Goal: Task Accomplishment & Management: Manage account settings

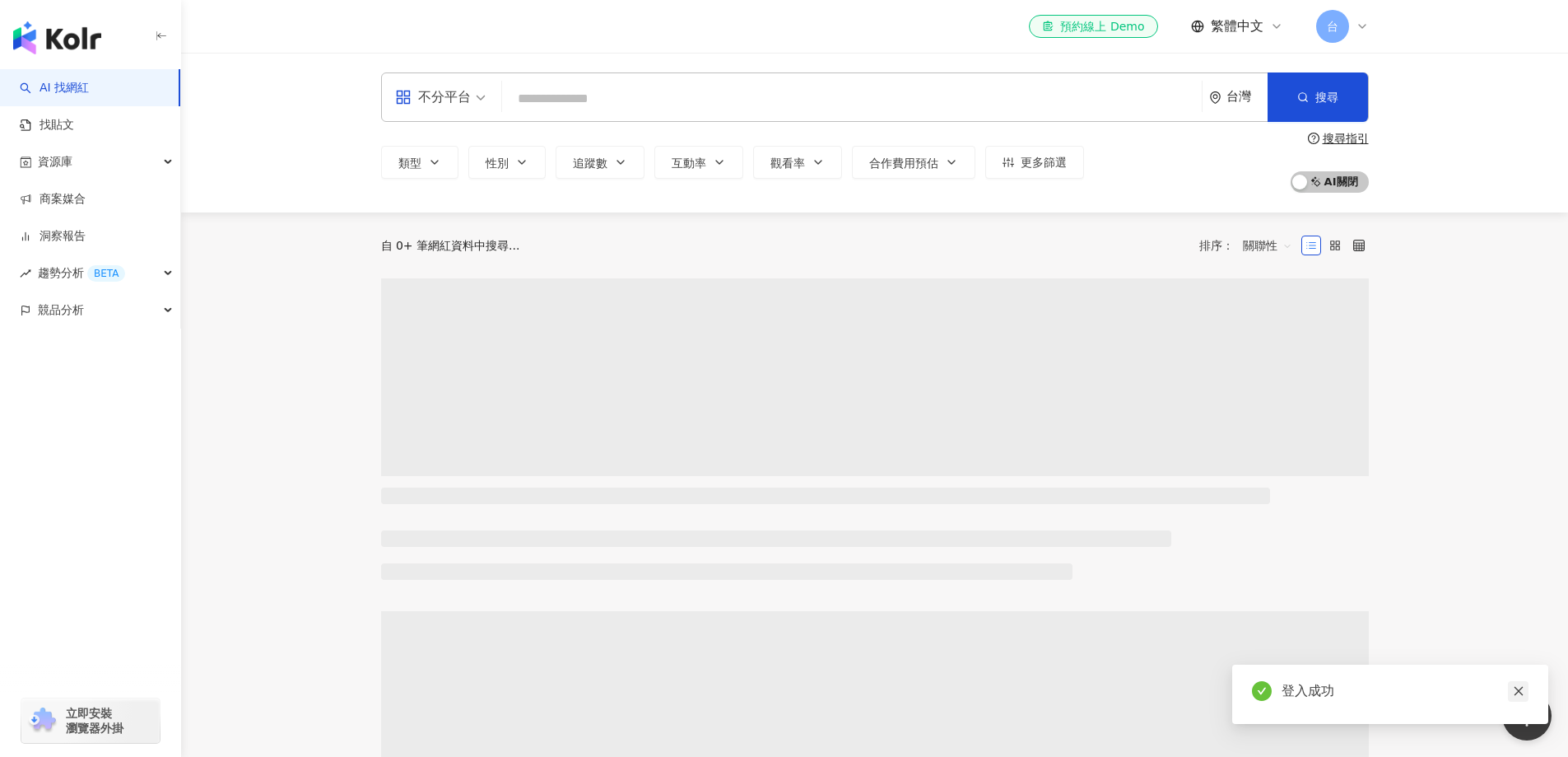
click at [1521, 685] on icon "close" at bounding box center [1518, 691] width 12 height 12
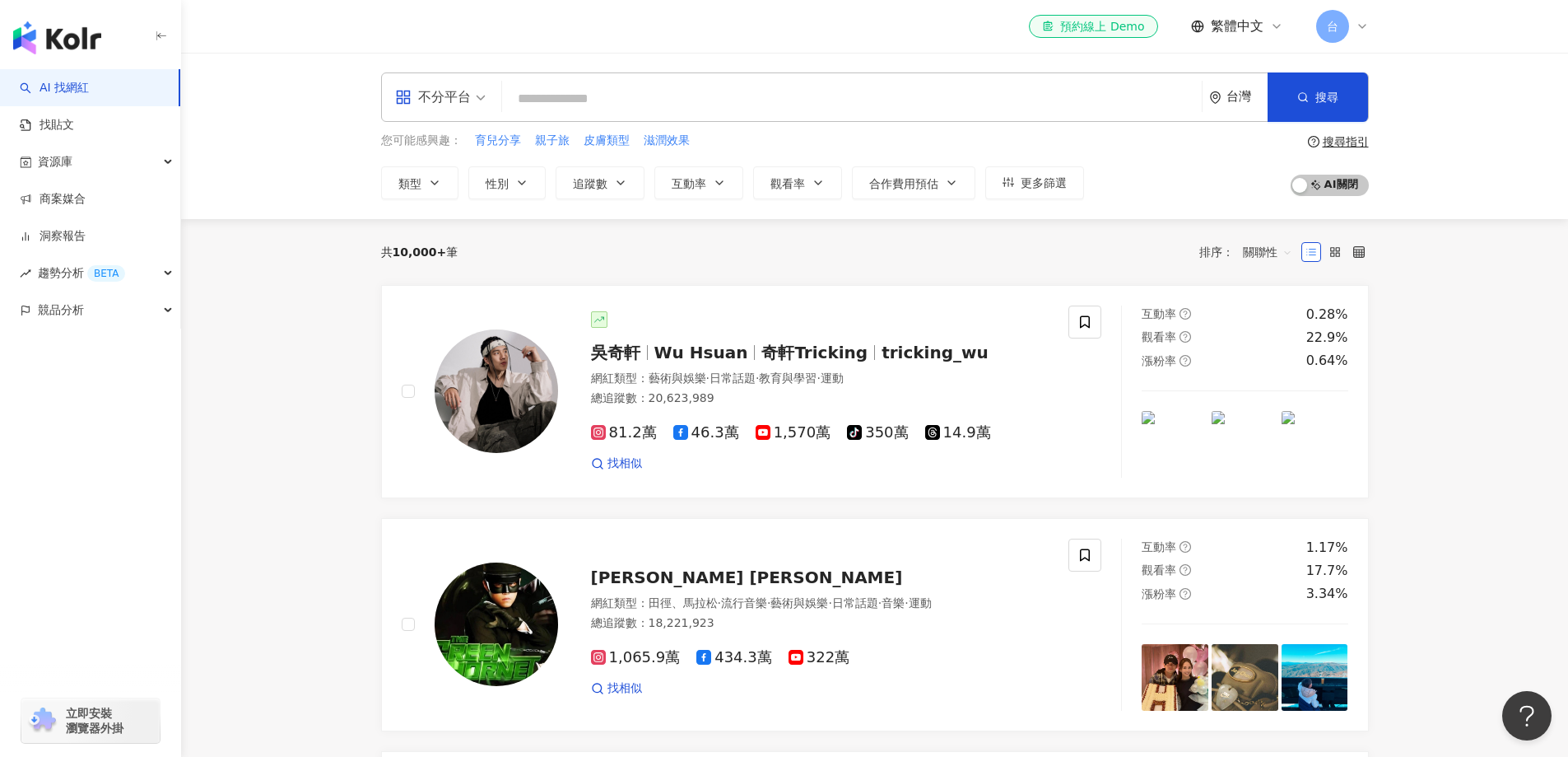
click at [588, 101] on input "search" at bounding box center [852, 99] width 686 height 32
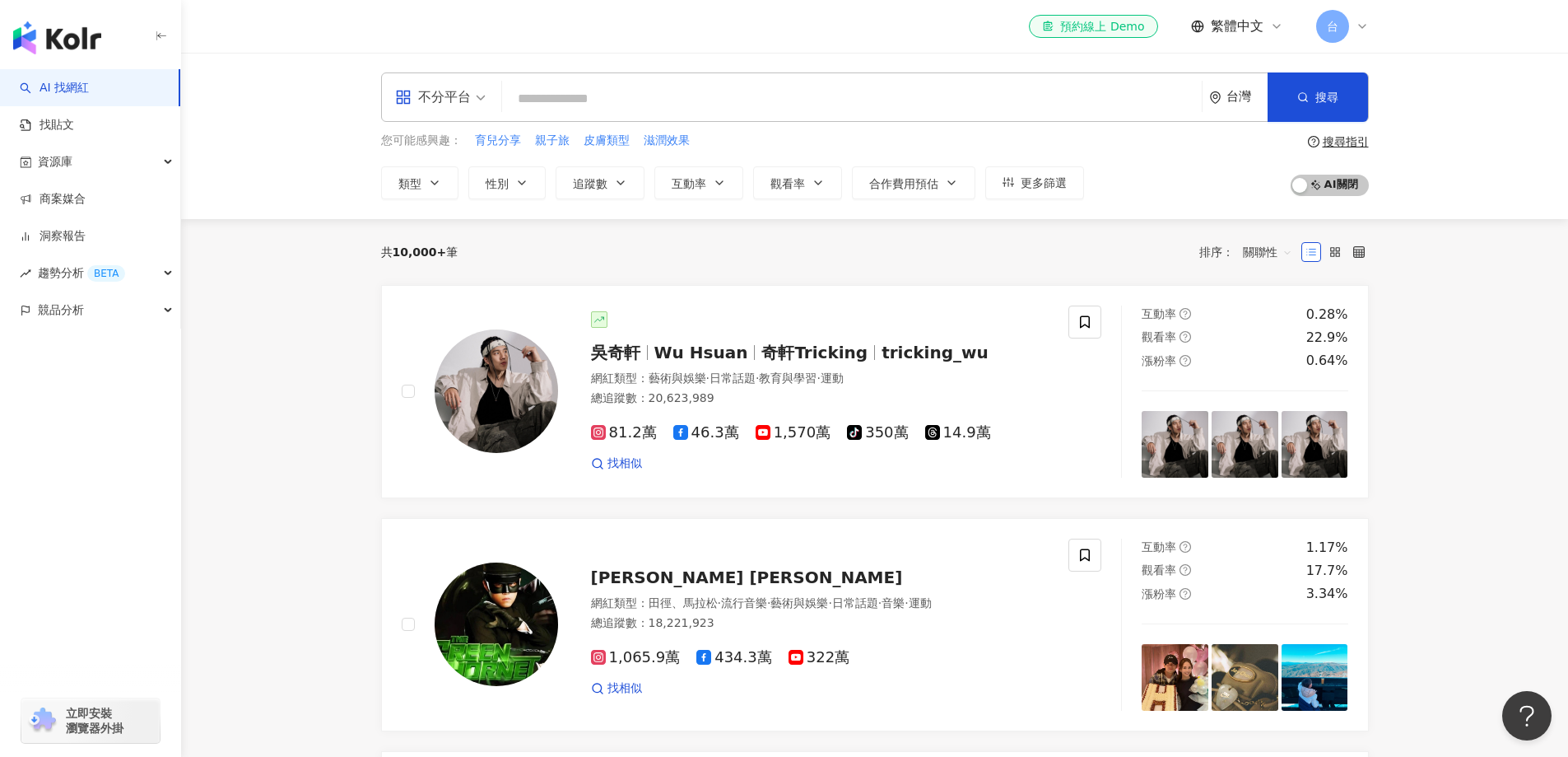
type input "*"
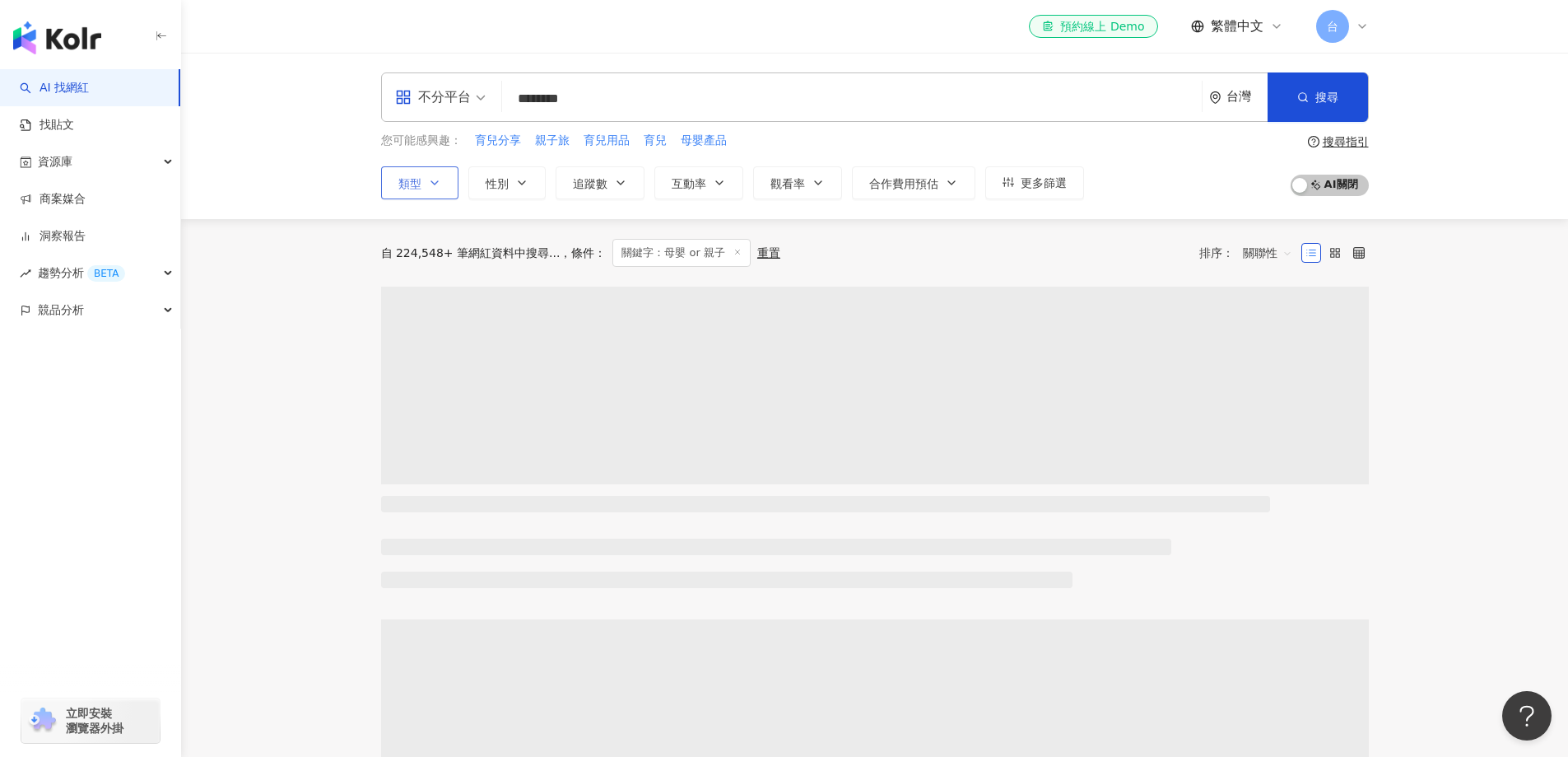
click at [471, 98] on span "不分平台" at bounding box center [440, 97] width 91 height 26
type input "********"
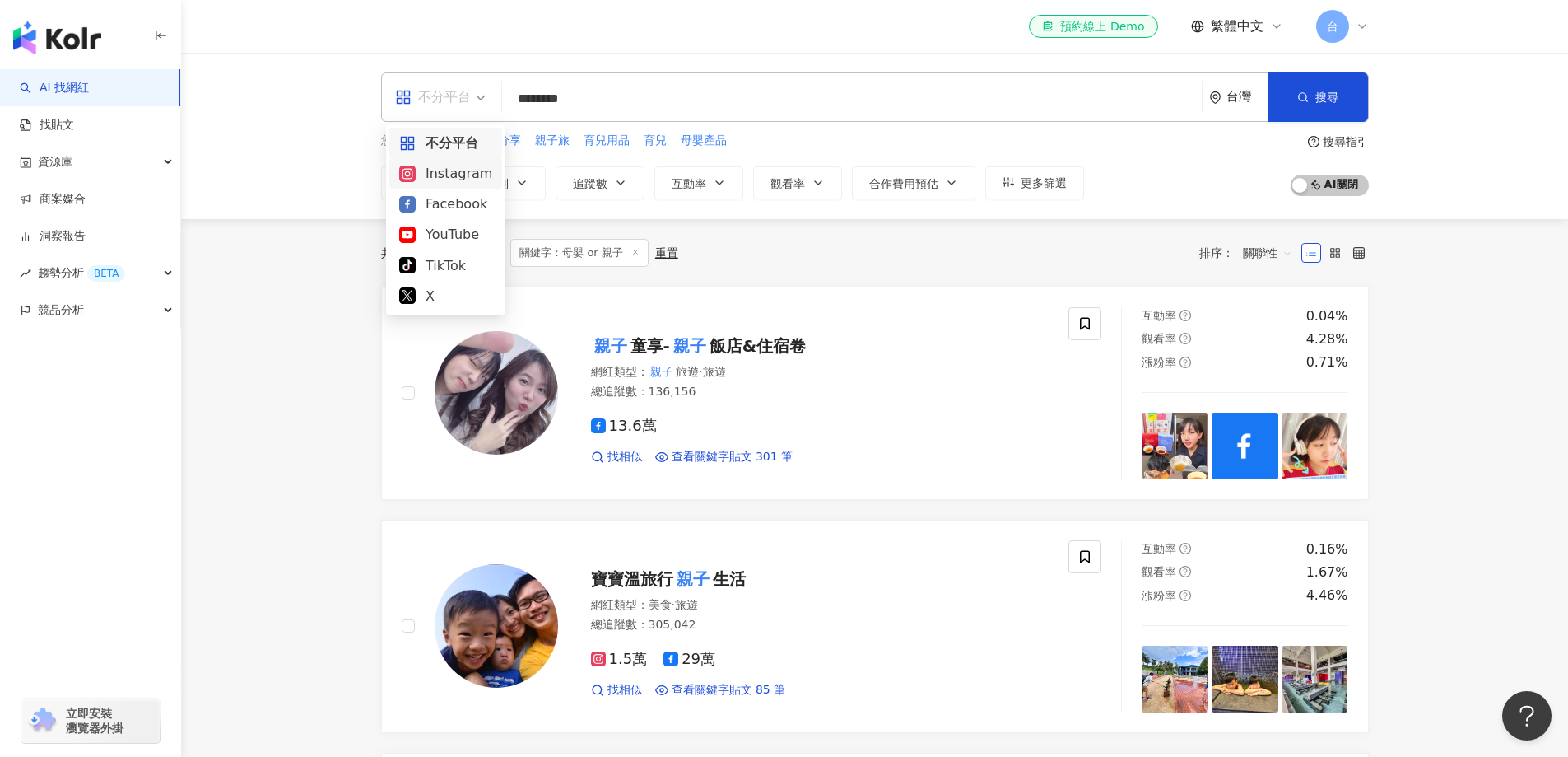
click at [429, 170] on div "Instagram" at bounding box center [445, 173] width 93 height 21
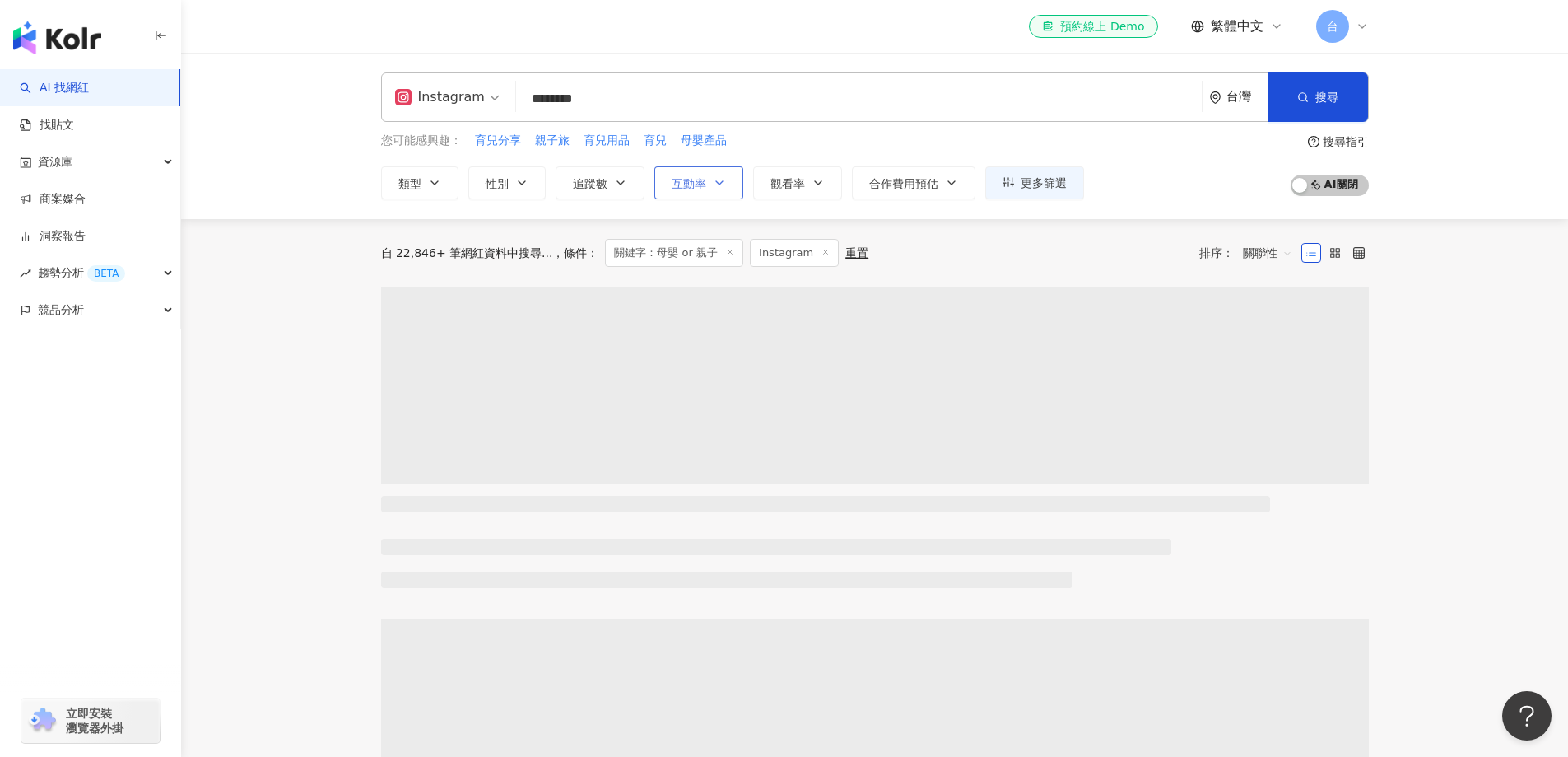
click at [719, 182] on icon "button" at bounding box center [719, 183] width 14 height 14
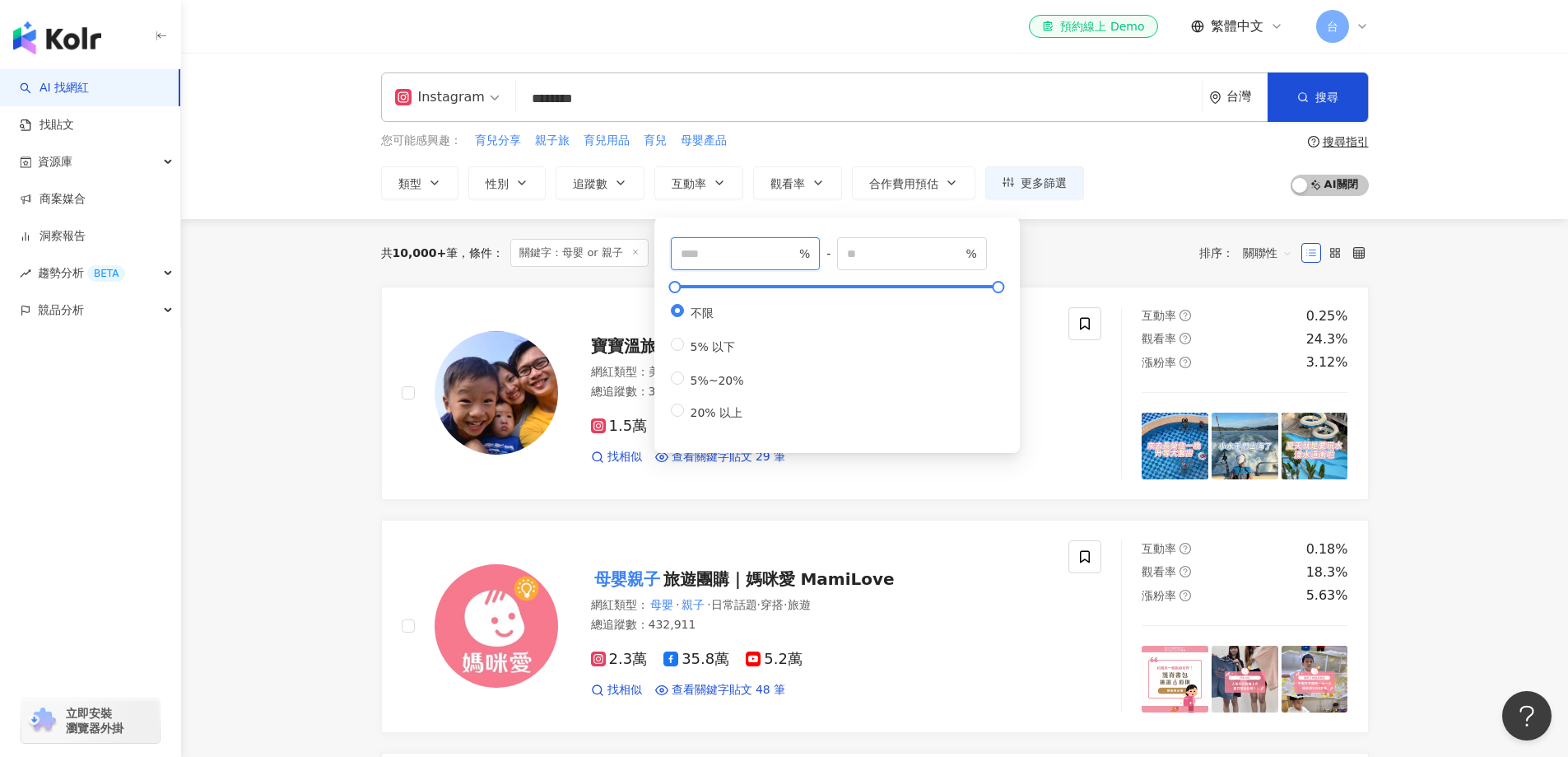
click at [726, 253] on input "number" at bounding box center [738, 254] width 115 height 18
type input "*"
click at [796, 187] on span "觀看率" at bounding box center [788, 183] width 34 height 14
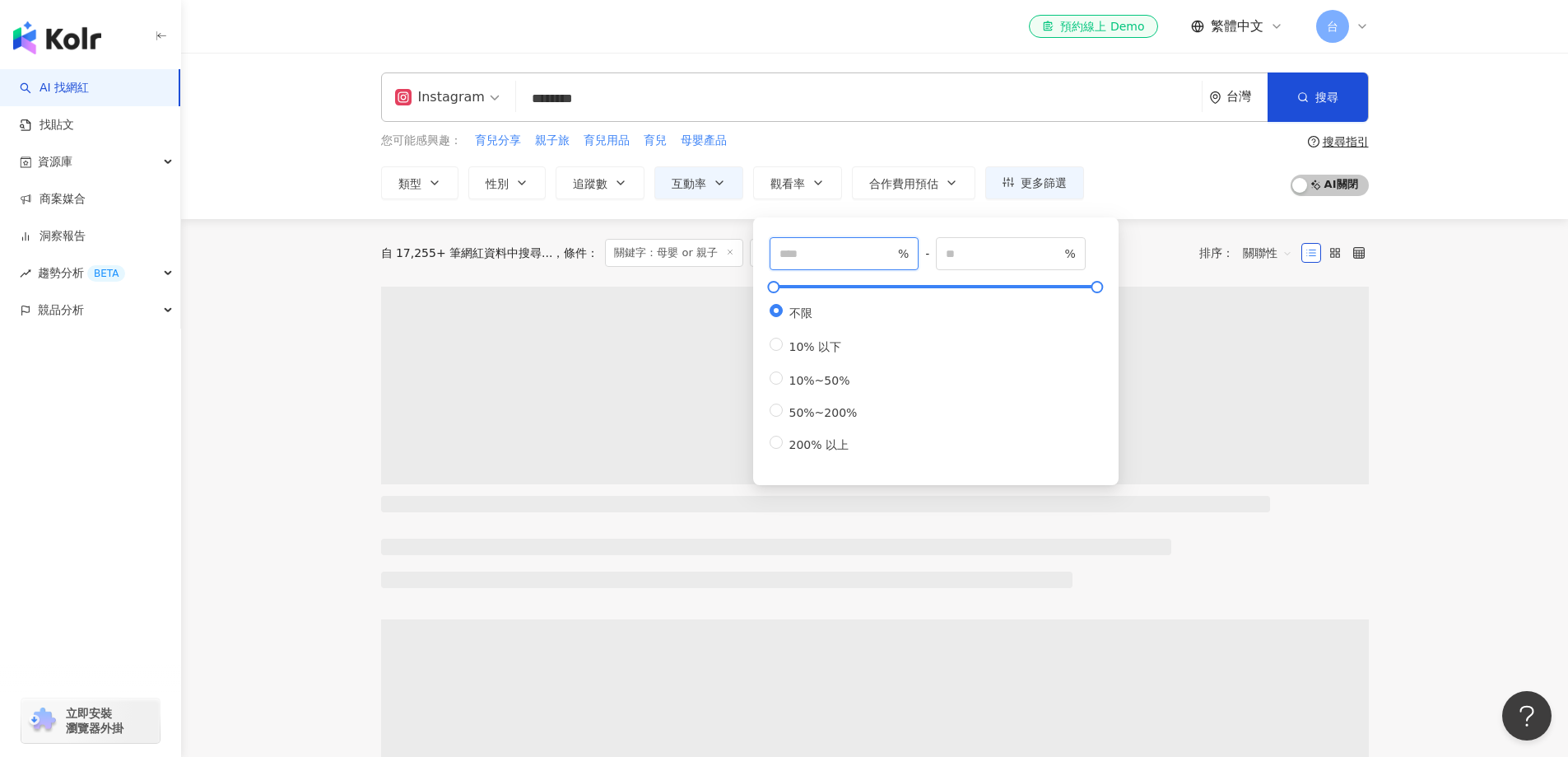
click at [803, 255] on input "number" at bounding box center [837, 254] width 115 height 18
type input "***"
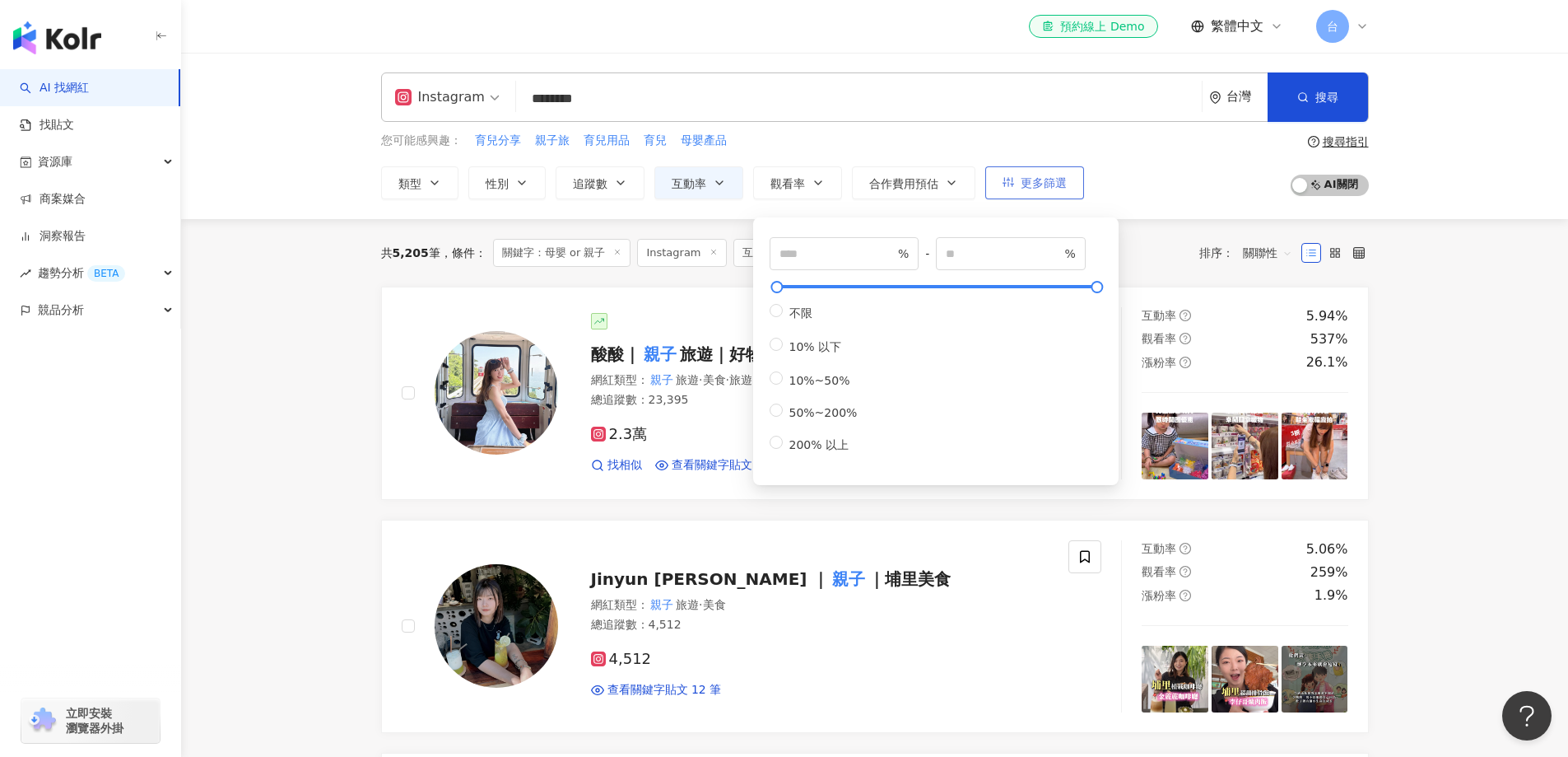
click at [1022, 182] on span "更多篩選" at bounding box center [1043, 183] width 46 height 14
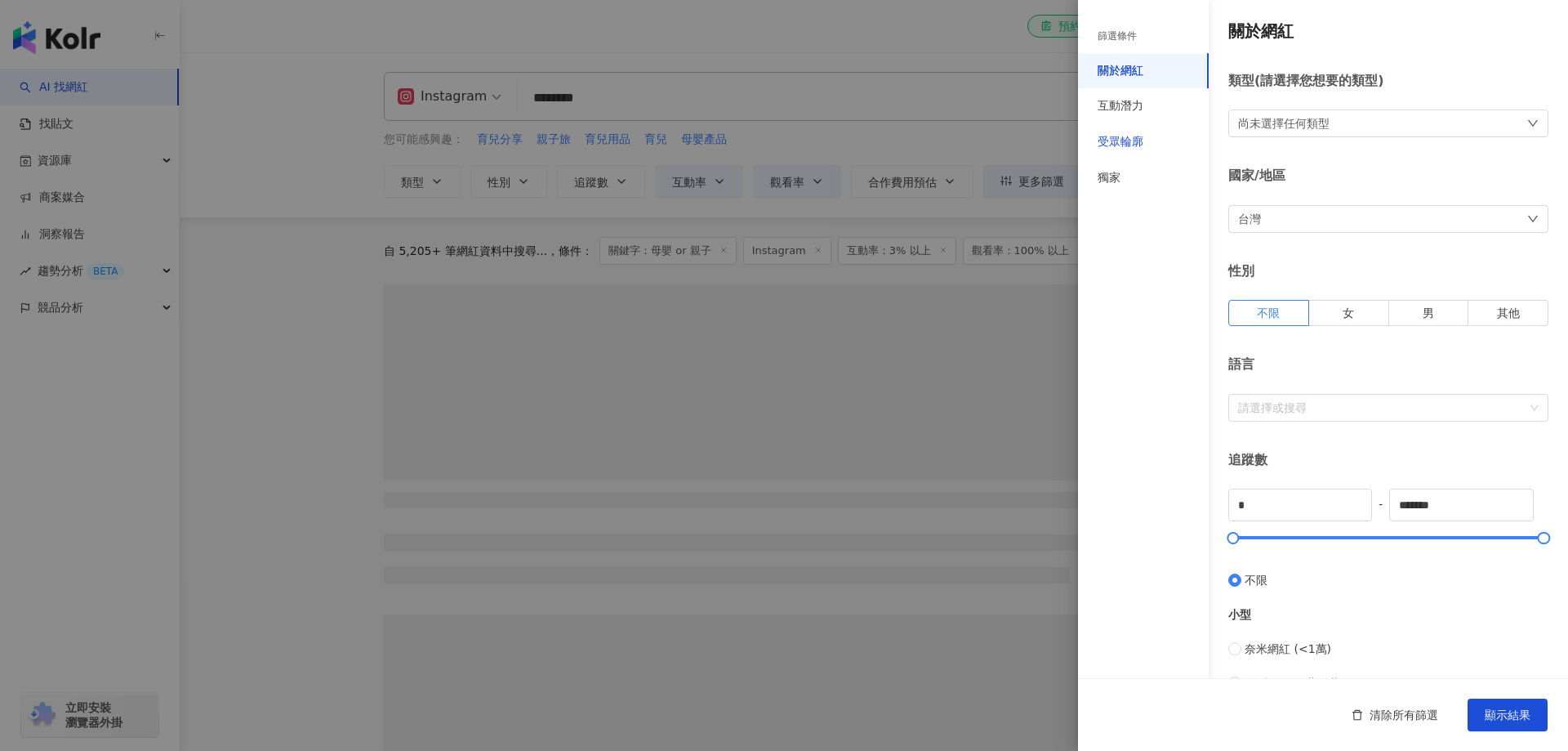
click at [1119, 144] on div "受眾輪廓" at bounding box center [1120, 142] width 46 height 16
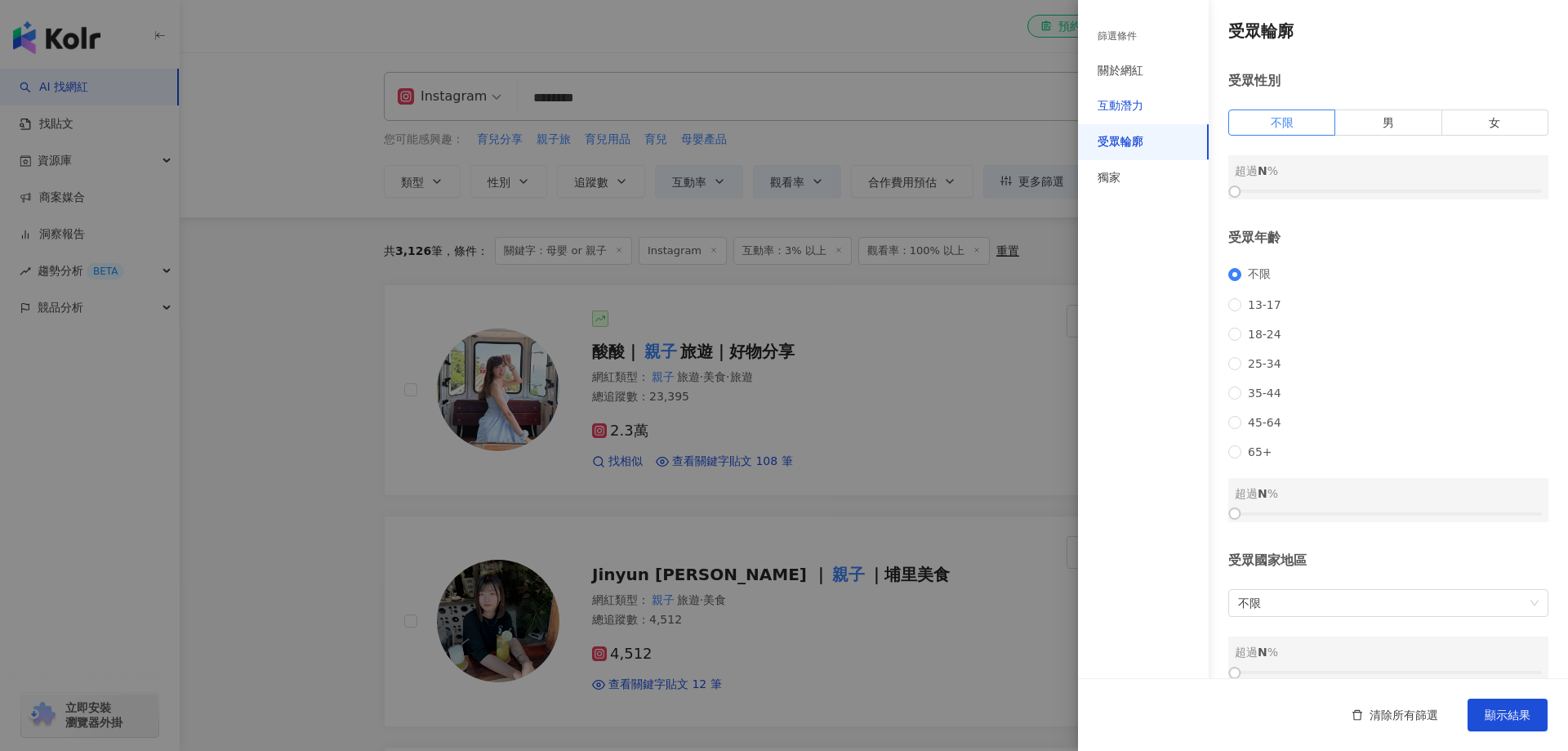
click at [1114, 108] on div "互動潛力" at bounding box center [1120, 106] width 46 height 16
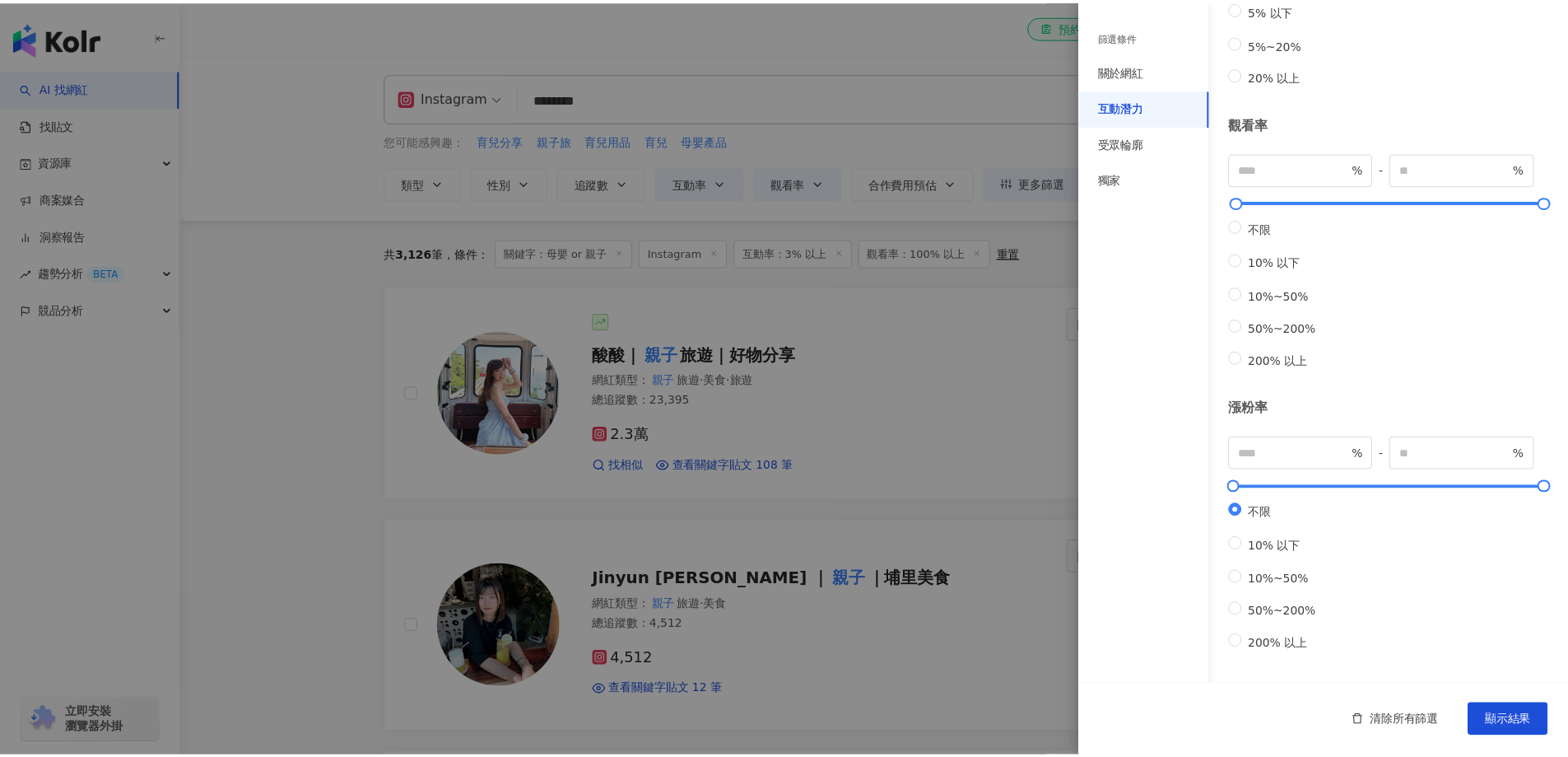
scroll to position [348, 0]
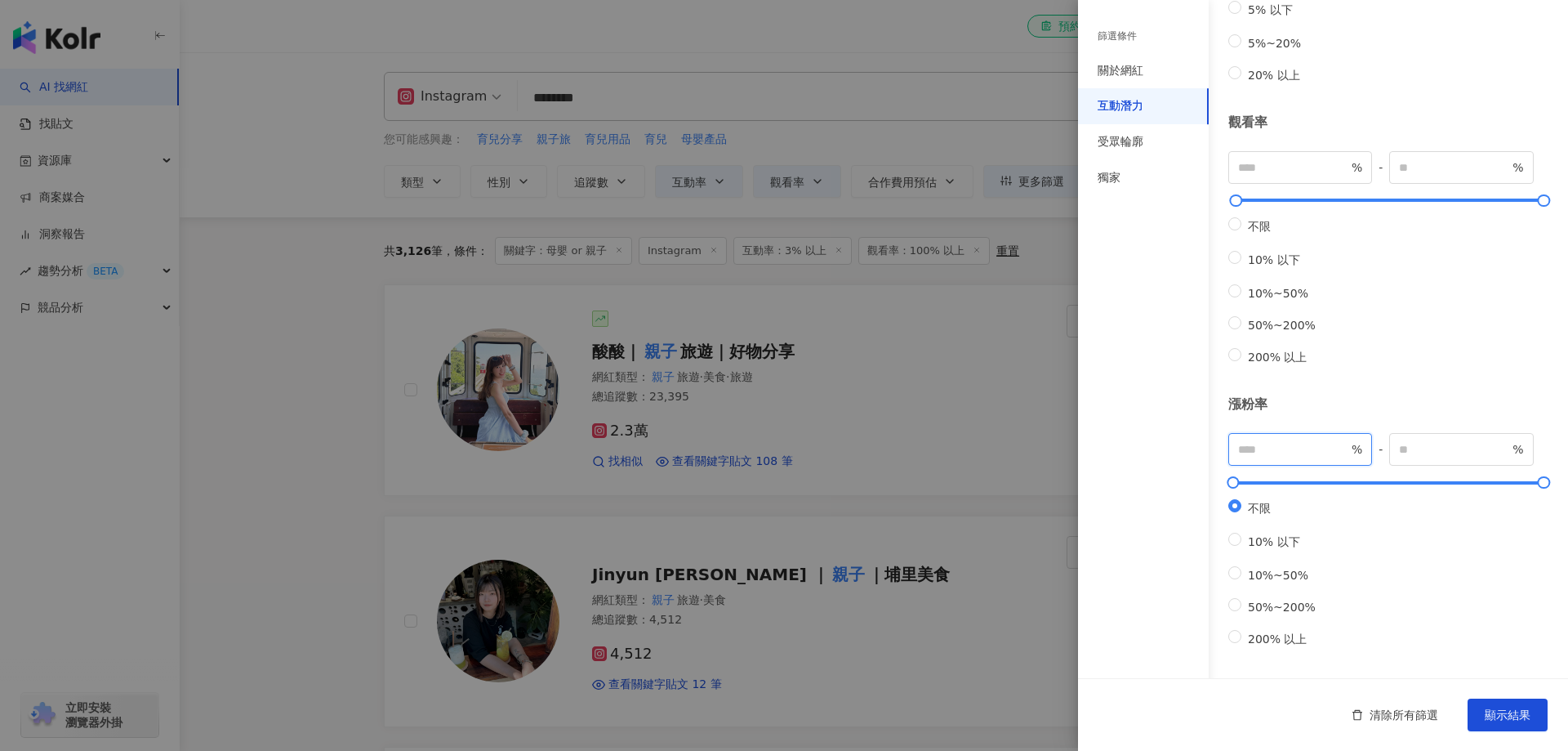
click at [1292, 440] on input "number" at bounding box center [1292, 449] width 110 height 18
type input "*"
click at [1492, 714] on span "顯示結果" at bounding box center [1507, 714] width 46 height 13
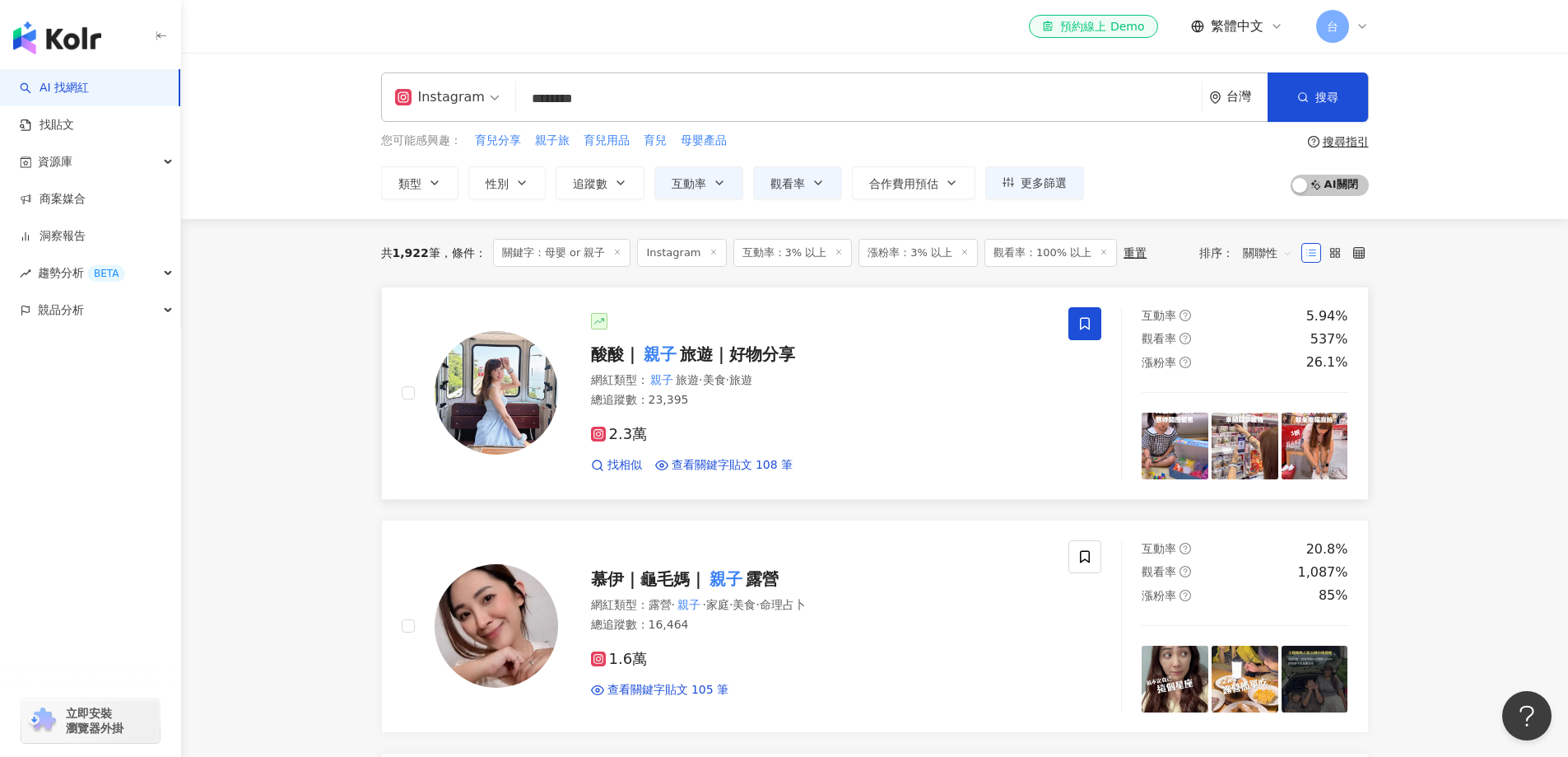
click at [1084, 326] on icon at bounding box center [1085, 323] width 14 height 14
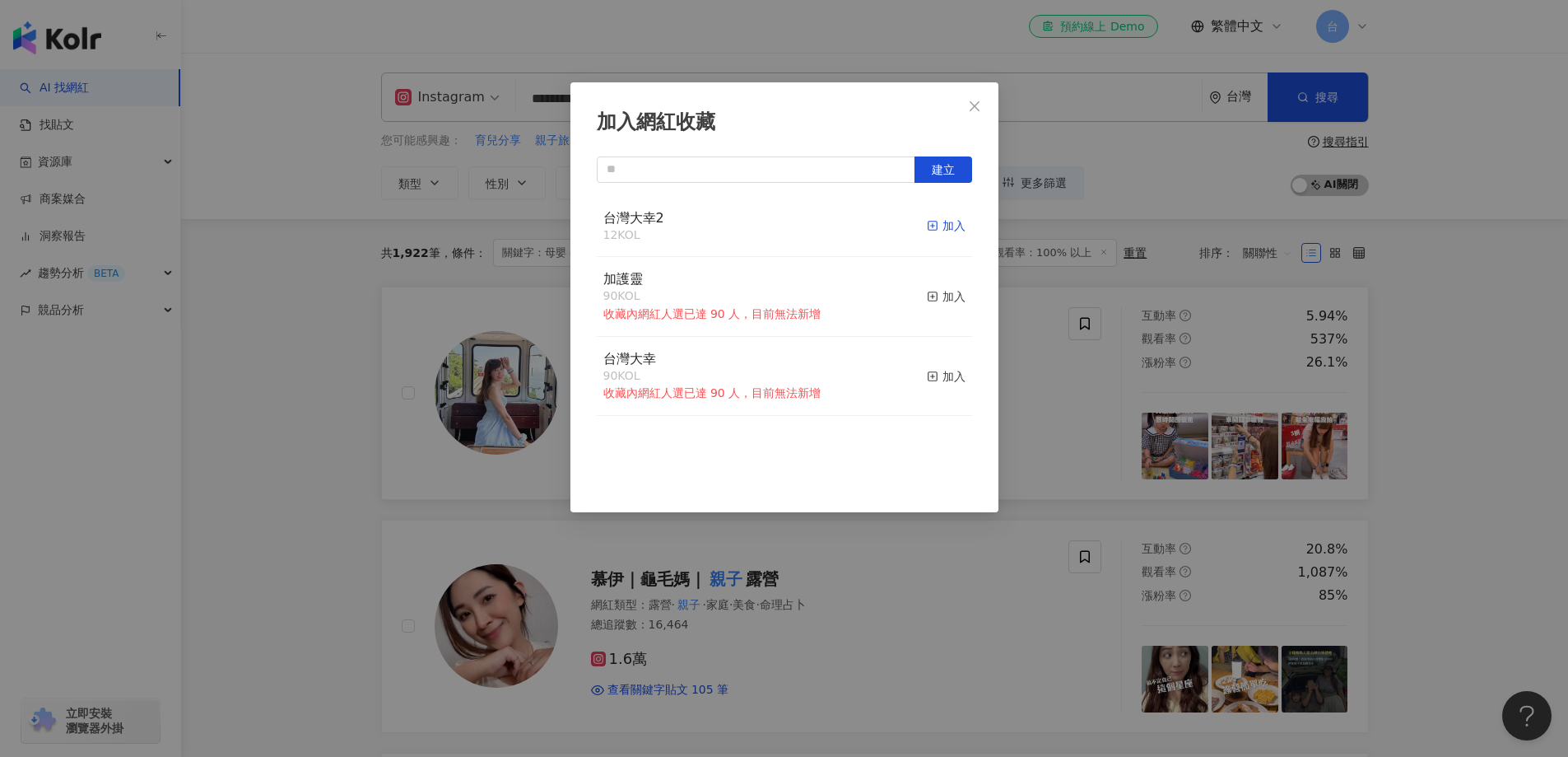
click at [939, 231] on div "加入" at bounding box center [946, 225] width 39 height 18
click at [1459, 453] on div "加入網紅收藏 建立 台灣大幸2 13 KOL 已加入 加護靈 90 KOL 收藏內網紅人選已達 90 人，目前無法新增 加入 台灣大幸 90 KOL 收藏內網…" at bounding box center [784, 378] width 1568 height 757
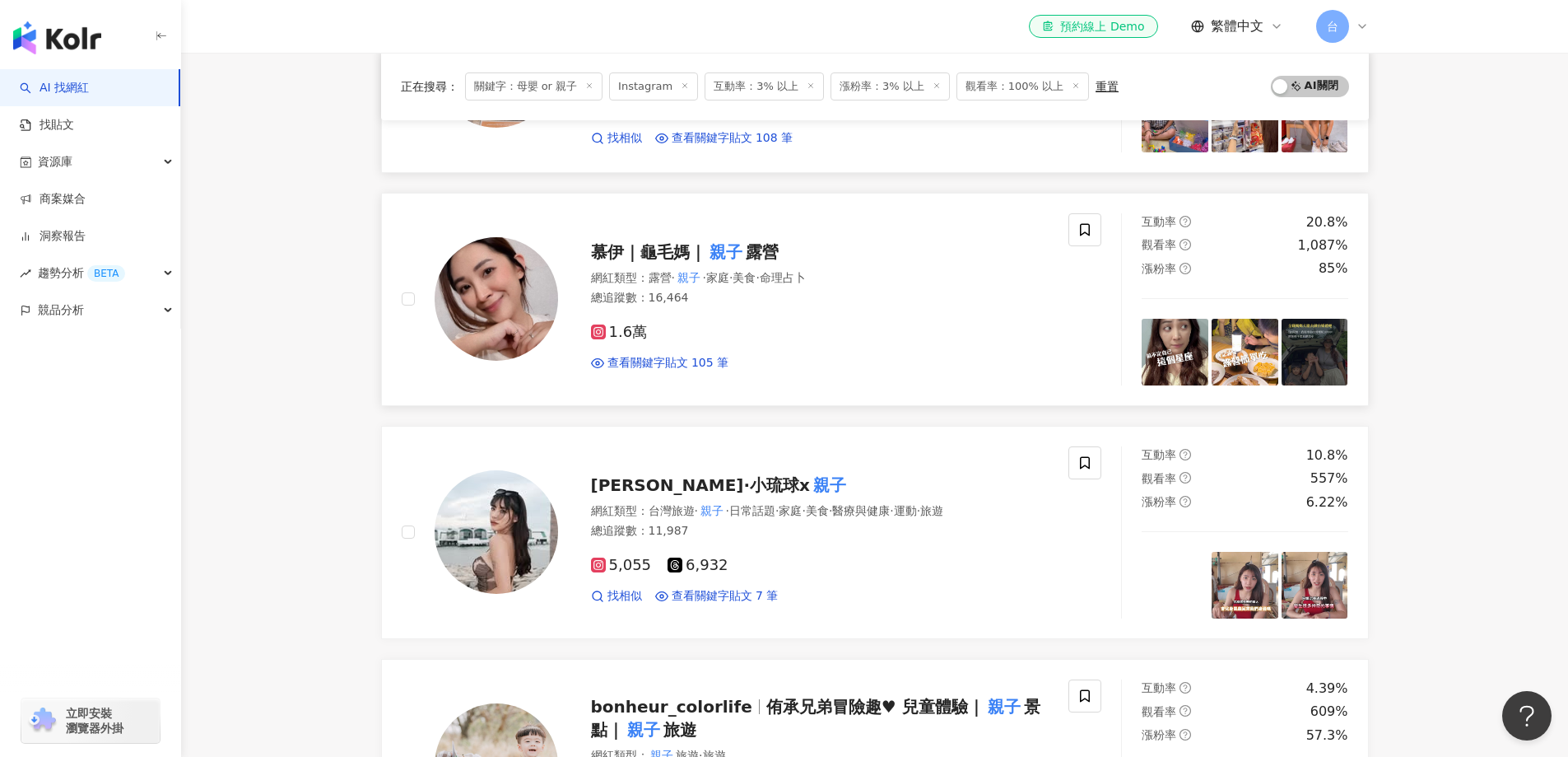
scroll to position [328, 0]
click at [1081, 232] on icon at bounding box center [1085, 229] width 10 height 13
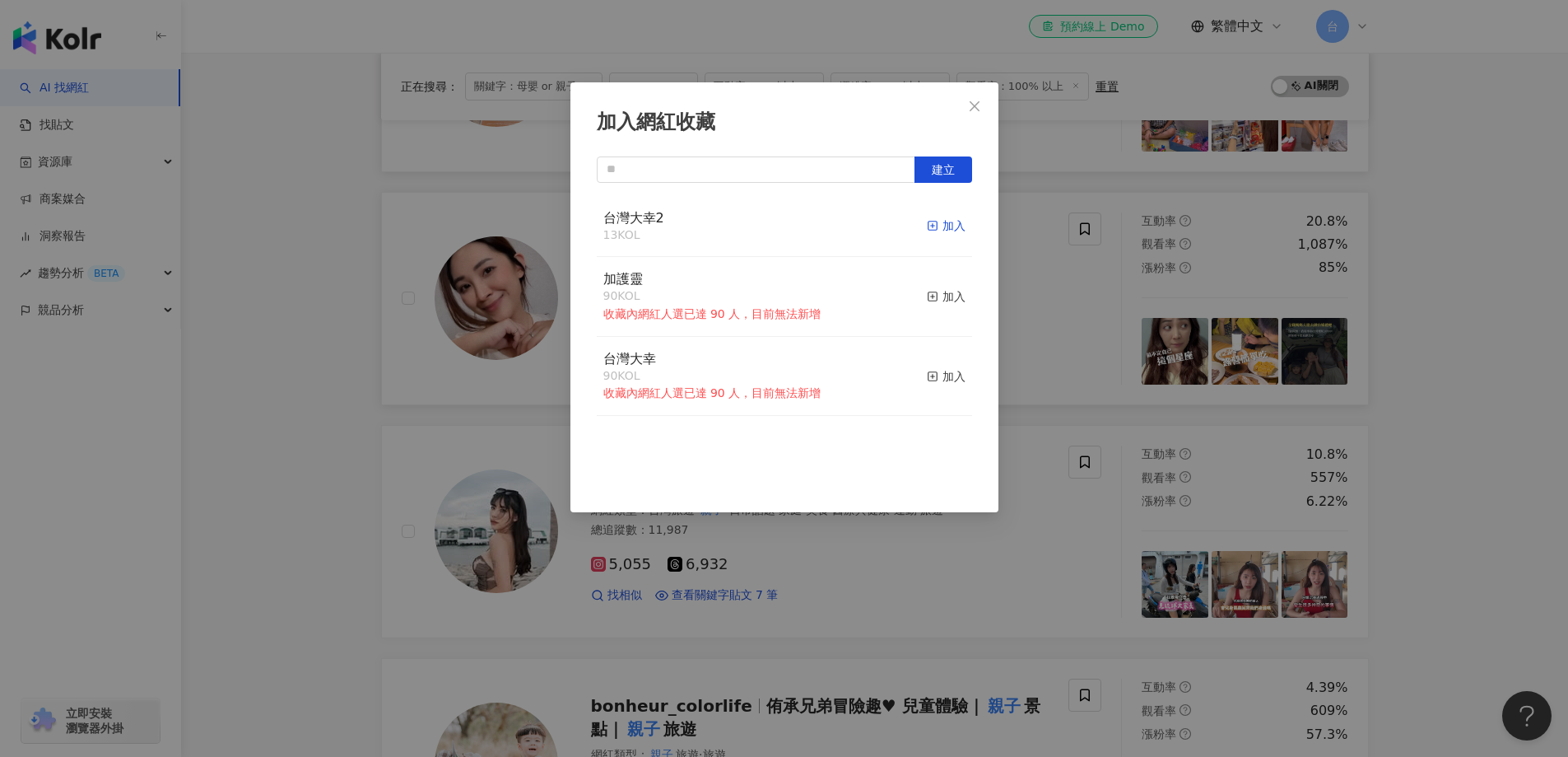
click at [928, 225] on div "加入" at bounding box center [946, 225] width 39 height 18
click at [1431, 440] on div "加入網紅收藏 建立 台灣大幸2 14 KOL 已加入 加護靈 90 KOL 收藏內網紅人選已達 90 人，目前無法新增 加入 台灣大幸 90 KOL 收藏內網…" at bounding box center [784, 378] width 1568 height 757
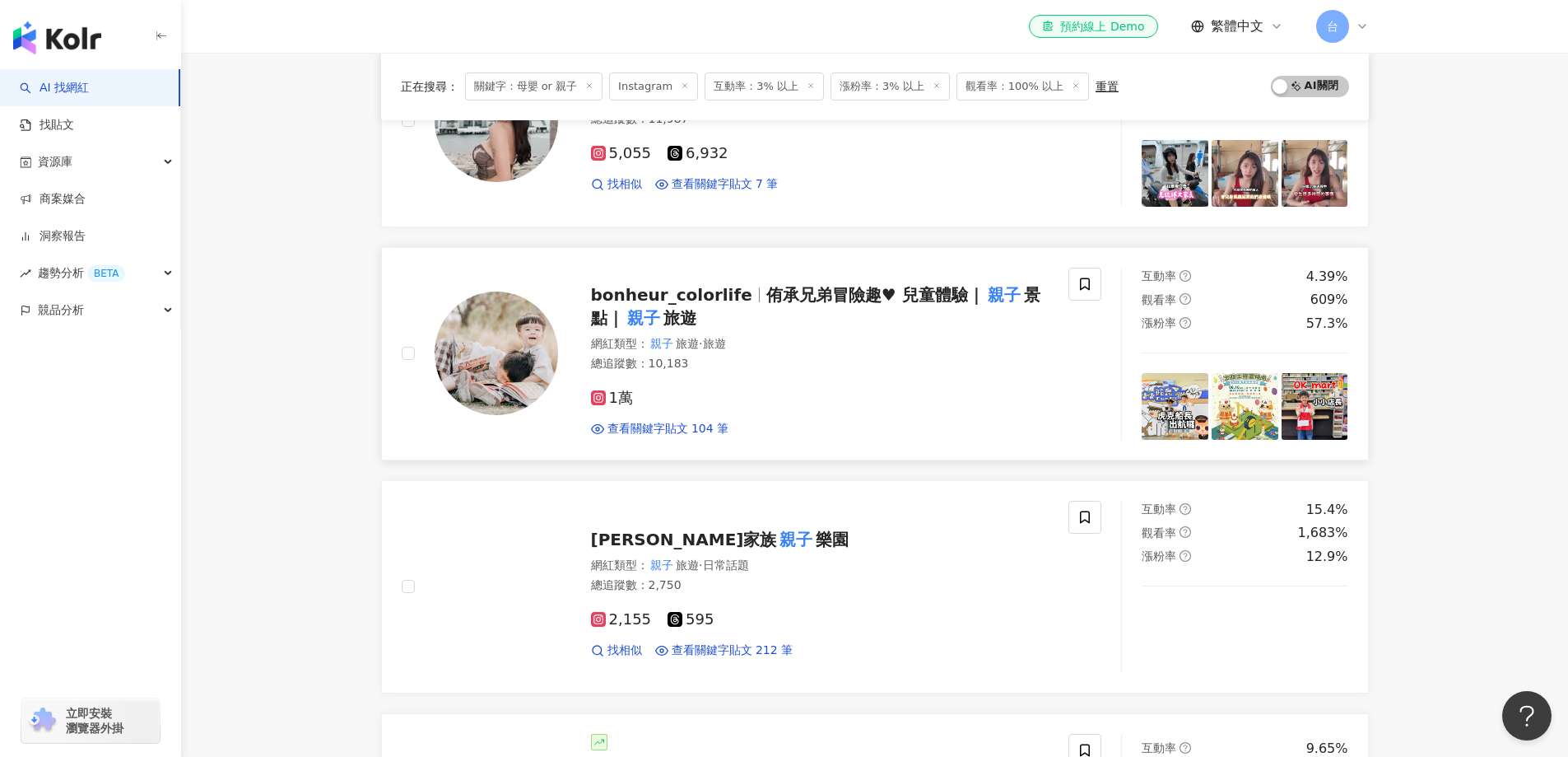
scroll to position [740, 0]
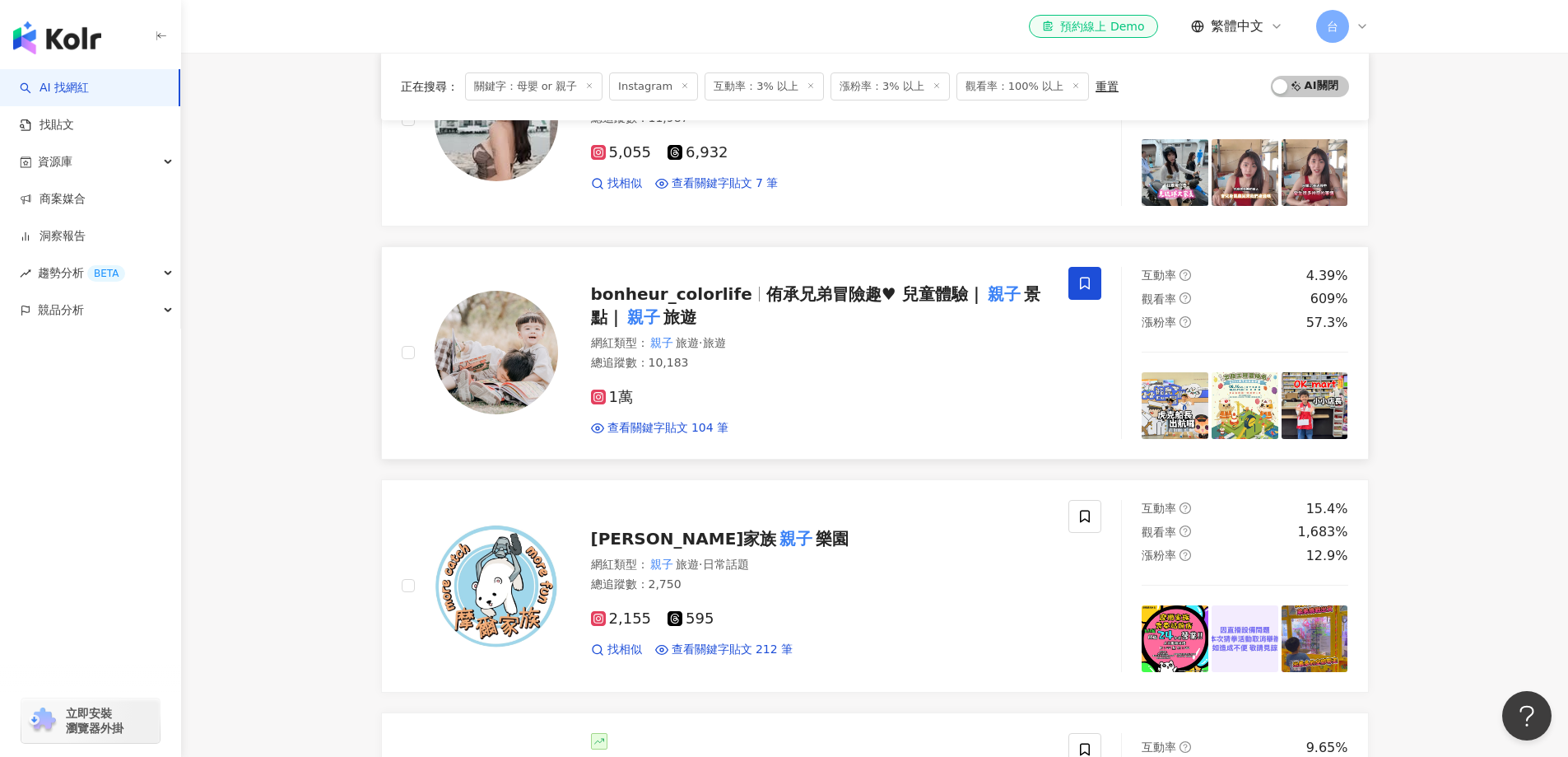
click at [1077, 286] on icon at bounding box center [1085, 283] width 14 height 14
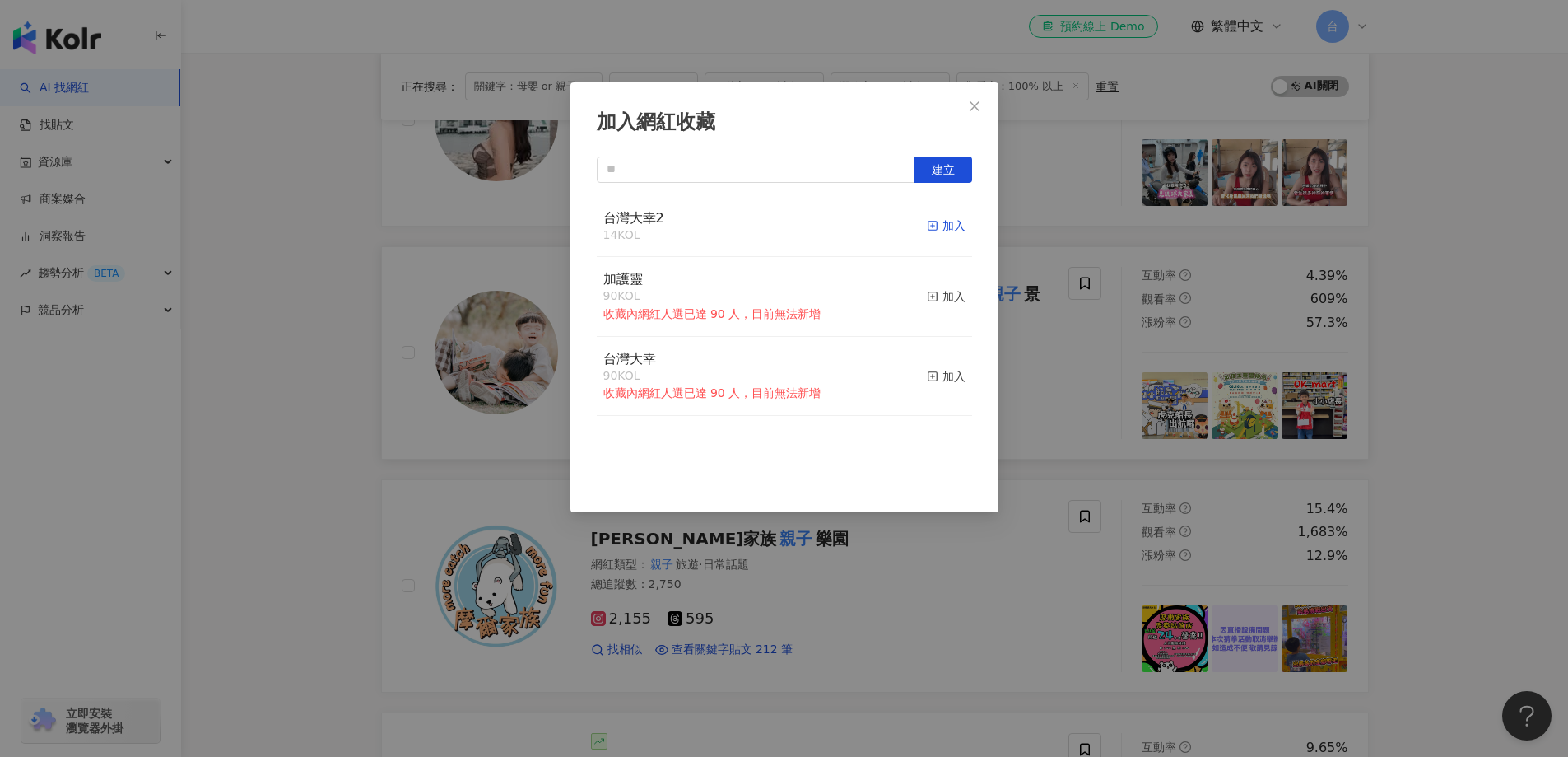
click at [932, 229] on div "加入" at bounding box center [946, 225] width 39 height 18
click at [1428, 503] on div "加入網紅收藏 建立 台灣大幸2 15 KOL 已加入 加護靈 90 KOL 收藏內網紅人選已達 90 人，目前無法新增 加入 台灣大幸 90 KOL 收藏內網…" at bounding box center [784, 378] width 1568 height 757
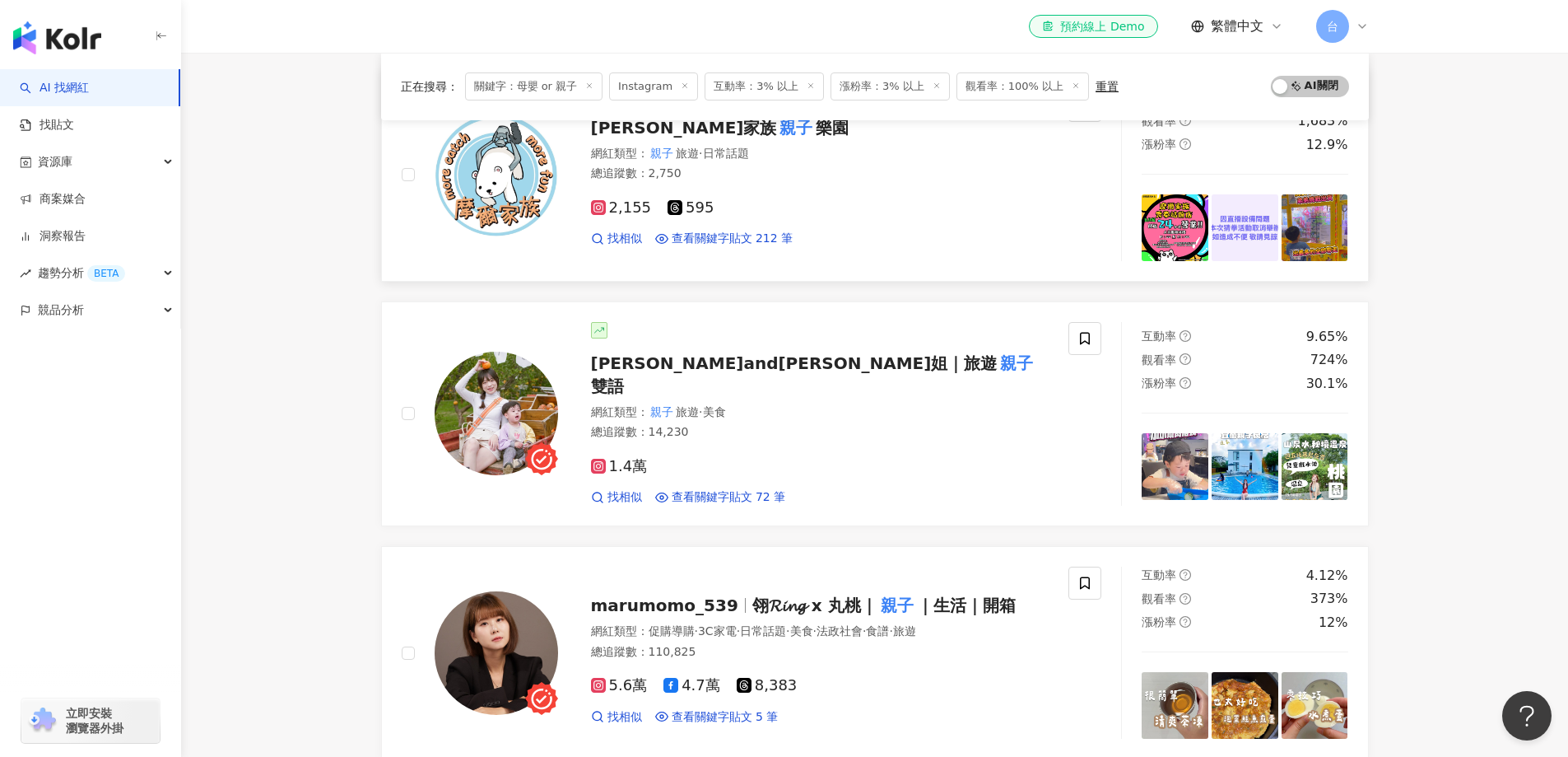
scroll to position [1151, 0]
click at [1086, 339] on icon at bounding box center [1085, 338] width 14 height 14
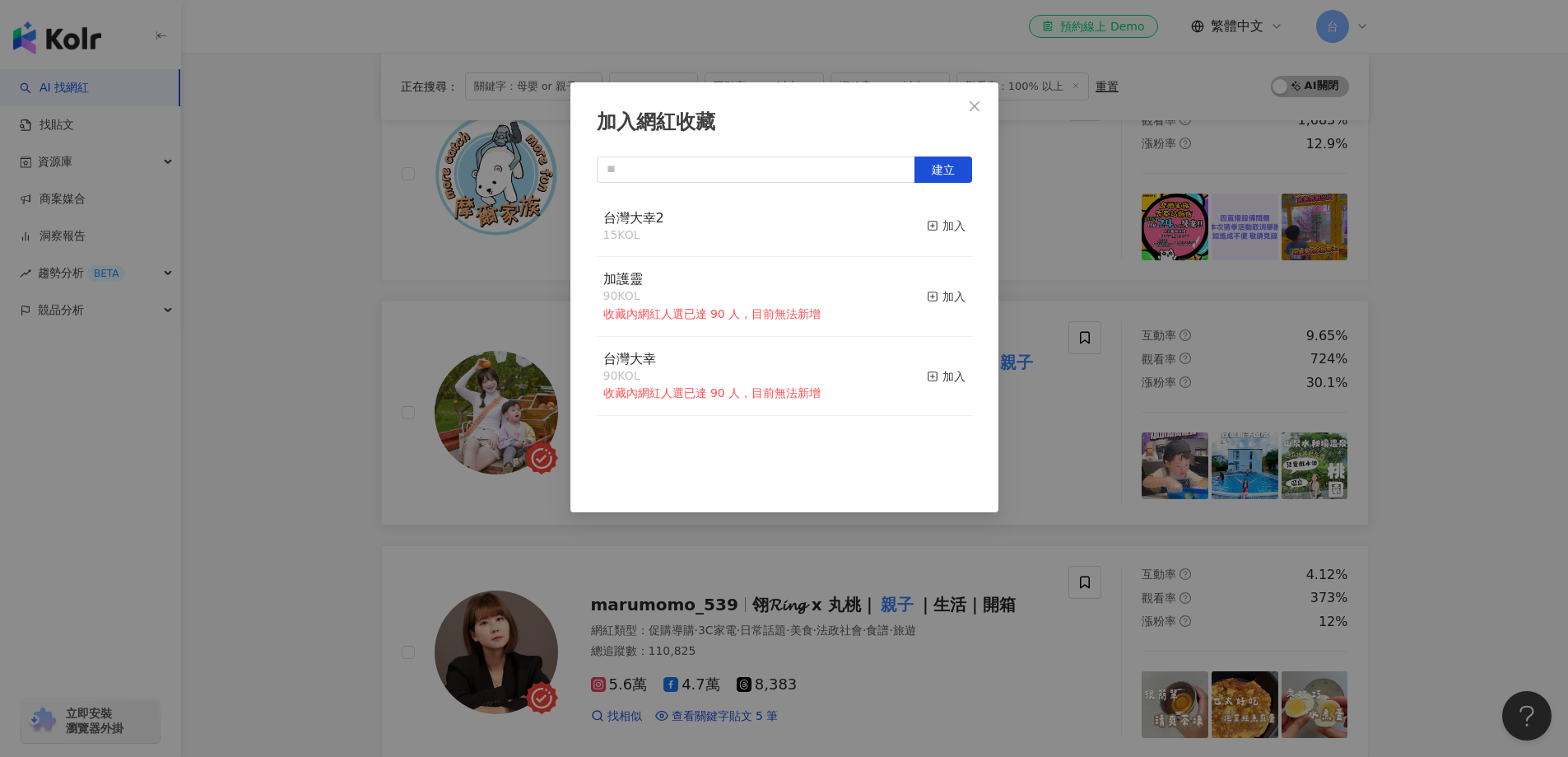
click at [780, 225] on div "台灣大幸2 15 KOL 加入" at bounding box center [784, 226] width 376 height 62
click at [942, 225] on div "加入" at bounding box center [946, 225] width 39 height 18
click at [1437, 487] on div "加入網紅收藏 建立 台灣大幸2 16 KOL 已加入 加護靈 90 KOL 收藏內網紅人選已達 90 人，目前無法新增 加入 台灣大幸 90 KOL 收藏內網…" at bounding box center [784, 378] width 1568 height 757
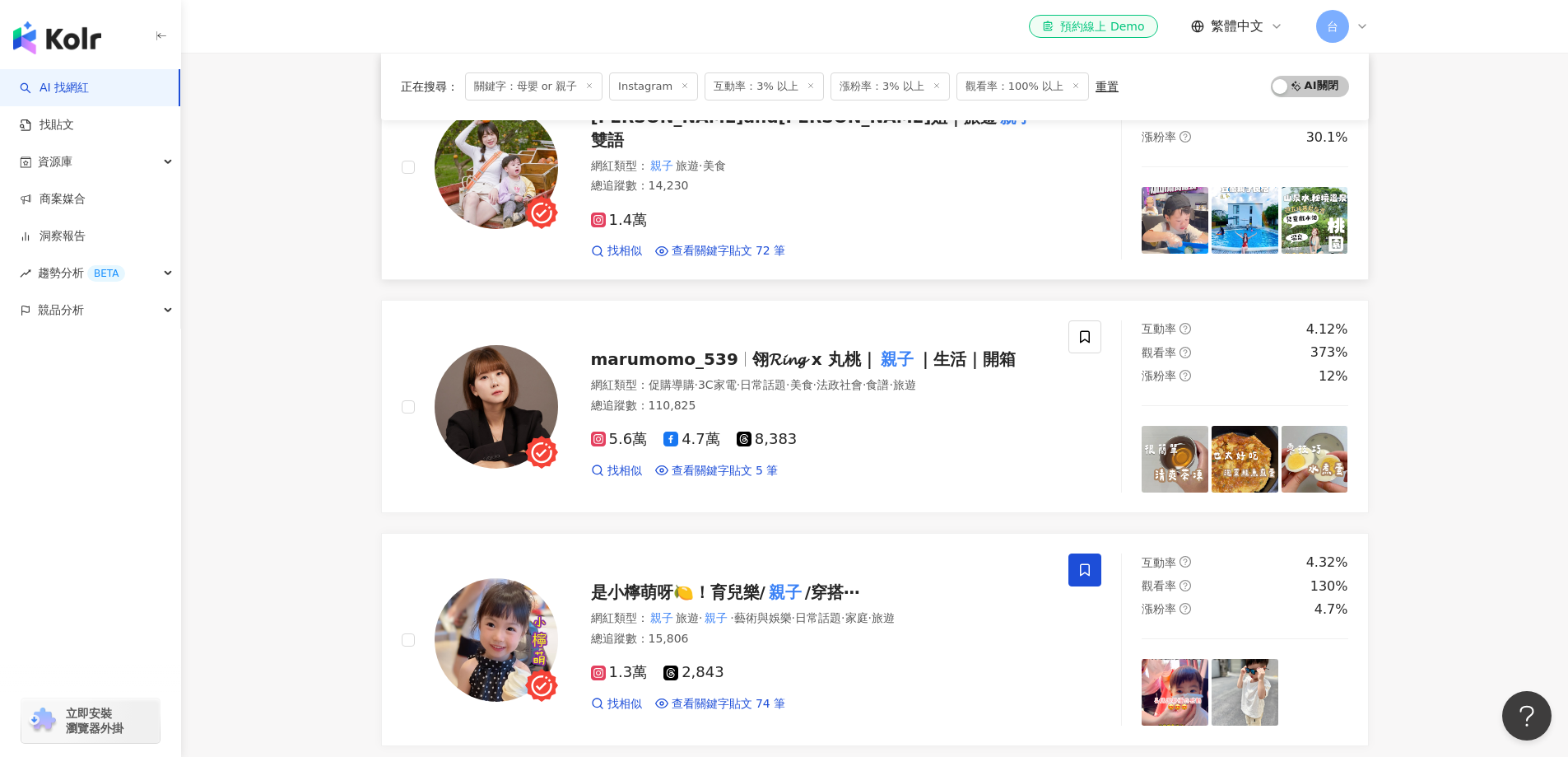
scroll to position [1397, 0]
click at [1081, 331] on icon at bounding box center [1085, 337] width 10 height 13
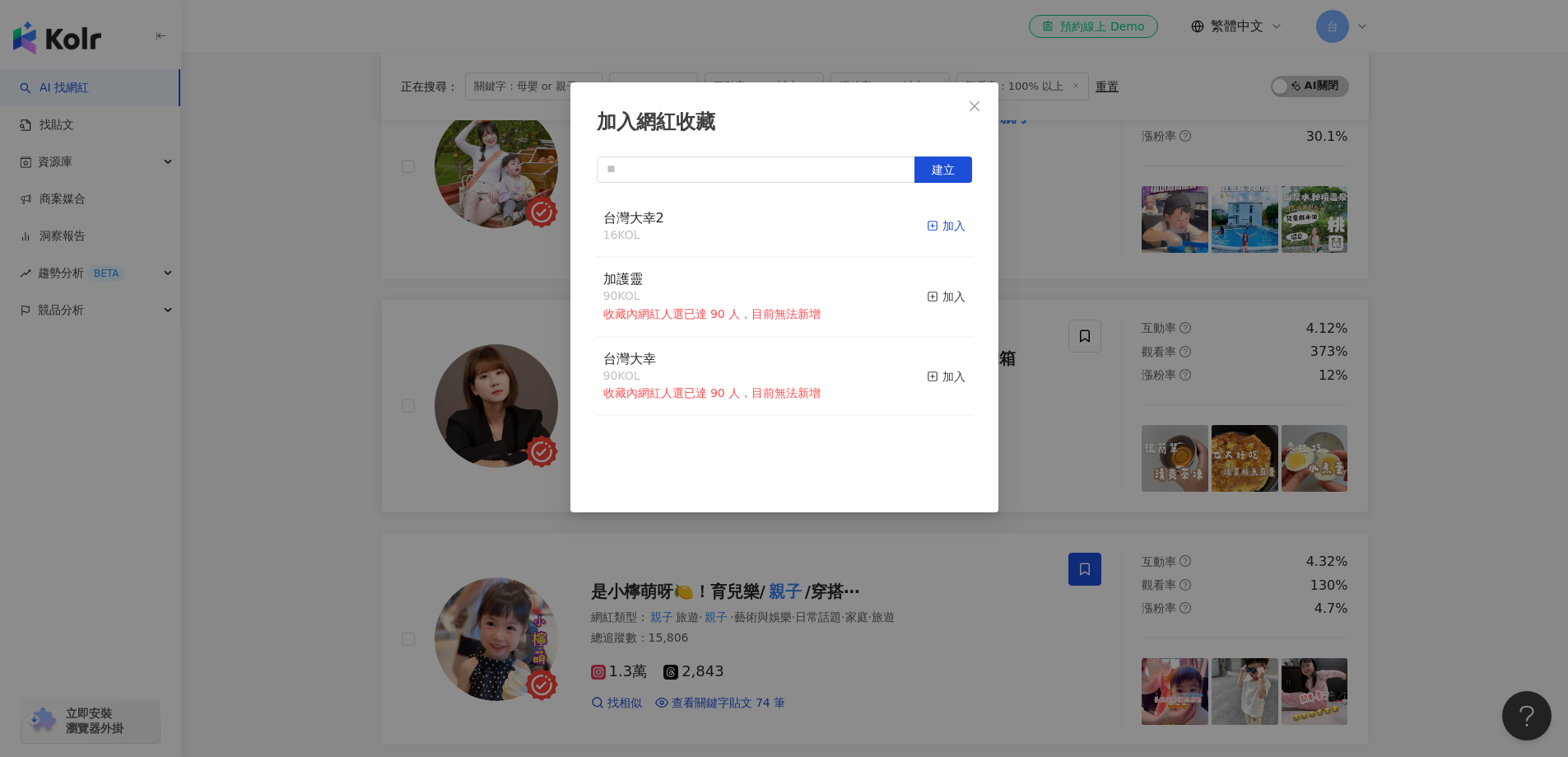
click at [940, 228] on div "加入" at bounding box center [946, 225] width 39 height 18
click at [1439, 493] on div "加入網紅收藏 建立 台灣大幸2 17 KOL 已加入 加護靈 90 KOL 收藏內網紅人選已達 90 人，目前無法新增 加入 台灣大幸 90 KOL 收藏內網…" at bounding box center [784, 378] width 1568 height 757
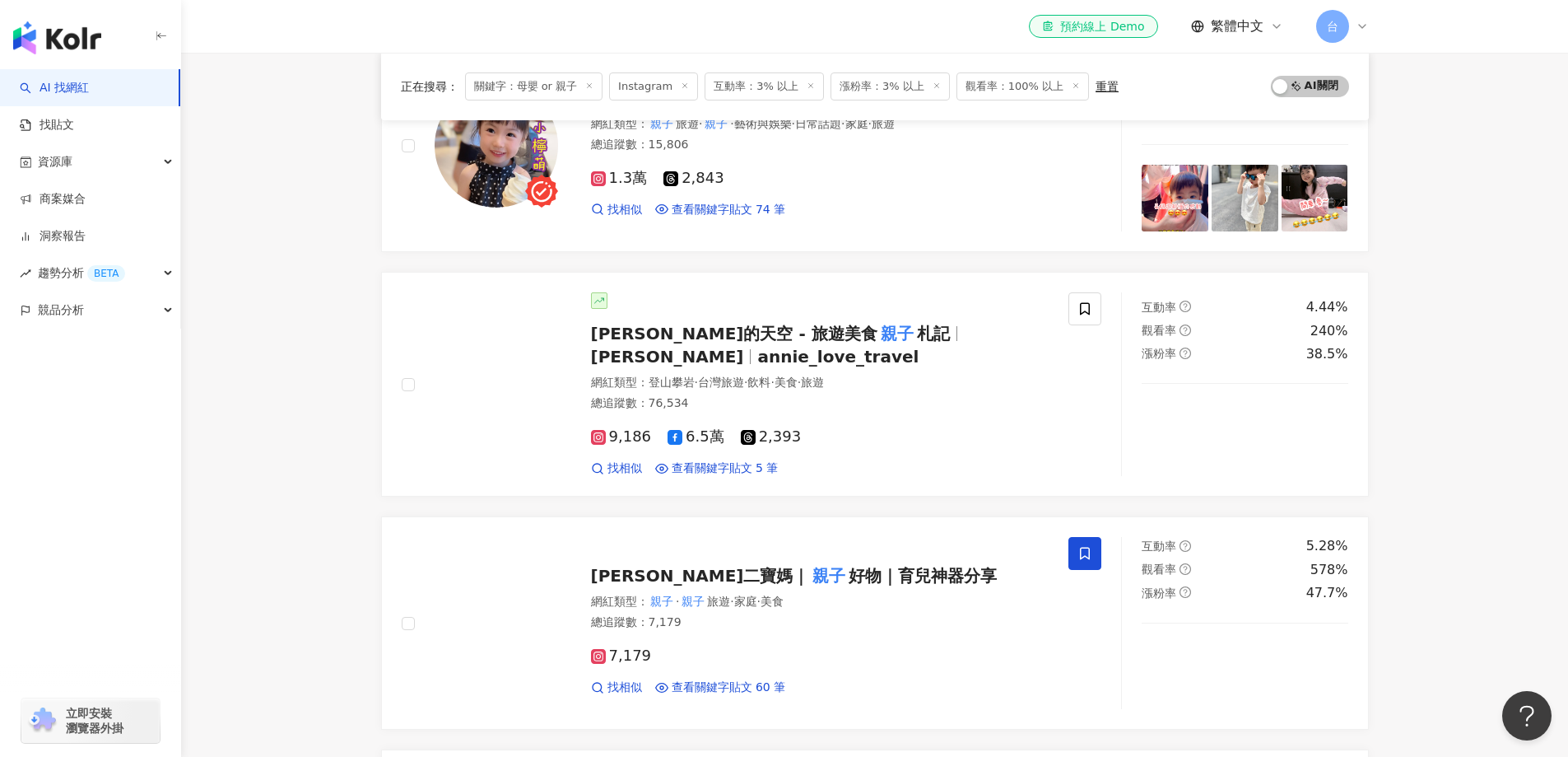
scroll to position [1892, 0]
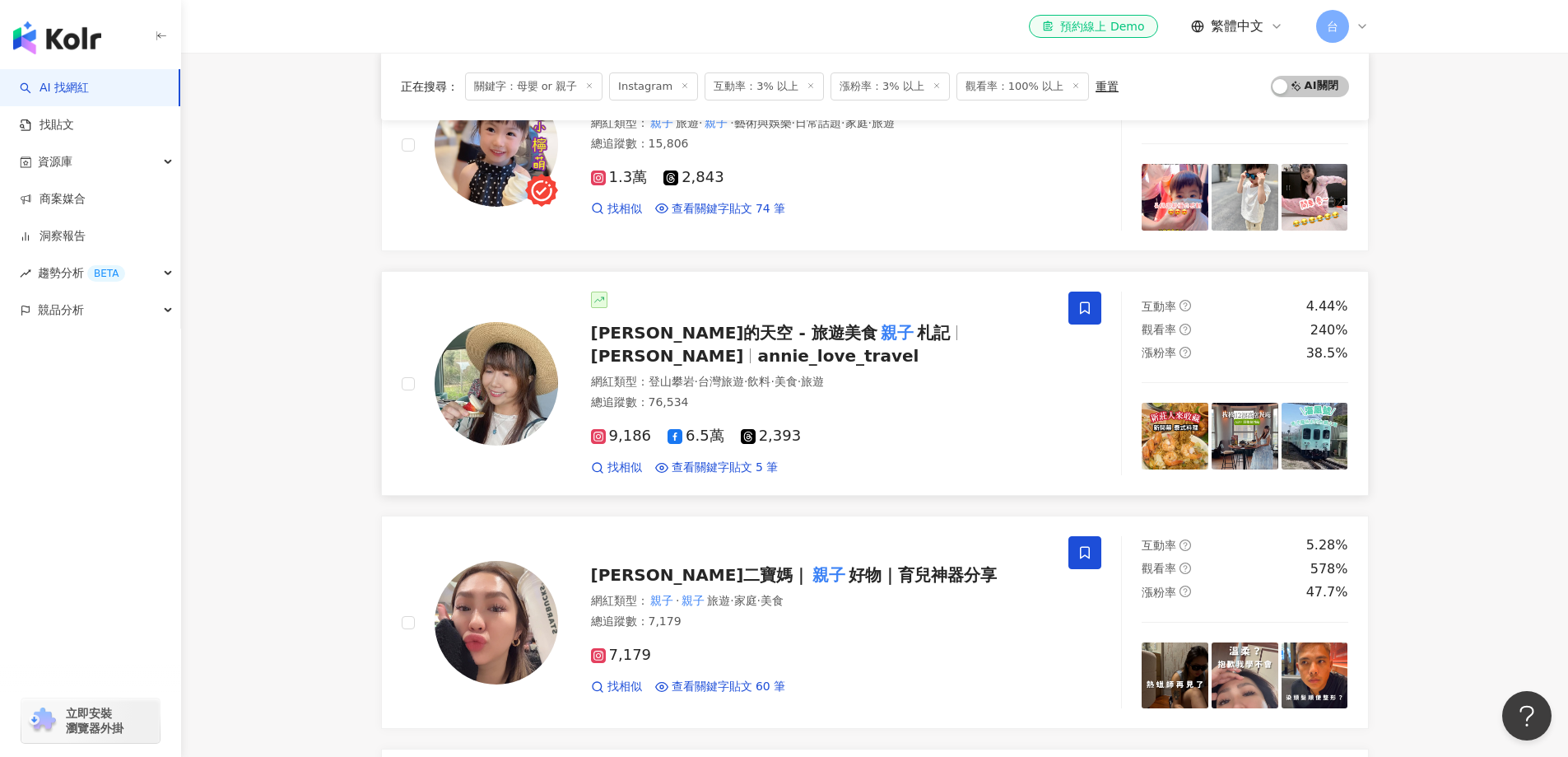
click at [1085, 301] on icon at bounding box center [1085, 308] width 14 height 14
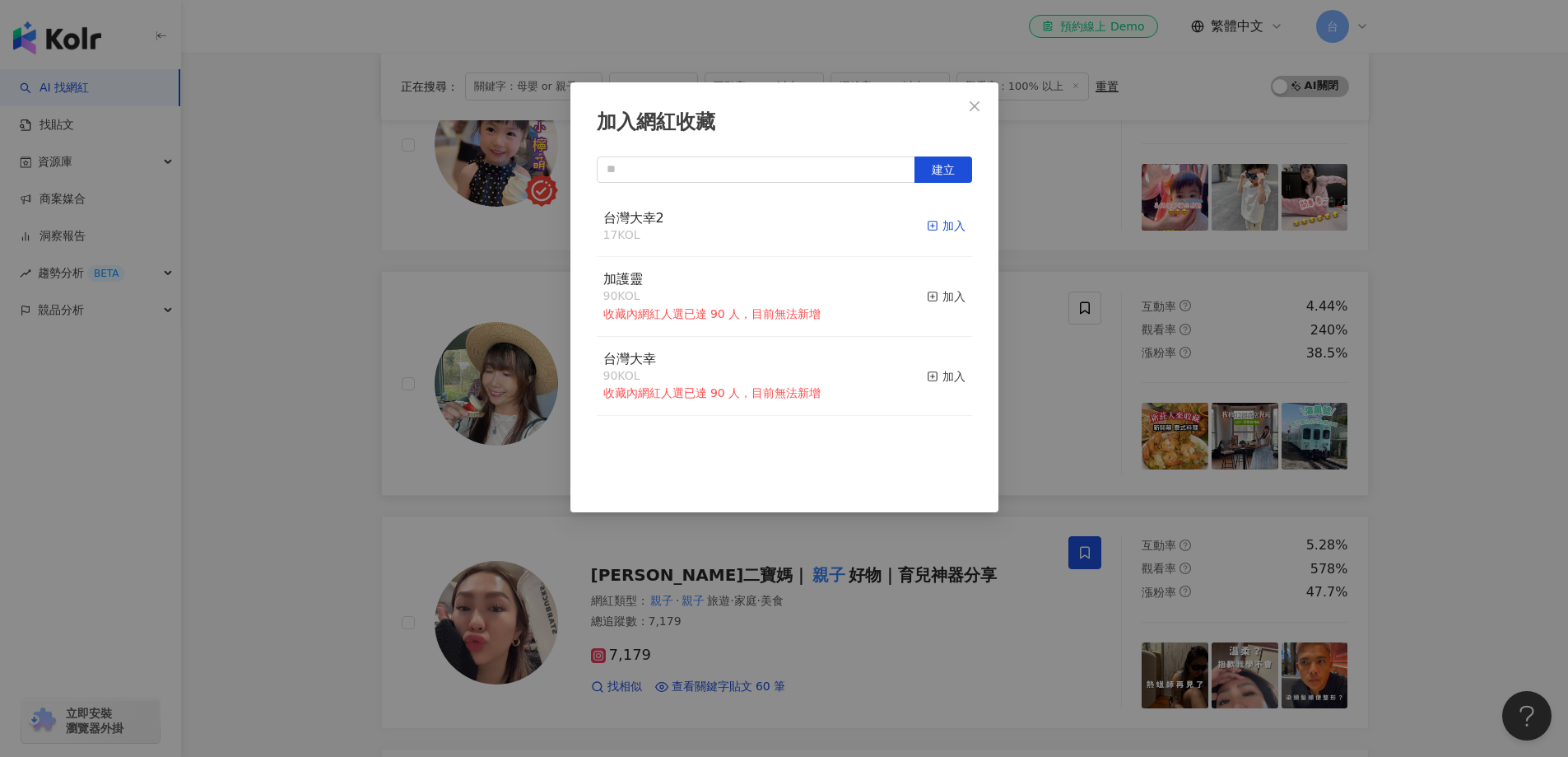
click at [928, 223] on rect "button" at bounding box center [932, 226] width 9 height 9
click at [1420, 498] on div "加入網紅收藏 建立 台灣大幸2 18 KOL 已加入 加護靈 90 KOL 收藏內網紅人選已達 90 人，目前無法新增 加入 台灣大幸 90 KOL 收藏內網…" at bounding box center [784, 378] width 1568 height 757
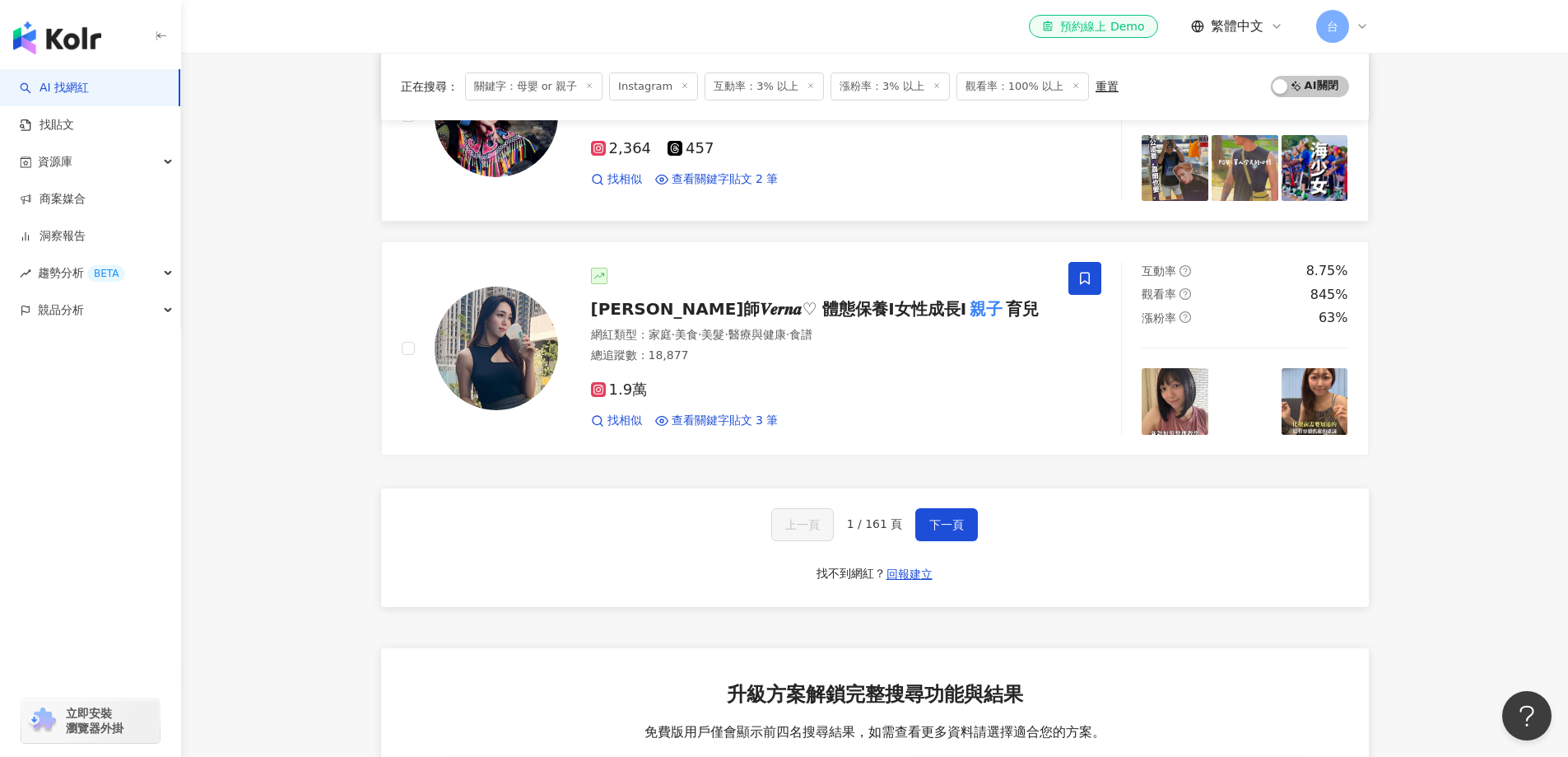
scroll to position [2632, 0]
click at [930, 517] on span "下一頁" at bounding box center [947, 523] width 34 height 14
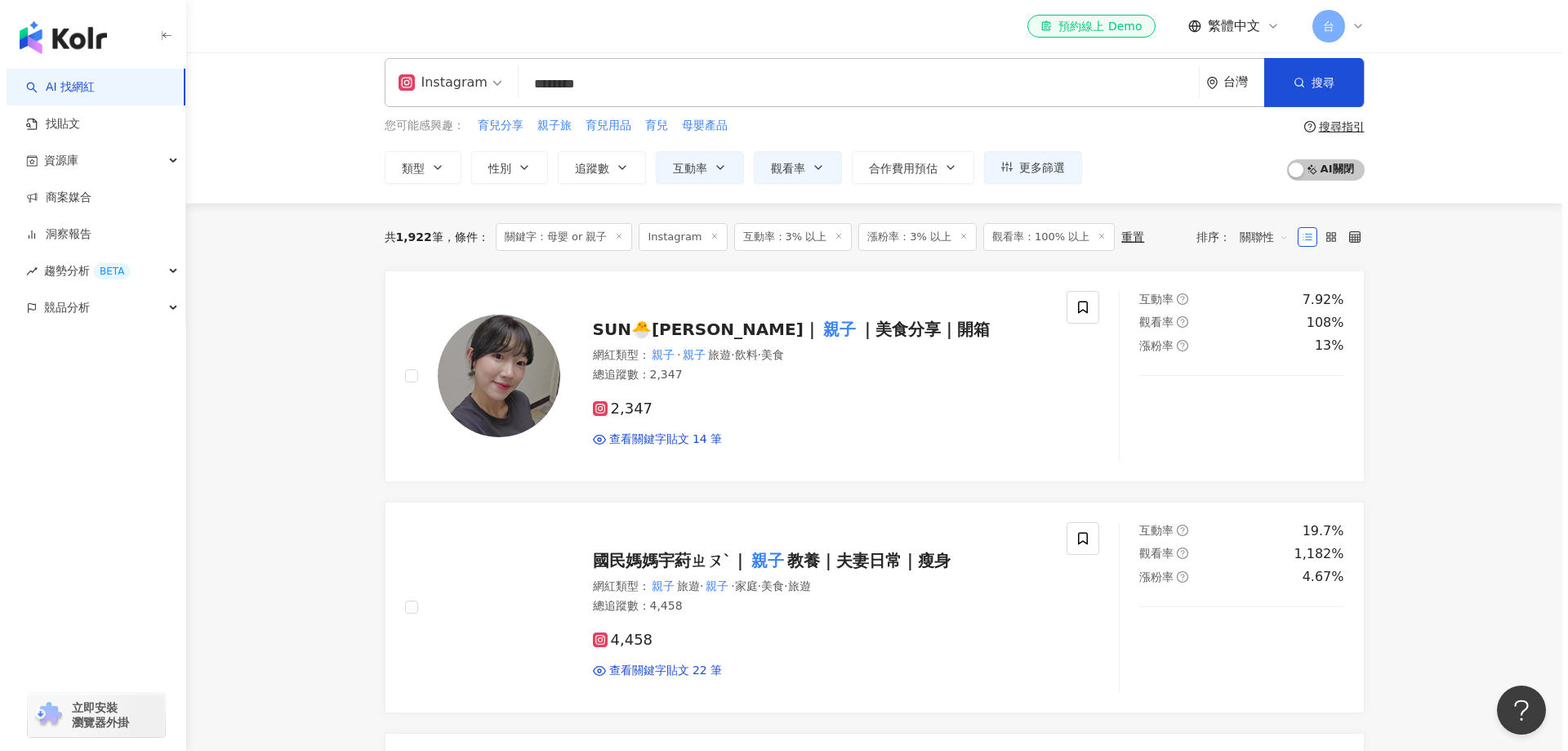
scroll to position [0, 0]
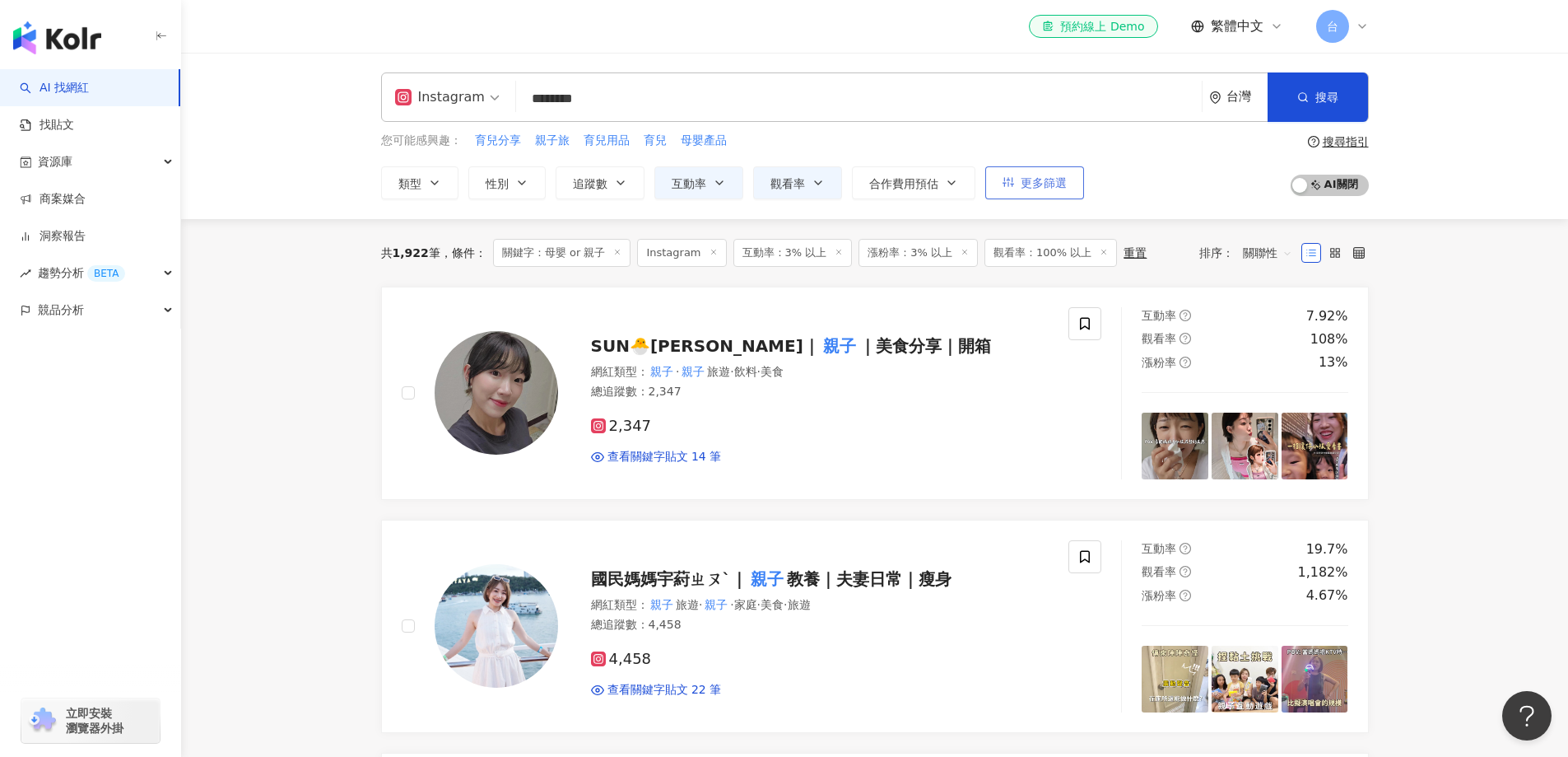
click at [1048, 189] on span "更多篩選" at bounding box center [1043, 183] width 46 height 14
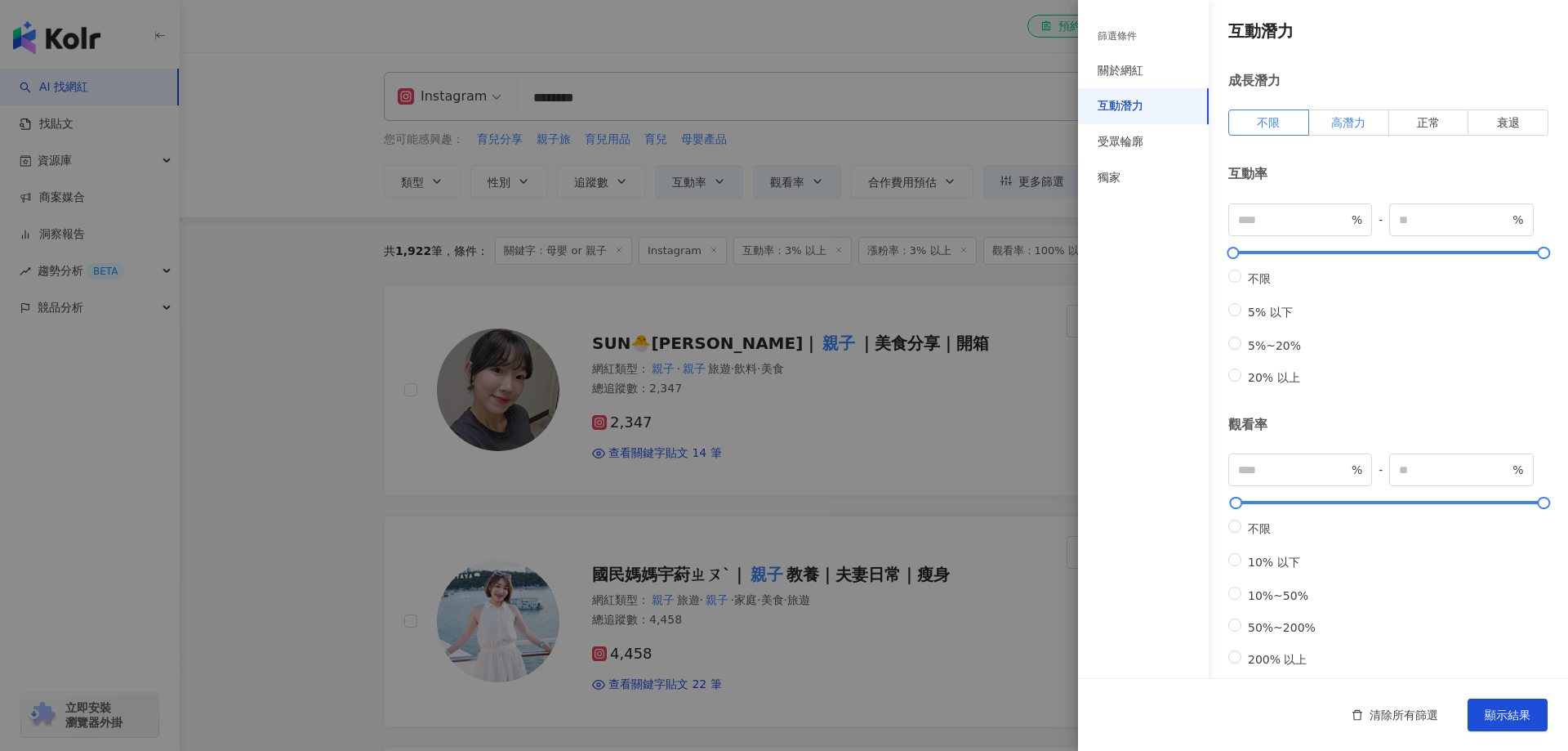
click at [1347, 127] on span "高潛力" at bounding box center [1348, 122] width 34 height 13
click at [1405, 127] on label "正常" at bounding box center [1429, 122] width 80 height 26
click at [1364, 127] on label "高潛力" at bounding box center [1349, 122] width 80 height 26
click at [1273, 127] on span "不限" at bounding box center [1267, 122] width 22 height 13
click at [1254, 119] on label "不限" at bounding box center [1269, 122] width 81 height 26
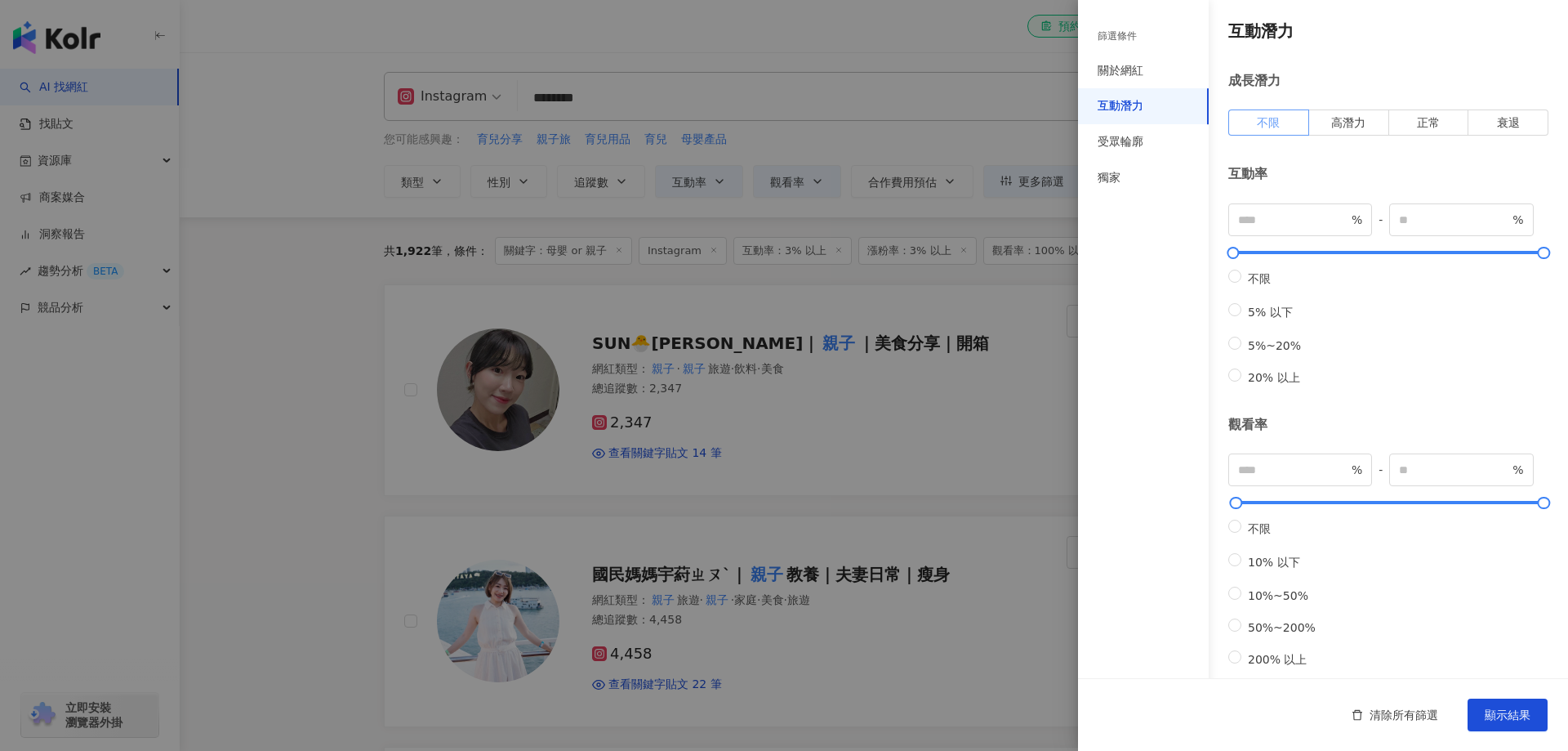
click at [1263, 121] on span "不限" at bounding box center [1267, 122] width 22 height 13
click at [986, 349] on div at bounding box center [784, 376] width 1568 height 751
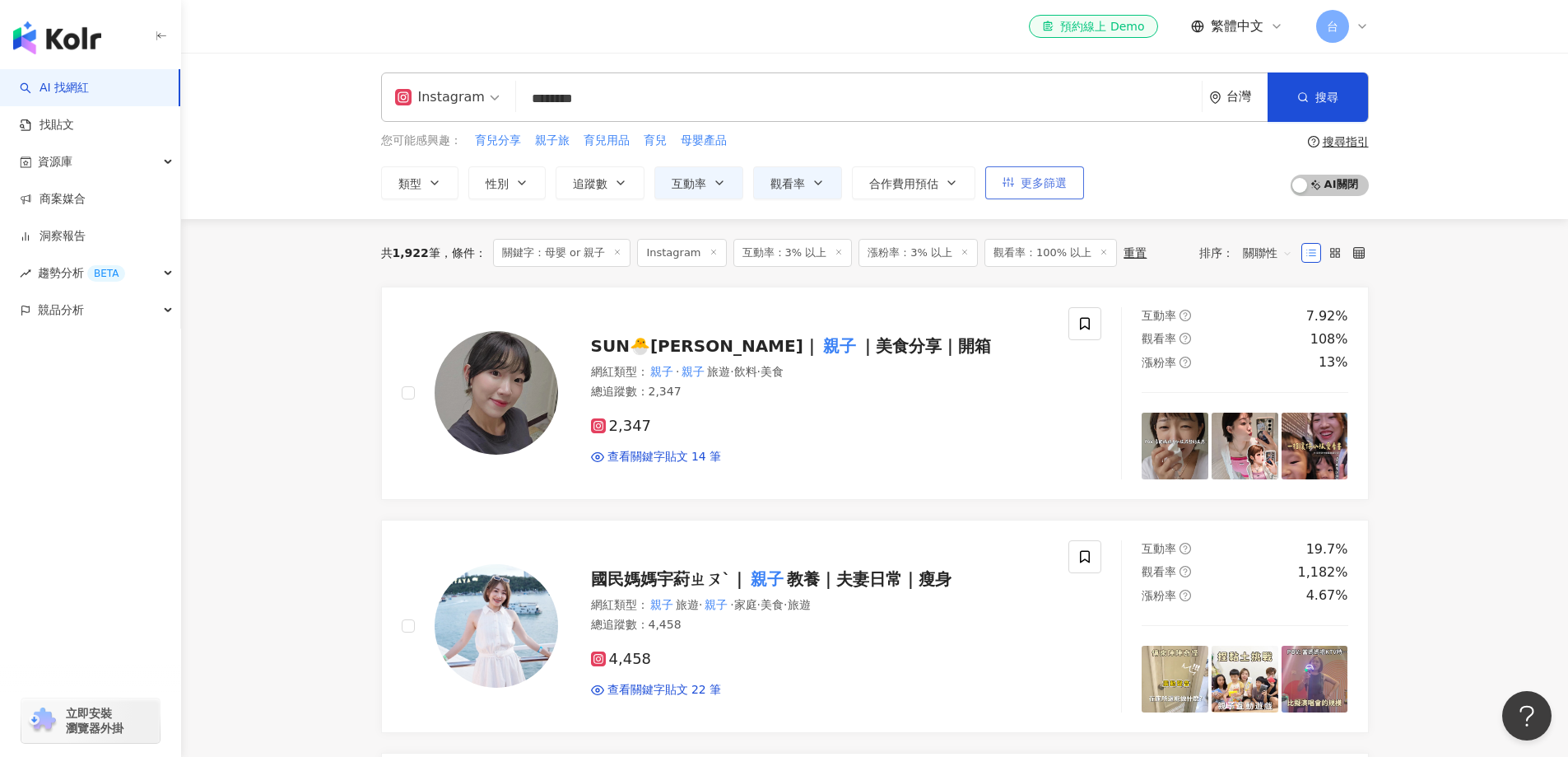
click at [1046, 189] on span "更多篩選" at bounding box center [1043, 183] width 46 height 14
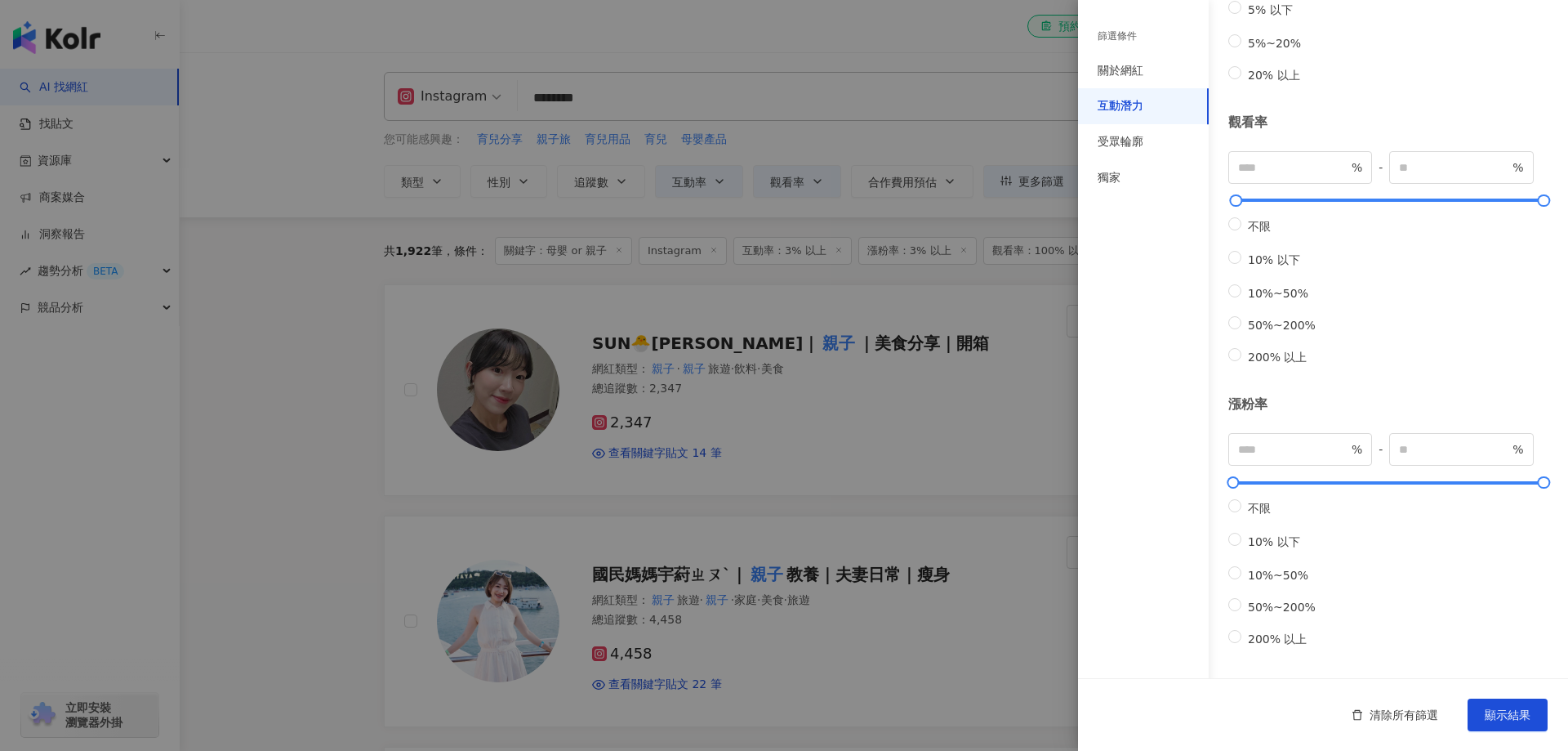
scroll to position [345, 0]
click at [1125, 139] on div "受眾輪廓" at bounding box center [1120, 142] width 46 height 16
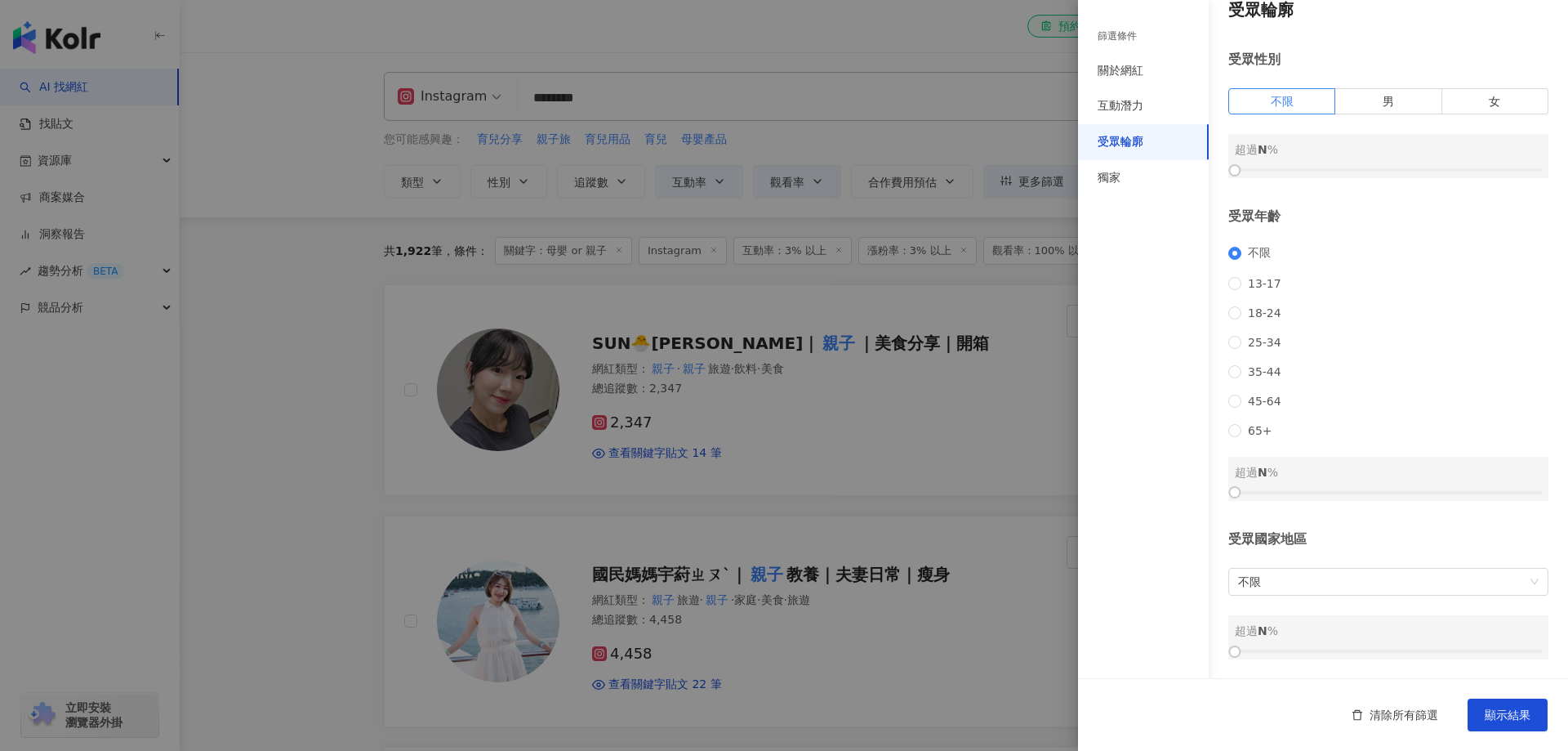
scroll to position [42, 0]
click at [1292, 583] on span "不限" at bounding box center [1387, 581] width 301 height 26
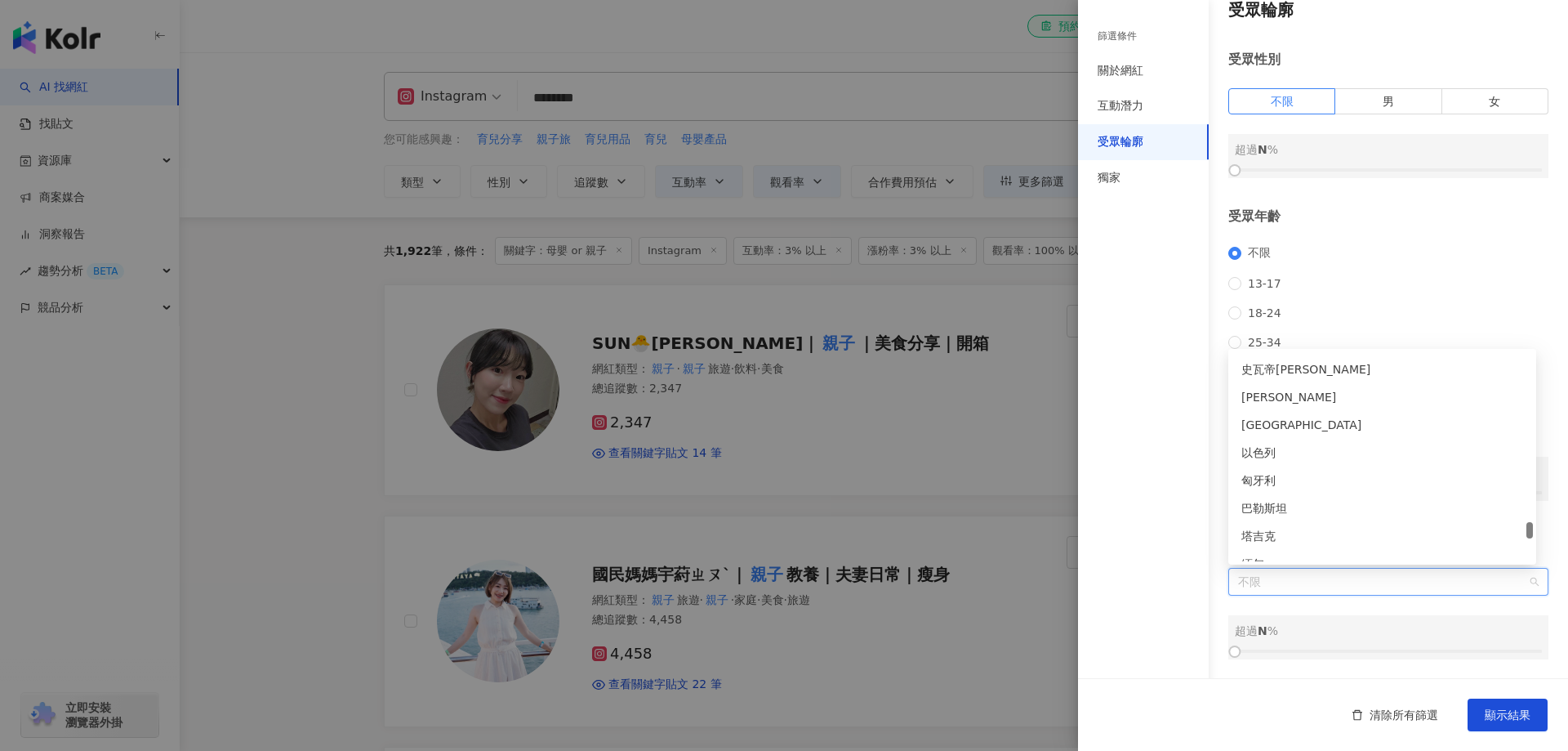
scroll to position [4985, 0]
drag, startPoint x: 1529, startPoint y: 436, endPoint x: 1530, endPoint y: 527, distance: 91.0
click at [1530, 527] on div at bounding box center [1528, 527] width 6 height 16
click at [1371, 582] on span "不限" at bounding box center [1387, 581] width 301 height 26
type input "*"
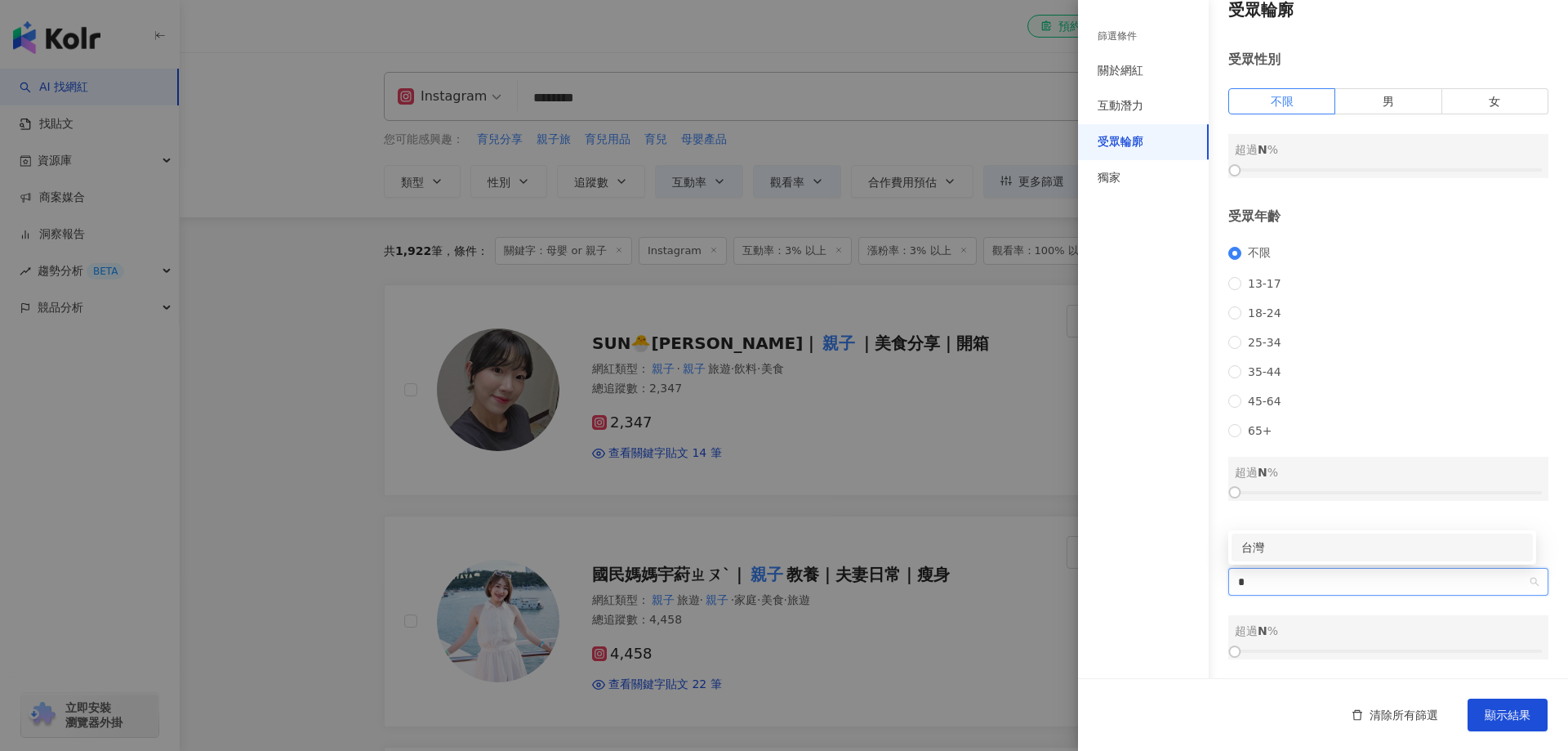
click at [1361, 552] on div "台灣" at bounding box center [1382, 547] width 282 height 18
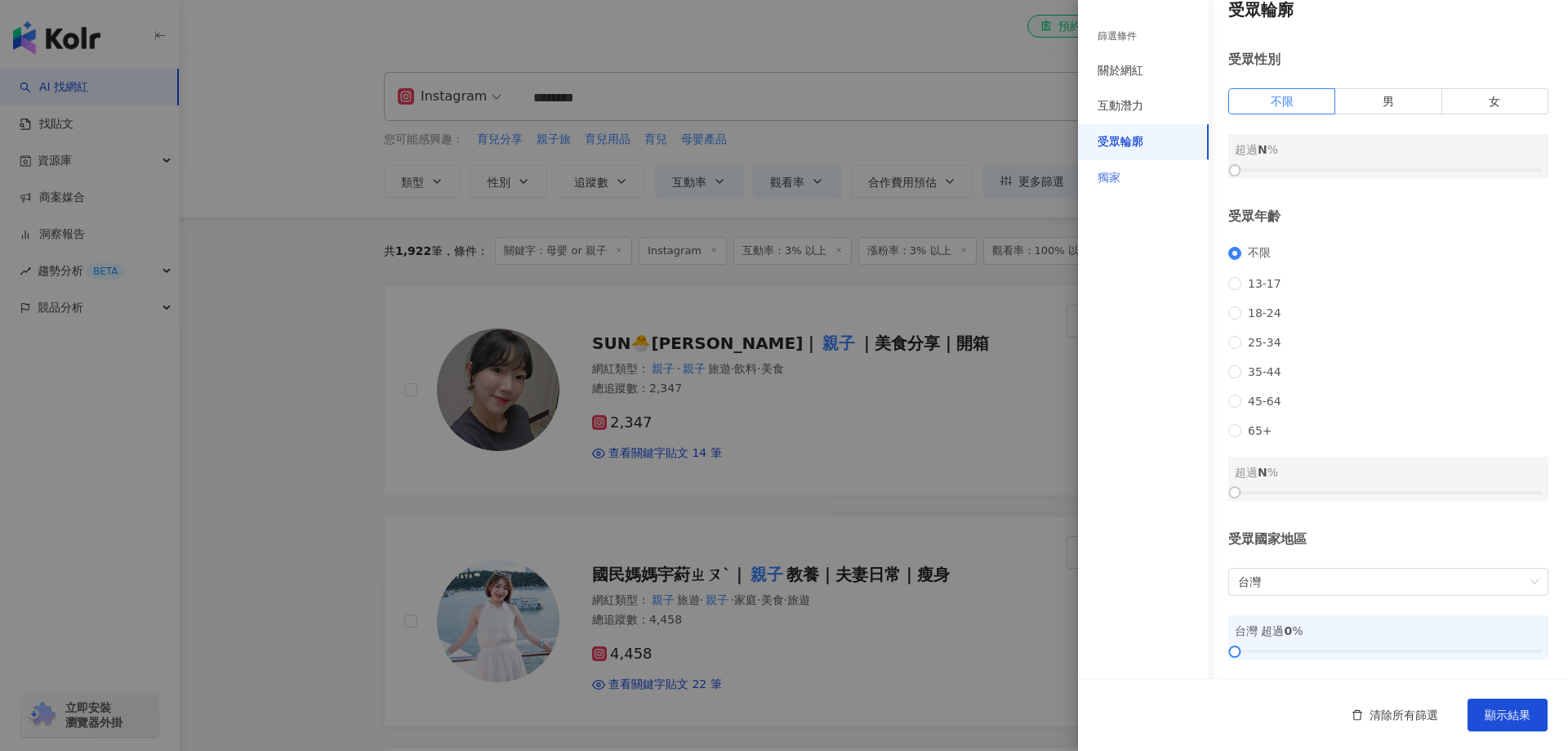
click at [1134, 181] on div "獨家" at bounding box center [1142, 178] width 130 height 36
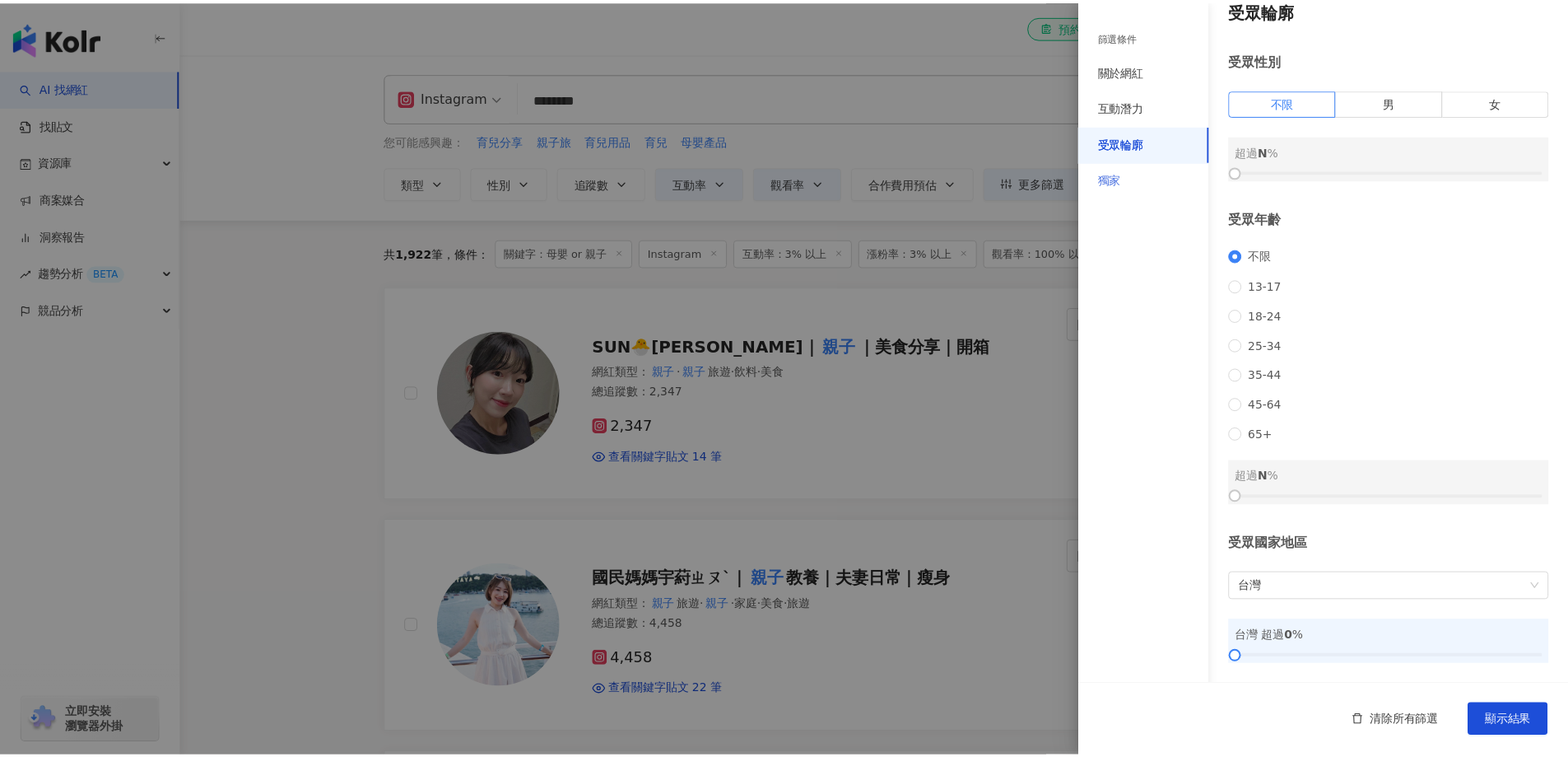
scroll to position [0, 0]
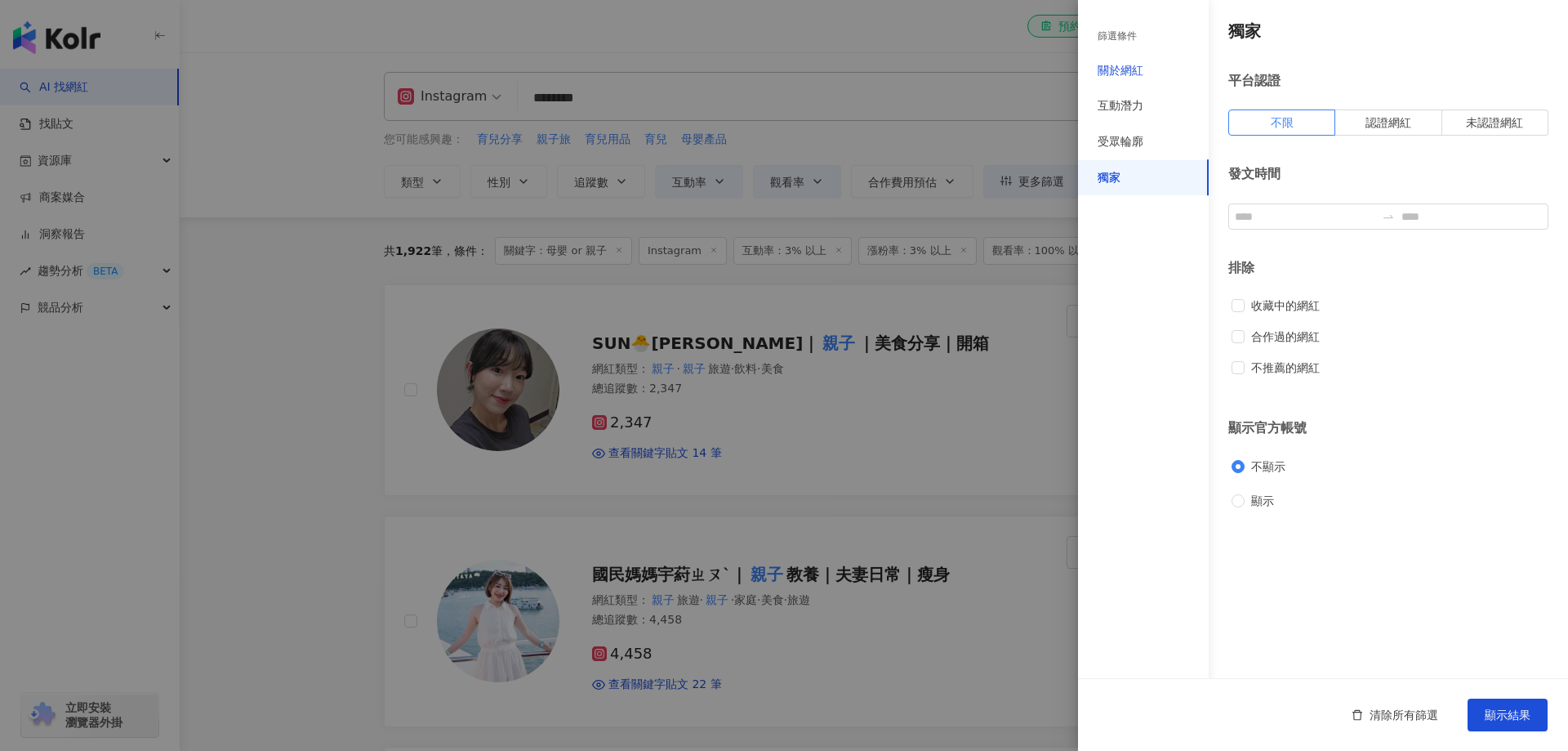
click at [1123, 74] on div "關於網紅" at bounding box center [1120, 71] width 46 height 16
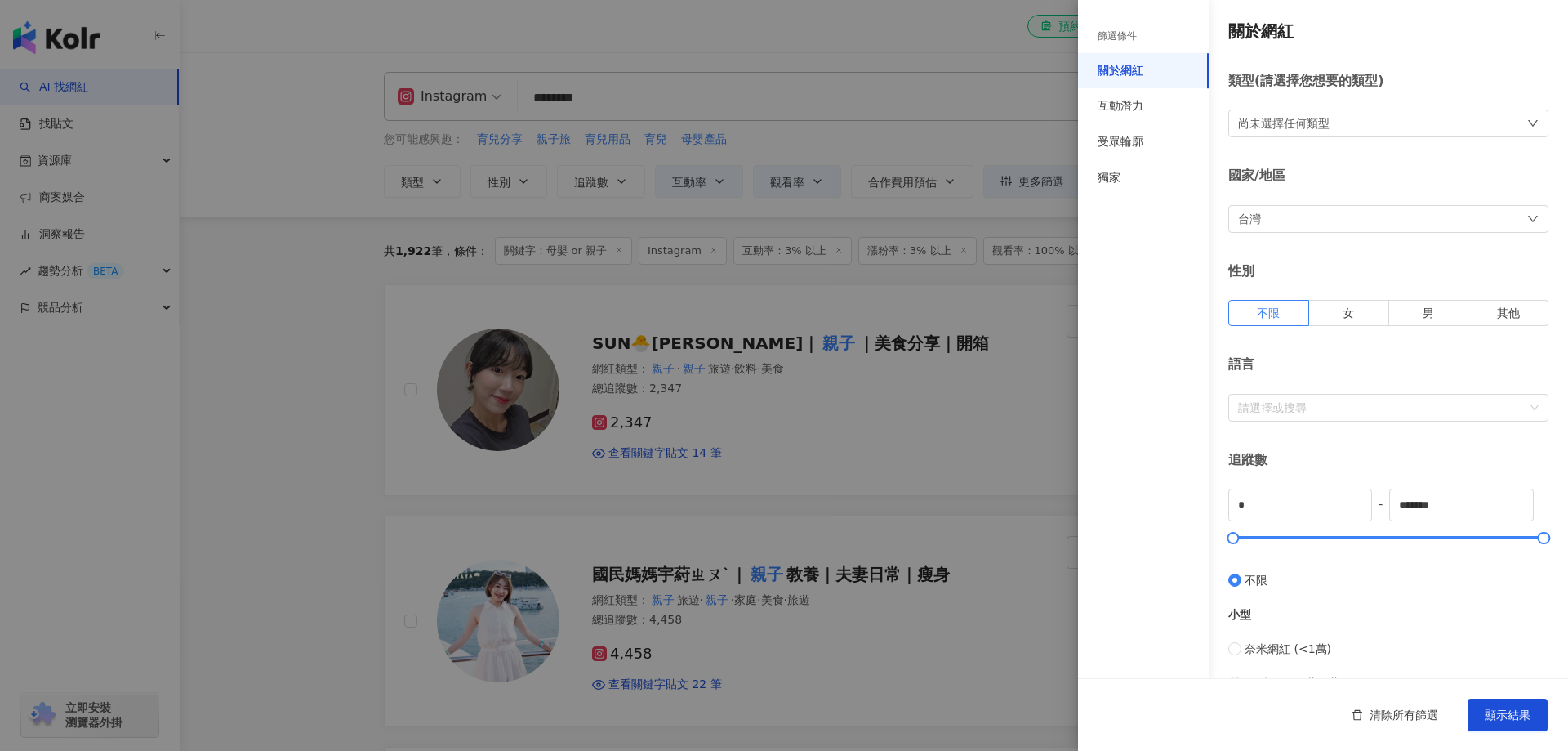
click at [1329, 129] on div "尚未選擇任何類型" at bounding box center [1388, 123] width 320 height 28
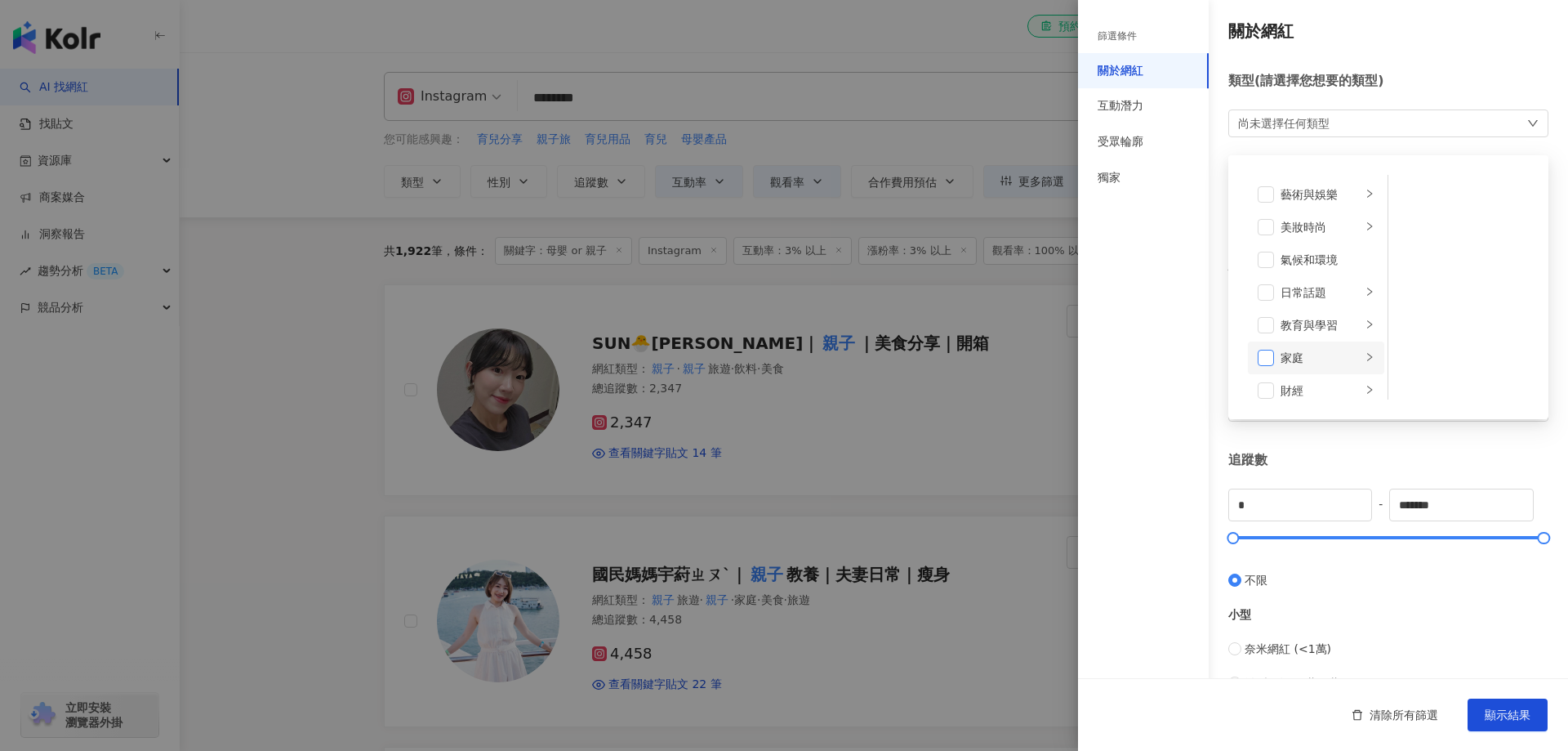
click at [1268, 360] on span at bounding box center [1265, 358] width 16 height 16
click at [1364, 360] on icon "right" at bounding box center [1369, 358] width 10 height 10
click at [1498, 717] on span "顯示結果" at bounding box center [1507, 714] width 46 height 13
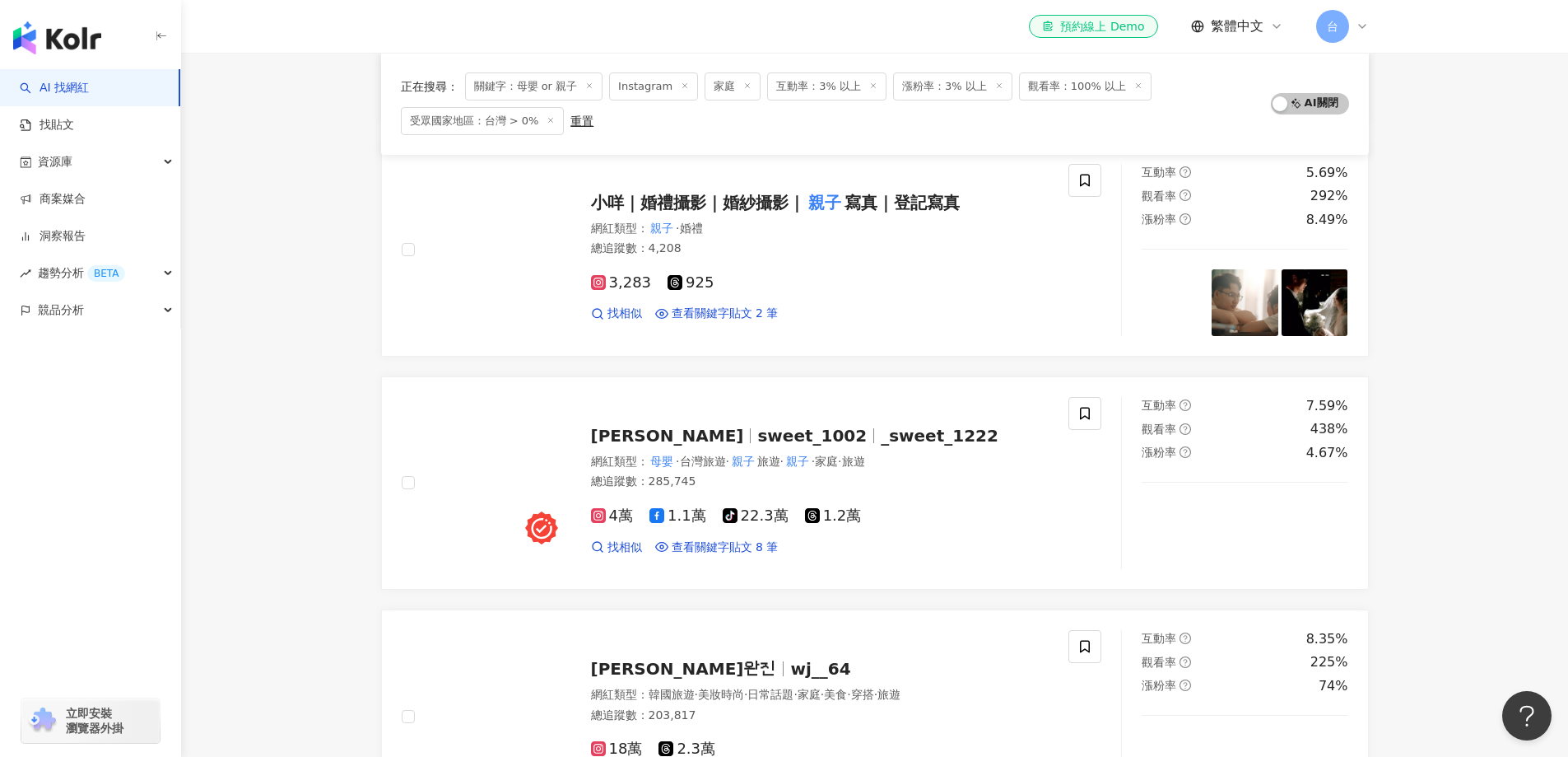
scroll to position [1810, 0]
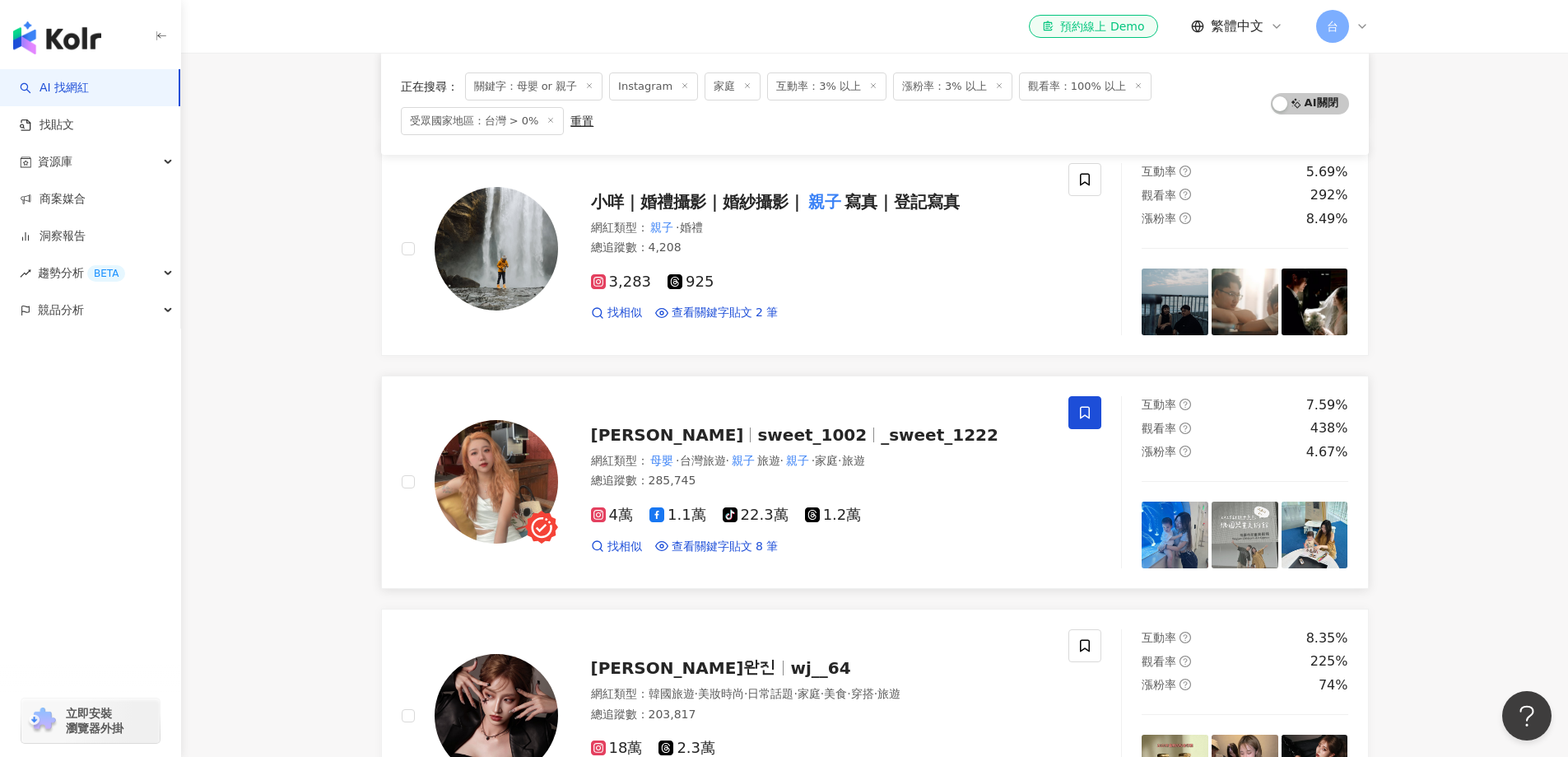
click at [1086, 417] on icon at bounding box center [1085, 412] width 14 height 14
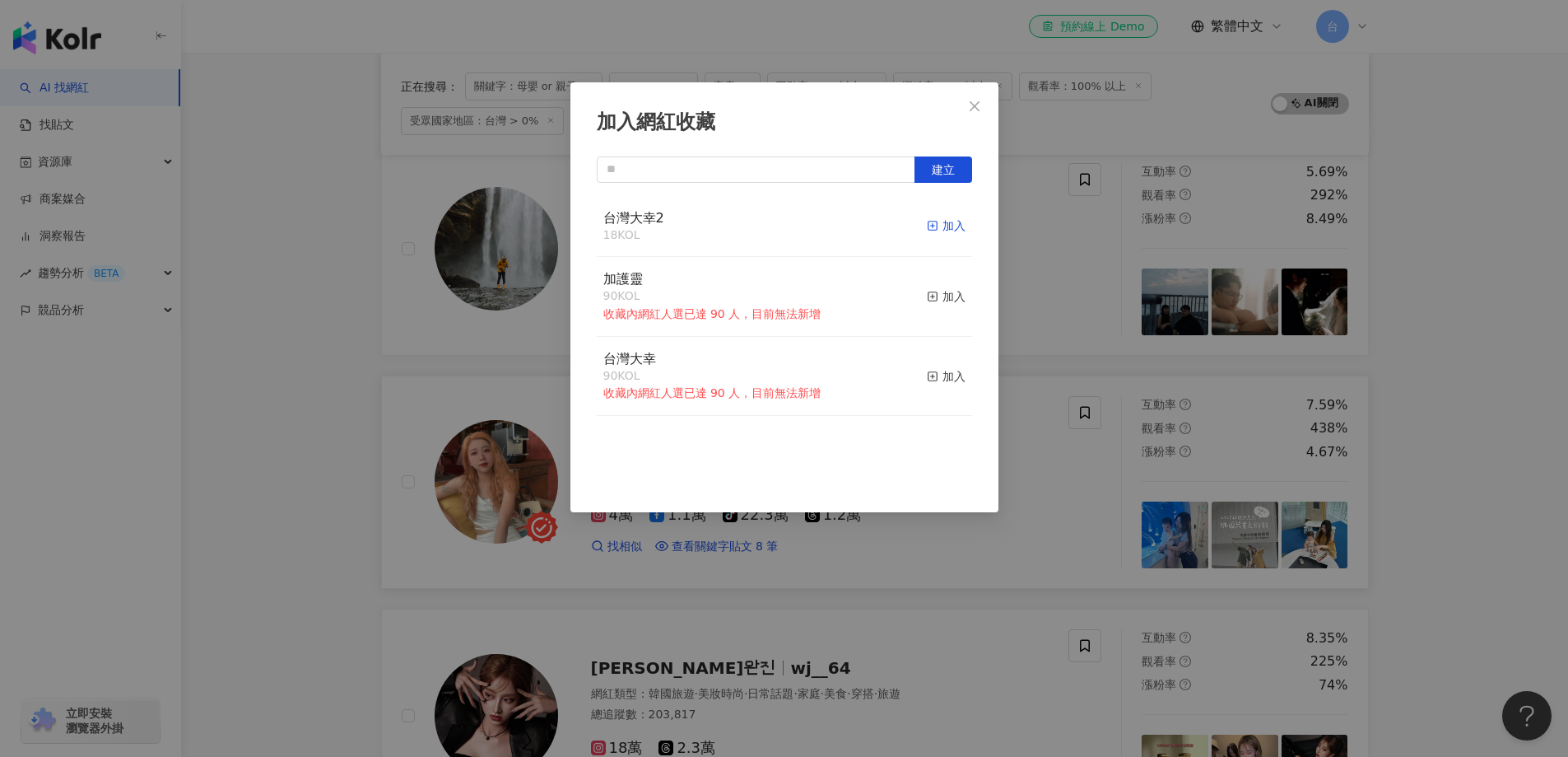
click at [945, 226] on div "加入" at bounding box center [946, 225] width 39 height 18
click at [1439, 465] on div "加入網紅收藏 建立 台灣大幸2 19 KOL 已加入 加護靈 90 KOL 收藏內網紅人選已達 90 人，目前無法新增 加入 台灣大幸 90 KOL 收藏內網…" at bounding box center [784, 378] width 1568 height 757
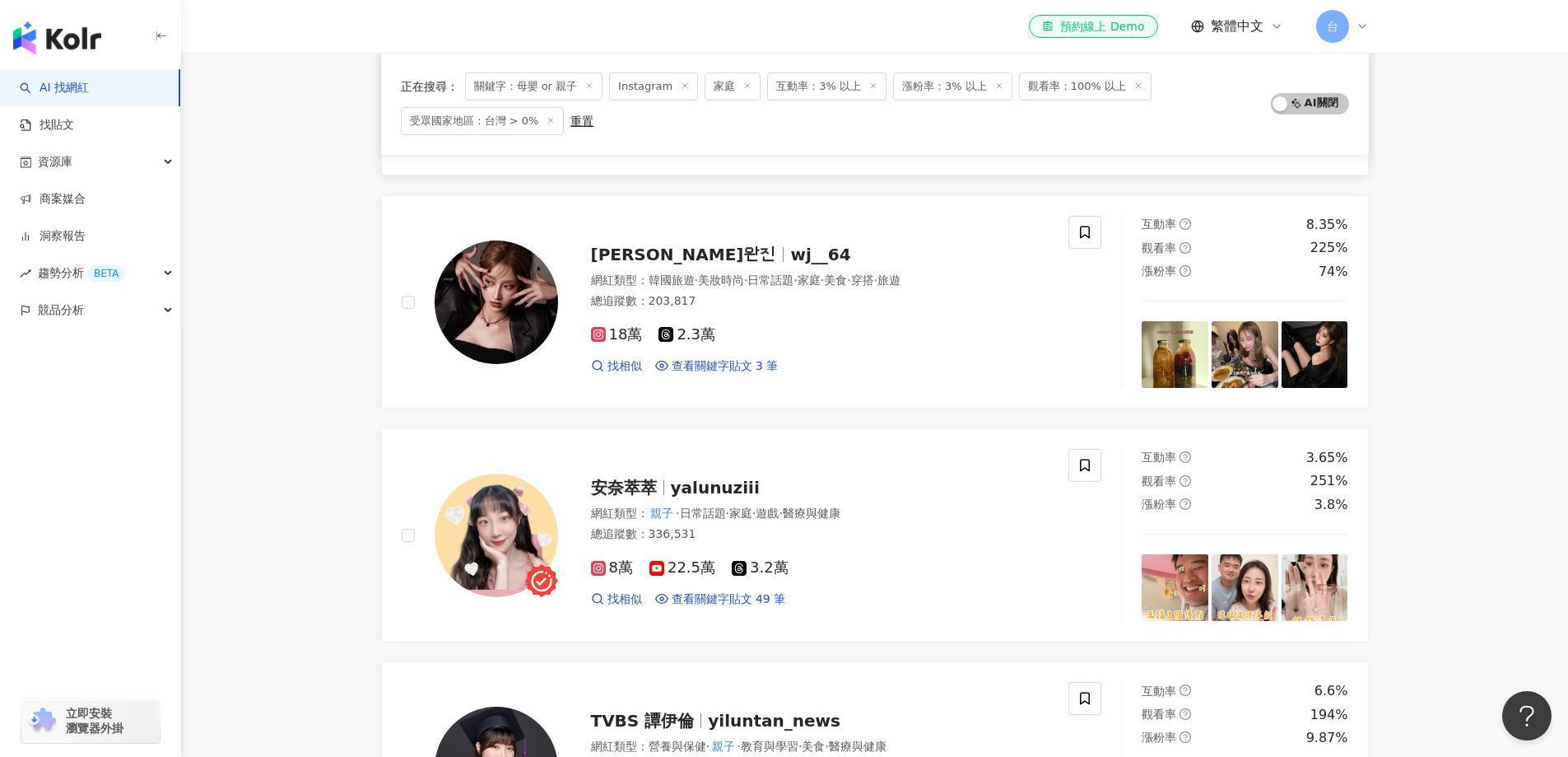
scroll to position [2222, 0]
click at [1085, 467] on icon at bounding box center [1085, 465] width 14 height 14
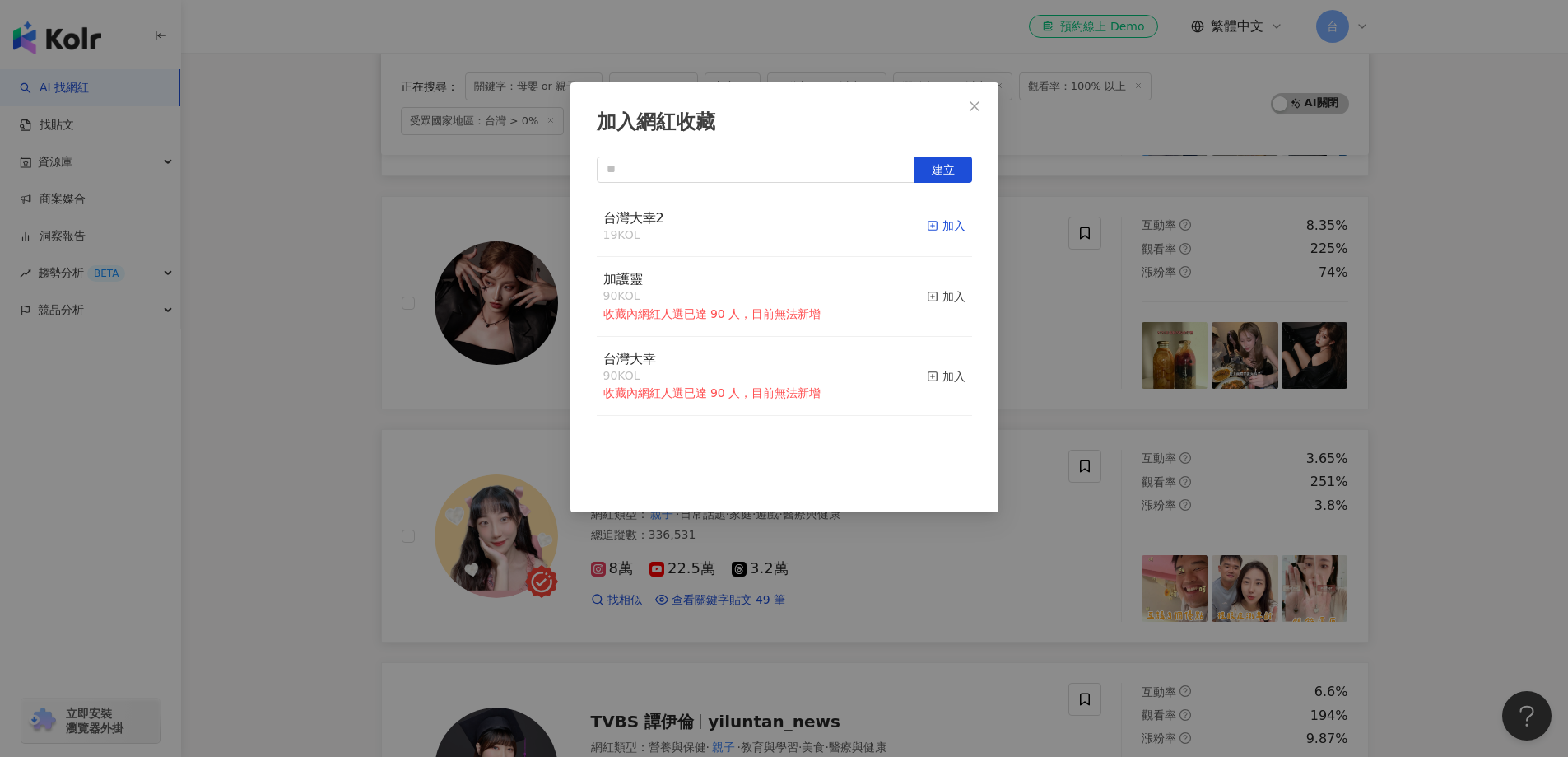
click at [942, 223] on div "加入" at bounding box center [946, 225] width 39 height 18
click at [1460, 413] on div "加入網紅收藏 建立 台灣大幸2 20 KOL 已加入 加護靈 90 KOL 收藏內網紅人選已達 90 人，目前無法新增 加入 台灣大幸 90 KOL 收藏內網…" at bounding box center [784, 378] width 1568 height 757
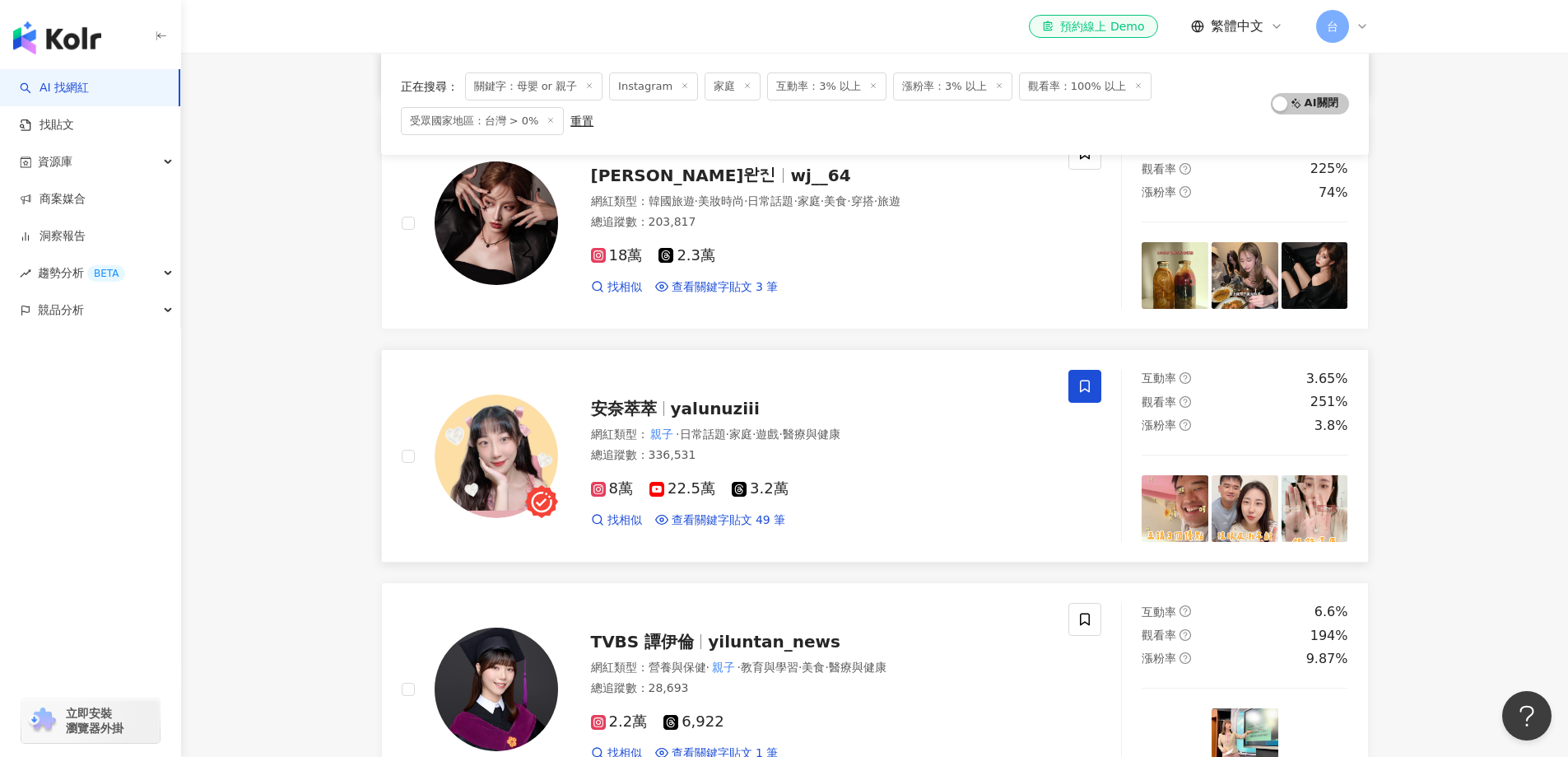
scroll to position [2303, 0]
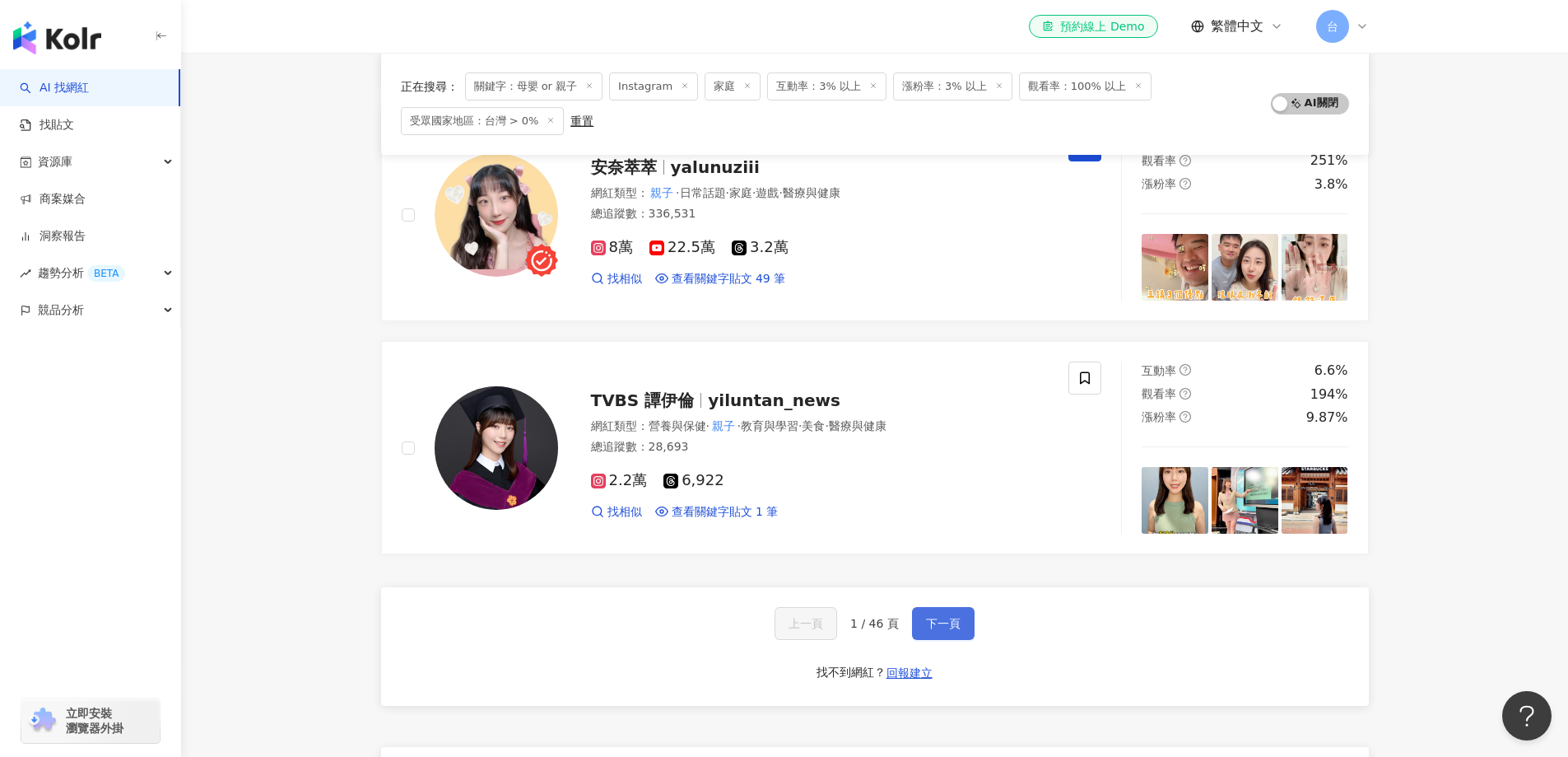
click at [951, 630] on span "下一頁" at bounding box center [943, 623] width 34 height 14
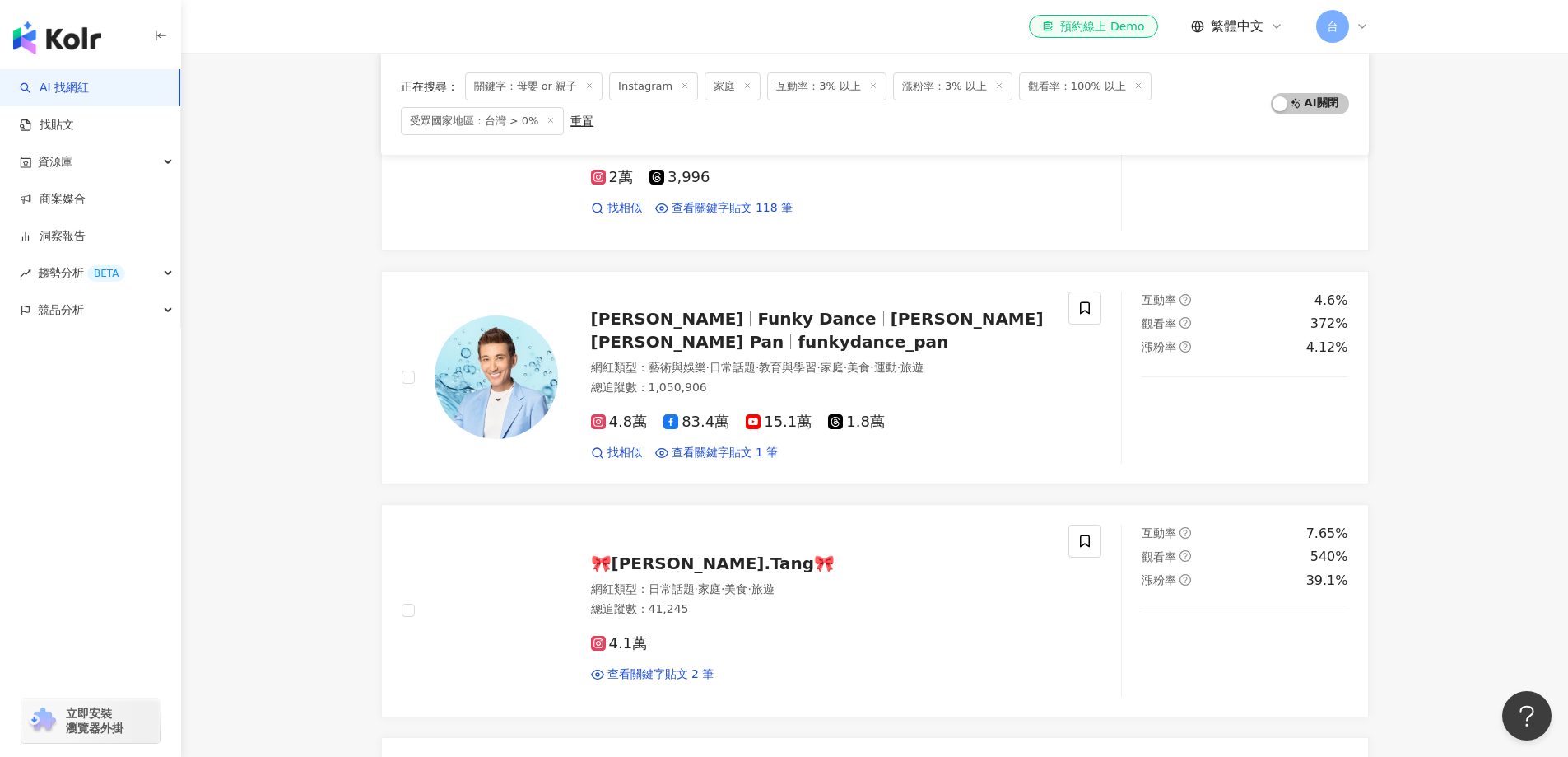
scroll to position [2547, 0]
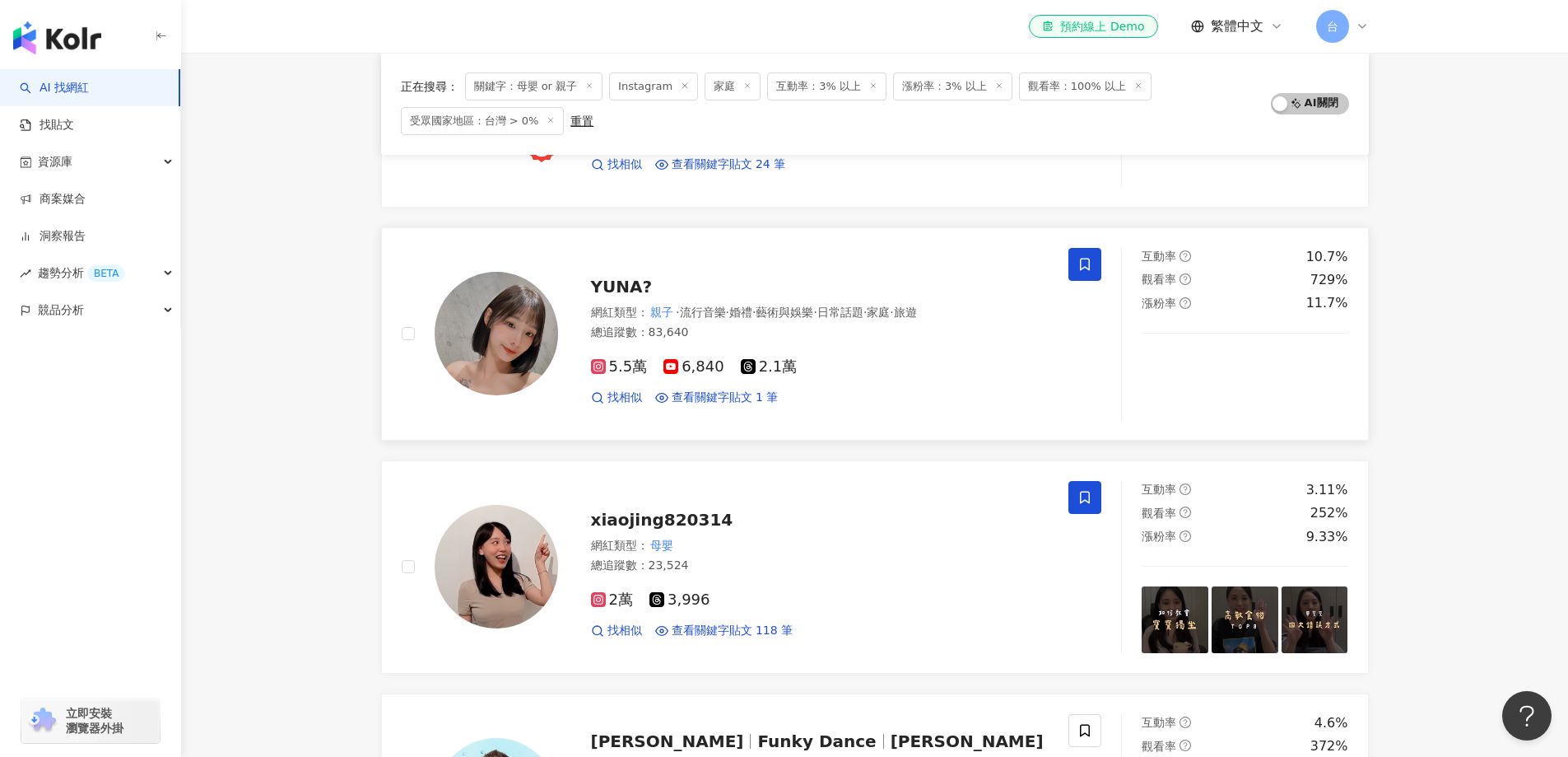
scroll to position [328, 0]
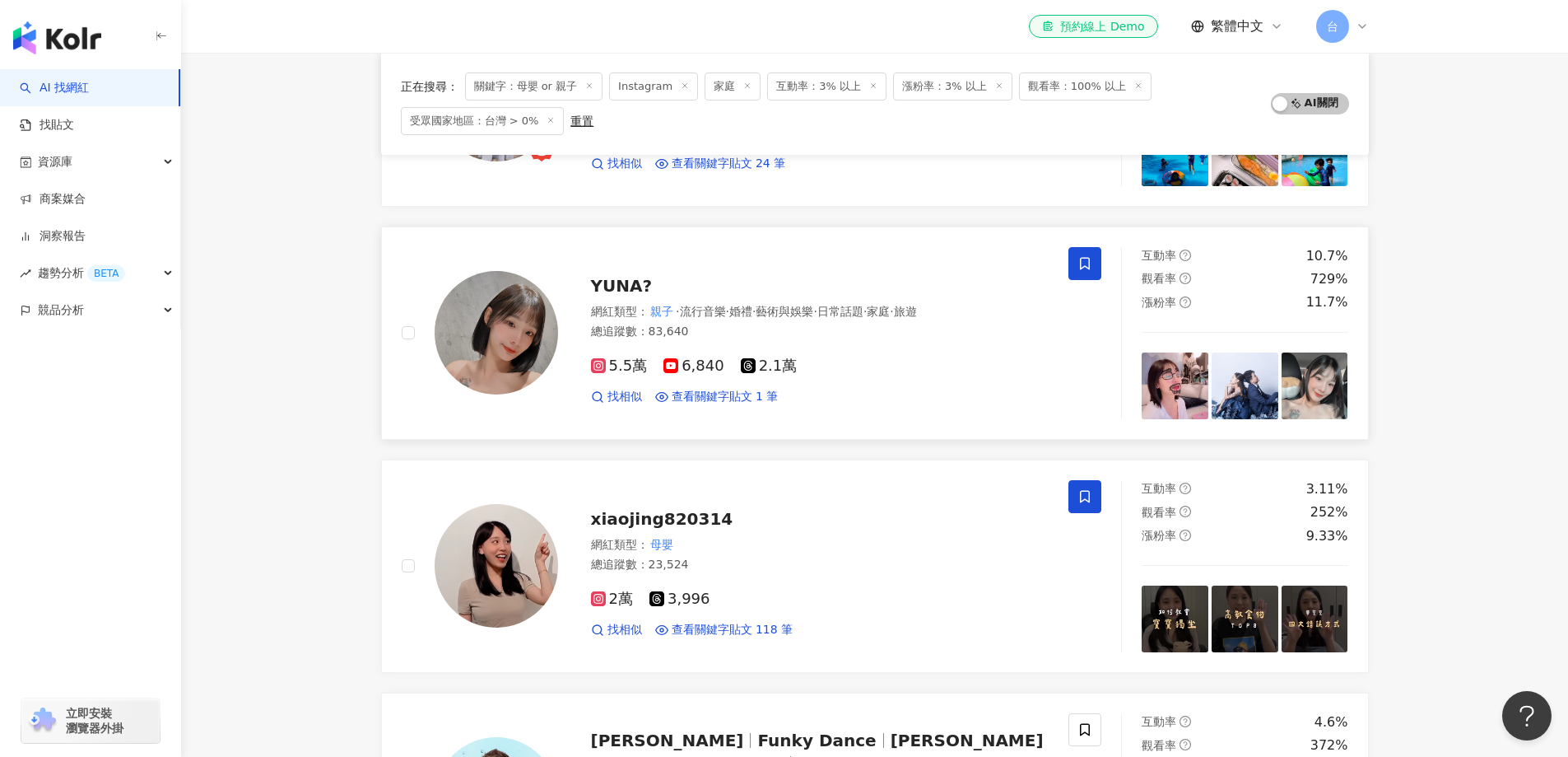
click at [1087, 266] on icon at bounding box center [1085, 264] width 14 height 14
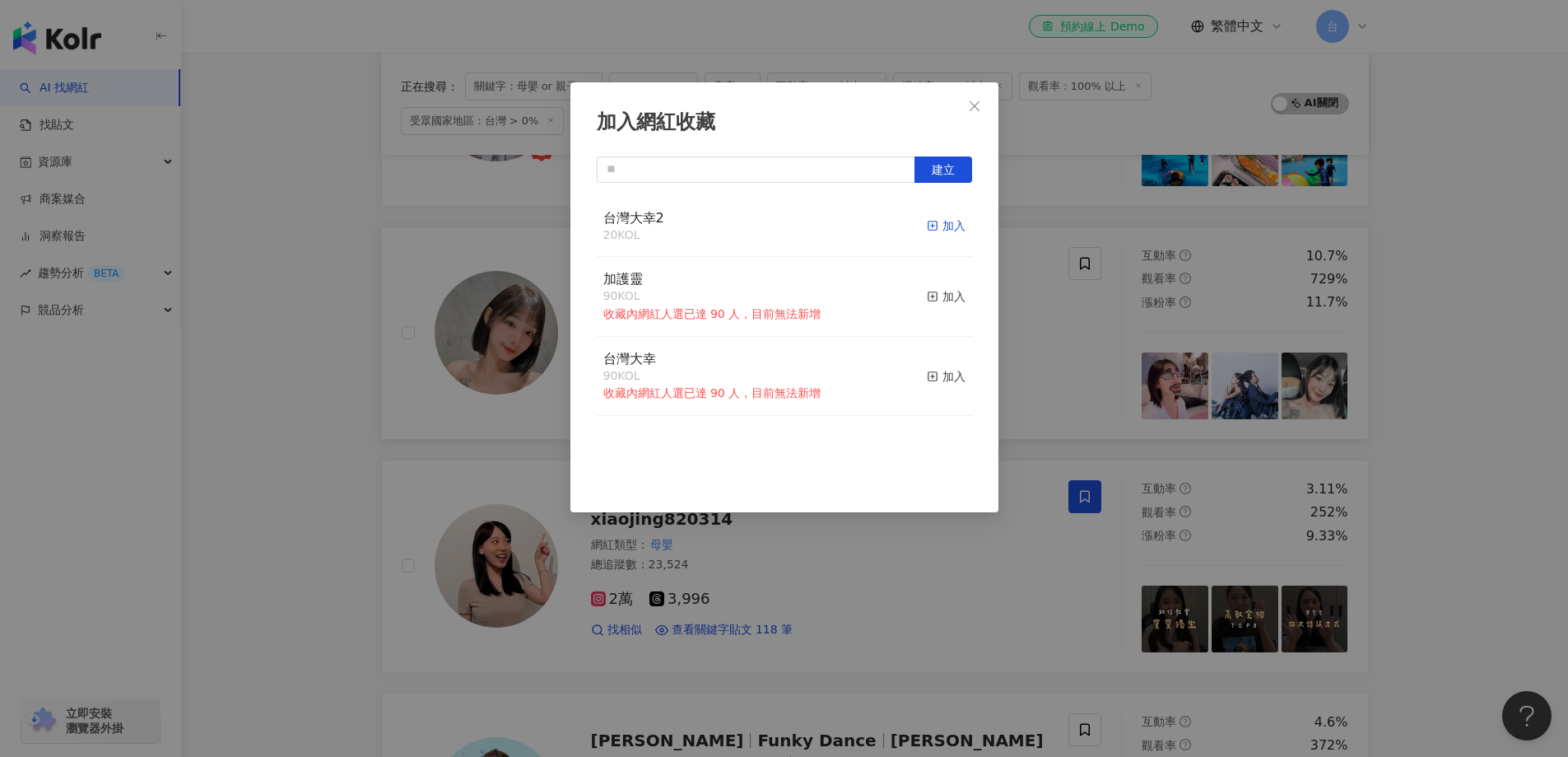
click at [939, 227] on div "加入" at bounding box center [946, 225] width 39 height 18
click at [1439, 553] on div "加入網紅收藏 建立 台灣大幸2 21 KOL 已加入 加護靈 90 KOL 收藏內網紅人選已達 90 人，目前無法新增 加入 台灣大幸 90 KOL 收藏內網…" at bounding box center [784, 378] width 1568 height 757
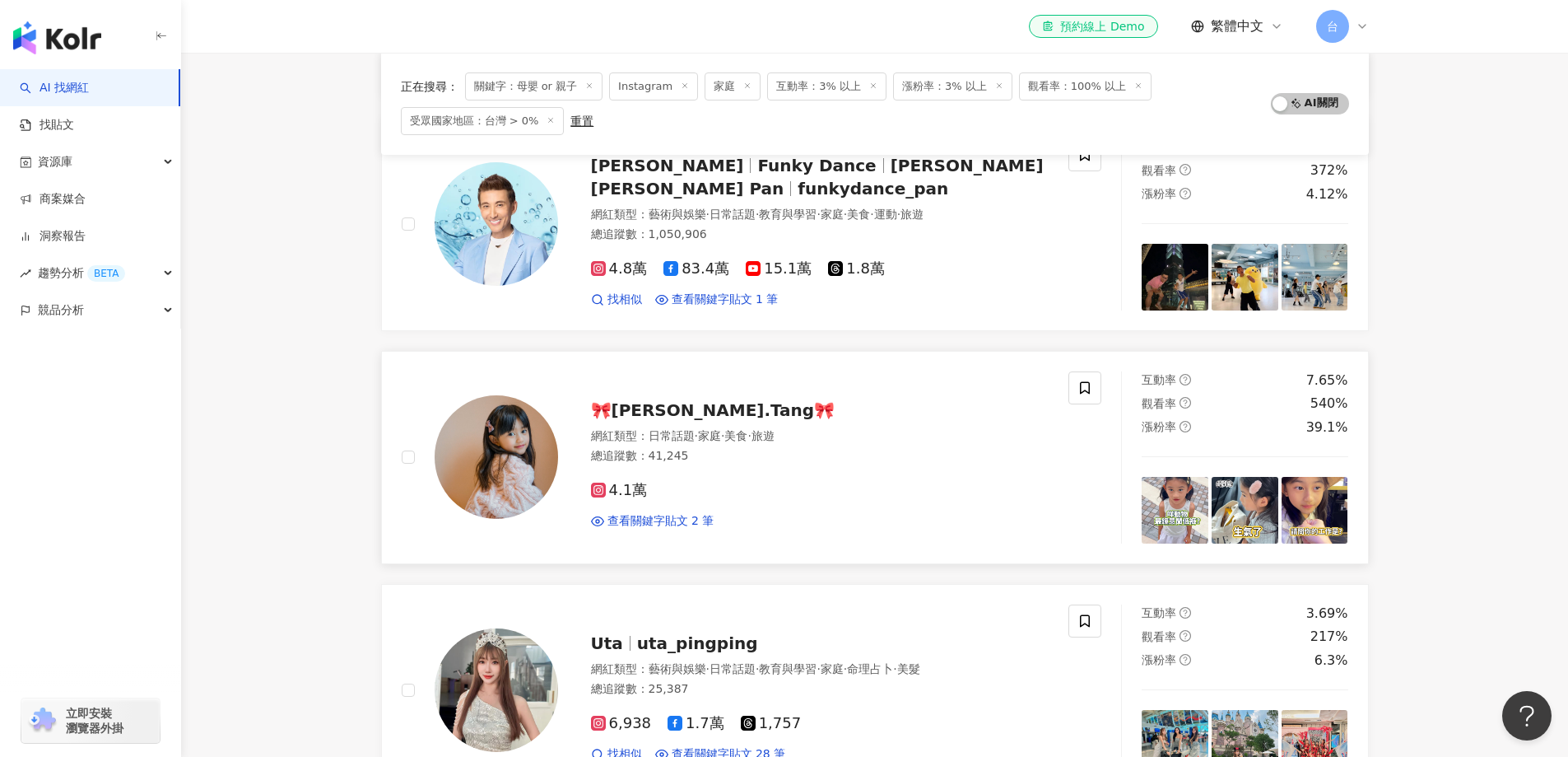
scroll to position [904, 0]
click at [1084, 386] on icon at bounding box center [1085, 386] width 14 height 14
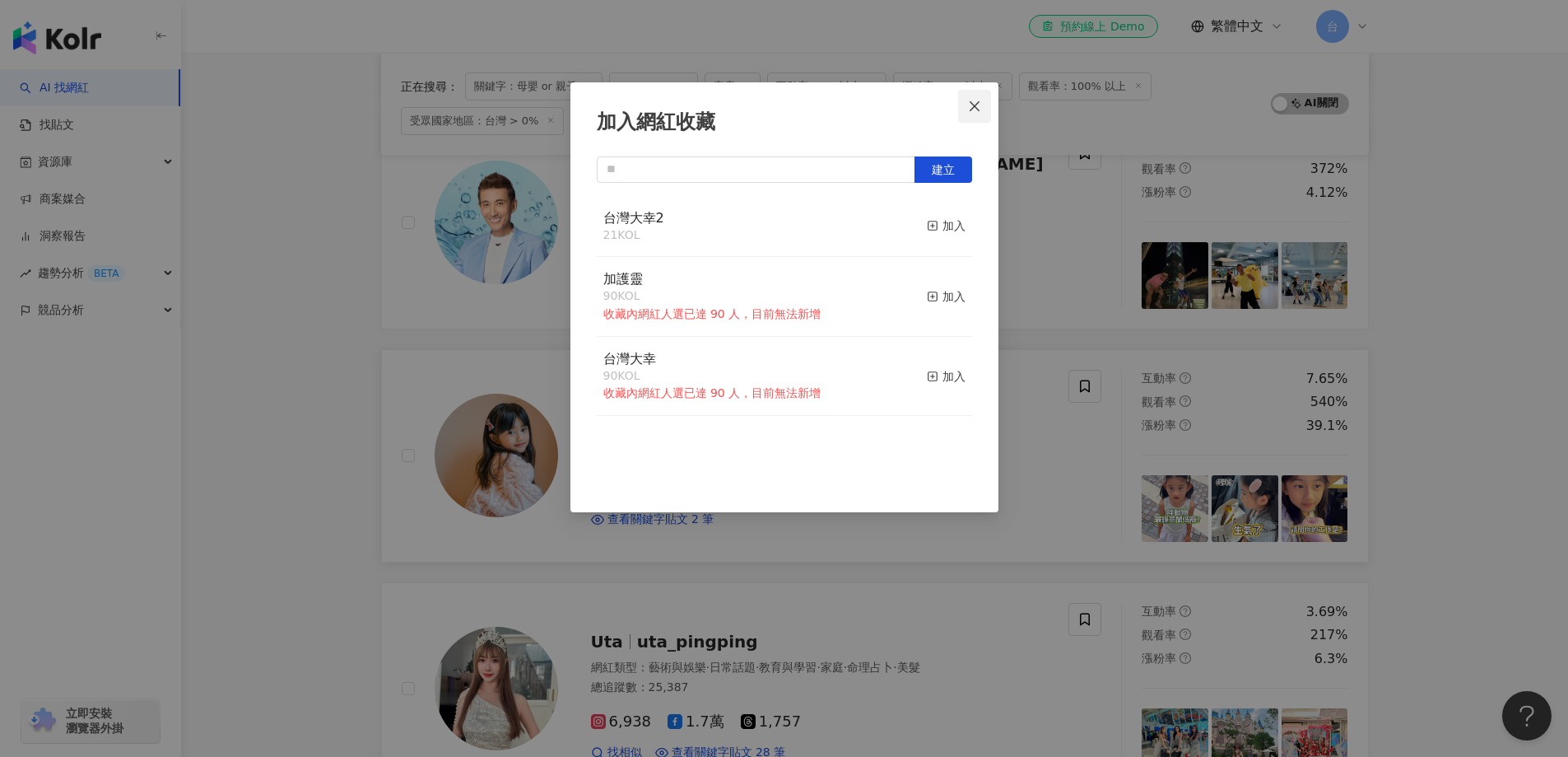
click at [969, 104] on icon "close" at bounding box center [974, 106] width 14 height 14
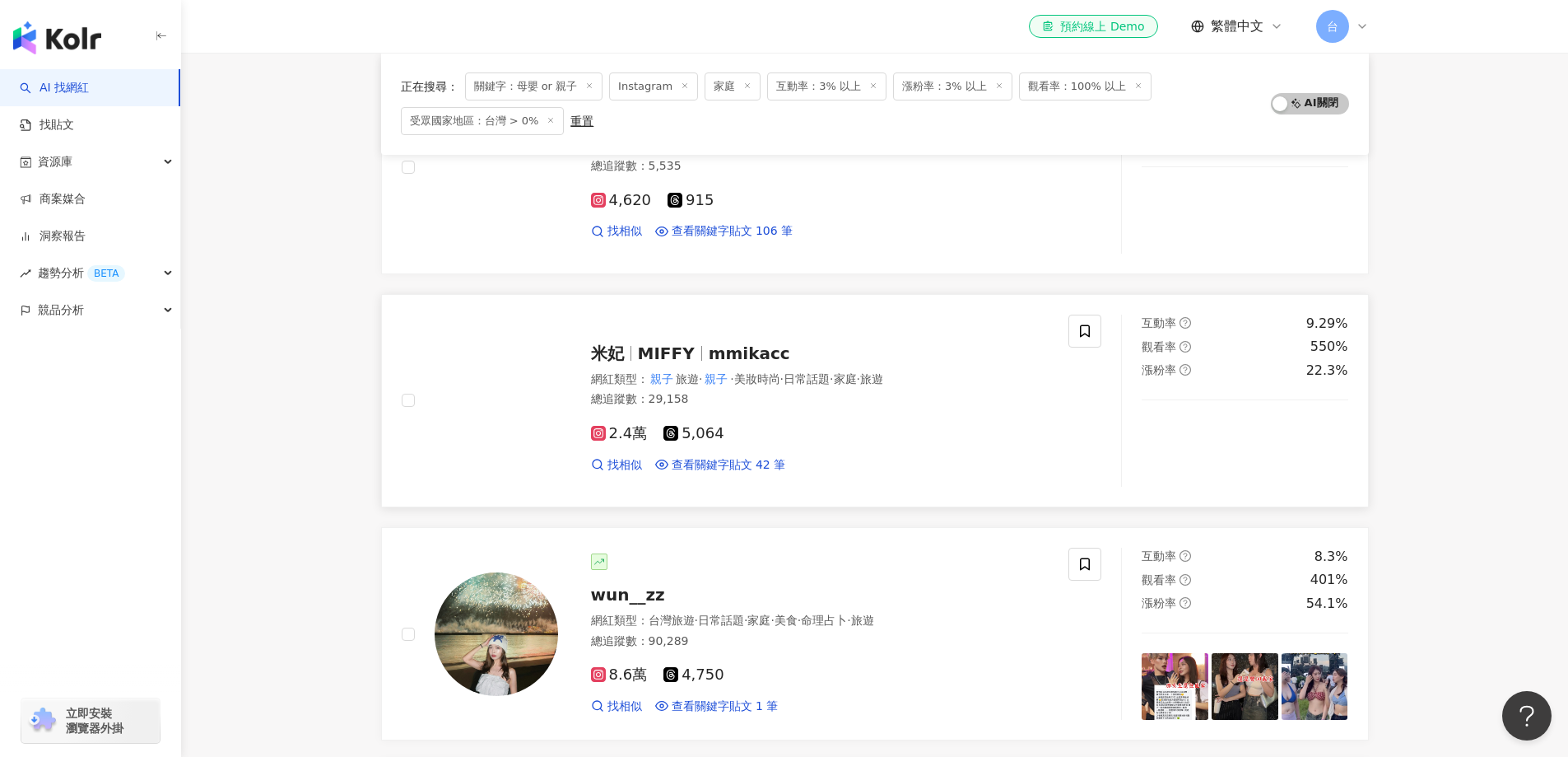
scroll to position [1892, 0]
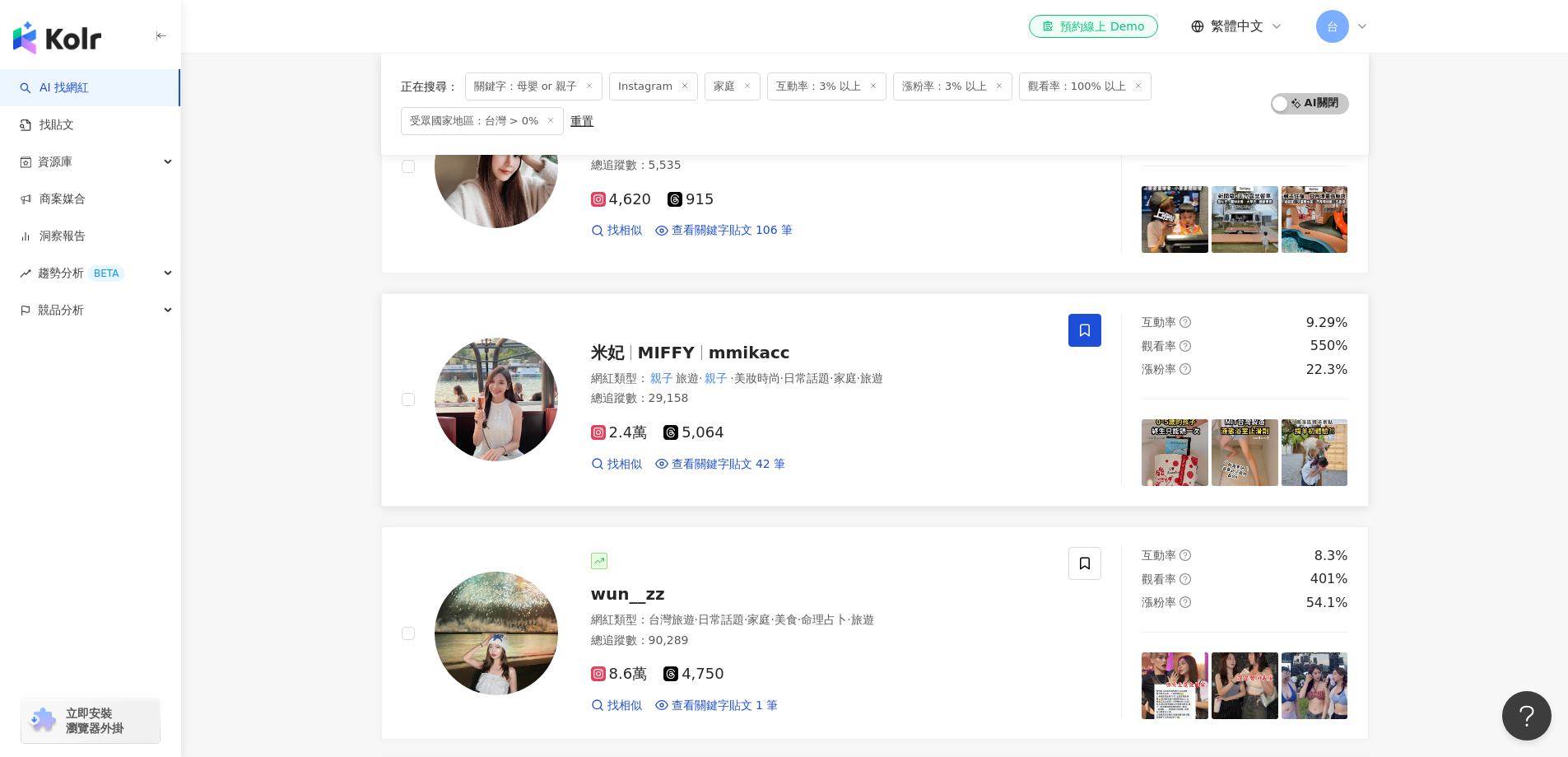
click at [1076, 331] on span at bounding box center [1085, 330] width 33 height 33
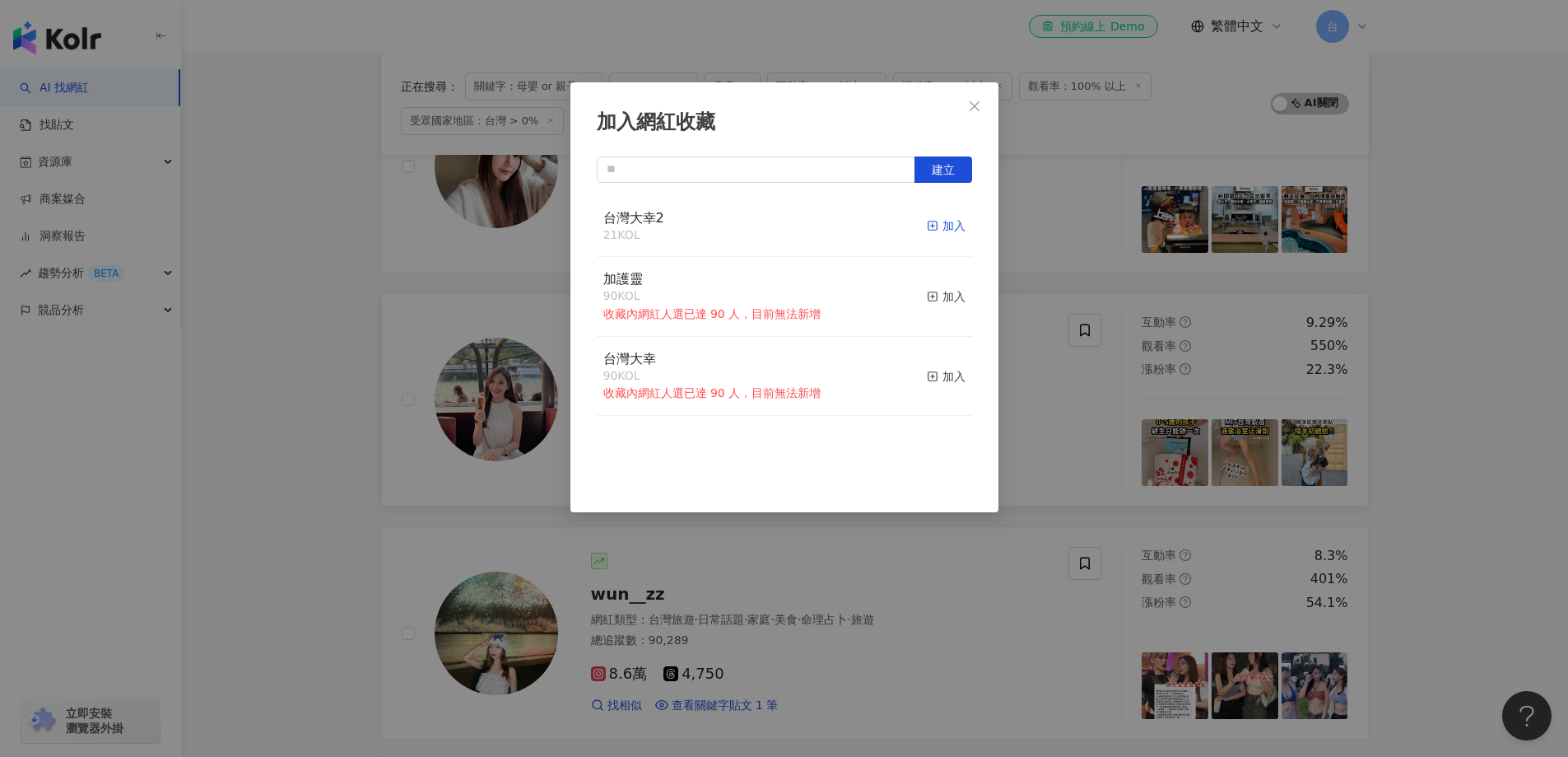
click at [942, 224] on div "加入" at bounding box center [946, 225] width 39 height 18
click at [1433, 525] on div "加入網紅收藏 建立 台灣大幸2 22 KOL 已加入 加護靈 90 KOL 收藏內網紅人選已達 90 人，目前無法新增 加入 台灣大幸 90 KOL 收藏內網…" at bounding box center [784, 378] width 1568 height 757
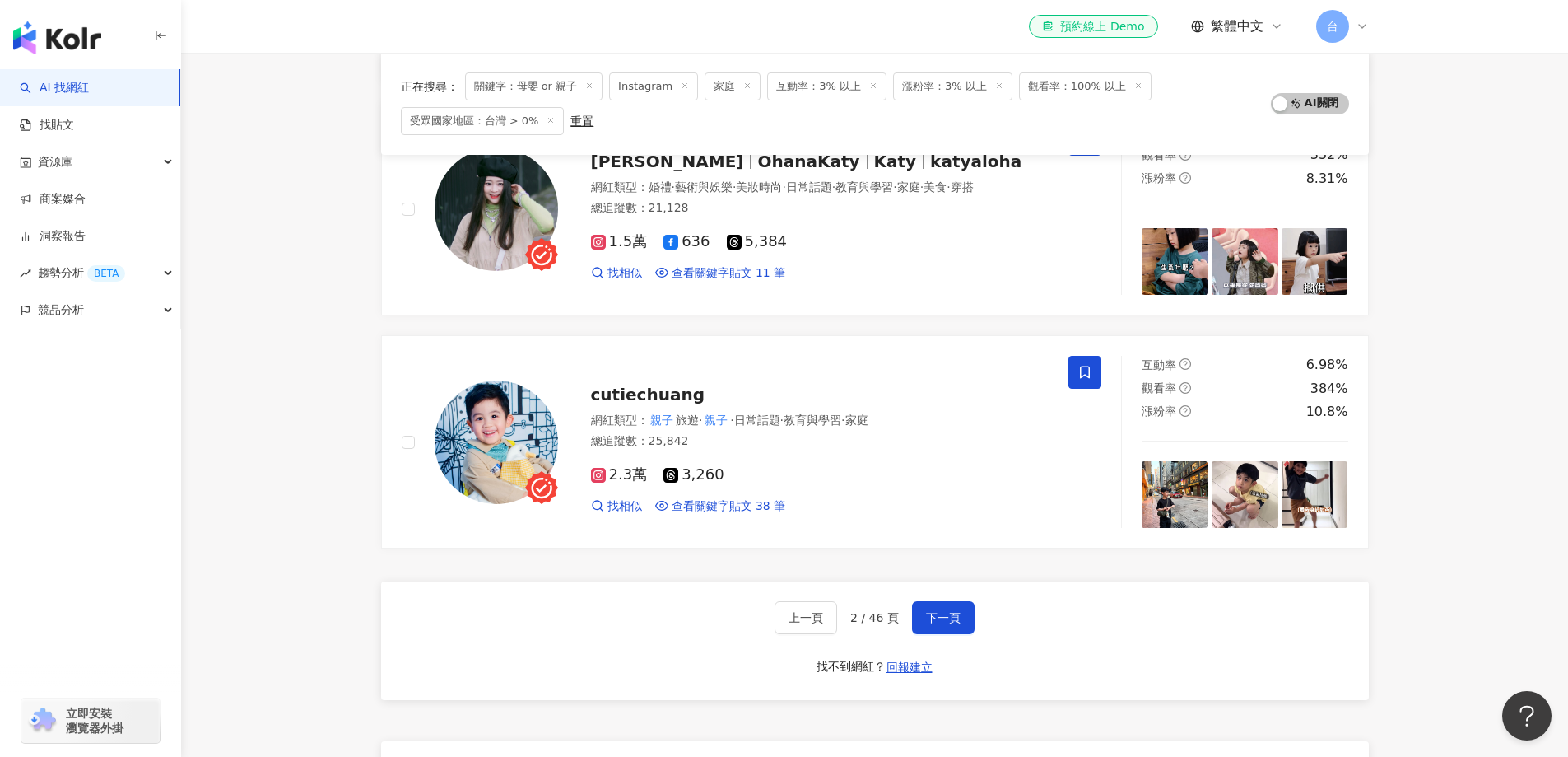
scroll to position [2550, 0]
click at [939, 621] on span "下一頁" at bounding box center [943, 617] width 34 height 14
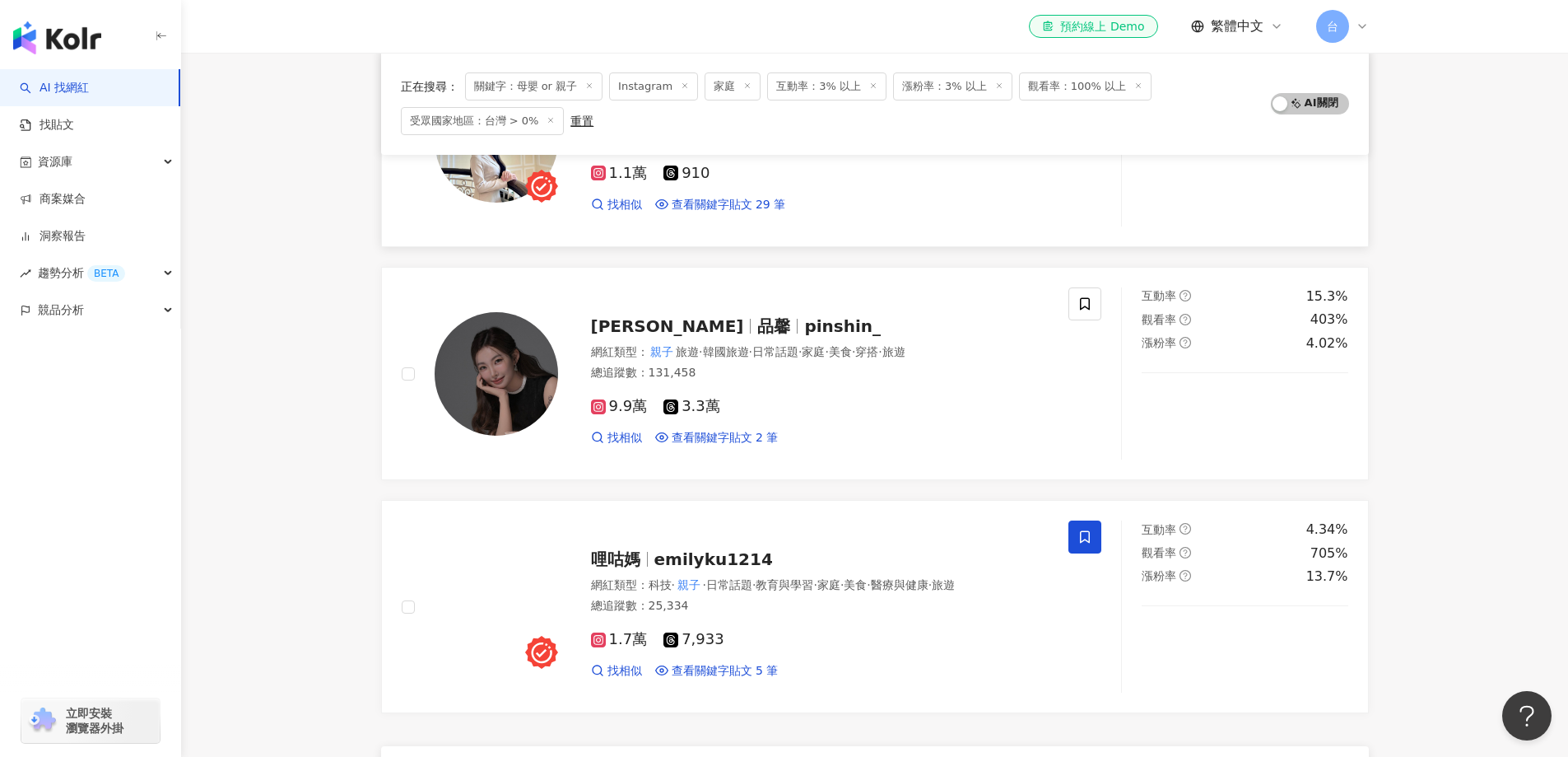
scroll to position [2386, 0]
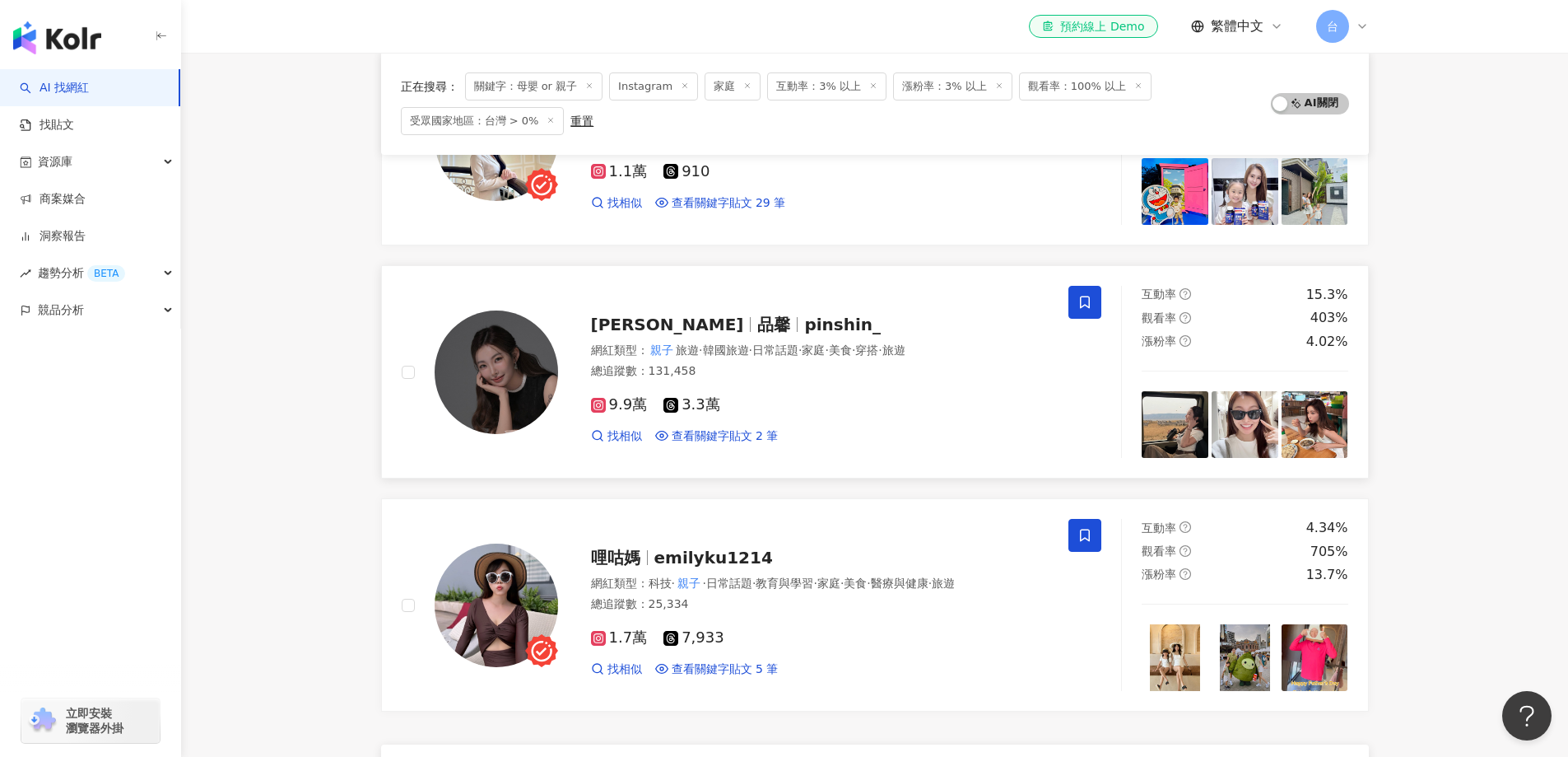
click at [1081, 302] on icon at bounding box center [1085, 302] width 10 height 13
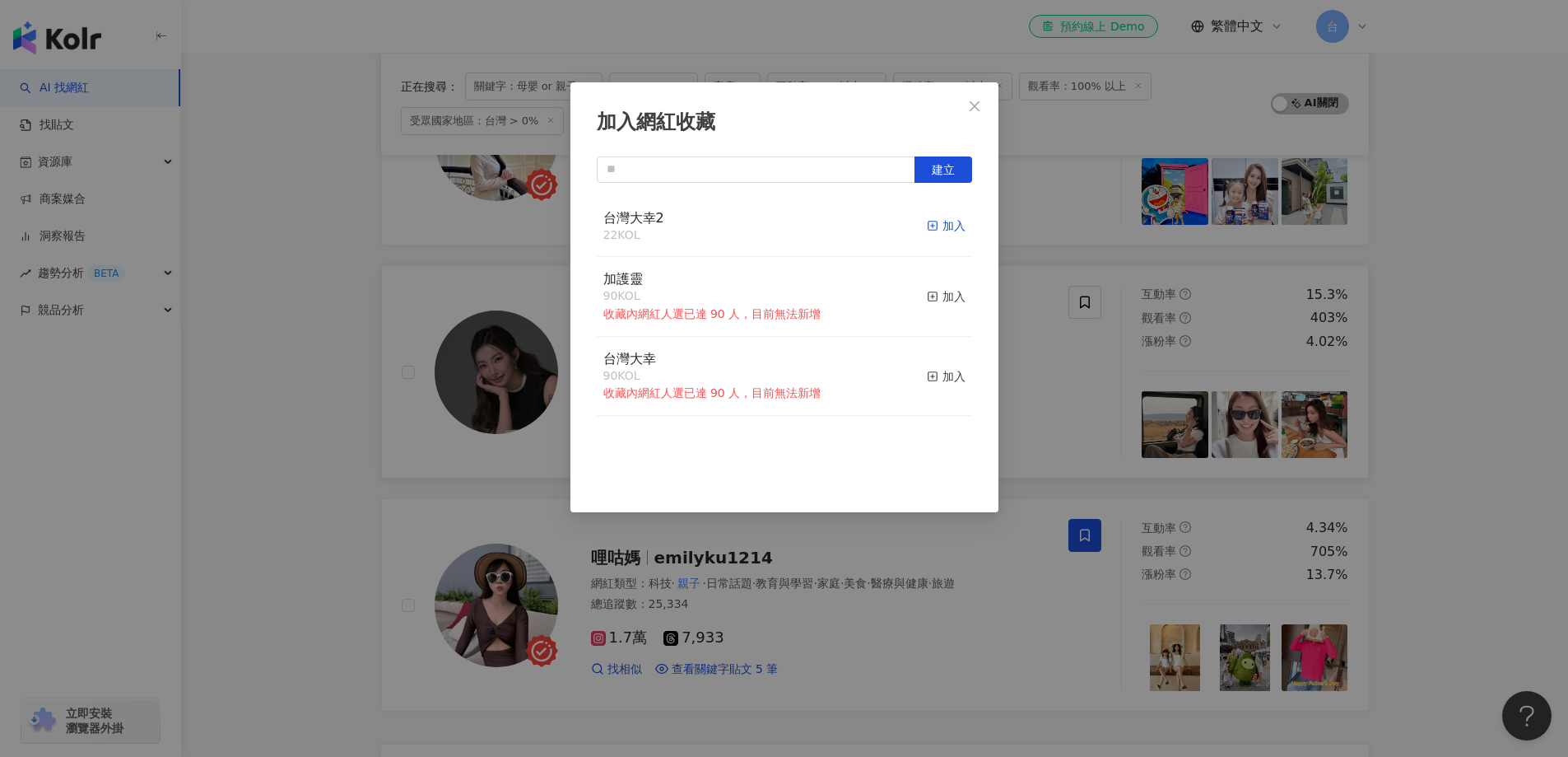
click at [938, 227] on div "加入" at bounding box center [946, 225] width 39 height 18
click at [1487, 479] on div "加入網紅收藏 建立 台灣大幸2 23 KOL 已加入 加護靈 90 KOL 收藏內網紅人選已達 90 人，目前無法新增 加入 台灣大幸 90 KOL 收藏內網…" at bounding box center [784, 378] width 1568 height 757
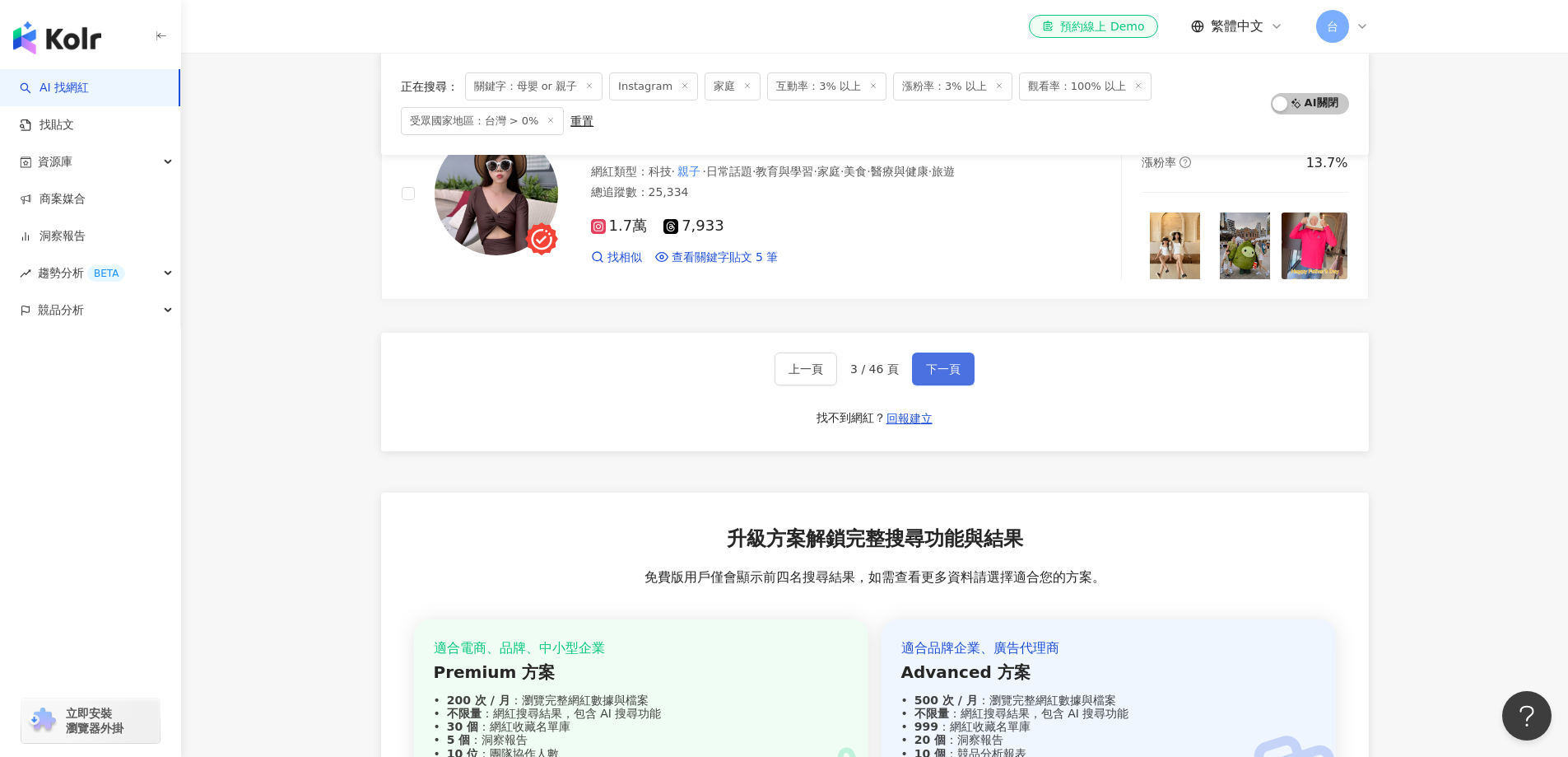
click at [943, 381] on button "下一頁" at bounding box center [942, 369] width 62 height 33
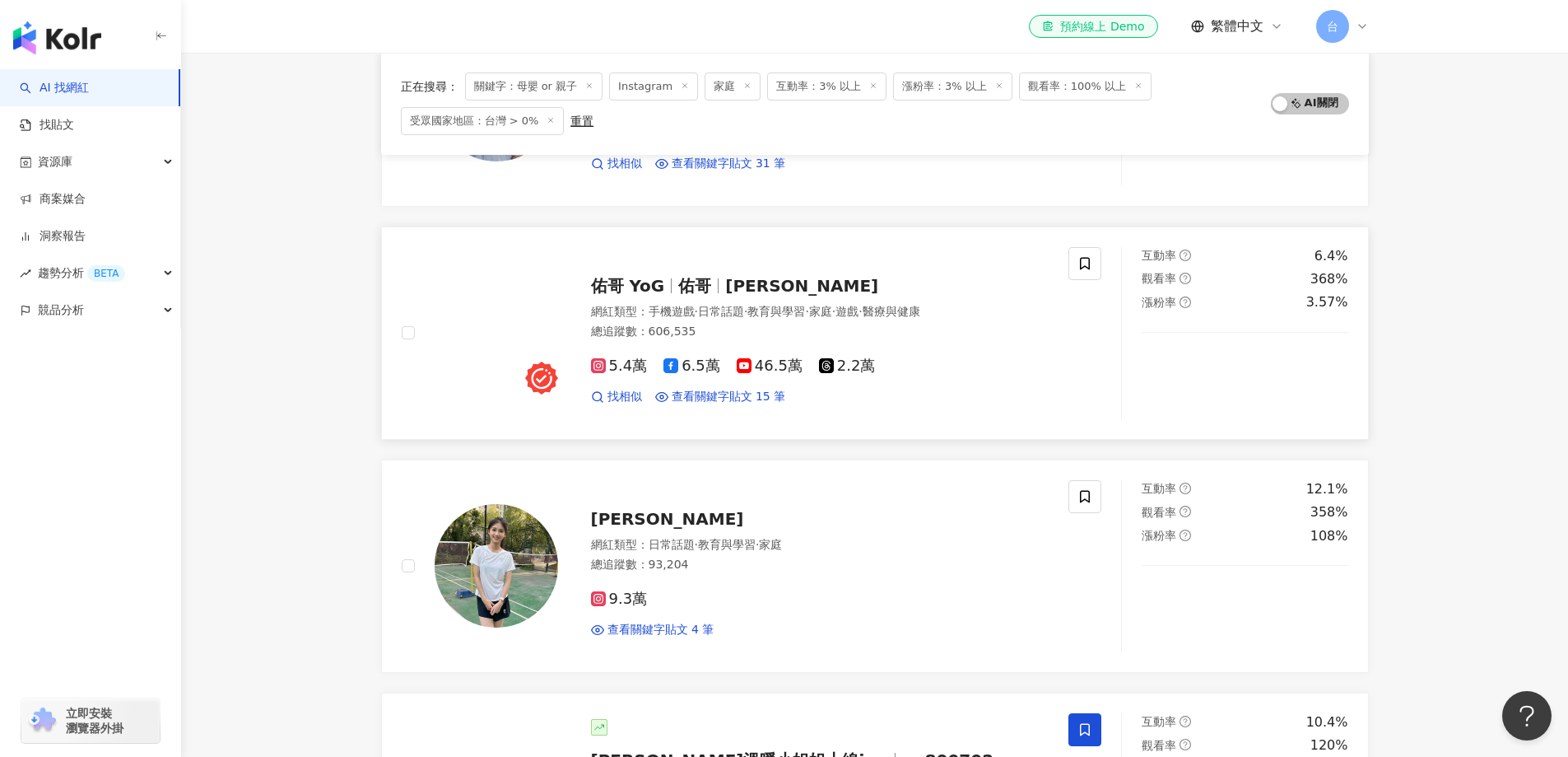
scroll to position [329, 0]
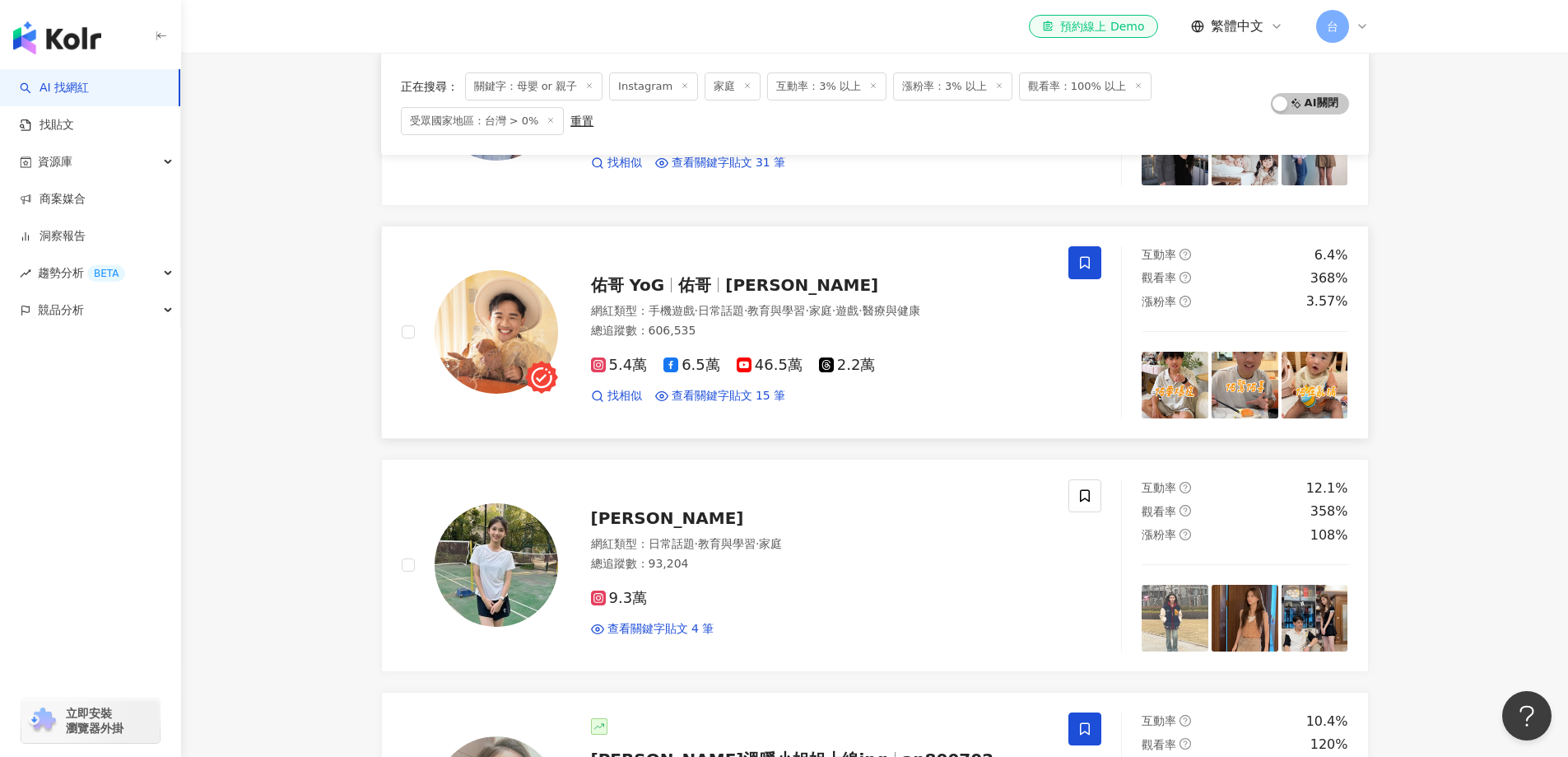
click at [1085, 260] on icon at bounding box center [1085, 263] width 14 height 14
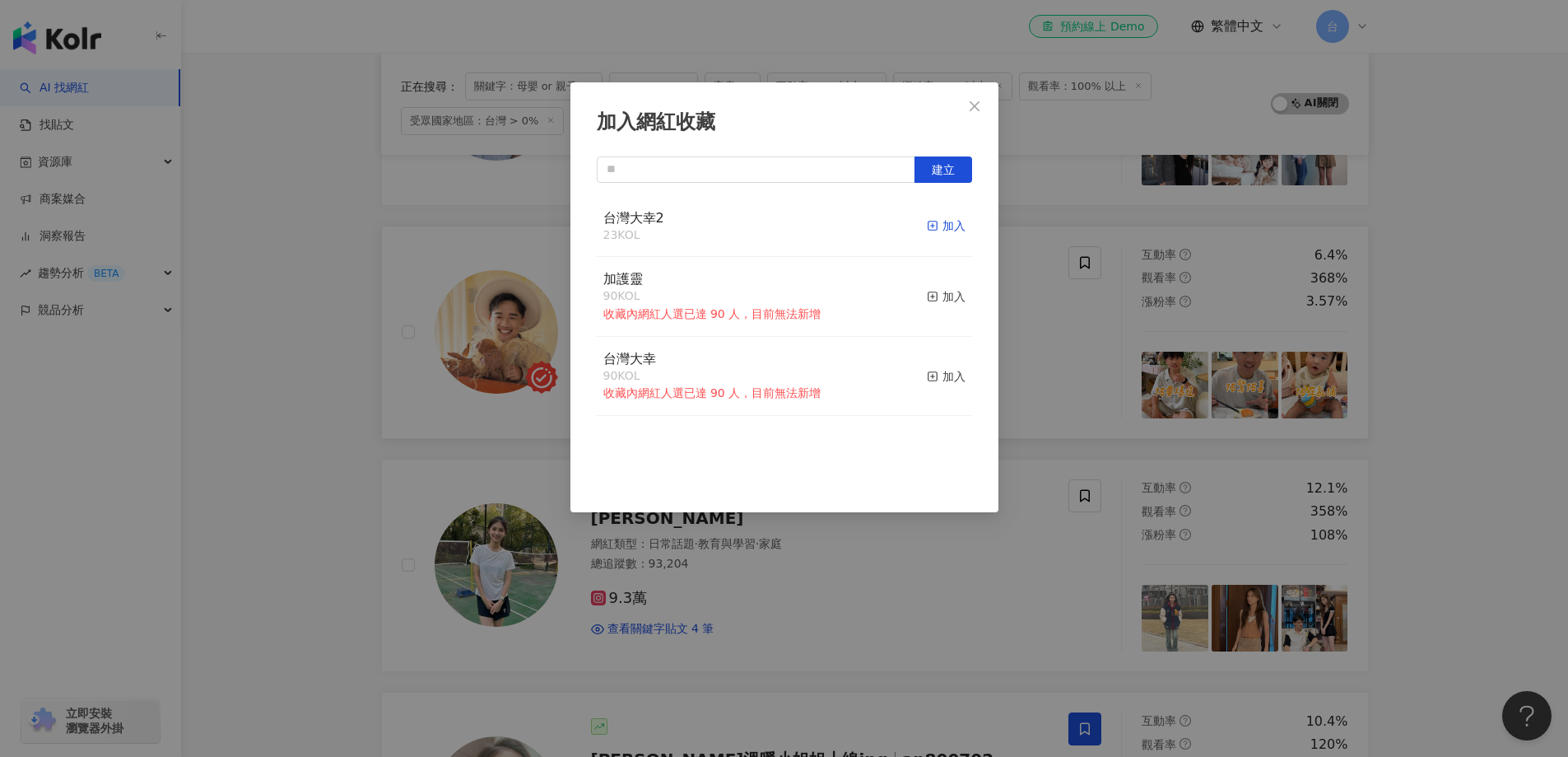
click at [931, 222] on div "加入" at bounding box center [946, 225] width 39 height 18
click at [1458, 422] on div "加入網紅收藏 建立 台灣大幸2 24 KOL 已加入 加護靈 90 KOL 收藏內網紅人選已達 90 人，目前無法新增 加入 台灣大幸 90 KOL 收藏內網…" at bounding box center [784, 378] width 1568 height 757
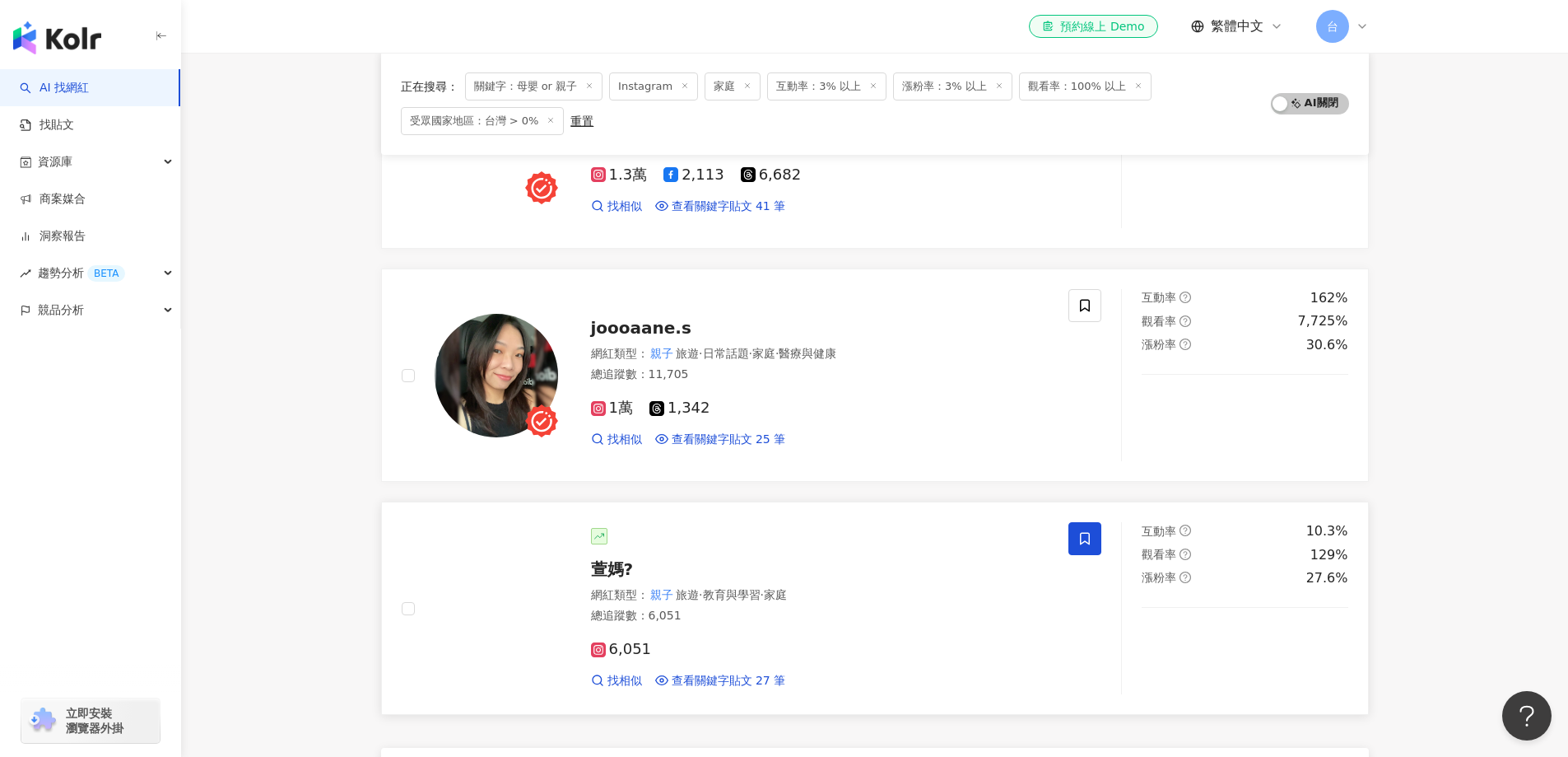
scroll to position [2385, 0]
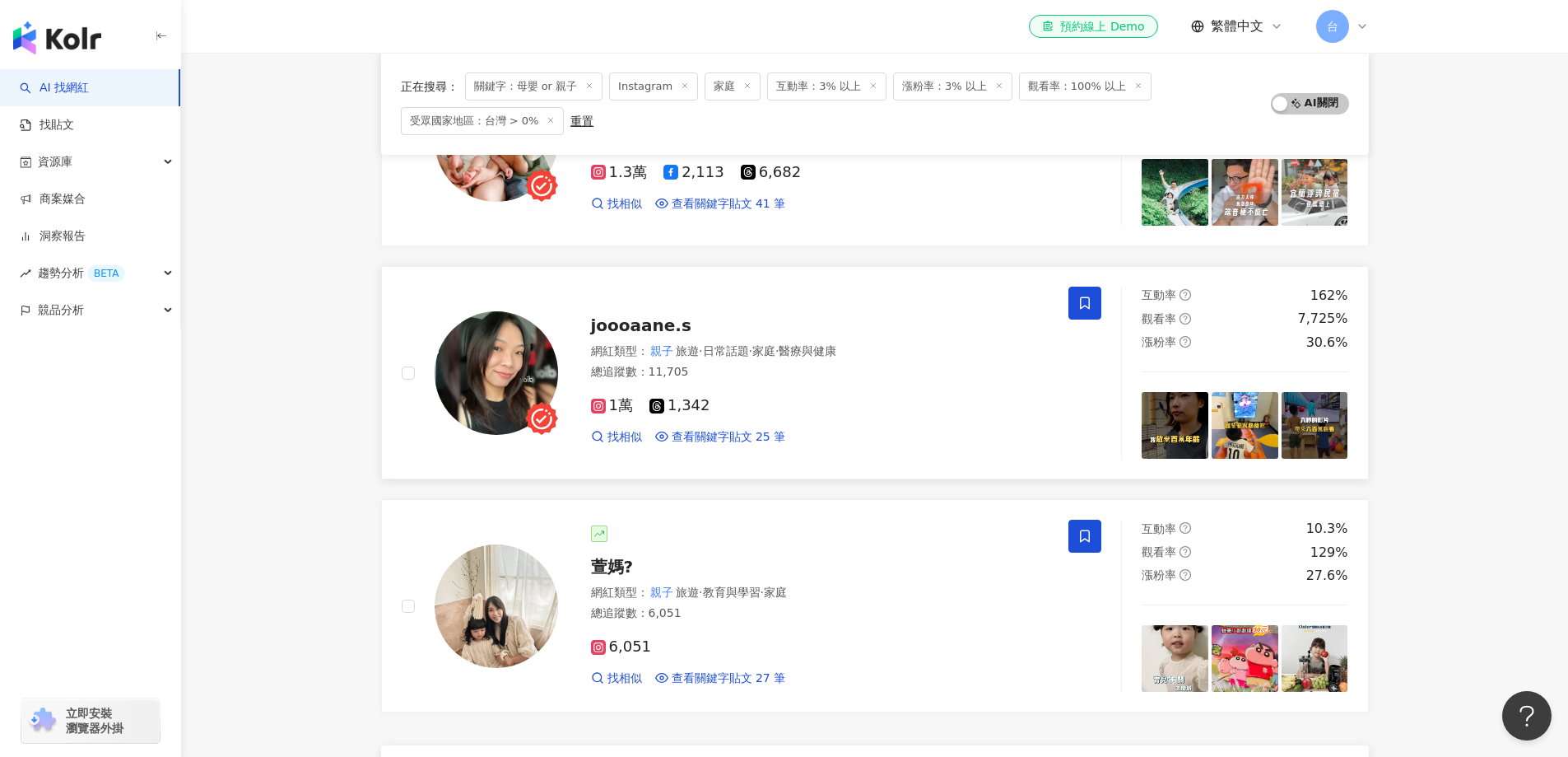
click at [1097, 307] on span at bounding box center [1085, 302] width 33 height 33
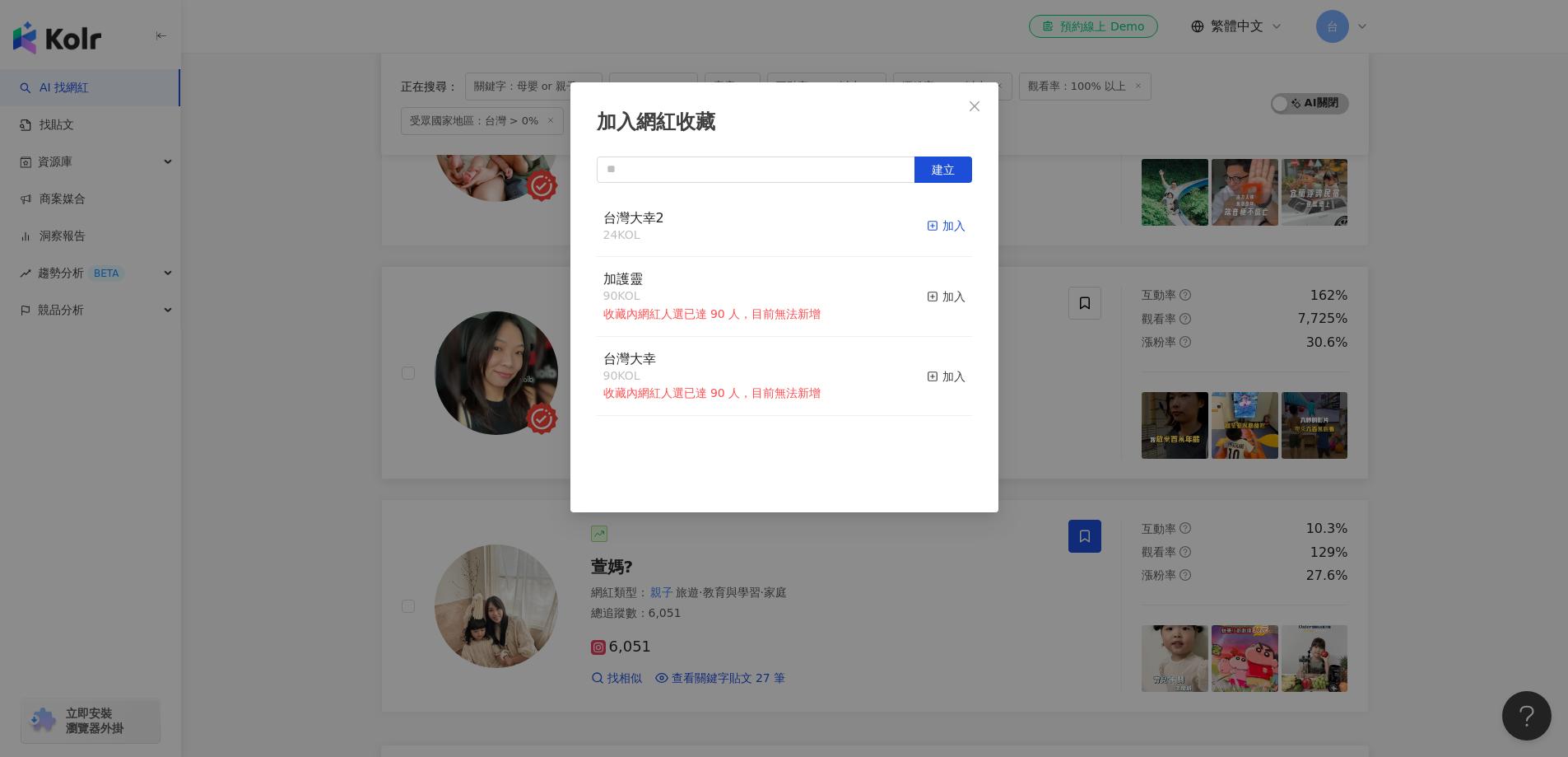
click at [936, 223] on div "加入" at bounding box center [946, 225] width 39 height 18
click at [1490, 485] on div "加入網紅收藏 建立 台灣大幸2 25 KOL 已加入 加護靈 90 KOL 收藏內網紅人選已達 90 人，目前無法新增 加入 台灣大幸 90 KOL 收藏內網…" at bounding box center [784, 378] width 1568 height 757
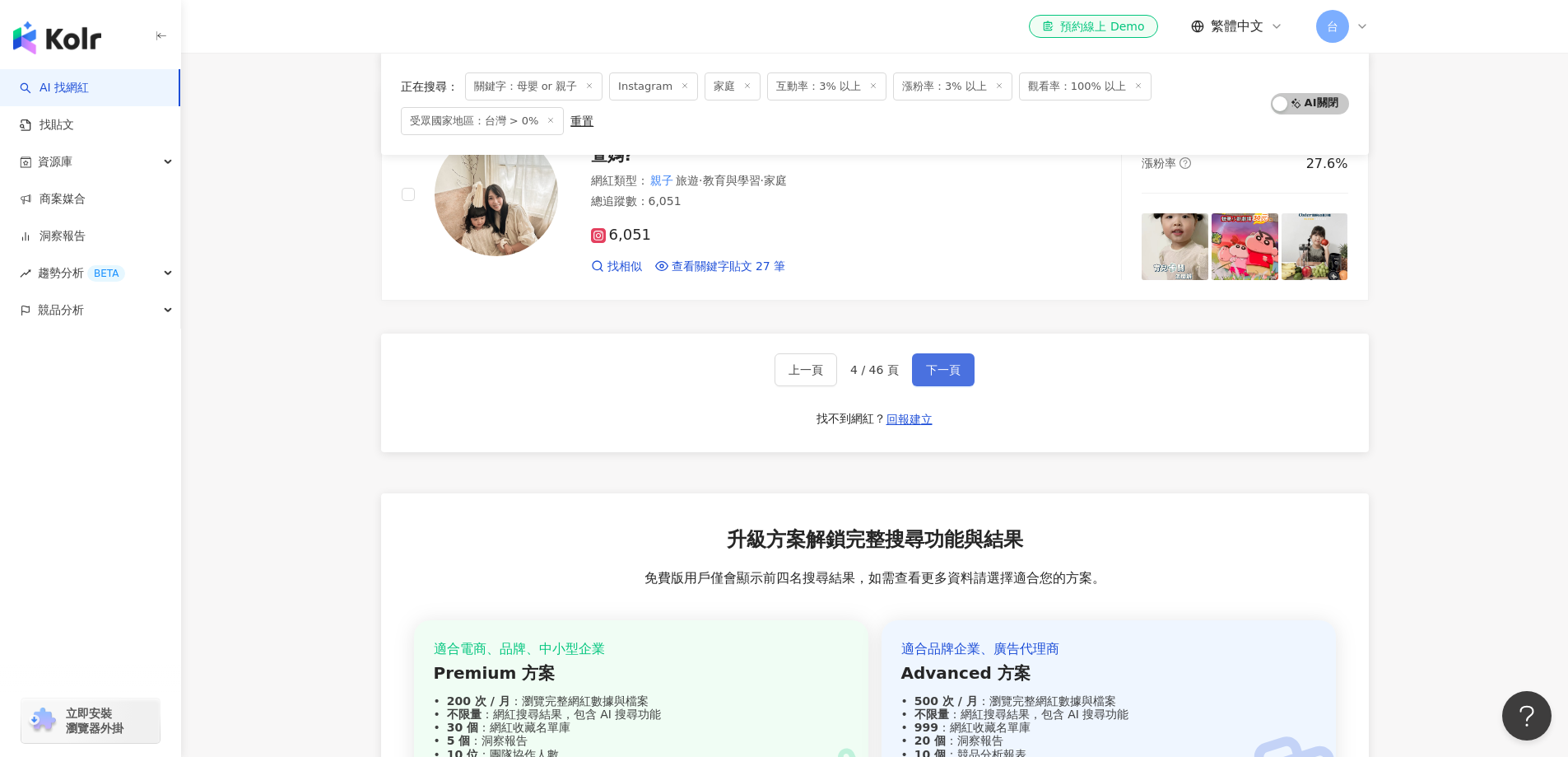
click at [937, 369] on span "下一頁" at bounding box center [943, 369] width 34 height 14
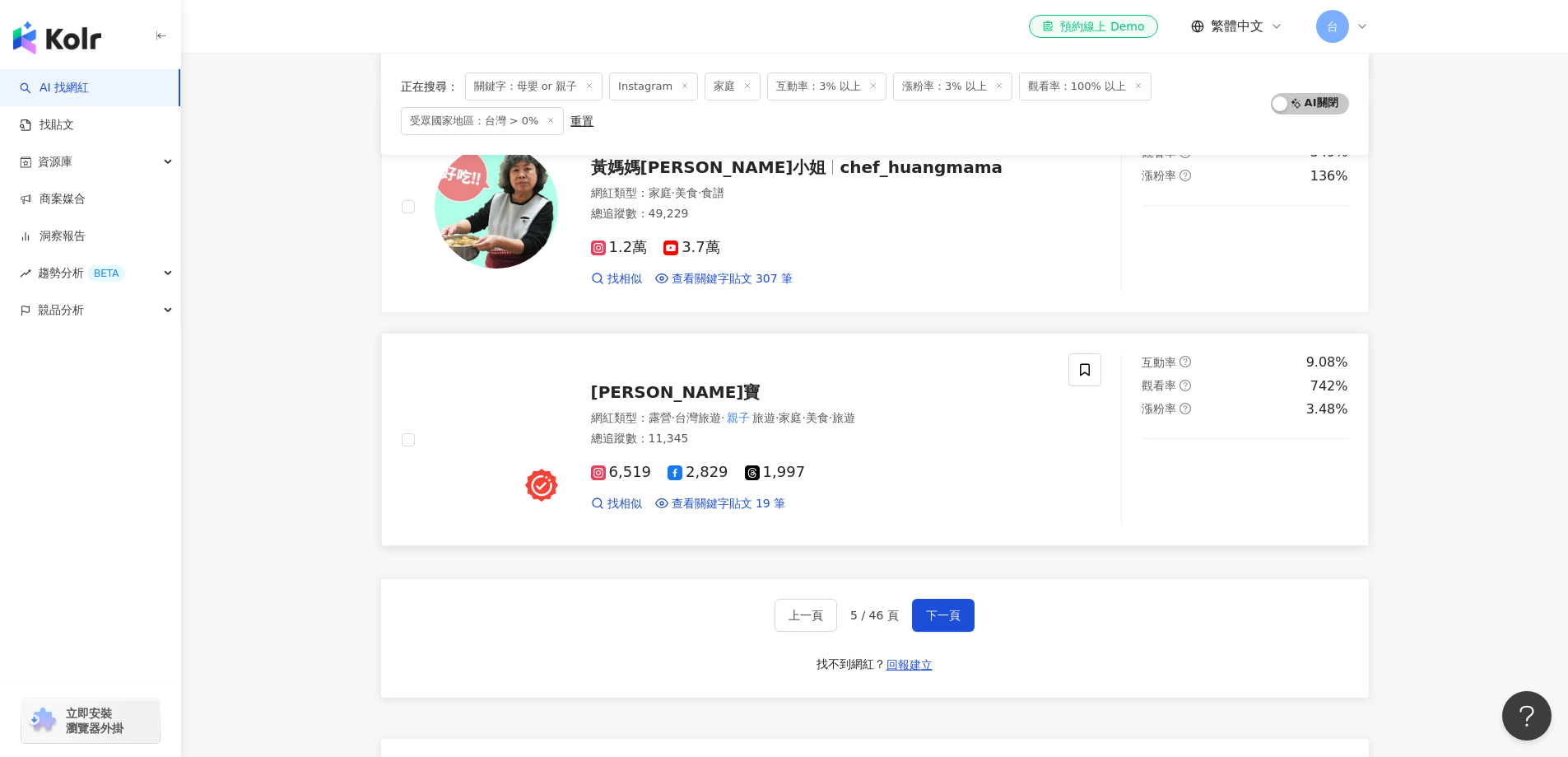
scroll to position [2551, 0]
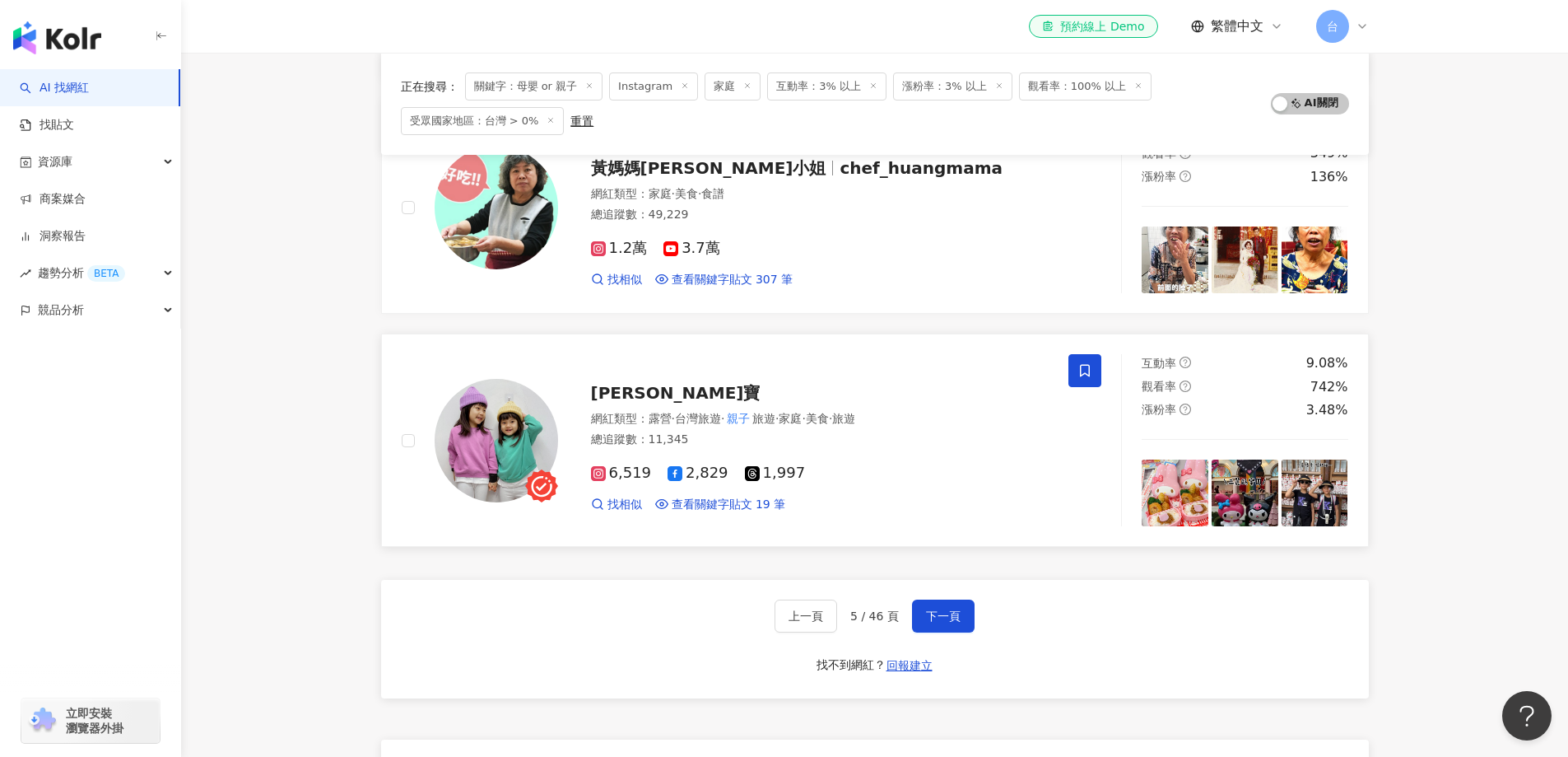
click at [1085, 373] on icon at bounding box center [1085, 371] width 10 height 13
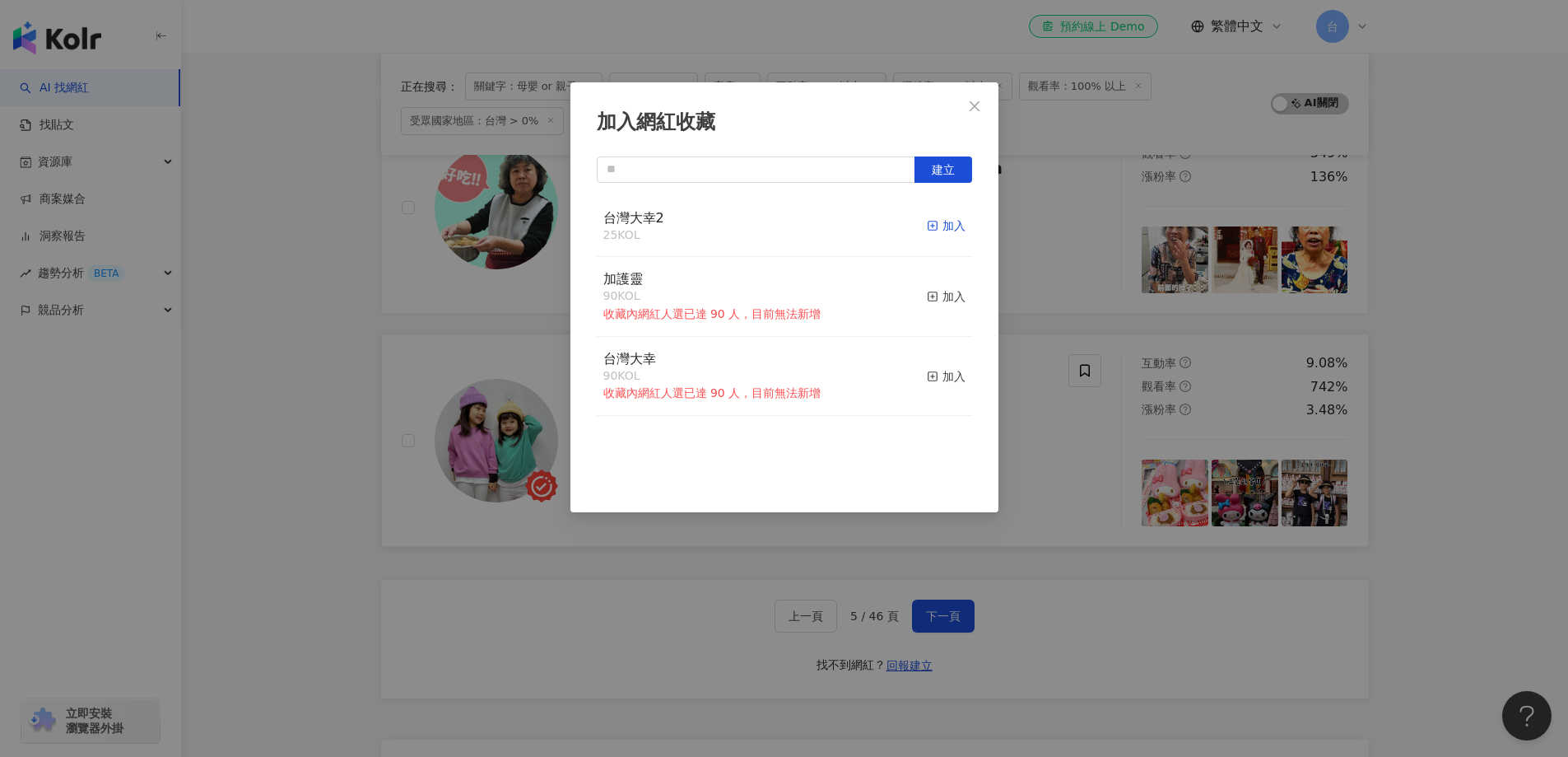
click at [929, 225] on div "加入" at bounding box center [946, 225] width 39 height 18
click at [1458, 445] on div "加入網紅收藏 建立 台灣大幸2 26 KOL 已加入 加護靈 90 KOL 收藏內網紅人選已達 90 人，目前無法新增 加入 台灣大幸 90 KOL 收藏內網…" at bounding box center [784, 378] width 1568 height 757
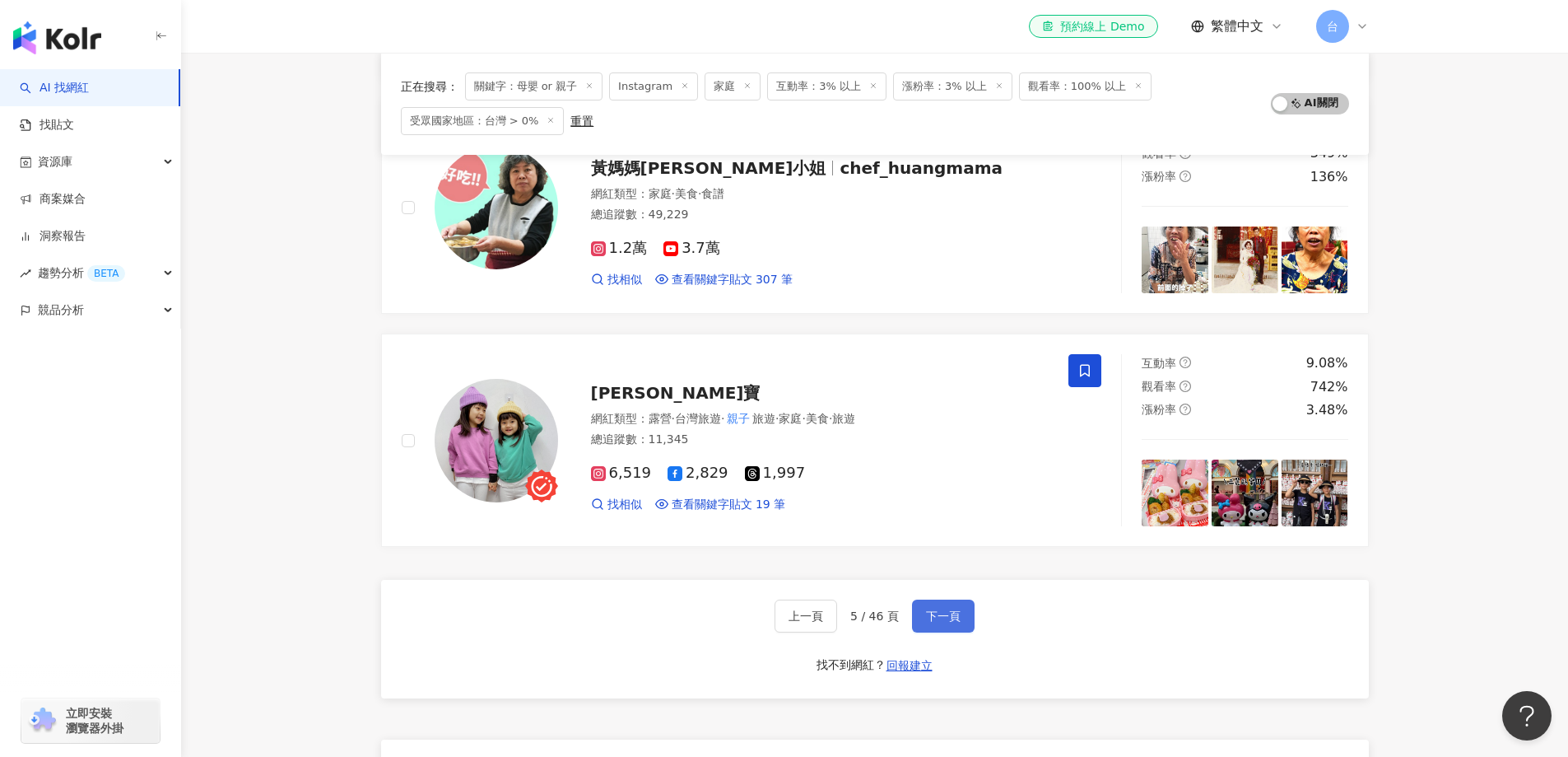
click at [955, 622] on span "下一頁" at bounding box center [943, 616] width 34 height 14
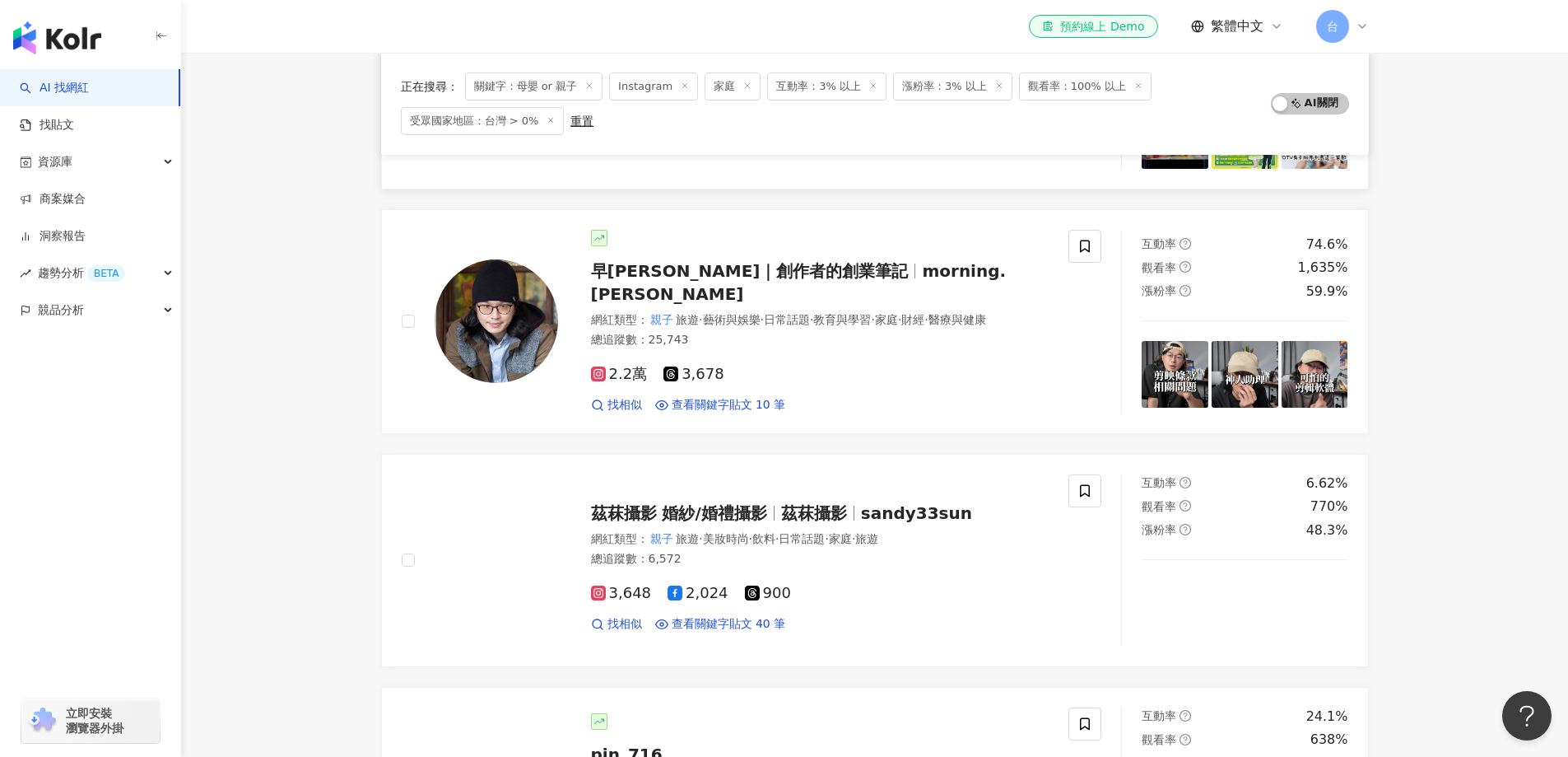
scroll to position [579, 0]
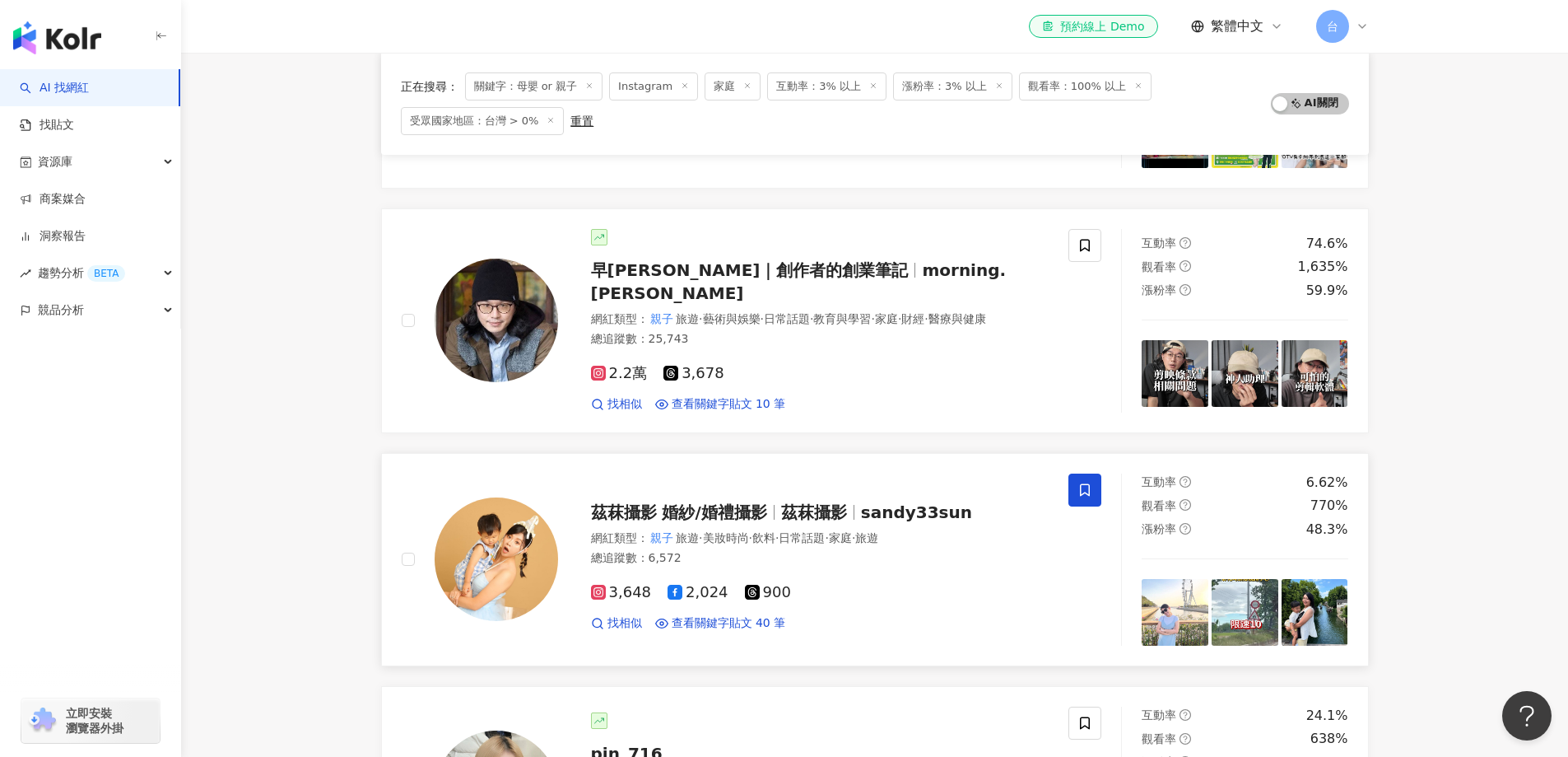
click at [1094, 486] on span at bounding box center [1085, 490] width 33 height 33
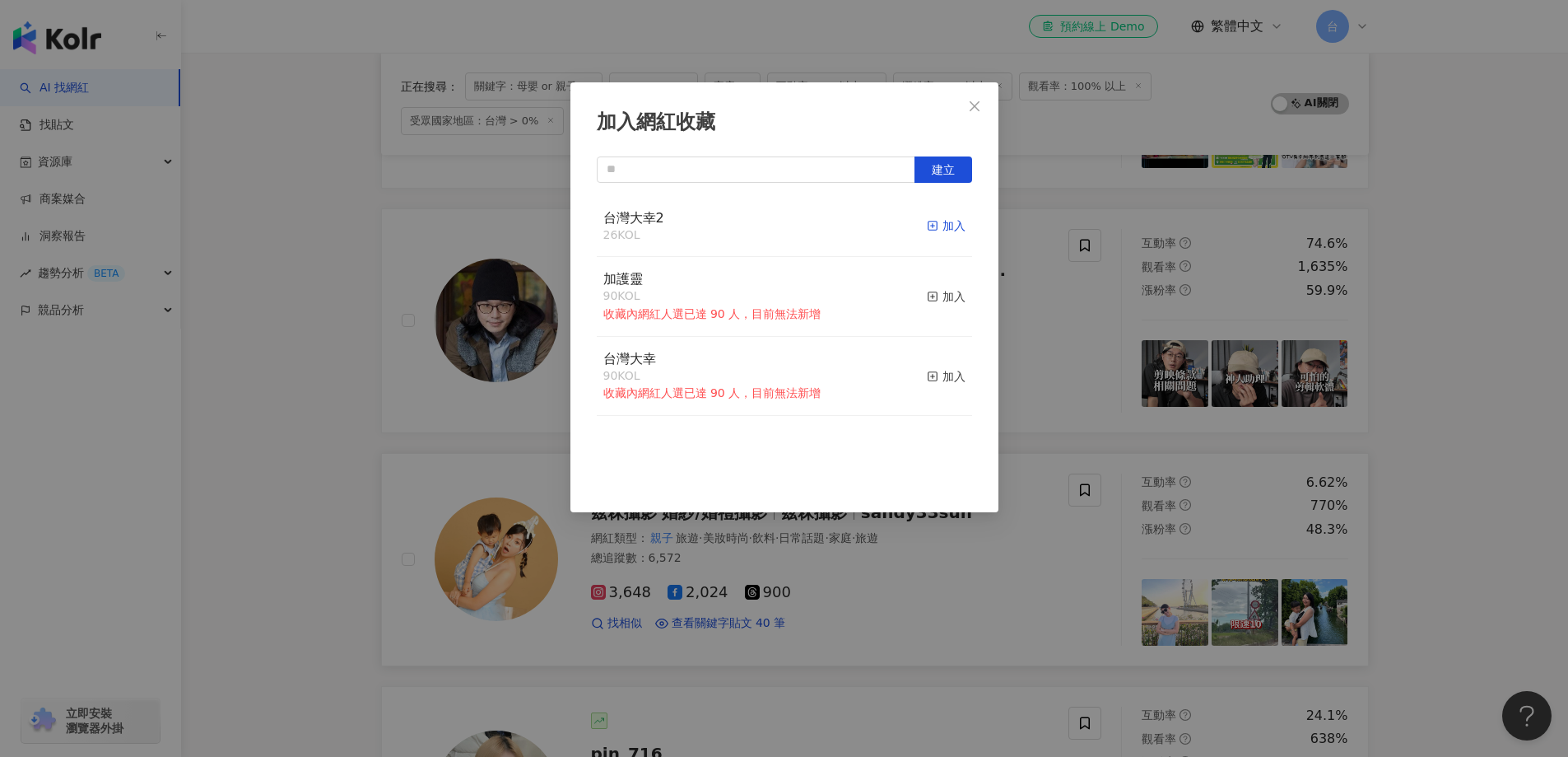
click at [930, 225] on div "加入" at bounding box center [946, 225] width 39 height 18
click at [1434, 456] on div "加入網紅收藏 建立 台灣大幸2 27 KOL 已加入 加護靈 90 KOL 收藏內網紅人選已達 90 人，目前無法新增 加入 台灣大幸 90 KOL 收藏內網…" at bounding box center [784, 378] width 1568 height 757
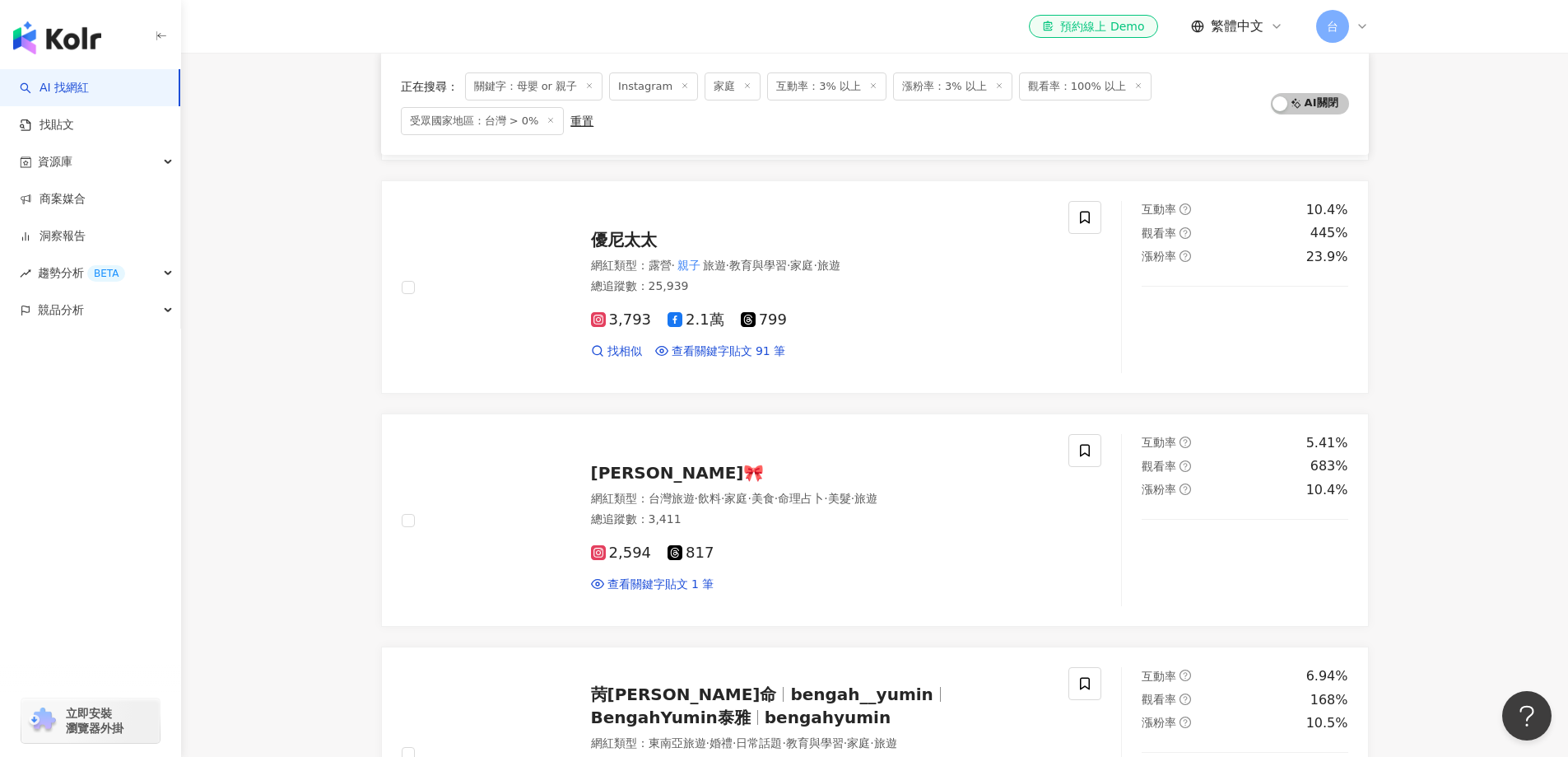
scroll to position [1319, 0]
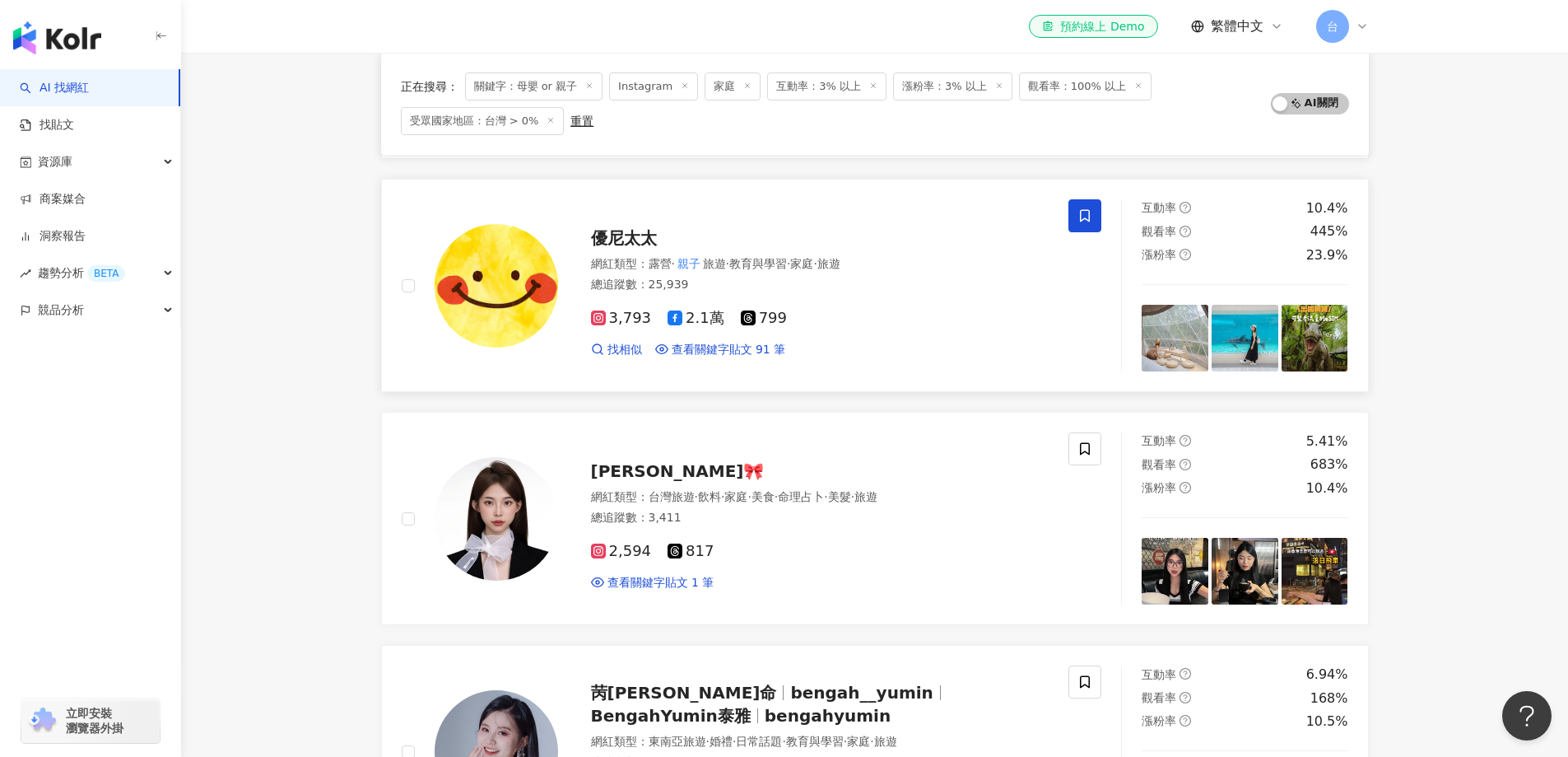
click at [1085, 210] on icon at bounding box center [1085, 216] width 14 height 14
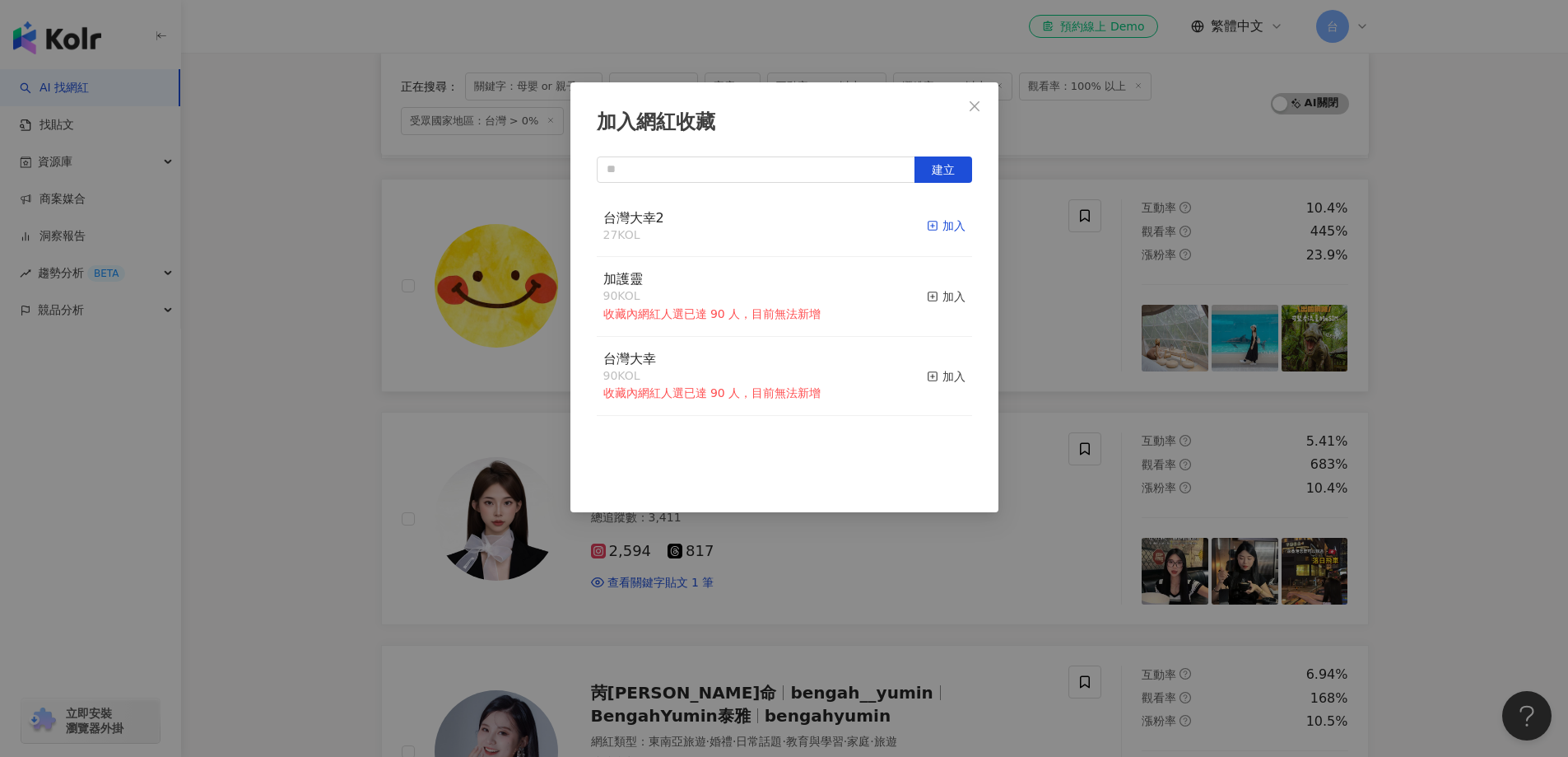
click at [928, 231] on rect "button" at bounding box center [932, 226] width 9 height 9
click at [1475, 508] on div "加入網紅收藏 建立 台灣大幸2 27 KOL 加入 加護靈 90 KOL 收藏內網紅人選已達 90 人，目前無法新增 加入 台灣大幸 90 KOL 收藏內網紅…" at bounding box center [784, 378] width 1568 height 757
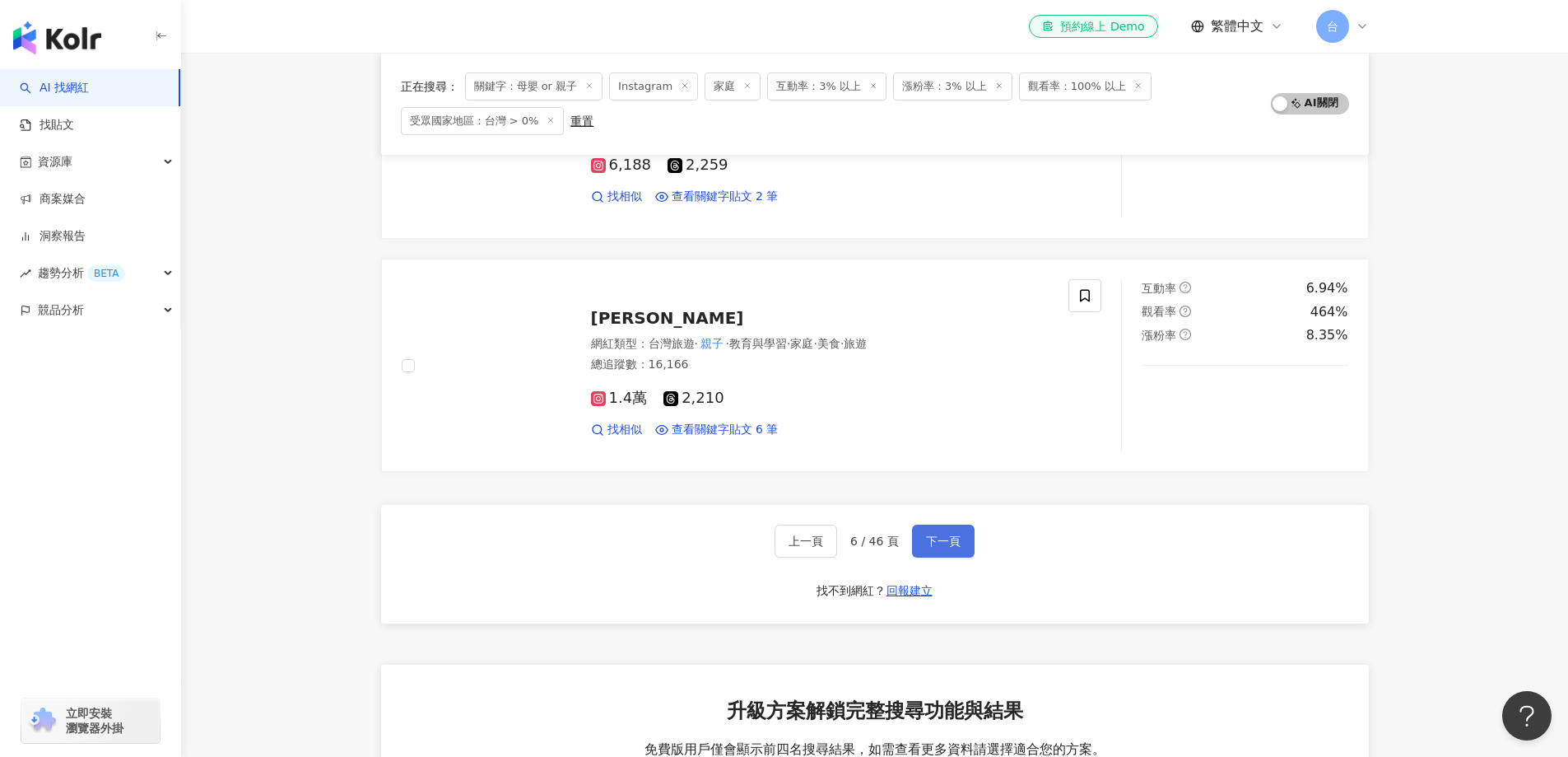
scroll to position [2636, 0]
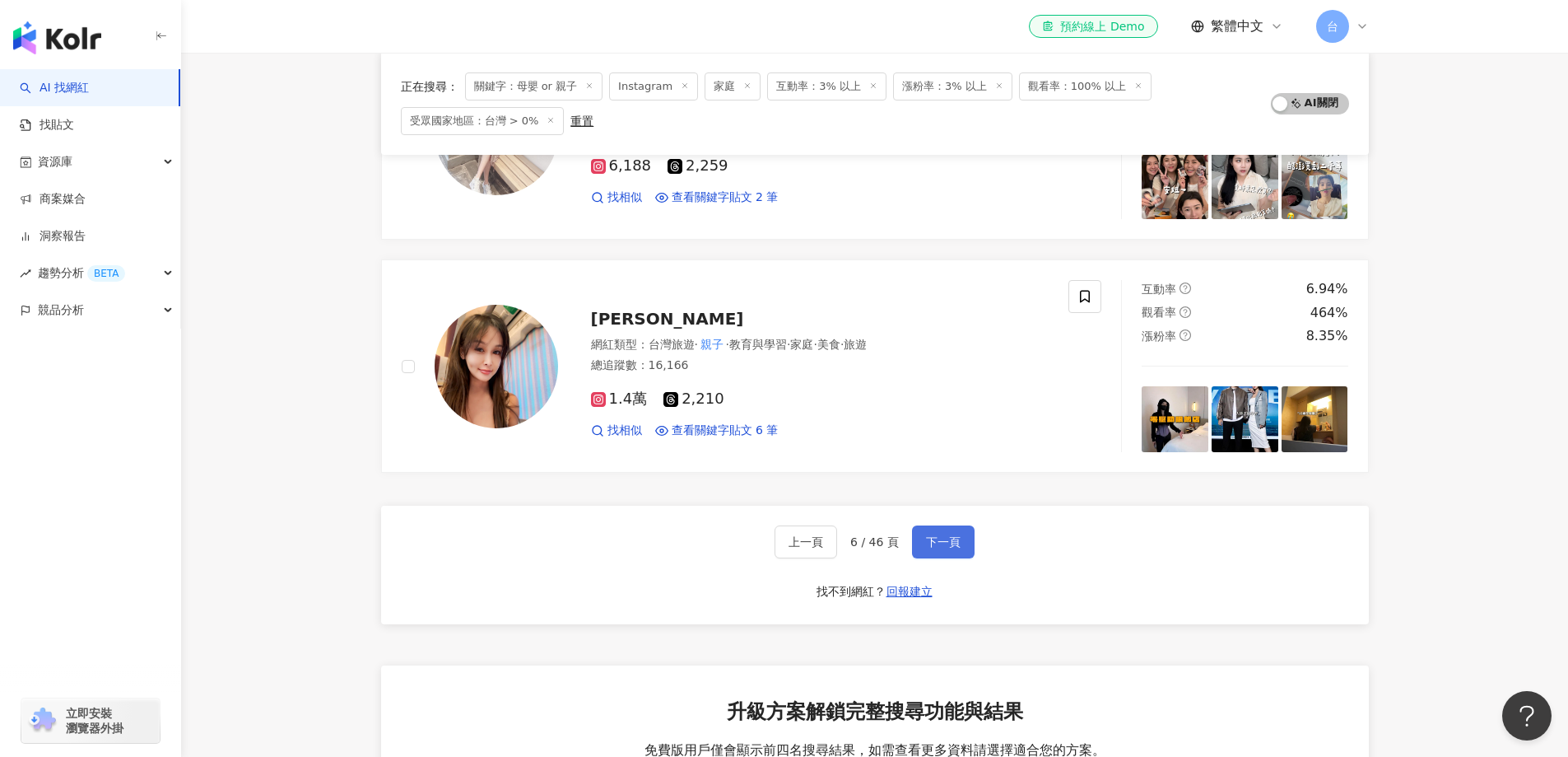
click at [940, 542] on button "下一頁" at bounding box center [942, 541] width 62 height 33
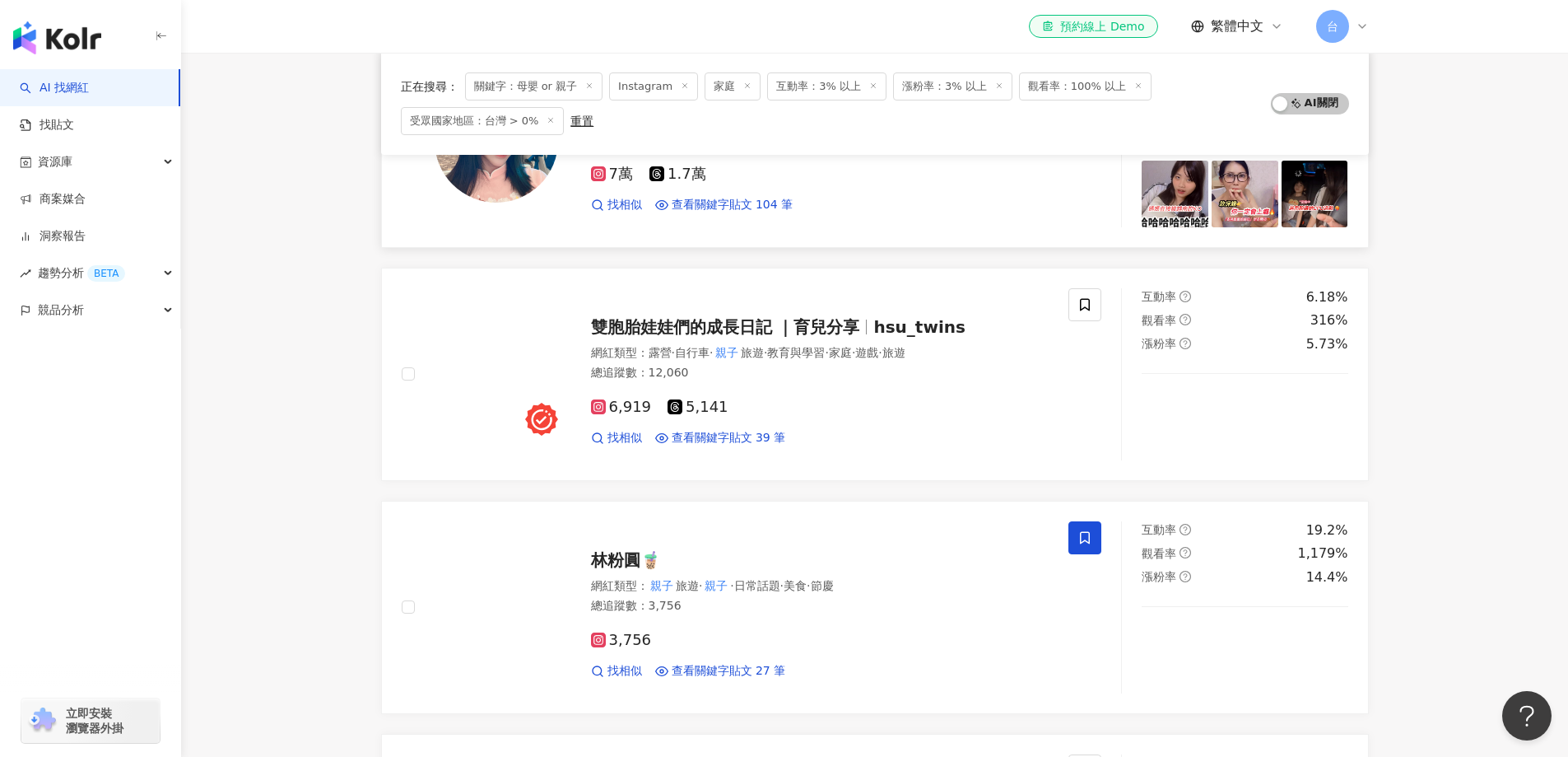
scroll to position [986, 0]
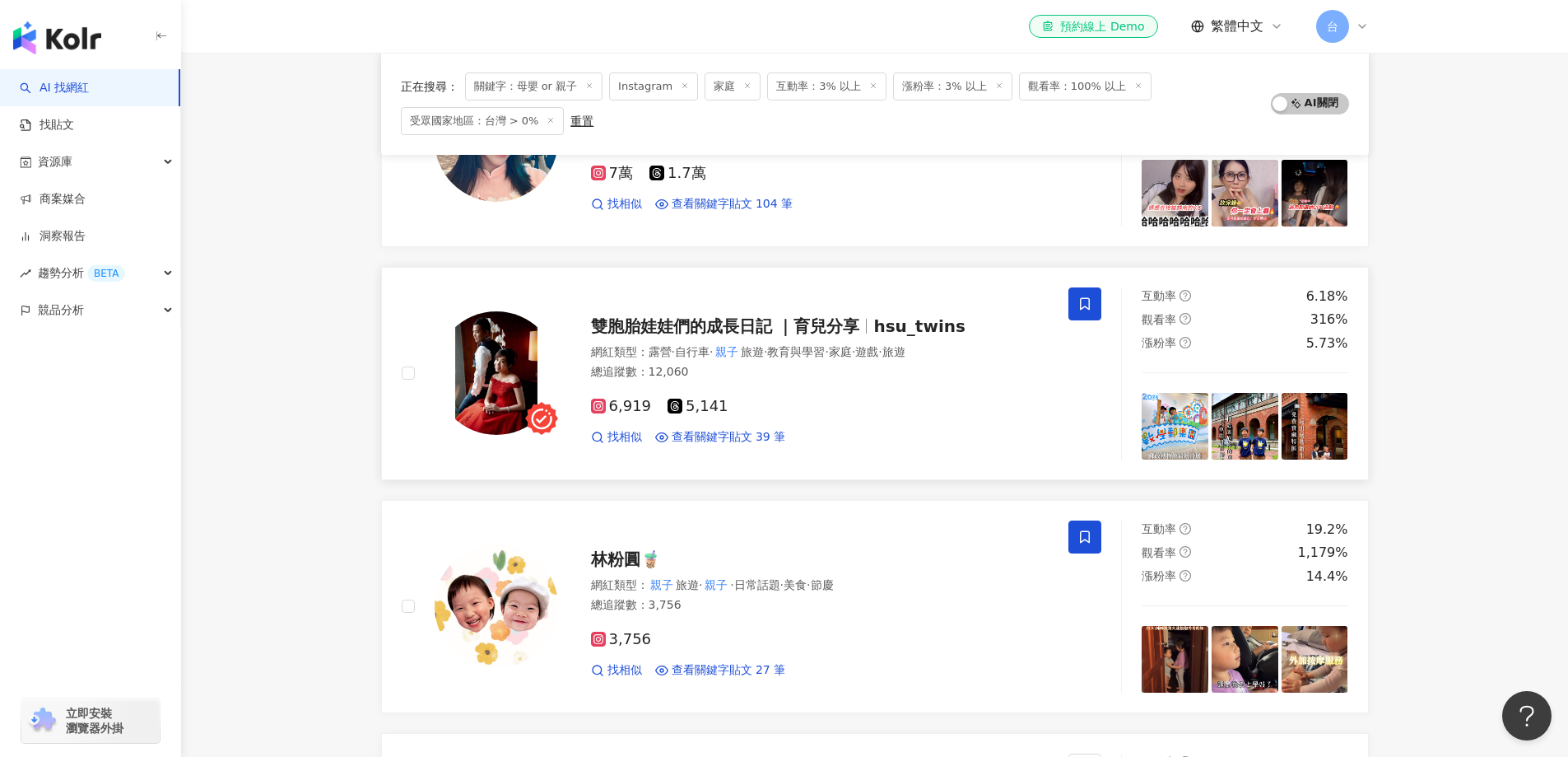
click at [1083, 306] on icon at bounding box center [1085, 303] width 14 height 14
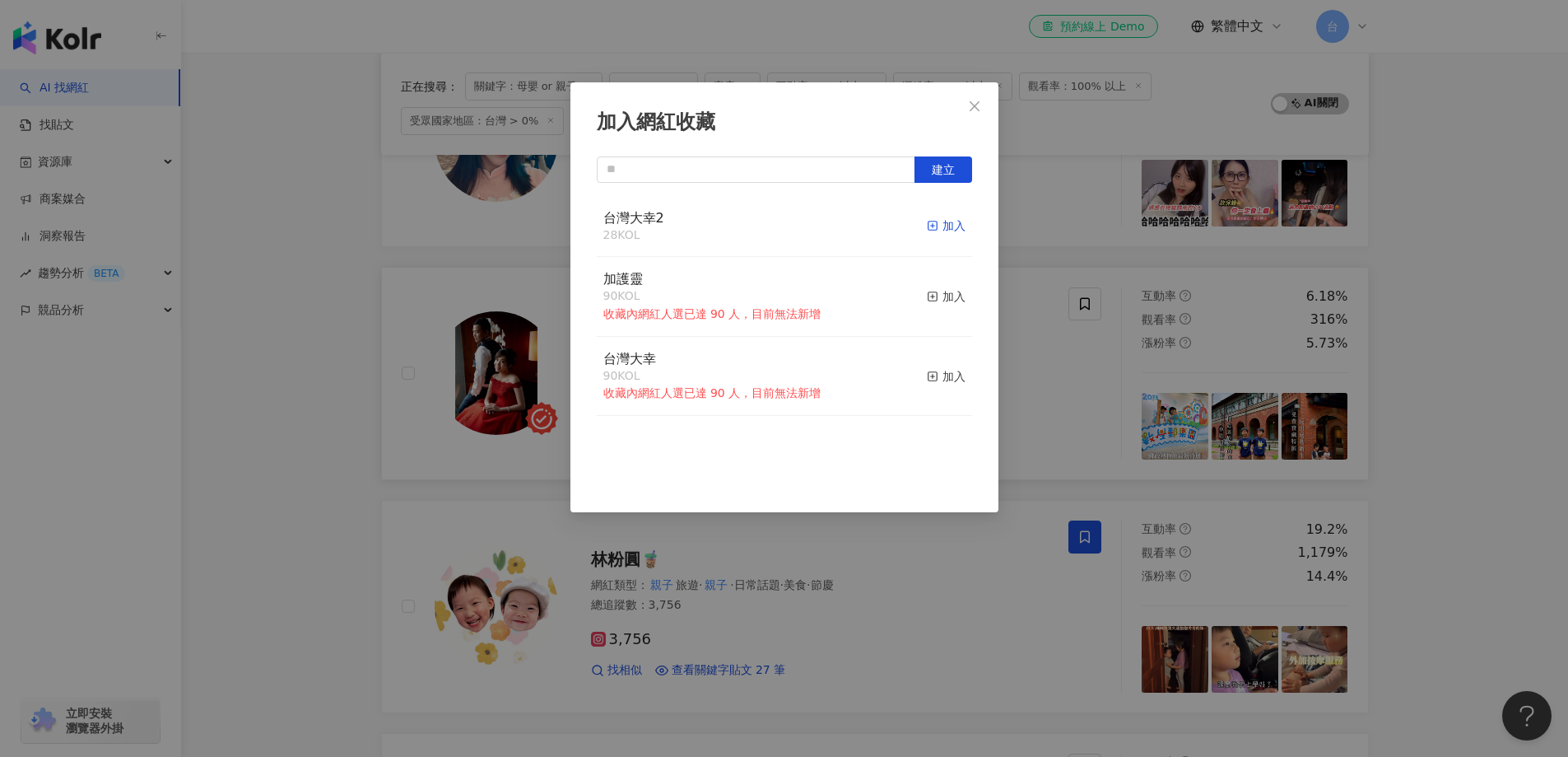
click at [942, 231] on div "加入" at bounding box center [946, 225] width 39 height 18
click at [1466, 509] on div "加入網紅收藏 建立 台灣大幸2 29 KOL 已加入 加護靈 90 KOL 收藏內網紅人選已達 90 人，目前無法新增 加入 台灣大幸 90 KOL 收藏內網…" at bounding box center [784, 378] width 1568 height 757
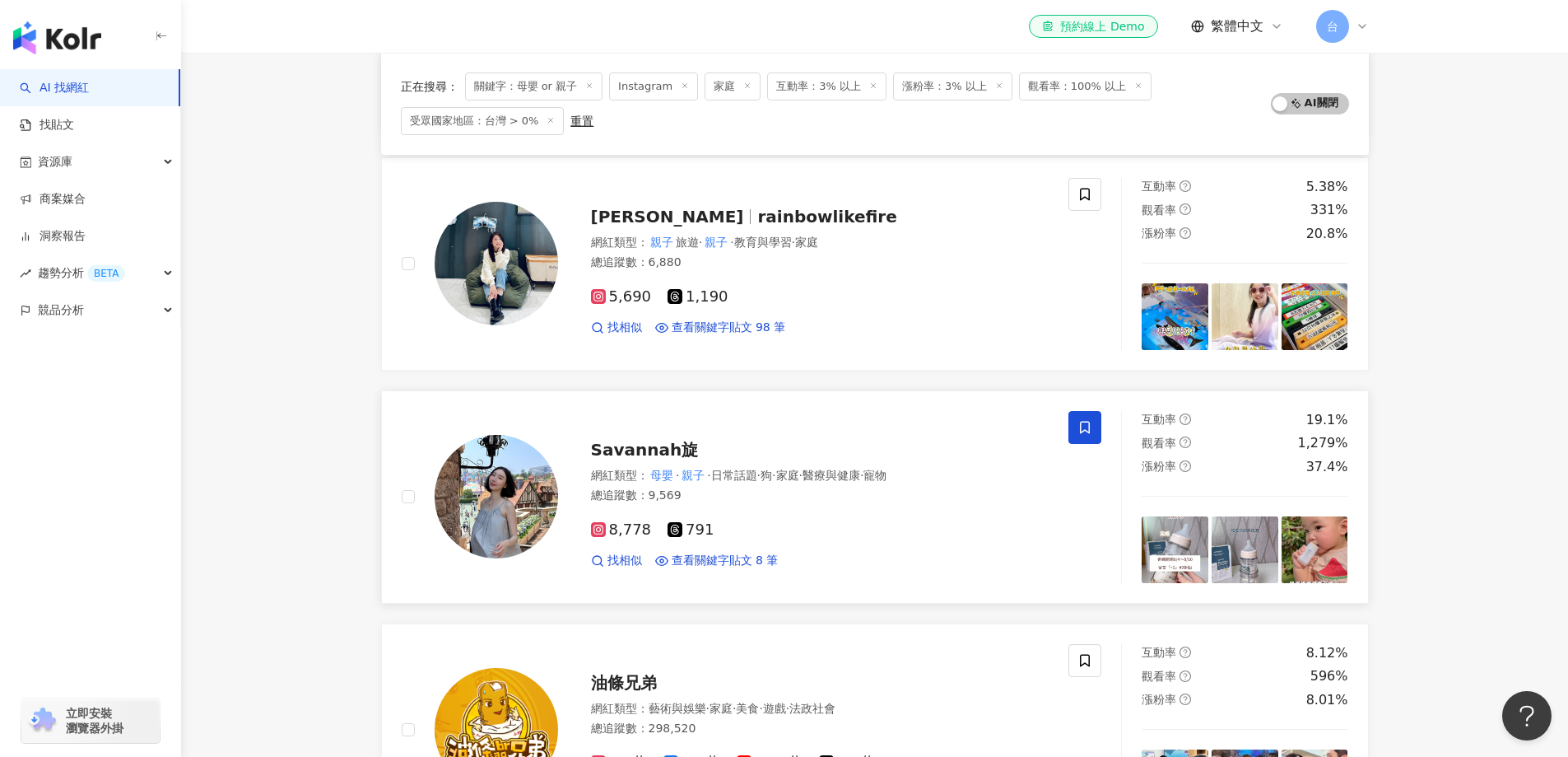
scroll to position [1563, 0]
click at [1083, 200] on icon at bounding box center [1085, 193] width 14 height 14
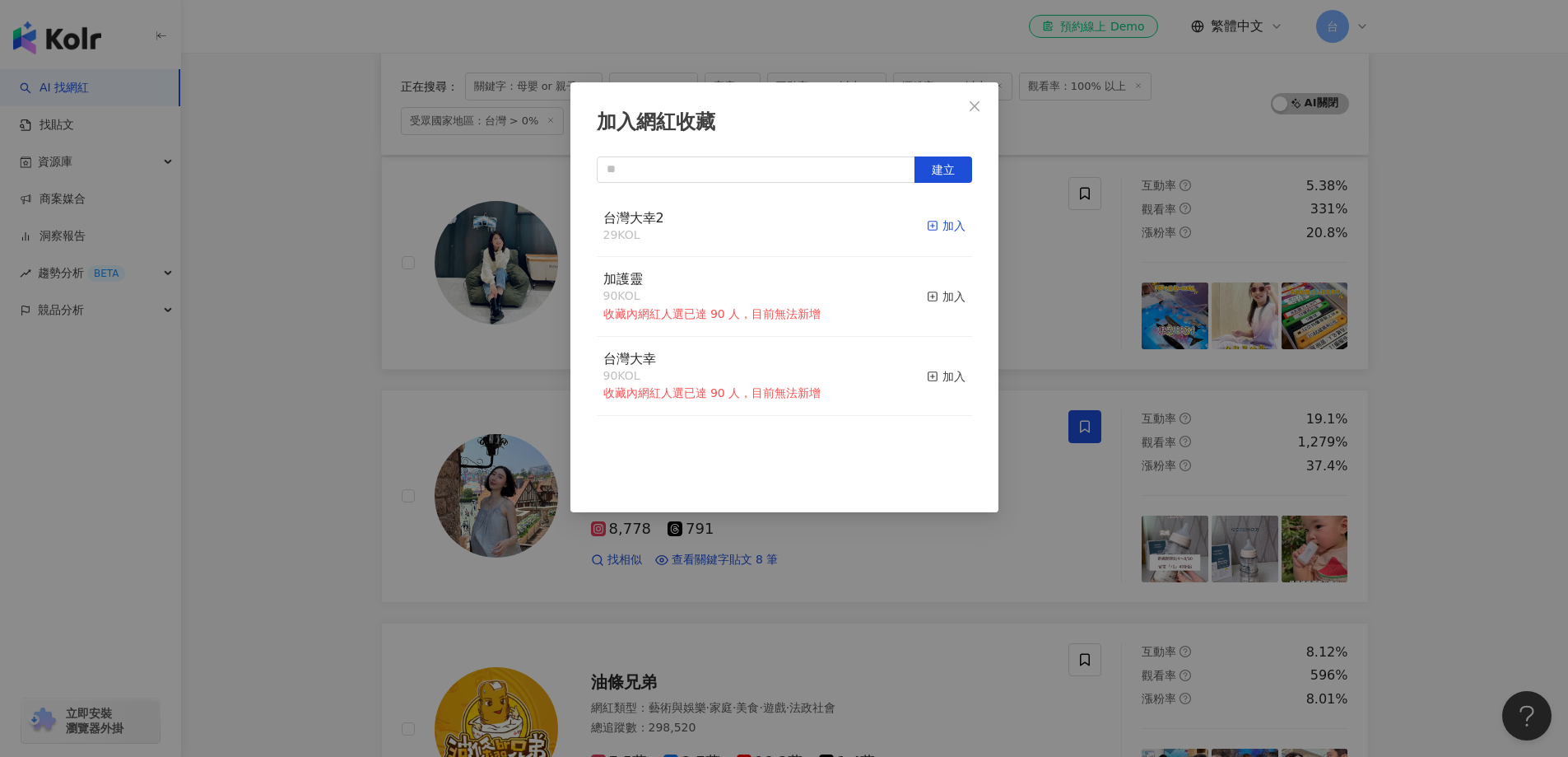
click at [936, 223] on div "加入" at bounding box center [946, 225] width 39 height 18
click at [1491, 359] on div "加入網紅收藏 建立 台灣大幸2 30 KOL 已加入 加護靈 90 KOL 收藏內網紅人選已達 90 人，目前無法新增 加入 台灣大幸 90 KOL 收藏內網…" at bounding box center [784, 378] width 1568 height 757
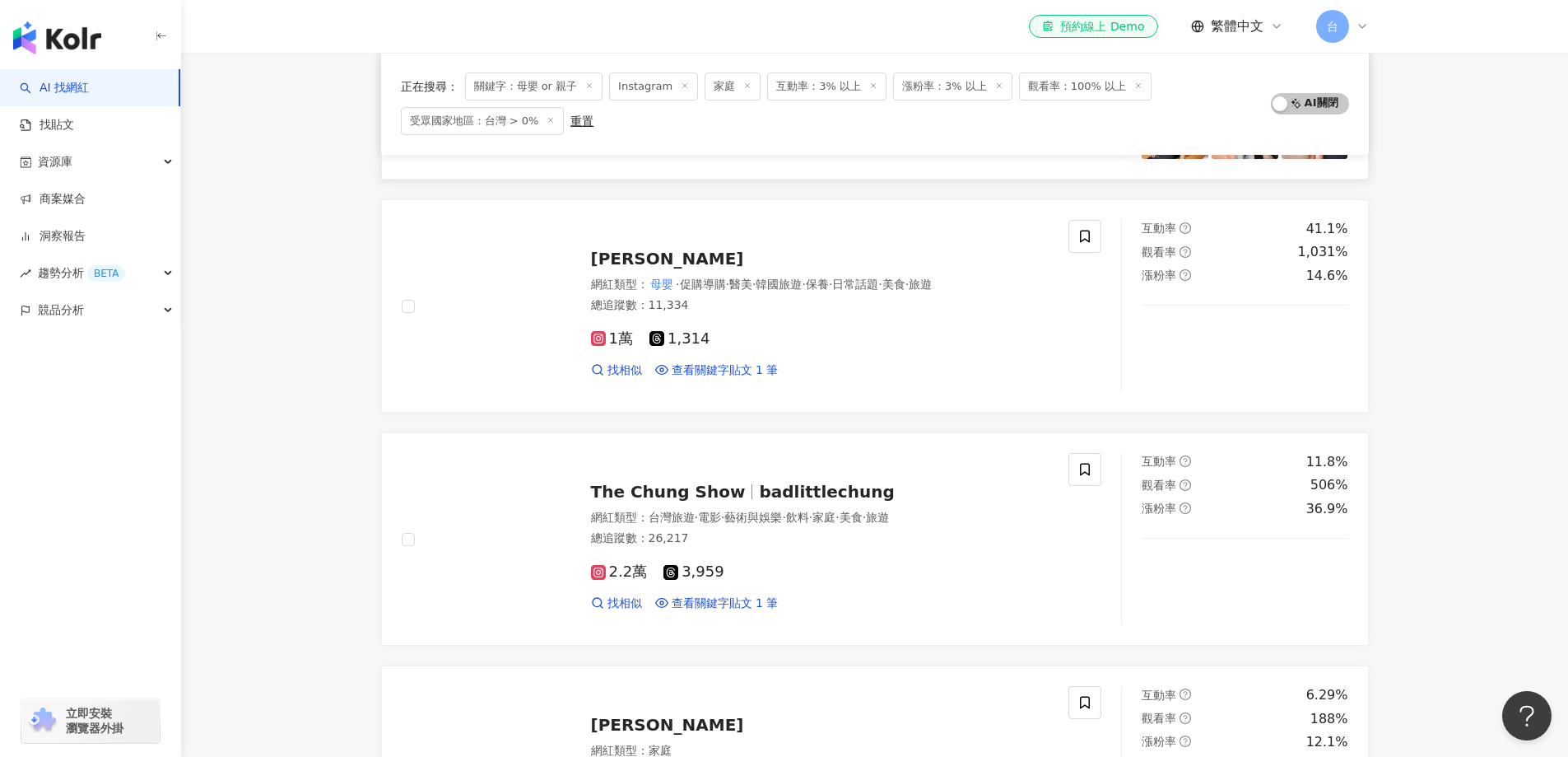
scroll to position [2220, 0]
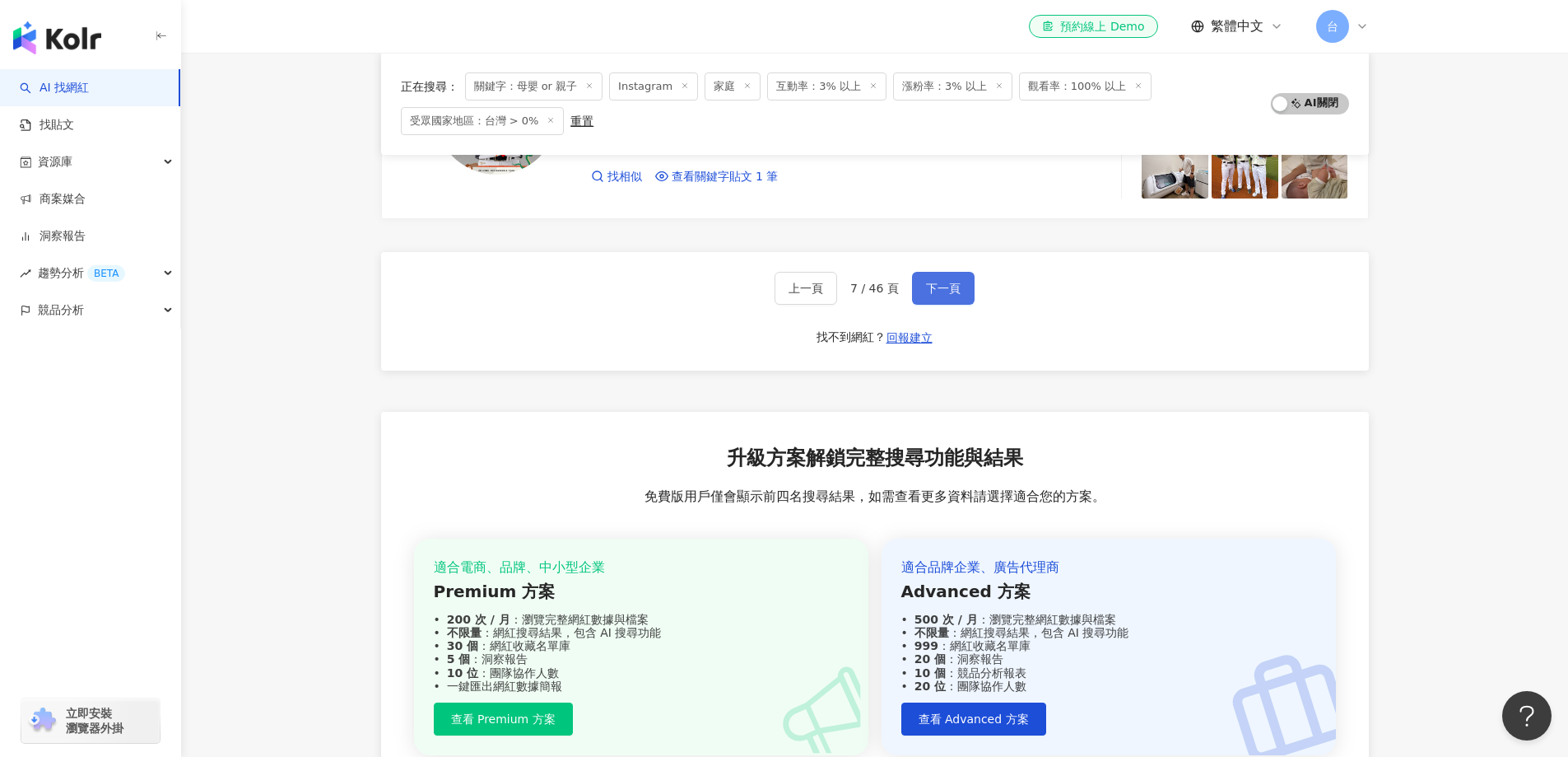
click at [947, 293] on span "下一頁" at bounding box center [943, 288] width 34 height 14
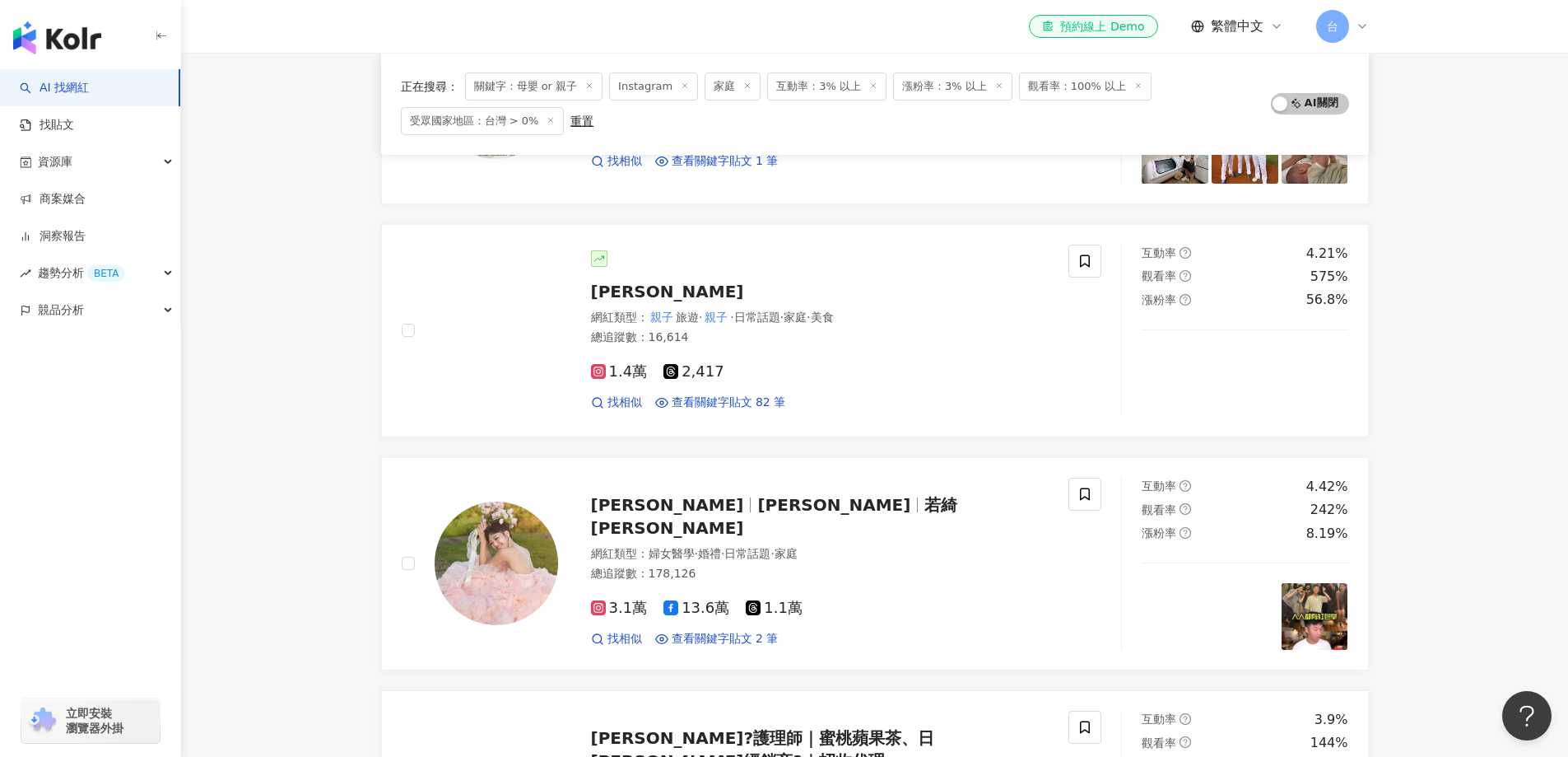
scroll to position [329, 0]
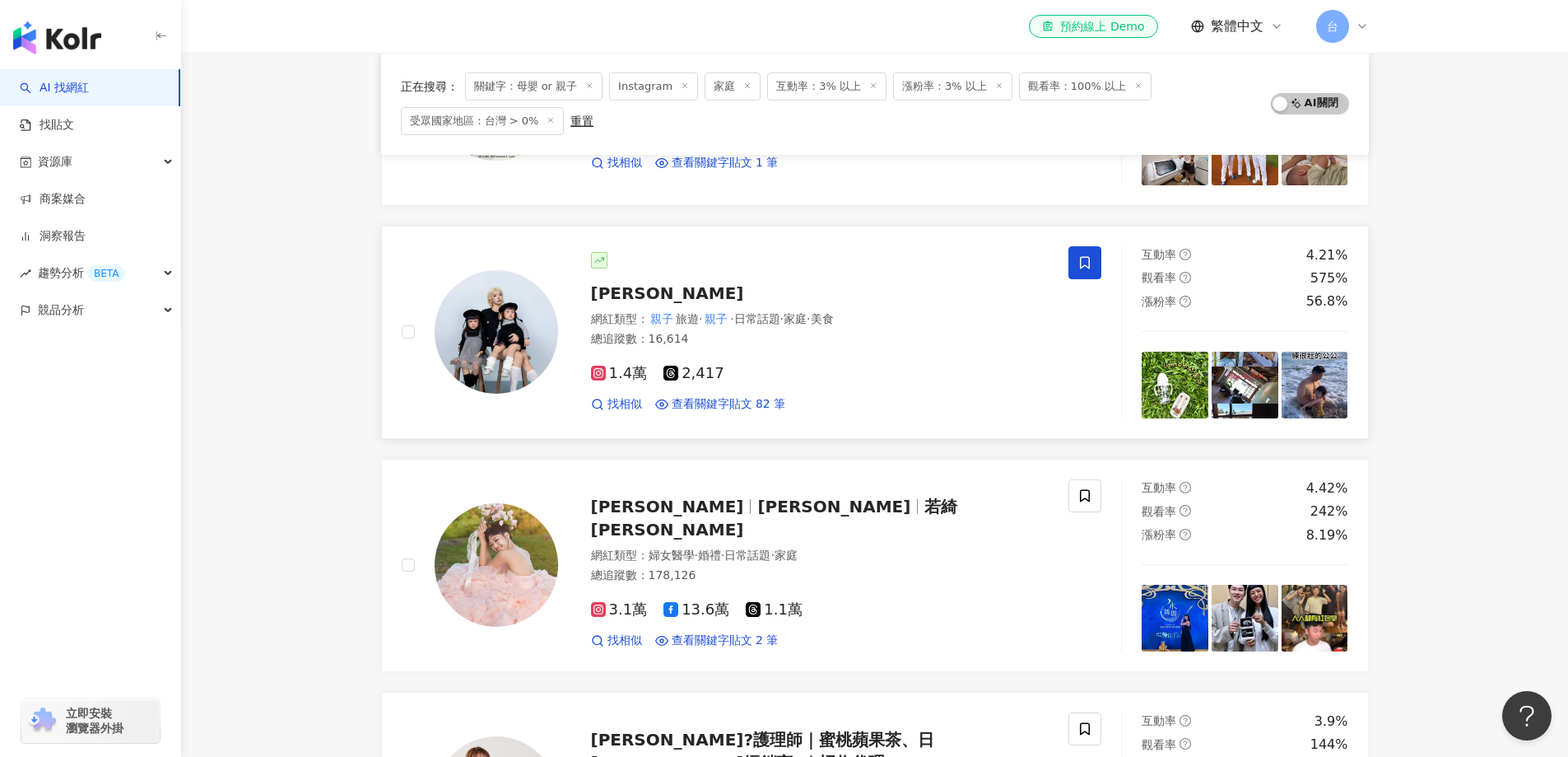
click at [1080, 260] on icon at bounding box center [1085, 263] width 14 height 14
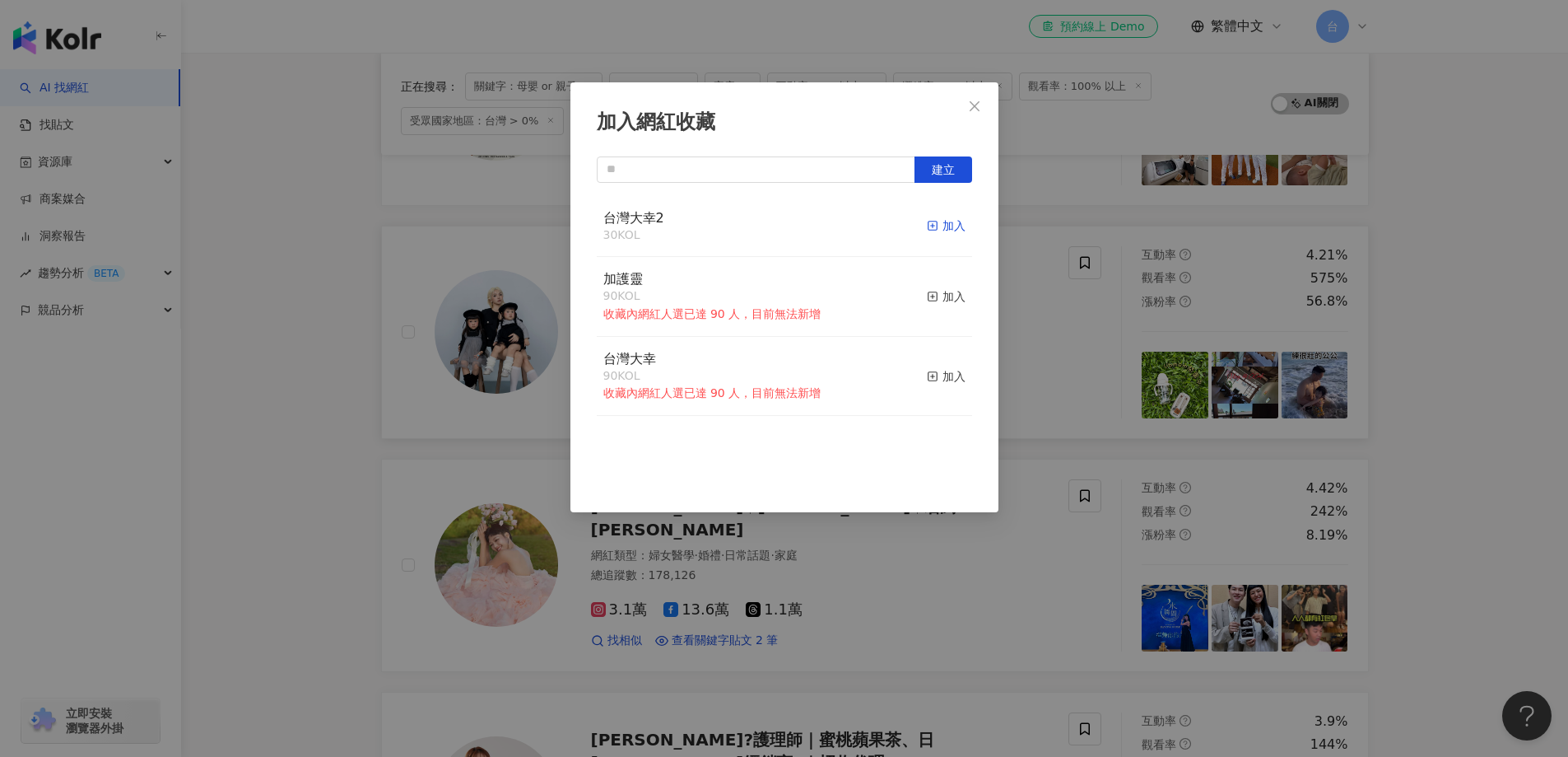
click at [937, 231] on div "加入" at bounding box center [946, 225] width 39 height 18
click at [1438, 455] on div "加入網紅收藏 建立 台灣大幸2 31 KOL 已加入 加護靈 90 KOL 收藏內網紅人選已達 90 人，目前無法新增 加入 台灣大幸 90 KOL 收藏內網…" at bounding box center [784, 378] width 1568 height 757
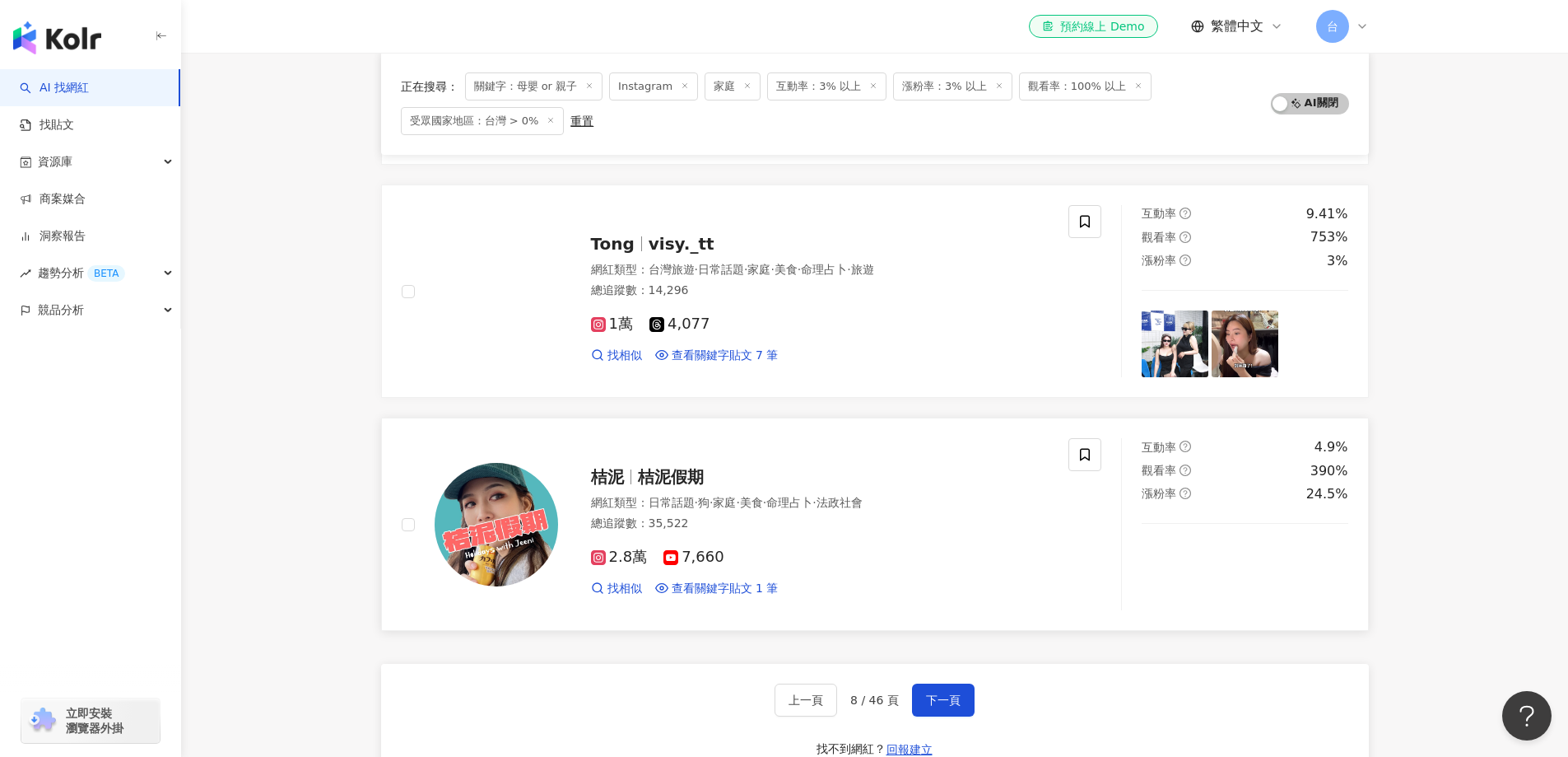
scroll to position [2467, 0]
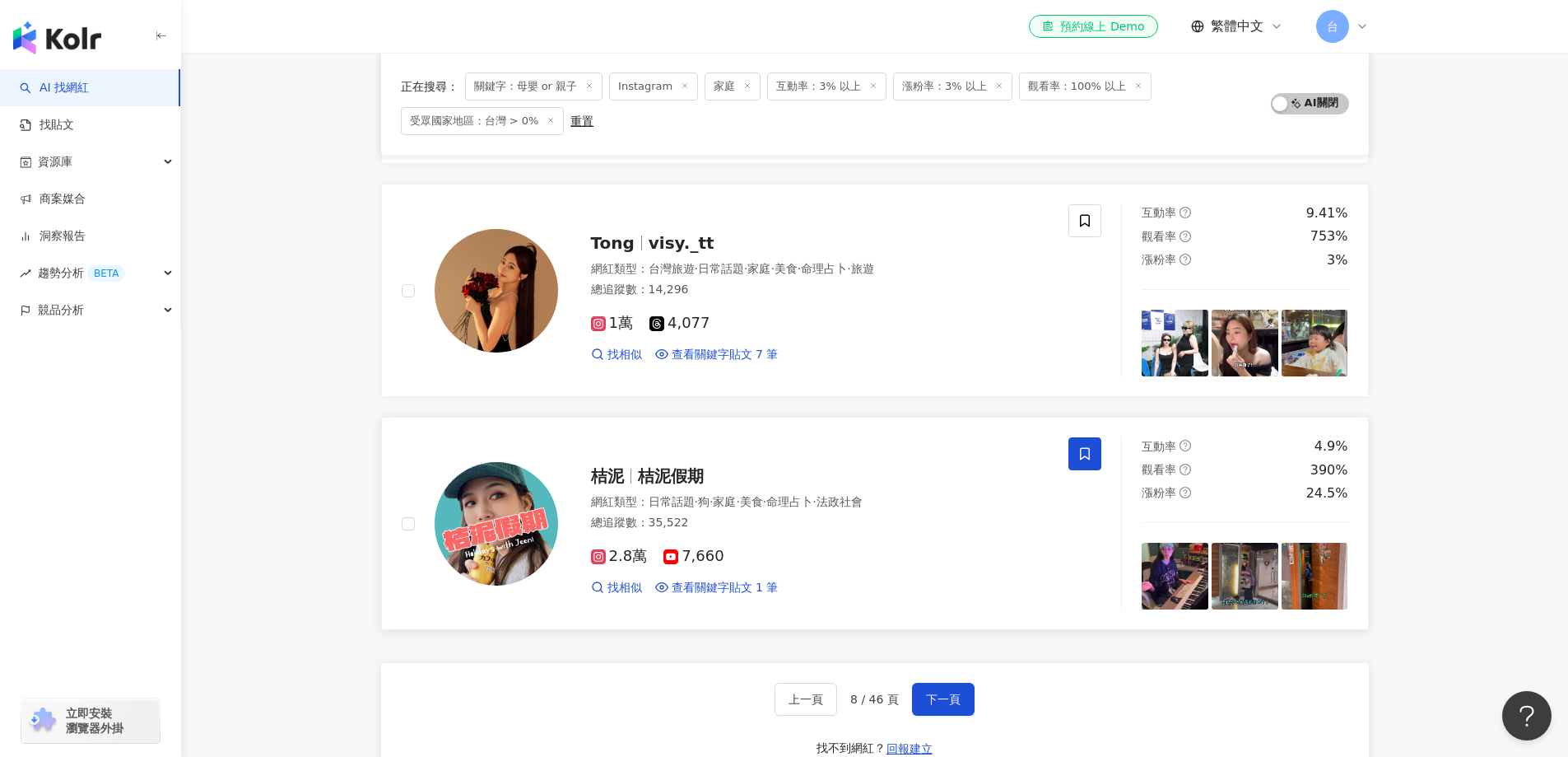
click at [1087, 453] on icon at bounding box center [1085, 454] width 14 height 14
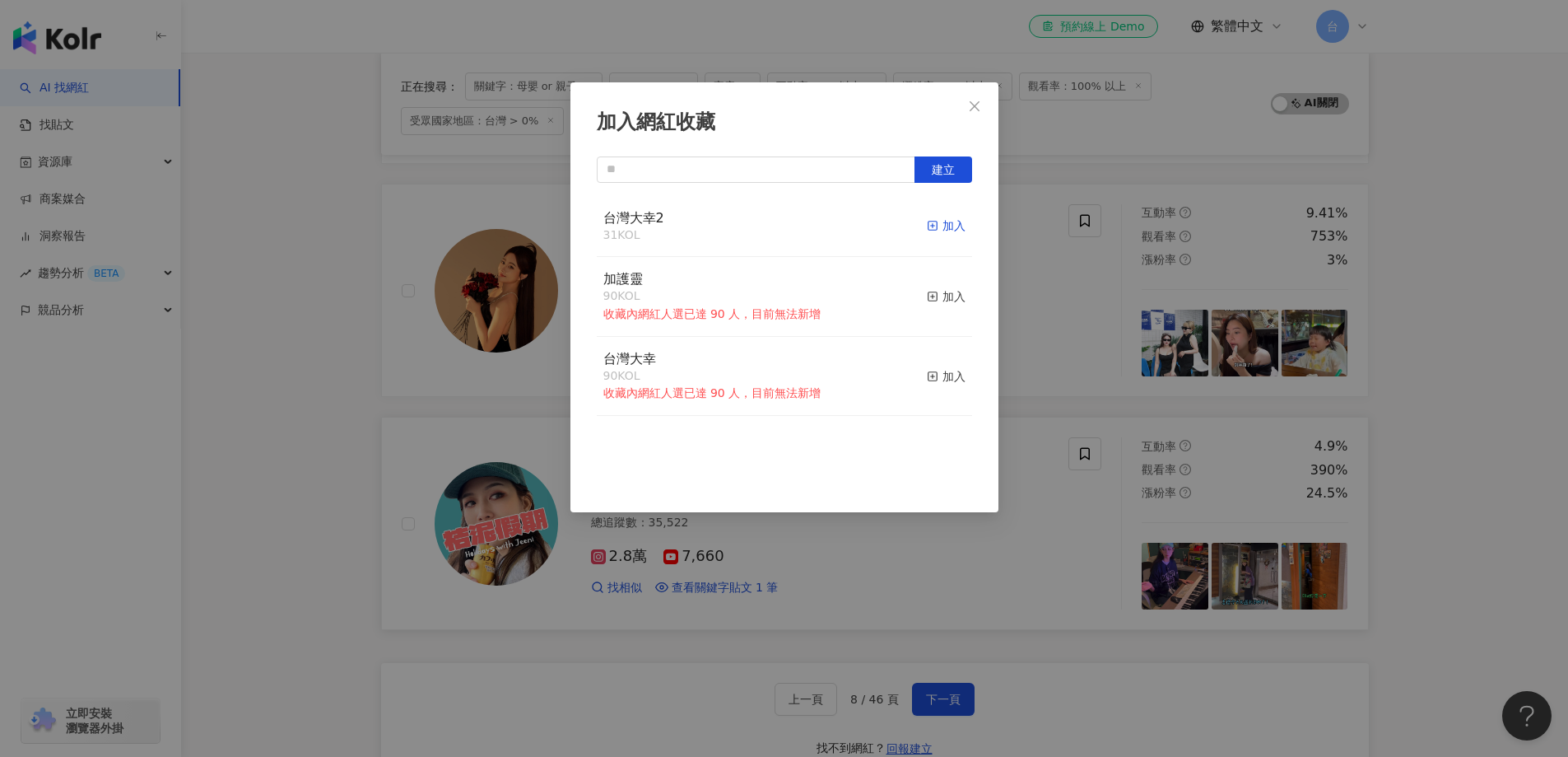
click at [931, 223] on div "加入" at bounding box center [946, 225] width 39 height 18
click at [1525, 537] on div "加入網紅收藏 建立 台灣大幸2 32 KOL 已加入 加護靈 90 KOL 收藏內網紅人選已達 90 人，目前無法新增 加入 台灣大幸 90 KOL 收藏內網…" at bounding box center [784, 378] width 1568 height 757
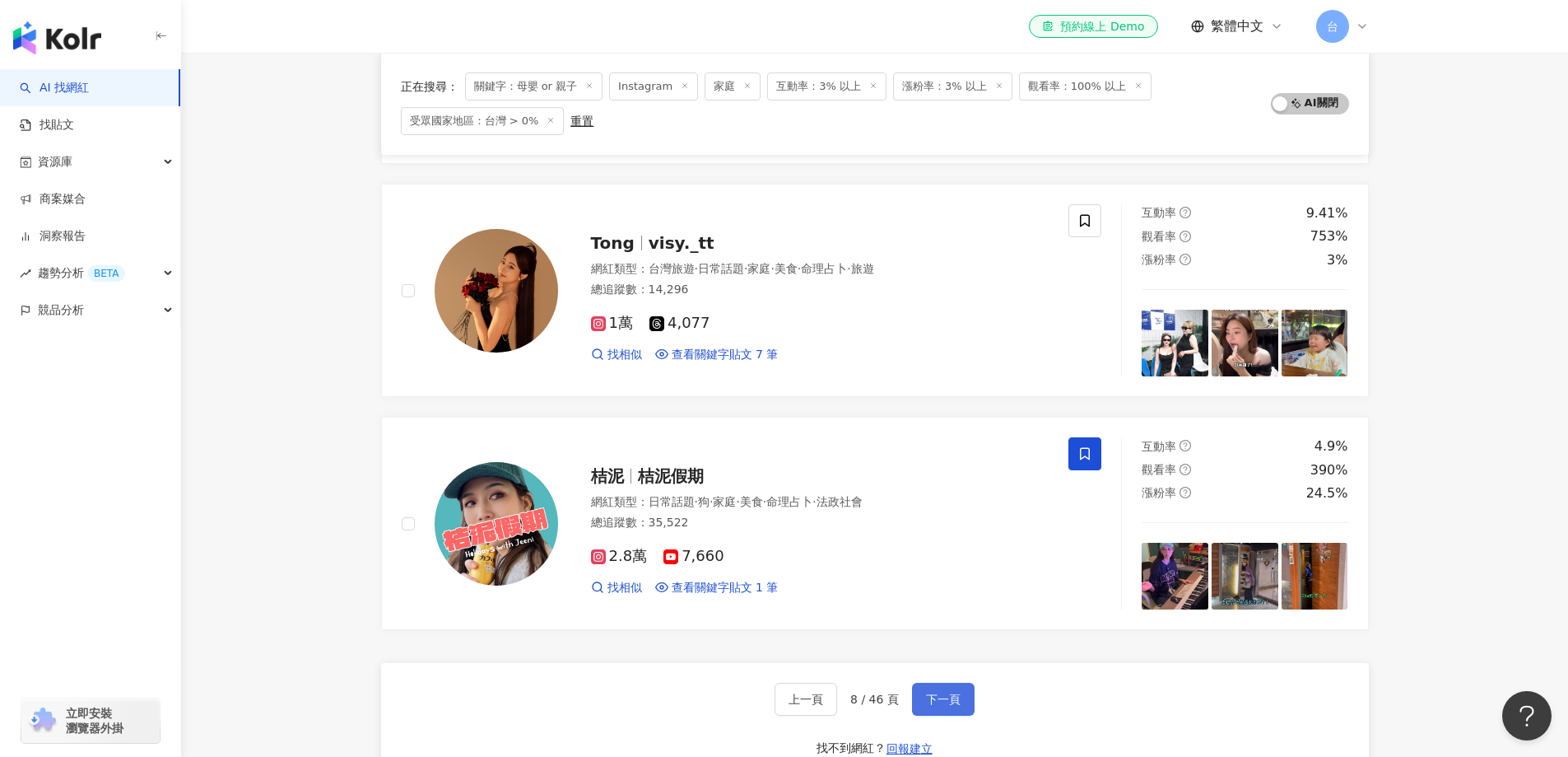
click at [937, 704] on span "下一頁" at bounding box center [943, 699] width 34 height 14
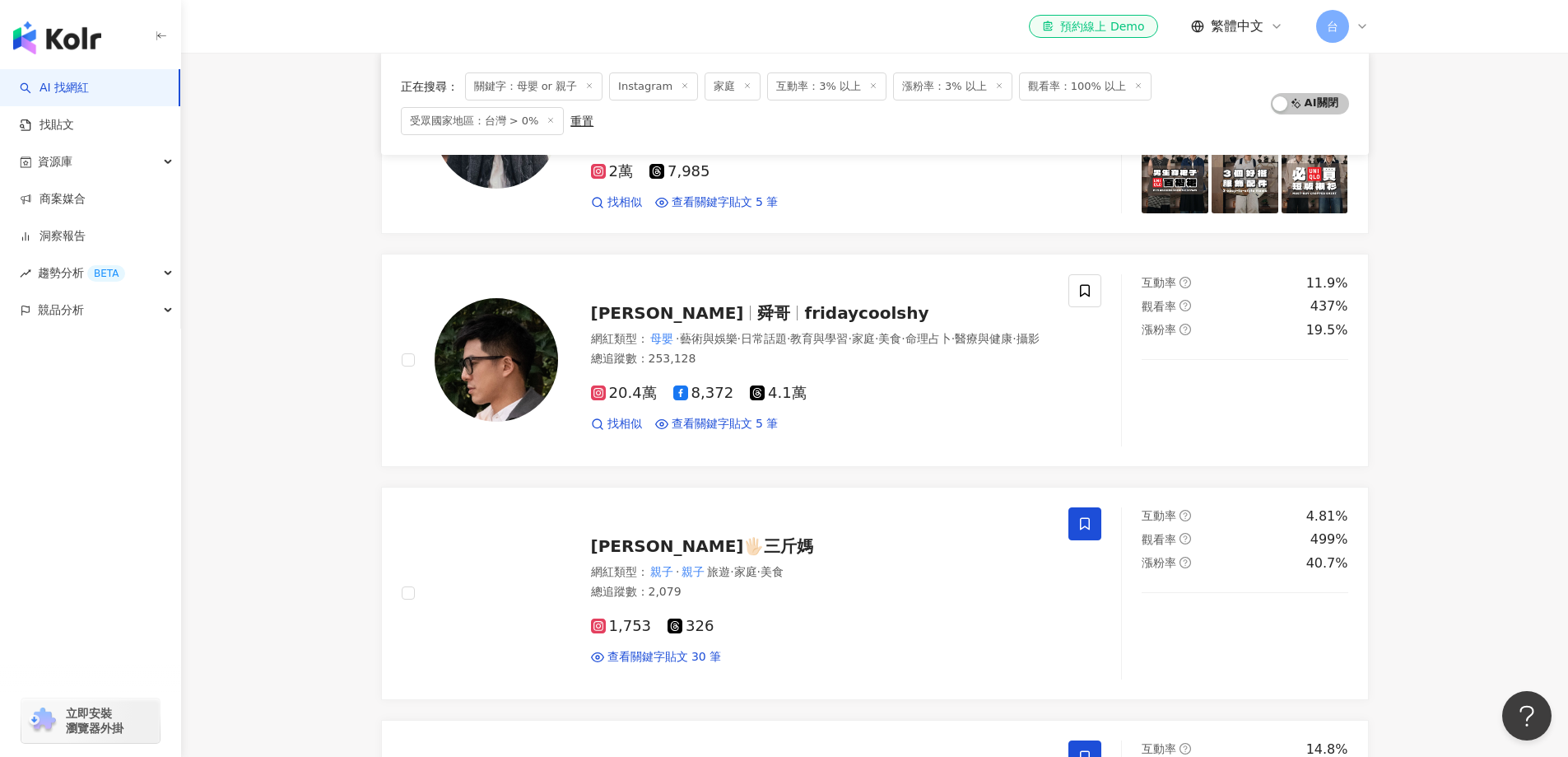
scroll to position [1233, 0]
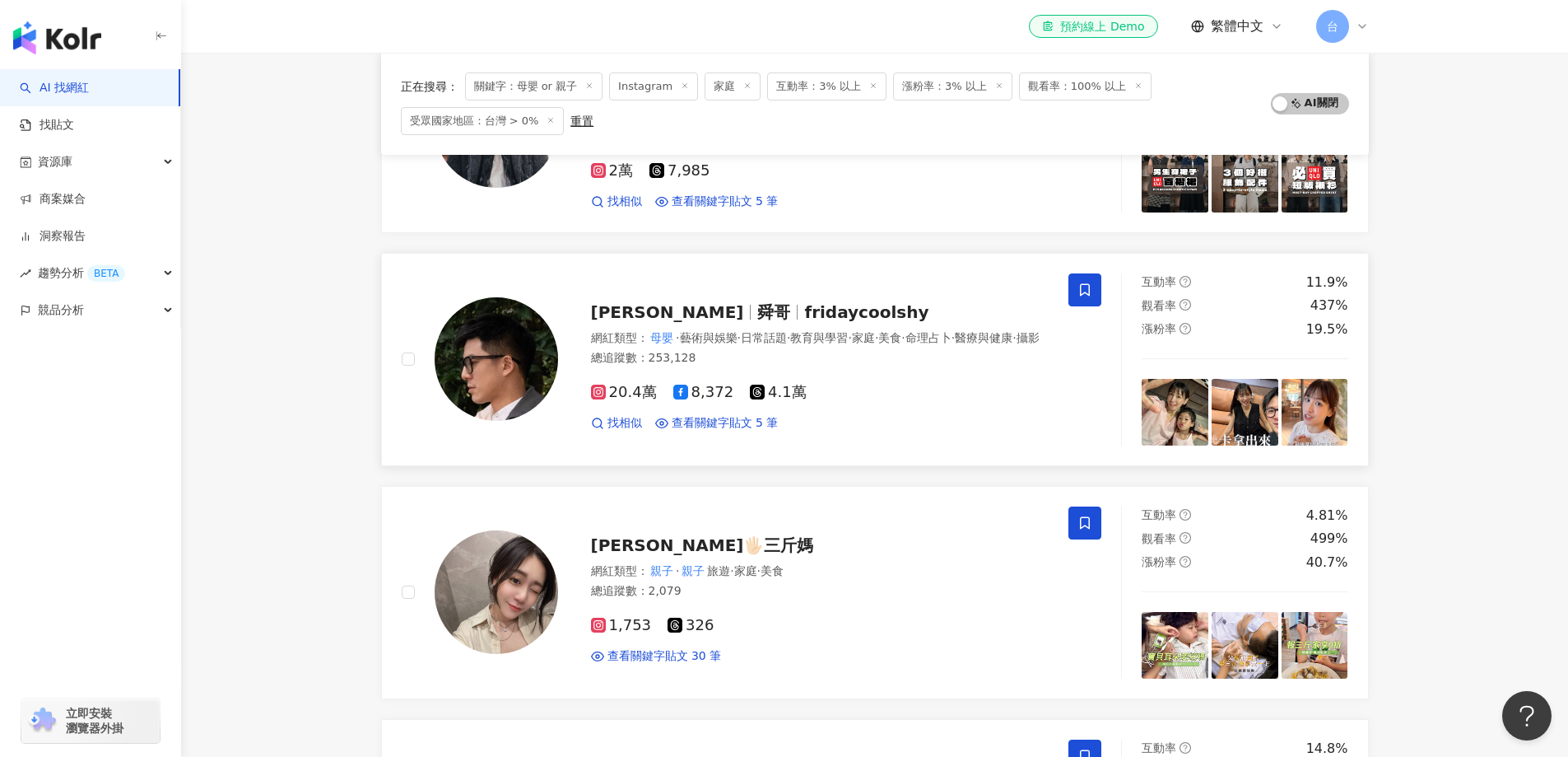
click at [1092, 295] on icon at bounding box center [1085, 290] width 14 height 14
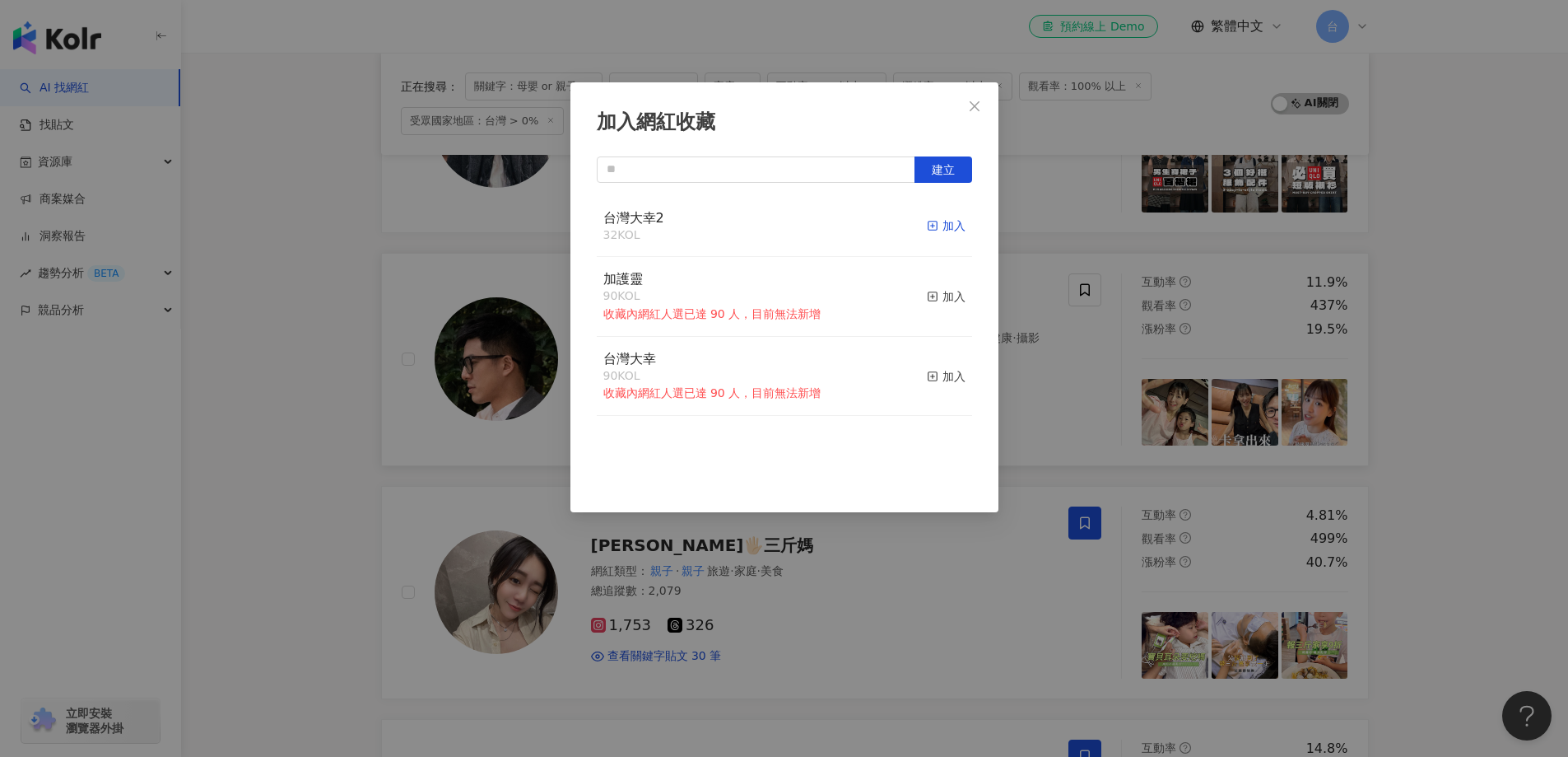
click at [932, 227] on div "加入" at bounding box center [946, 225] width 39 height 18
click at [1419, 390] on div "加入網紅收藏 建立 台灣大幸2 33 KOL 已加入 加護靈 90 KOL 收藏內網紅人選已達 90 人，目前無法新增 加入 台灣大幸 90 KOL 收藏內網…" at bounding box center [784, 378] width 1568 height 757
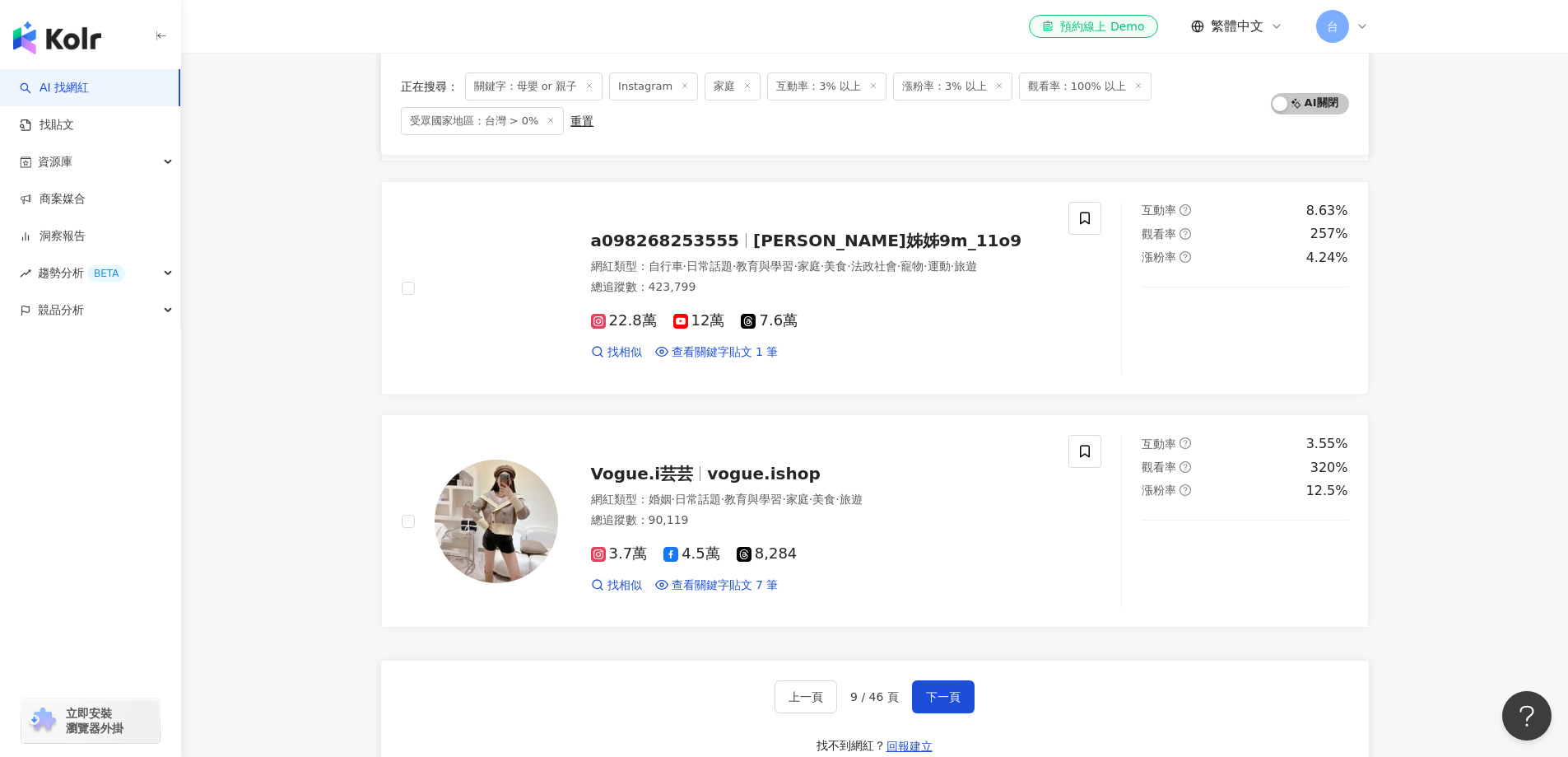
scroll to position [2469, 0]
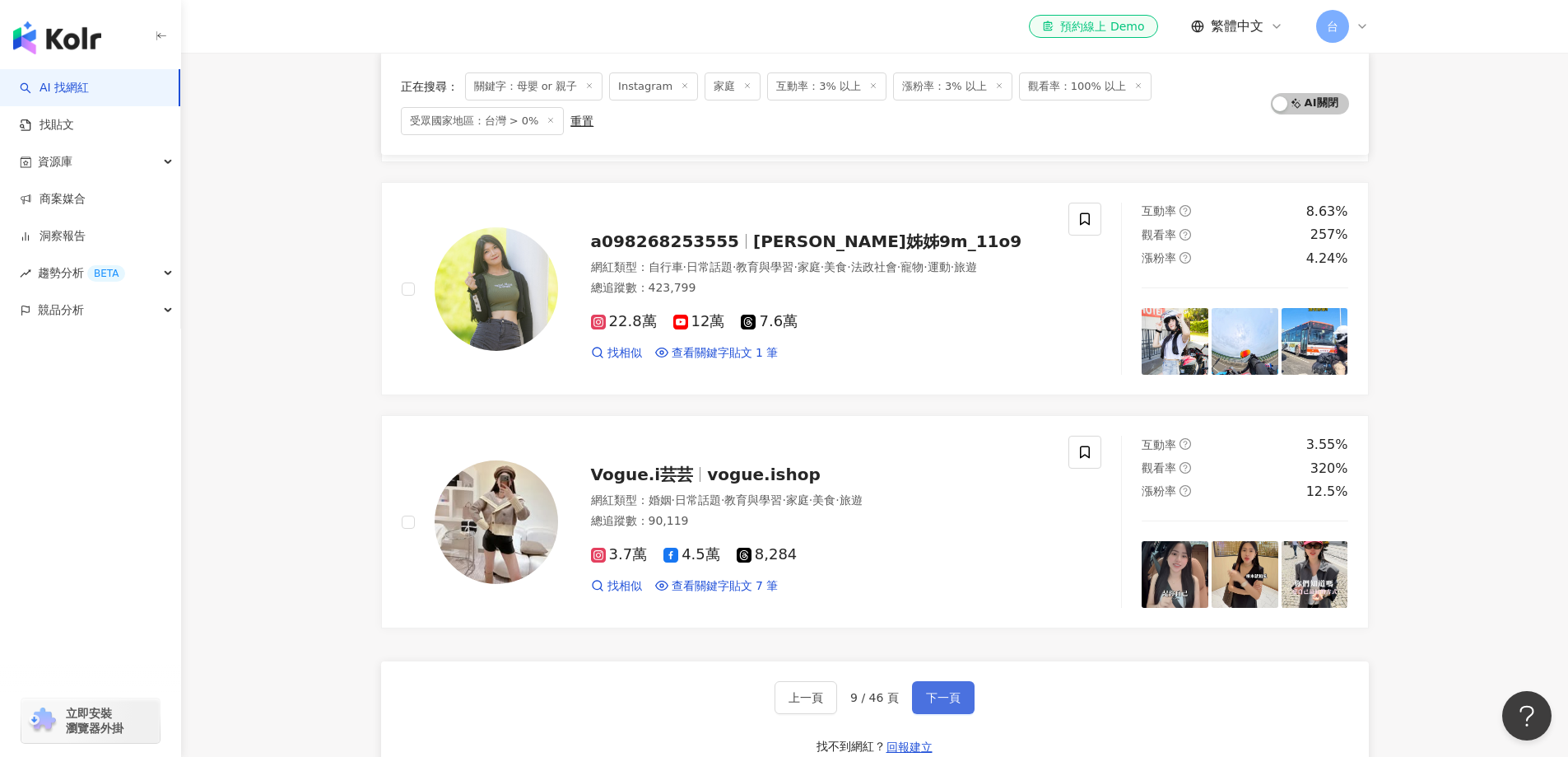
click at [932, 708] on button "下一頁" at bounding box center [942, 697] width 62 height 33
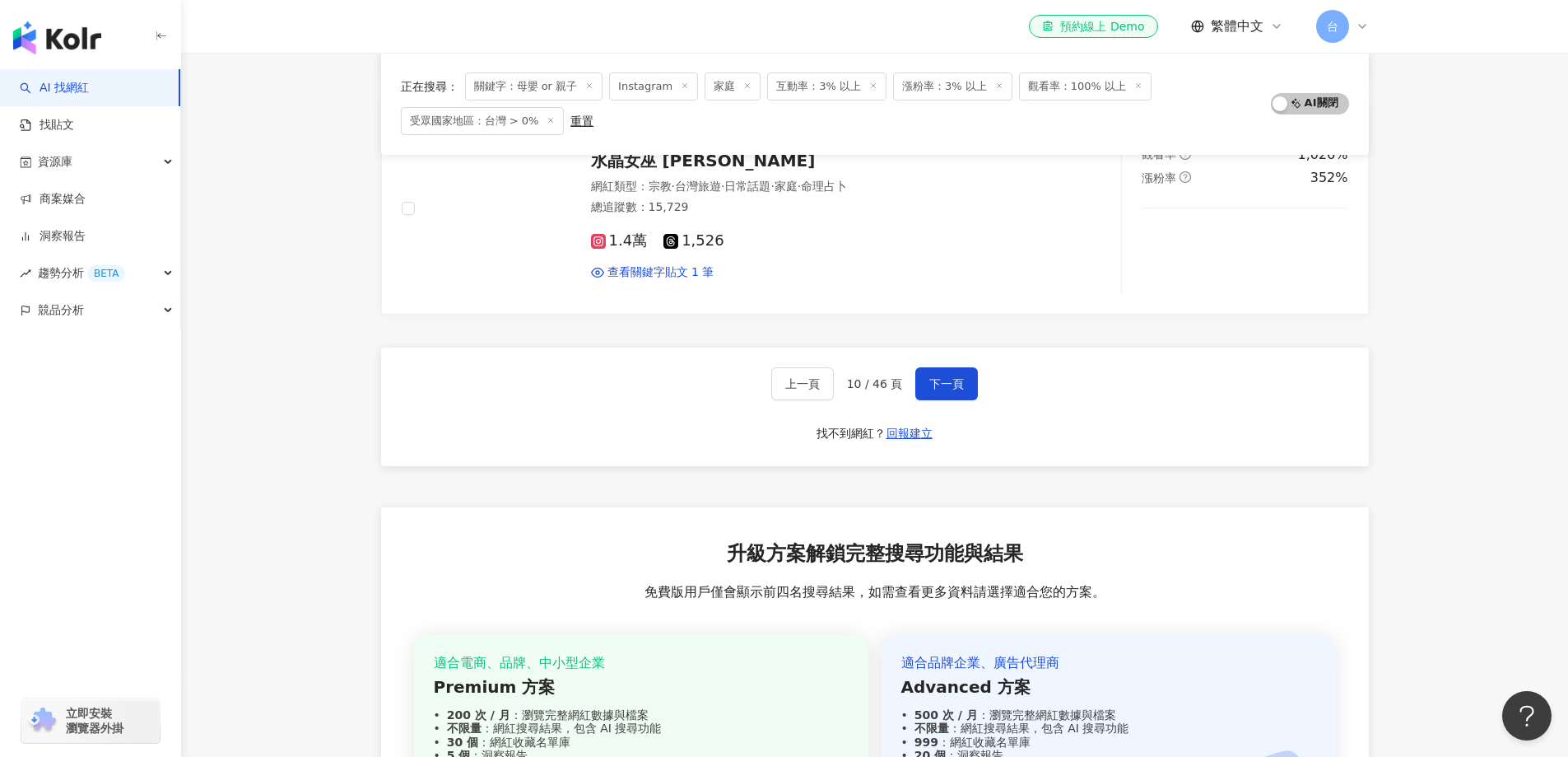
scroll to position [2797, 0]
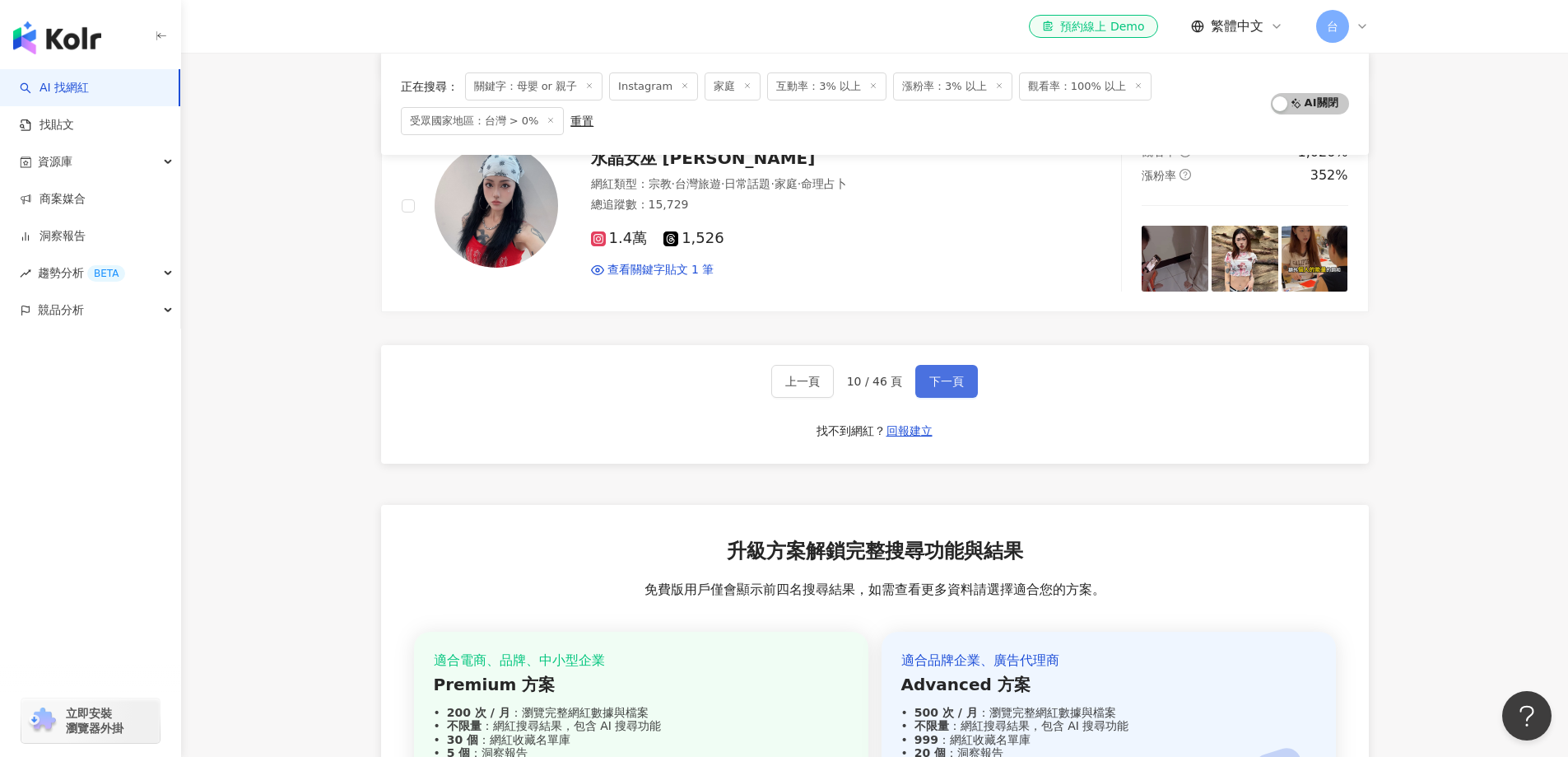
click at [966, 379] on button "下一頁" at bounding box center [946, 381] width 62 height 33
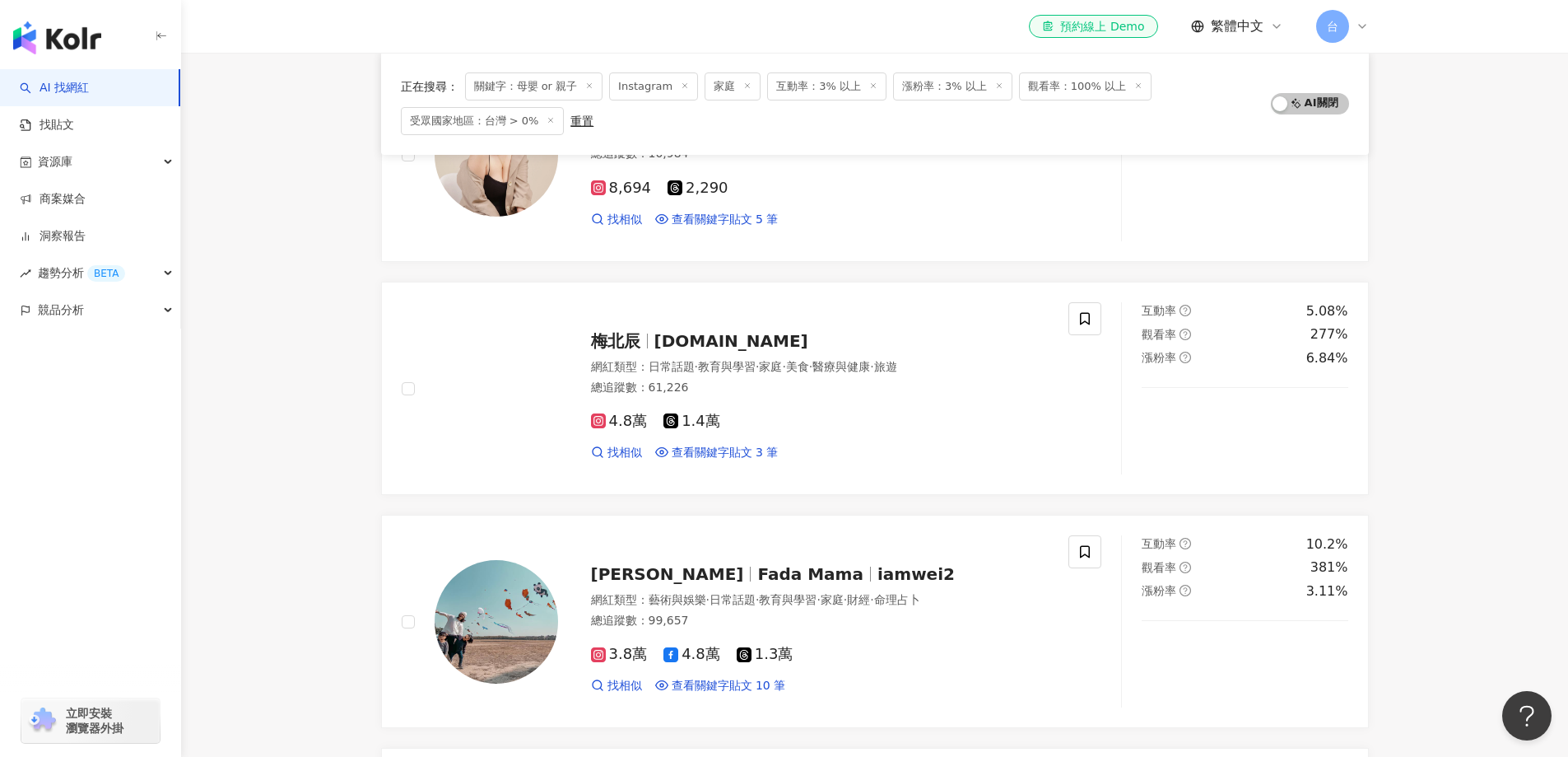
scroll to position [2137, 0]
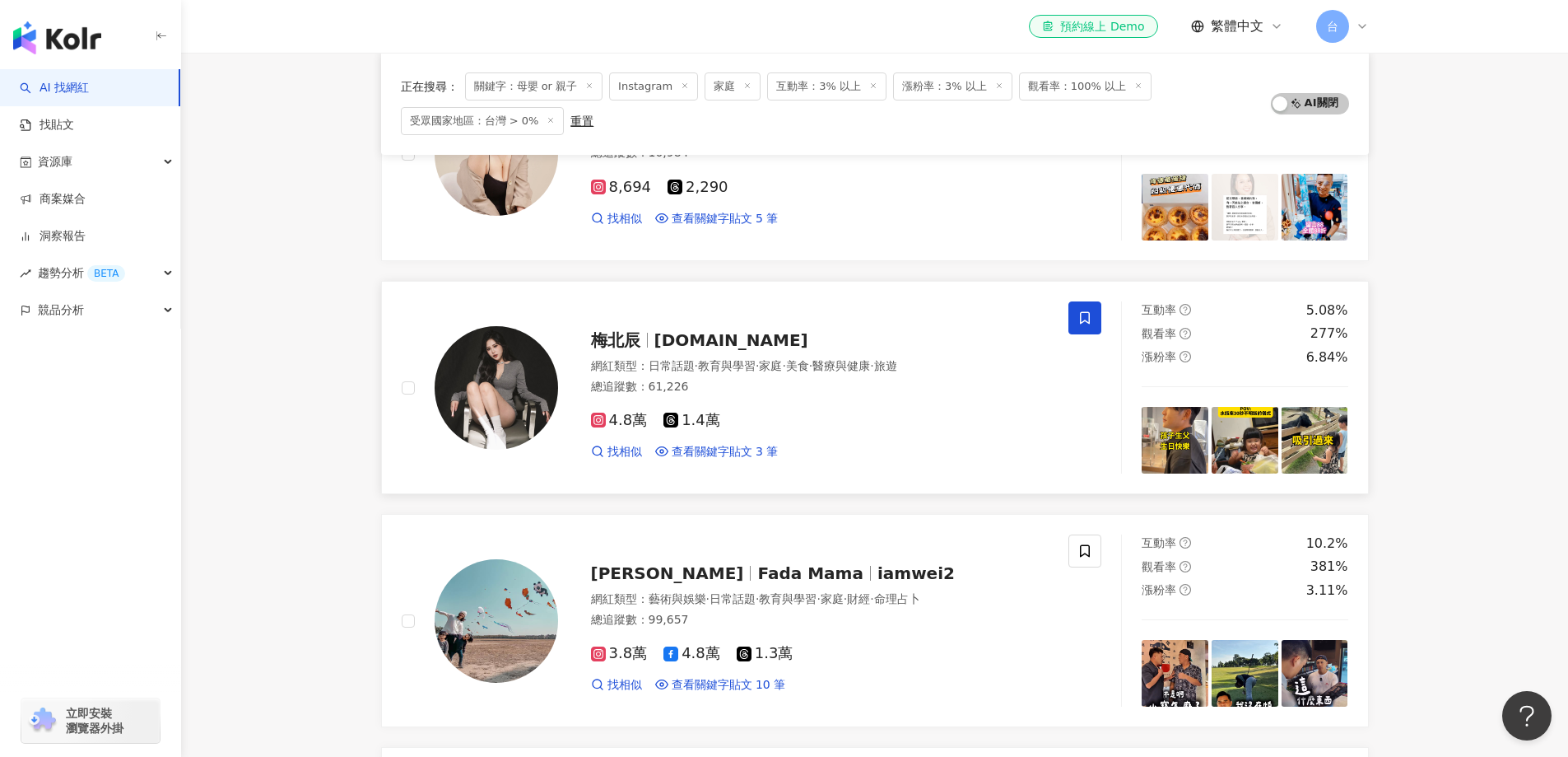
click at [1093, 311] on span at bounding box center [1085, 318] width 33 height 33
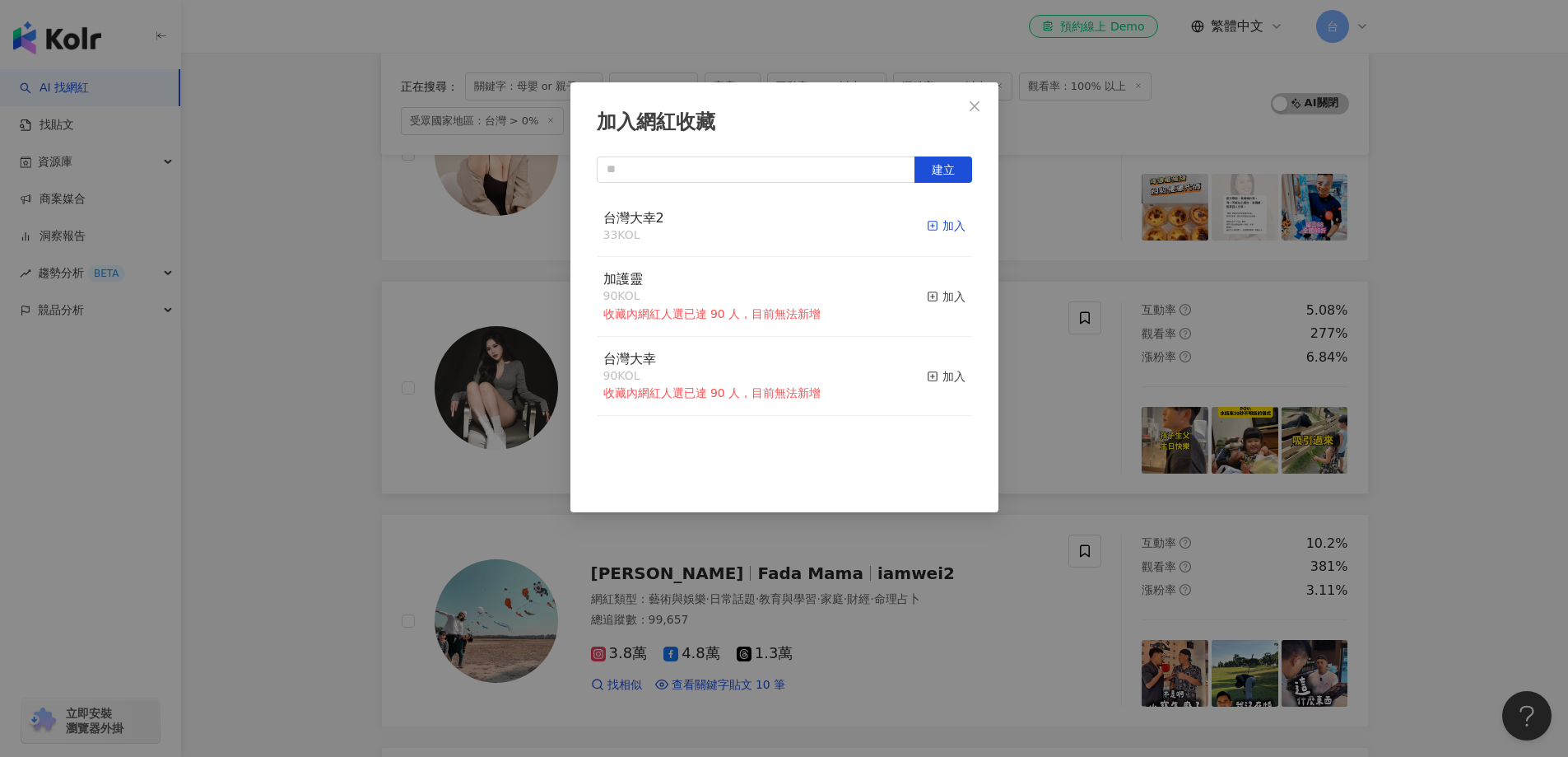
click at [927, 221] on div "加入" at bounding box center [946, 225] width 39 height 18
click at [1466, 424] on div "加入網紅收藏 建立 台灣大幸2 34 KOL 已加入 加護靈 90 KOL 收藏內網紅人選已達 90 人，目前無法新增 加入 台灣大幸 90 KOL 收藏內網…" at bounding box center [784, 378] width 1568 height 757
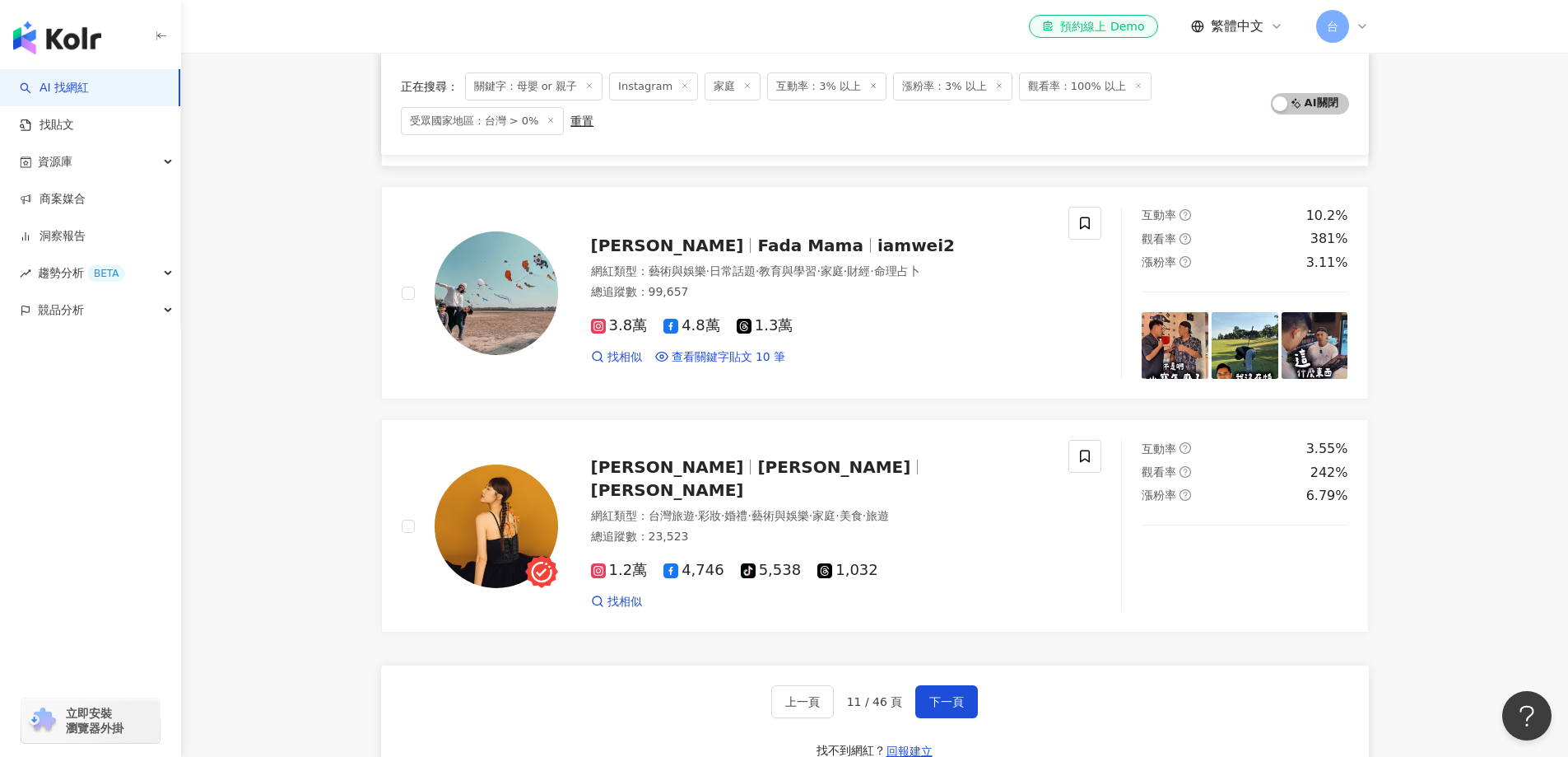
scroll to position [2466, 0]
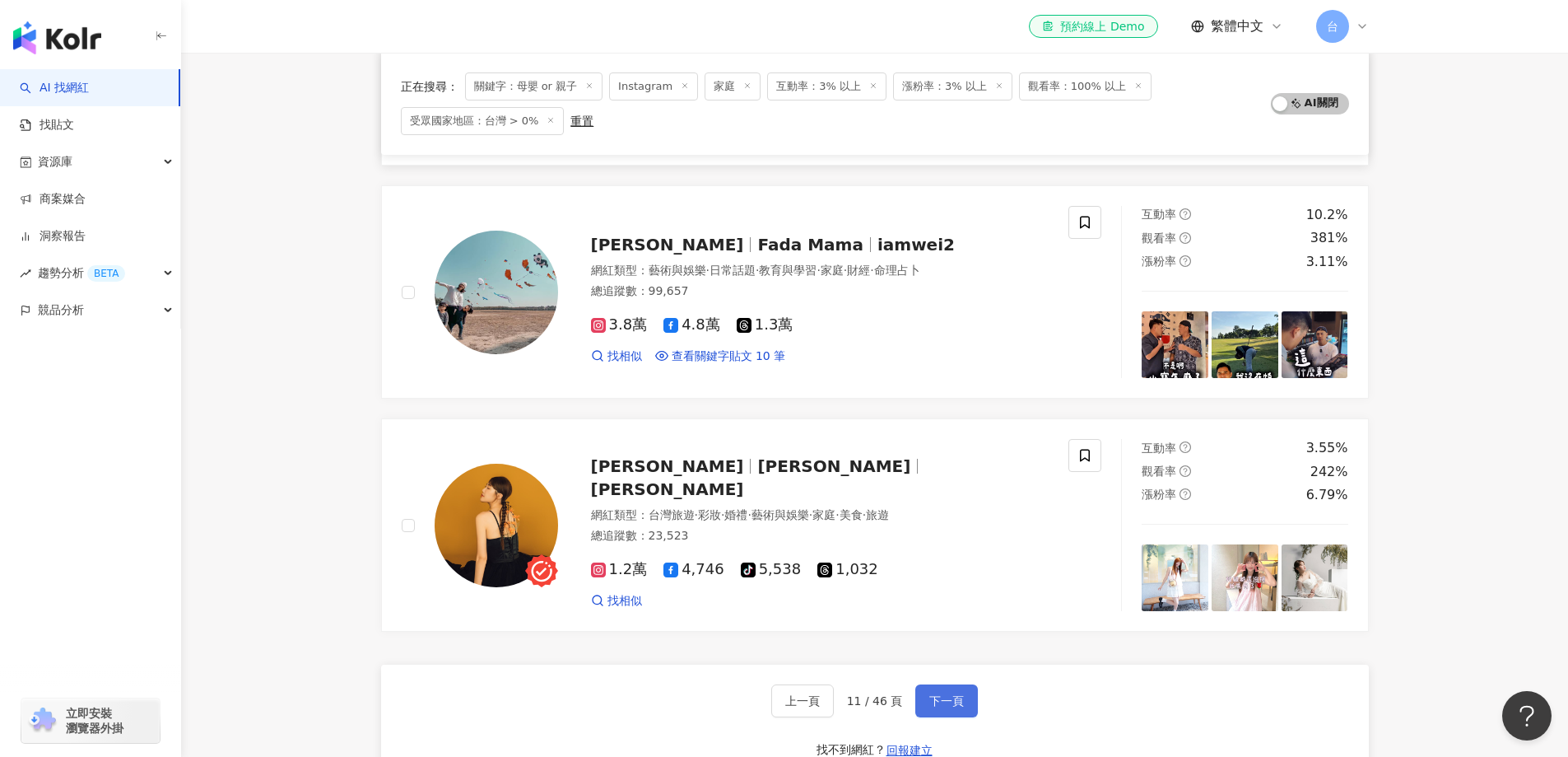
click at [939, 698] on span "下一頁" at bounding box center [947, 701] width 34 height 14
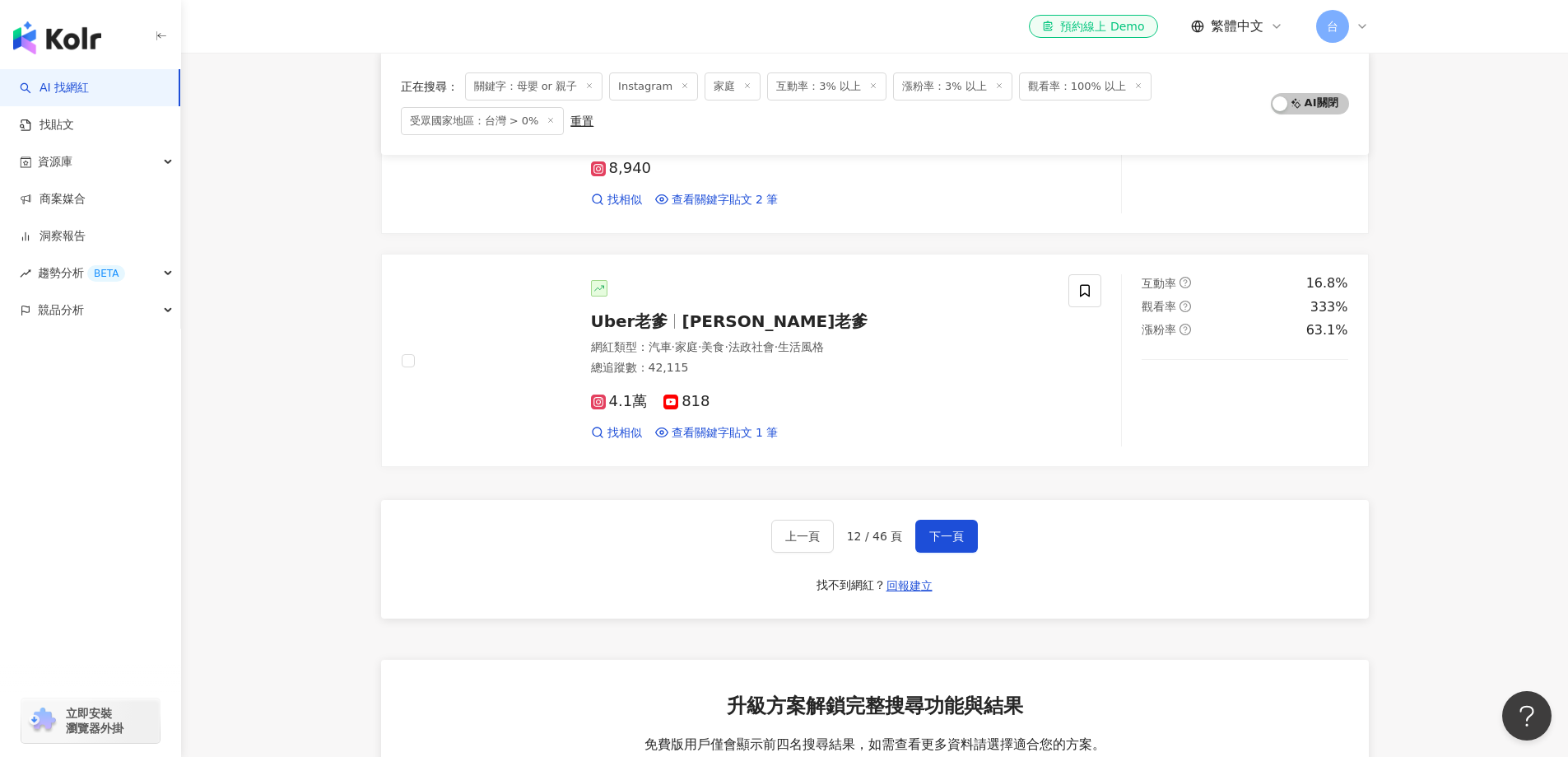
scroll to position [2632, 0]
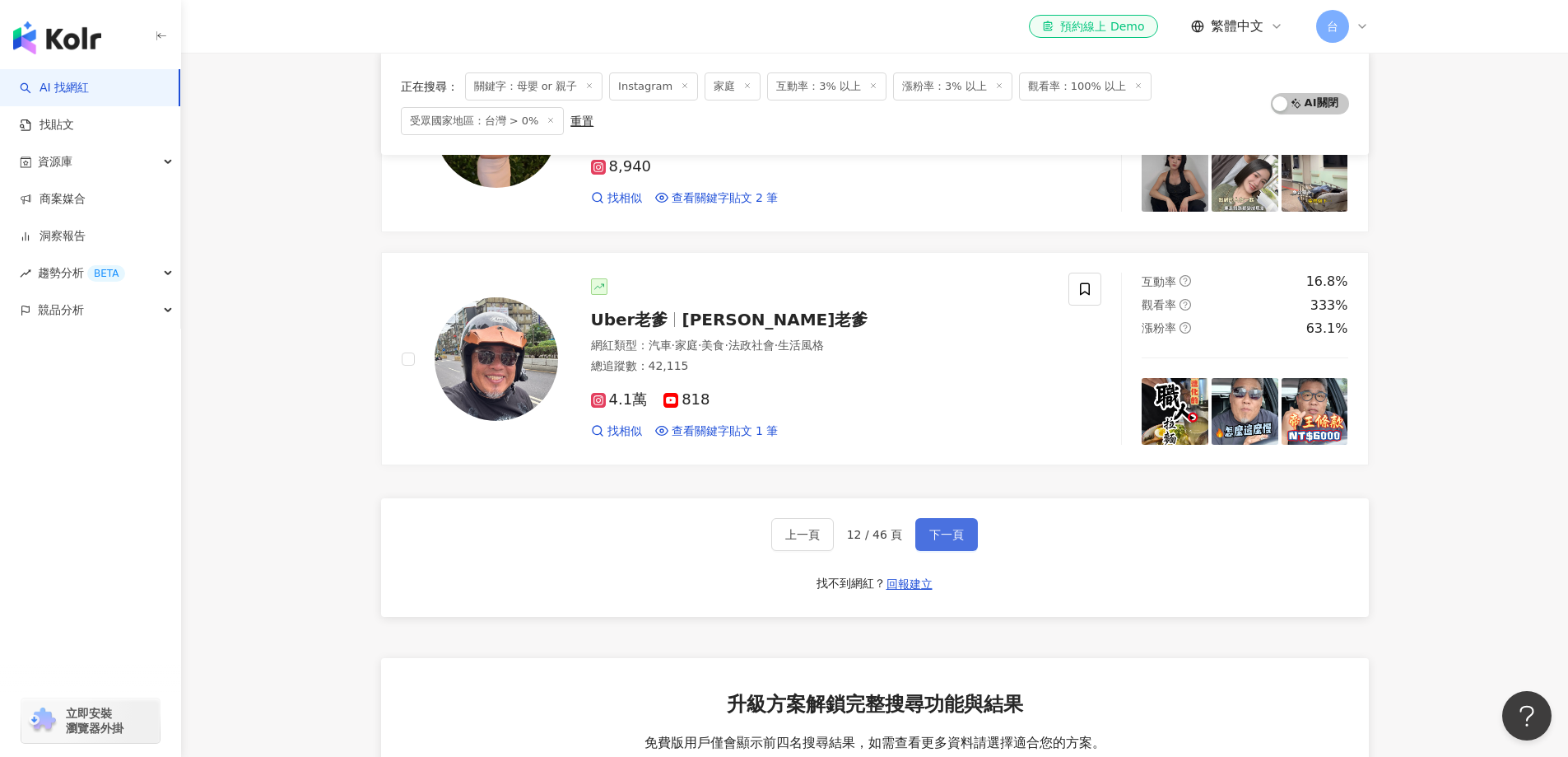
click at [939, 525] on button "下一頁" at bounding box center [946, 534] width 62 height 33
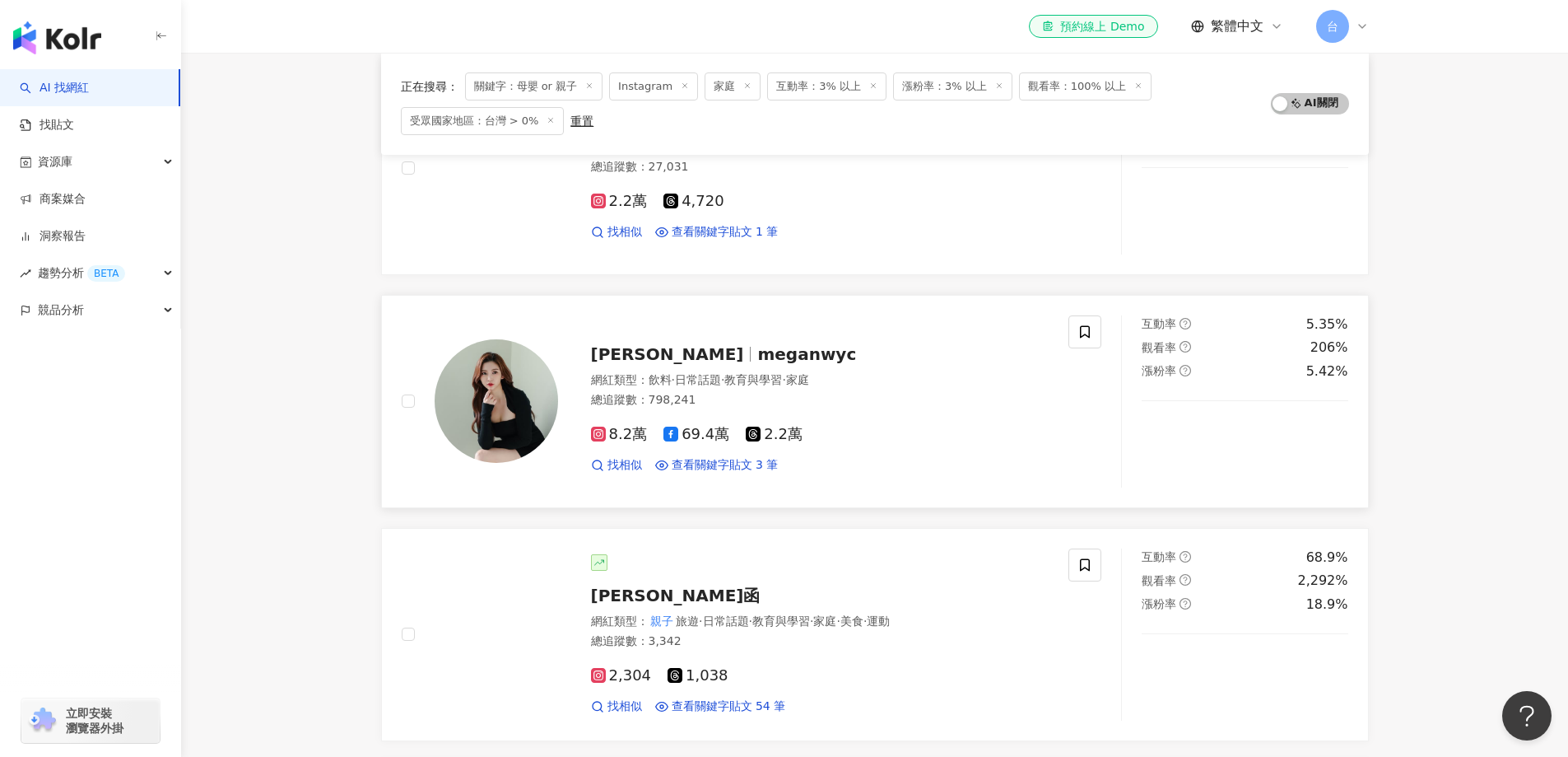
scroll to position [493, 0]
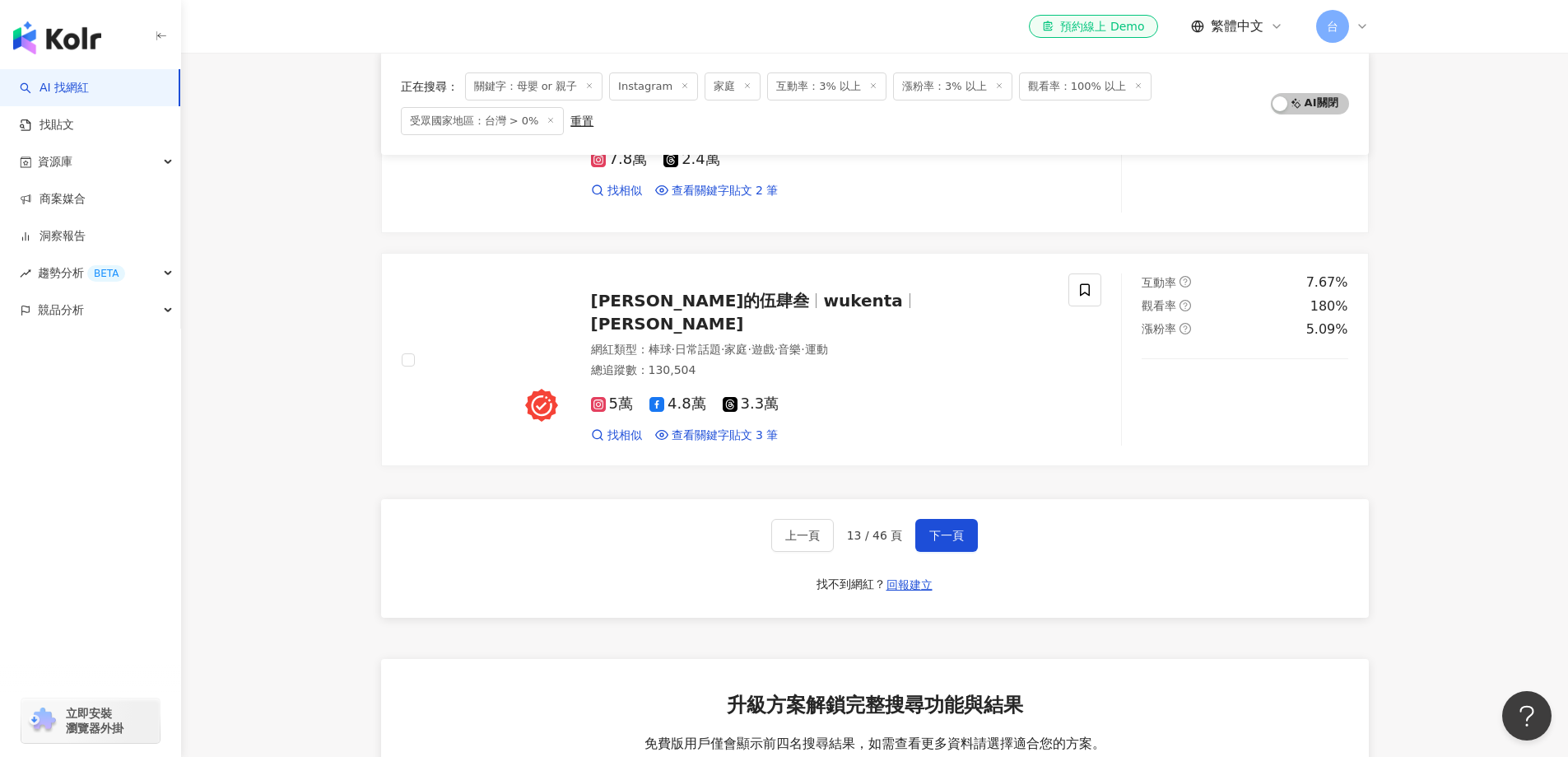
scroll to position [2632, 0]
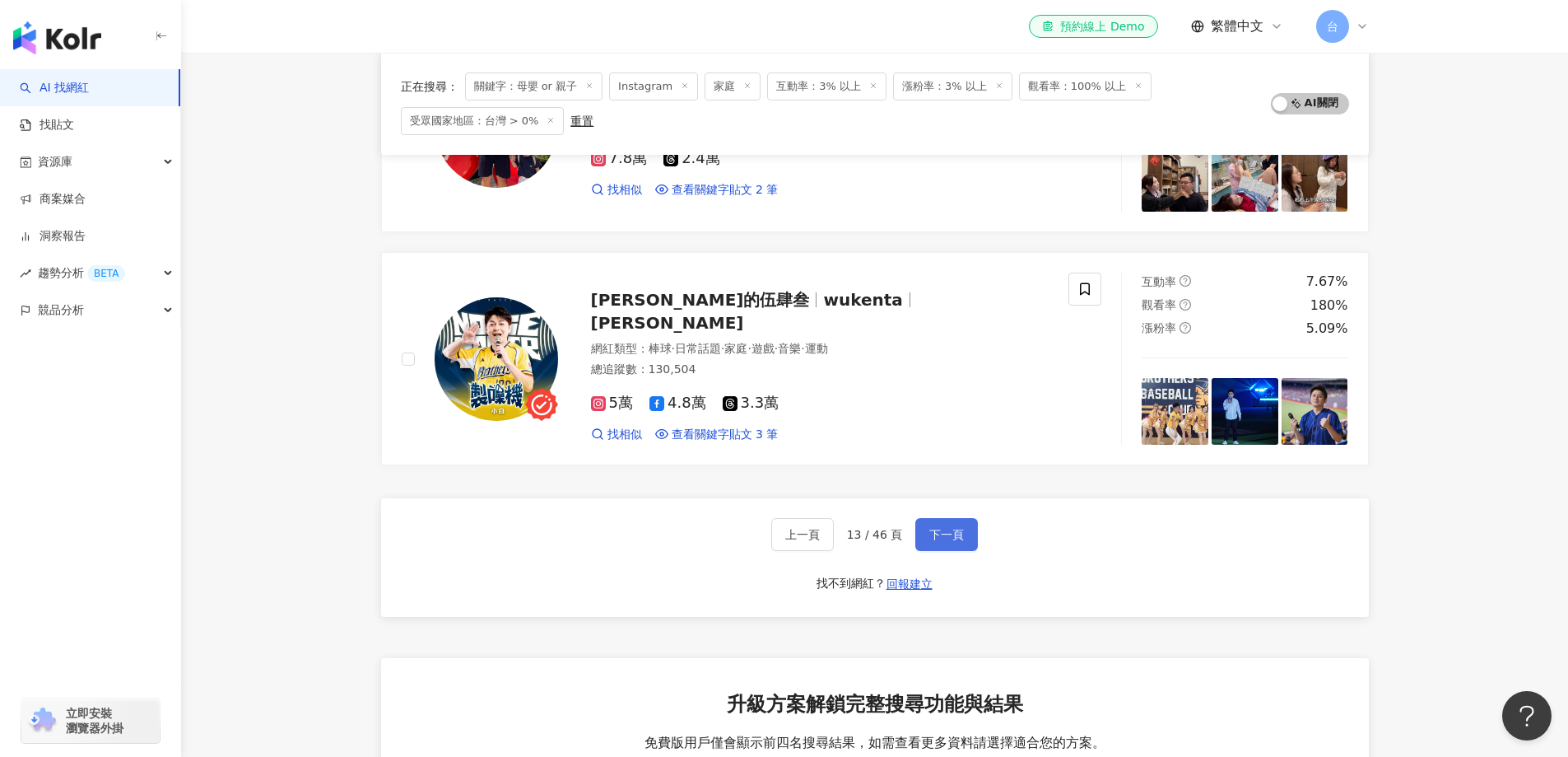
click at [961, 533] on button "下一頁" at bounding box center [946, 534] width 62 height 33
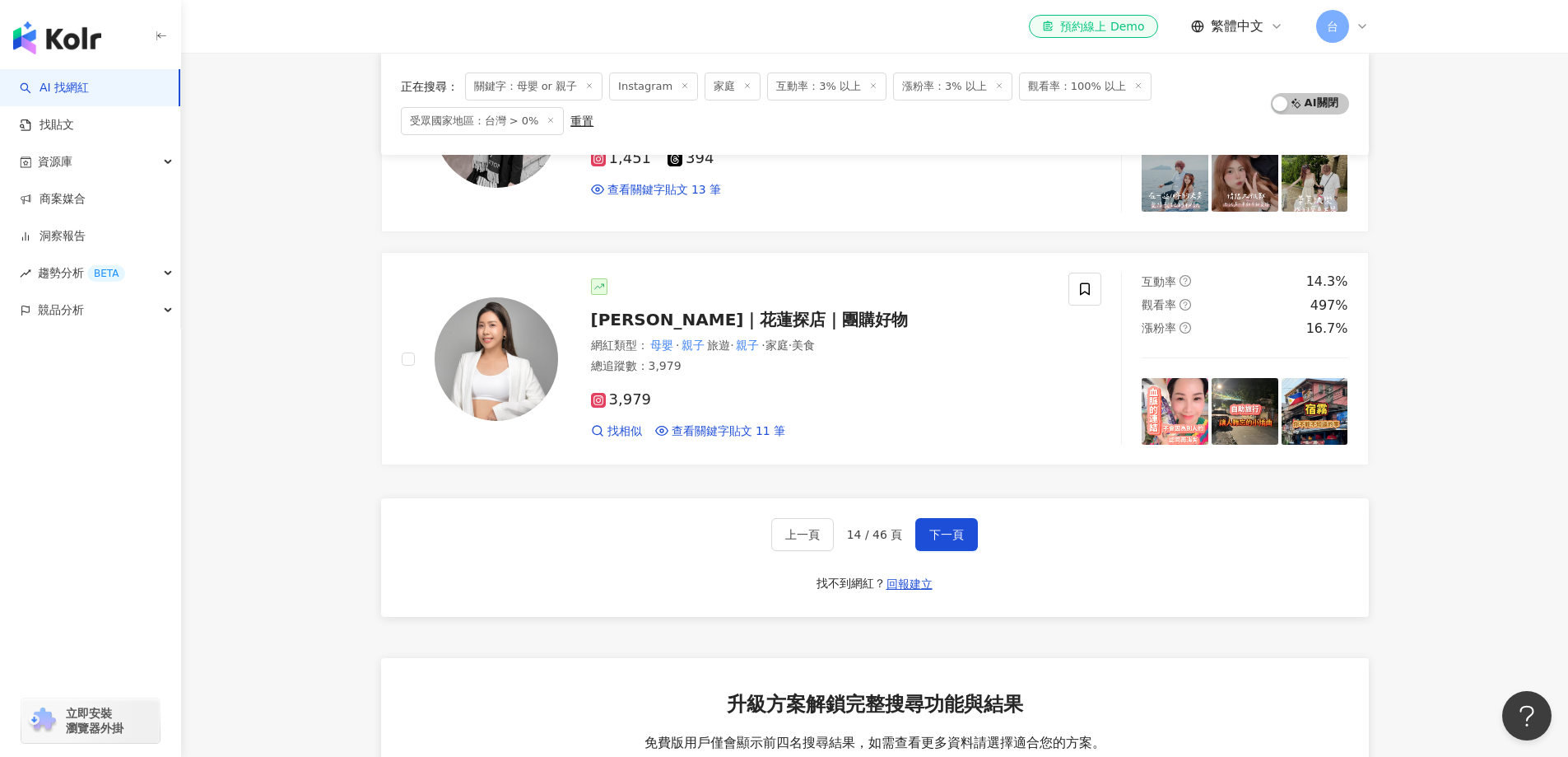
click at [1089, 292] on icon at bounding box center [1085, 290] width 10 height 13
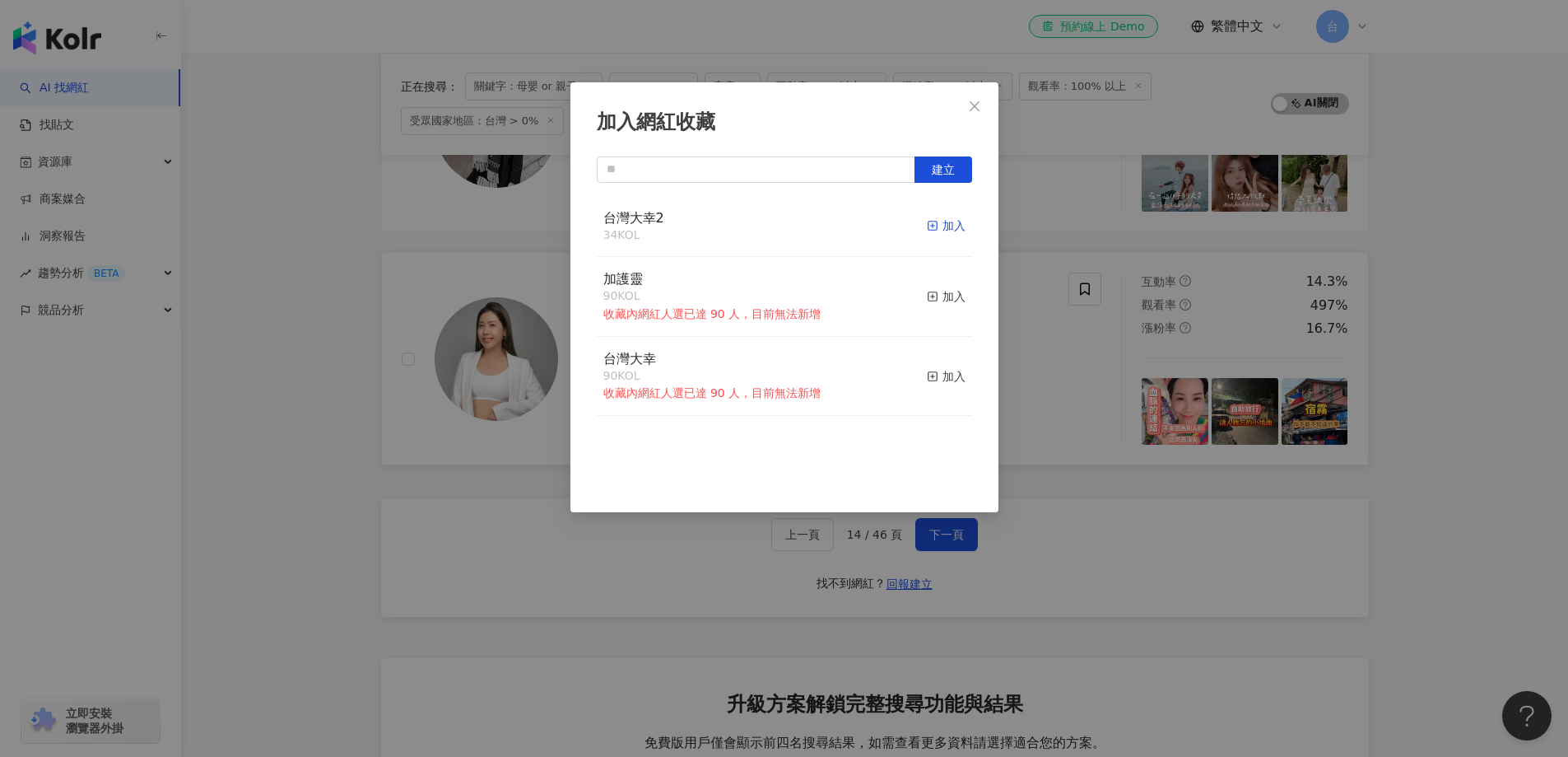
click at [942, 227] on div "加入" at bounding box center [946, 225] width 39 height 18
click at [1435, 596] on div "加入網紅收藏 建立 台灣大幸2 35 KOL 已加入 加護靈 90 KOL 收藏內網紅人選已達 90 人，目前無法新增 加入 台灣大幸 90 KOL 收藏內網…" at bounding box center [784, 378] width 1568 height 757
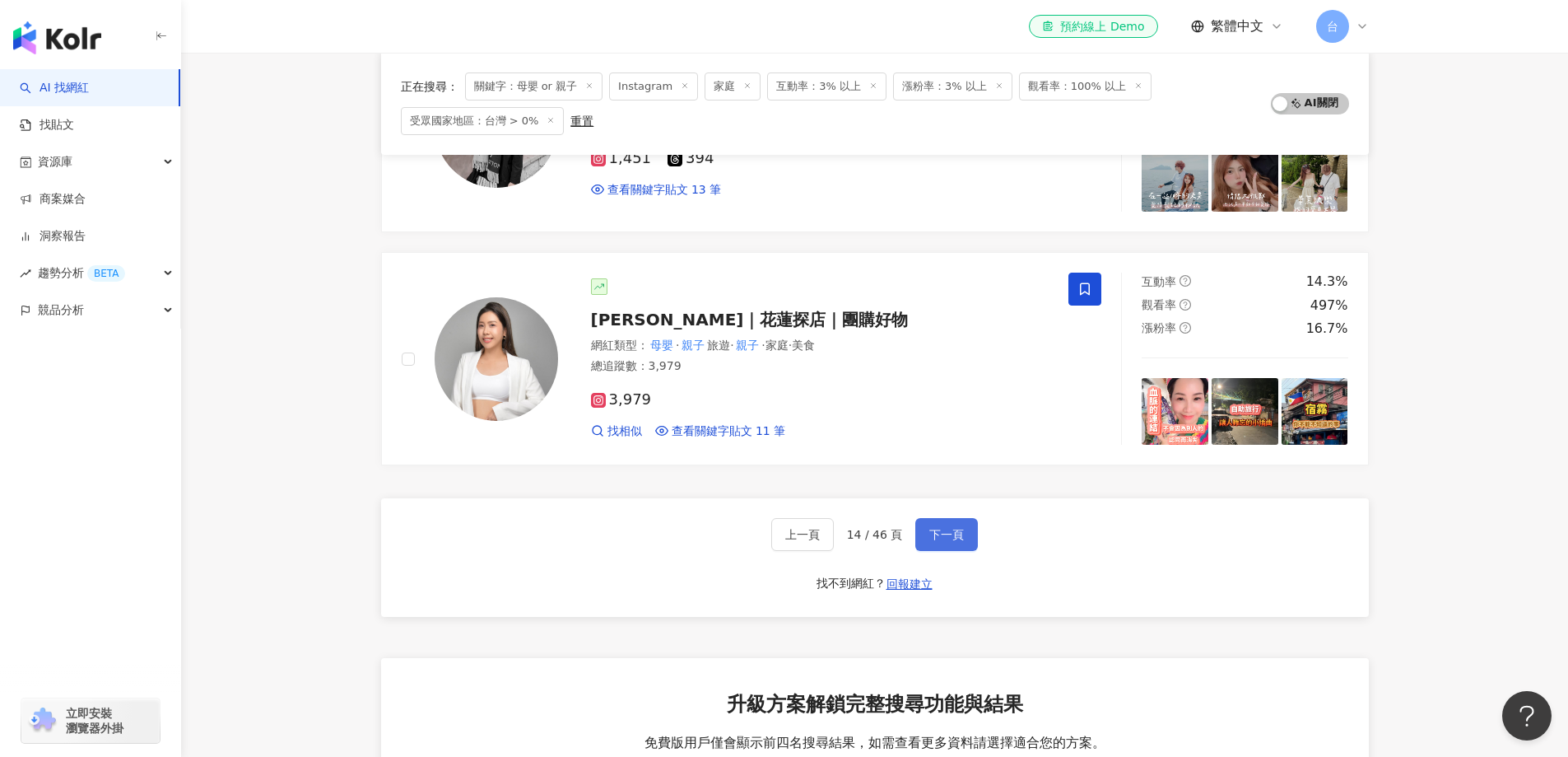
click at [942, 540] on span "下一頁" at bounding box center [947, 534] width 34 height 14
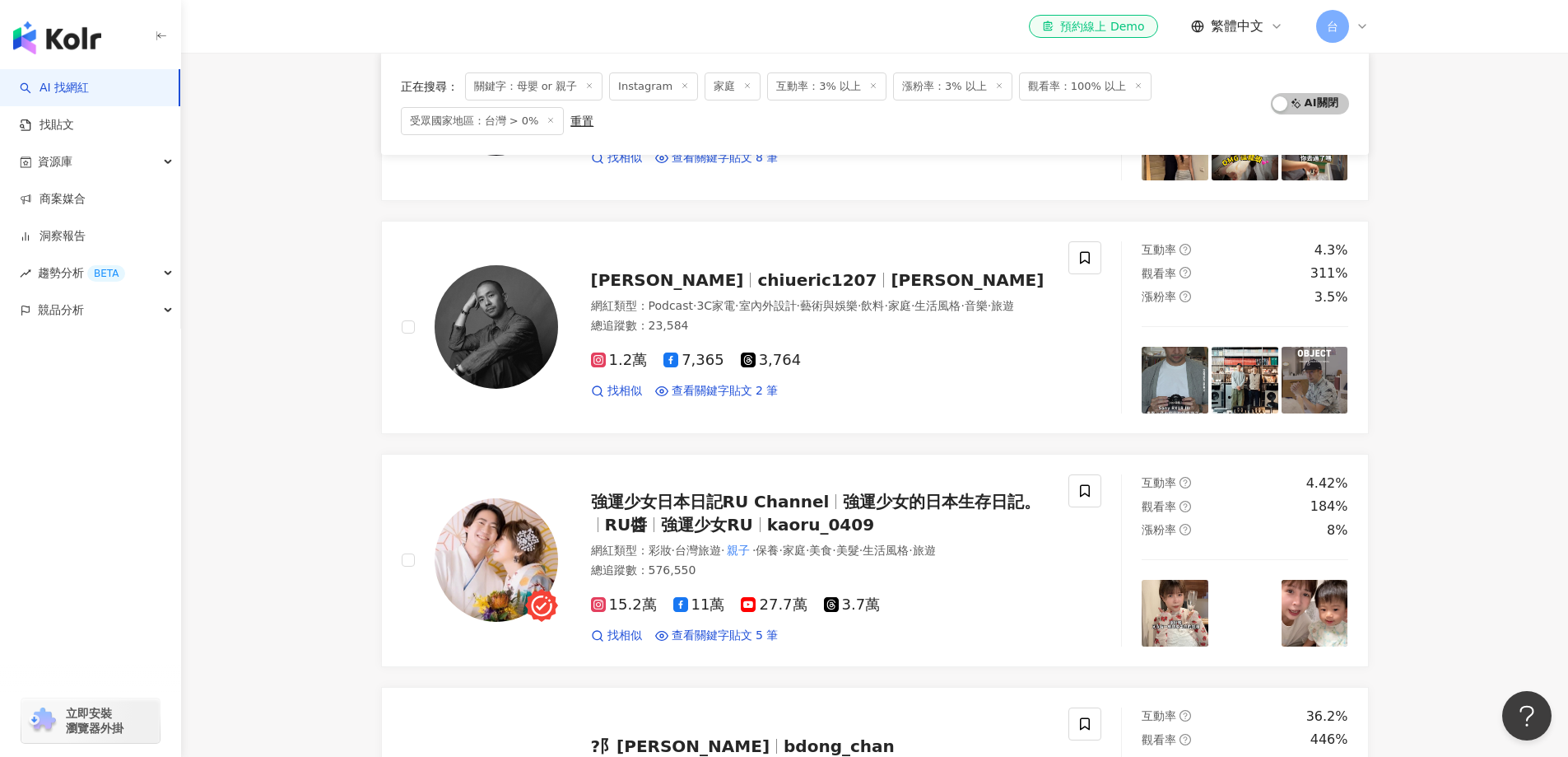
scroll to position [2643, 0]
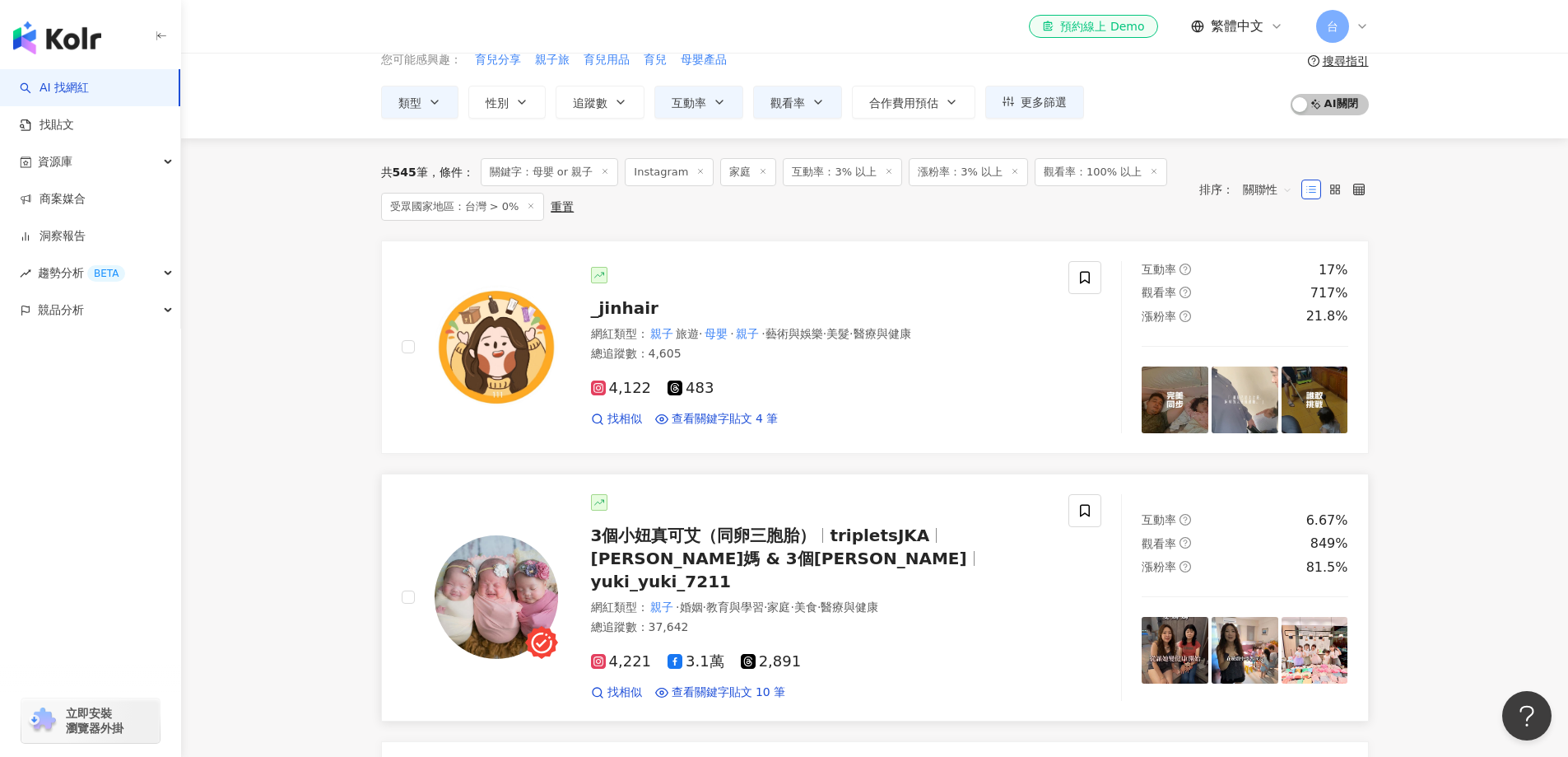
scroll to position [81, 0]
click at [1087, 279] on icon at bounding box center [1085, 276] width 14 height 14
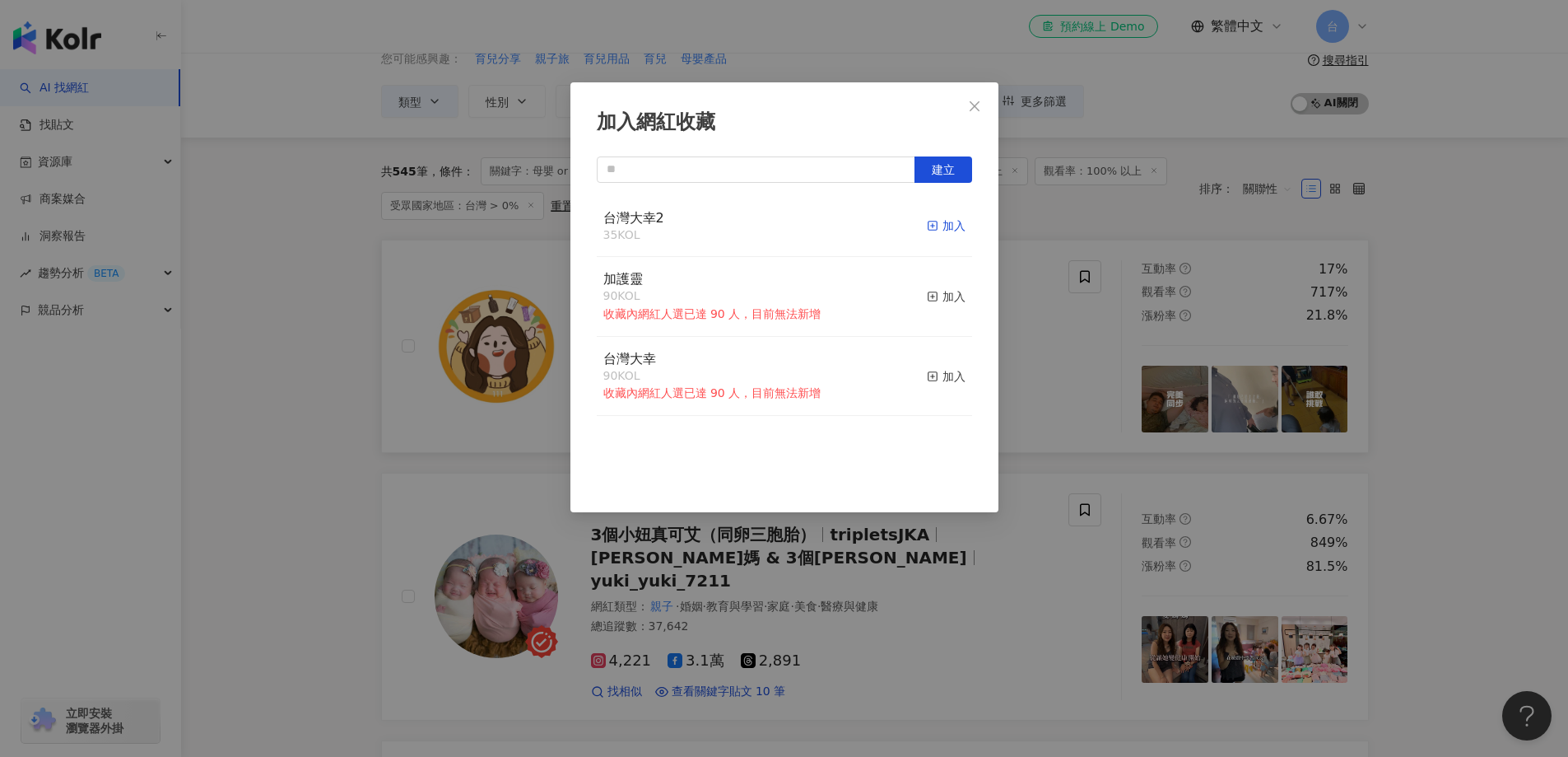
click at [942, 228] on div "加入" at bounding box center [946, 225] width 39 height 18
drag, startPoint x: 1457, startPoint y: 485, endPoint x: 1429, endPoint y: 493, distance: 29.1
click at [1455, 485] on div "加入網紅收藏 建立 台灣大幸2 36 KOL 已加入 加護靈 90 KOL 收藏內網紅人選已達 90 人，目前無法新增 加入 台灣大幸 90 KOL 收藏內網…" at bounding box center [784, 378] width 1568 height 757
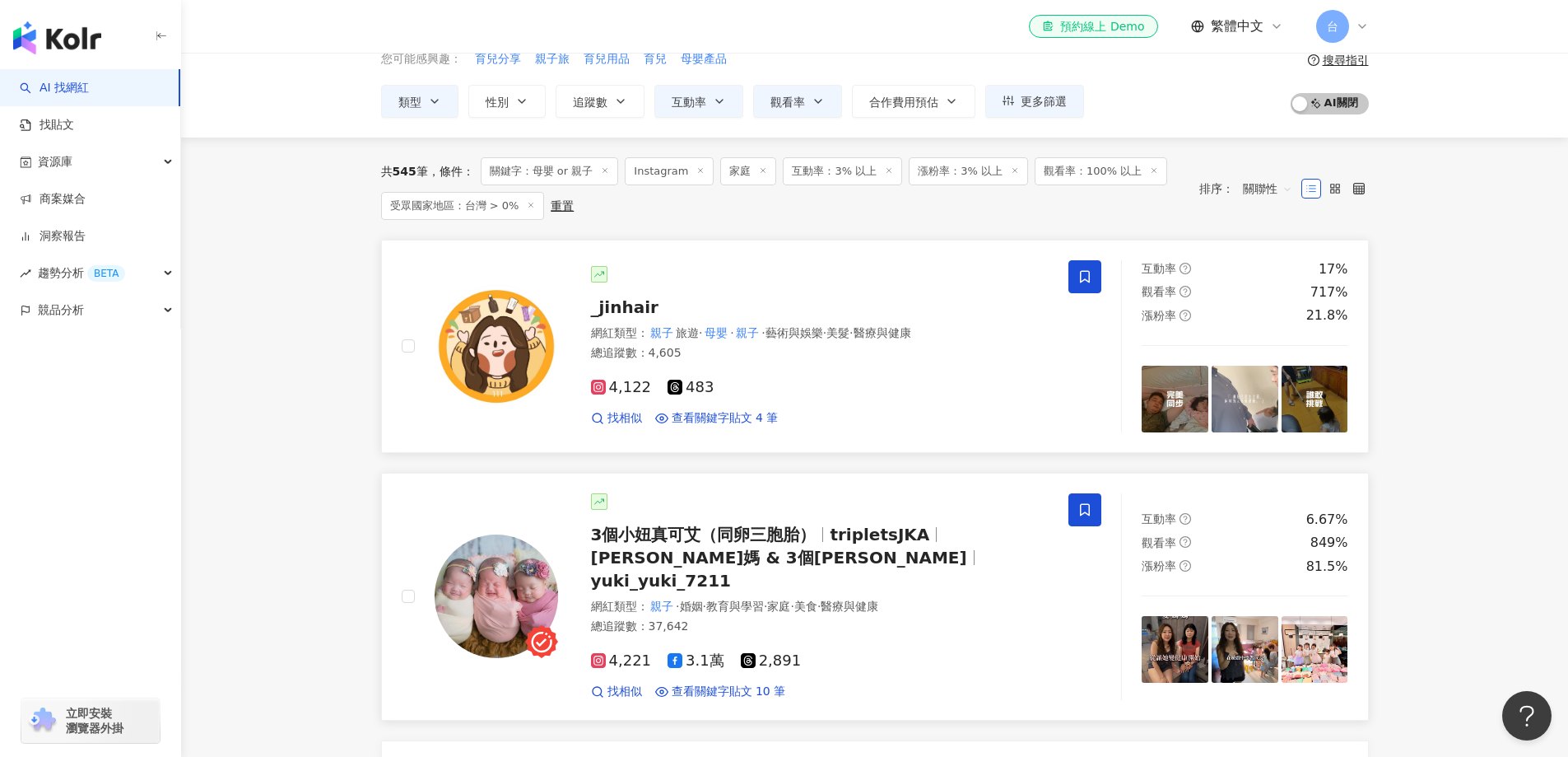
click at [1094, 512] on span at bounding box center [1085, 510] width 33 height 33
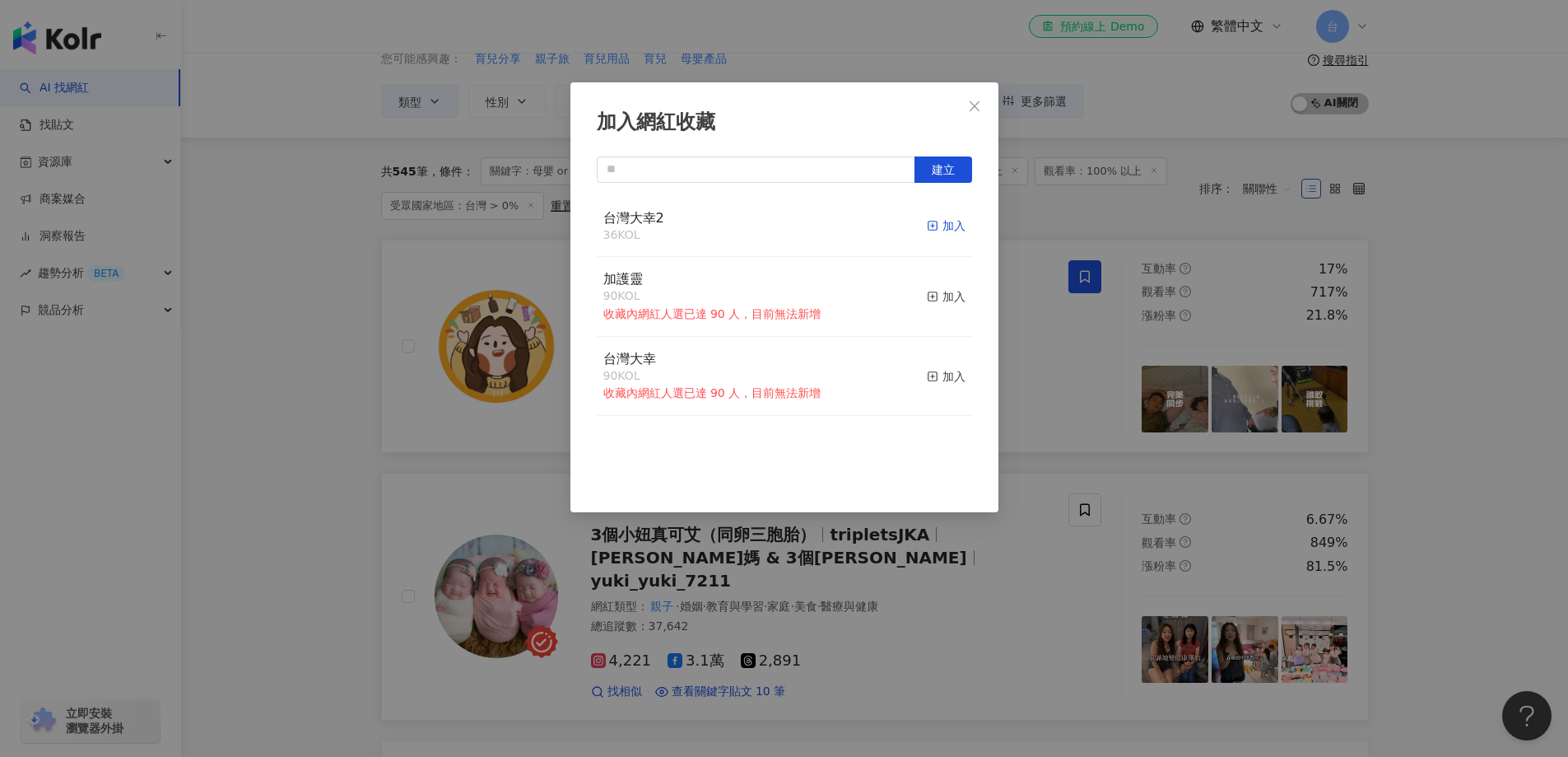
click at [941, 225] on div "加入" at bounding box center [946, 225] width 39 height 18
click at [1446, 488] on div "加入網紅收藏 建立 台灣大幸2 37 KOL 已加入 加護靈 90 KOL 收藏內網紅人選已達 90 人，目前無法新增 加入 台灣大幸 90 KOL 收藏內網…" at bounding box center [784, 378] width 1568 height 757
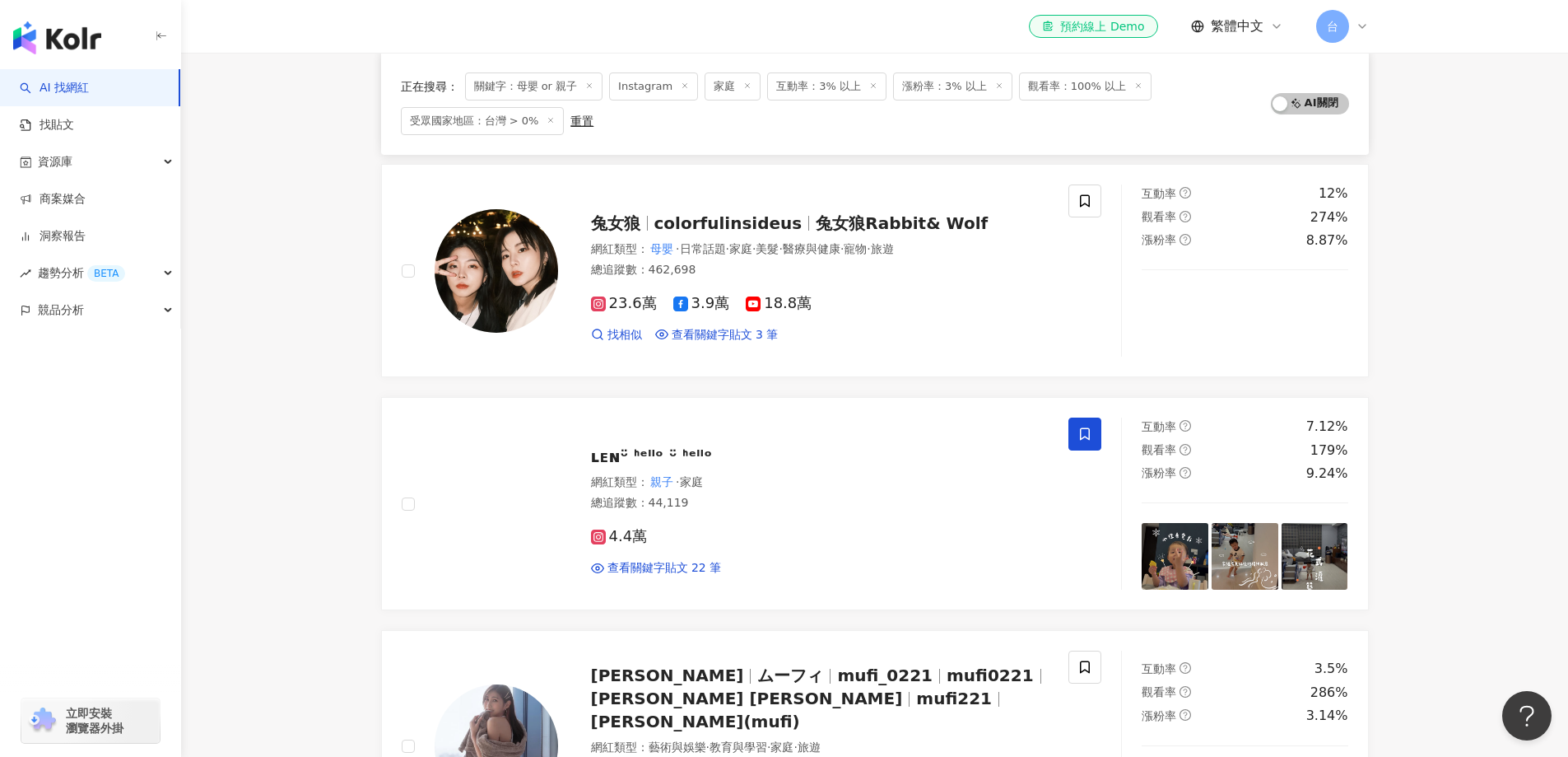
scroll to position [2056, 0]
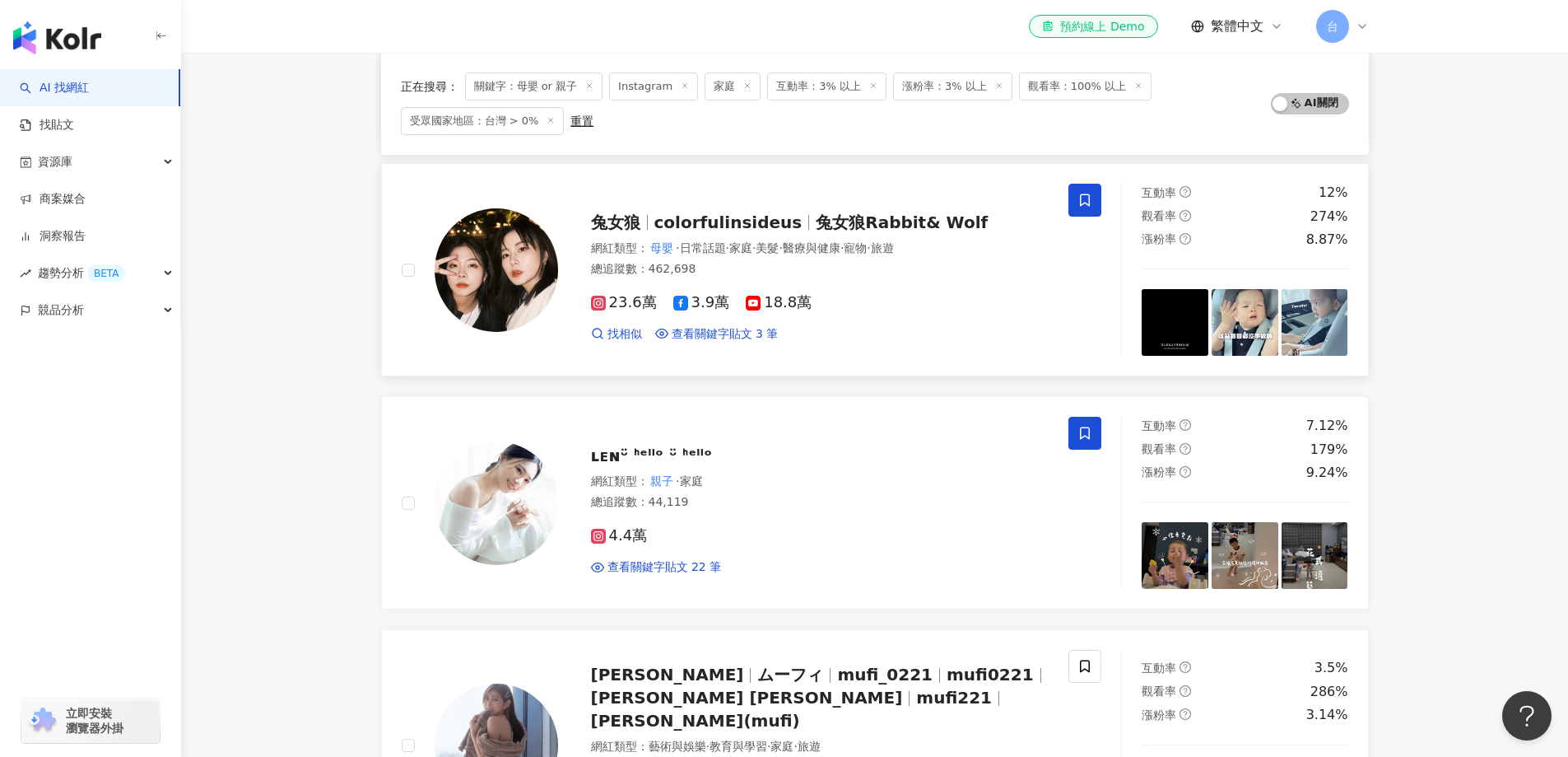
click at [1082, 193] on icon at bounding box center [1085, 200] width 14 height 14
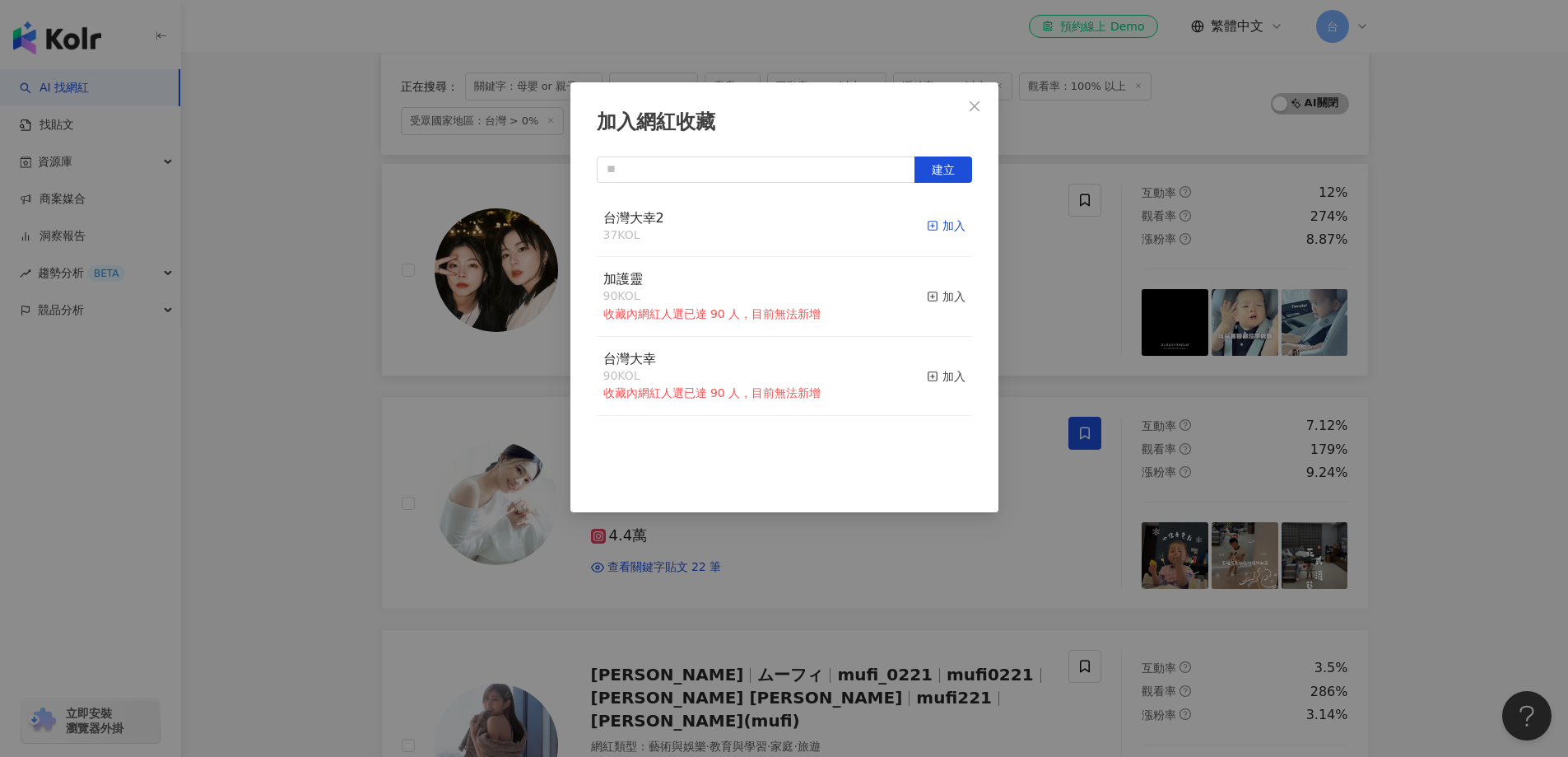
click at [932, 225] on div "加入" at bounding box center [946, 225] width 39 height 18
click at [1453, 464] on div "加入網紅收藏 建立 台灣大幸2 38 KOL 已加入 加護靈 90 KOL 收藏內網紅人選已達 90 人，目前無法新增 加入 台灣大幸 90 KOL 收藏內網…" at bounding box center [784, 378] width 1568 height 757
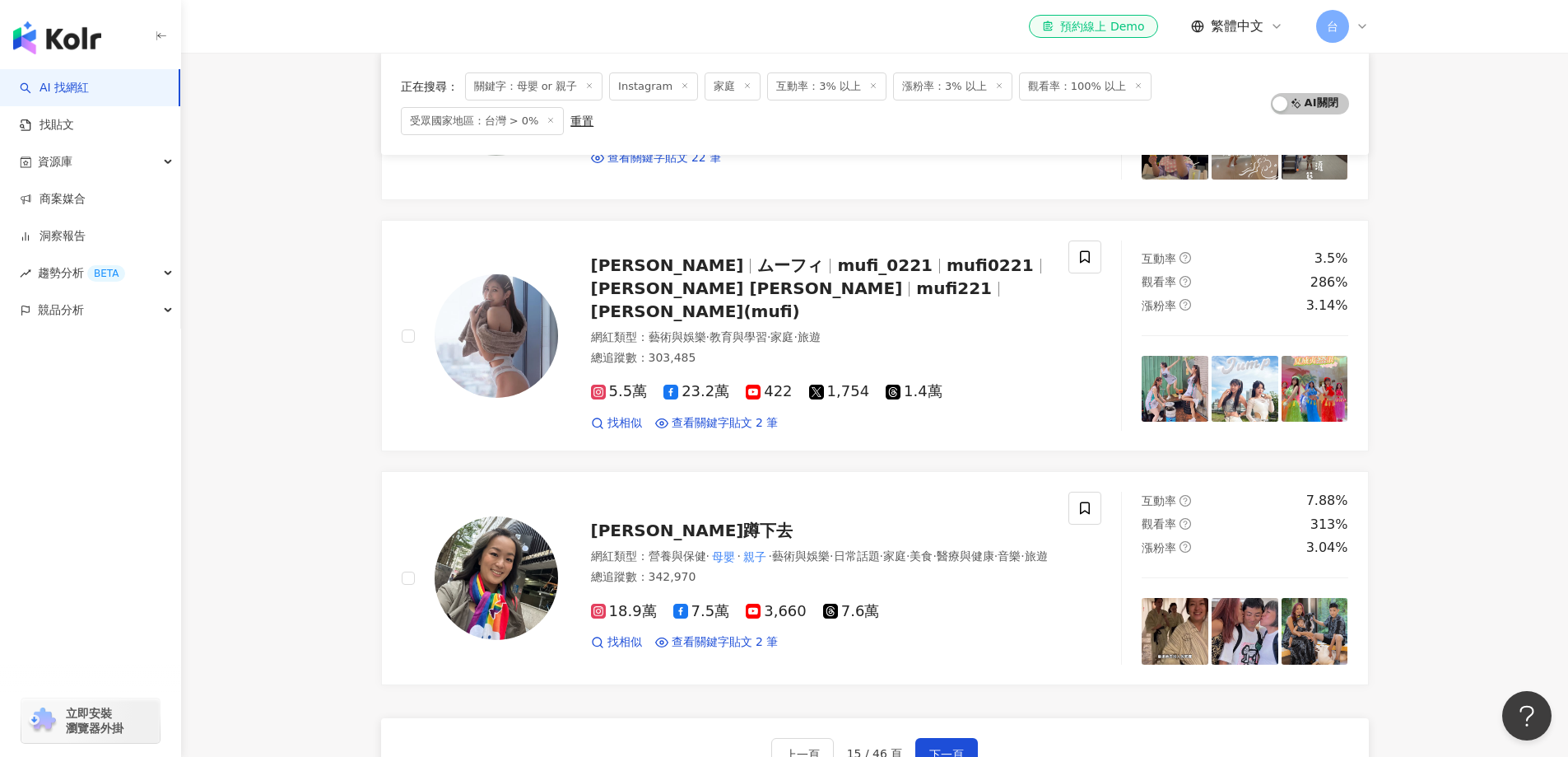
scroll to position [2467, 0]
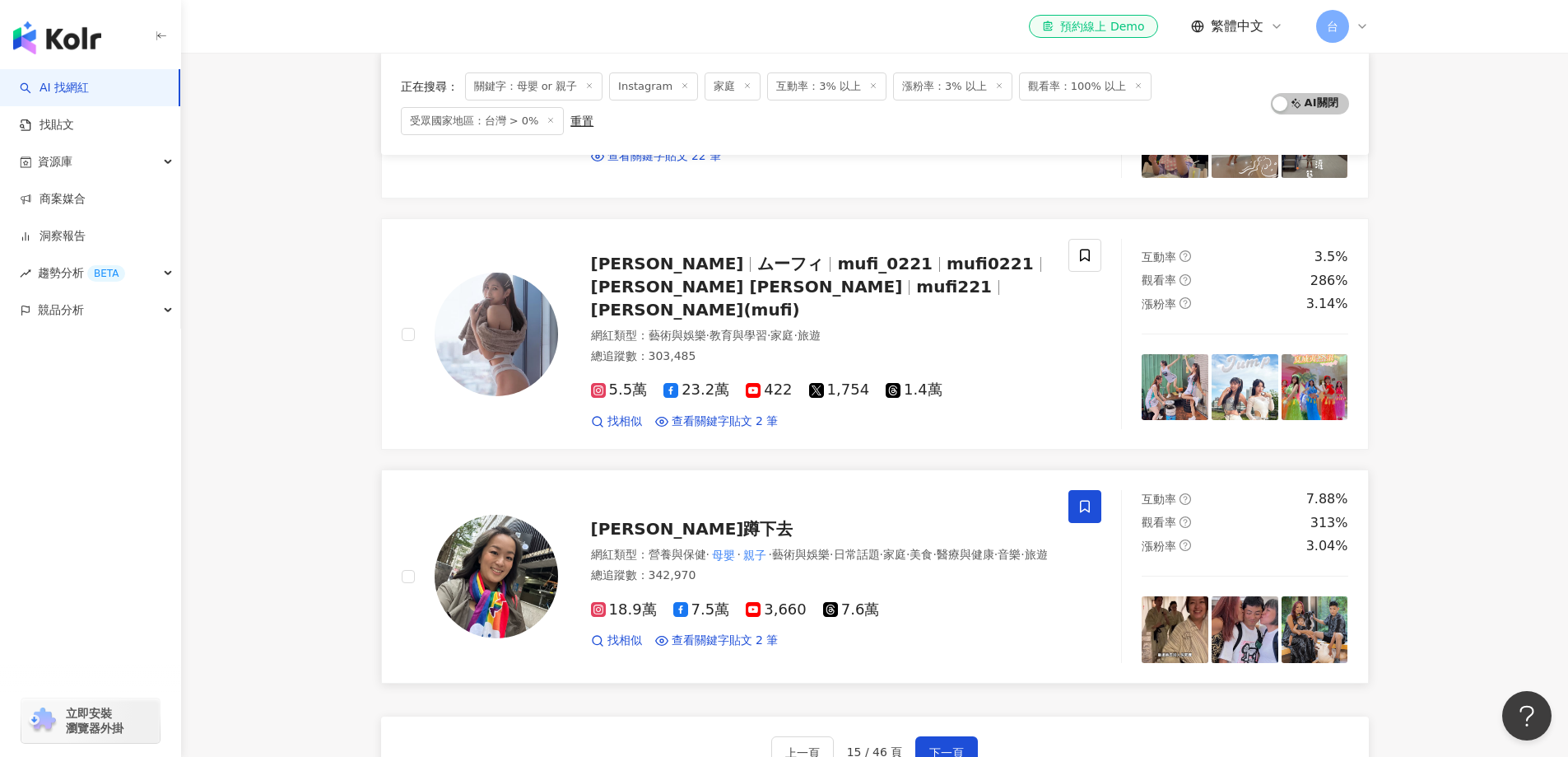
click at [1076, 490] on span at bounding box center [1085, 506] width 33 height 33
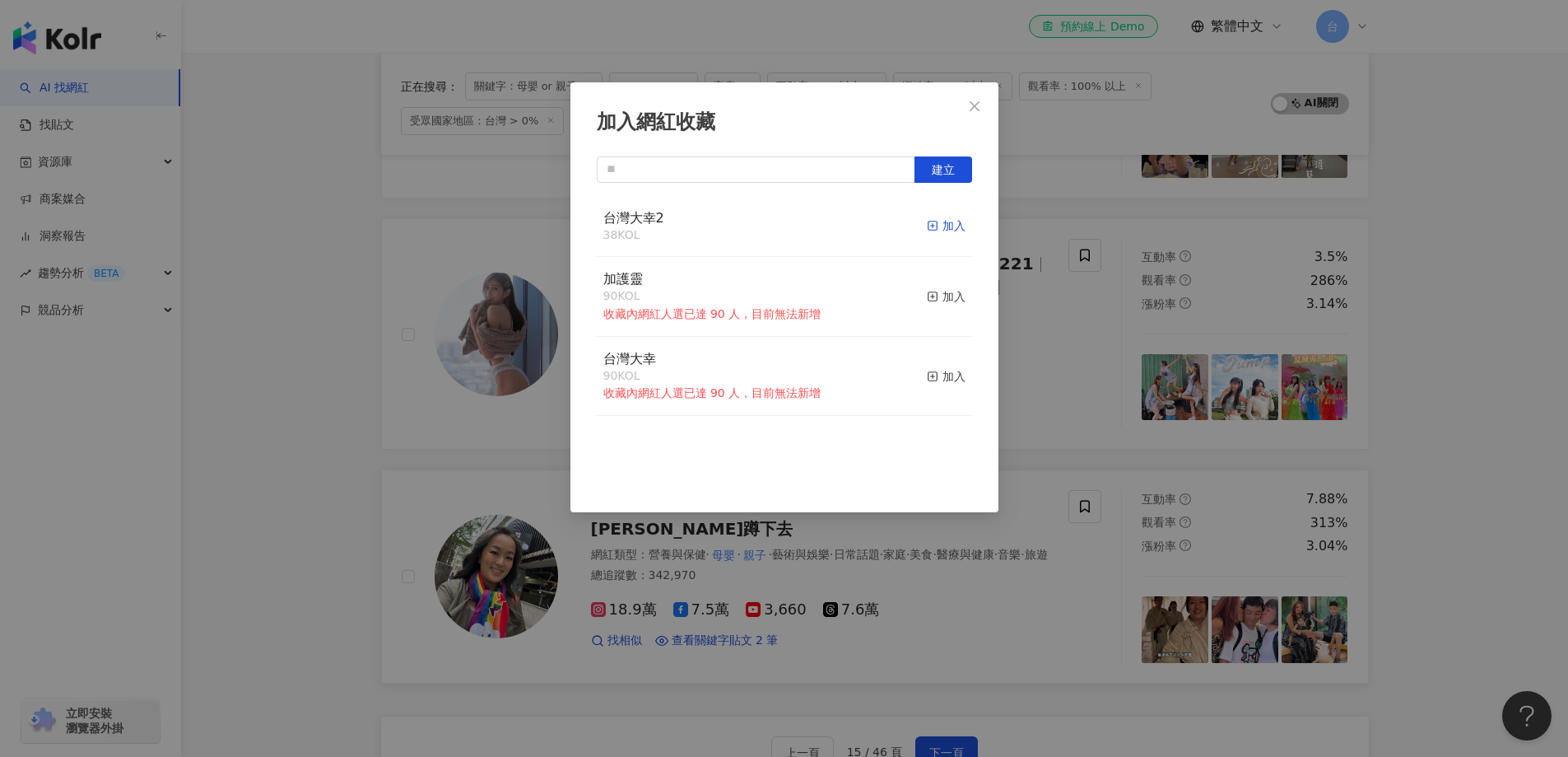
click at [930, 231] on div "加入" at bounding box center [946, 225] width 39 height 18
click at [1399, 636] on div "加入網紅收藏 建立 台灣大幸2 39 KOL 已加入 加護靈 90 KOL 收藏內網紅人選已達 90 人，目前無法新增 加入 台灣大幸 90 KOL 收藏內網…" at bounding box center [784, 378] width 1568 height 757
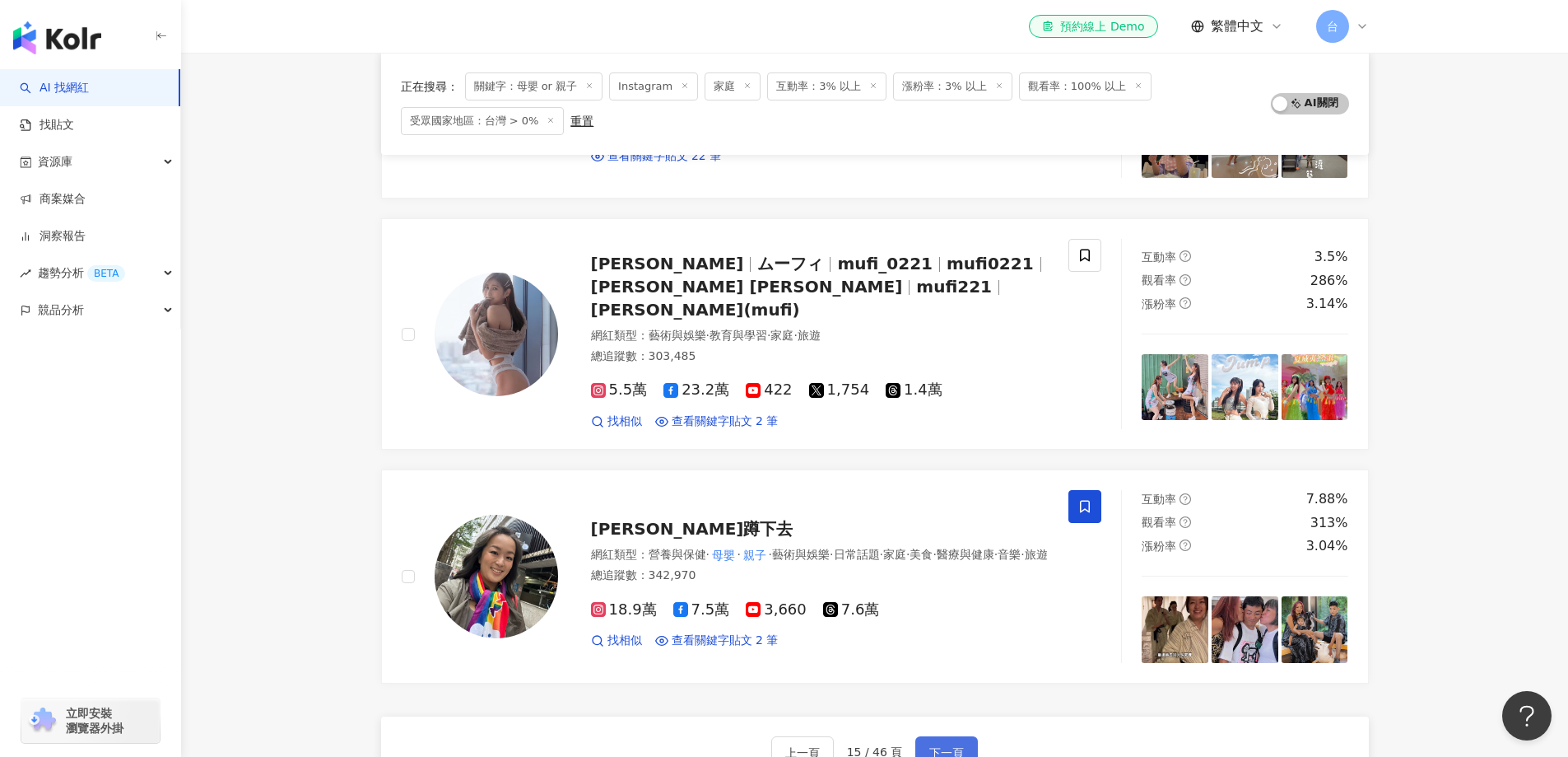
drag, startPoint x: 957, startPoint y: 708, endPoint x: 894, endPoint y: 715, distance: 63.4
click at [956, 746] on span "下一頁" at bounding box center [947, 752] width 34 height 14
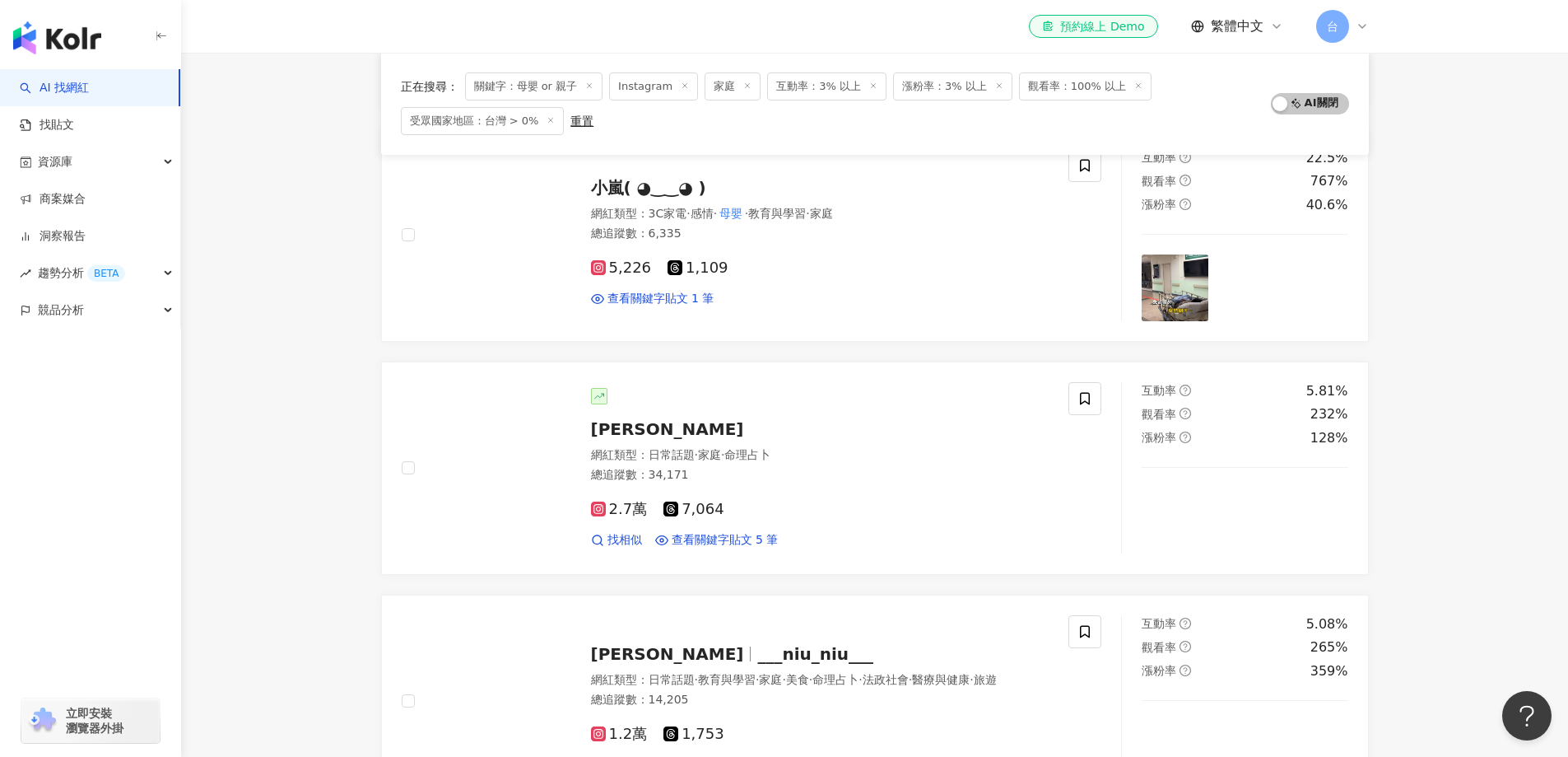
scroll to position [2457, 0]
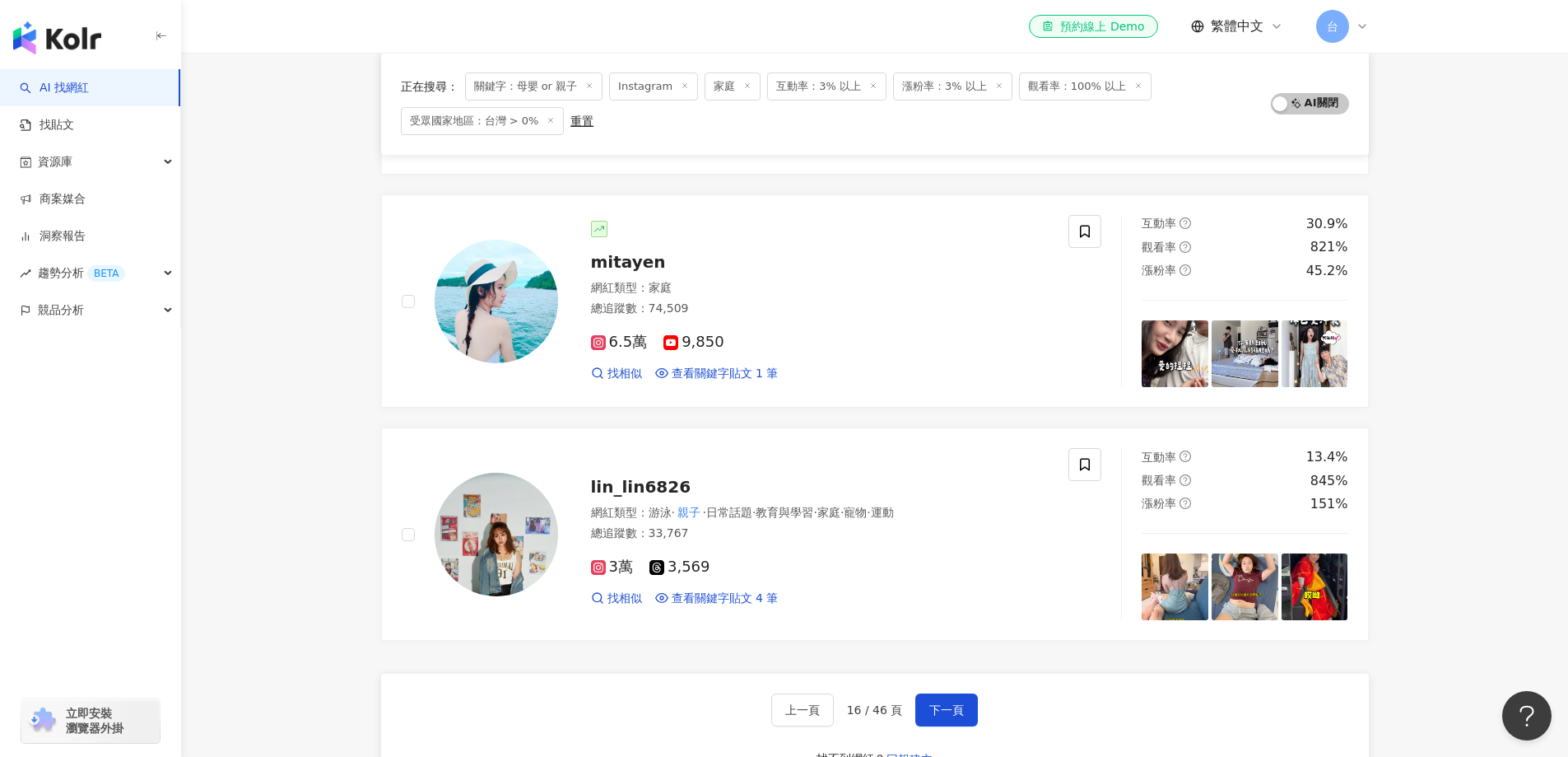
click at [947, 710] on span "下一頁" at bounding box center [947, 710] width 34 height 14
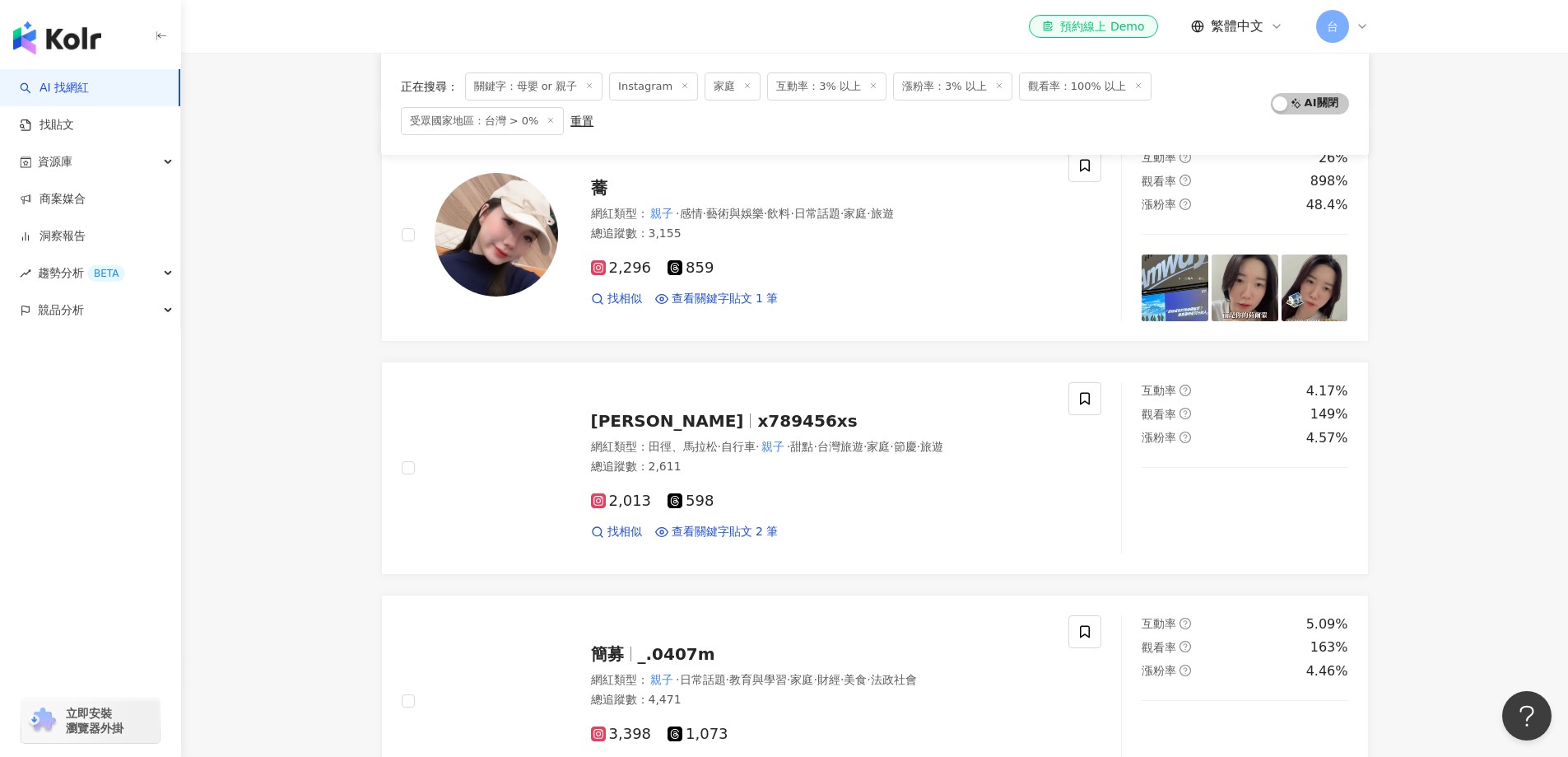
scroll to position [2461, 0]
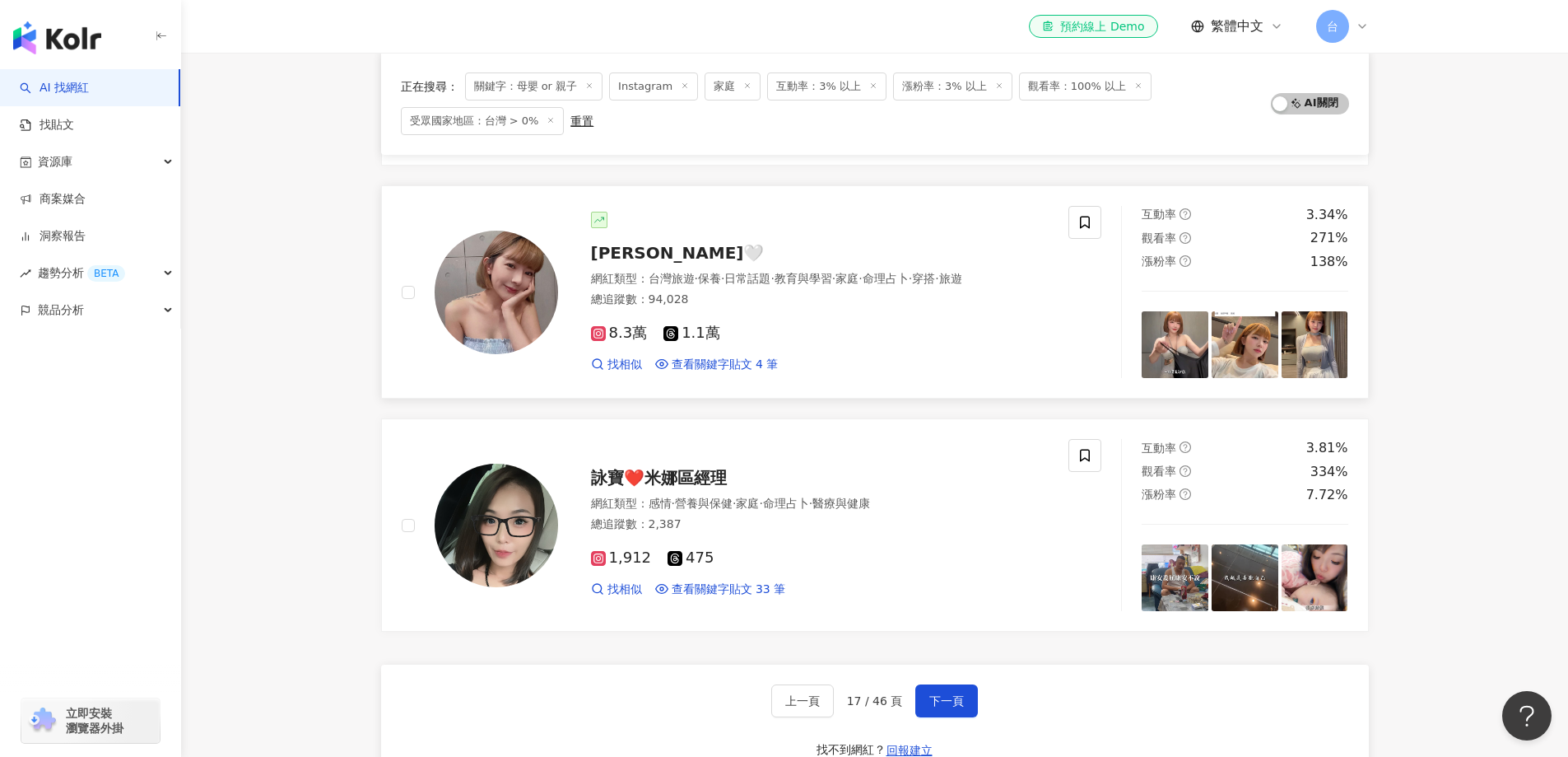
scroll to position [2467, 0]
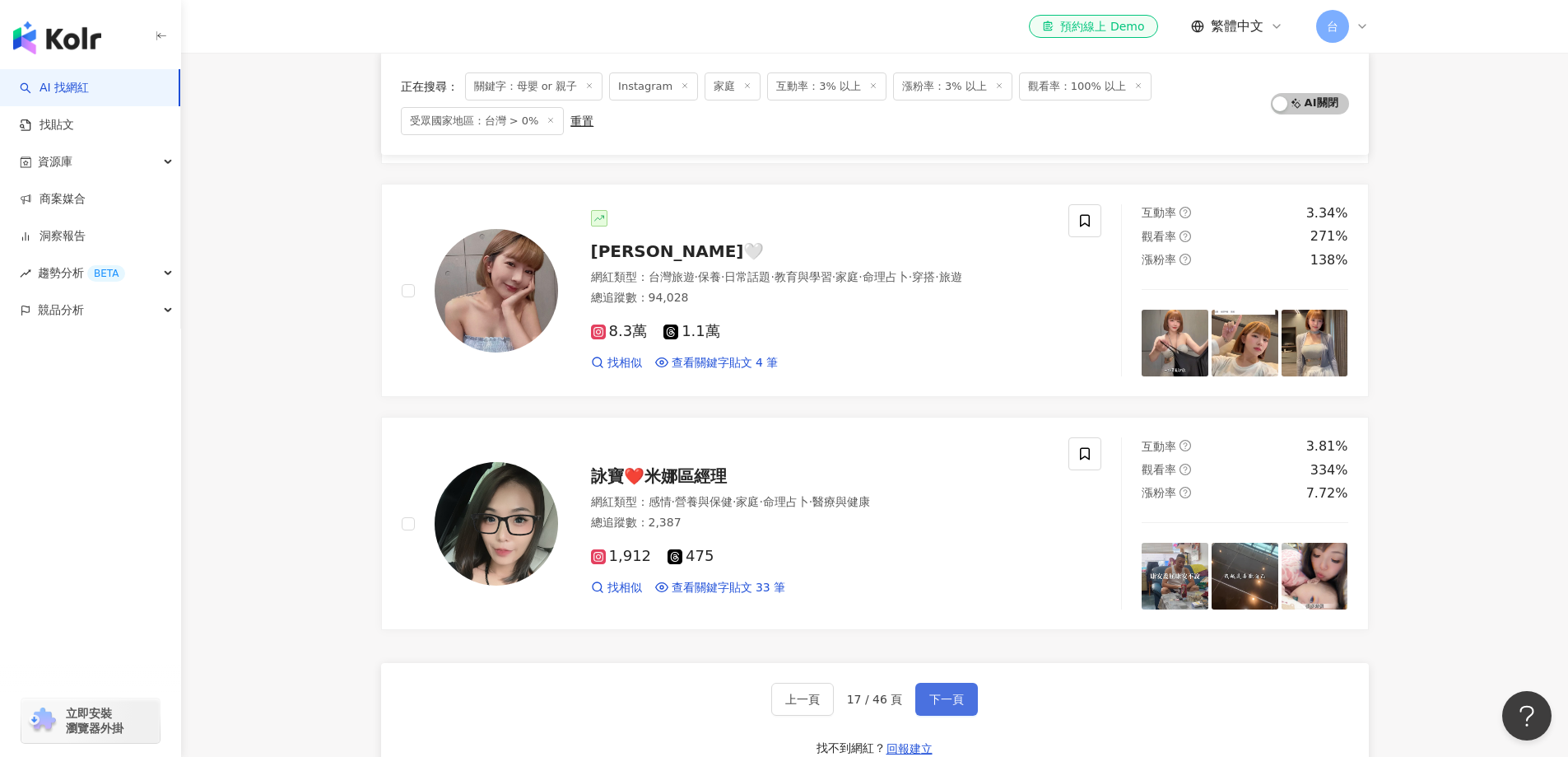
click at [943, 712] on button "下一頁" at bounding box center [946, 699] width 62 height 33
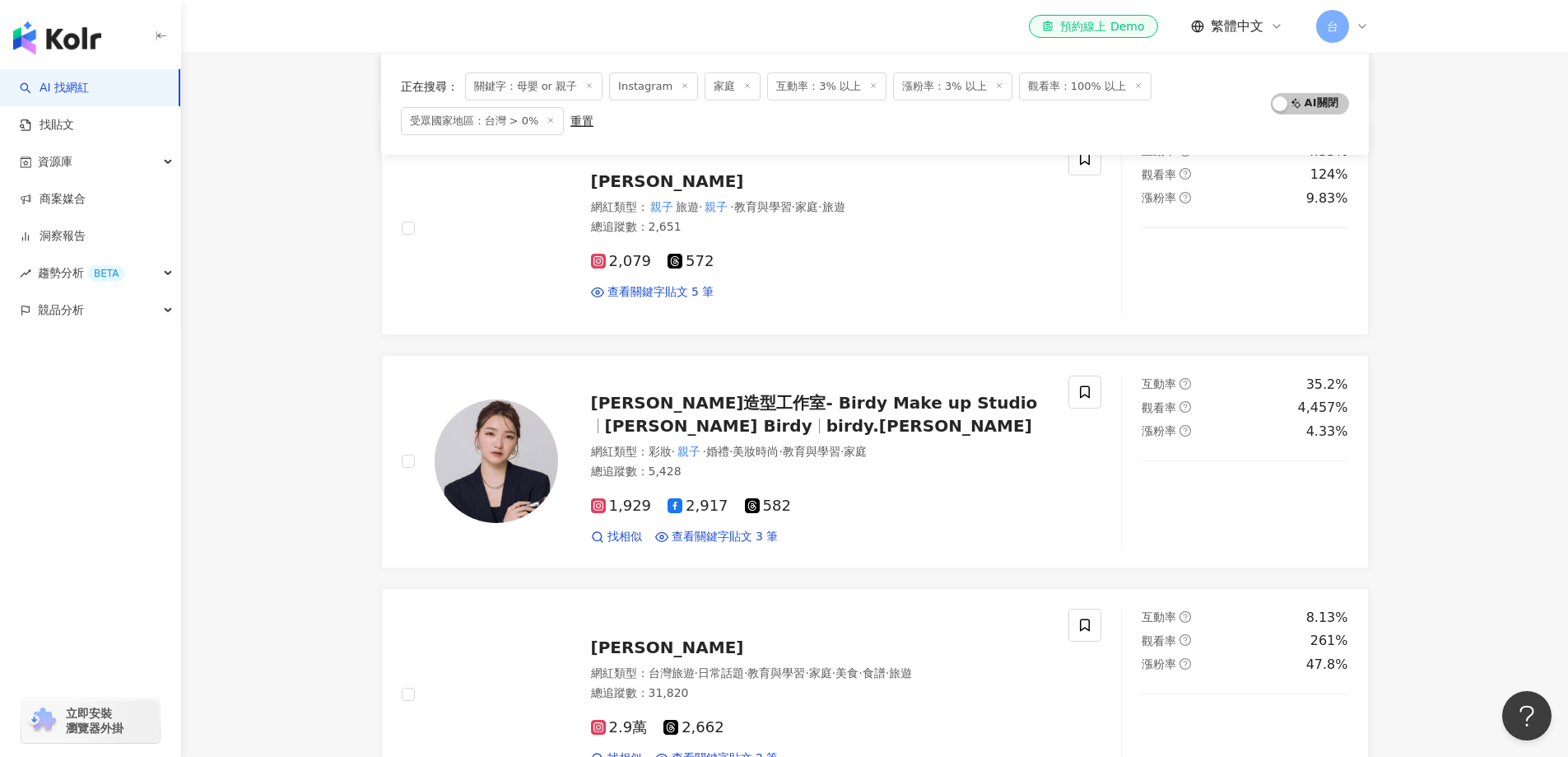
scroll to position [2464, 0]
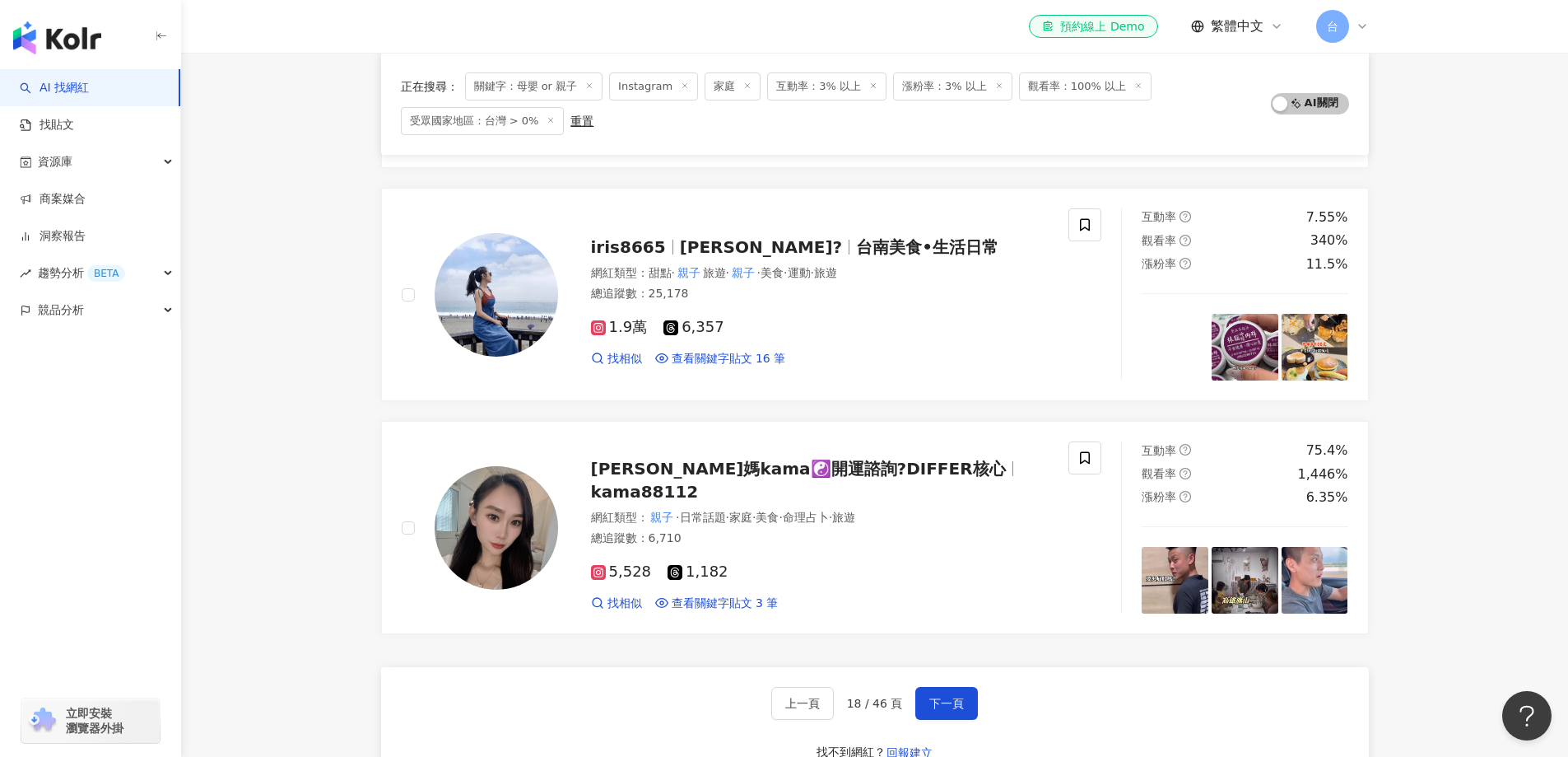
drag, startPoint x: 1452, startPoint y: 596, endPoint x: 1422, endPoint y: 599, distance: 30.1
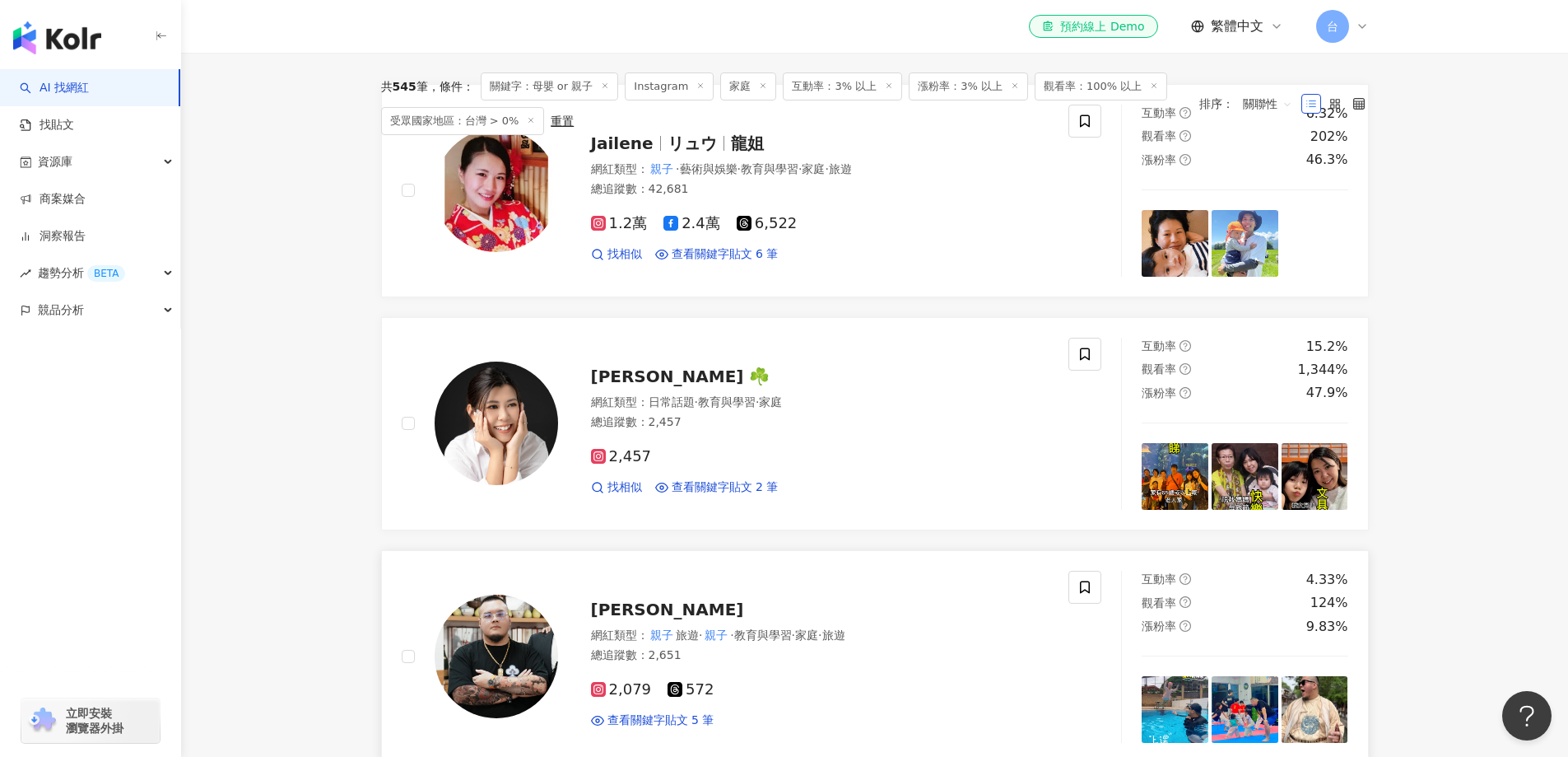
scroll to position [0, 0]
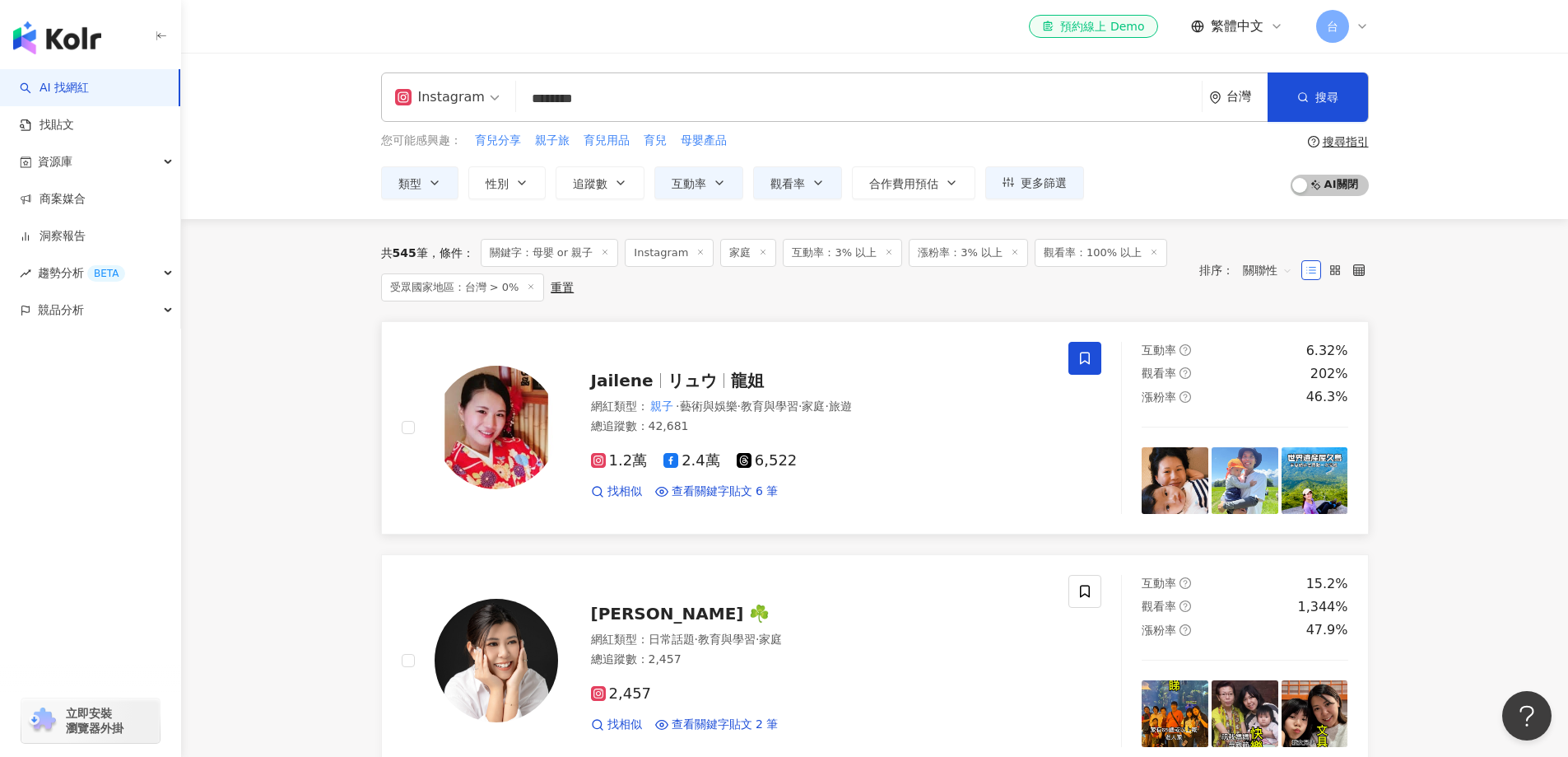
click at [1090, 341] on span at bounding box center [1085, 358] width 33 height 33
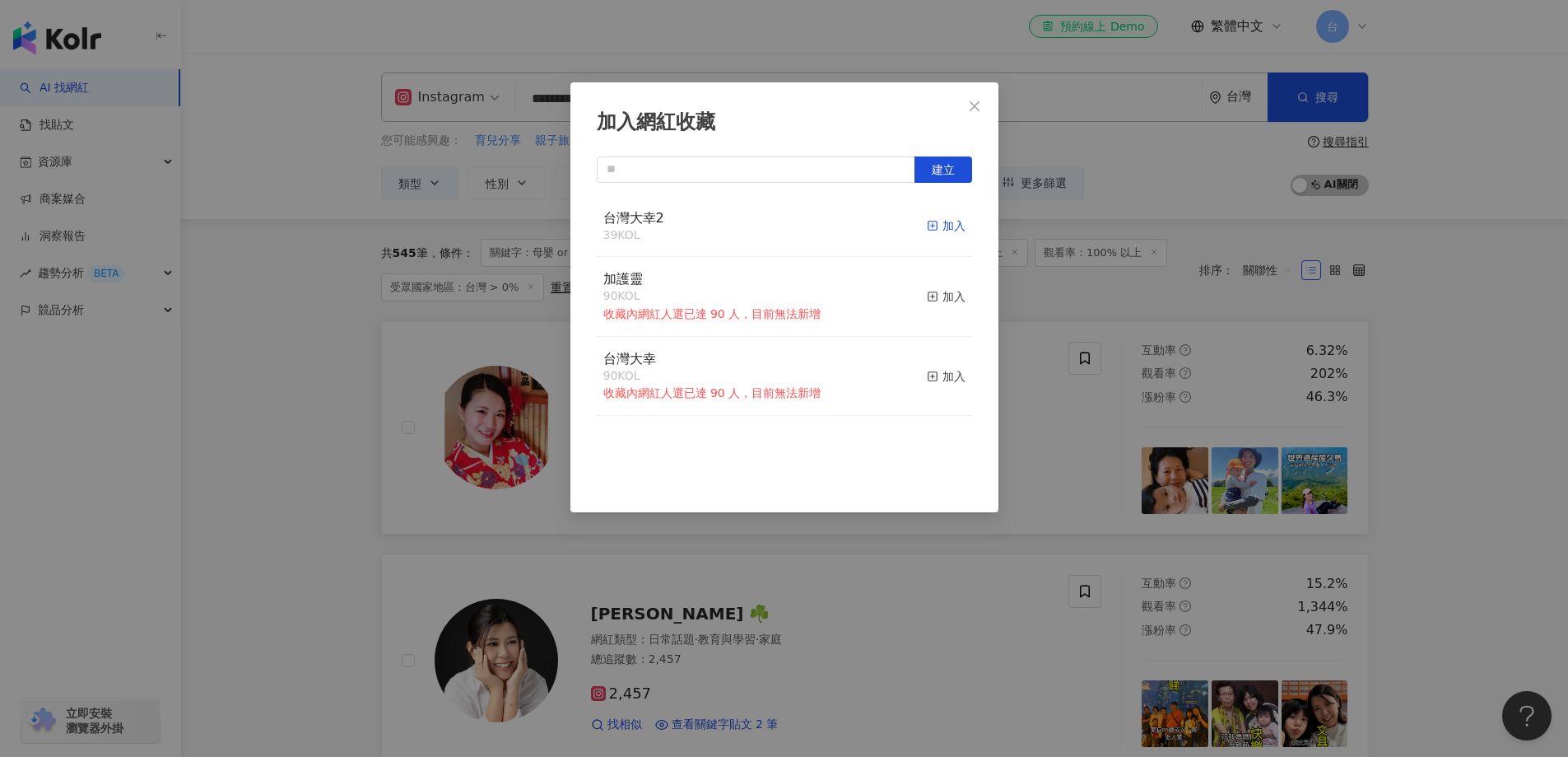
click at [939, 227] on div "加入" at bounding box center [946, 225] width 39 height 18
click at [1438, 474] on div "加入網紅收藏 建立 台灣大幸2 40 KOL 已加入 加護靈 90 KOL 收藏內網紅人選已達 90 人，目前無法新增 加入 台灣大幸 90 KOL 收藏內網…" at bounding box center [784, 378] width 1568 height 757
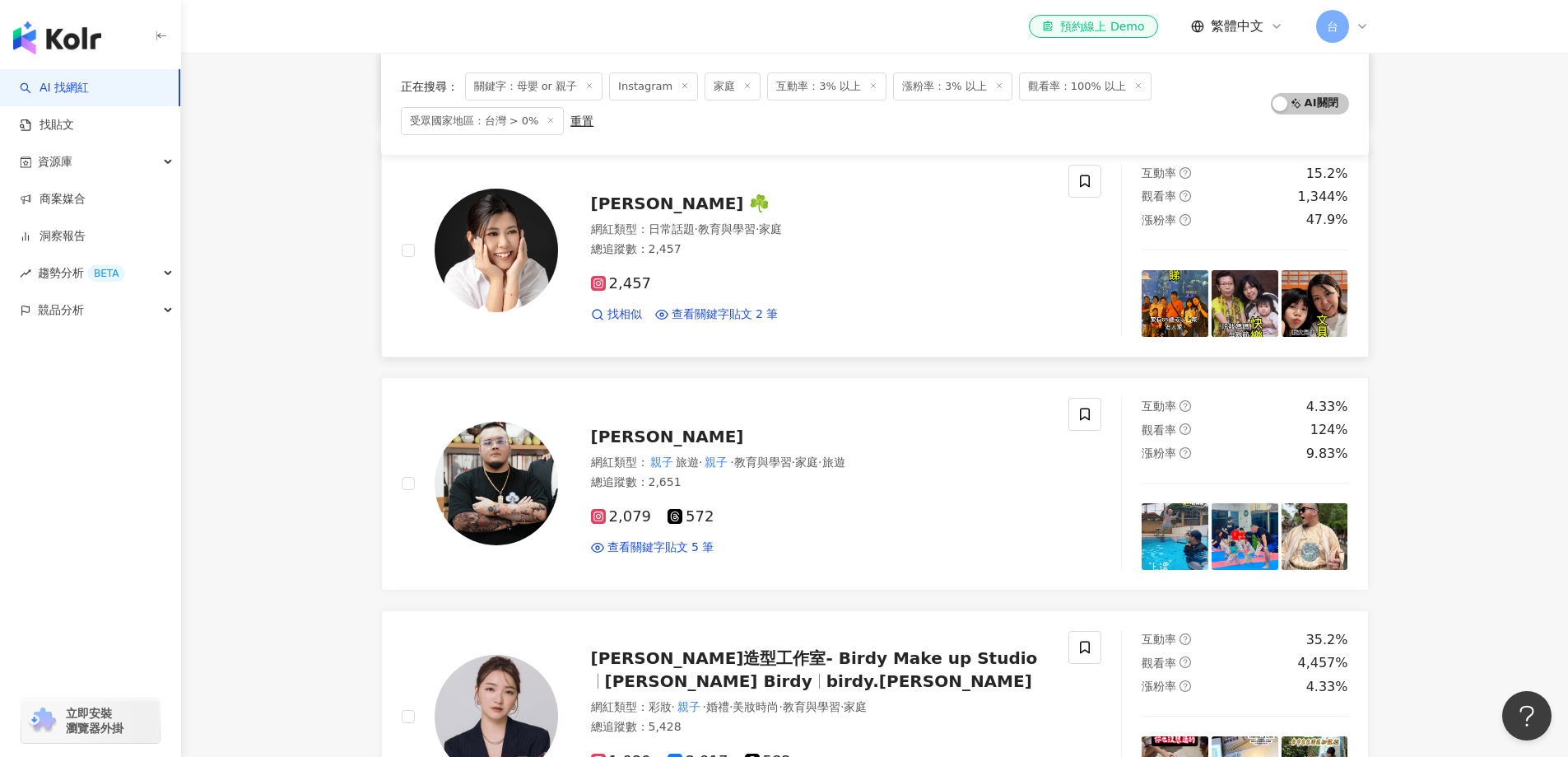
scroll to position [411, 0]
click at [1079, 174] on icon at bounding box center [1085, 180] width 14 height 14
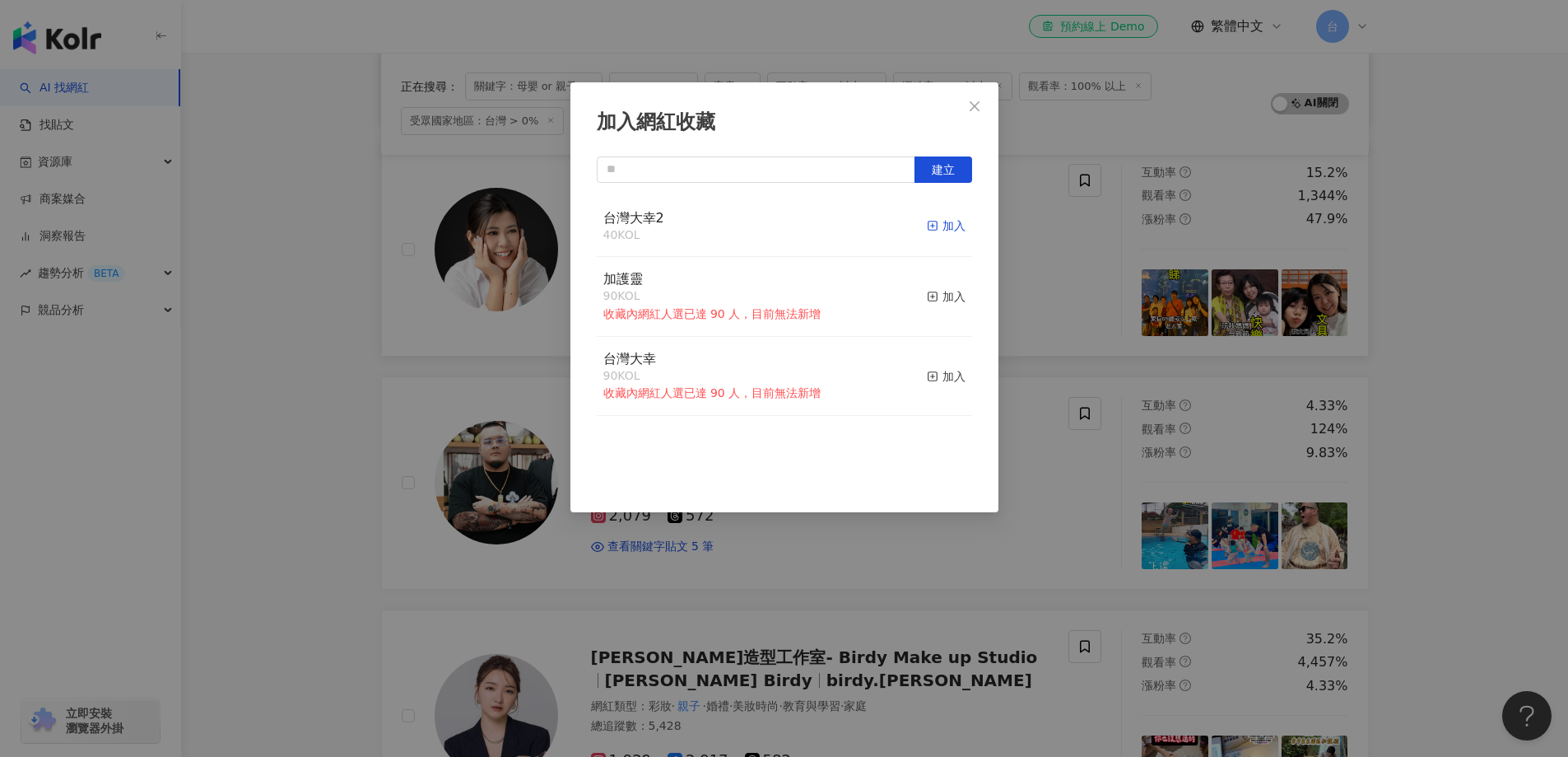
click at [933, 225] on div "加入" at bounding box center [946, 225] width 39 height 18
click at [1481, 517] on div "加入網紅收藏 建立 台灣大幸2 41 KOL 已加入 加護靈 90 KOL 收藏內網紅人選已達 90 人，目前無法新增 加入 台灣大幸 90 KOL 收藏內網…" at bounding box center [784, 378] width 1568 height 757
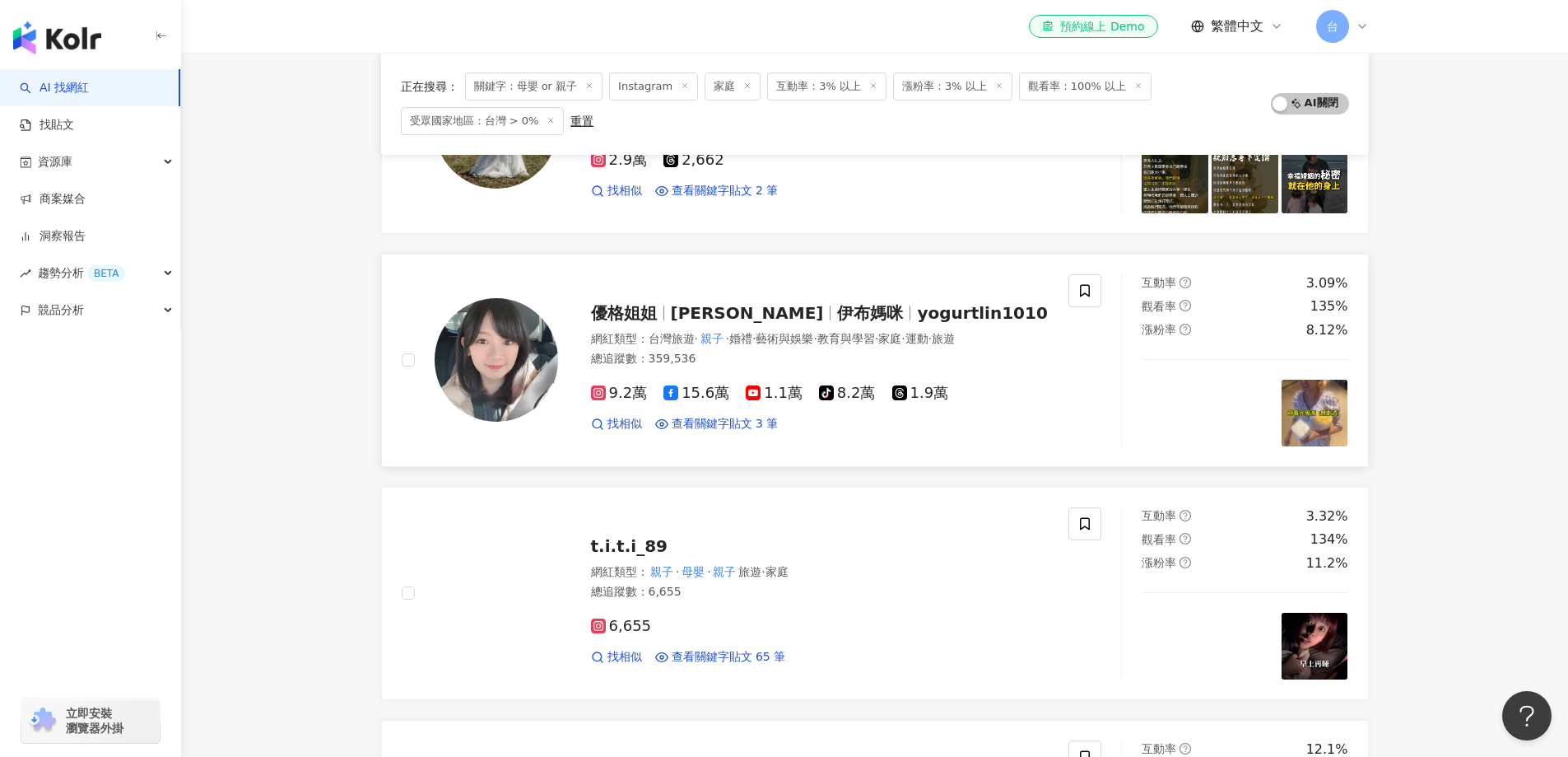
scroll to position [1233, 0]
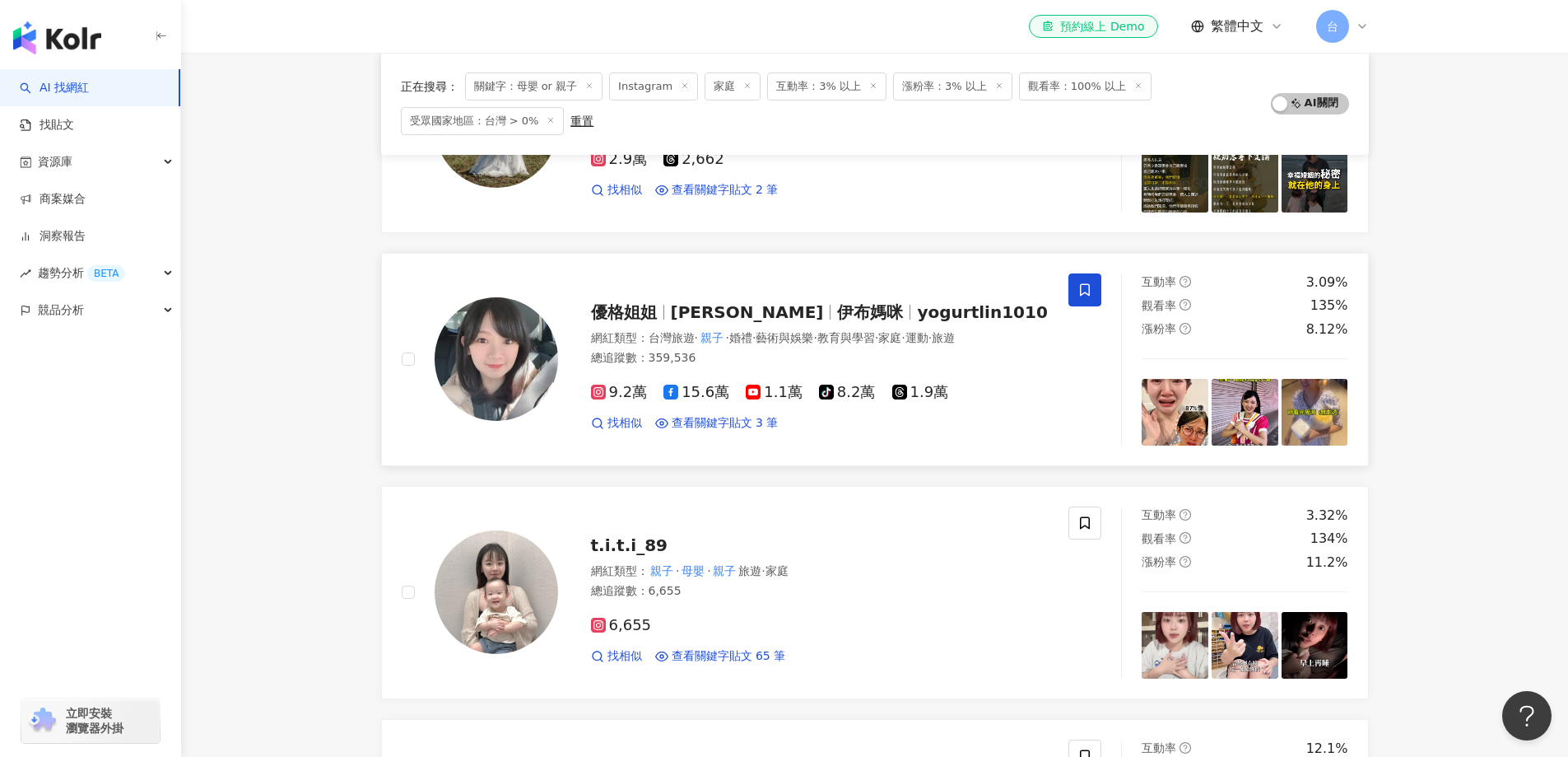
click at [1085, 291] on icon at bounding box center [1085, 290] width 14 height 14
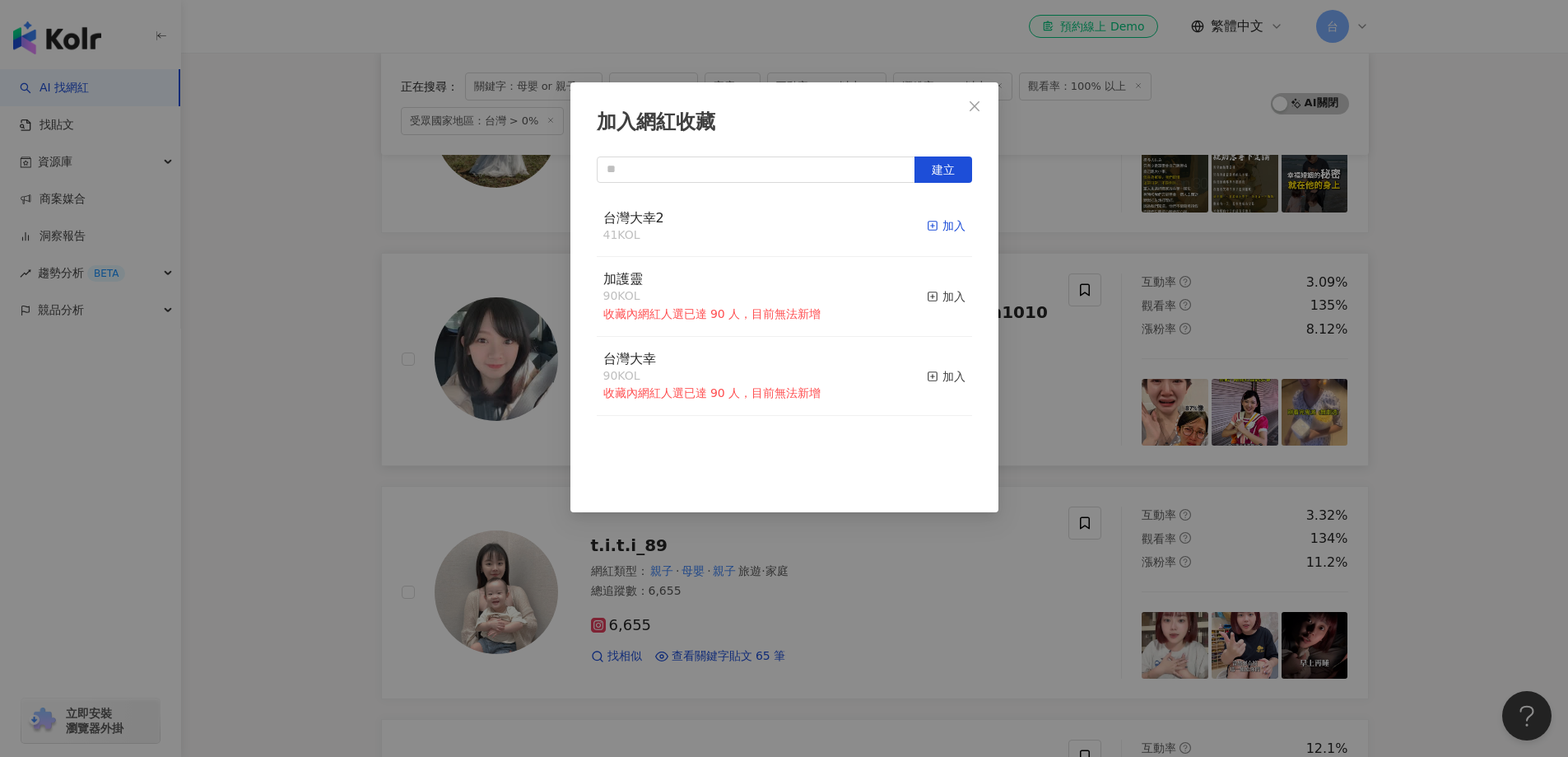
click at [928, 227] on div "加入" at bounding box center [946, 225] width 39 height 18
click at [1420, 524] on div "加入網紅收藏 建立 台灣大幸2 42 KOL 已加入 加護靈 90 KOL 收藏內網紅人選已達 90 人，目前無法新增 加入 台灣大幸 90 KOL 收藏內網…" at bounding box center [784, 378] width 1568 height 757
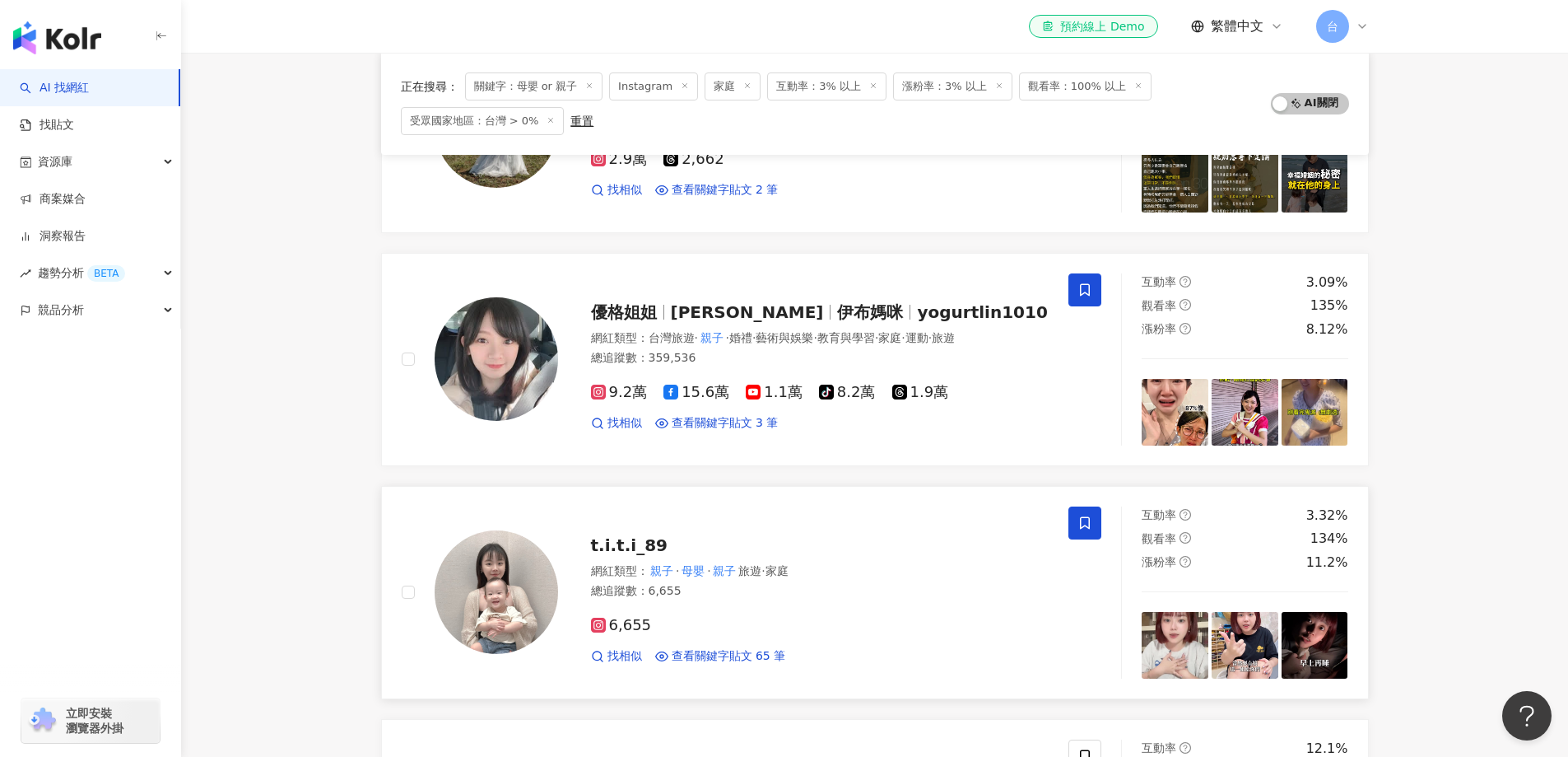
click at [1084, 522] on icon at bounding box center [1085, 522] width 14 height 14
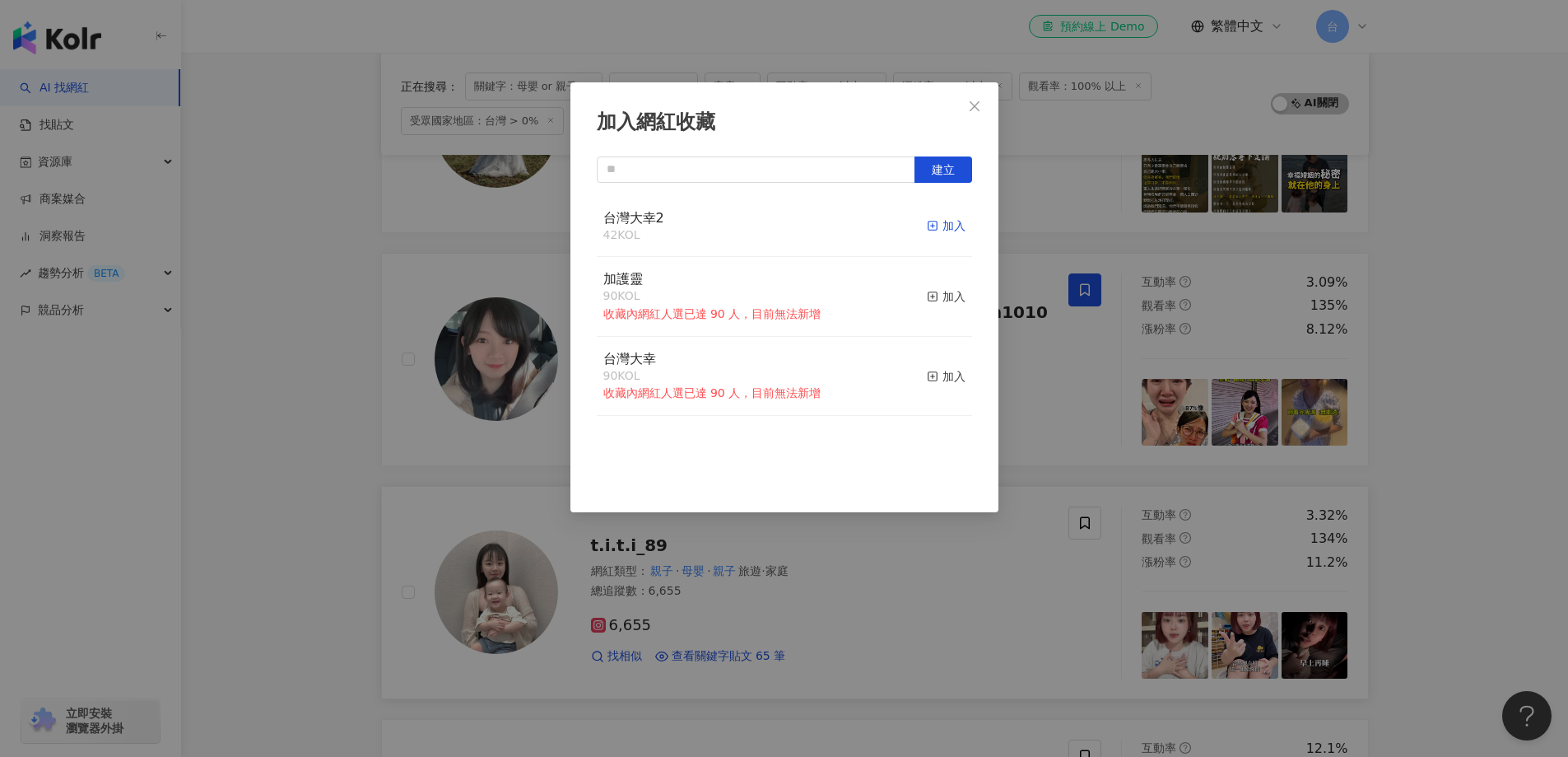
click at [937, 229] on div "加入" at bounding box center [946, 225] width 39 height 18
click at [1429, 585] on div "加入網紅收藏 建立 台灣大幸2 43 KOL 已加入 加護靈 90 KOL 收藏內網紅人選已達 90 人，目前無法新增 加入 台灣大幸 90 KOL 收藏內網…" at bounding box center [784, 378] width 1568 height 757
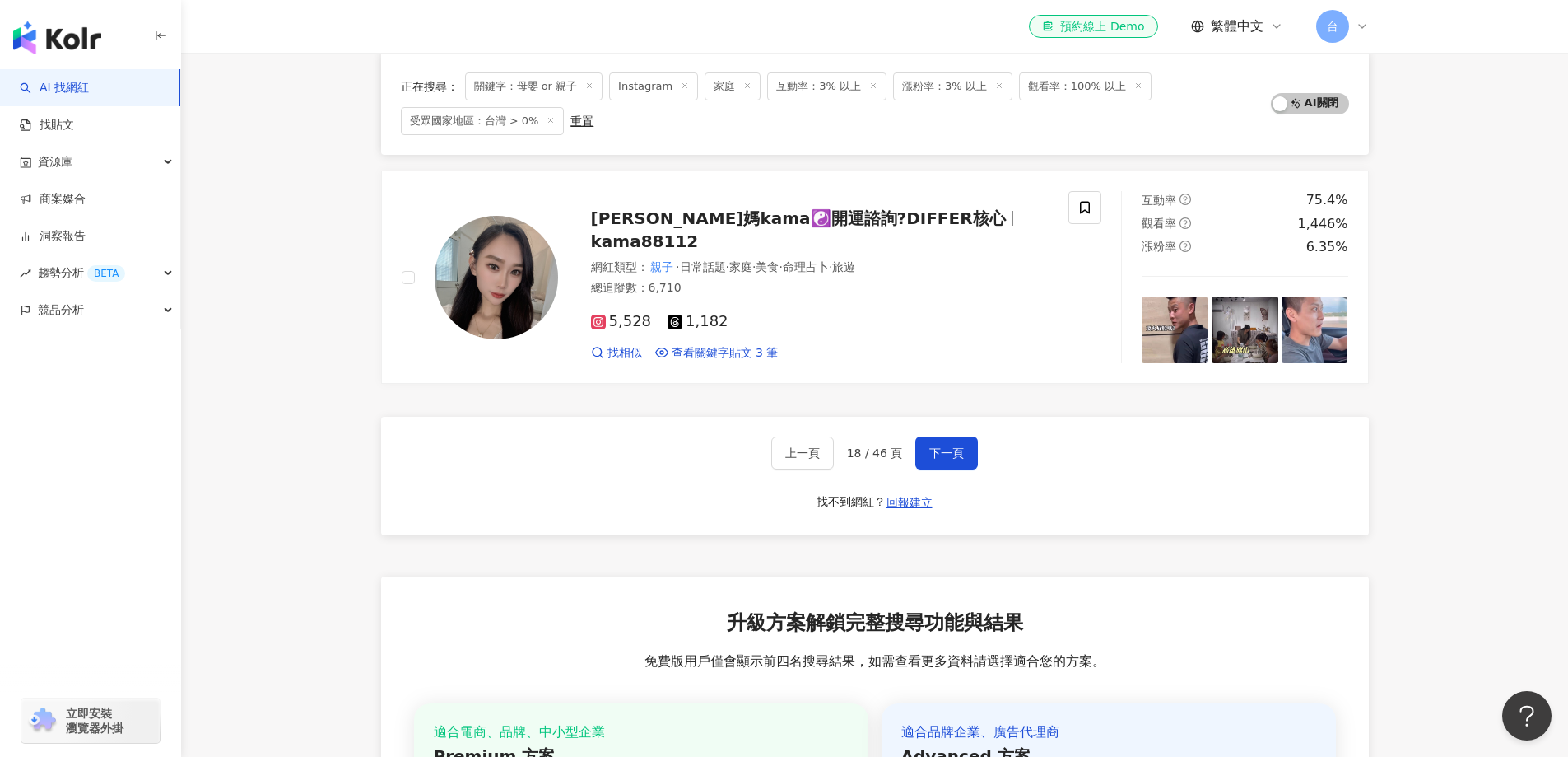
scroll to position [2715, 0]
click at [926, 464] on button "下一頁" at bounding box center [946, 452] width 62 height 33
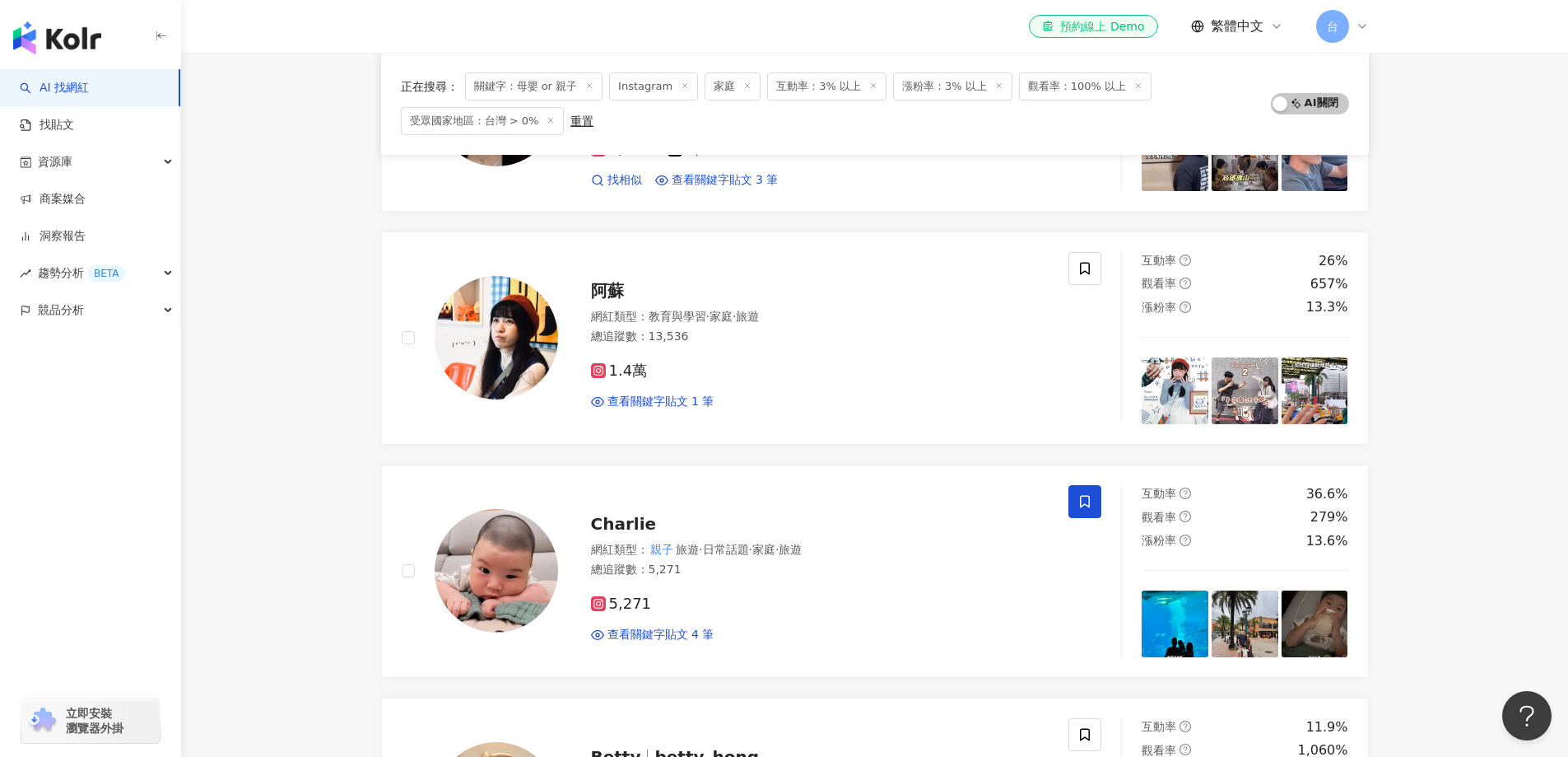
scroll to position [323, 0]
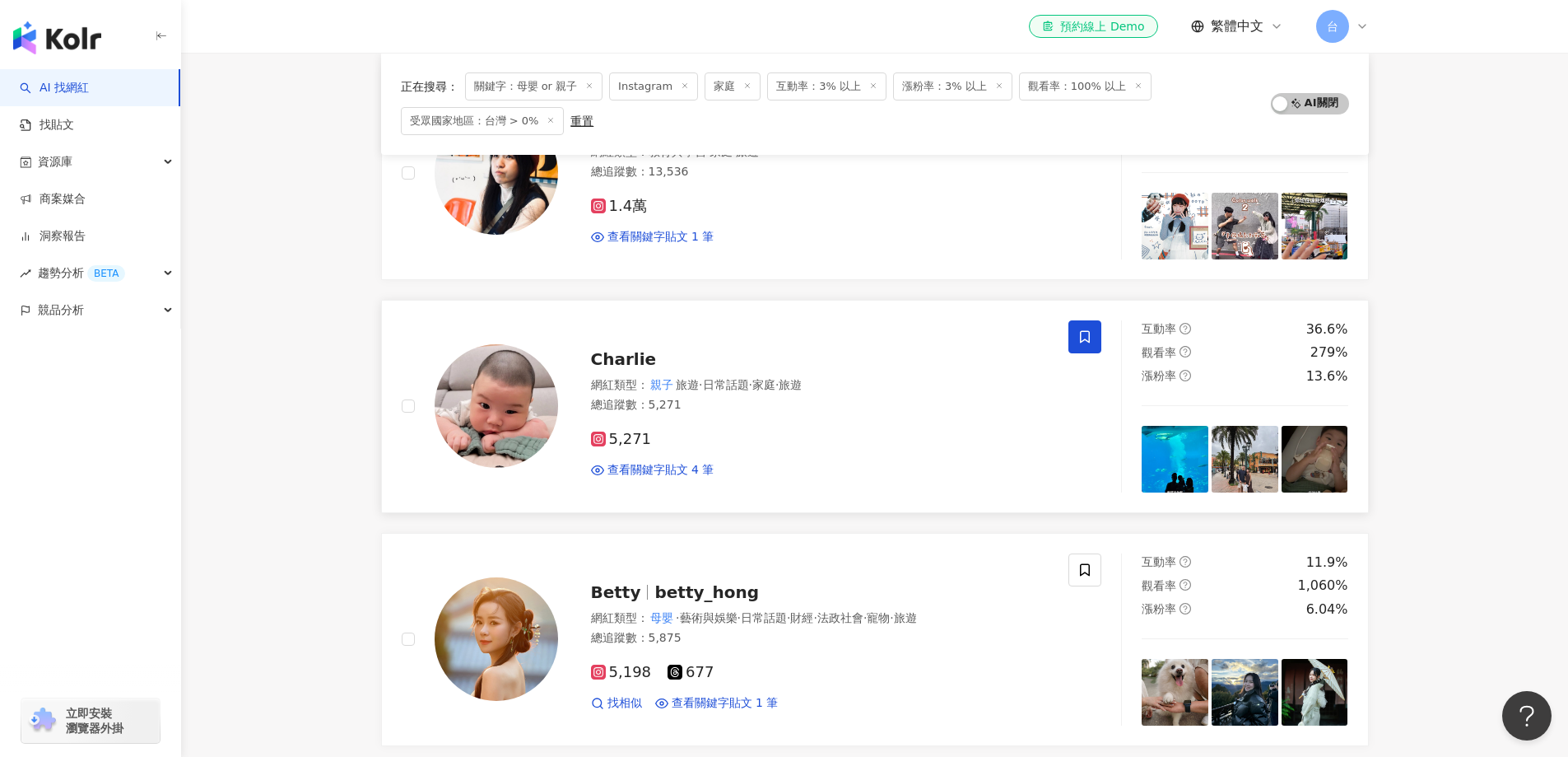
scroll to position [488, 0]
click at [1085, 340] on icon at bounding box center [1085, 336] width 14 height 14
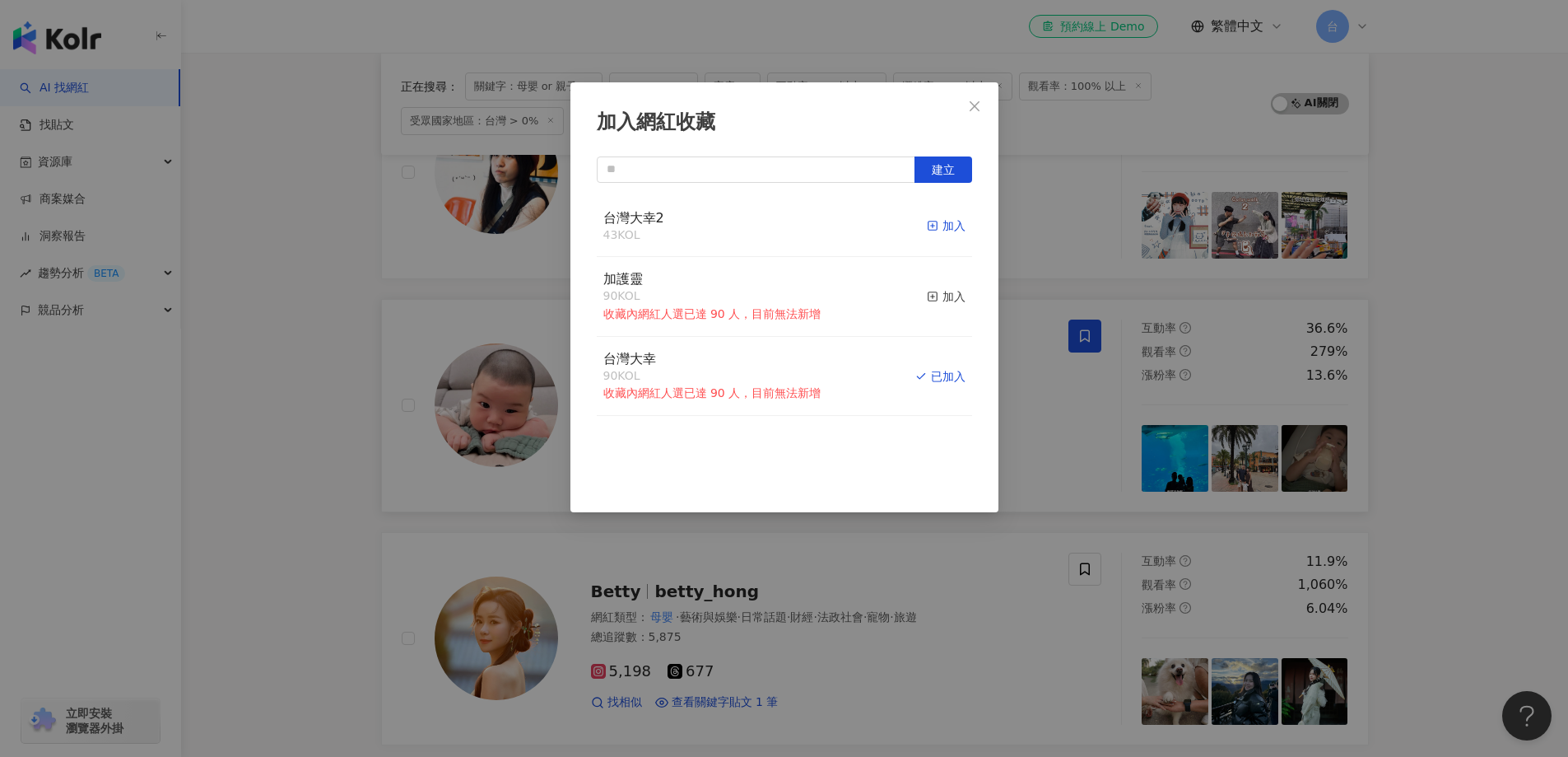
click at [946, 229] on div "加入" at bounding box center [946, 225] width 39 height 18
click at [1483, 521] on div "加入網紅收藏 建立 台灣大幸2 44 KOL 已加入 加護靈 90 KOL 收藏內網紅人選已達 90 人，目前無法新增 加入 台灣大幸 90 KOL 收藏內網…" at bounding box center [784, 378] width 1568 height 757
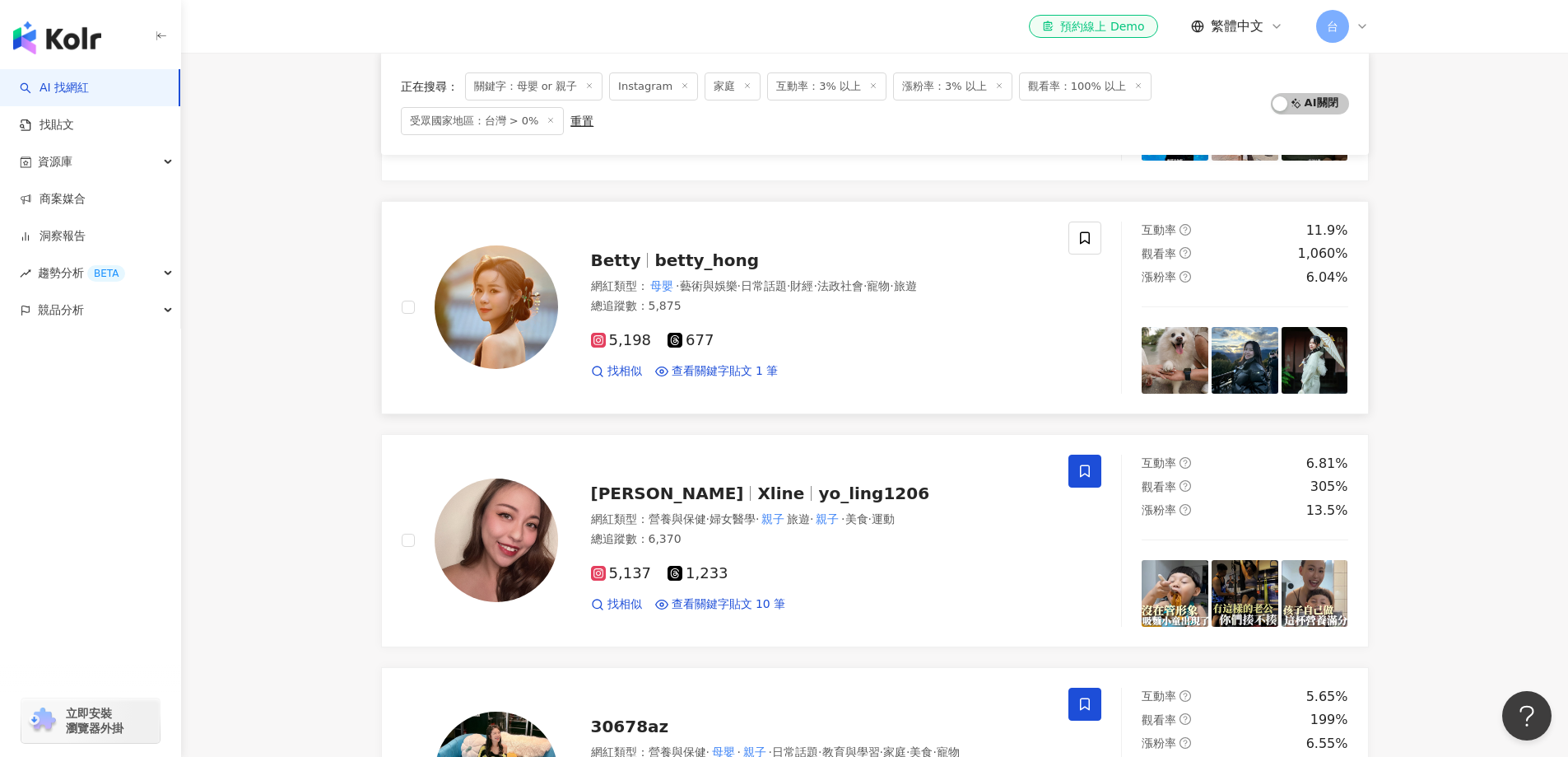
scroll to position [819, 0]
click at [1091, 243] on icon at bounding box center [1085, 239] width 14 height 14
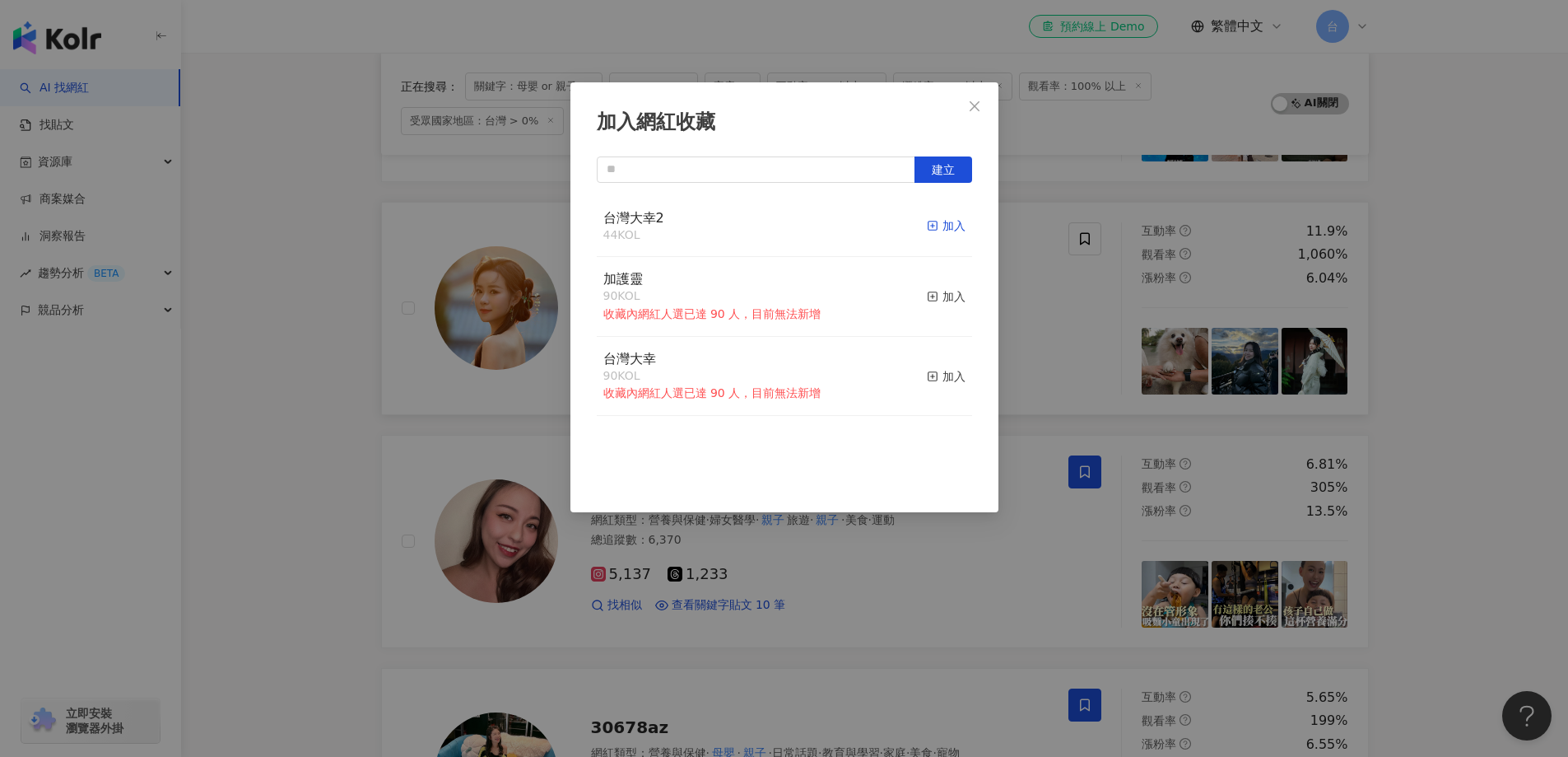
click at [927, 230] on icon "button" at bounding box center [932, 225] width 12 height 12
click at [1441, 554] on div "加入網紅收藏 建立 台灣大幸2 45 KOL 已加入 加護靈 90 KOL 收藏內網紅人選已達 90 人，目前無法新增 加入 台灣大幸 90 KOL 收藏內網…" at bounding box center [784, 378] width 1568 height 757
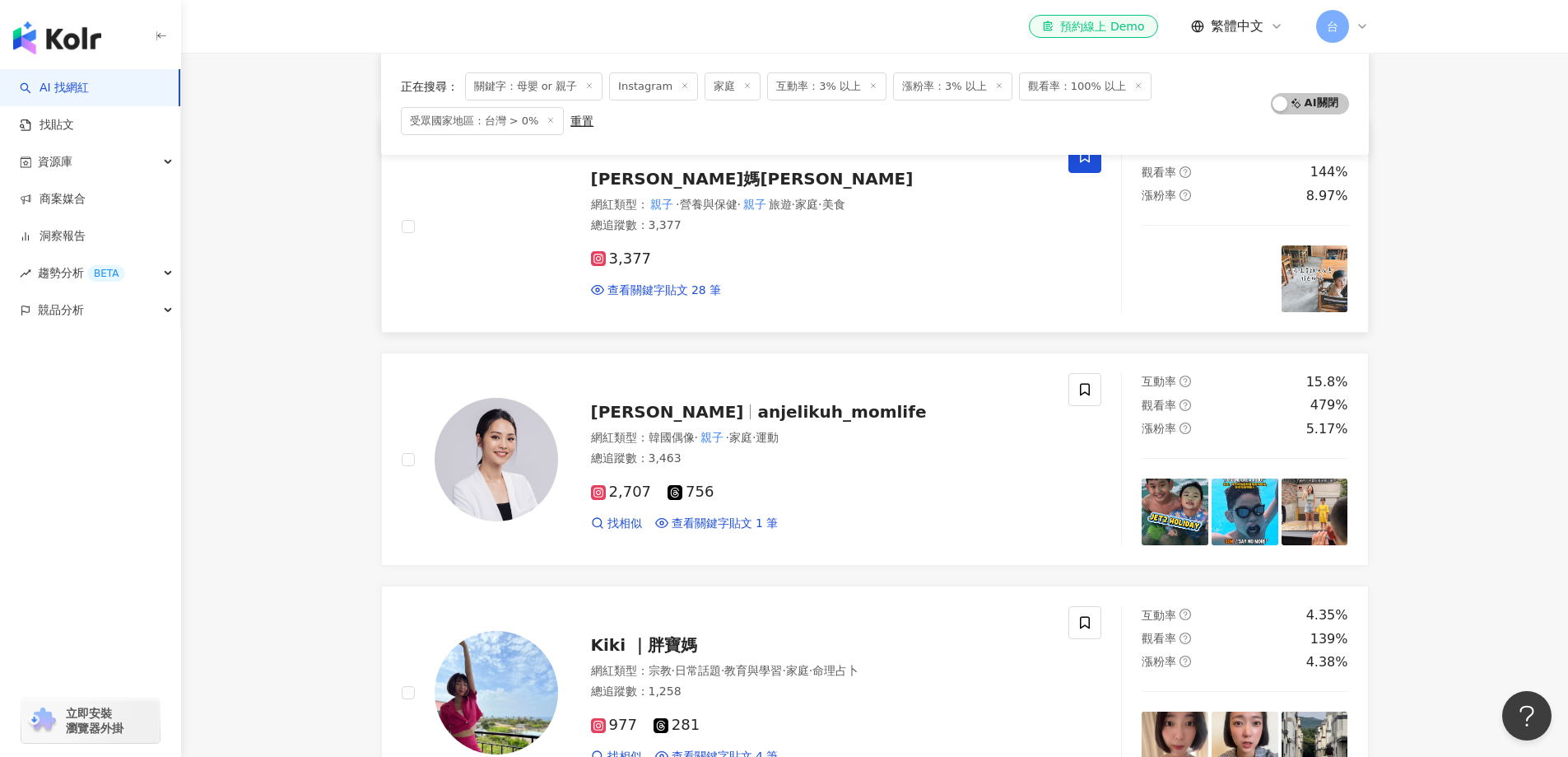
scroll to position [2300, 0]
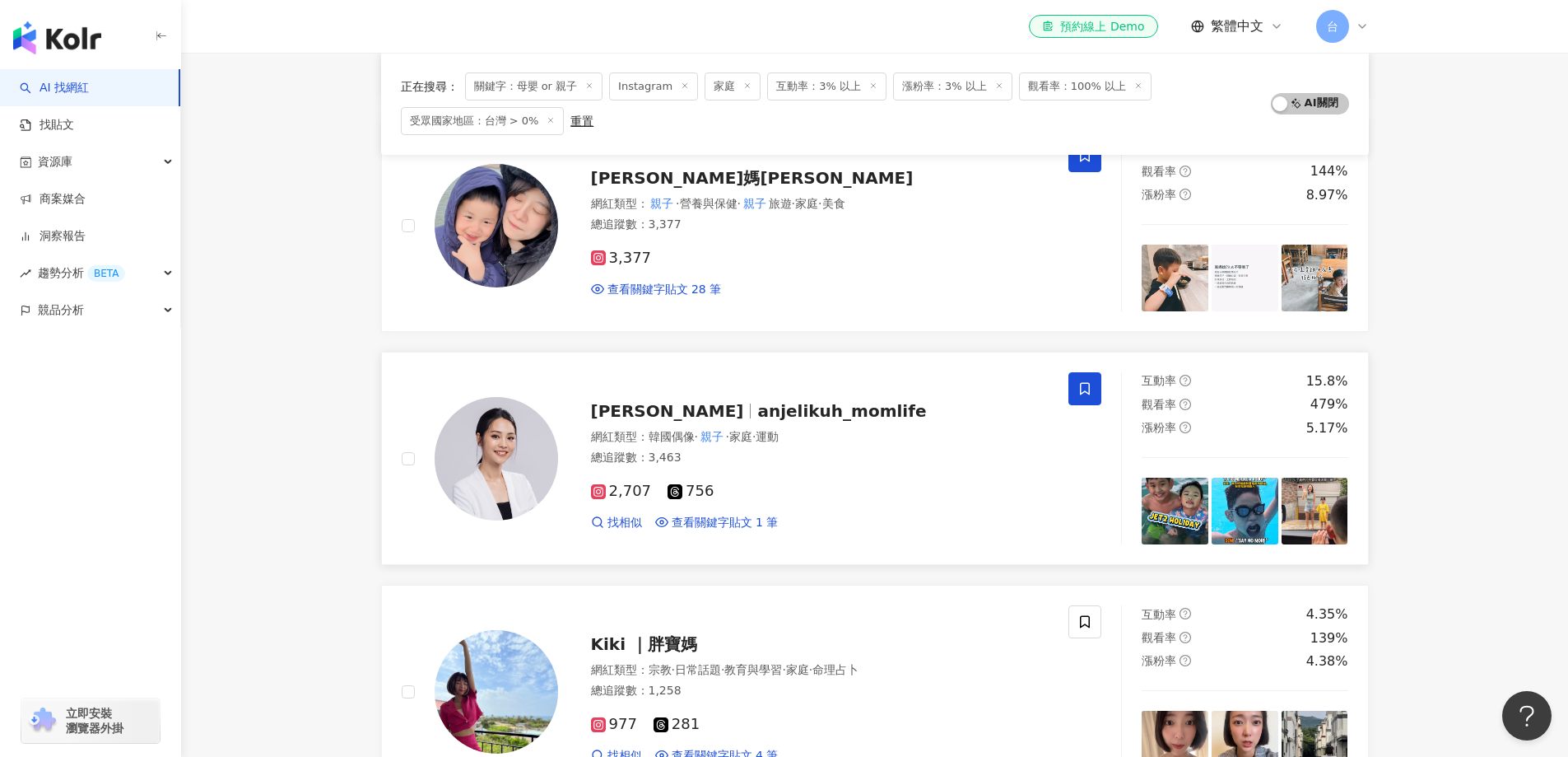
click at [1072, 383] on span at bounding box center [1085, 388] width 33 height 33
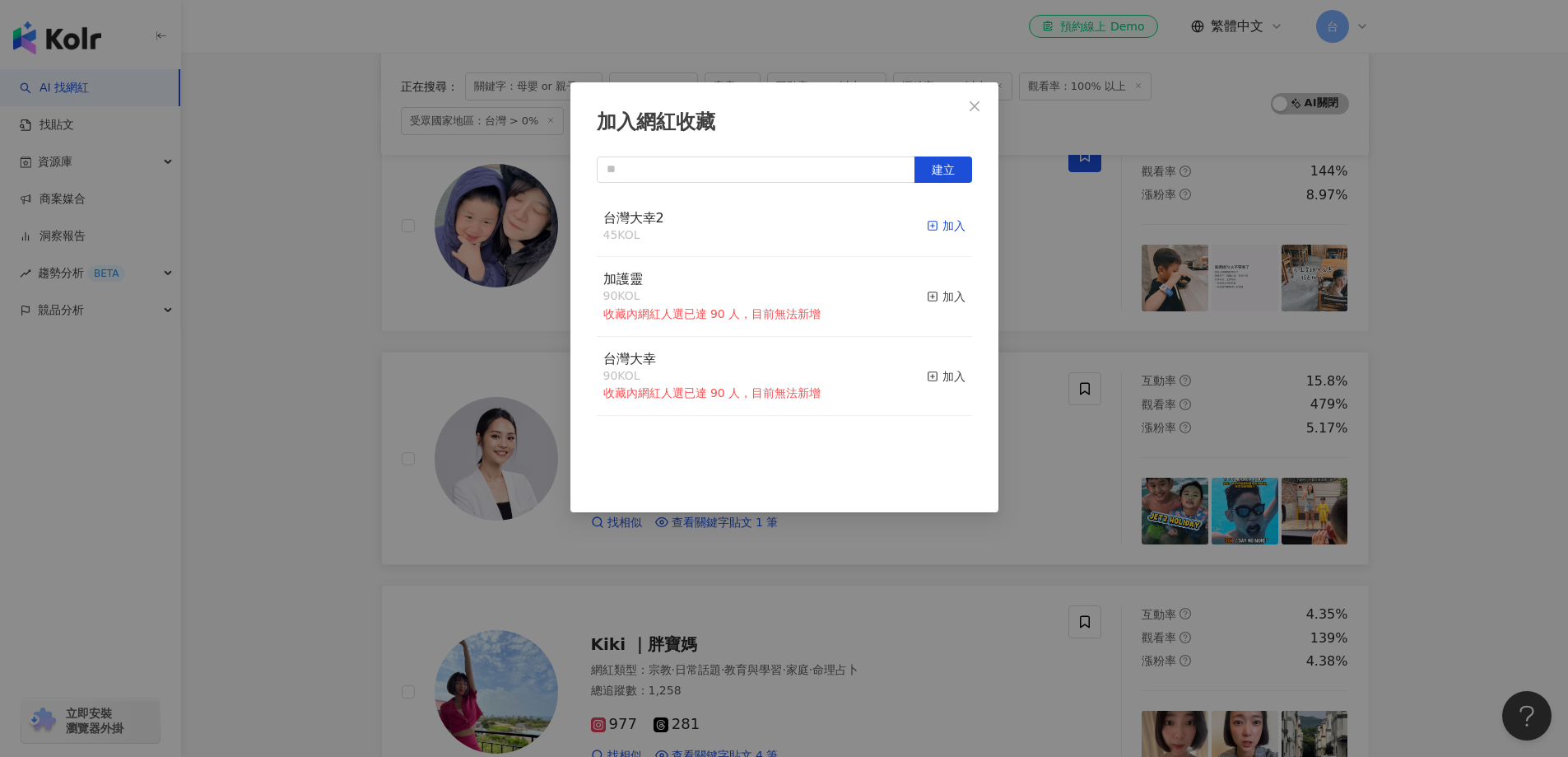
click at [927, 229] on icon "button" at bounding box center [932, 225] width 12 height 12
click at [1466, 594] on div "加入網紅收藏 建立 台灣大幸2 46 KOL 已加入 加護靈 90 KOL 收藏內網紅人選已達 90 人，目前無法新增 加入 台灣大幸 90 KOL 收藏內網…" at bounding box center [784, 378] width 1568 height 757
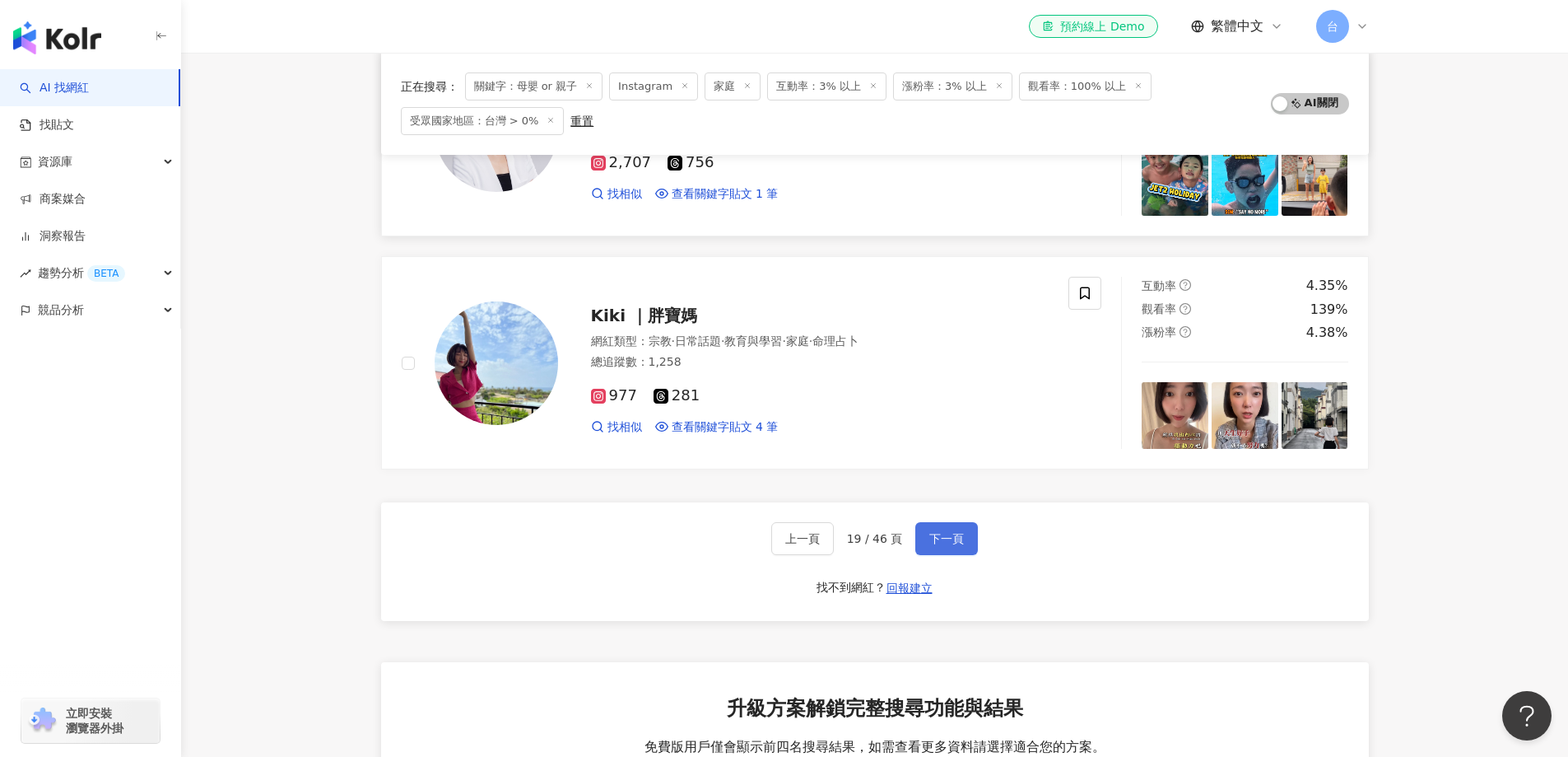
click at [951, 545] on span "下一頁" at bounding box center [947, 538] width 34 height 14
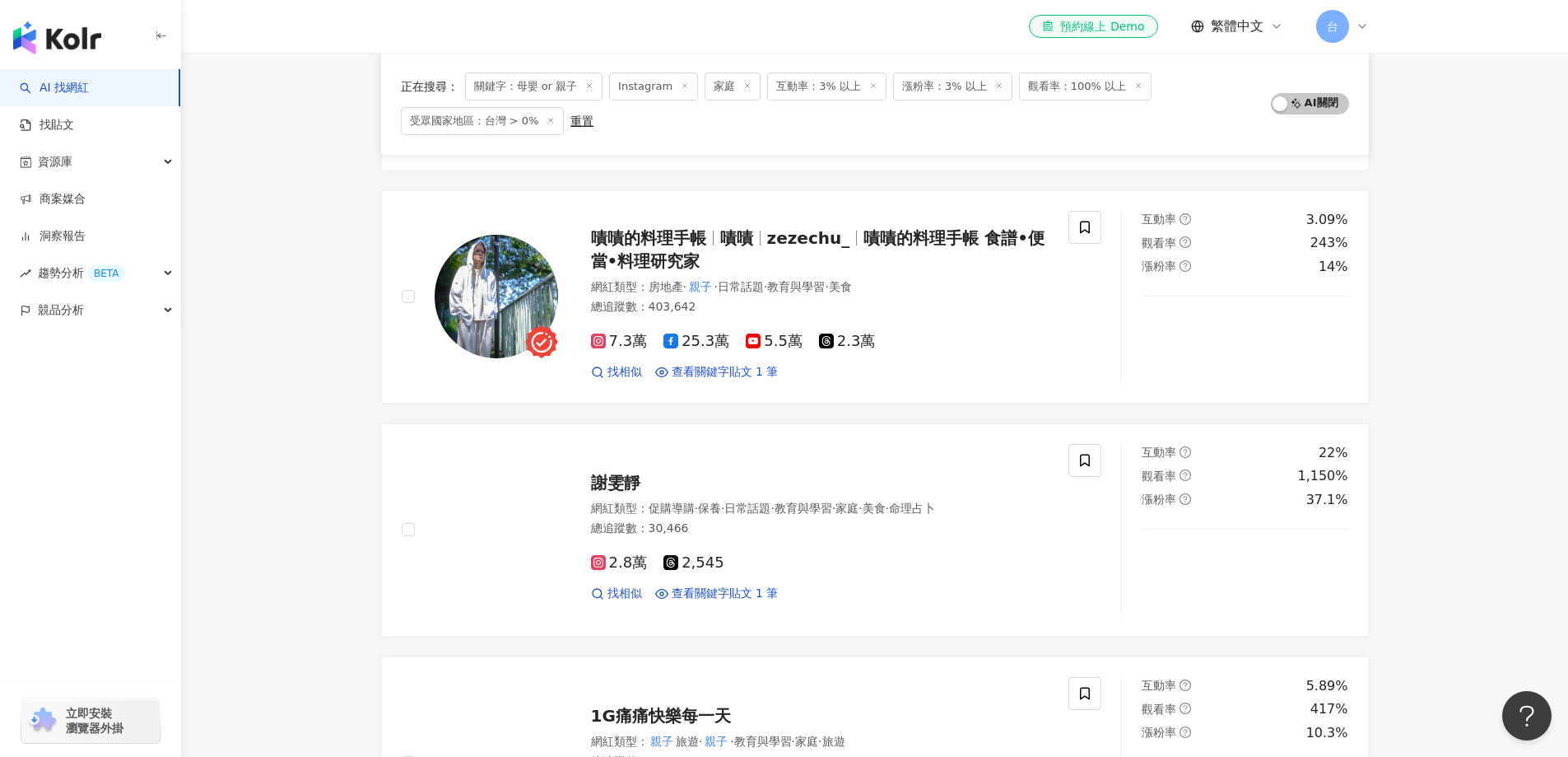
scroll to position [2628, 0]
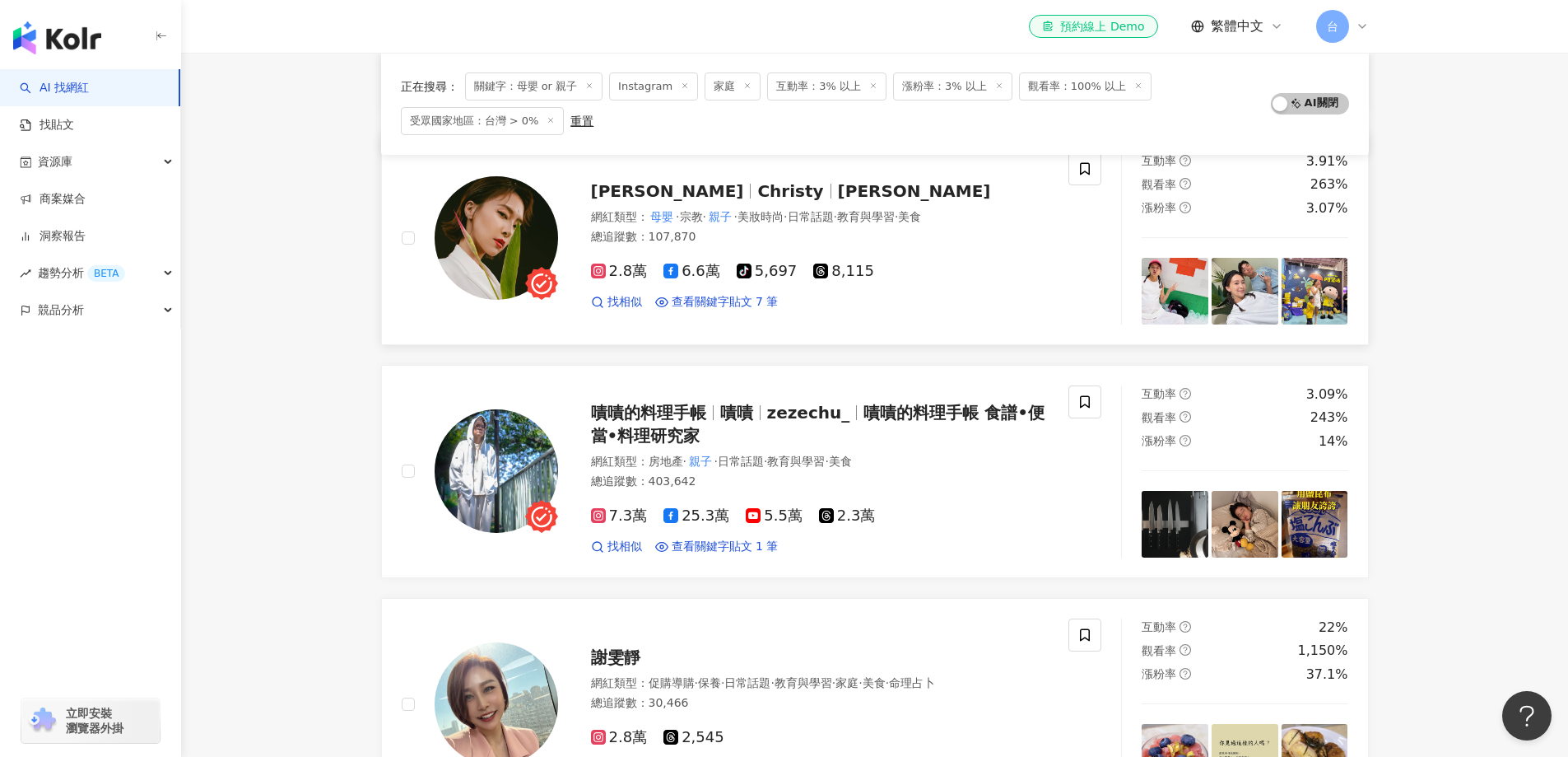
scroll to position [656, 0]
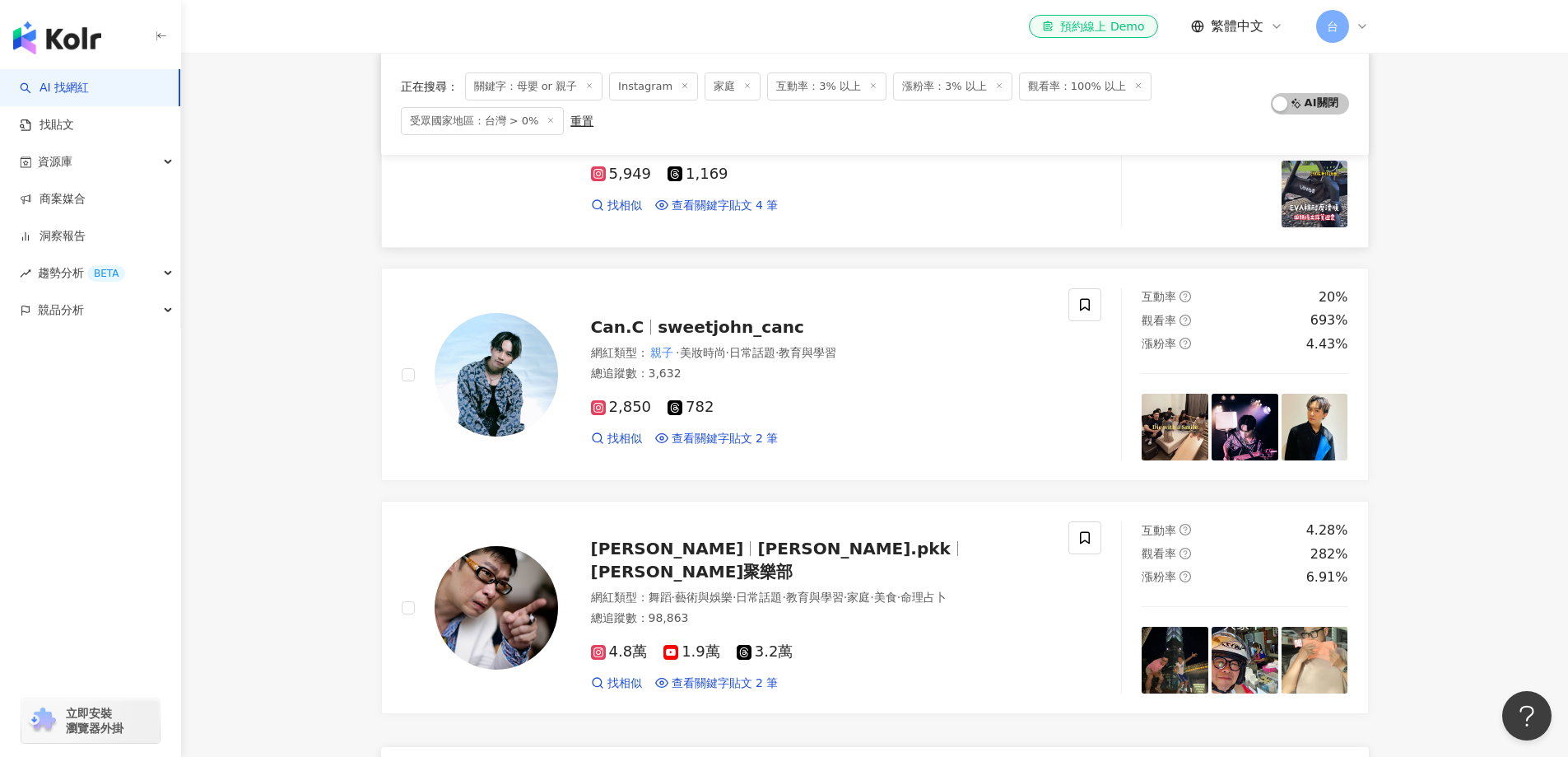
scroll to position [2384, 0]
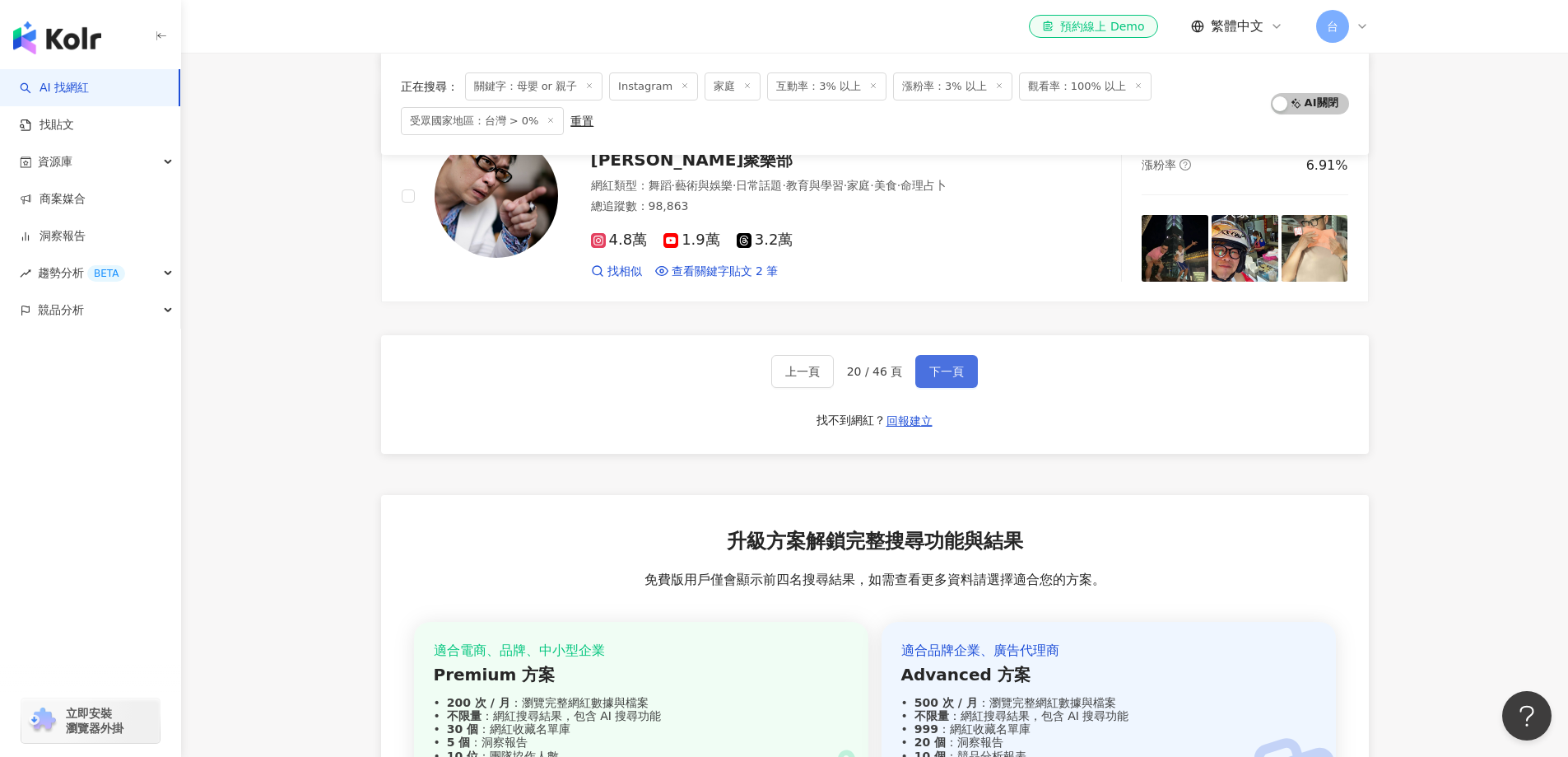
click at [952, 369] on span "下一頁" at bounding box center [947, 371] width 34 height 14
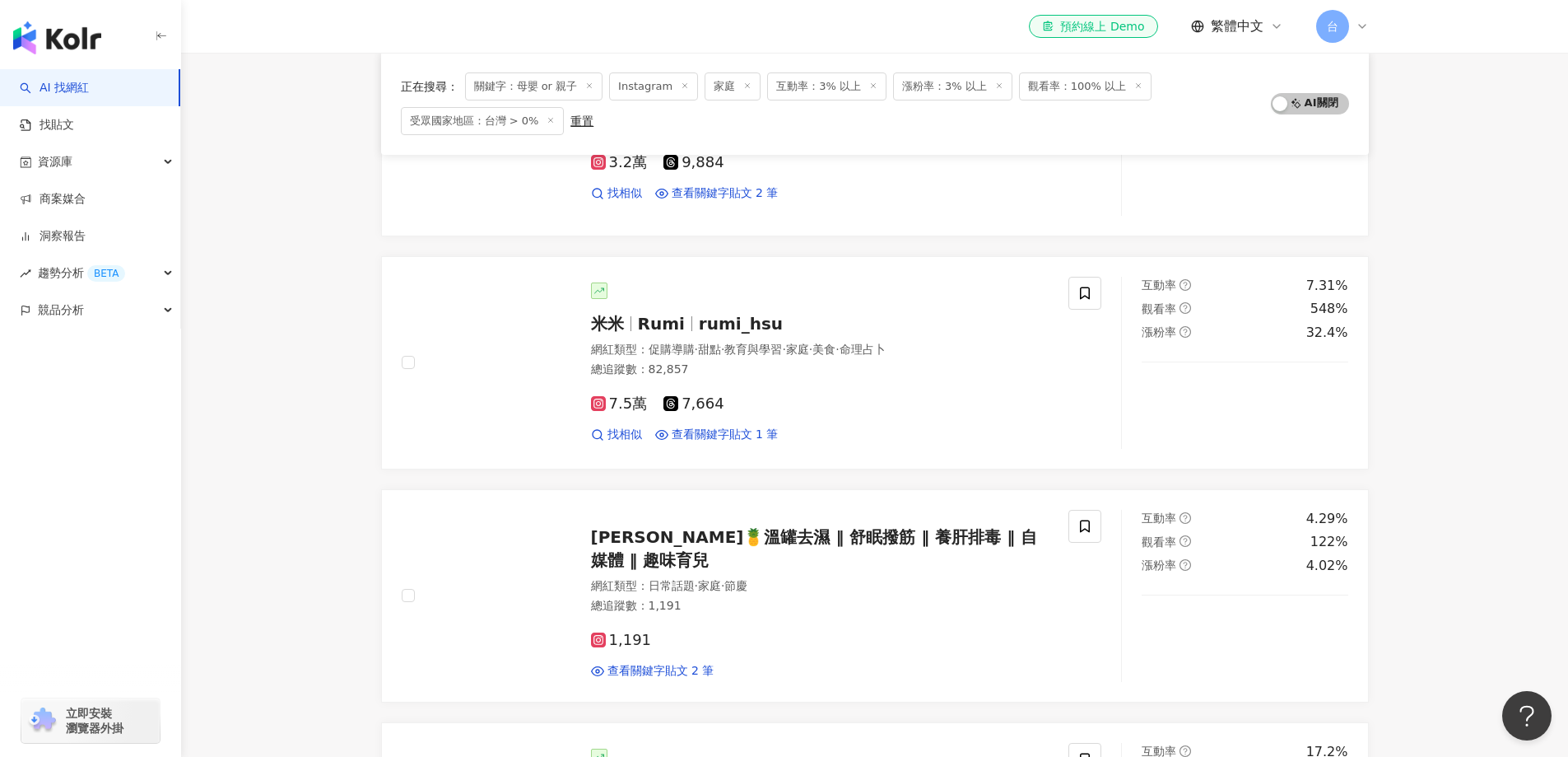
scroll to position [2795, 0]
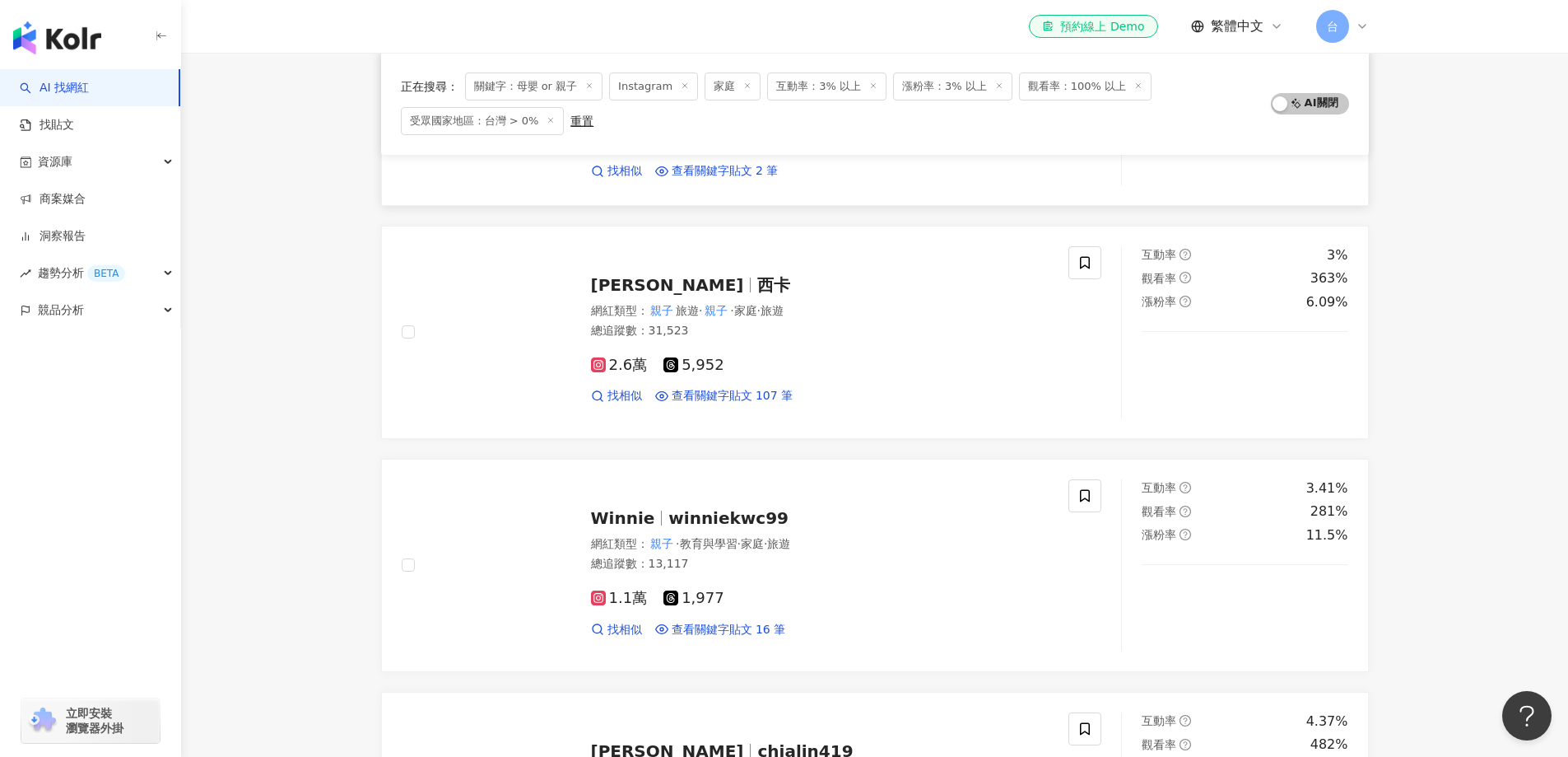
scroll to position [1728, 0]
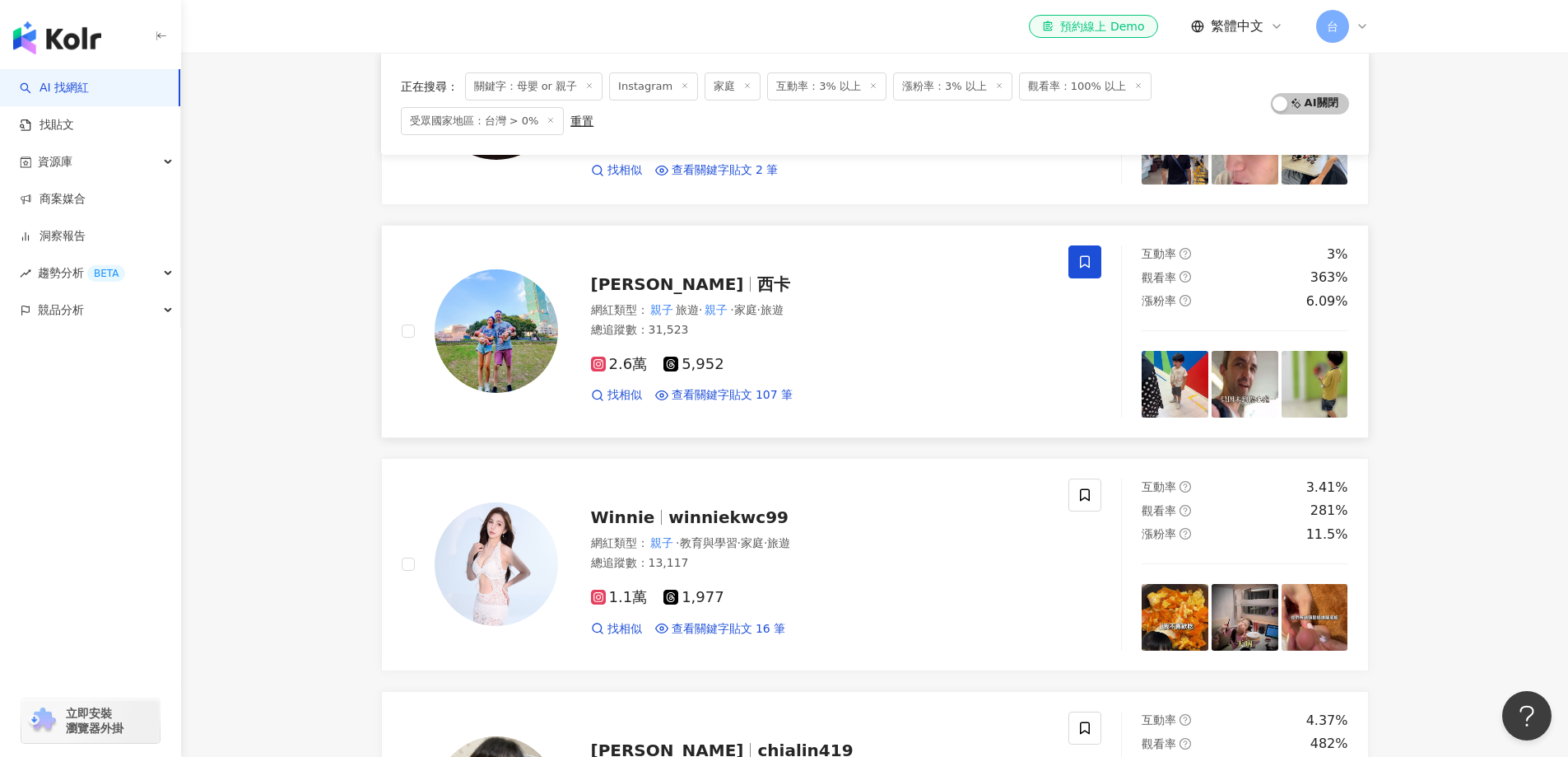
click at [1085, 264] on icon at bounding box center [1085, 262] width 14 height 14
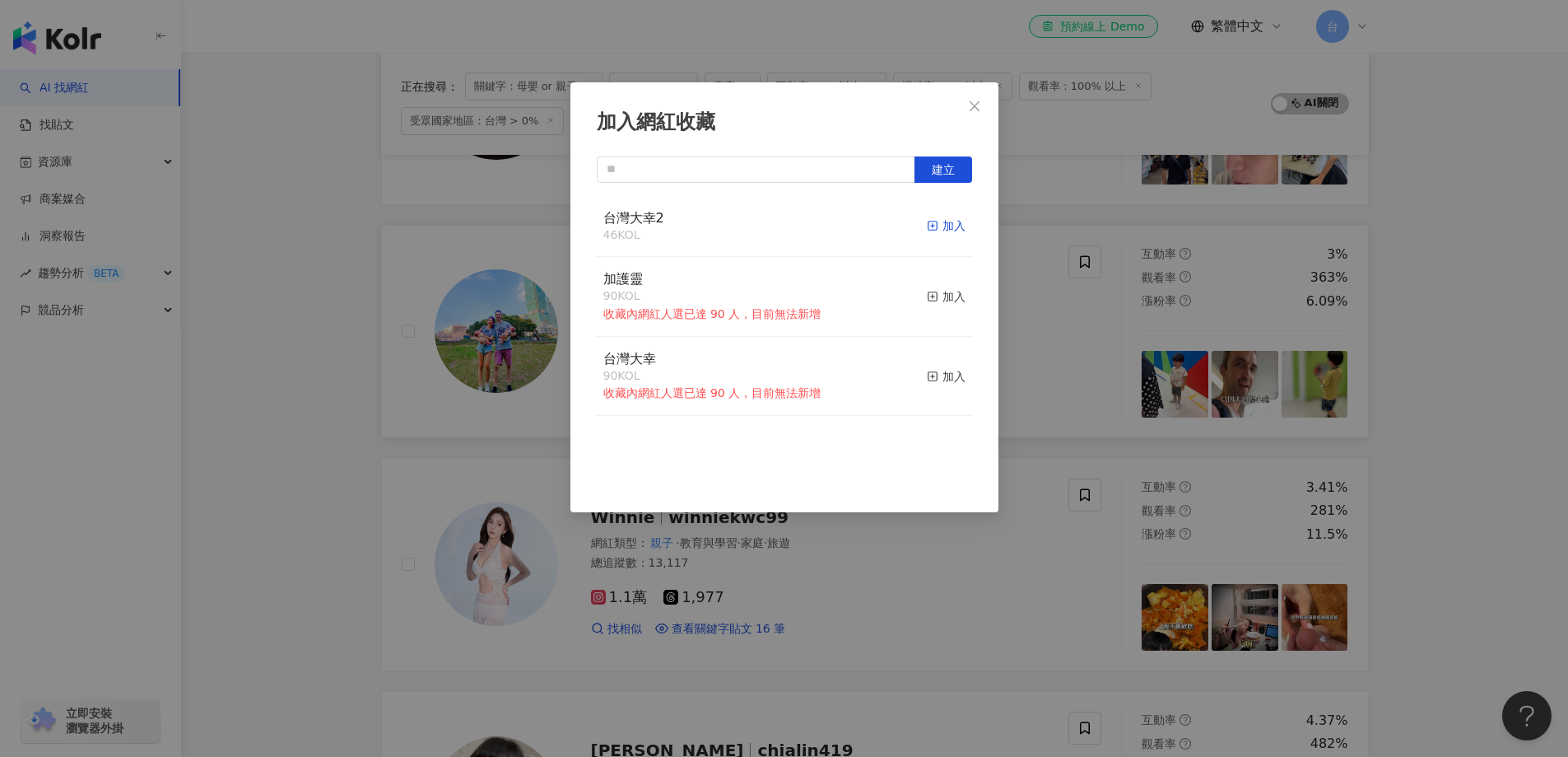
click at [939, 225] on div "加入" at bounding box center [946, 225] width 39 height 18
click at [1445, 467] on div "加入網紅收藏 建立 台灣大幸2 46 KOL 加入 加護靈 90 KOL 收藏內網紅人選已達 90 人，目前無法新增 加入 台灣大幸 90 KOL 收藏內網紅…" at bounding box center [784, 378] width 1568 height 757
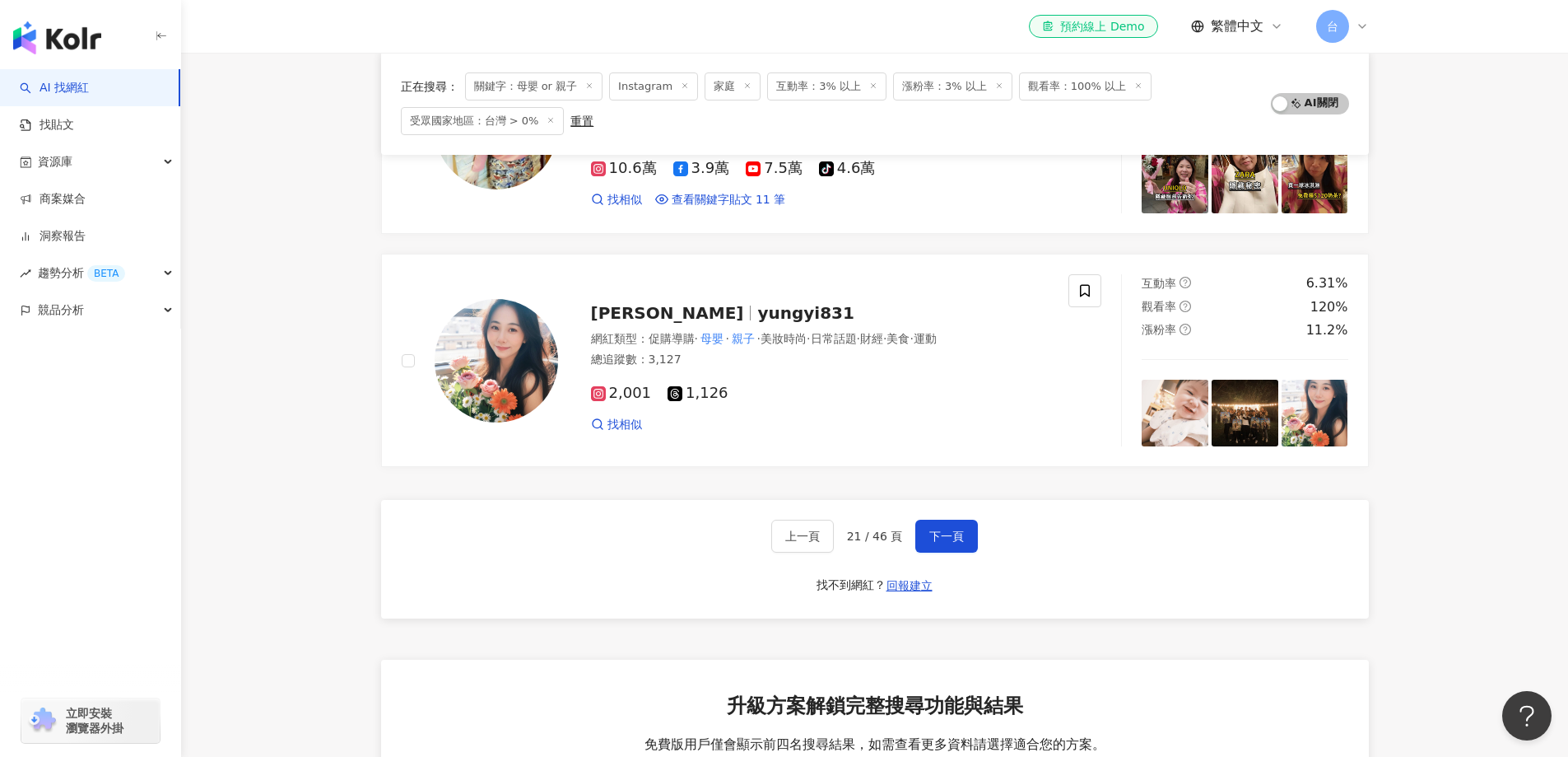
scroll to position [2632, 0]
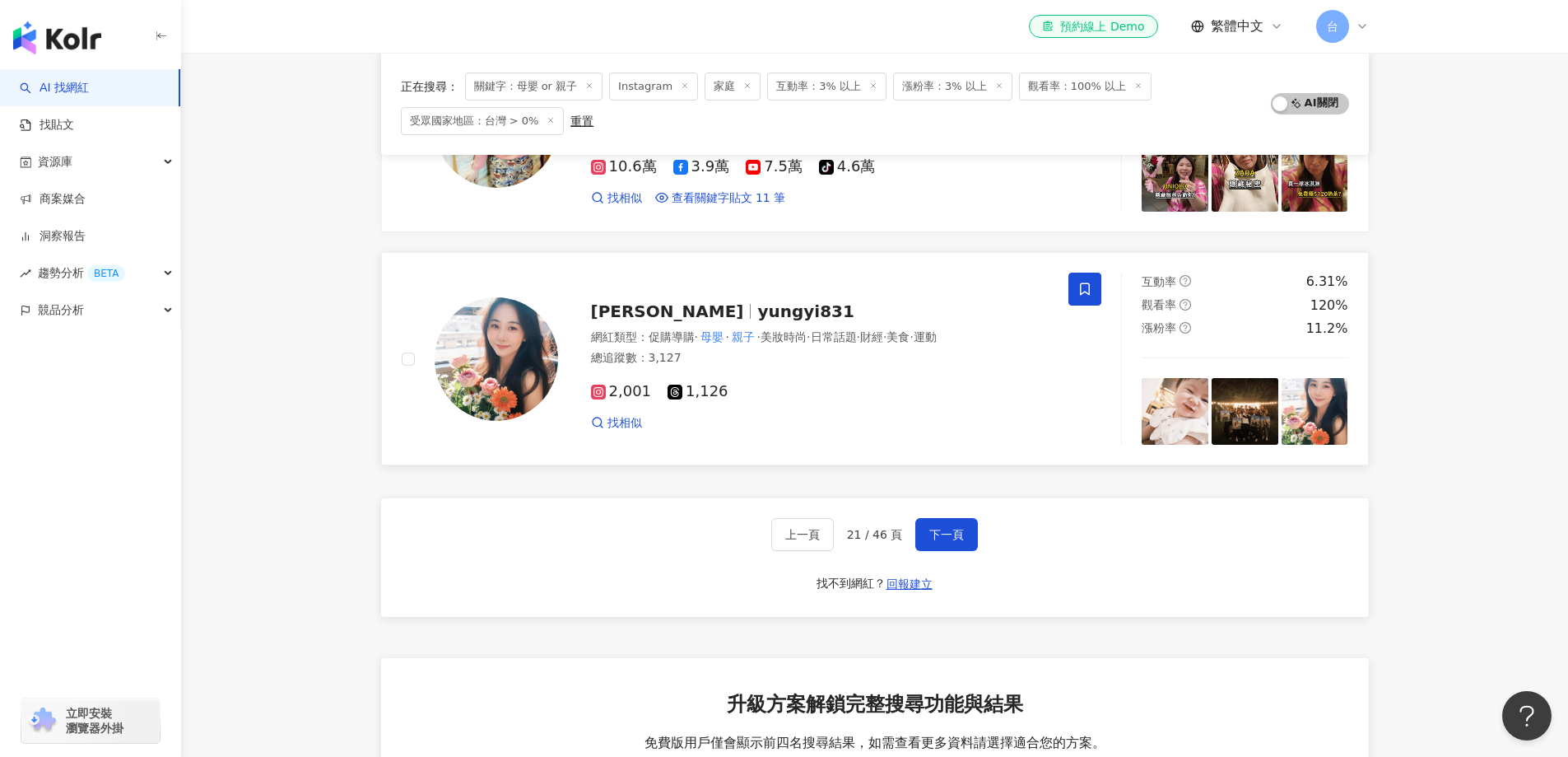
click at [1085, 292] on icon at bounding box center [1085, 290] width 10 height 13
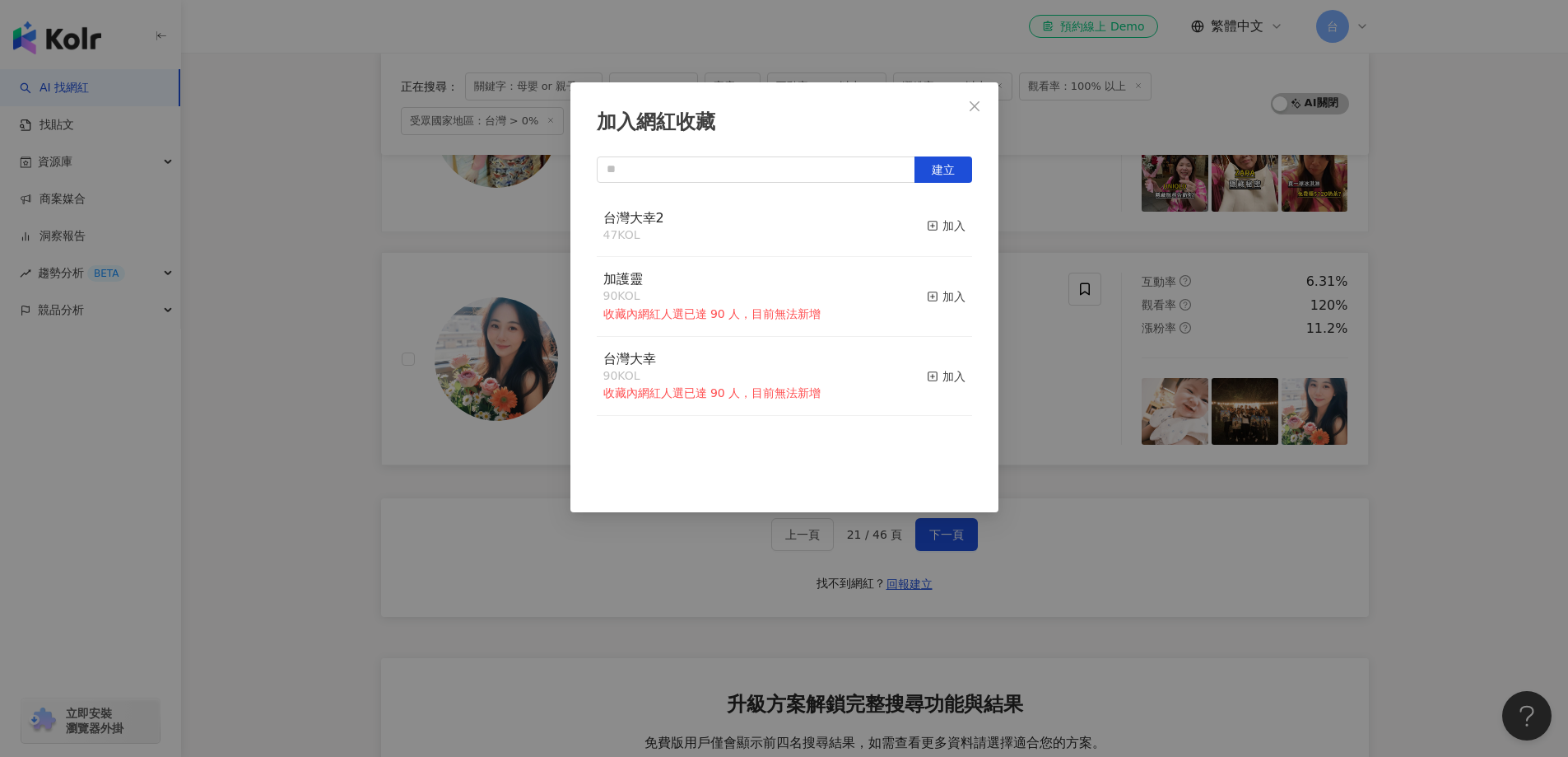
click at [942, 235] on button "加入" at bounding box center [946, 226] width 39 height 34
click at [949, 543] on div "加入網紅收藏 建立 台灣大幸2 48 KOL 已加入 加護靈 90 KOL 收藏內網紅人選已達 90 人，目前無法新增 加入 台灣大幸 90 KOL 收藏內網…" at bounding box center [784, 378] width 1568 height 757
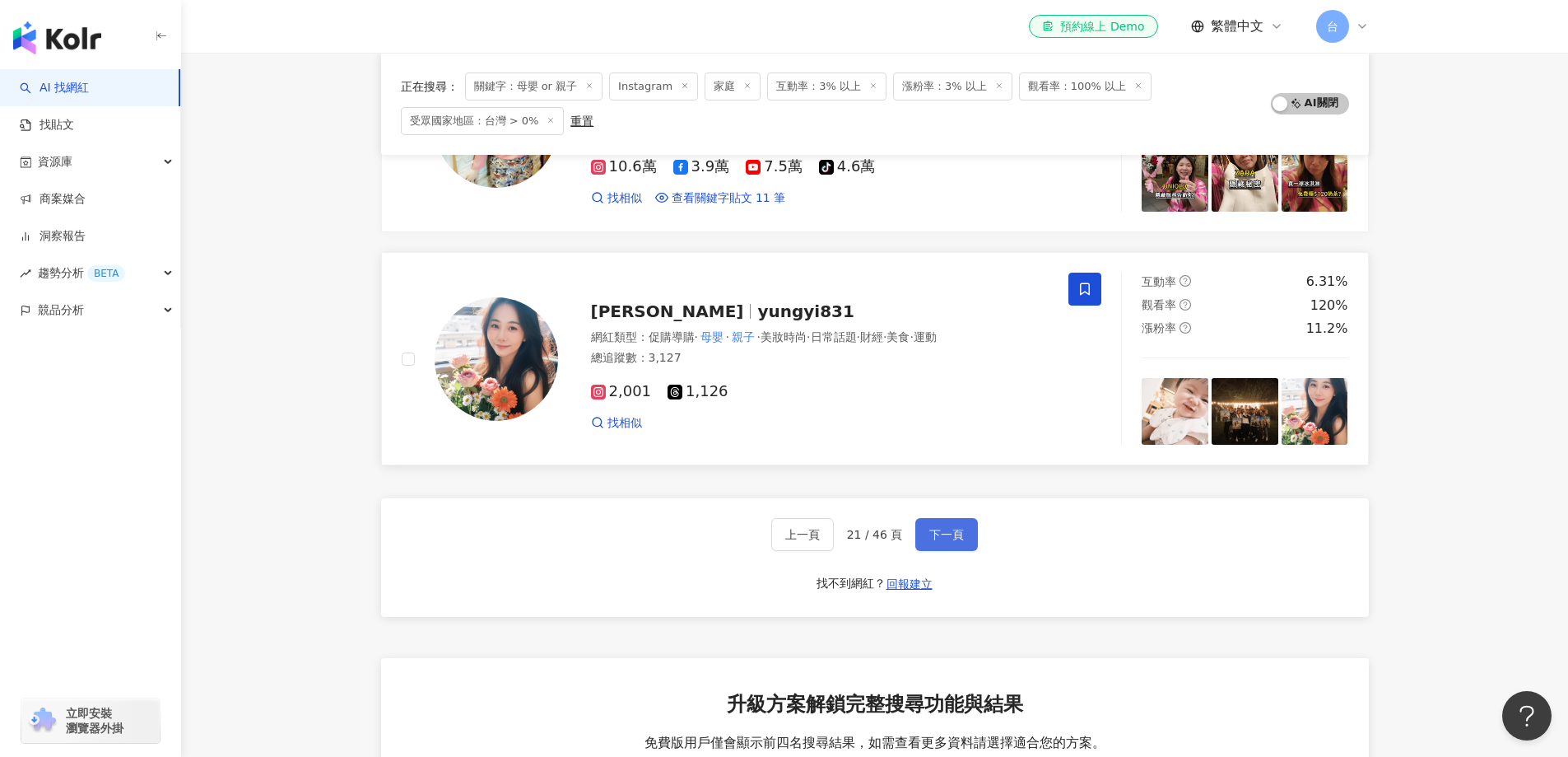
click at [959, 536] on span "下一頁" at bounding box center [947, 534] width 34 height 14
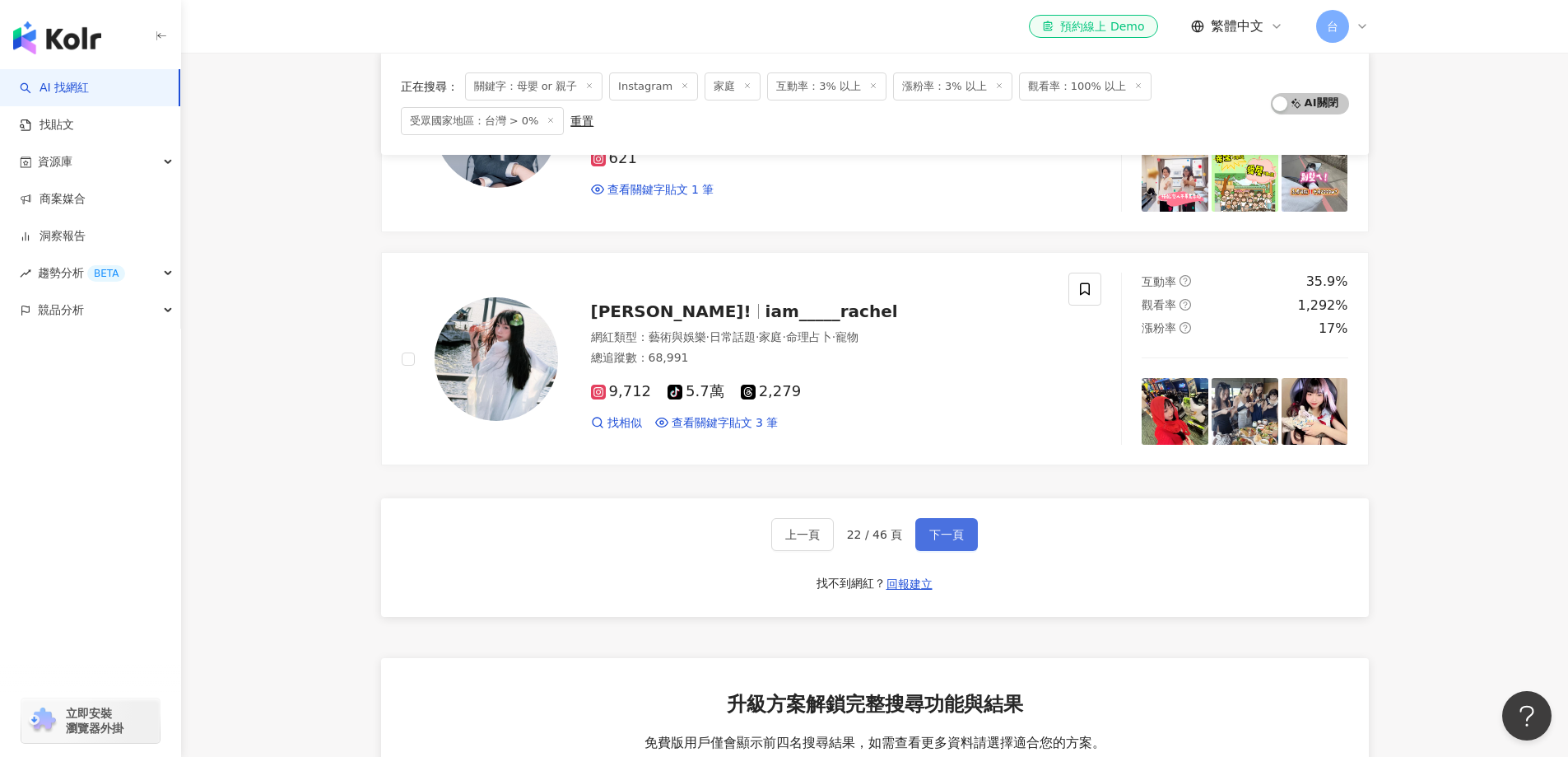
click at [953, 528] on span "下一頁" at bounding box center [947, 534] width 34 height 14
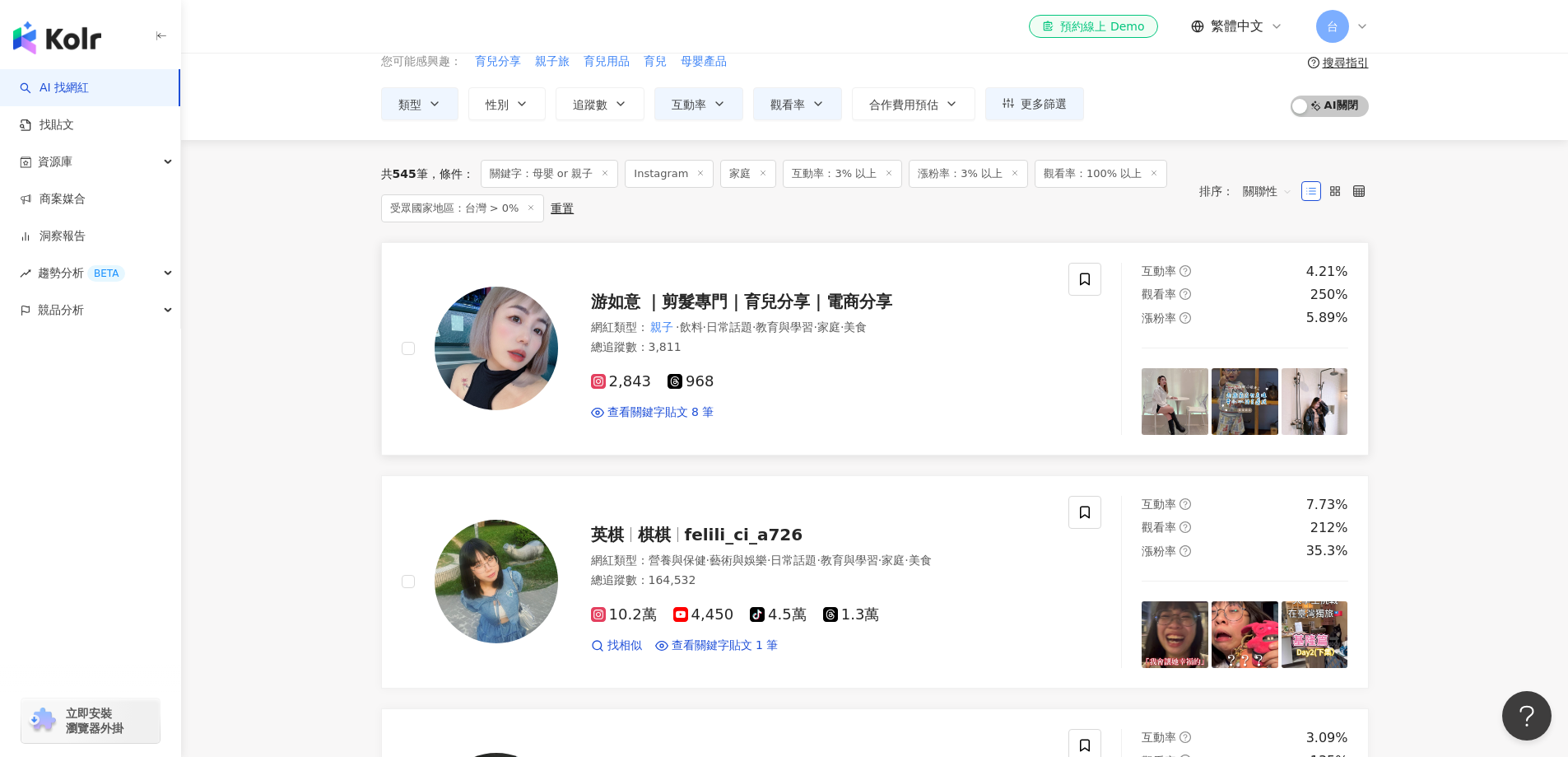
scroll to position [81, 0]
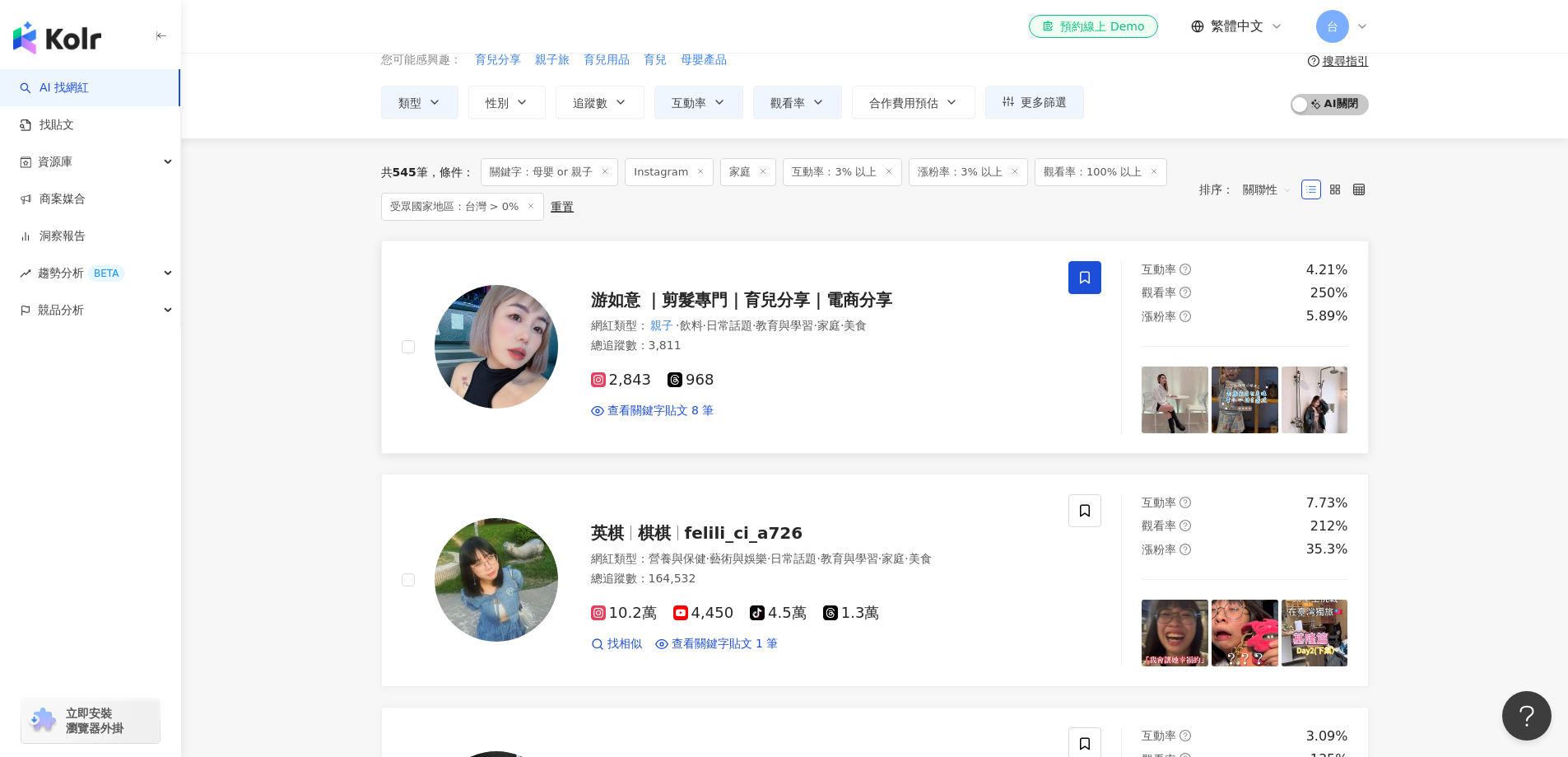
click at [1087, 279] on icon at bounding box center [1085, 277] width 14 height 14
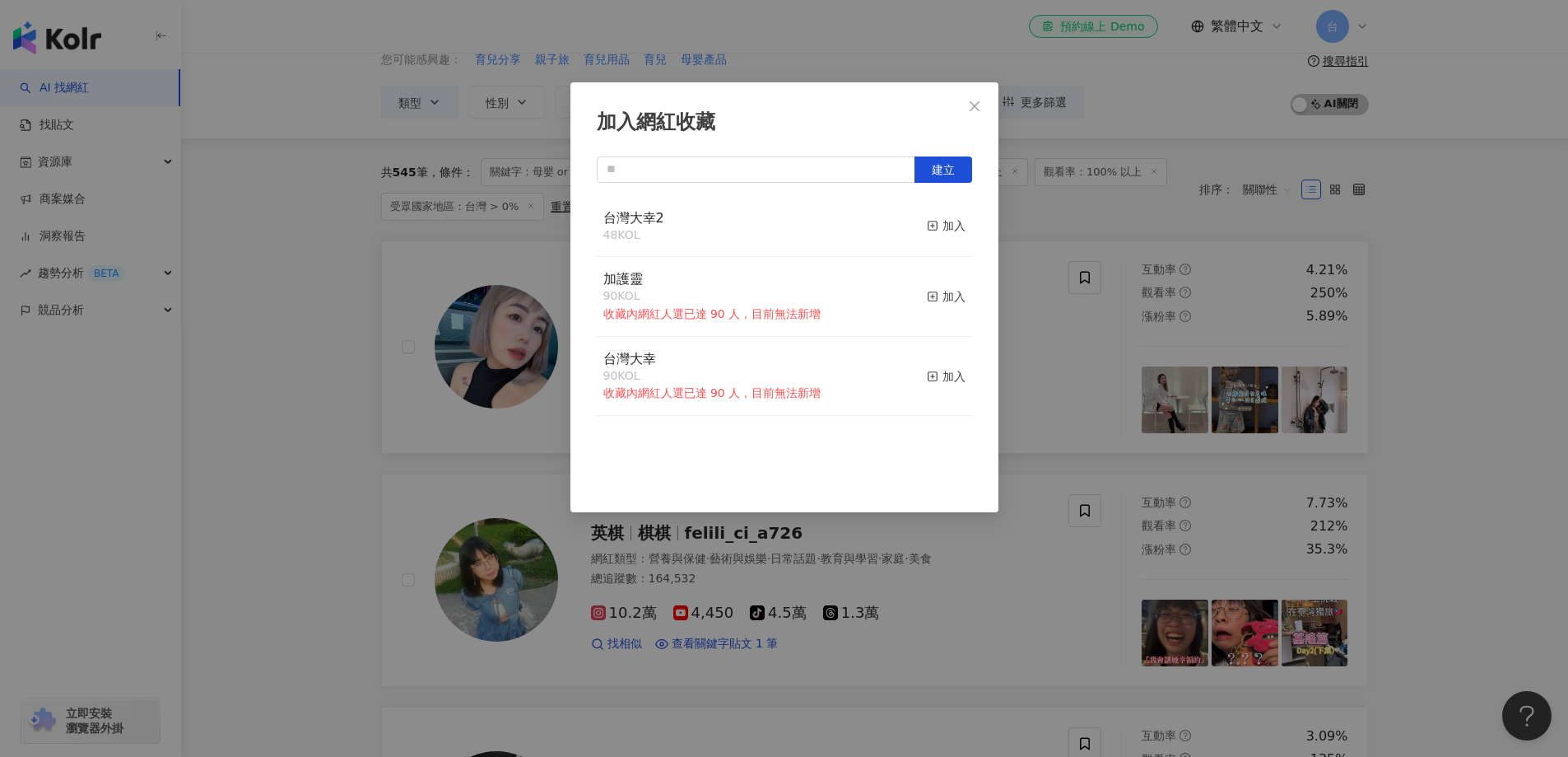
click at [939, 216] on button "加入" at bounding box center [946, 226] width 39 height 34
click at [1436, 557] on div "加入網紅收藏 建立 台灣大幸2 49 KOL 已加入 加護靈 90 KOL 收藏內網紅人選已達 90 人，目前無法新增 加入 台灣大幸 90 KOL 收藏內網…" at bounding box center [784, 378] width 1568 height 757
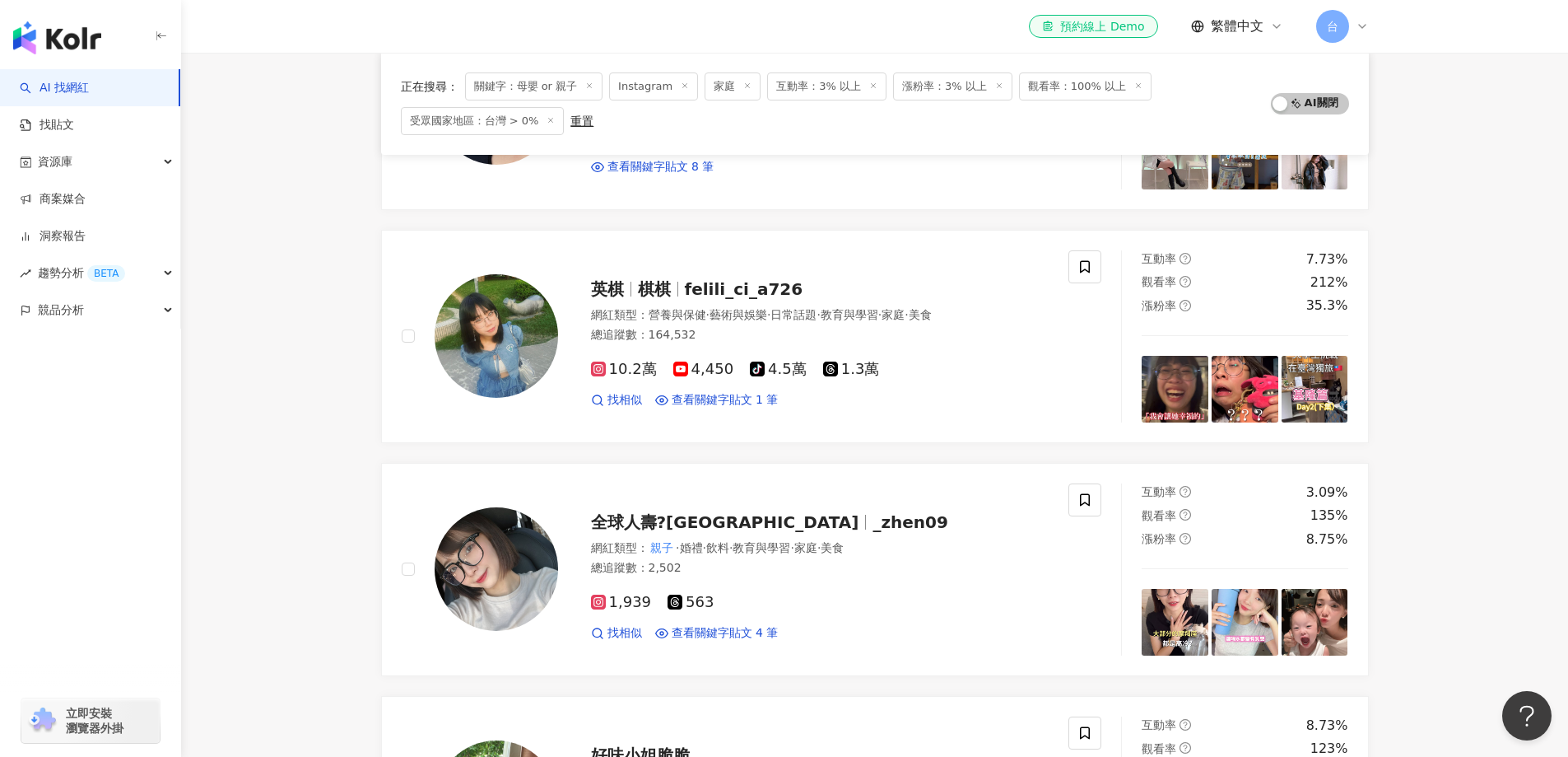
scroll to position [328, 0]
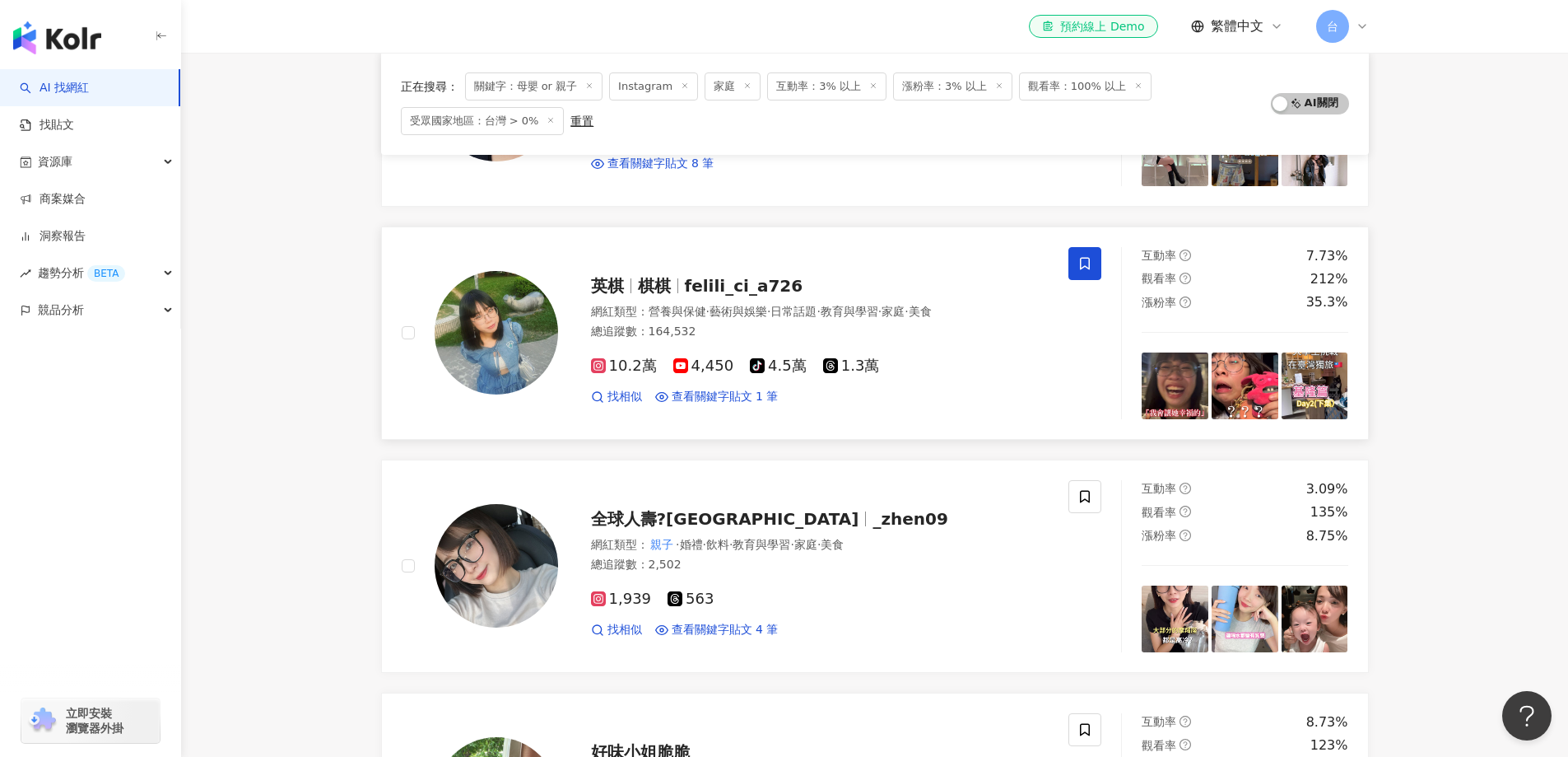
click at [1090, 263] on icon at bounding box center [1085, 264] width 10 height 13
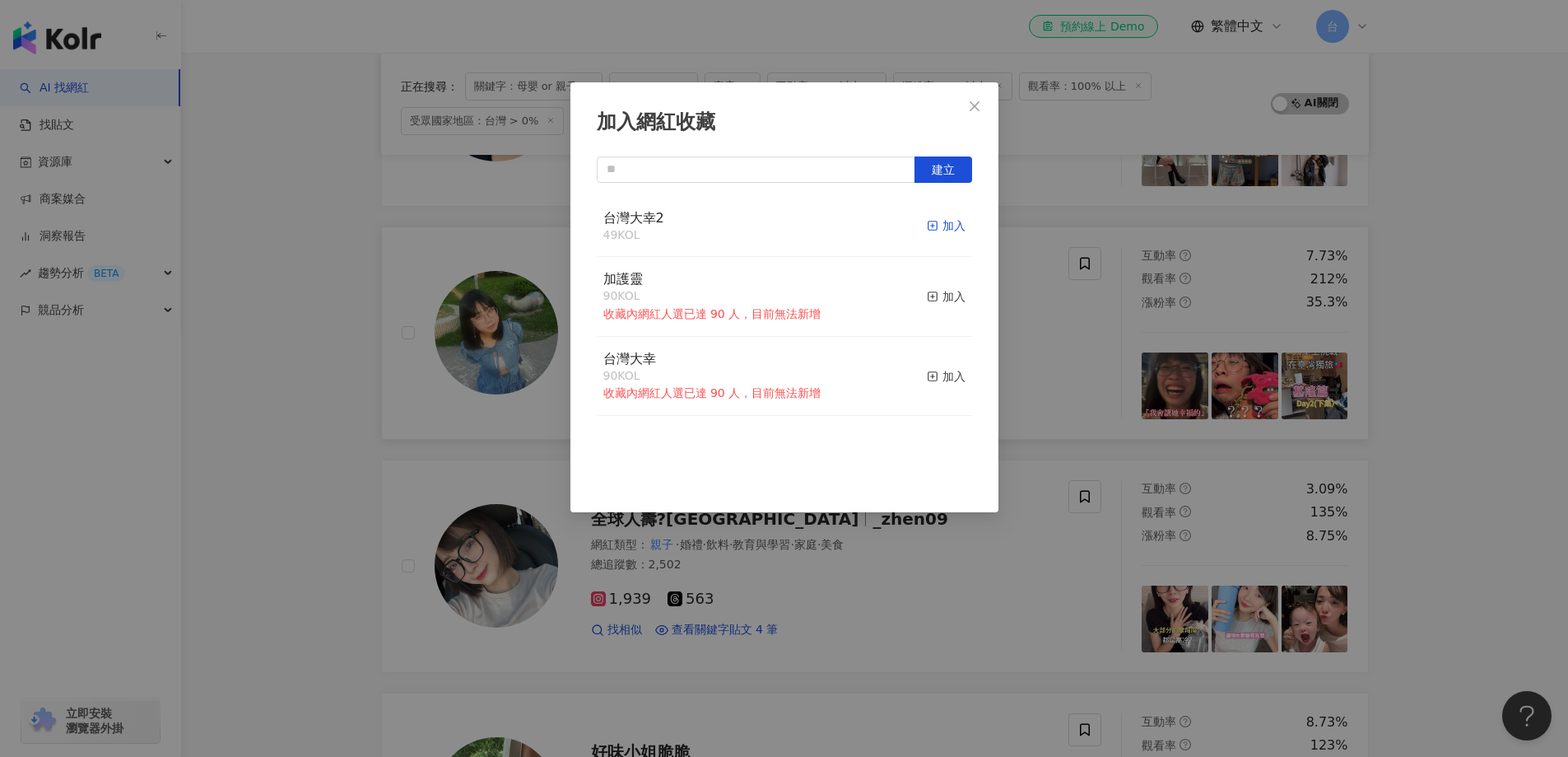
click at [947, 229] on div "加入" at bounding box center [946, 225] width 39 height 18
click at [1466, 560] on div "加入網紅收藏 建立 台灣大幸2 50 KOL 已加入 加護靈 90 KOL 收藏內網紅人選已達 90 人，目前無法新增 加入 台灣大幸 90 KOL 收藏內網…" at bounding box center [784, 378] width 1568 height 757
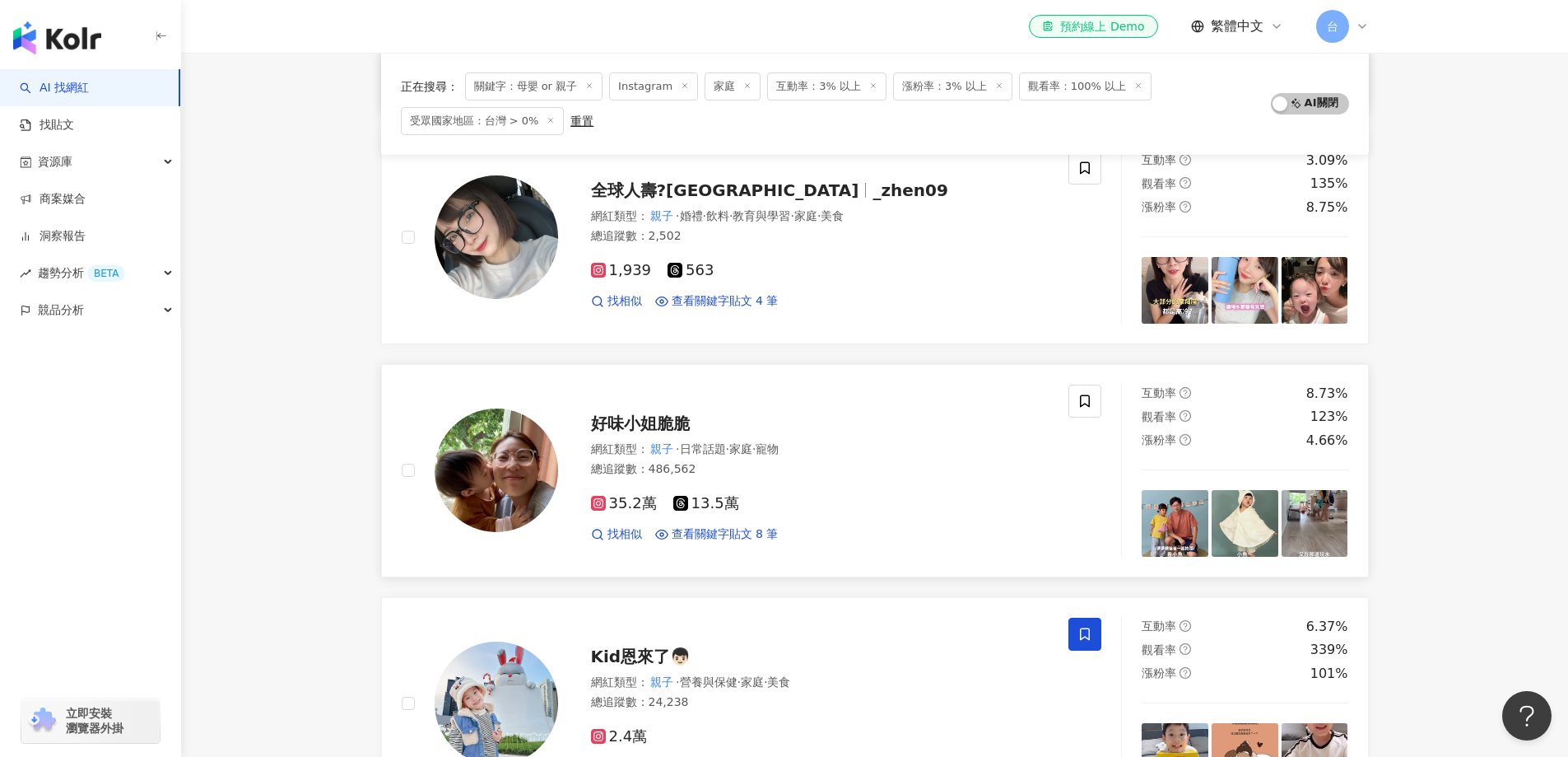
scroll to position [657, 0]
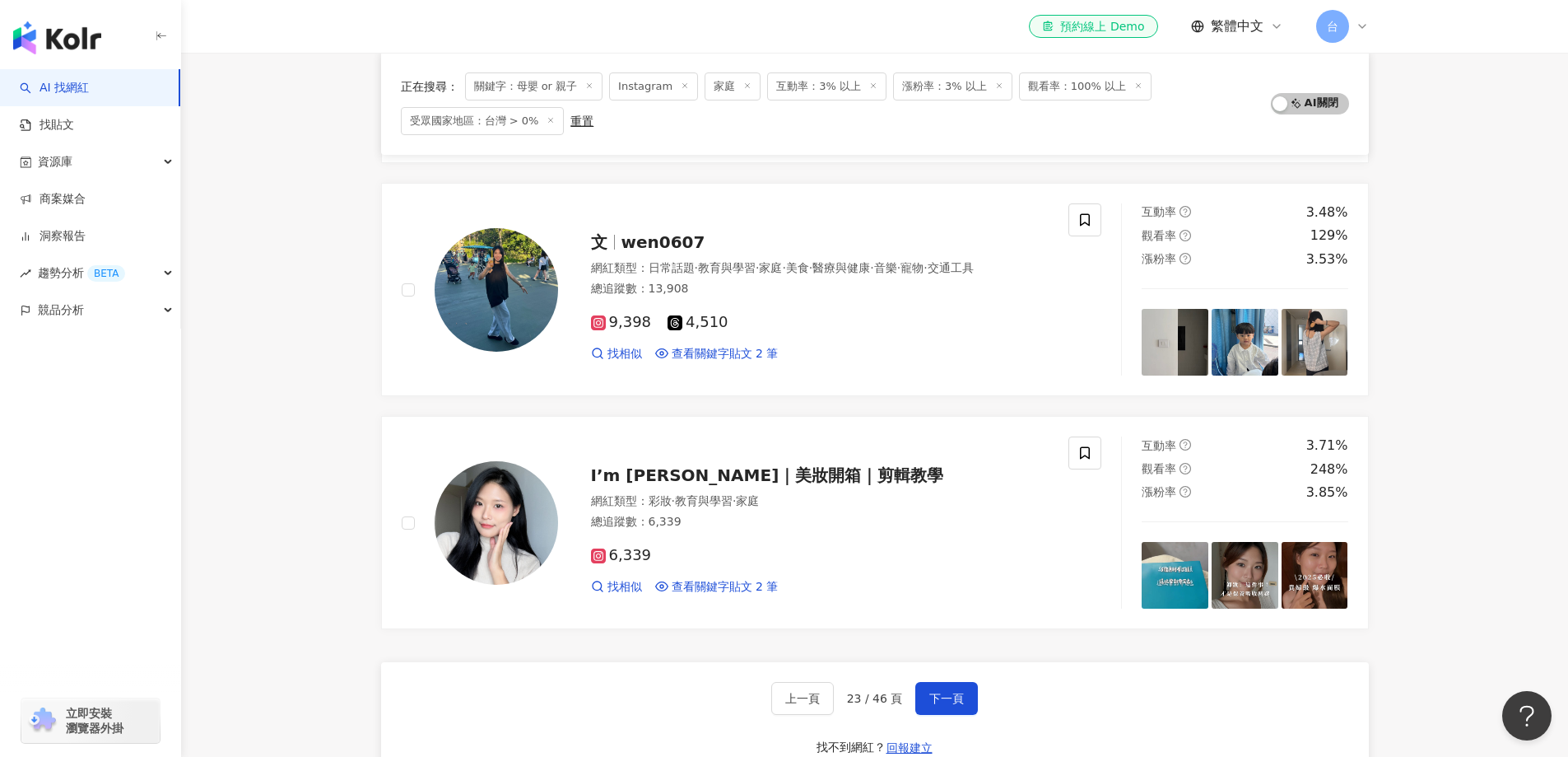
scroll to position [2467, 0]
click at [936, 704] on span "下一頁" at bounding box center [947, 699] width 34 height 14
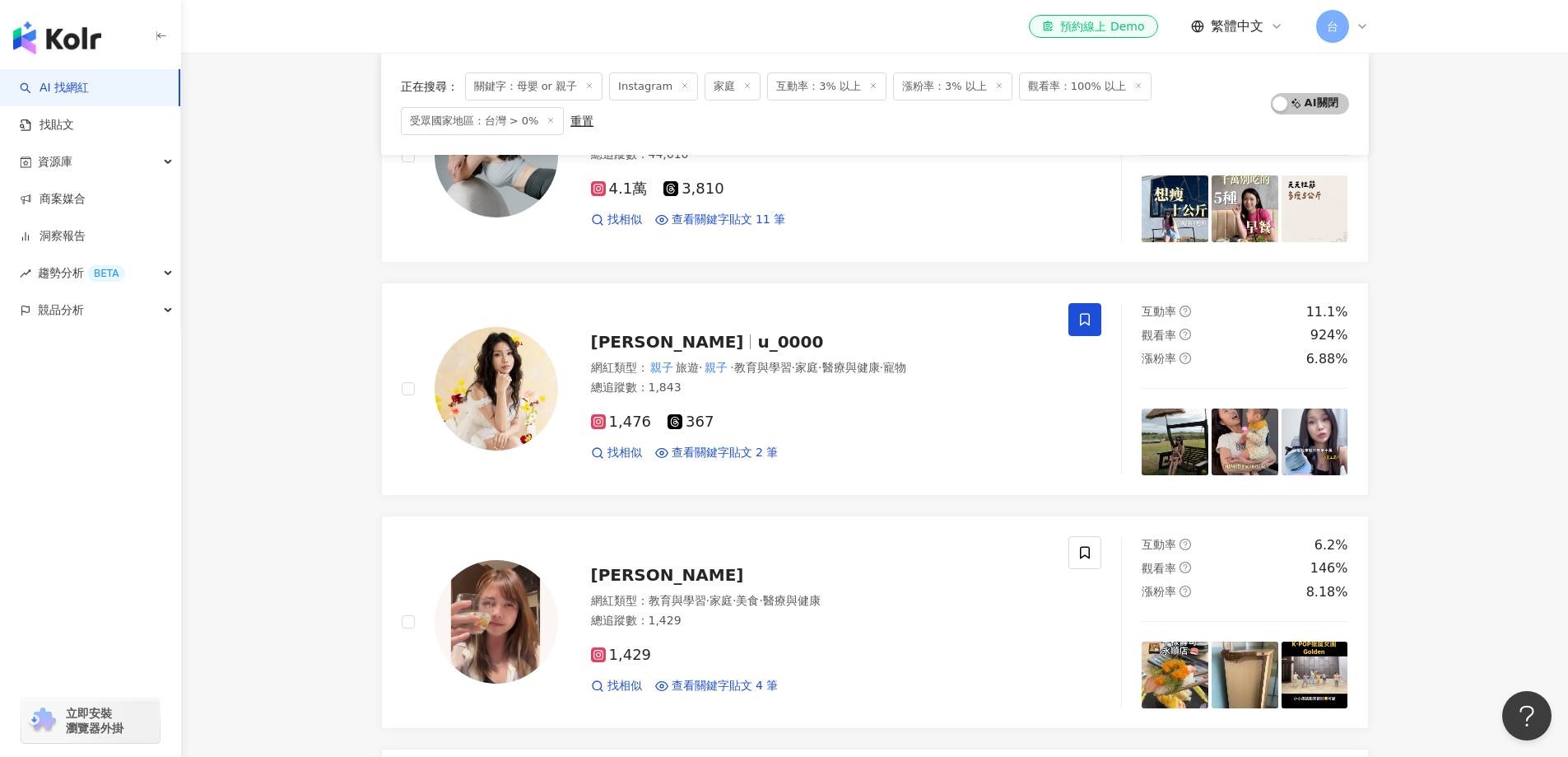
scroll to position [740, 0]
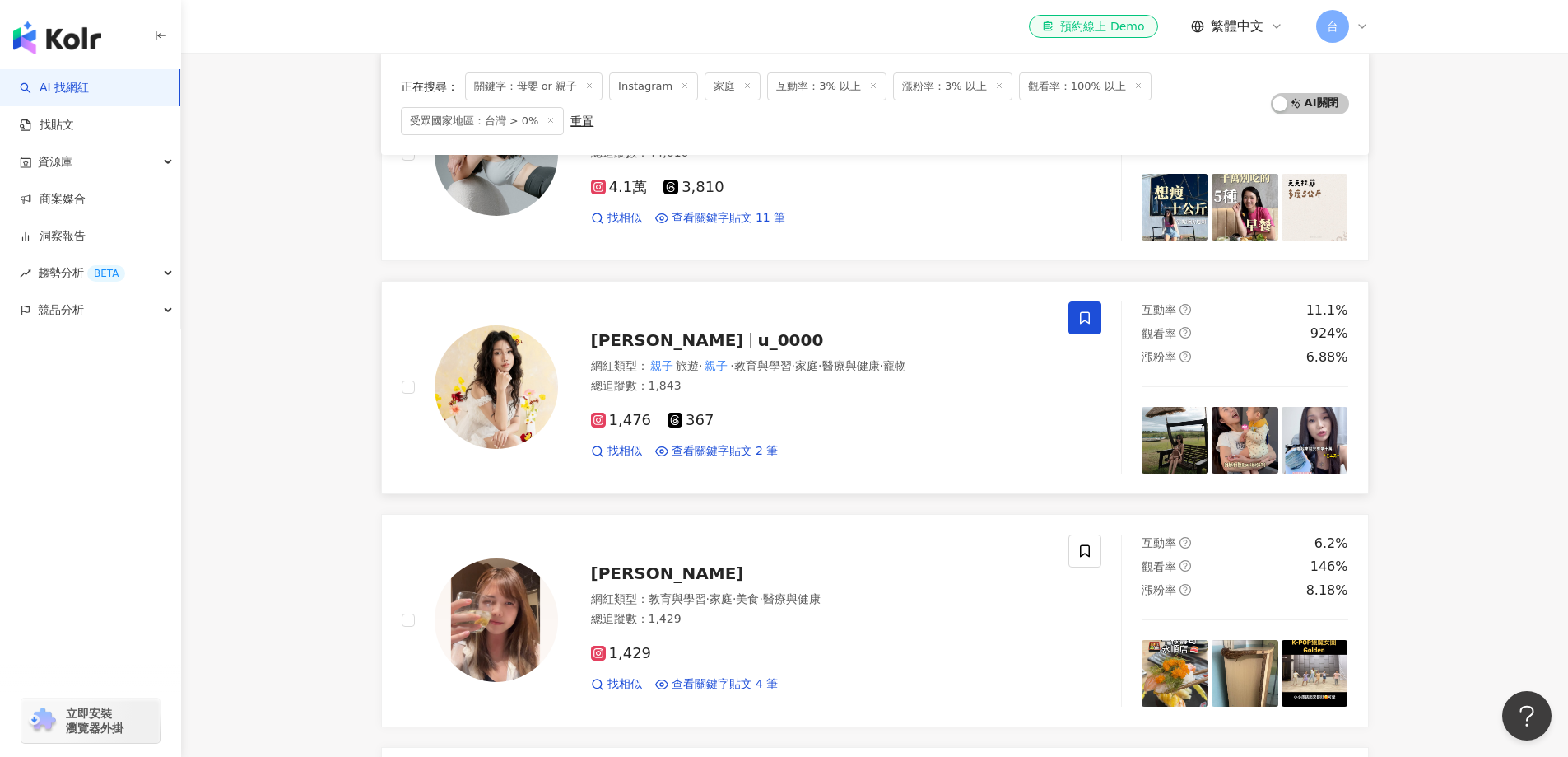
click at [1077, 321] on icon at bounding box center [1085, 318] width 14 height 14
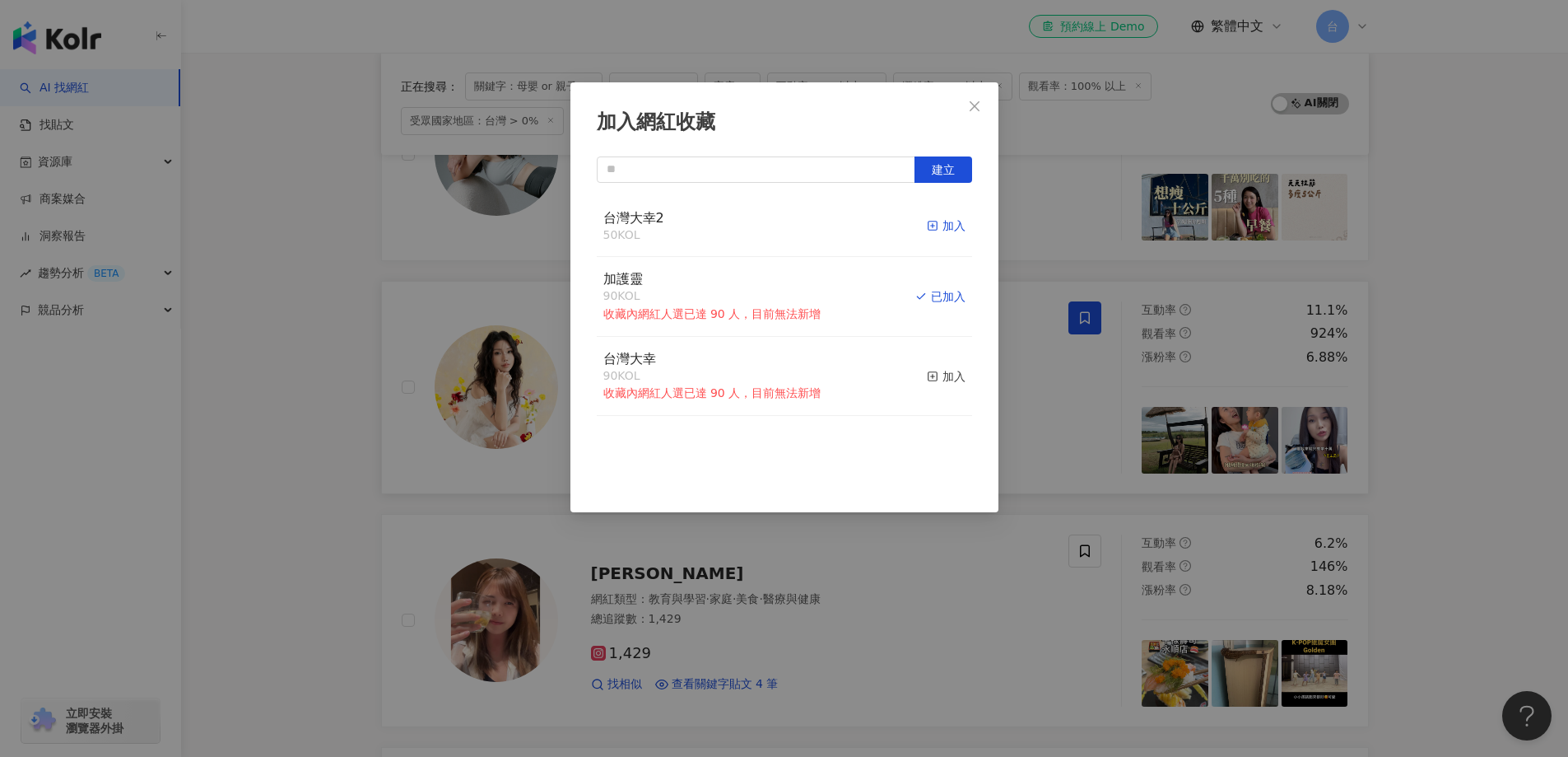
click at [937, 224] on div "加入" at bounding box center [946, 225] width 39 height 18
click at [1437, 520] on div "加入網紅收藏 建立 台灣大幸2 51 KOL 已加入 加護靈 90 KOL 收藏內網紅人選已達 90 人，目前無法新增 已加入 台灣大幸 90 KOL 收藏內…" at bounding box center [784, 378] width 1568 height 757
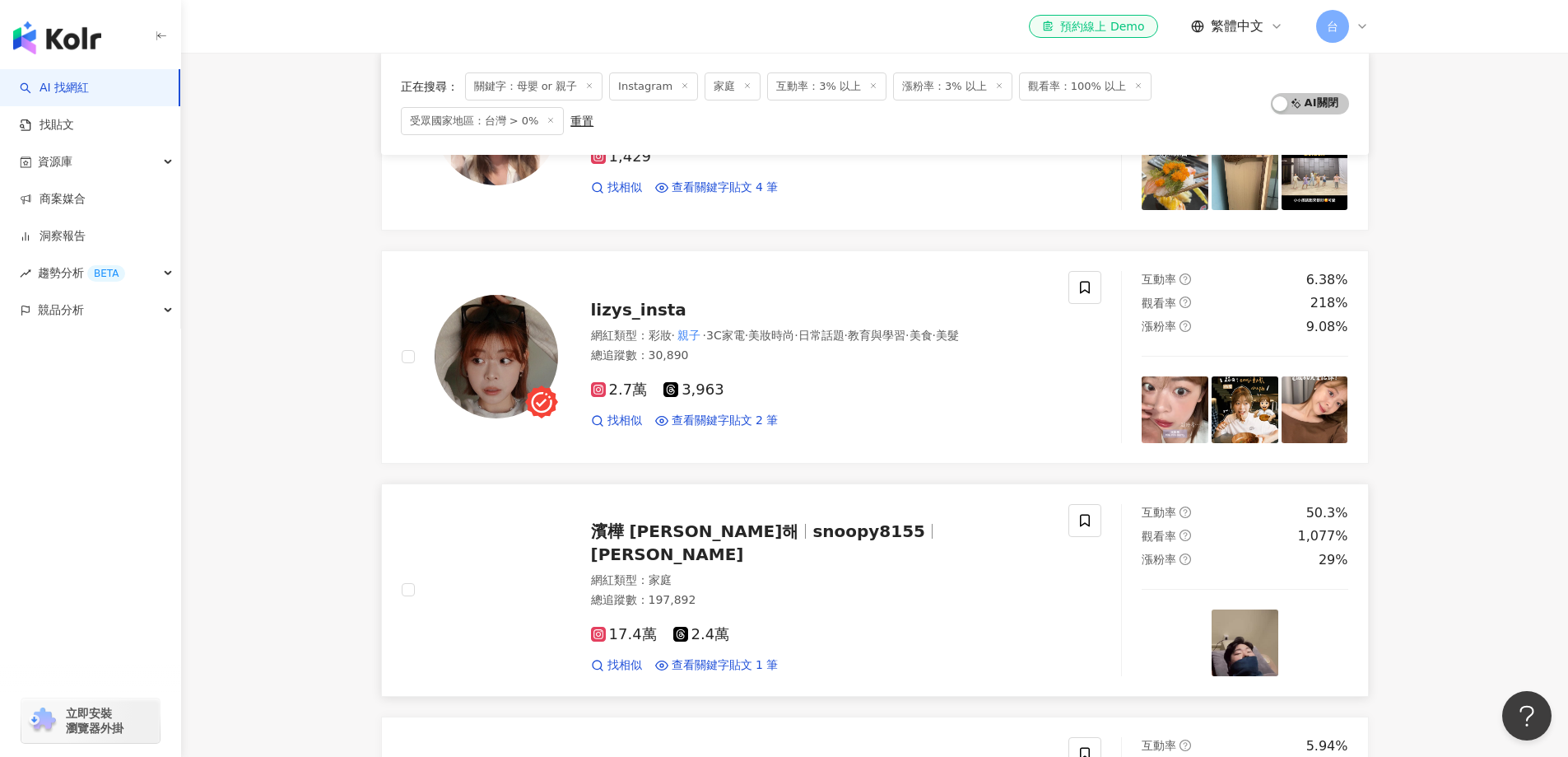
scroll to position [1234, 0]
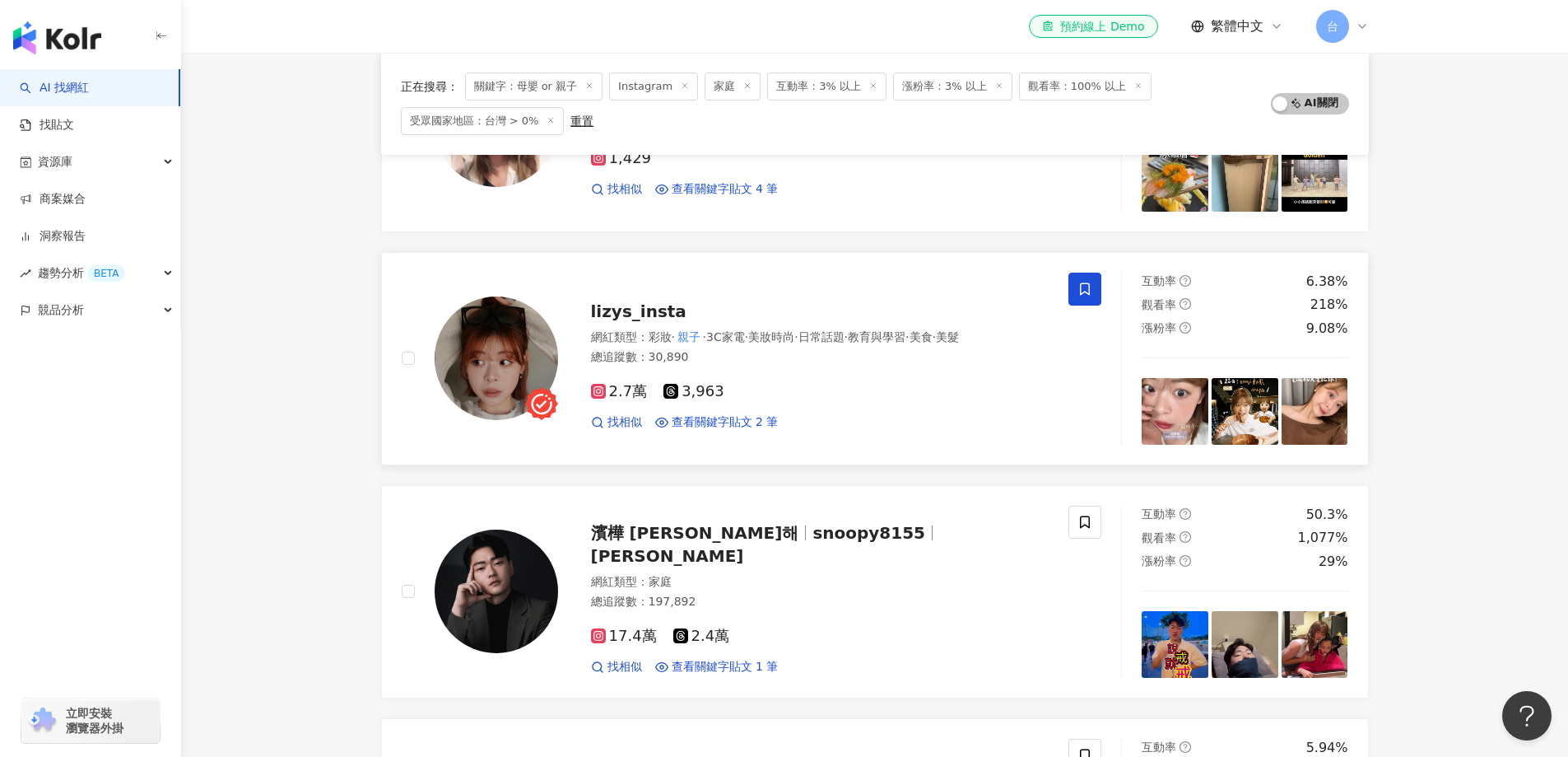
click at [1097, 293] on span at bounding box center [1085, 289] width 33 height 33
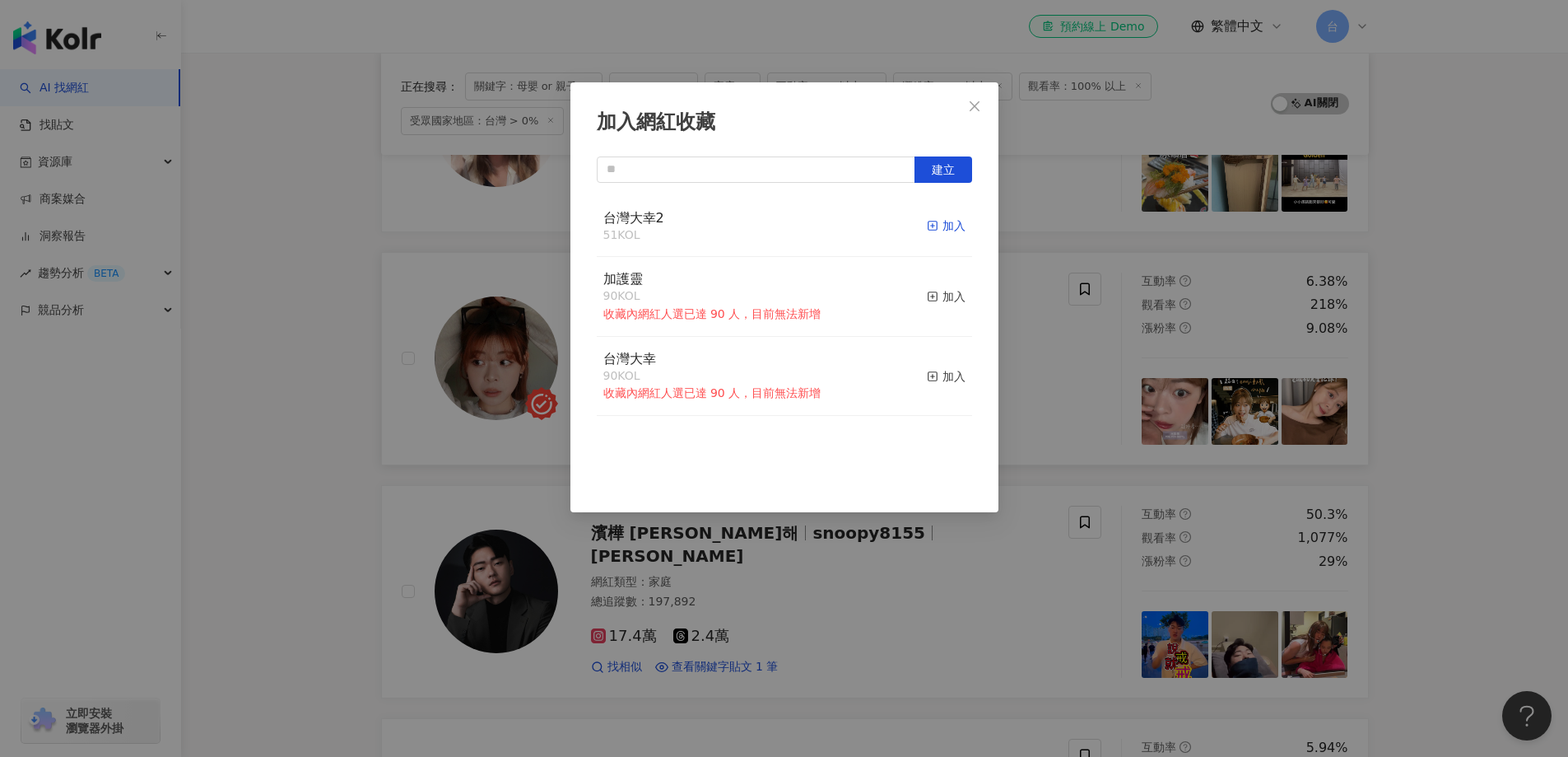
click at [935, 223] on div "加入" at bounding box center [946, 225] width 39 height 18
click at [1448, 499] on div "加入網紅收藏 建立 台灣大幸2 52 KOL 已加入 加護靈 90 KOL 收藏內網紅人選已達 90 人，目前無法新增 加入 台灣大幸 90 KOL 收藏內網…" at bounding box center [784, 378] width 1568 height 757
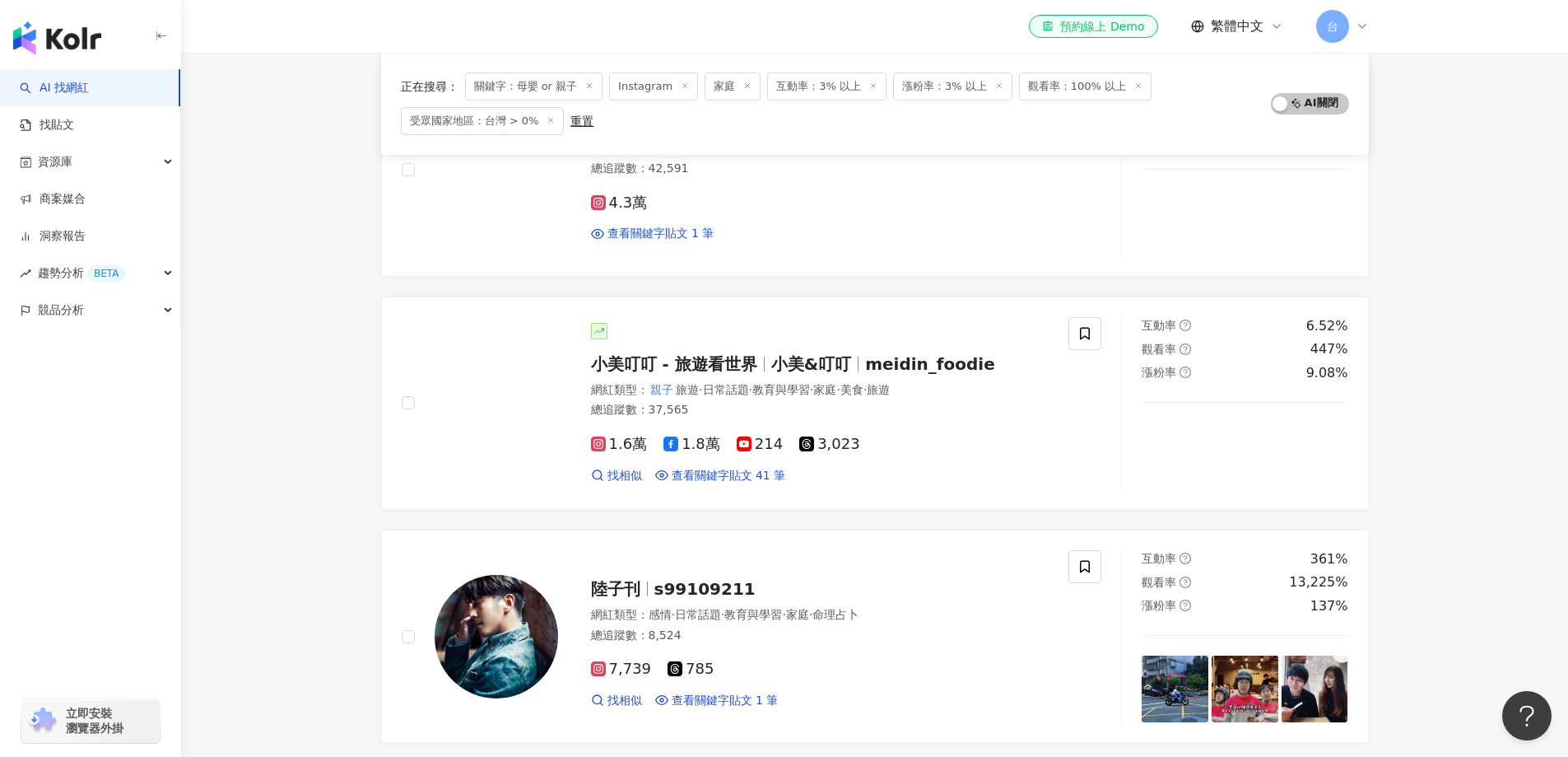
scroll to position [1892, 0]
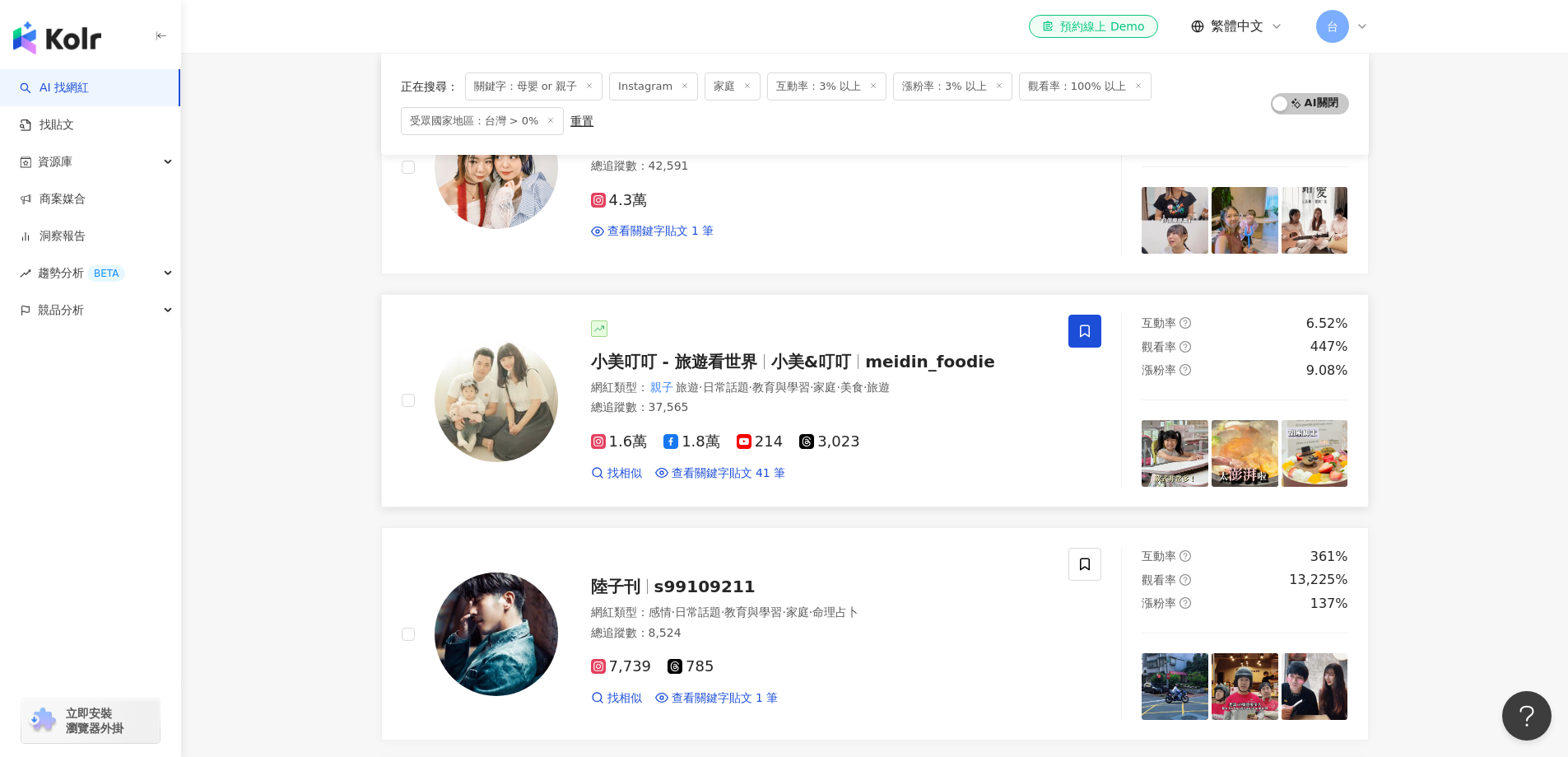
click at [1094, 328] on span at bounding box center [1085, 331] width 33 height 33
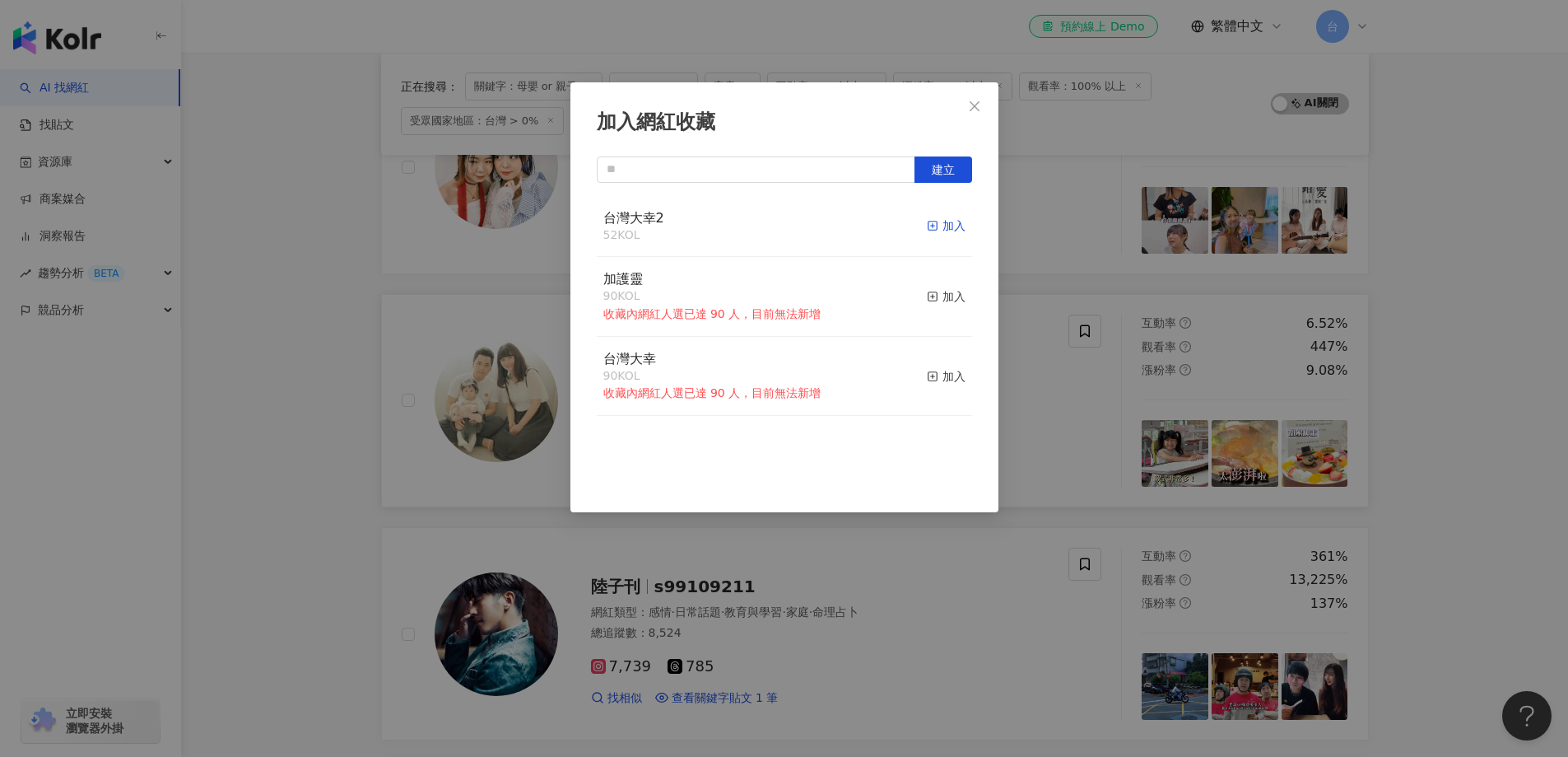
click at [939, 223] on div "加入" at bounding box center [946, 225] width 39 height 18
click at [1459, 482] on div "加入網紅收藏 建立 台灣大幸2 52 KOL 加入 加護靈 90 KOL 收藏內網紅人選已達 90 人，目前無法新增 加入 台灣大幸 90 KOL 收藏內網紅…" at bounding box center [784, 378] width 1568 height 757
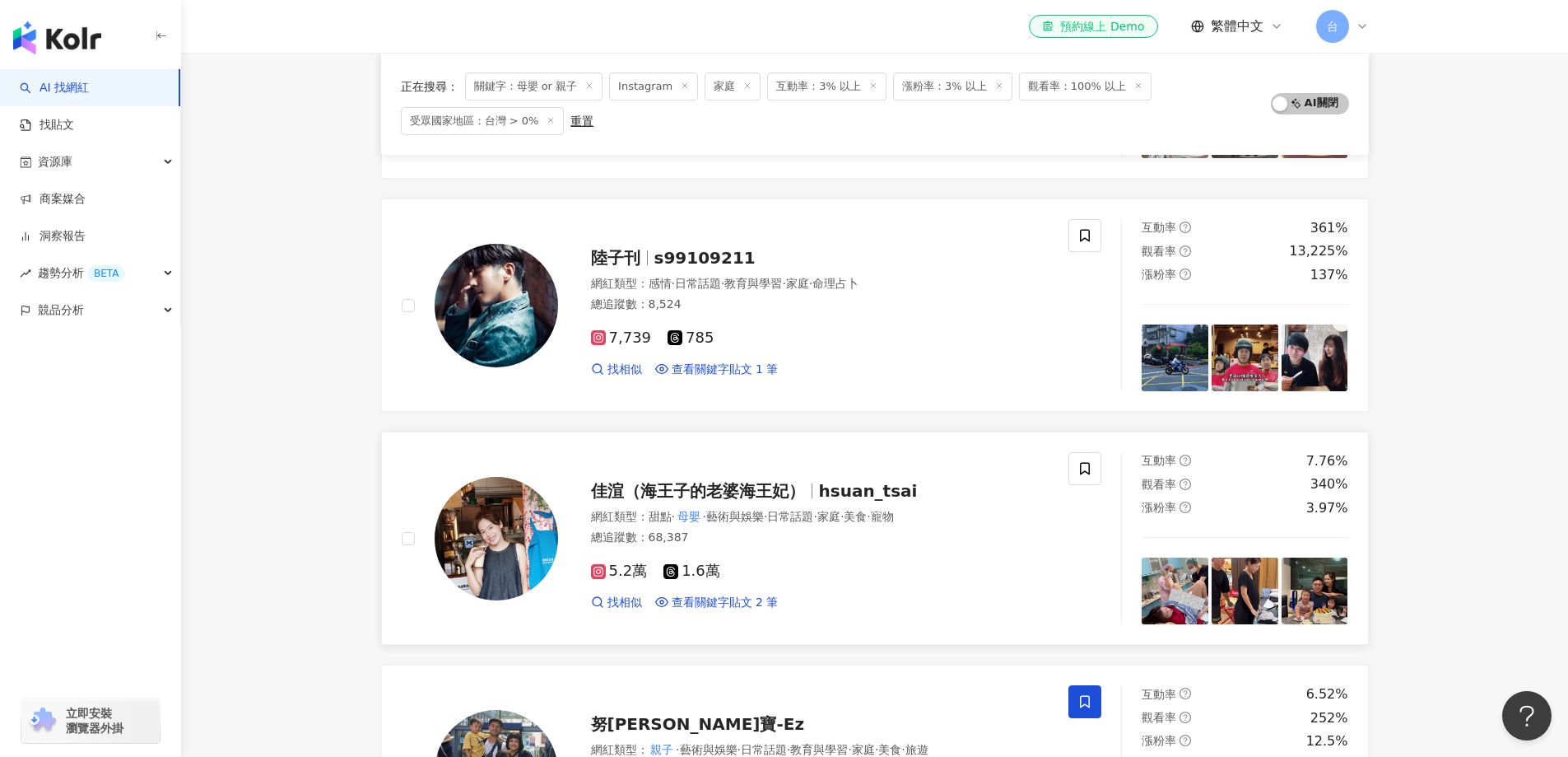
scroll to position [2220, 0]
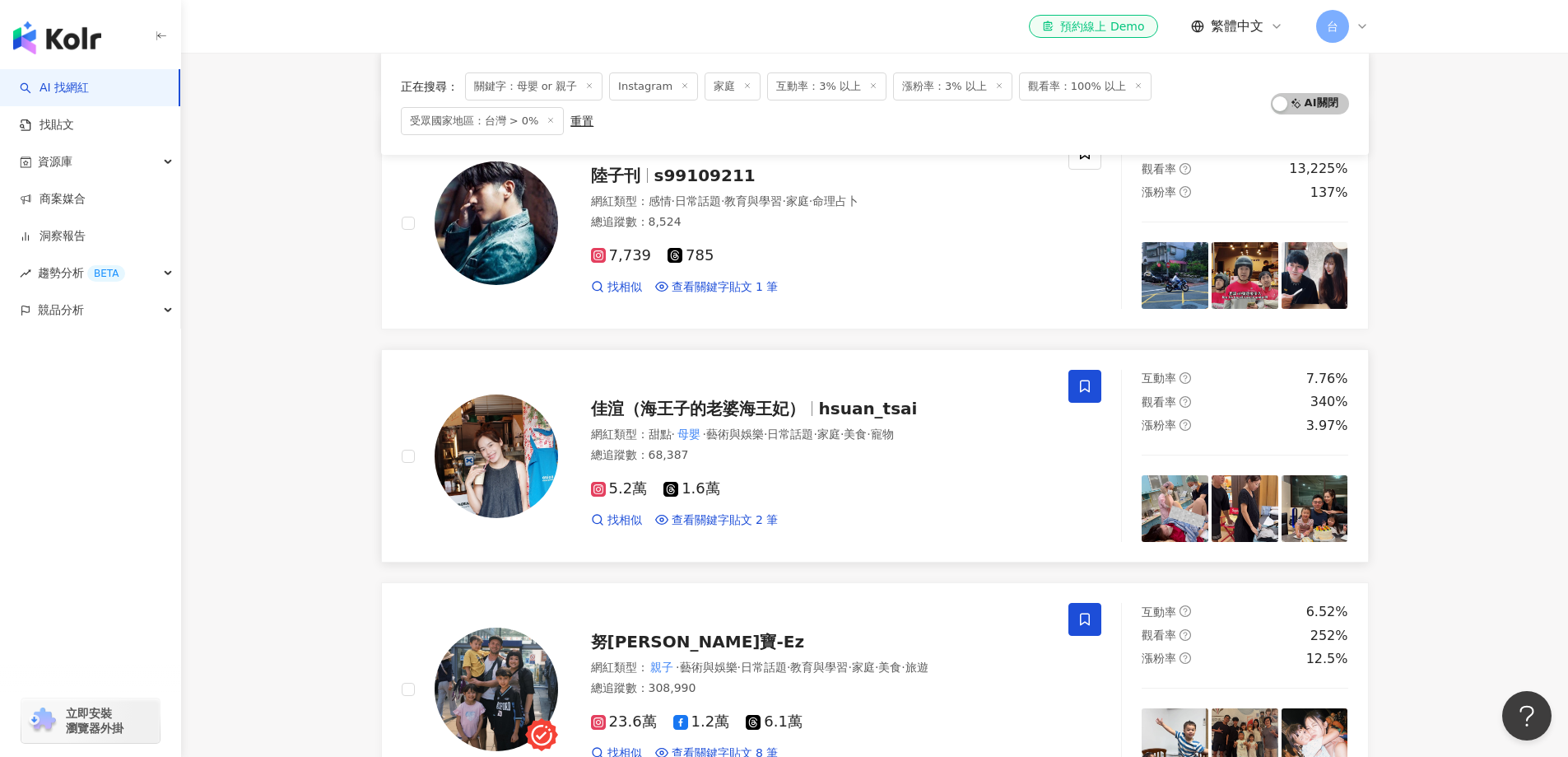
click at [1085, 392] on icon at bounding box center [1085, 386] width 14 height 14
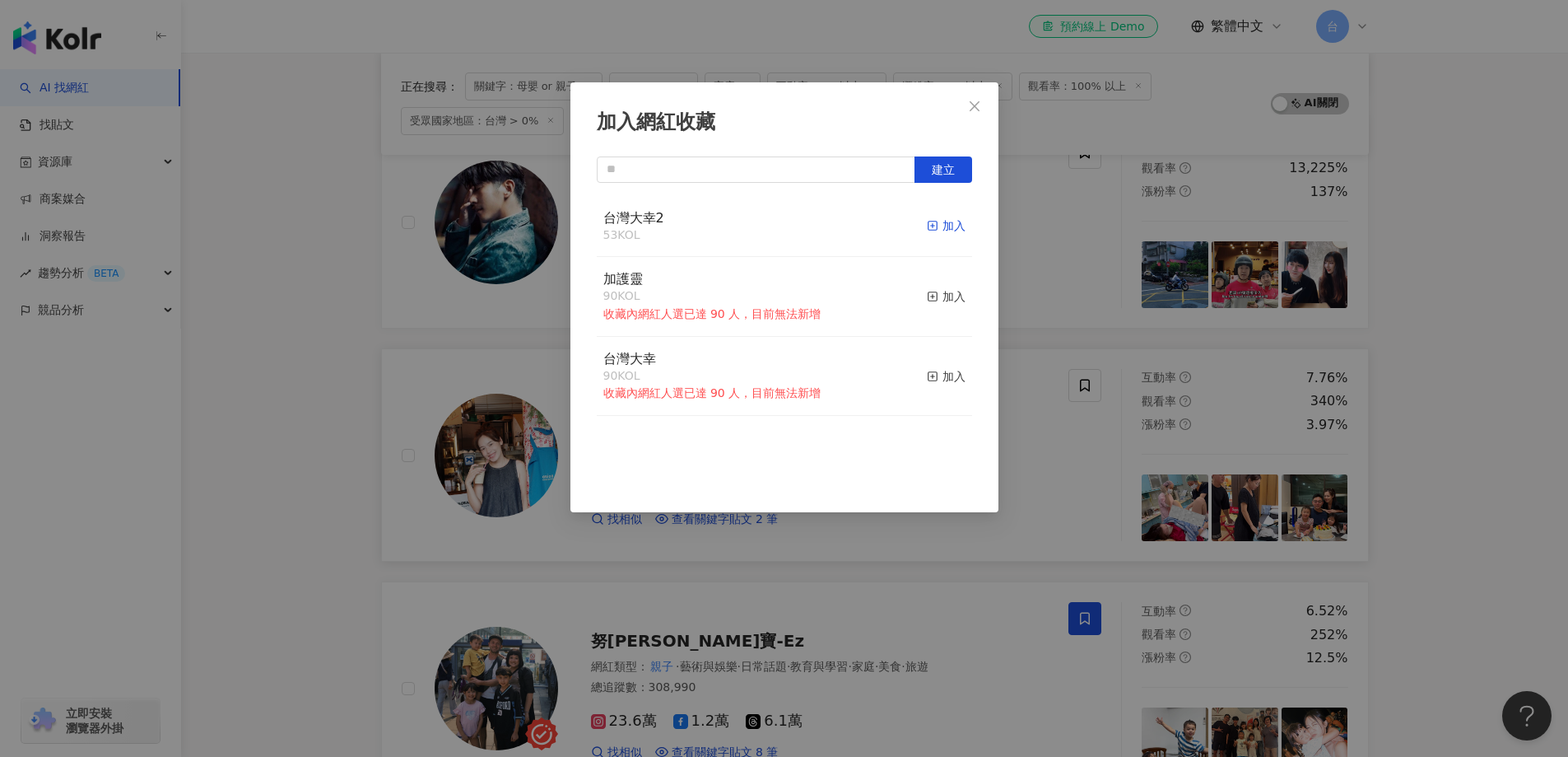
click at [941, 220] on div "加入" at bounding box center [946, 225] width 39 height 18
click at [1469, 513] on div "加入網紅收藏 建立 台灣大幸2 54 KOL 已加入 加護靈 90 KOL 收藏內網紅人選已達 90 人，目前無法新增 加入 台灣大幸 90 KOL 收藏內網…" at bounding box center [784, 378] width 1568 height 757
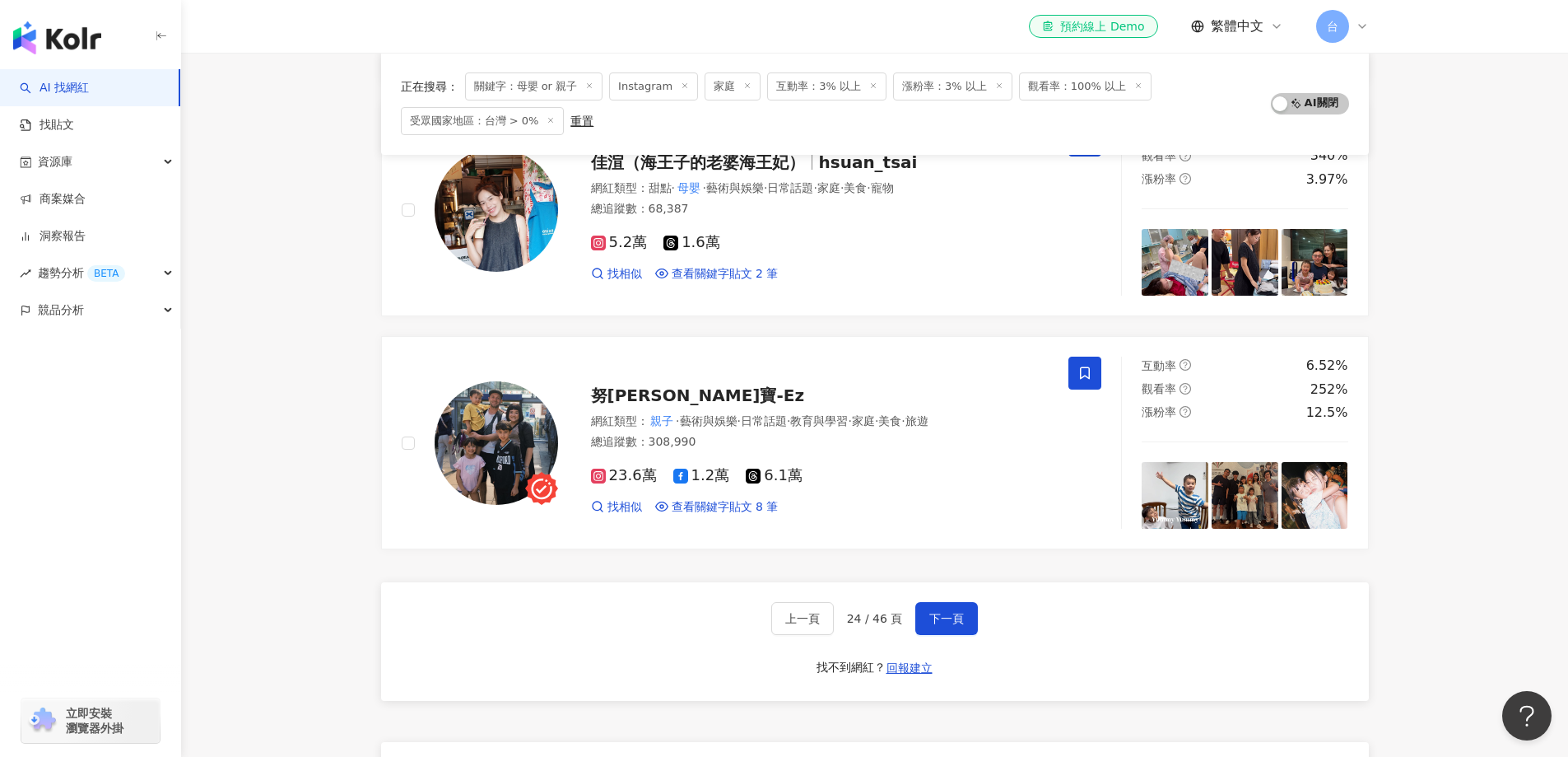
scroll to position [2549, 0]
click at [1085, 370] on icon at bounding box center [1085, 372] width 14 height 14
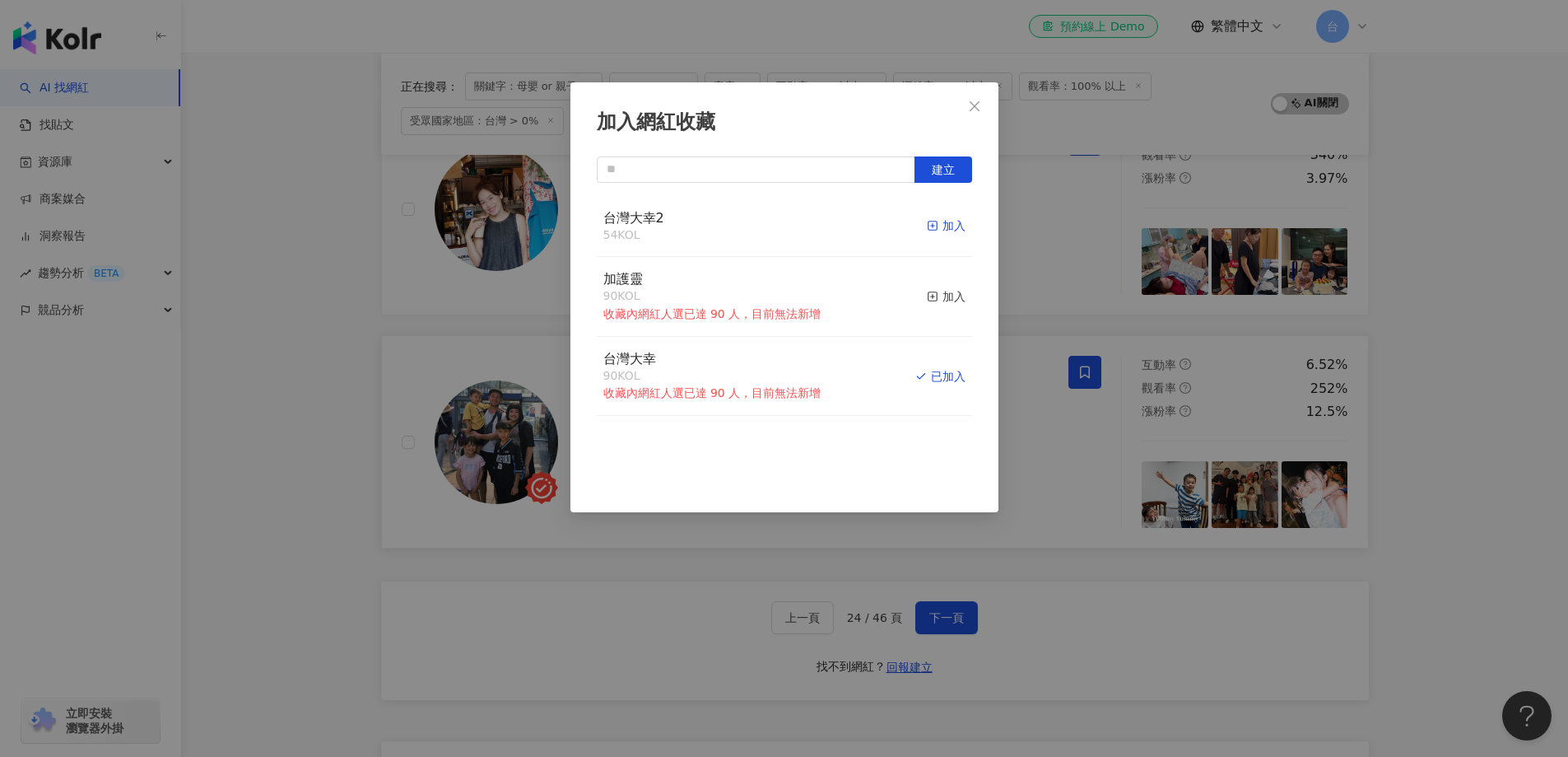
click at [930, 228] on div "加入" at bounding box center [946, 225] width 39 height 18
click at [1421, 574] on div "加入網紅收藏 建立 台灣大幸2 55 KOL 已加入 加護靈 90 KOL 收藏內網紅人選已達 90 人，目前無法新增 加入 台灣大幸 90 KOL 收藏內網…" at bounding box center [784, 378] width 1568 height 757
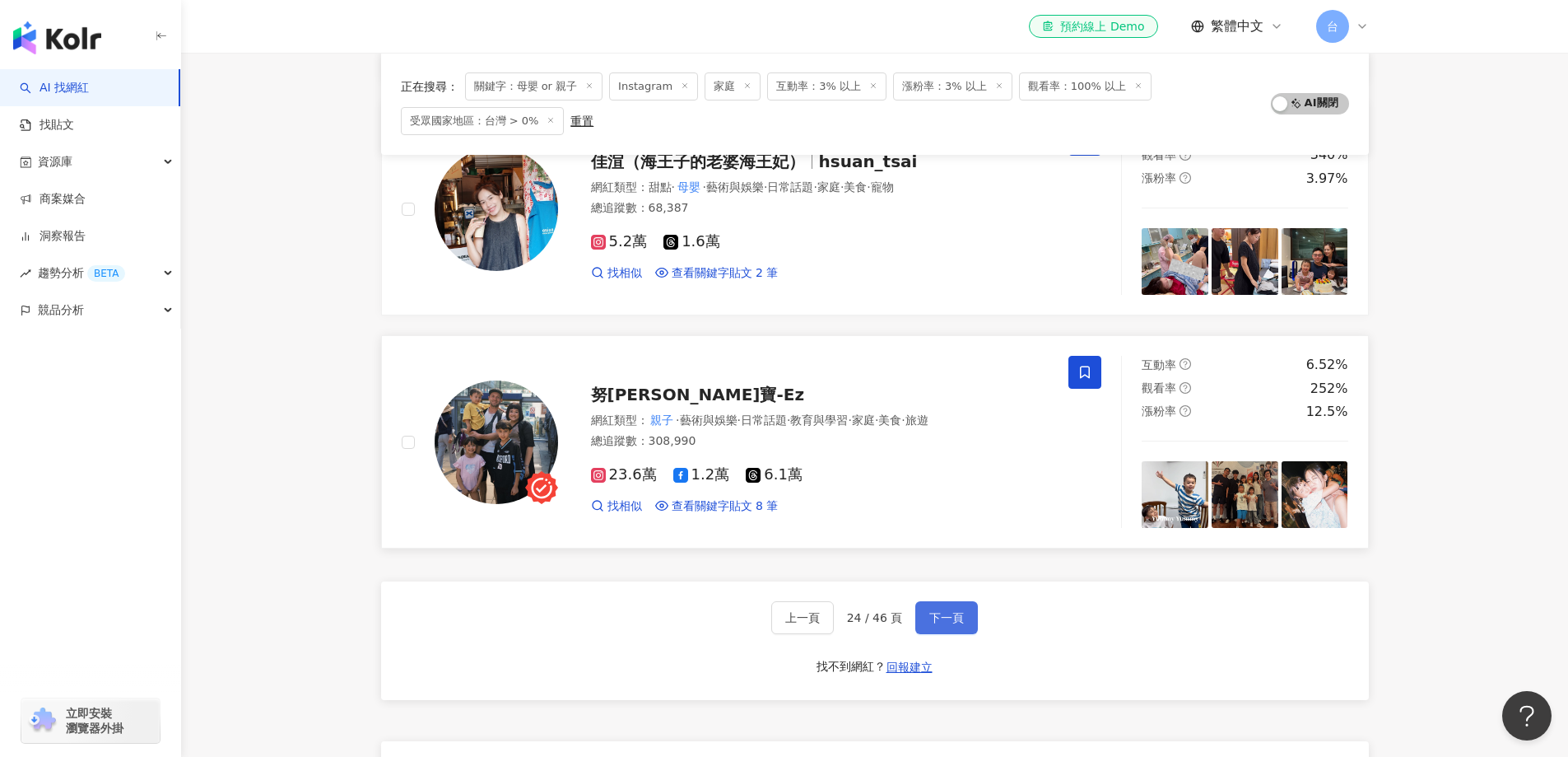
click at [975, 621] on button "下一頁" at bounding box center [946, 618] width 62 height 33
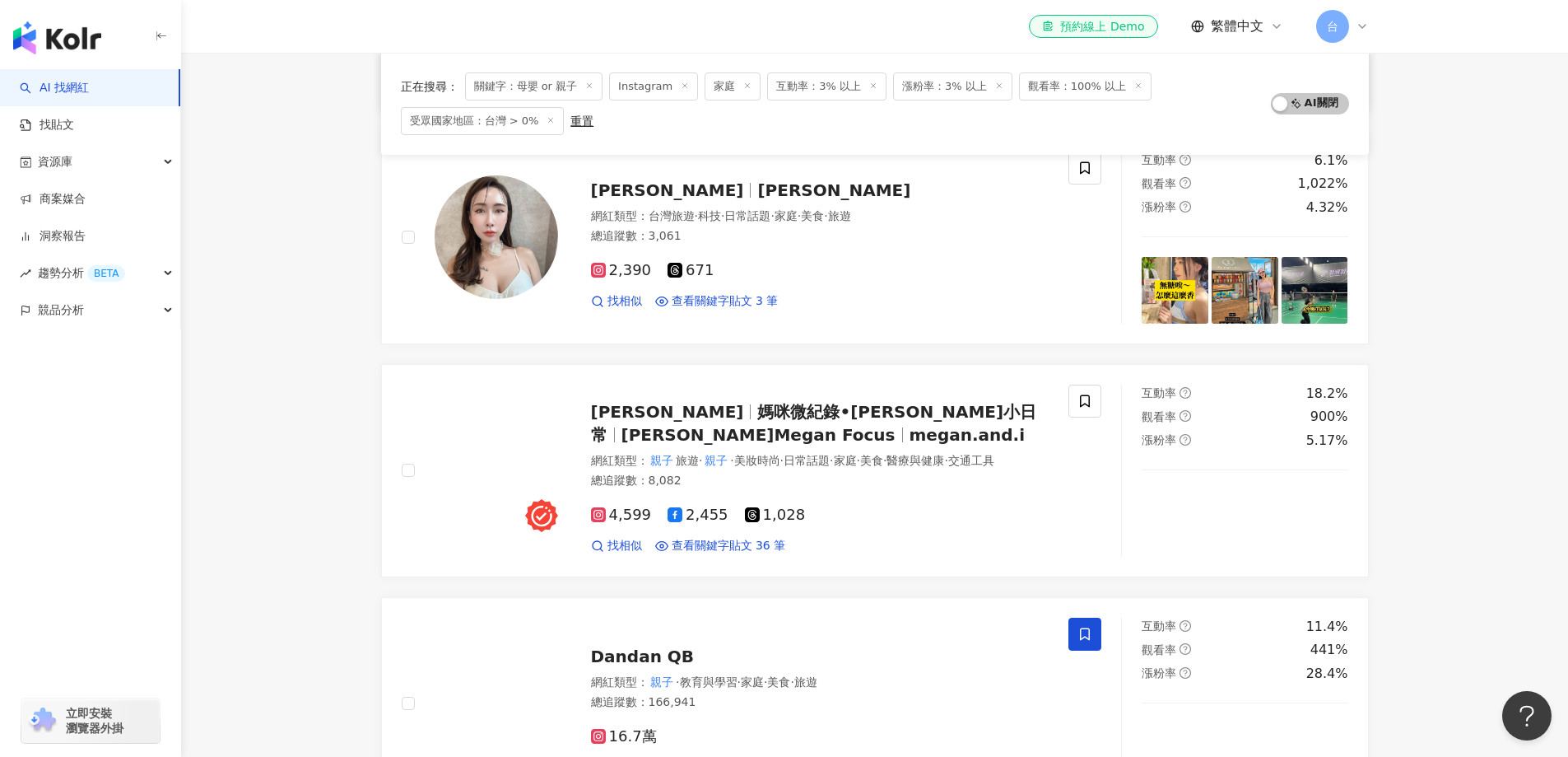
scroll to position [657, 0]
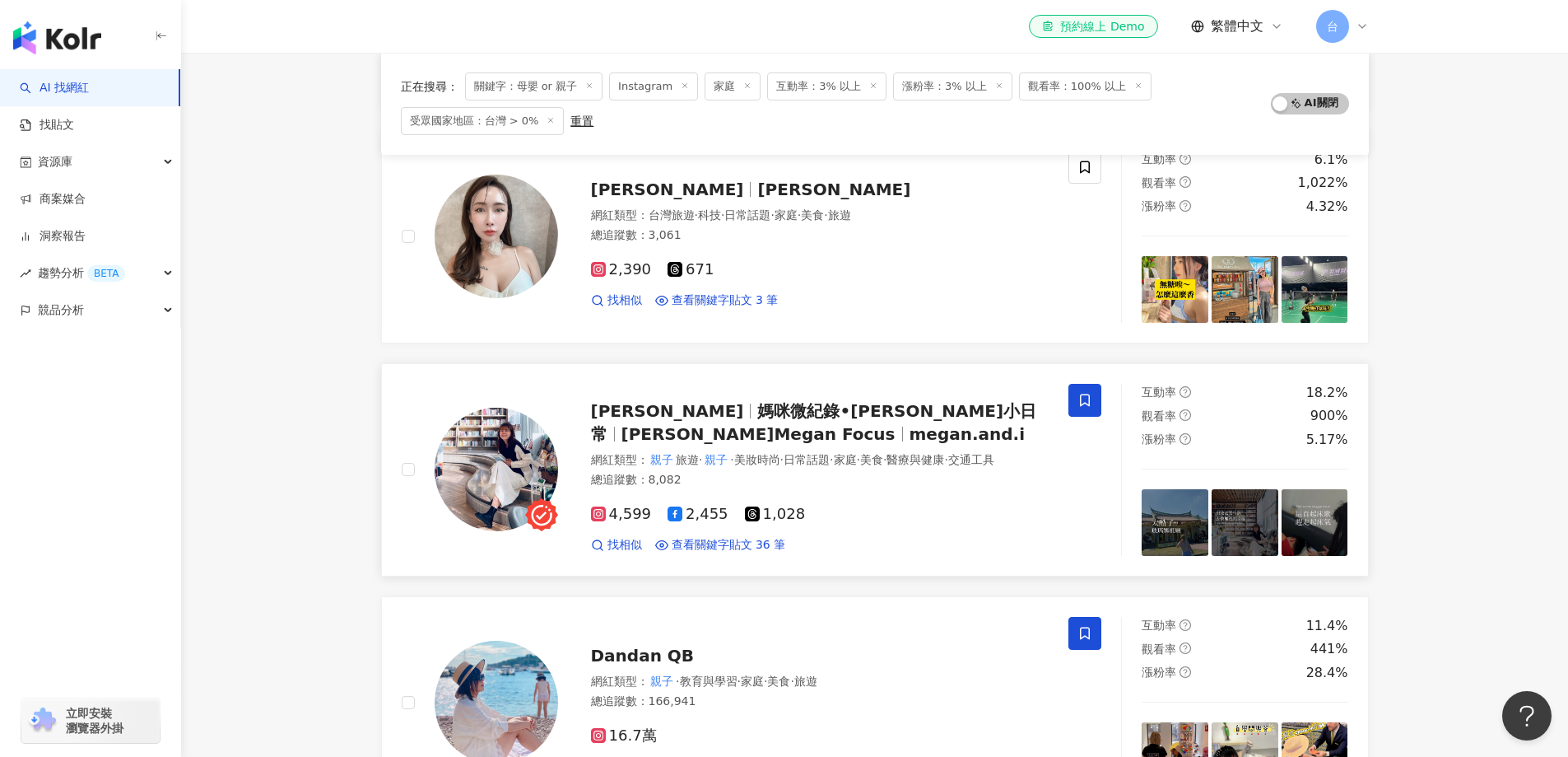
click at [1073, 409] on span at bounding box center [1085, 400] width 33 height 33
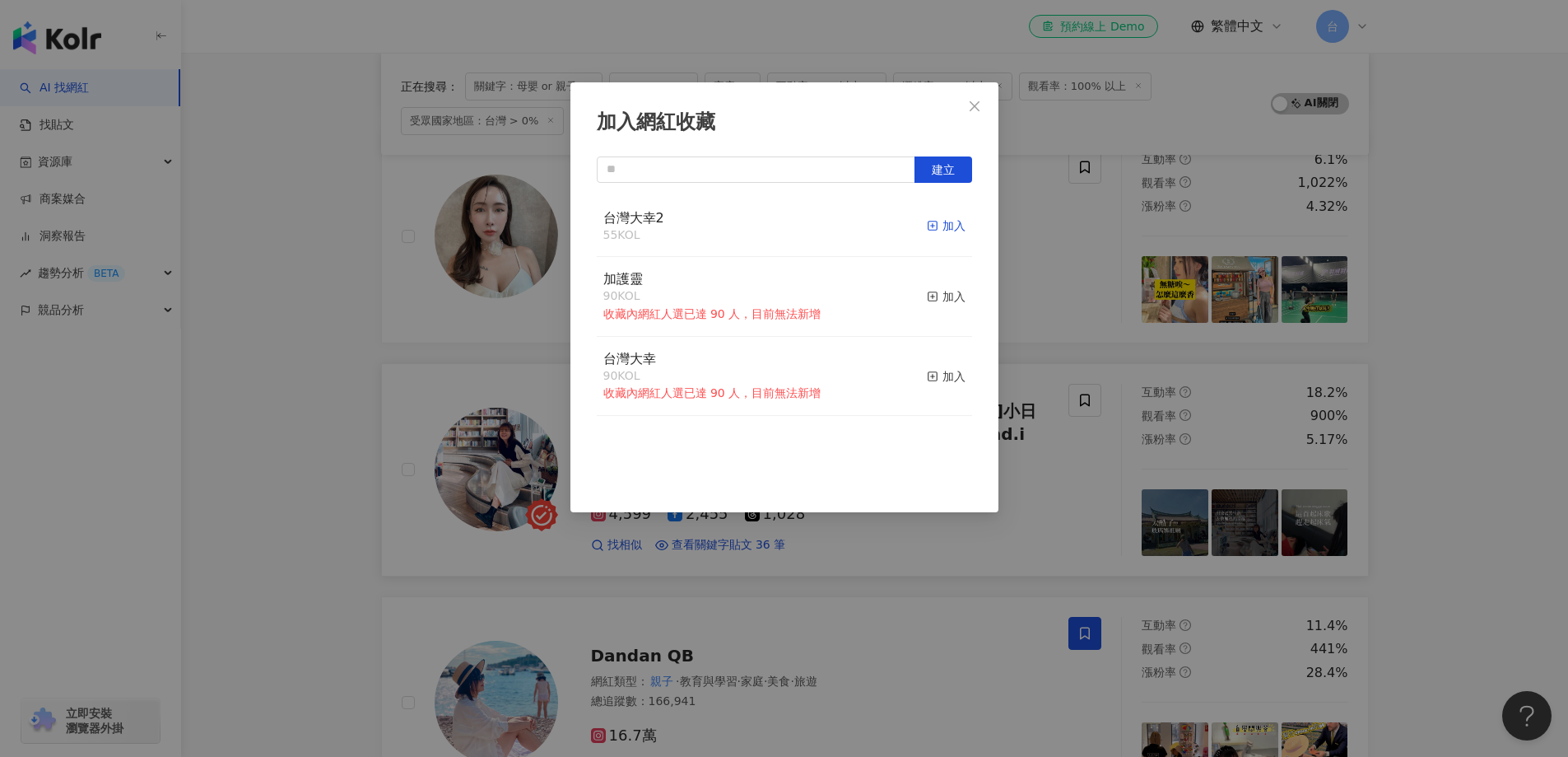
click at [931, 231] on div "加入" at bounding box center [946, 225] width 39 height 18
click at [1446, 545] on div "加入網紅收藏 建立 台灣大幸2 56 KOL 已加入 加護靈 90 KOL 收藏內網紅人選已達 90 人，目前無法新增 加入 台灣大幸 90 KOL 收藏內網…" at bounding box center [784, 378] width 1568 height 757
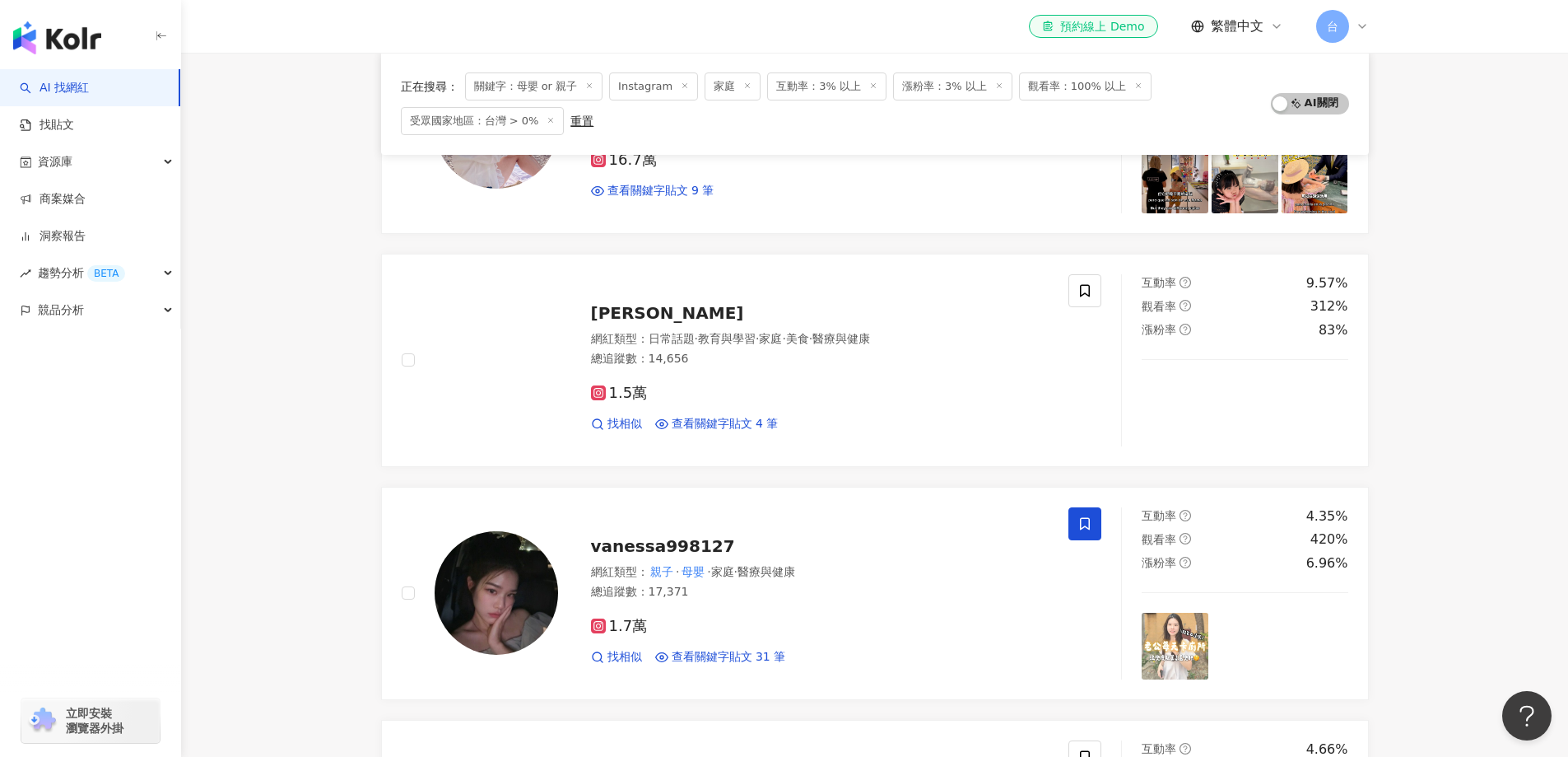
scroll to position [1233, 0]
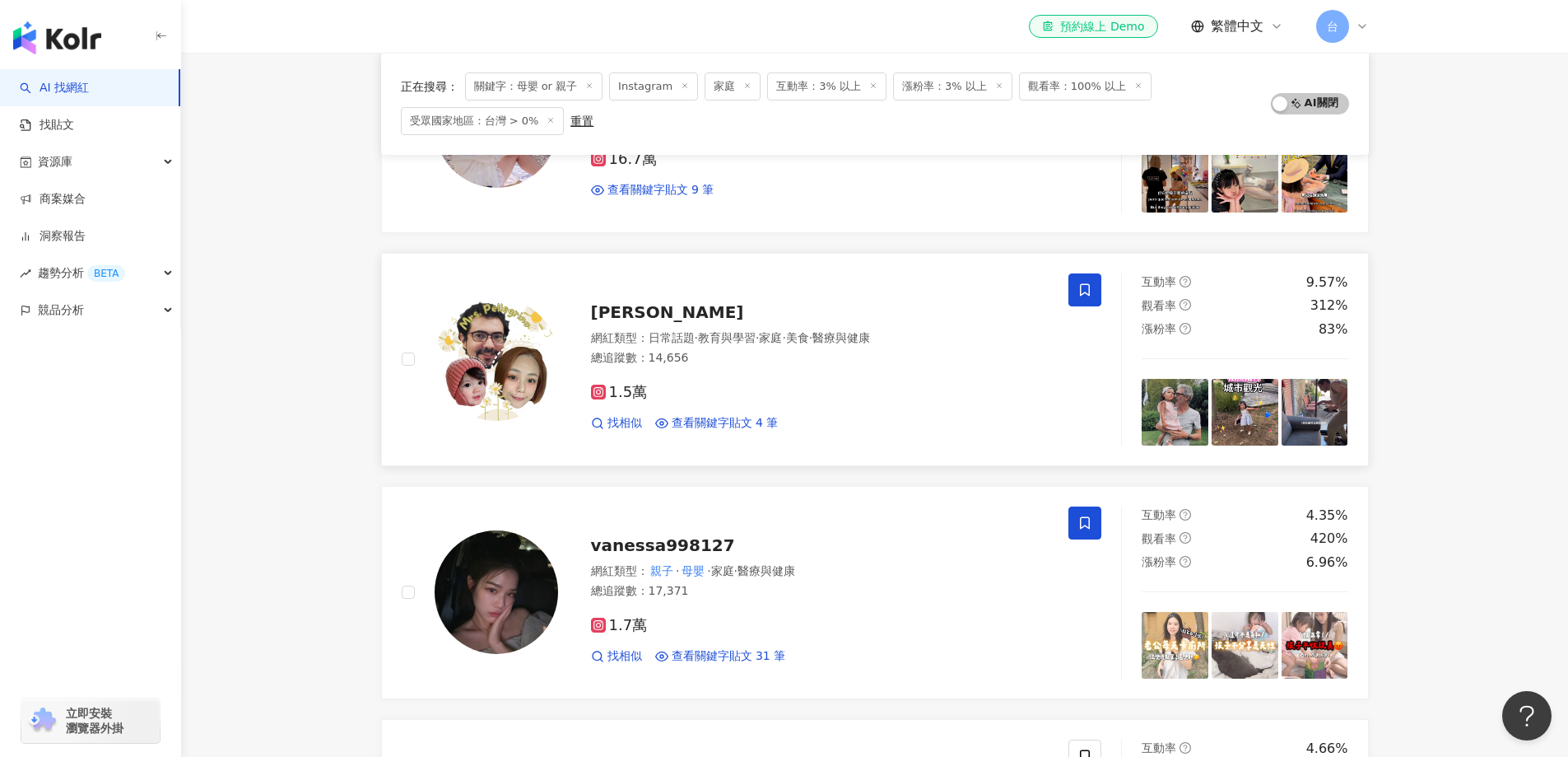
click at [1095, 302] on span at bounding box center [1085, 290] width 33 height 33
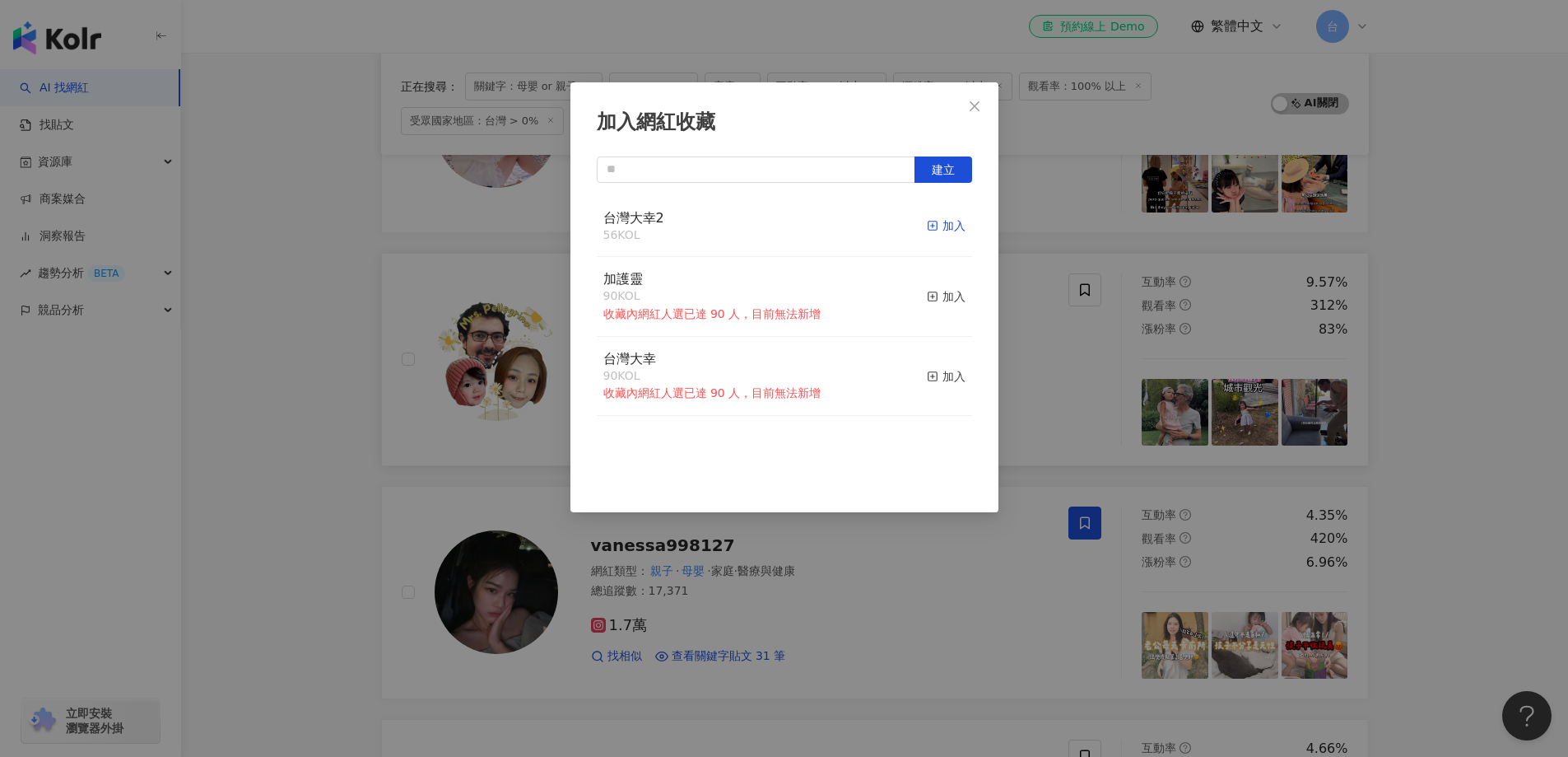
click at [947, 226] on div "加入" at bounding box center [946, 225] width 39 height 18
click at [1439, 517] on div "加入網紅收藏 建立 台灣大幸2 57 KOL 已加入 加護靈 90 KOL 收藏內網紅人選已達 90 人，目前無法新增 加入 台灣大幸 90 KOL 收藏內網…" at bounding box center [784, 378] width 1568 height 757
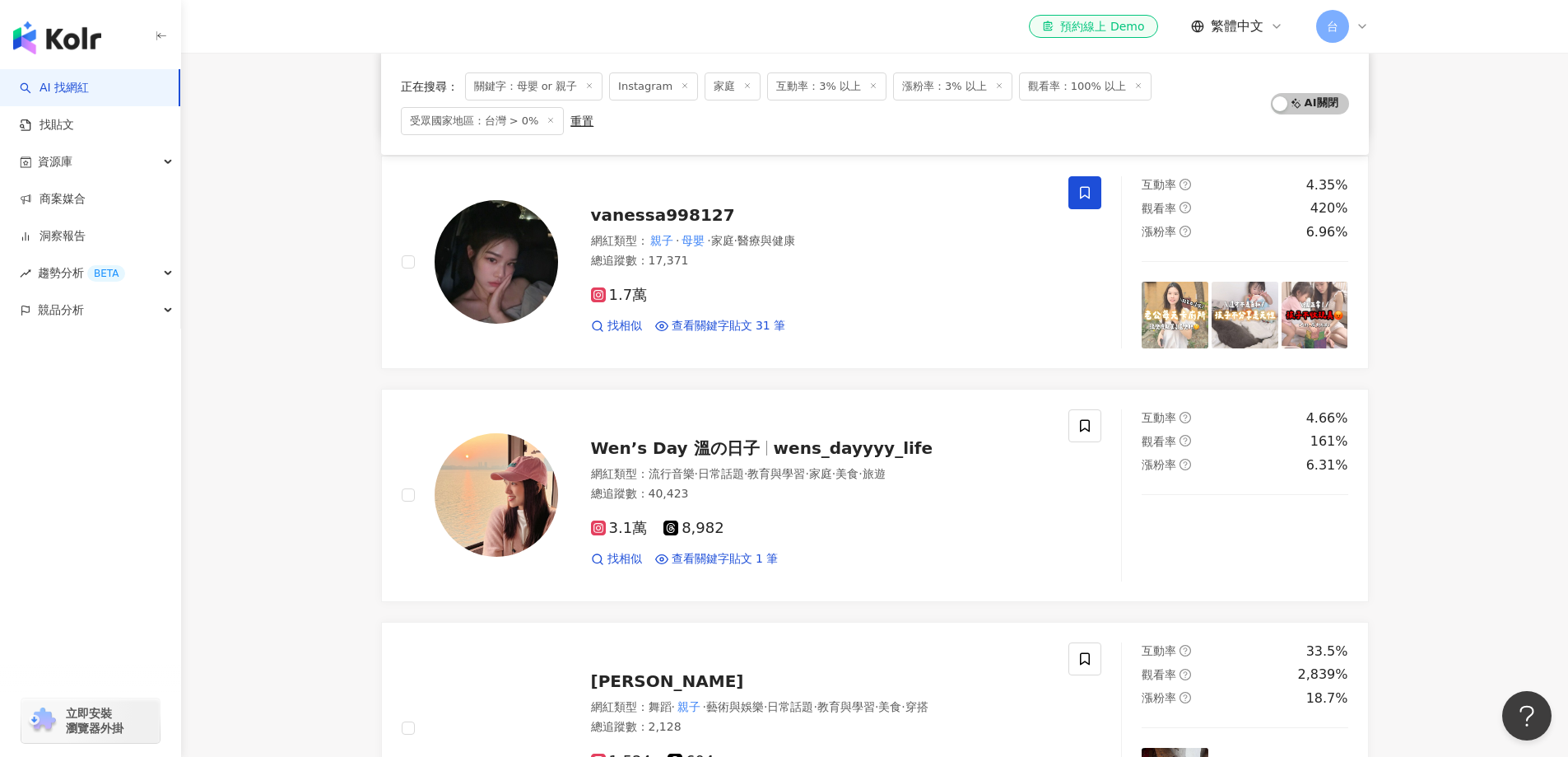
scroll to position [1563, 0]
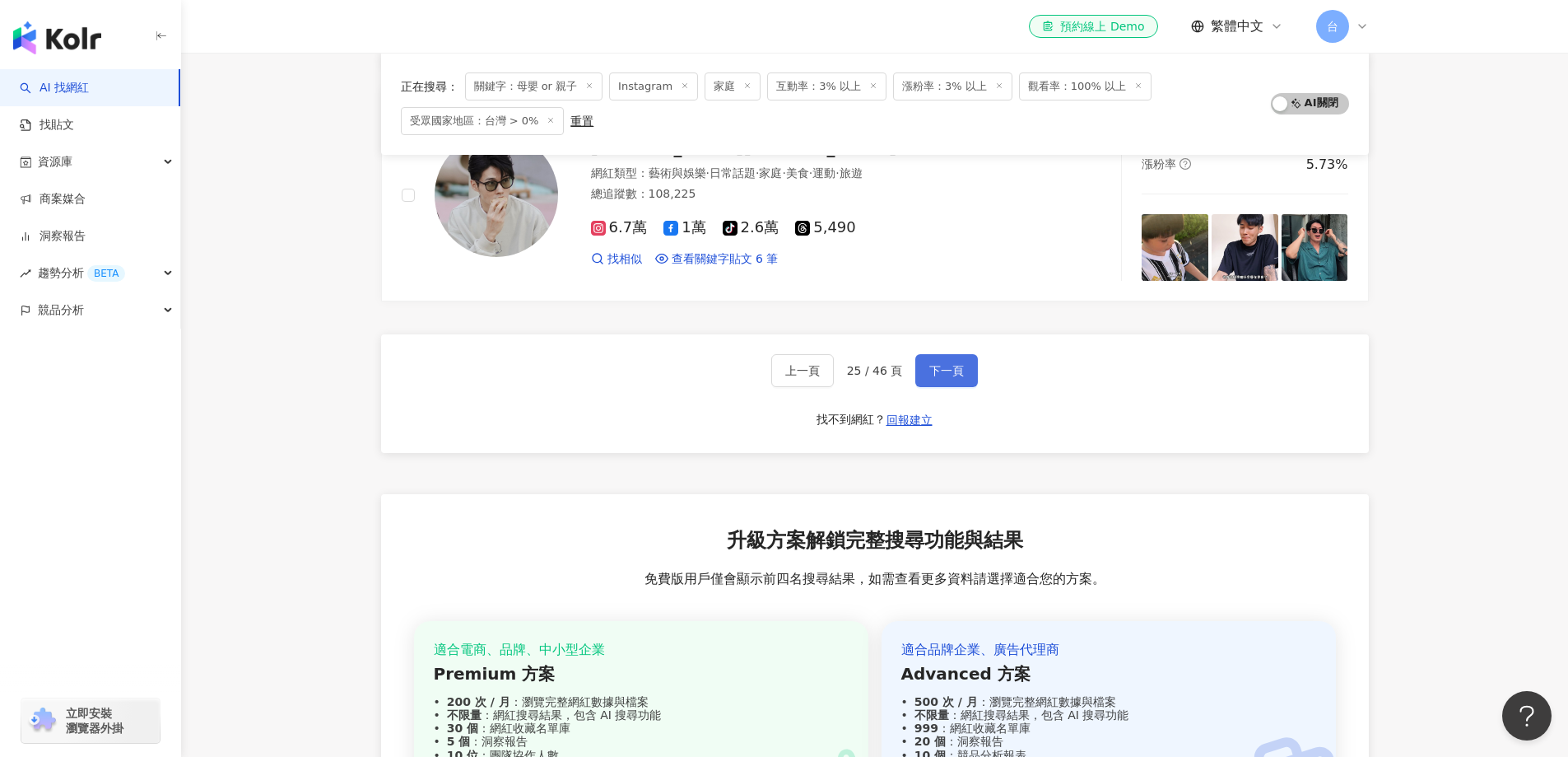
click at [935, 377] on span "下一頁" at bounding box center [947, 370] width 34 height 14
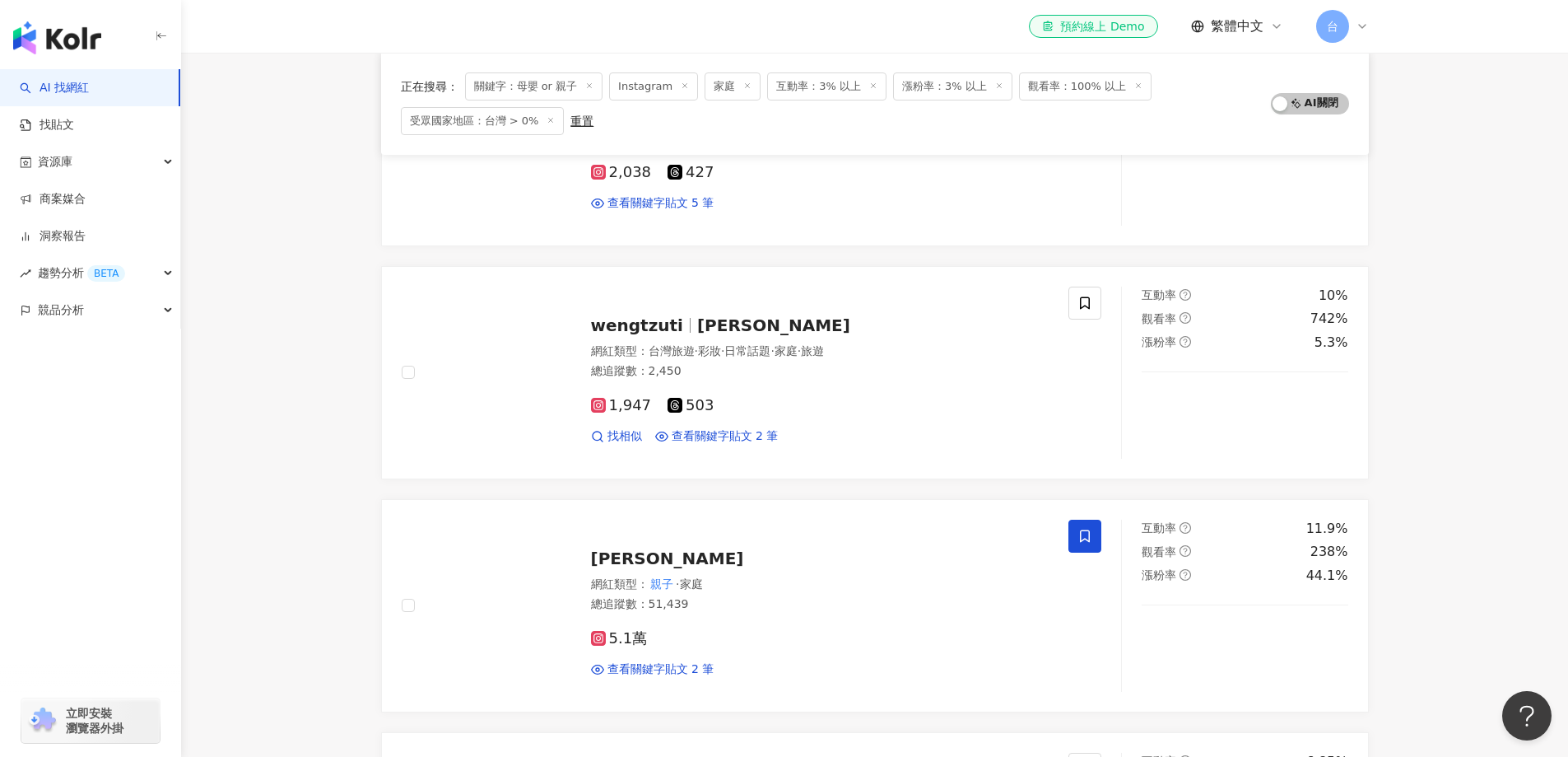
scroll to position [2785, 0]
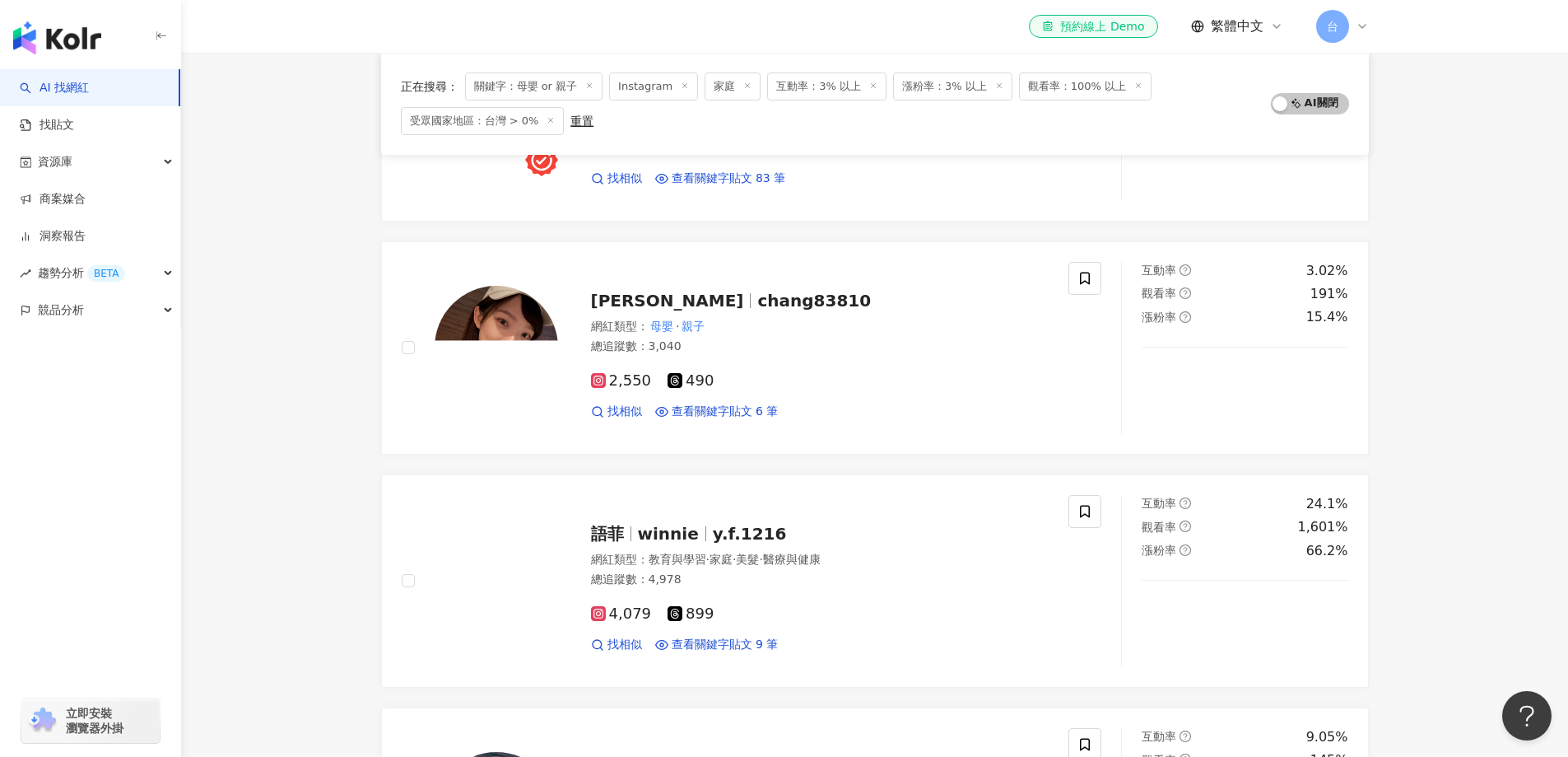
scroll to position [314, 0]
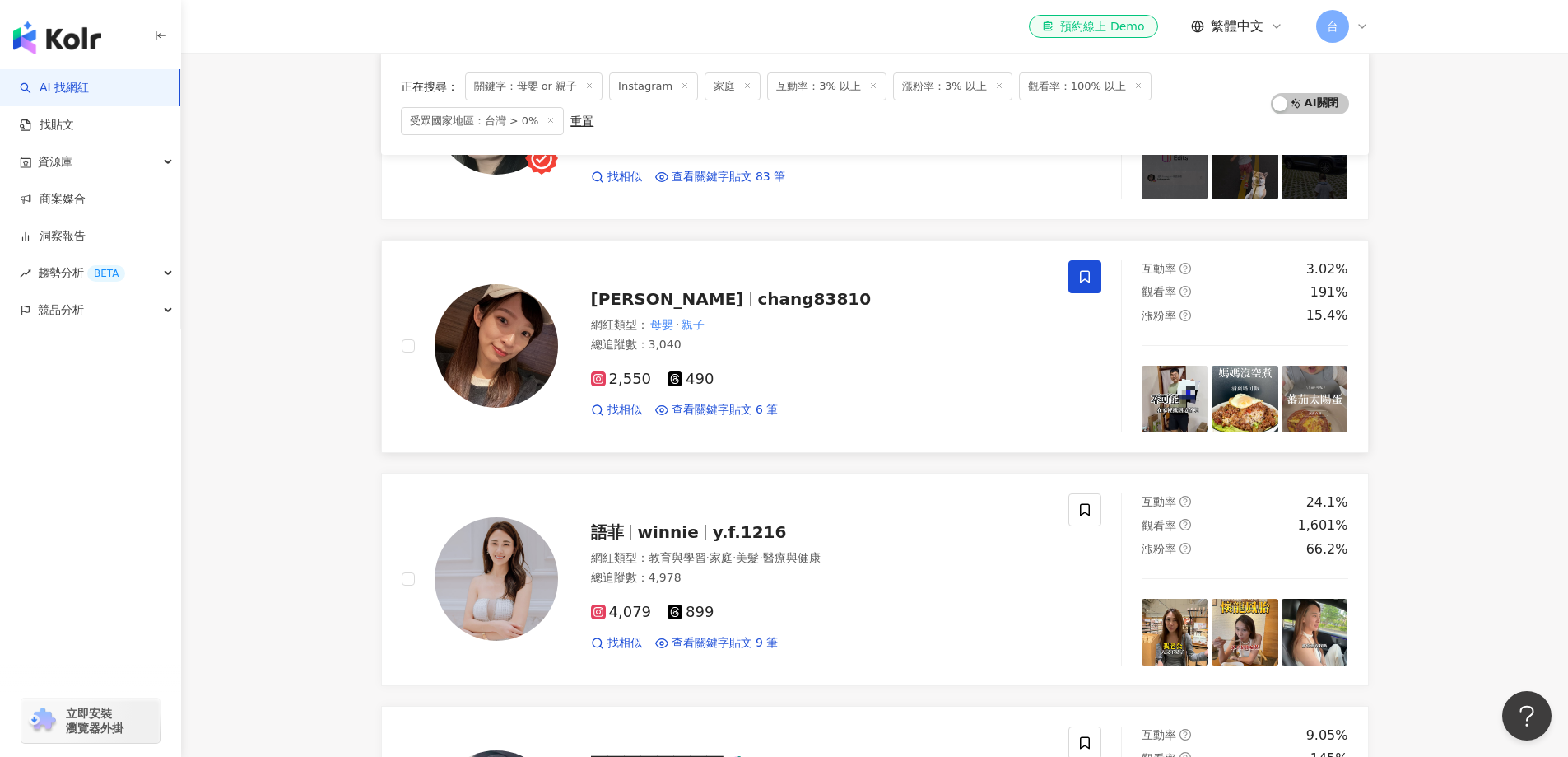
click at [1088, 283] on icon at bounding box center [1085, 276] width 14 height 14
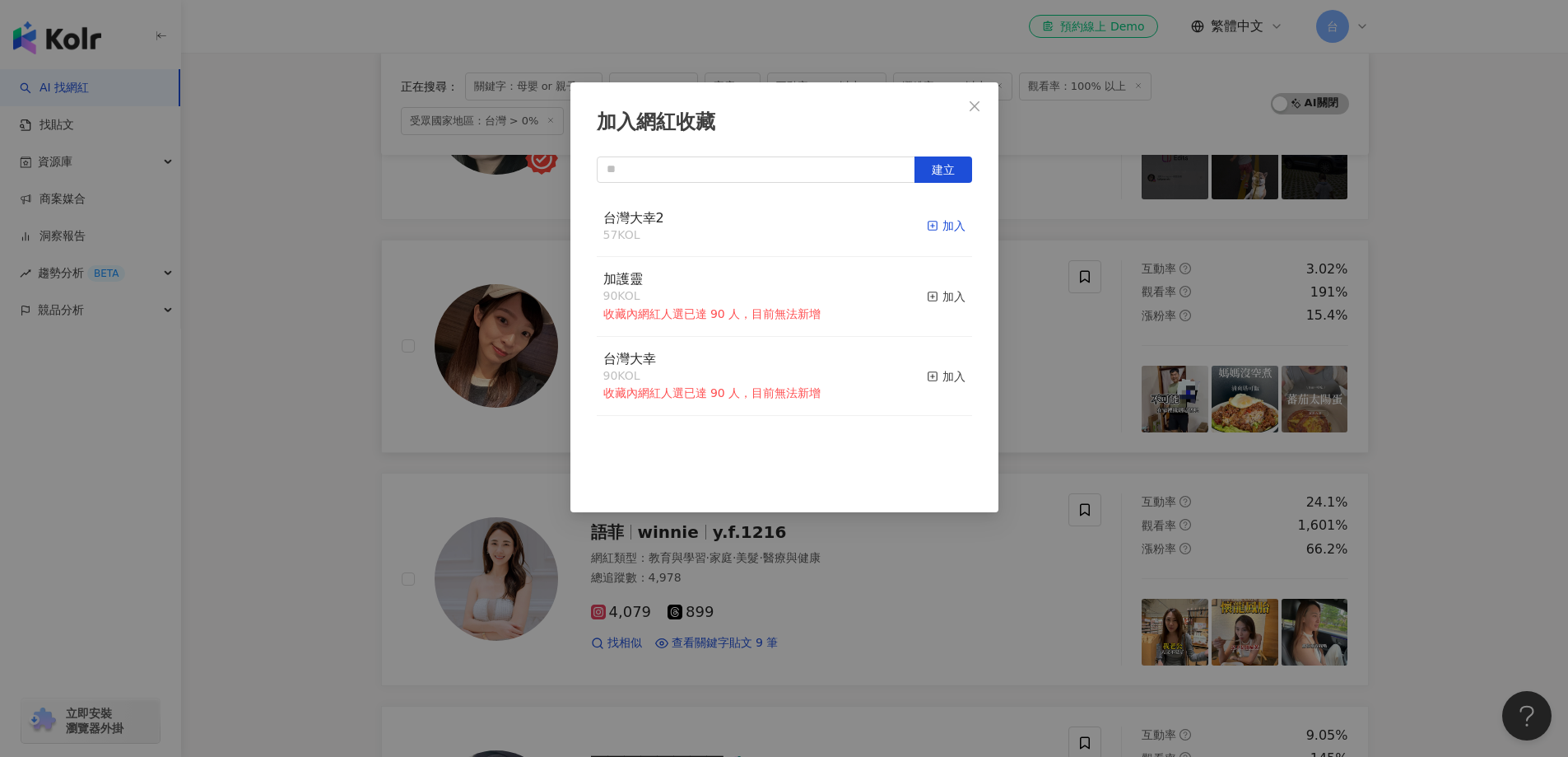
click at [942, 231] on div "加入" at bounding box center [946, 225] width 39 height 18
click at [1468, 312] on div "加入網紅收藏 建立 台灣大幸2 58 KOL 已加入 加護靈 90 KOL 收藏內網紅人選已達 90 人，目前無法新增 加入 台灣大幸 90 KOL 收藏內網…" at bounding box center [784, 378] width 1568 height 757
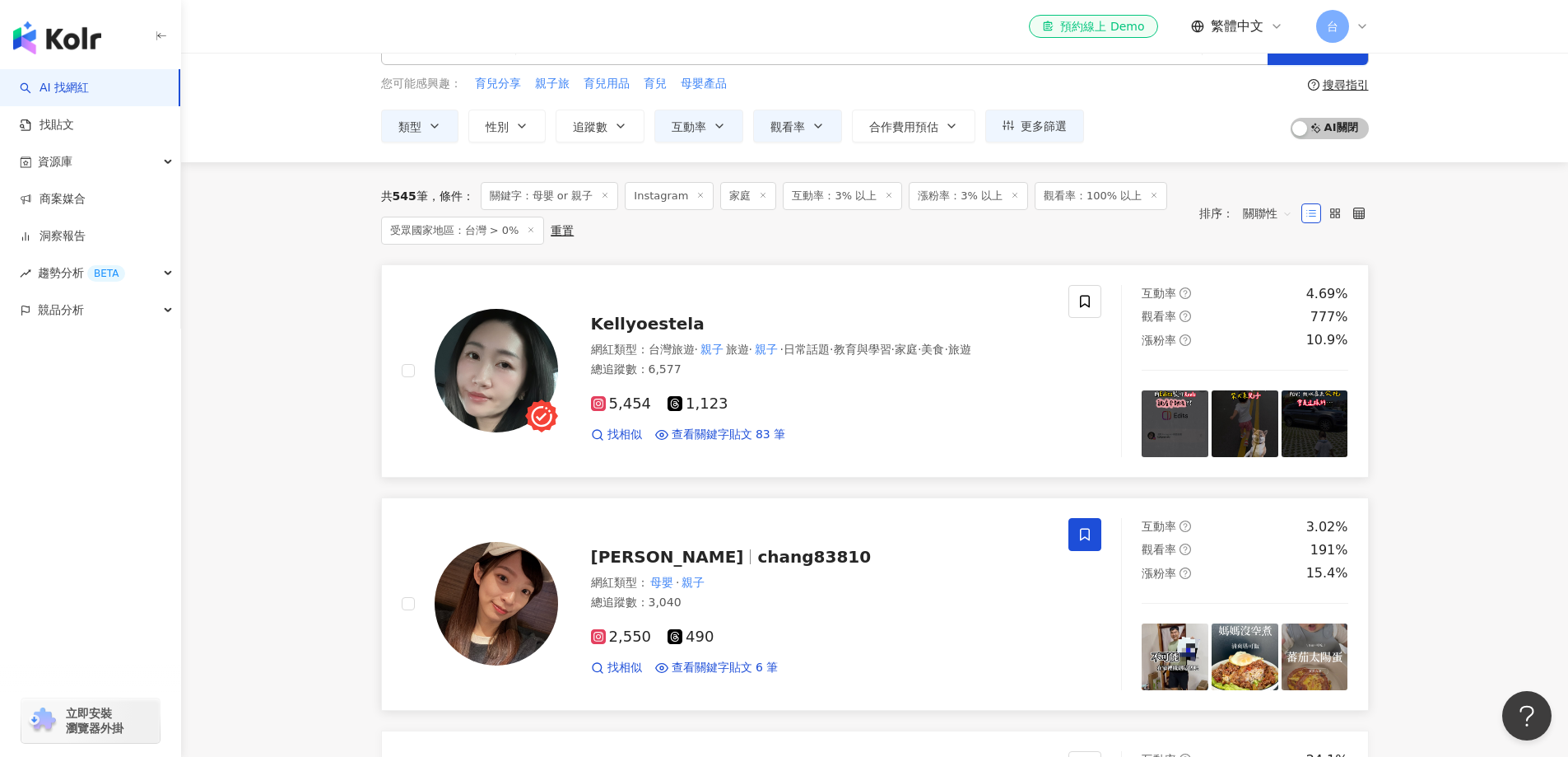
scroll to position [0, 0]
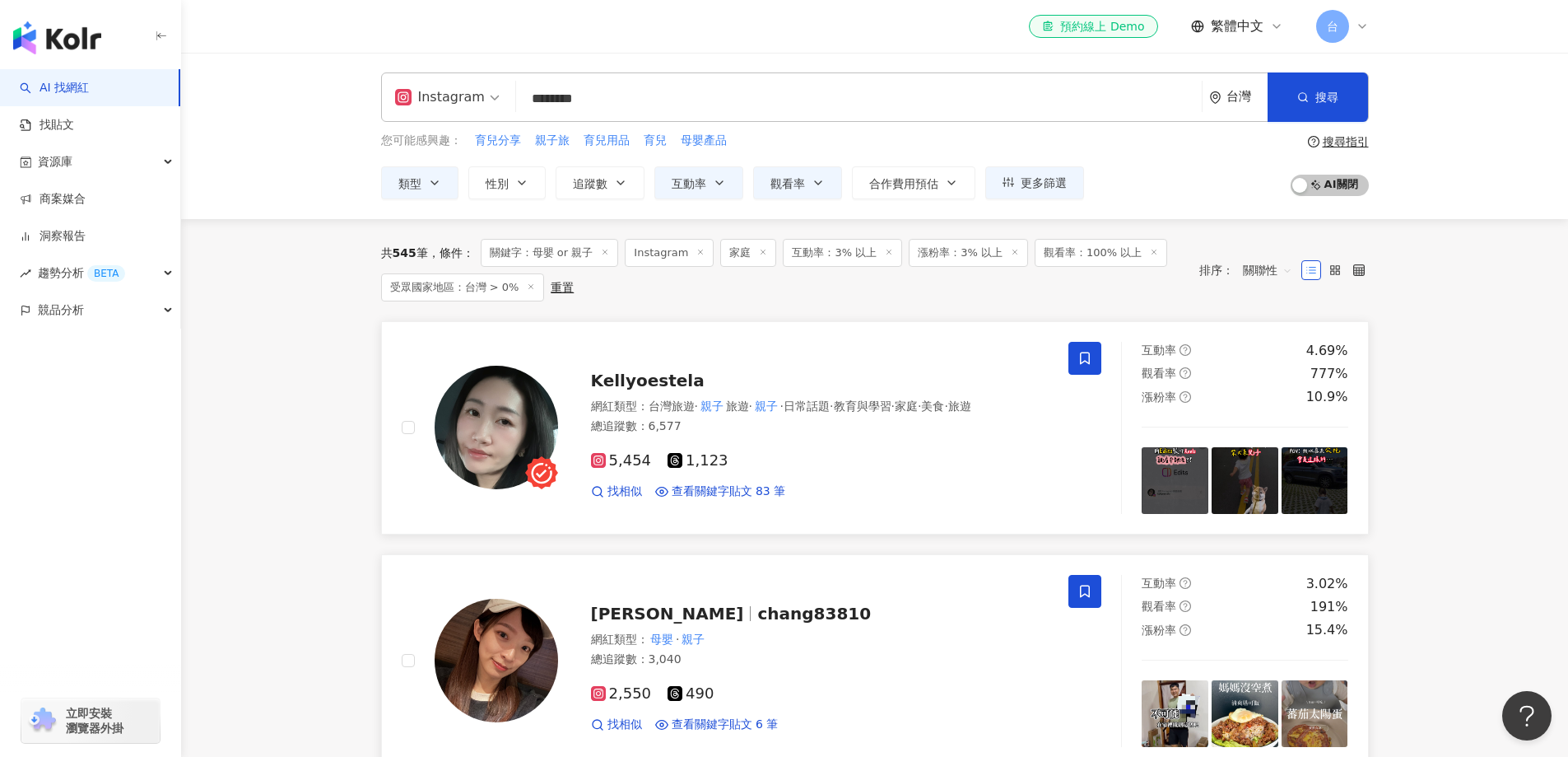
click at [1088, 362] on icon at bounding box center [1085, 358] width 10 height 13
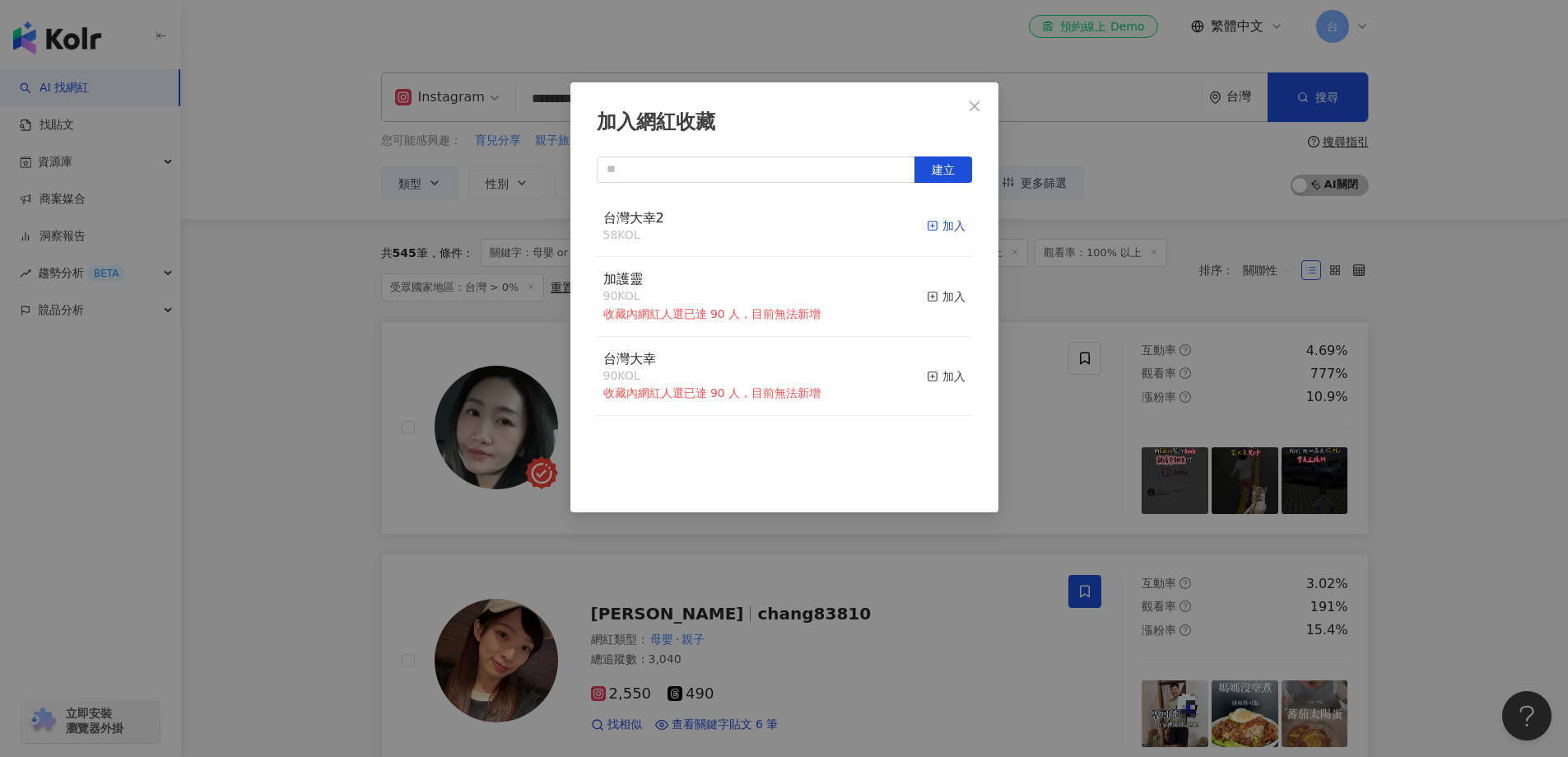
click at [931, 225] on div "加入" at bounding box center [946, 225] width 39 height 18
click at [1429, 431] on div "加入網紅收藏 建立 台灣大幸2 59 KOL 已加入 加護靈 90 KOL 收藏內網紅人選已達 90 人，目前無法新增 加入 台灣大幸 90 KOL 收藏內網…" at bounding box center [784, 378] width 1568 height 757
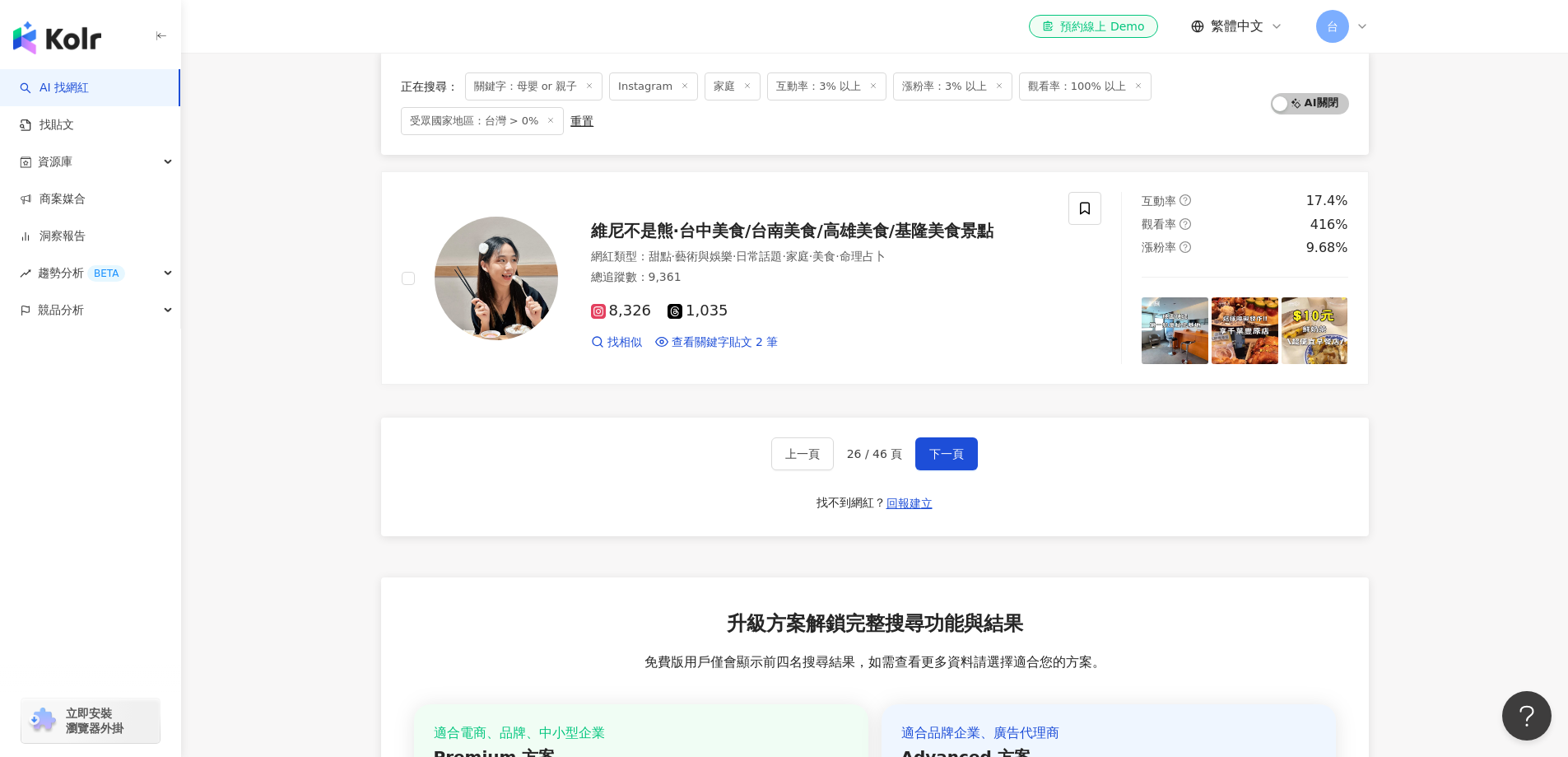
scroll to position [2714, 0]
click at [953, 458] on span "下一頁" at bounding box center [947, 453] width 34 height 14
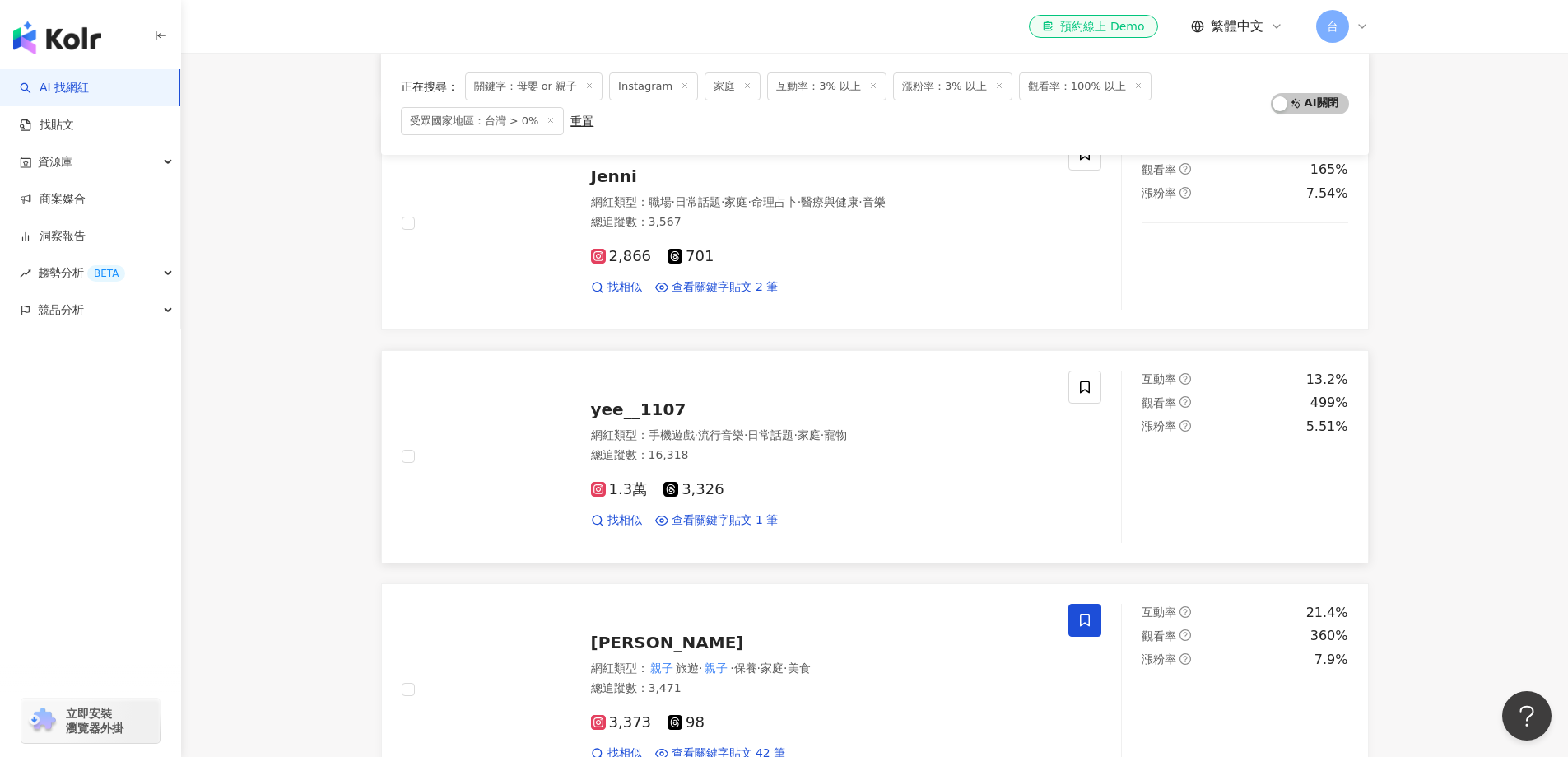
scroll to position [904, 0]
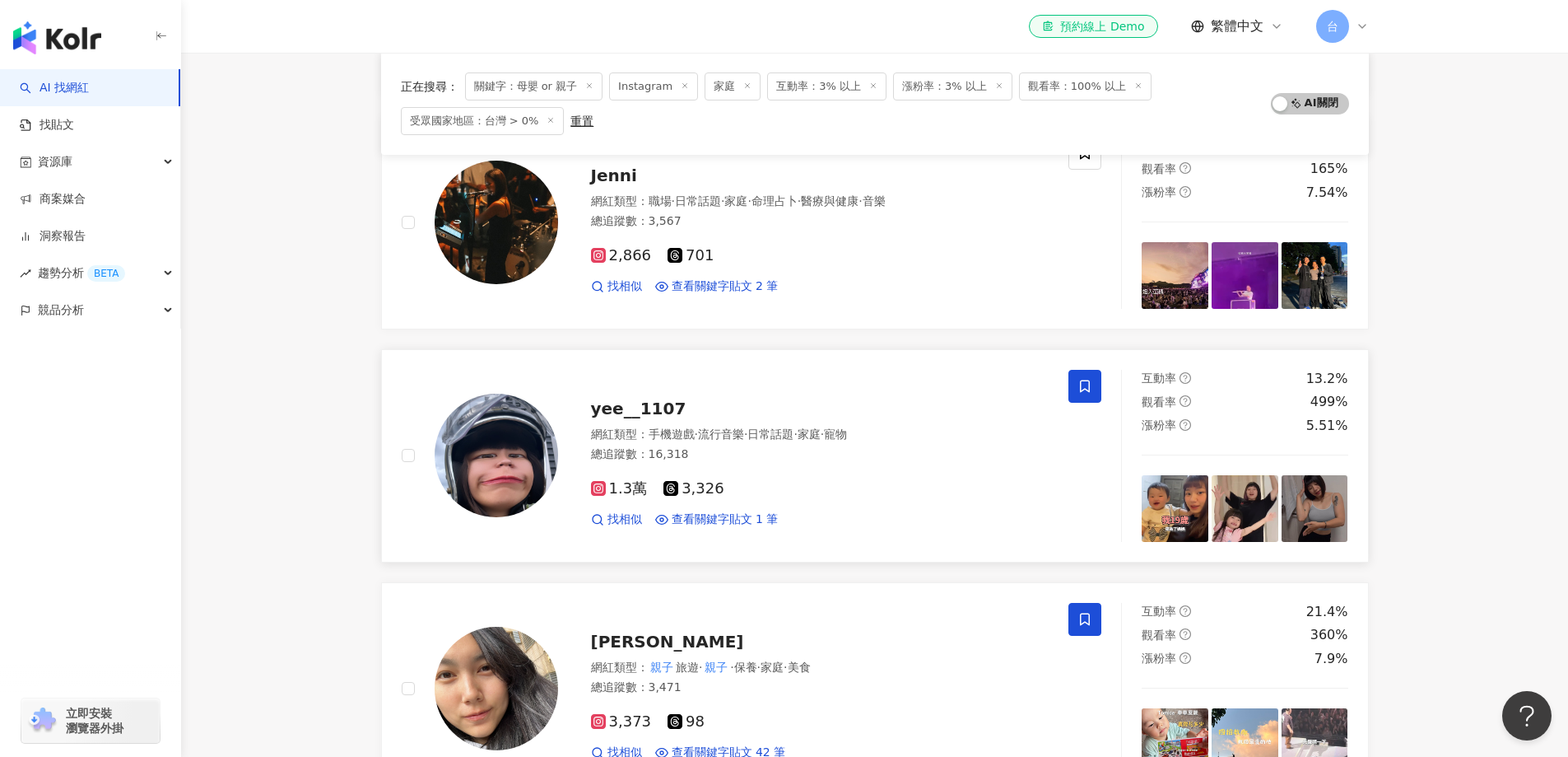
click at [1094, 386] on span at bounding box center [1085, 386] width 33 height 33
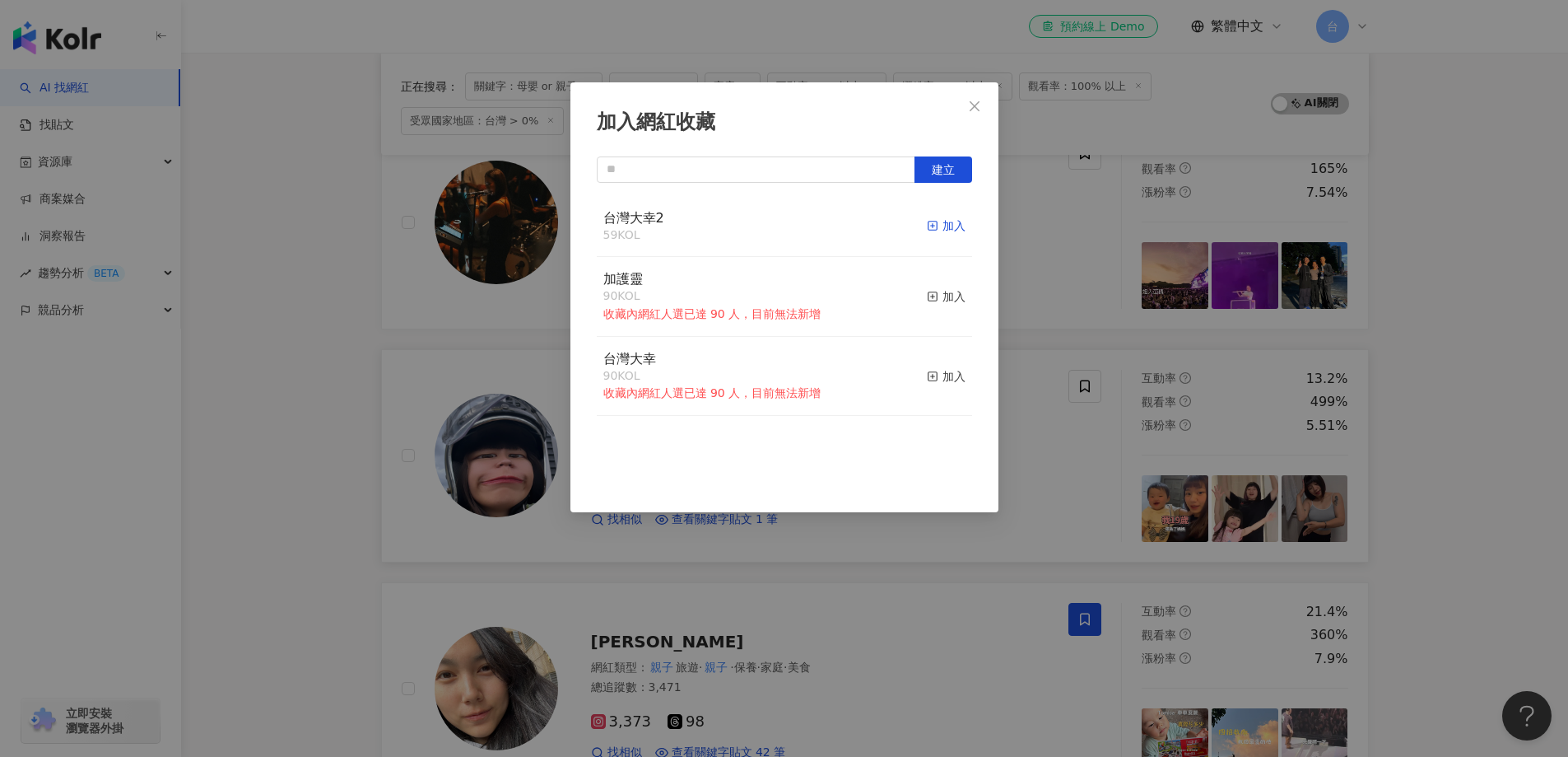
click at [928, 224] on rect "button" at bounding box center [932, 226] width 9 height 9
click at [1468, 445] on div "加入網紅收藏 建立 台灣大幸2 60 KOL 已加入 加護靈 90 KOL 收藏內網紅人選已達 90 人，目前無法新增 加入 台灣大幸 90 KOL 收藏內網…" at bounding box center [784, 378] width 1568 height 757
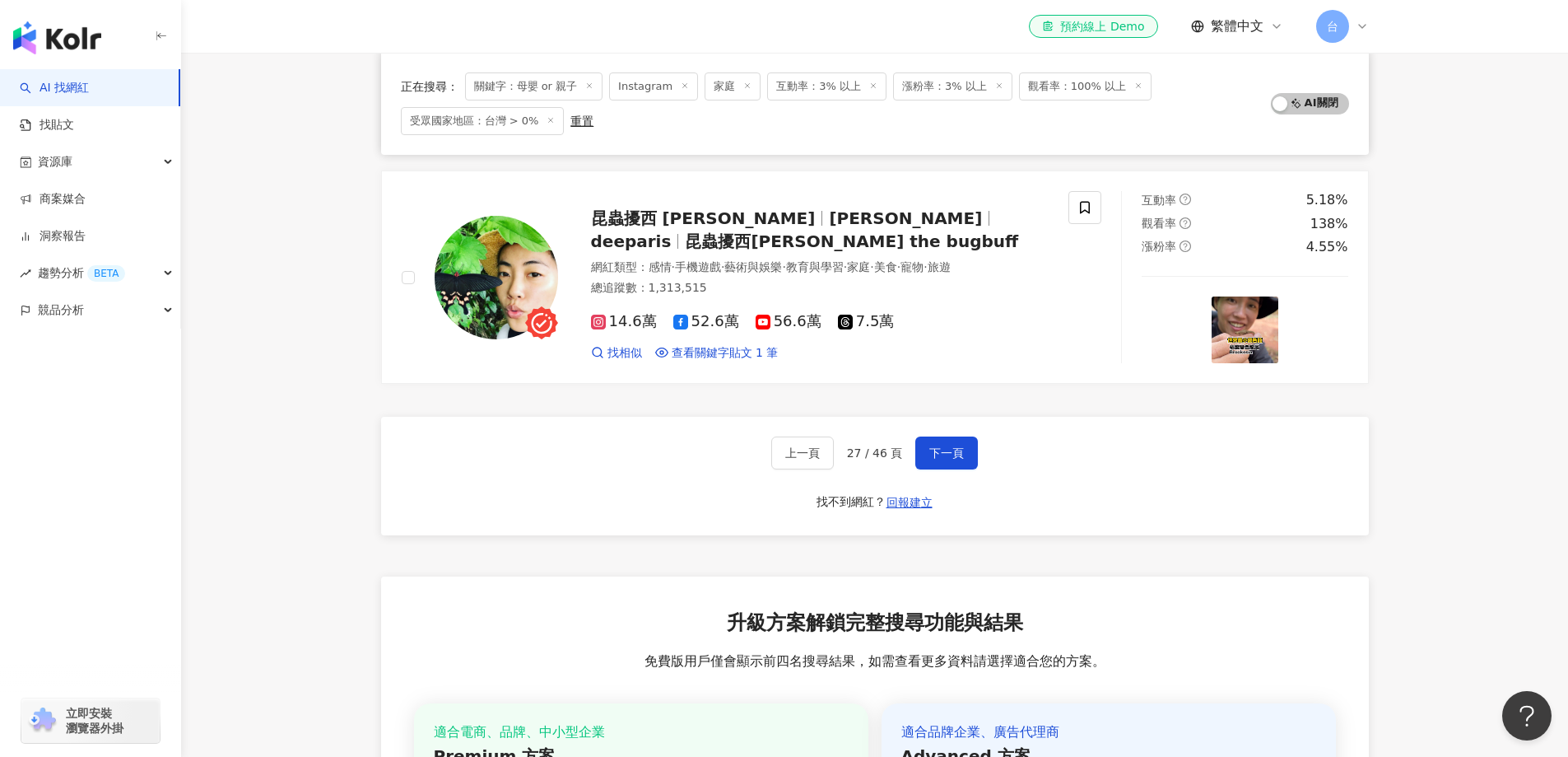
scroll to position [2715, 0]
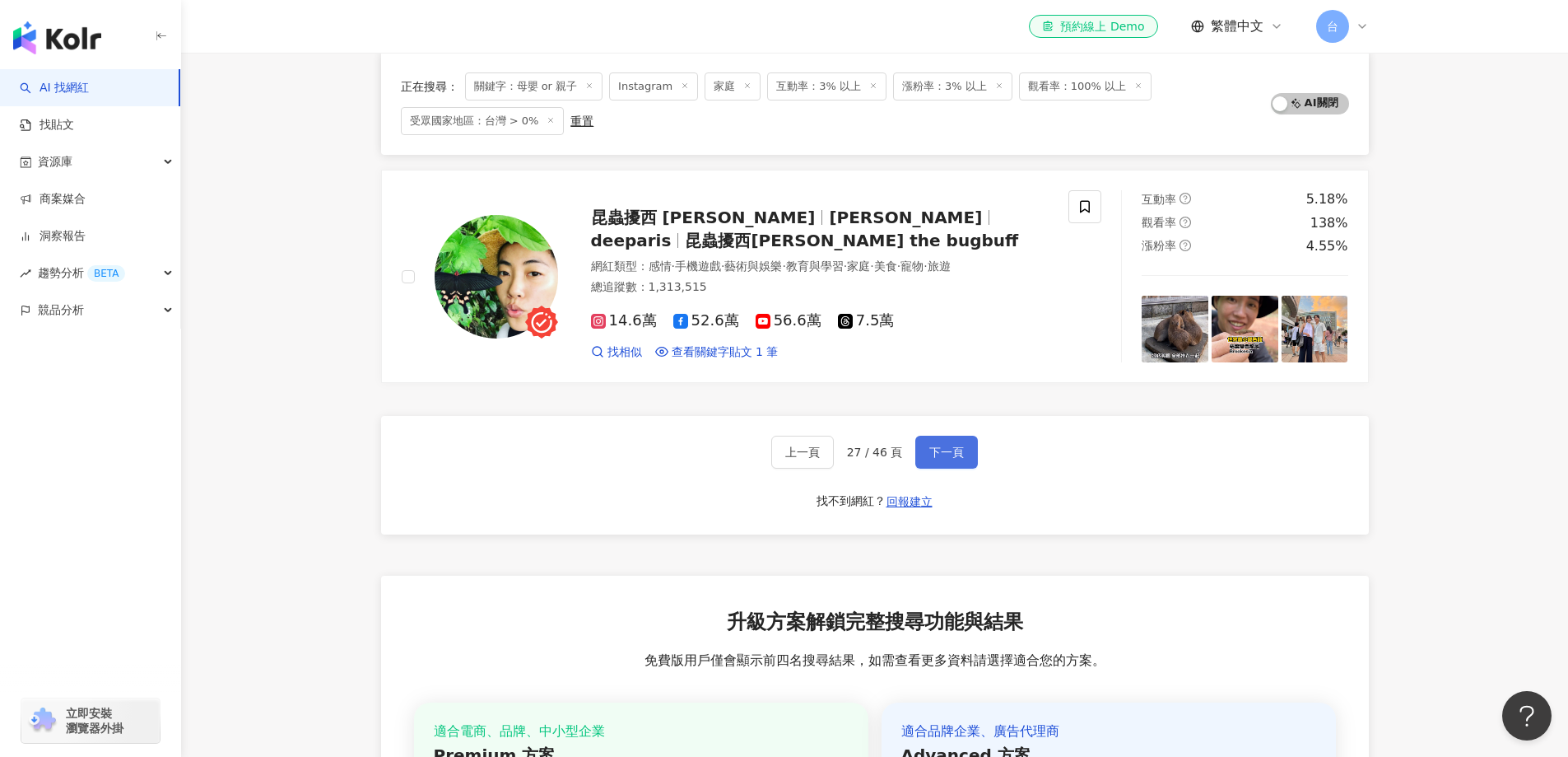
click at [959, 458] on span "下一頁" at bounding box center [947, 452] width 34 height 14
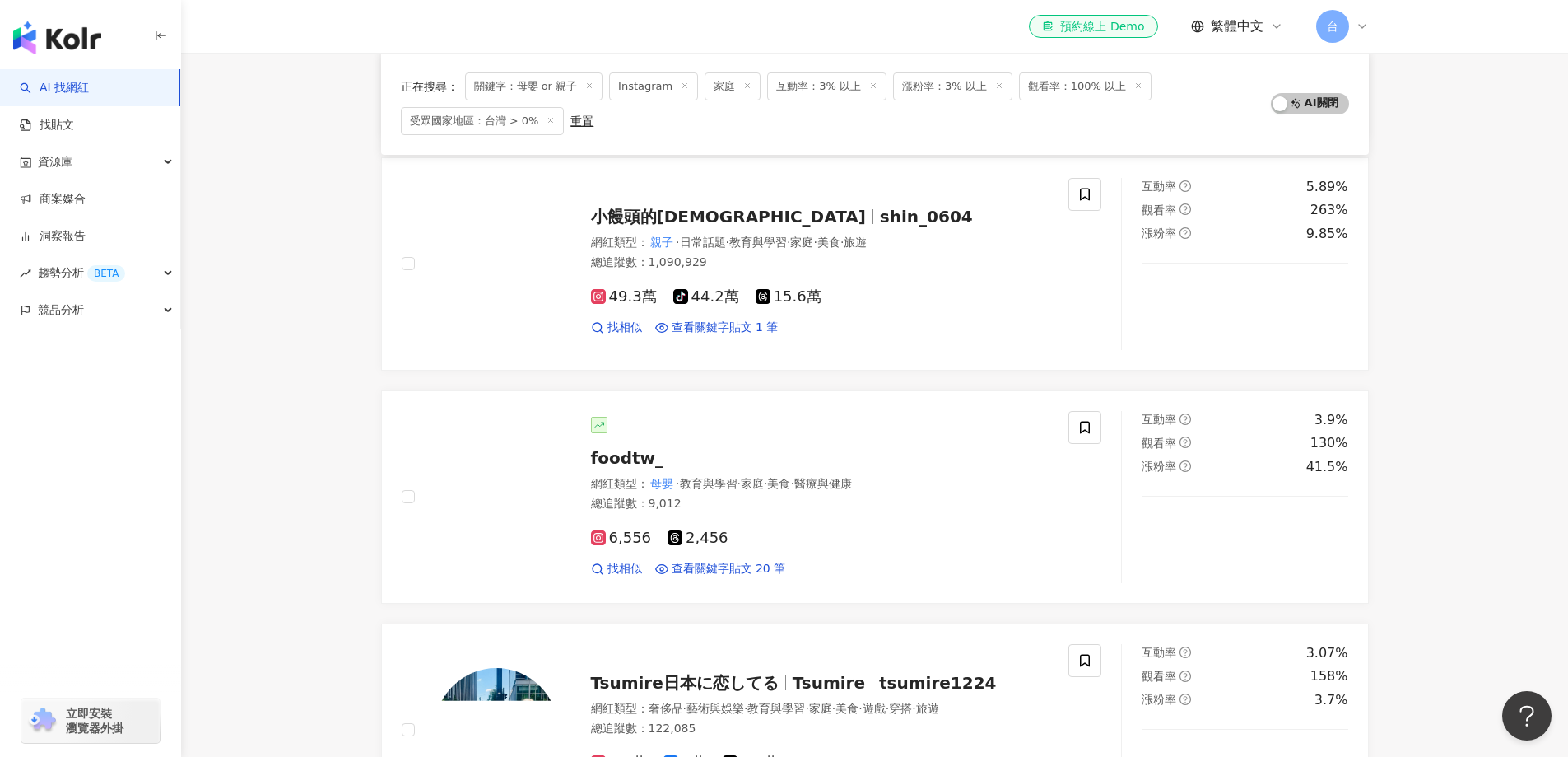
scroll to position [1563, 0]
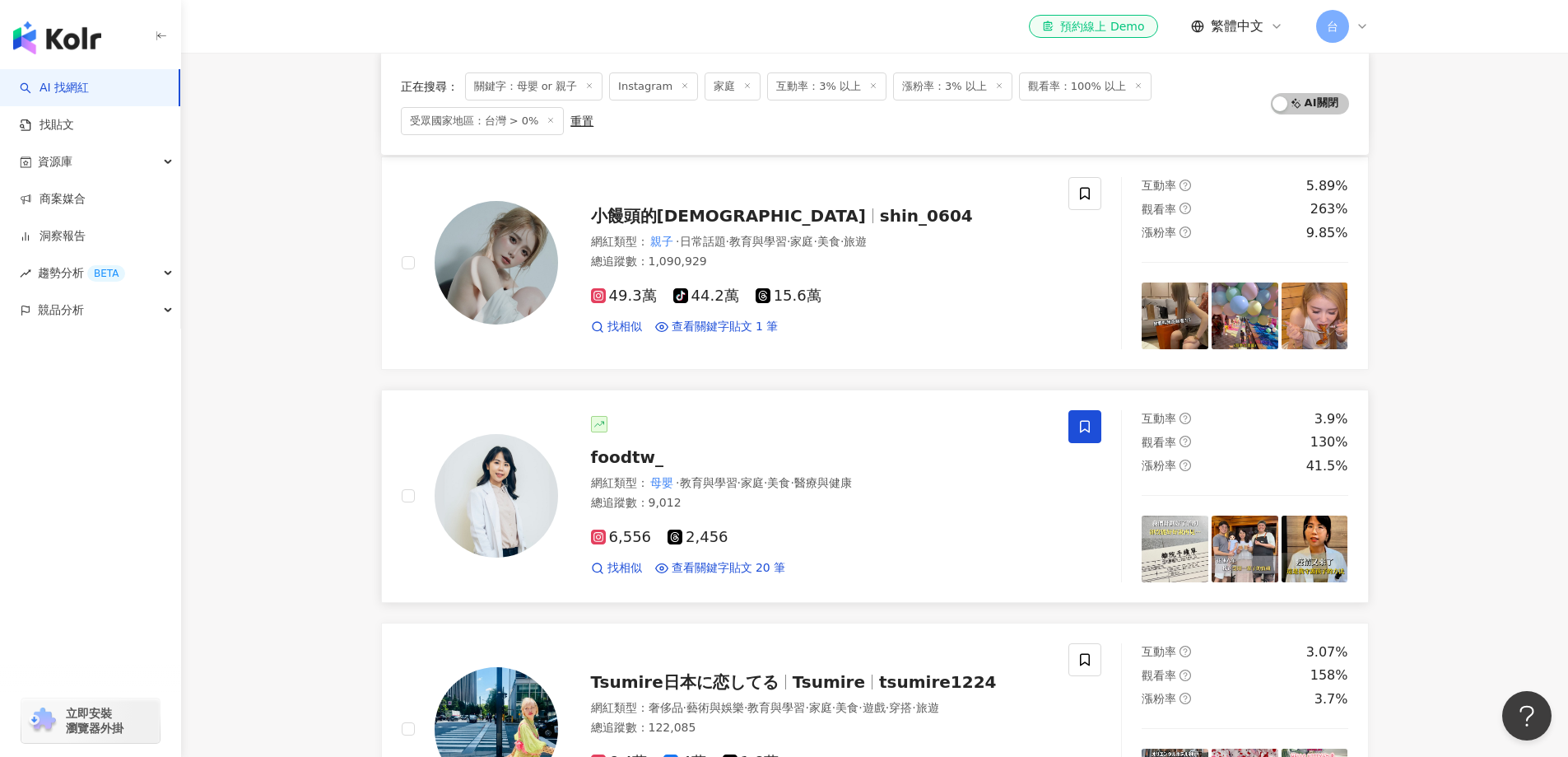
click at [1072, 430] on span at bounding box center [1085, 426] width 33 height 33
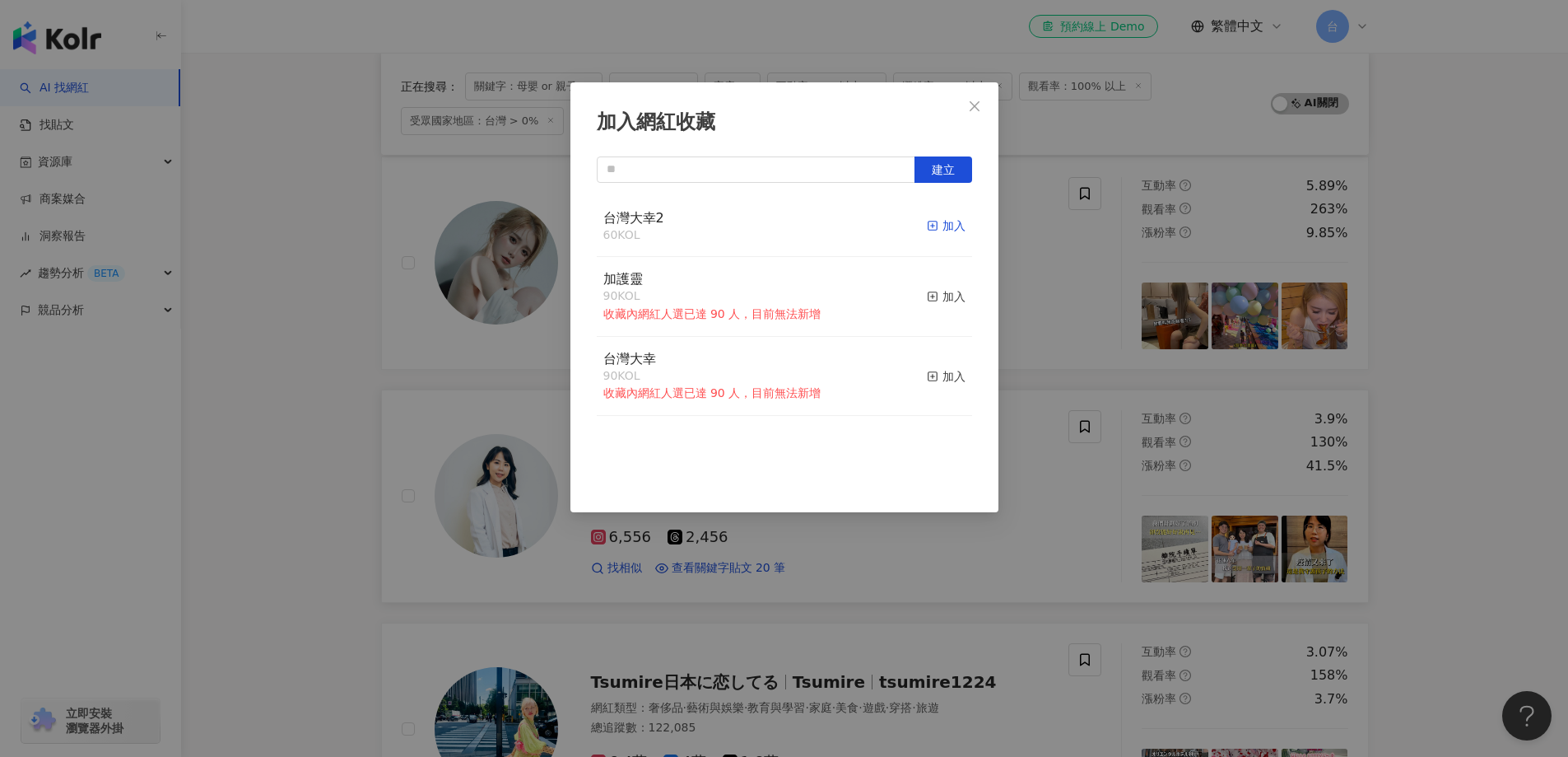
click at [939, 225] on div "加入" at bounding box center [946, 225] width 39 height 18
click at [1478, 522] on div "加入網紅收藏 建立 台灣大幸2 61 KOL 已加入 加護靈 90 KOL 收藏內網紅人選已達 90 人，目前無法新增 加入 台灣大幸 90 KOL 收藏內網…" at bounding box center [784, 378] width 1568 height 757
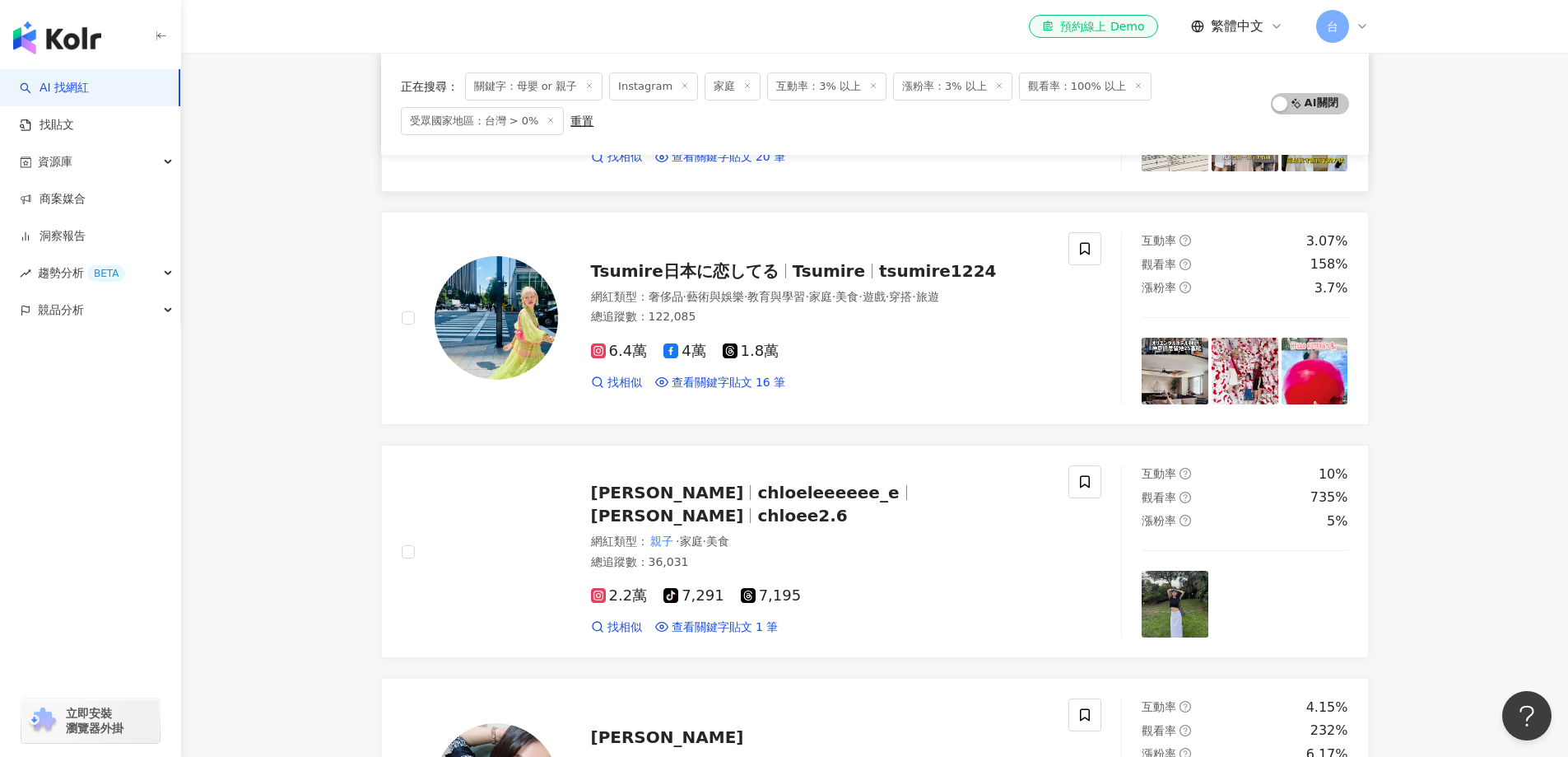
scroll to position [1974, 0]
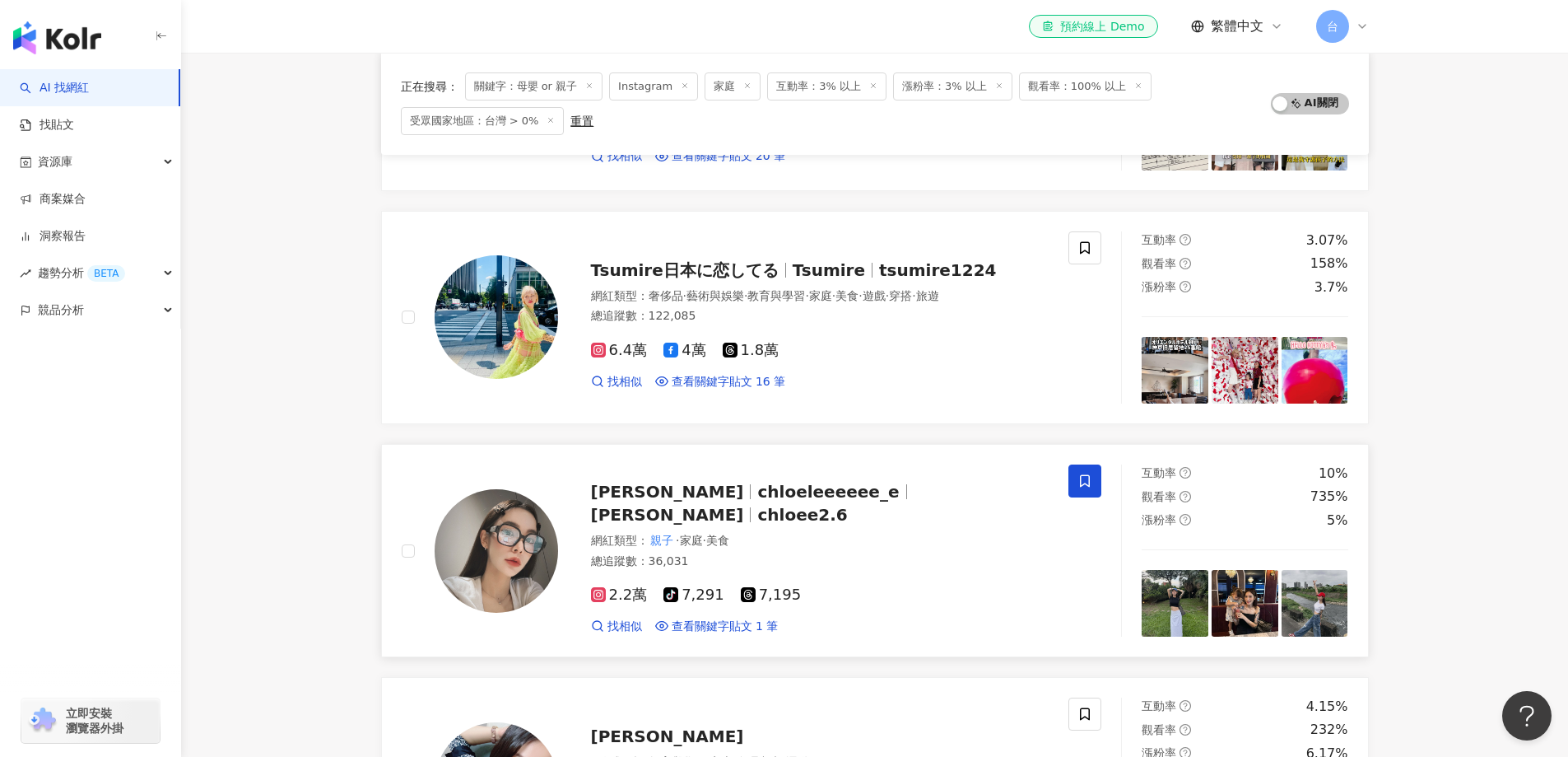
click at [1090, 476] on icon at bounding box center [1085, 482] width 10 height 13
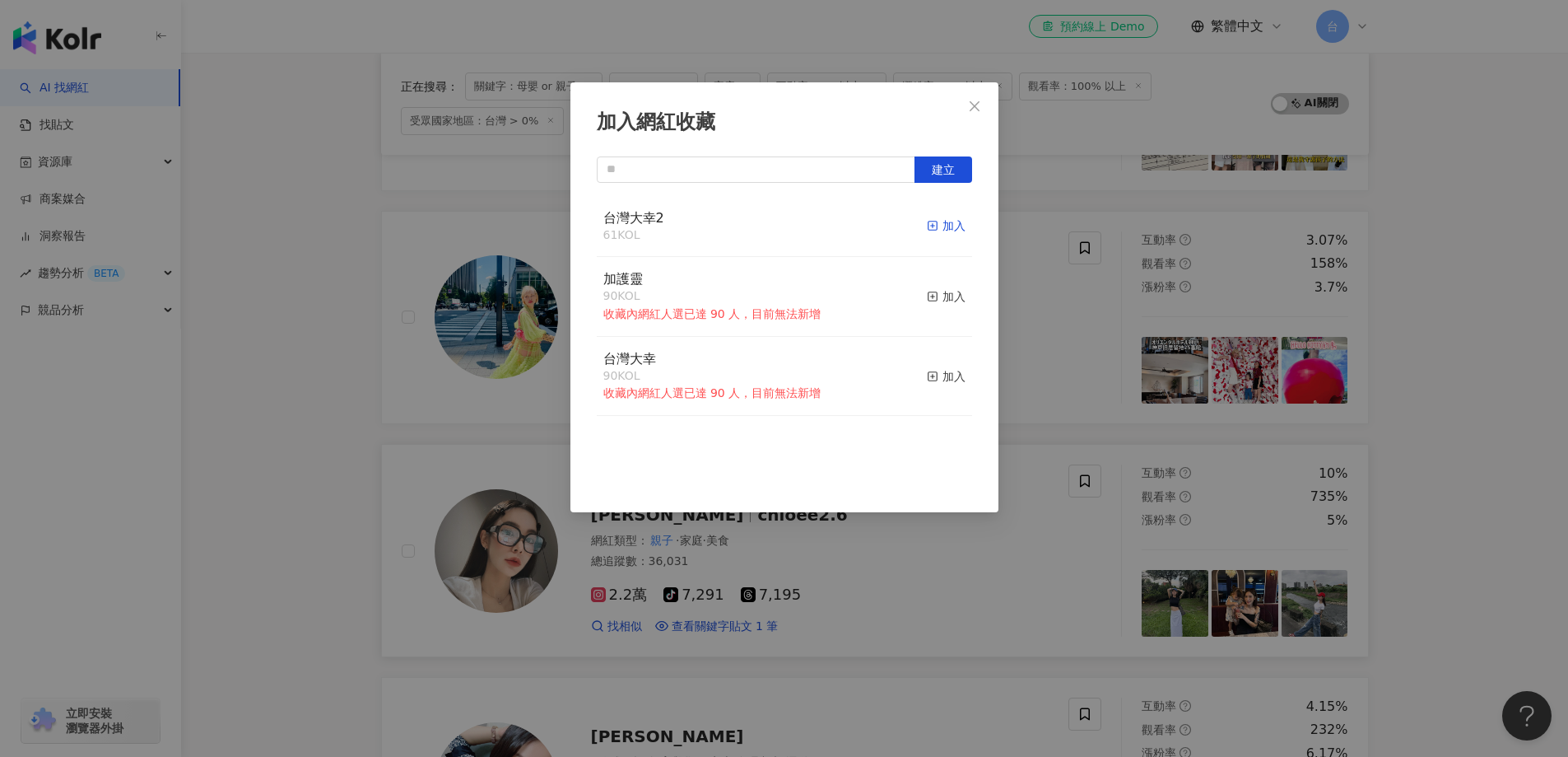
click at [930, 226] on div "加入" at bounding box center [946, 225] width 39 height 18
click at [1466, 460] on div "加入網紅收藏 建立 台灣大幸2 62 KOL 已加入 加護靈 90 KOL 收藏內網紅人選已達 90 人，目前無法新增 加入 台灣大幸 90 KOL 收藏內網…" at bounding box center [784, 378] width 1568 height 757
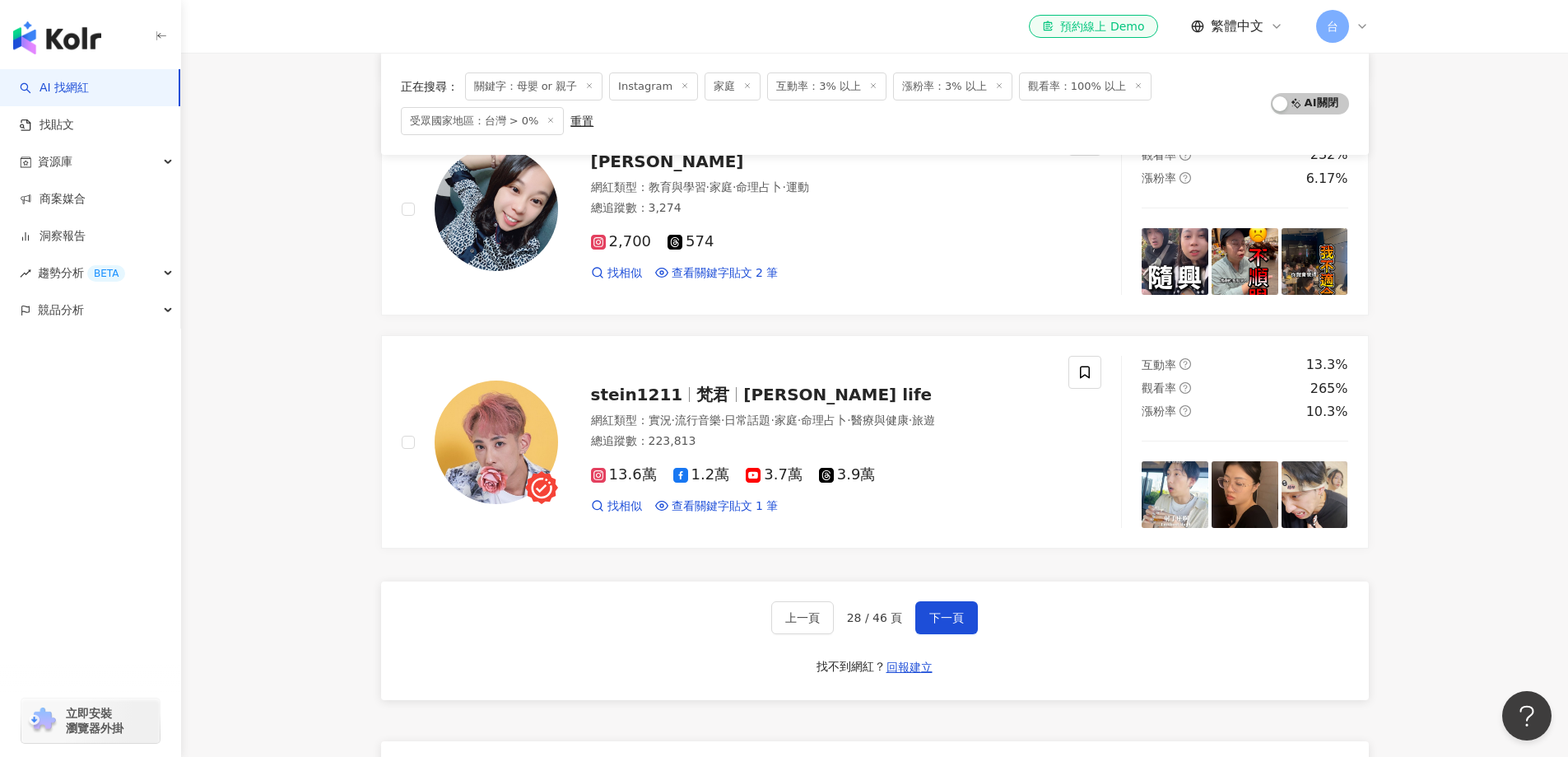
scroll to position [2550, 0]
click at [939, 616] on span "下一頁" at bounding box center [947, 617] width 34 height 14
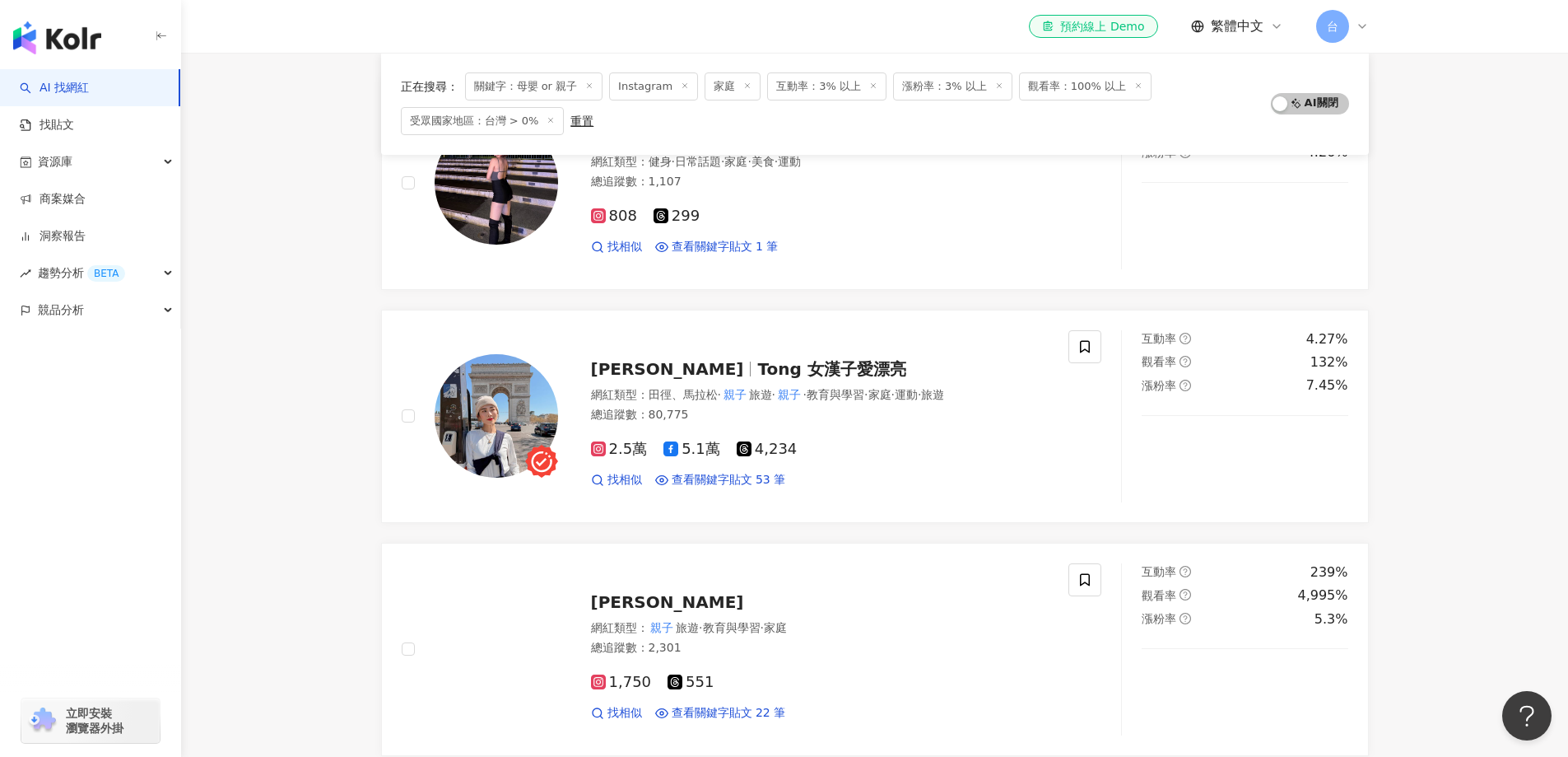
scroll to position [245, 0]
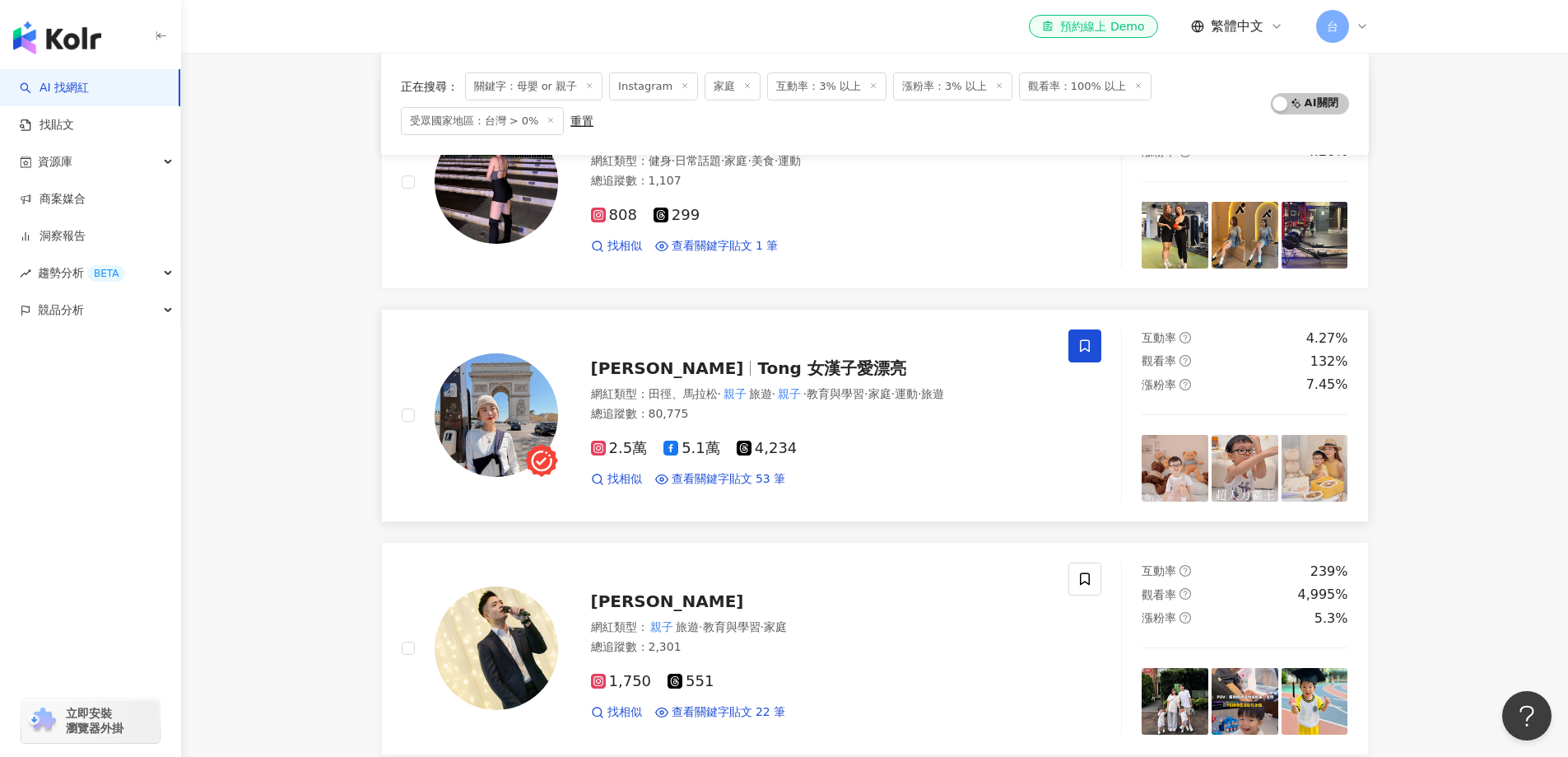
click at [1094, 343] on span at bounding box center [1085, 346] width 33 height 33
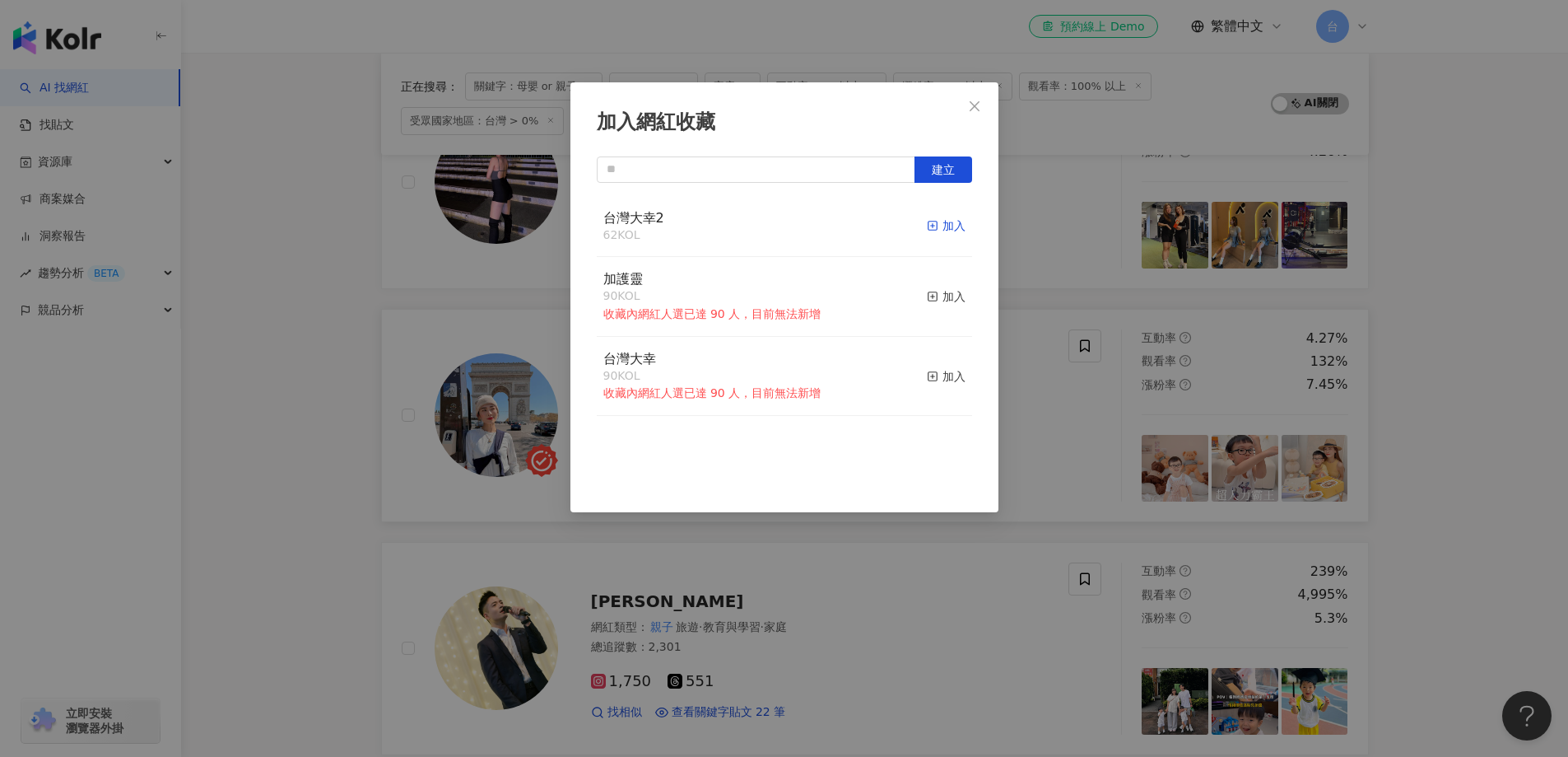
click at [938, 226] on div "加入" at bounding box center [946, 225] width 39 height 18
click at [1410, 456] on div "加入網紅收藏 建立 台灣大幸2 63 KOL 已加入 加護靈 90 KOL 收藏內網紅人選已達 90 人，目前無法新增 加入 台灣大幸 90 KOL 收藏內網…" at bounding box center [784, 378] width 1568 height 757
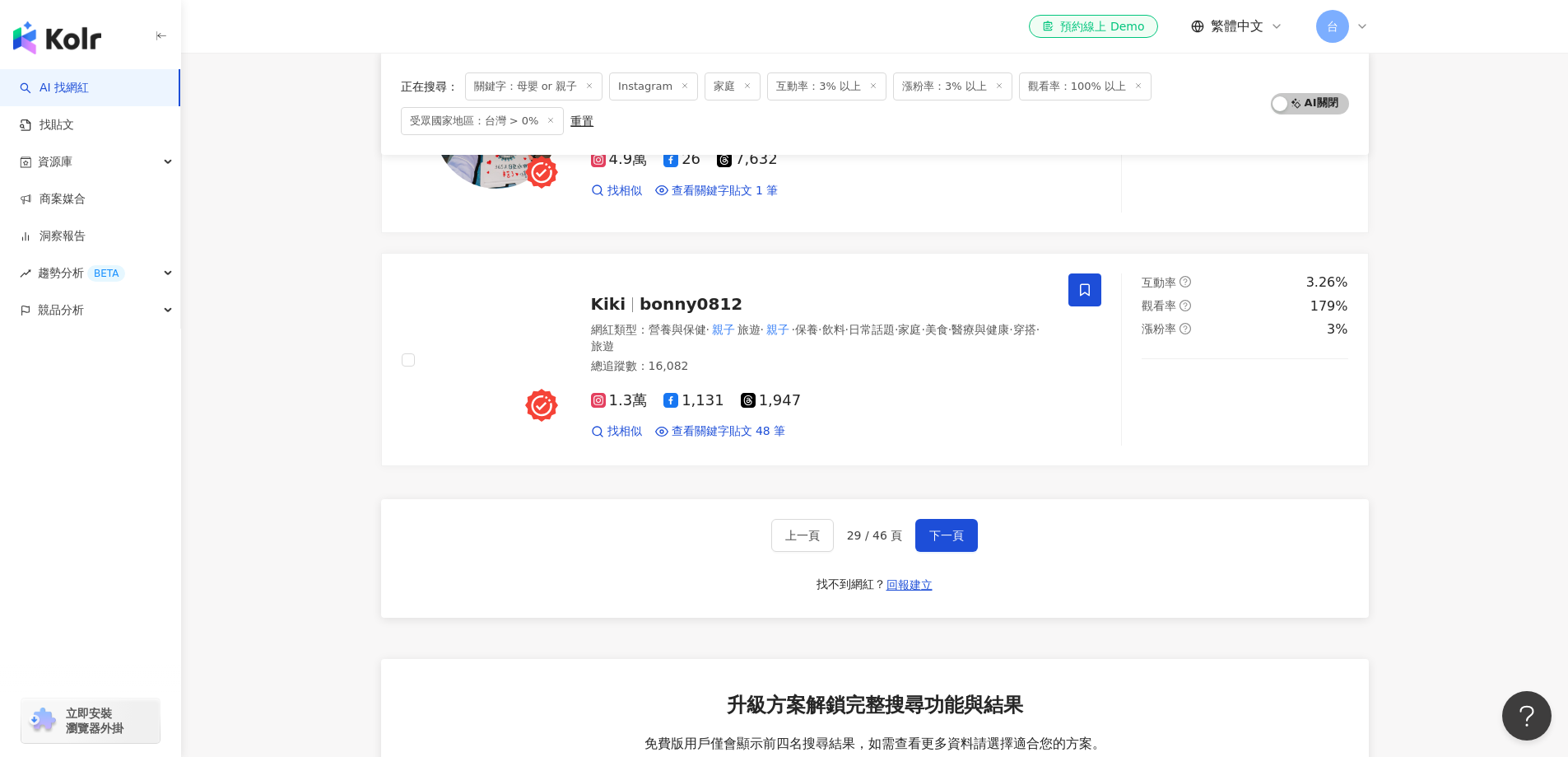
scroll to position [2632, 0]
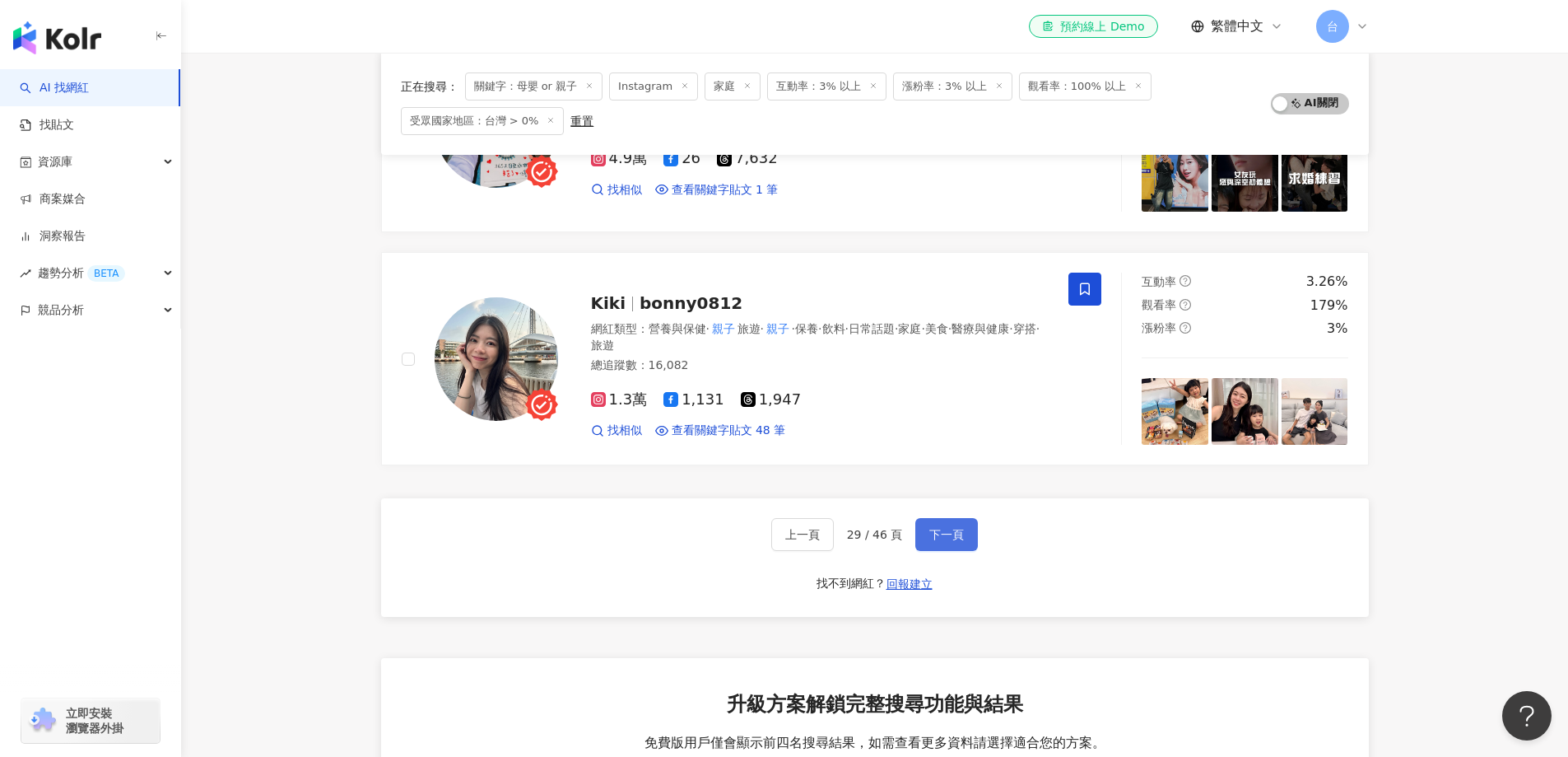
click at [955, 533] on span "下一頁" at bounding box center [947, 534] width 34 height 14
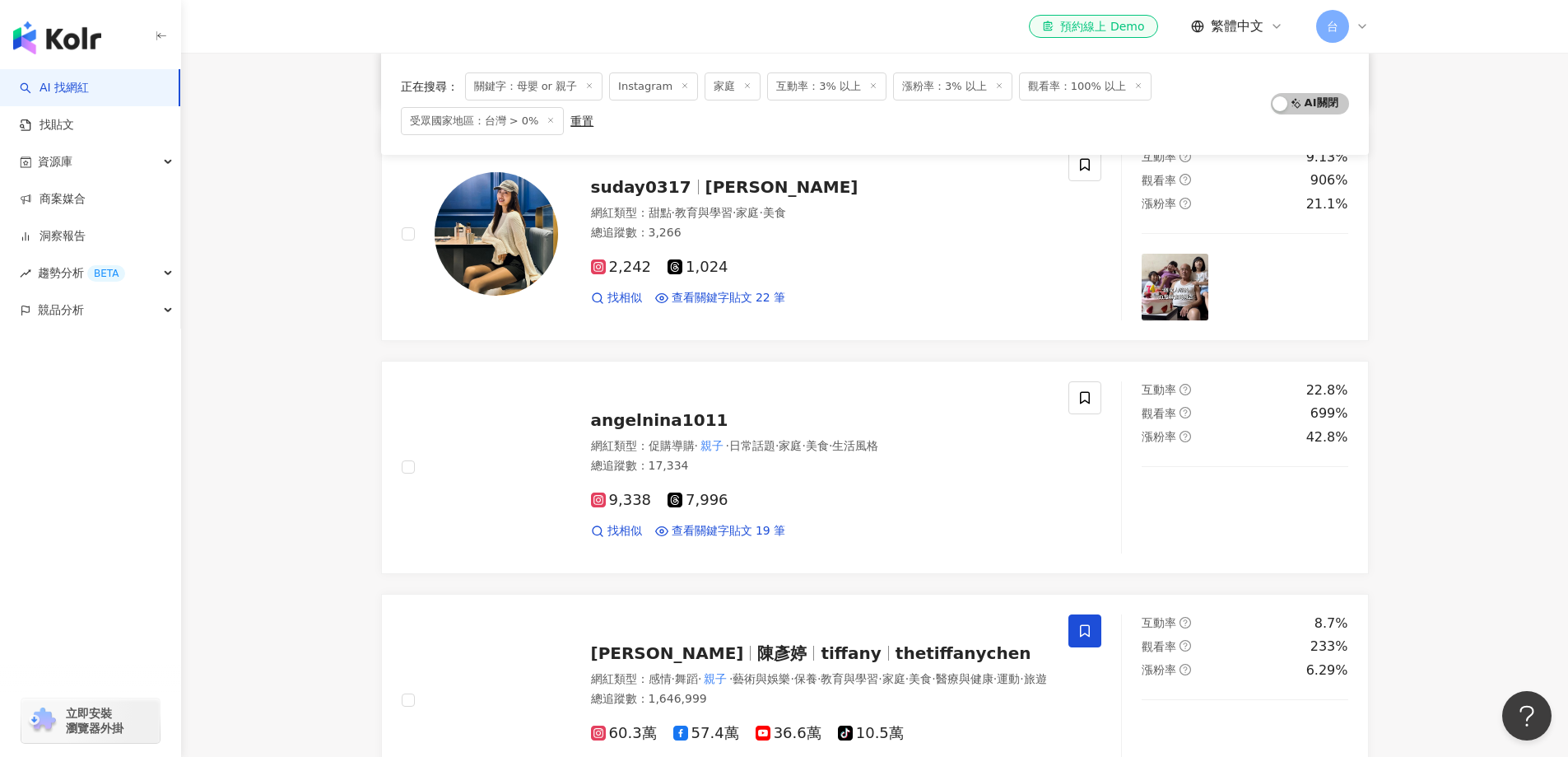
scroll to position [660, 0]
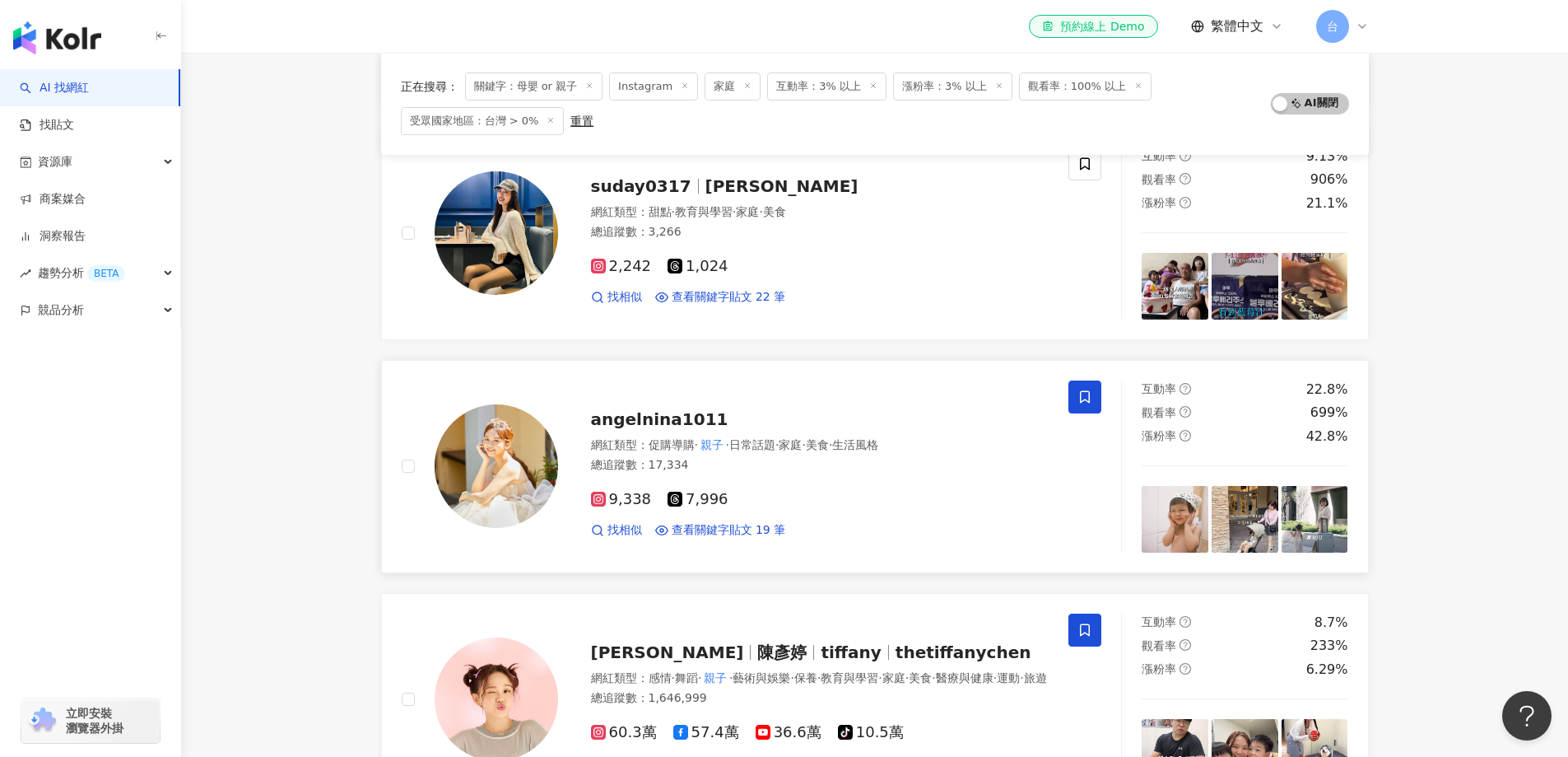
click at [1083, 400] on icon at bounding box center [1085, 397] width 10 height 13
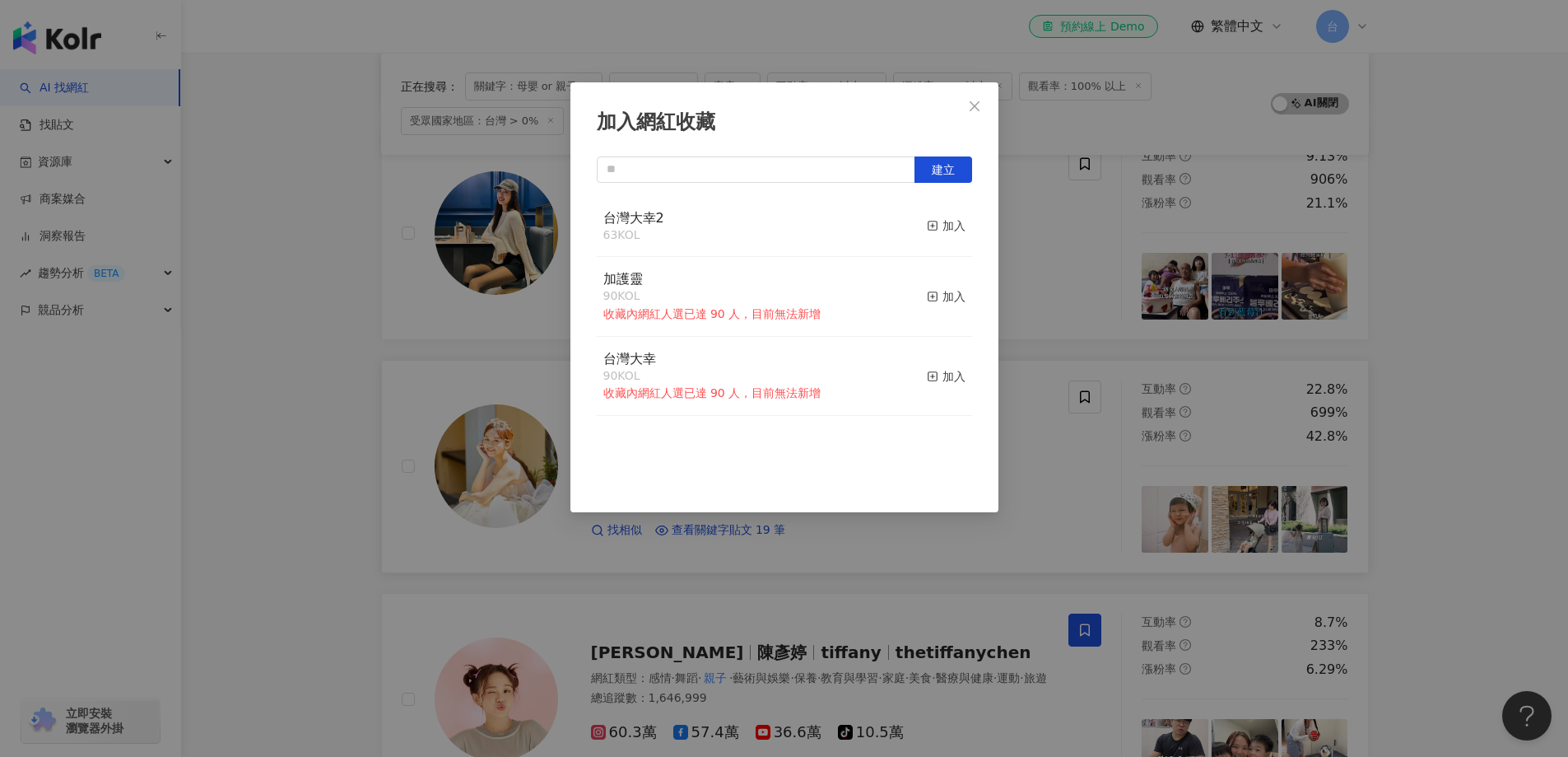
drag, startPoint x: 939, startPoint y: 225, endPoint x: 970, endPoint y: 225, distance: 31.0
click at [938, 225] on div "加入" at bounding box center [946, 225] width 39 height 18
click at [1460, 434] on div "加入網紅收藏 建立 台灣大幸2 64 KOL 已加入 加護靈 90 KOL 收藏內網紅人選已達 90 人，目前無法新增 加入 台灣大幸 90 KOL 收藏內網…" at bounding box center [784, 378] width 1568 height 757
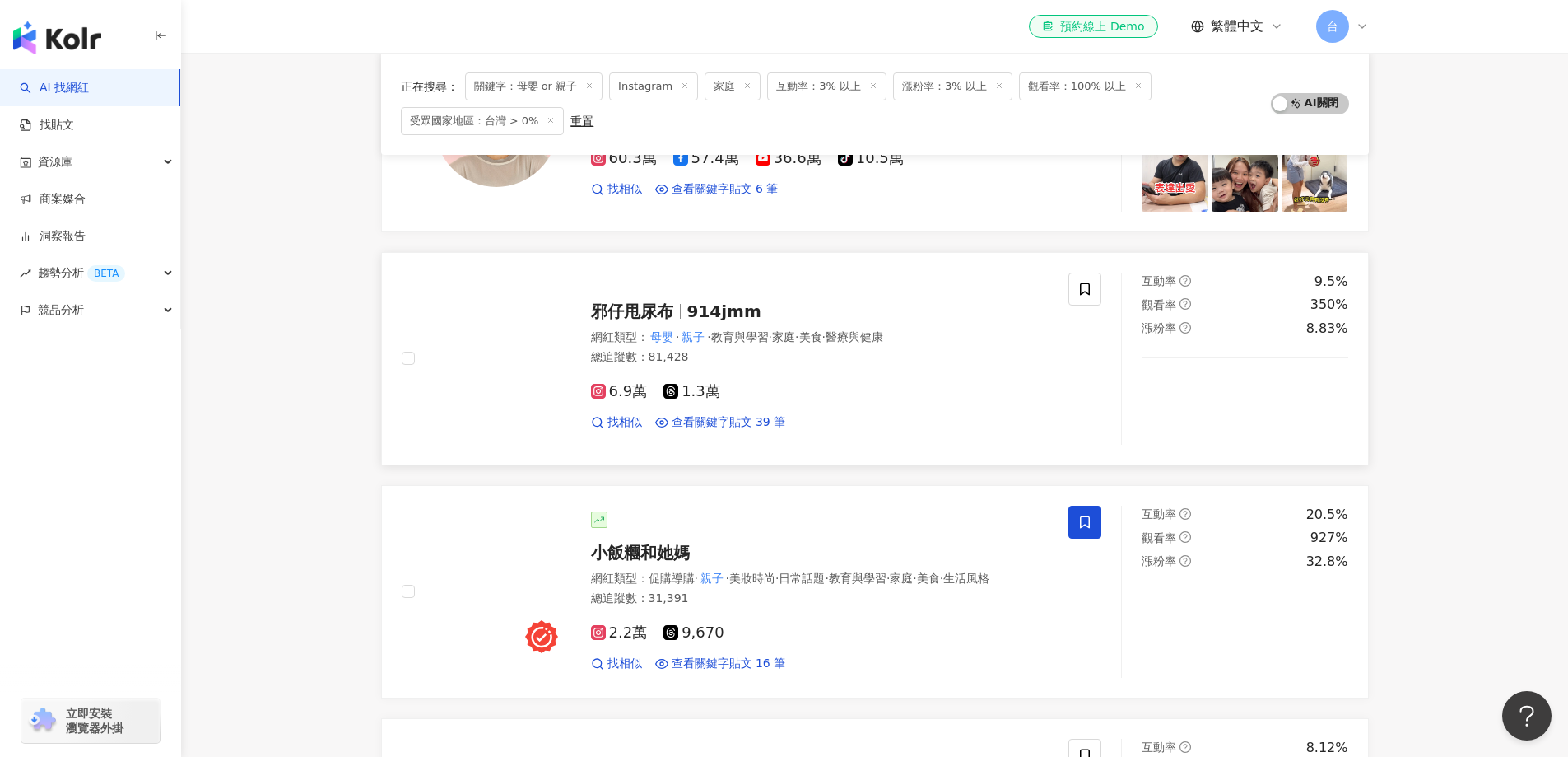
scroll to position [1236, 0]
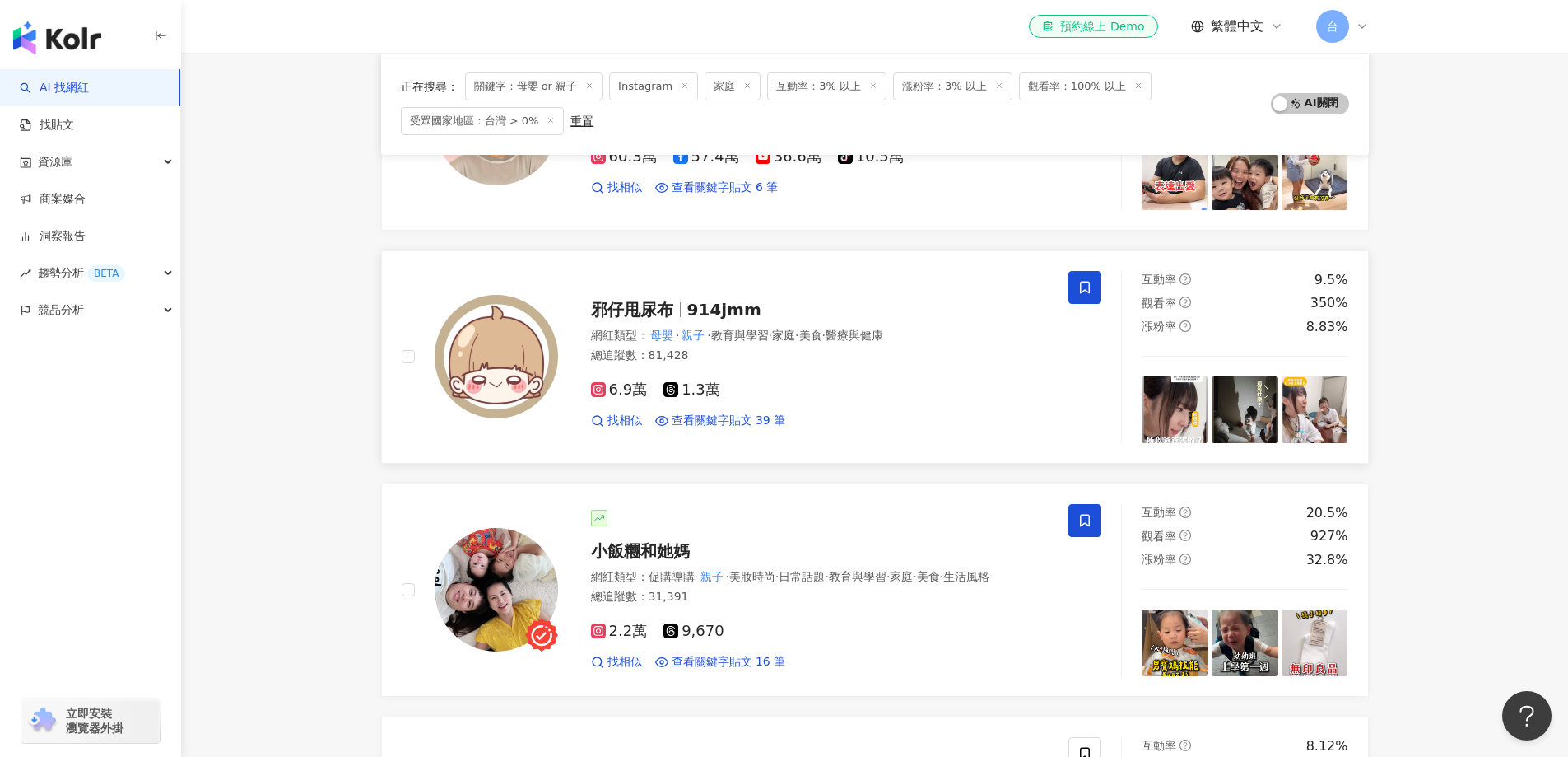
click at [1090, 287] on icon at bounding box center [1085, 287] width 10 height 13
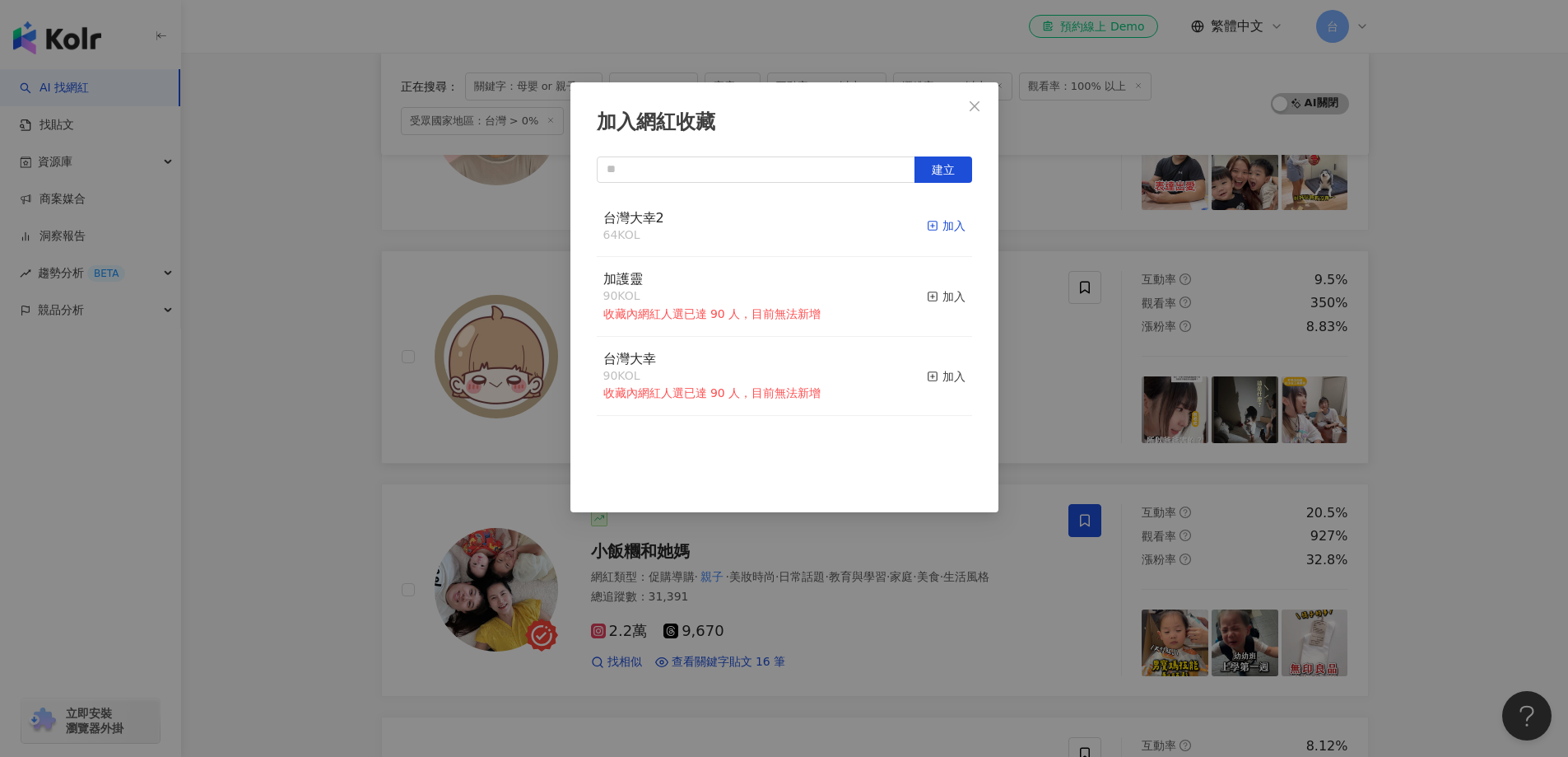
click at [932, 226] on div "加入" at bounding box center [946, 225] width 39 height 18
click at [1439, 392] on div "加入網紅收藏 建立 台灣大幸2 65 KOL 已加入 加護靈 90 KOL 收藏內網紅人選已達 90 人，目前無法新增 加入 台灣大幸 90 KOL 收藏內網…" at bounding box center [784, 378] width 1568 height 757
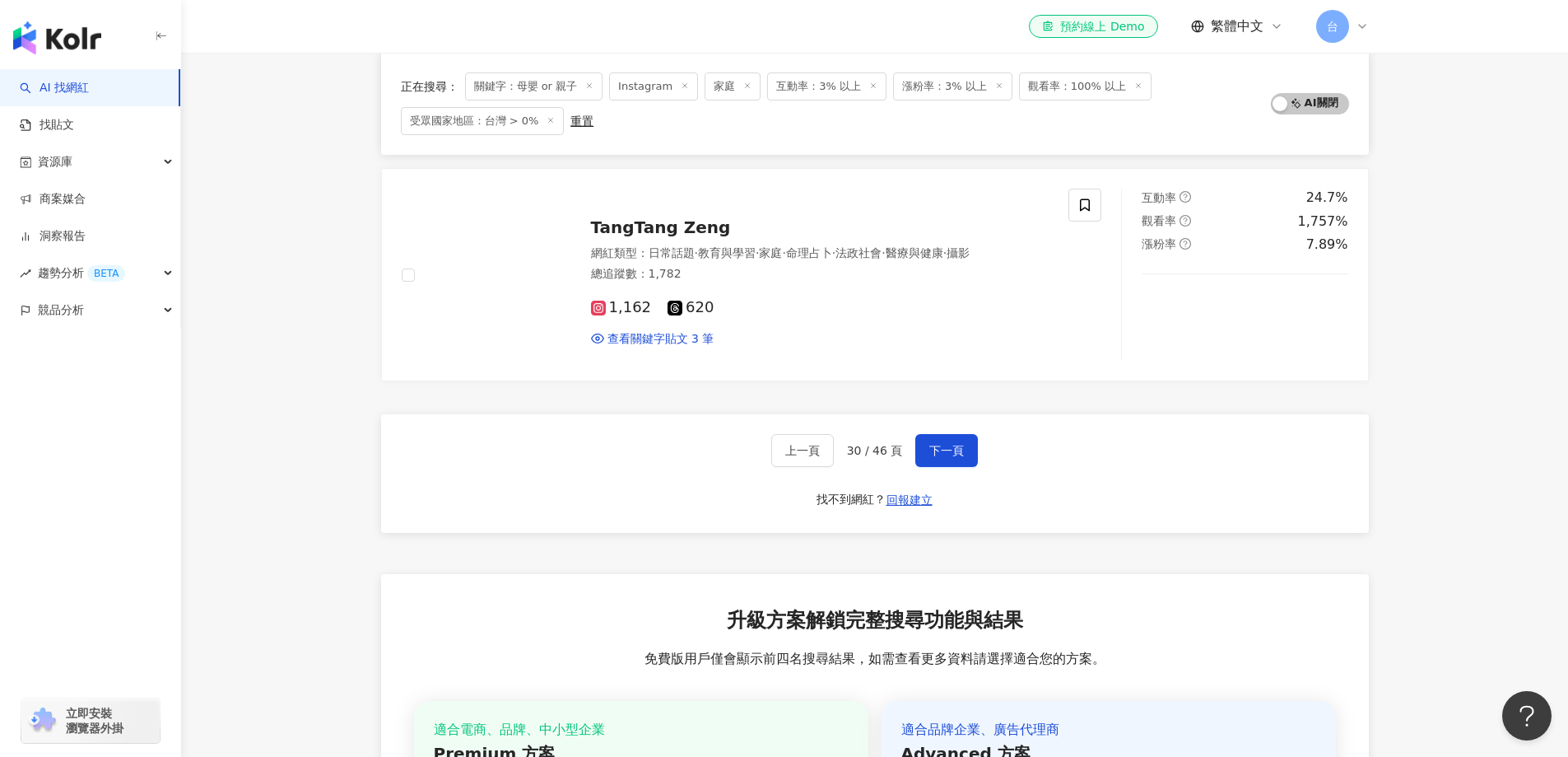
scroll to position [2717, 0]
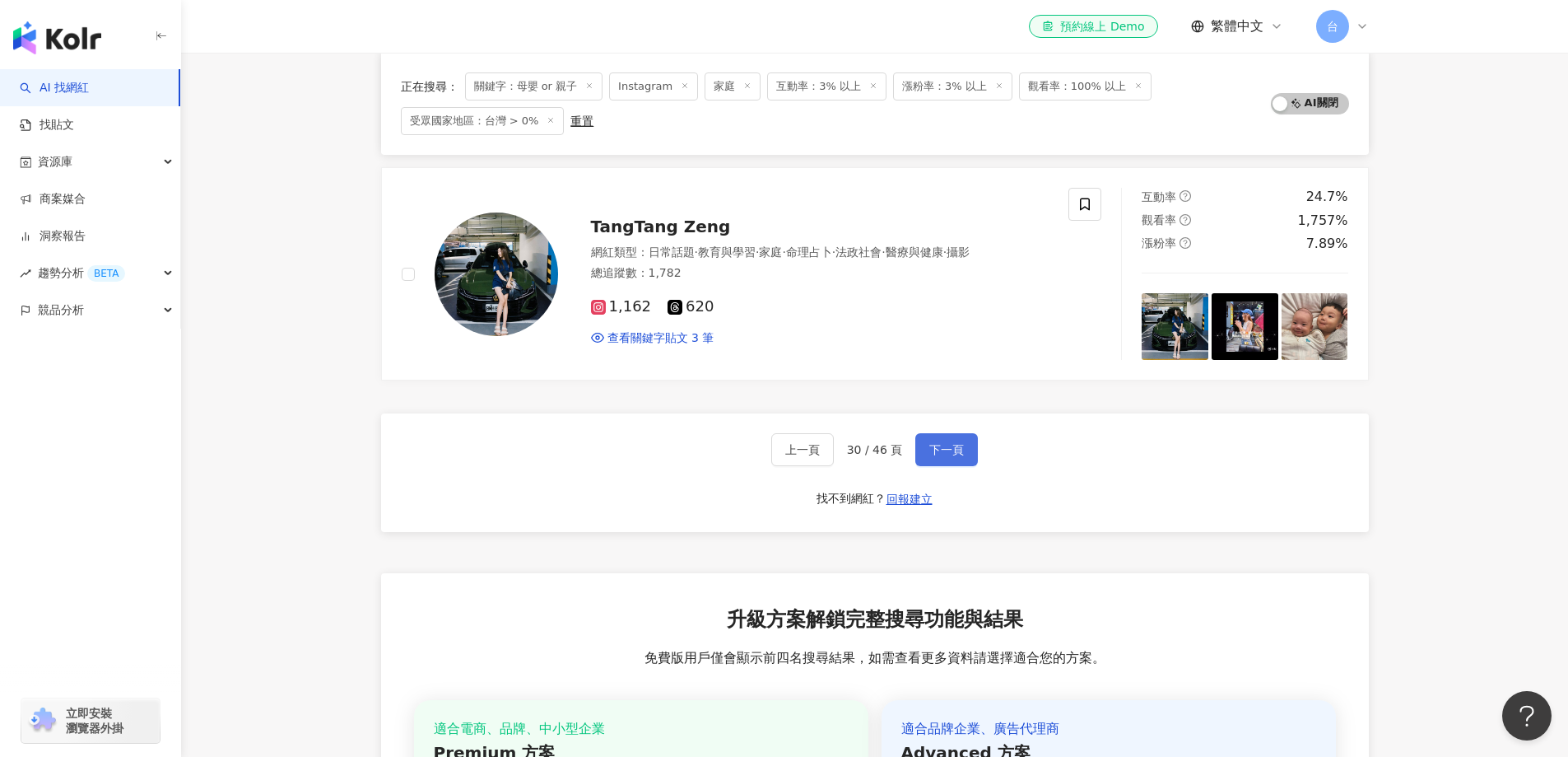
click at [955, 461] on button "下一頁" at bounding box center [946, 449] width 62 height 33
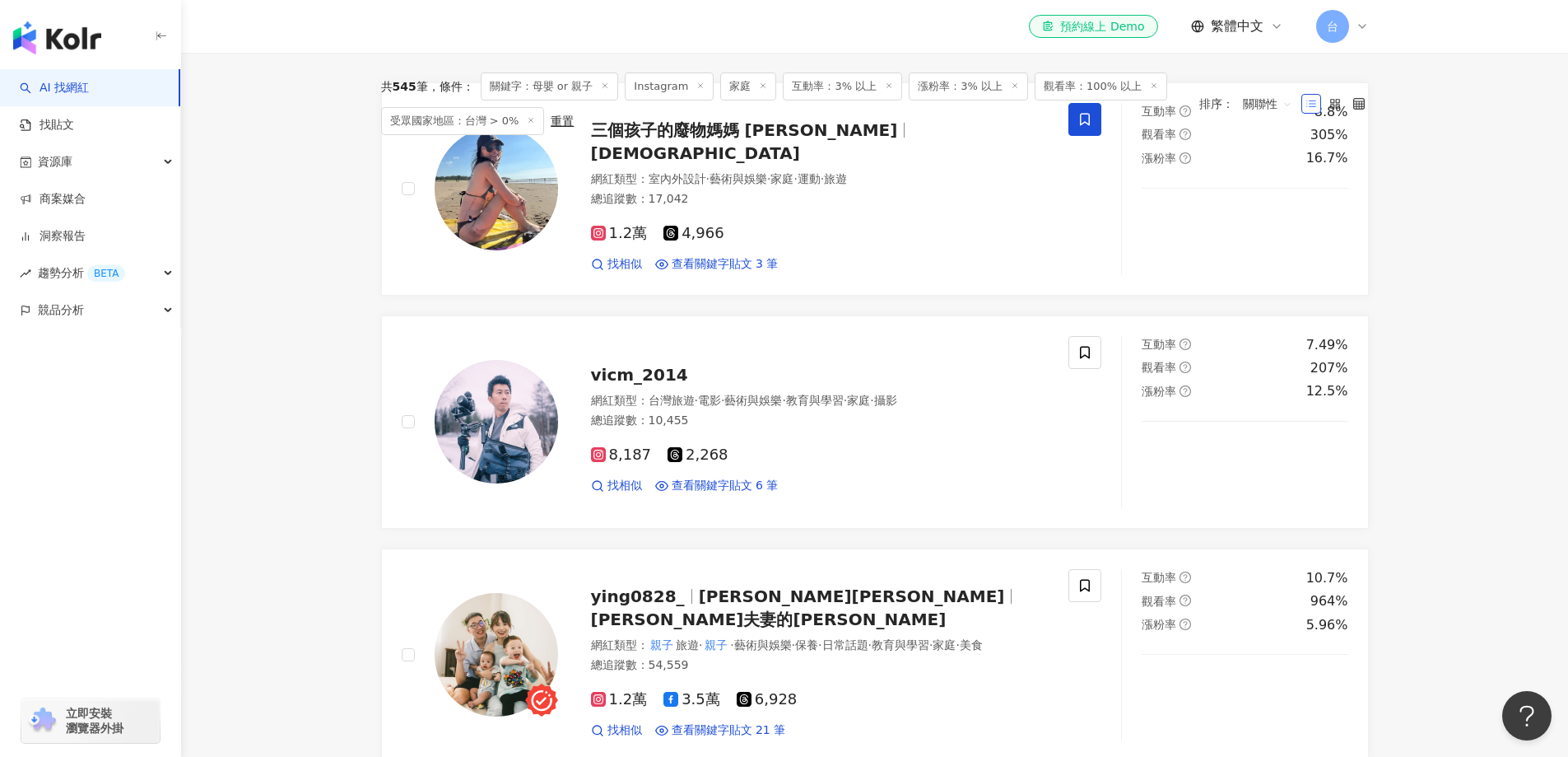
scroll to position [0, 0]
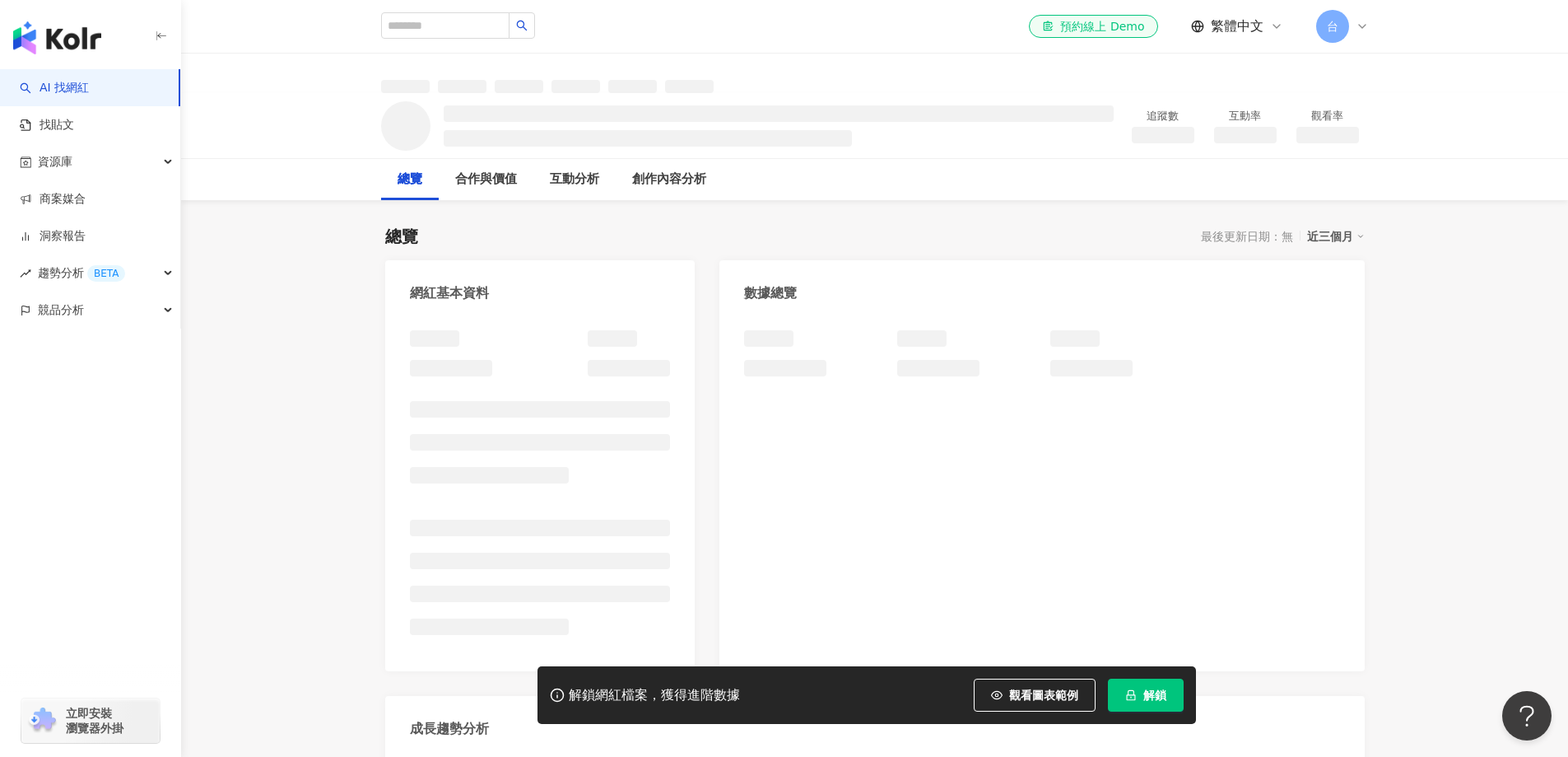
click at [1148, 693] on span "解鎖" at bounding box center [1154, 695] width 23 height 14
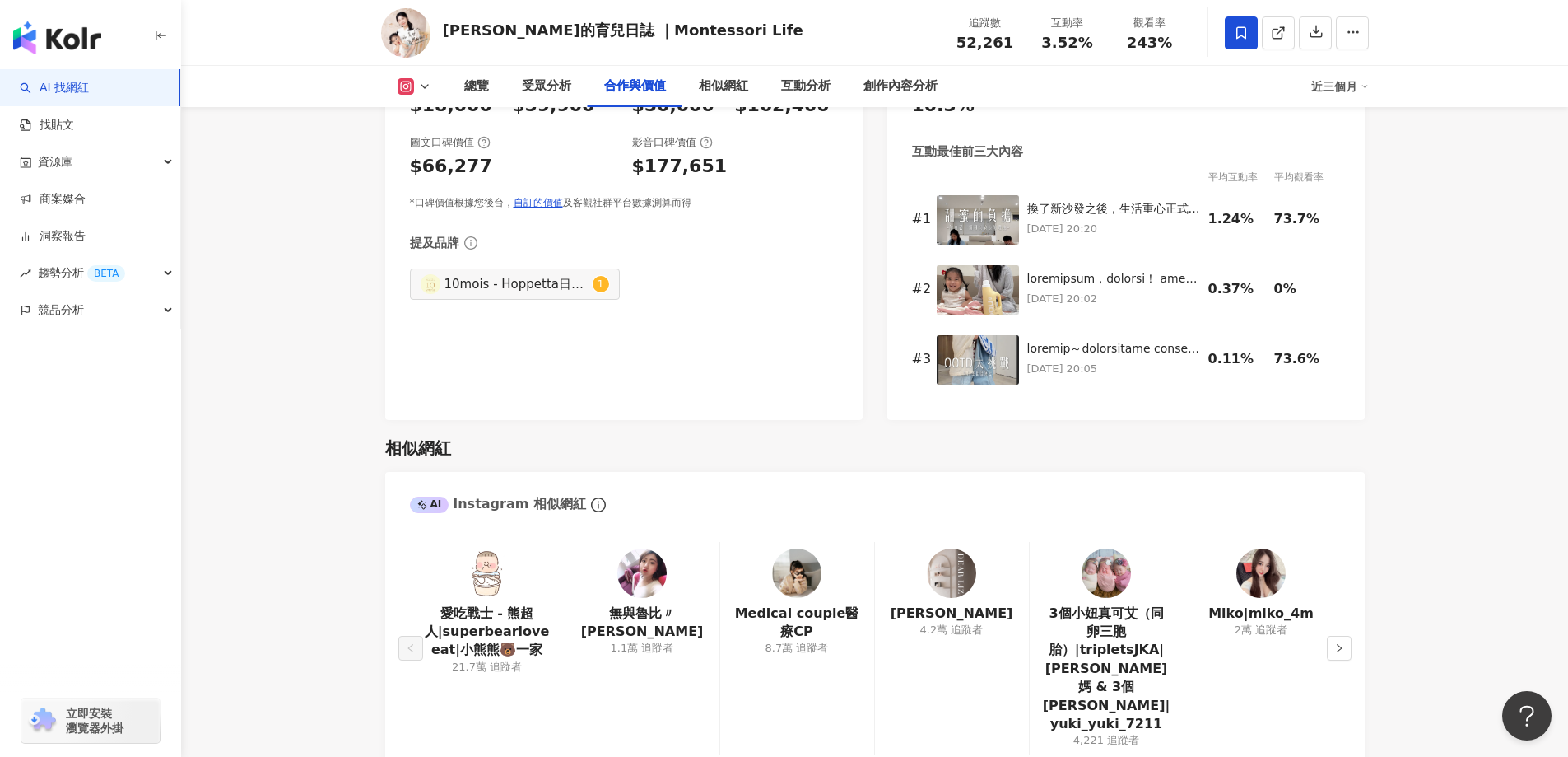
scroll to position [2385, 0]
